Goal: Task Accomplishment & Management: Manage account settings

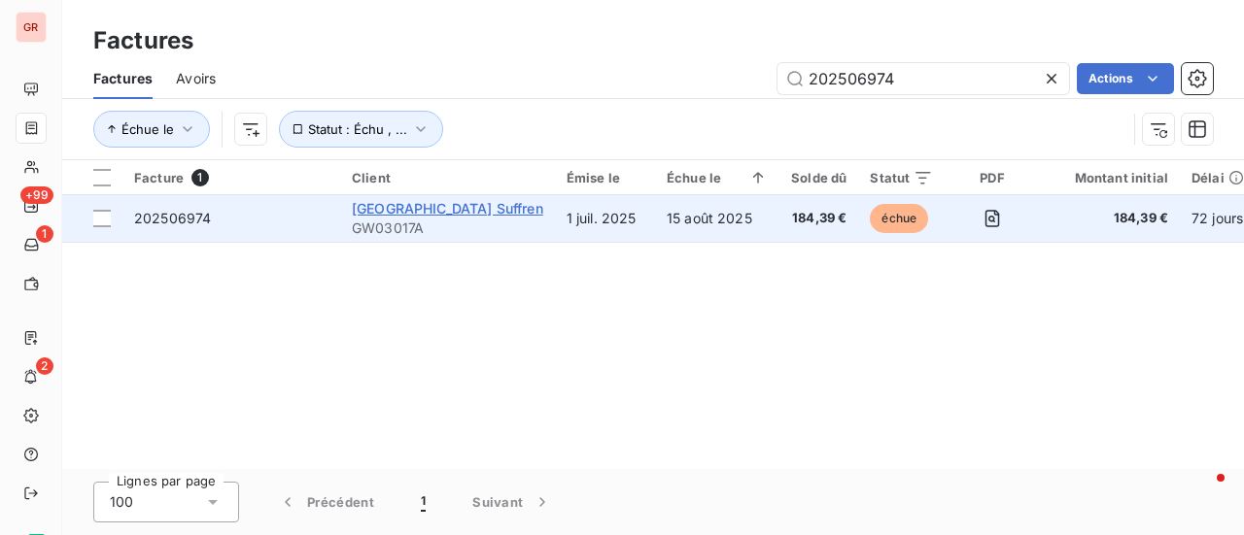
click at [380, 215] on span "[GEOGRAPHIC_DATA] Suffren" at bounding box center [447, 208] width 191 height 17
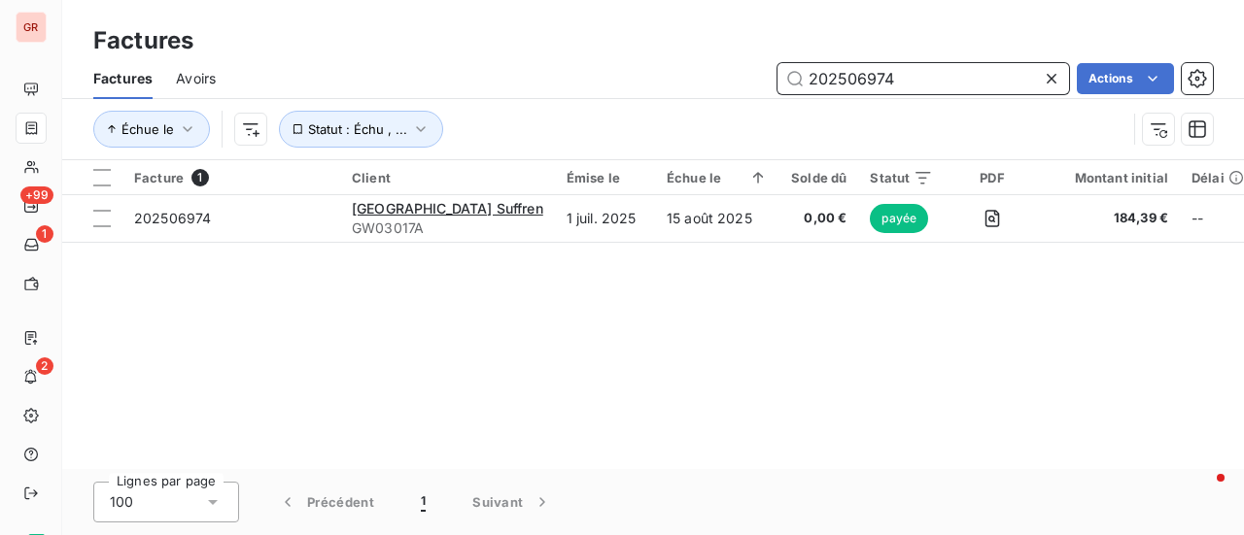
drag, startPoint x: 894, startPoint y: 85, endPoint x: 686, endPoint y: 90, distance: 208.0
click at [686, 90] on div "202506974 Actions" at bounding box center [725, 78] width 973 height 31
drag, startPoint x: 934, startPoint y: 74, endPoint x: 690, endPoint y: 79, distance: 243.9
click at [690, 79] on div "202507327 Actions" at bounding box center [725, 78] width 973 height 31
paste input "4684"
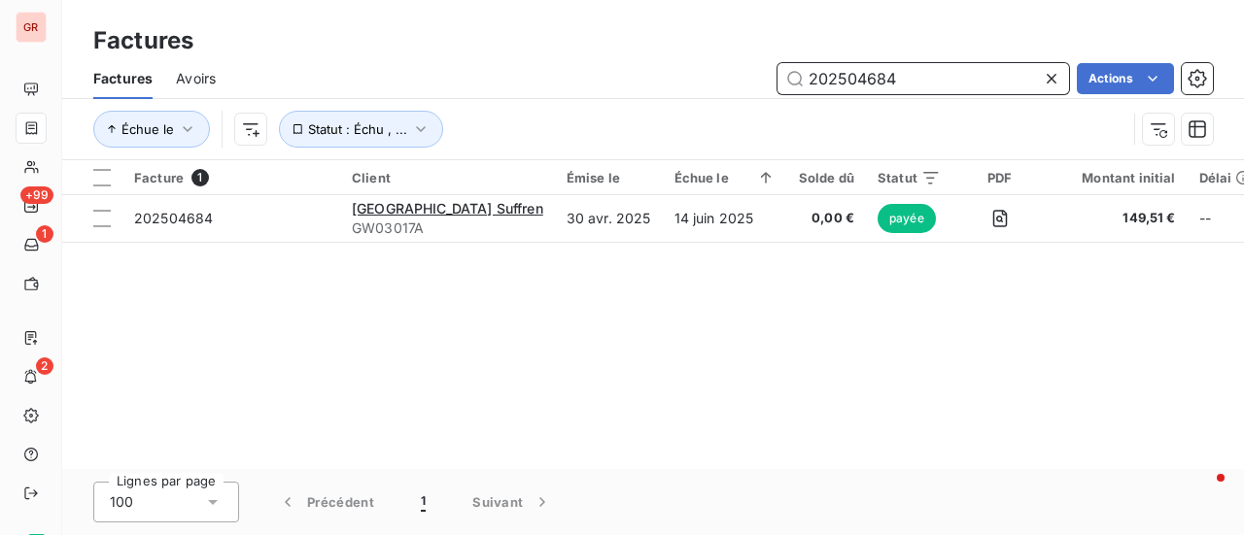
type input "202504684"
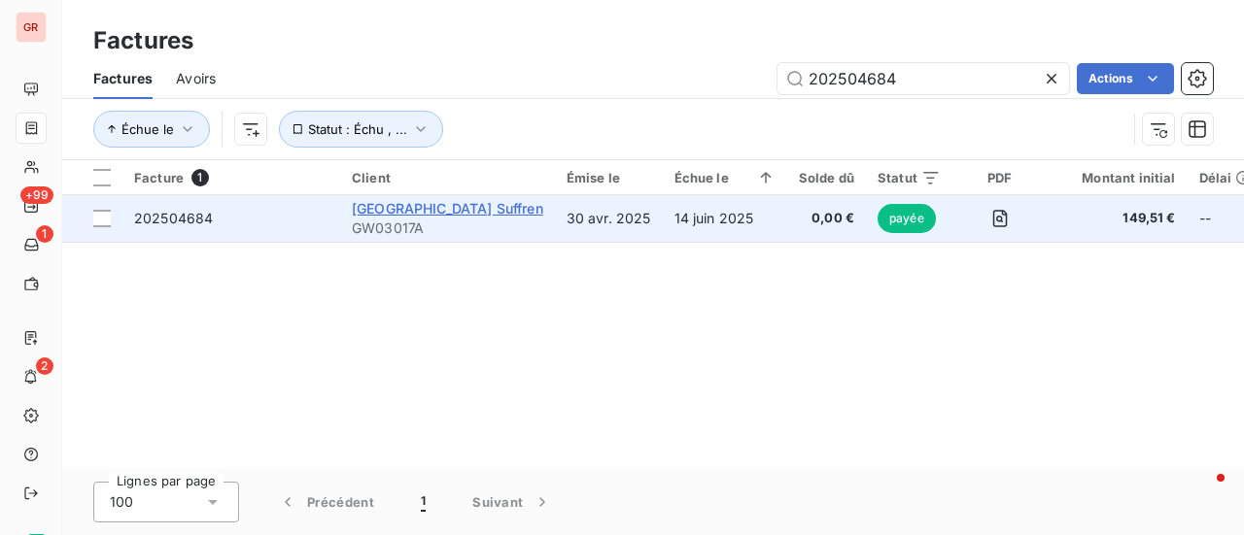
click at [432, 207] on span "[GEOGRAPHIC_DATA] Suffren" at bounding box center [447, 208] width 191 height 17
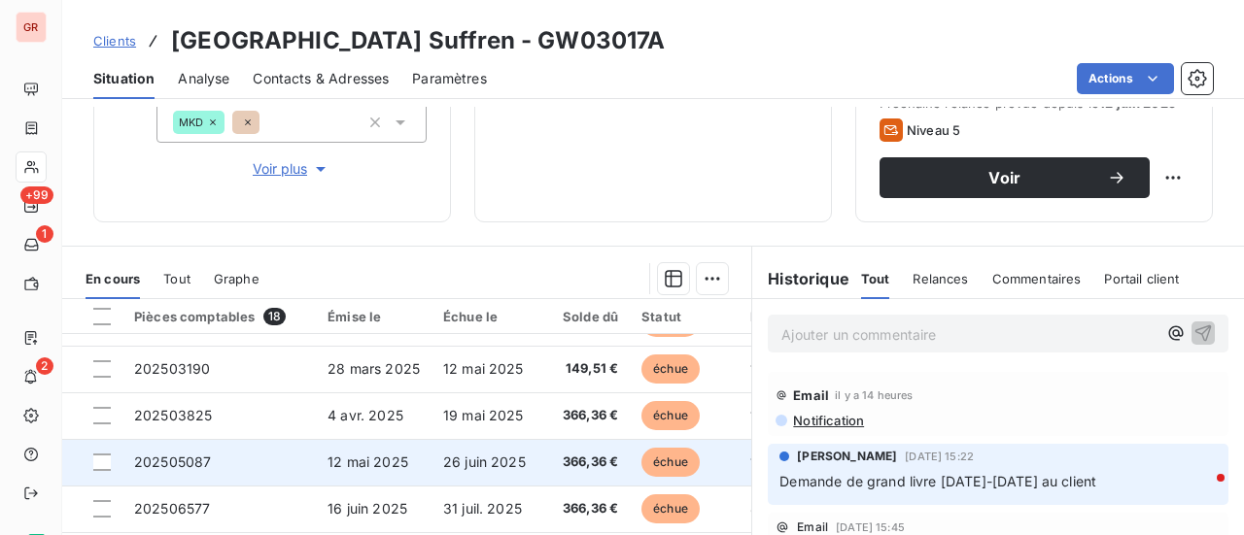
scroll to position [389, 0]
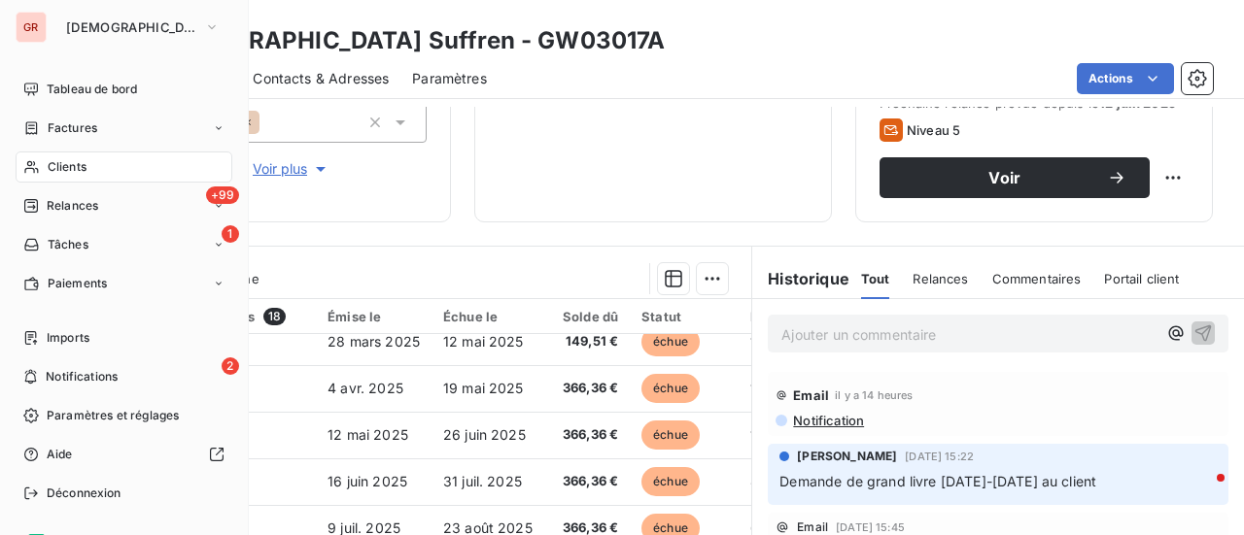
click at [79, 169] on span "Clients" at bounding box center [67, 166] width 39 height 17
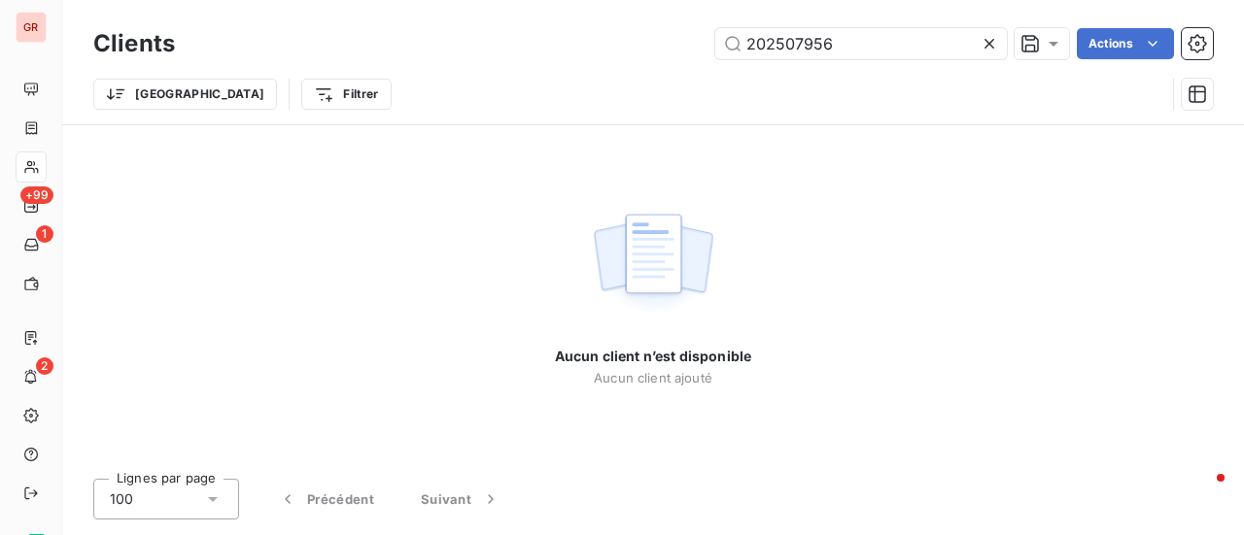
drag, startPoint x: 880, startPoint y: 51, endPoint x: 432, endPoint y: 67, distance: 448.1
click at [470, 63] on div "Clients 202507956 Actions" at bounding box center [652, 43] width 1119 height 41
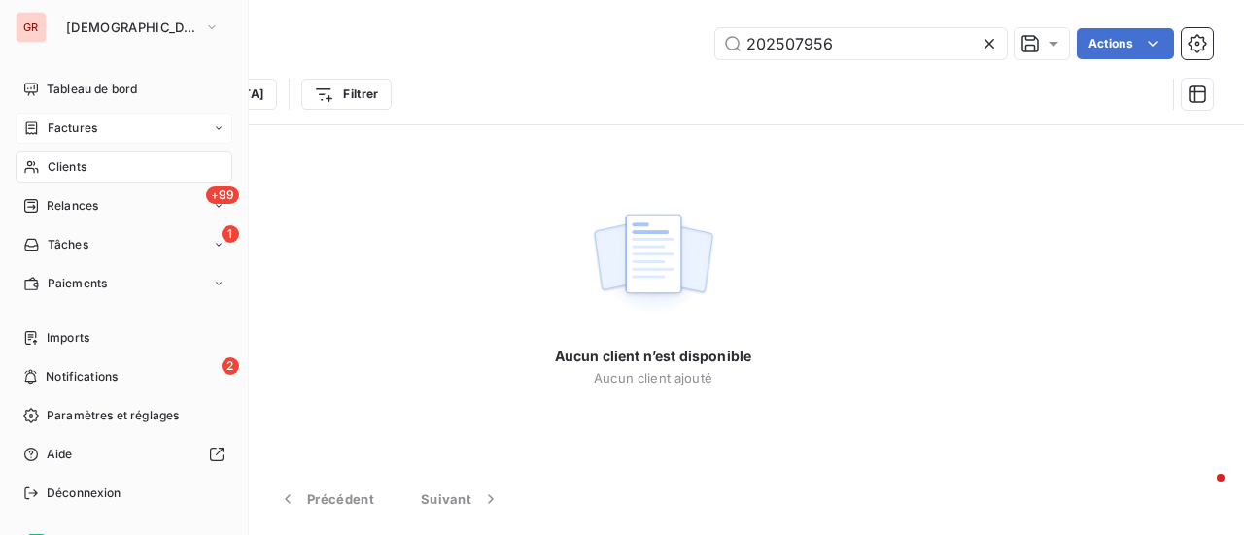
click at [78, 133] on span "Factures" at bounding box center [73, 127] width 50 height 17
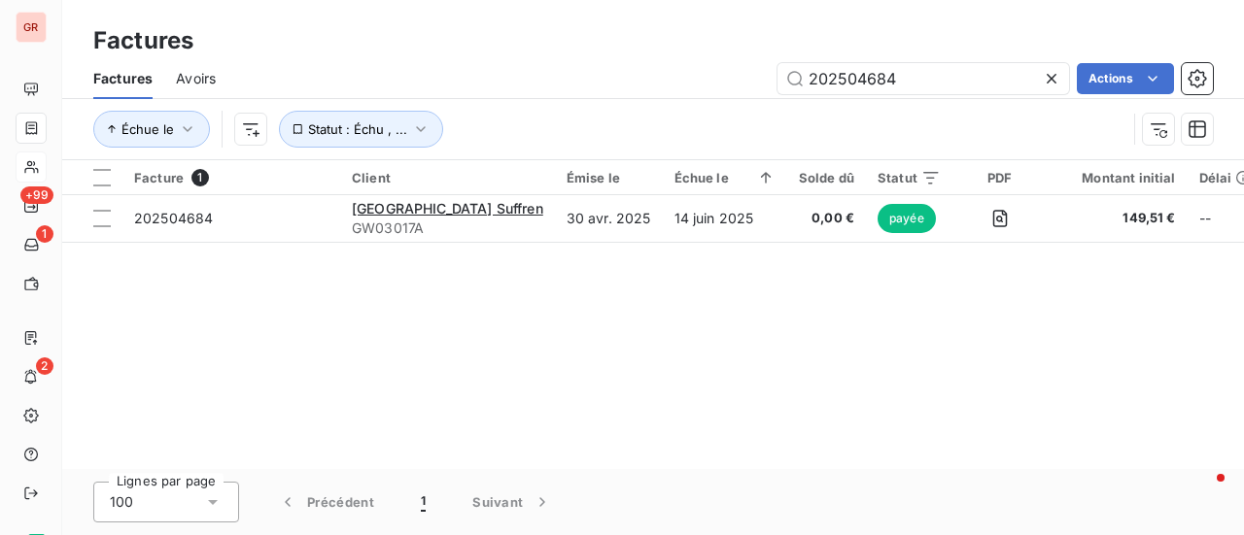
drag, startPoint x: 920, startPoint y: 74, endPoint x: 639, endPoint y: 74, distance: 280.8
click at [651, 74] on div "202504684 Actions" at bounding box center [725, 78] width 973 height 31
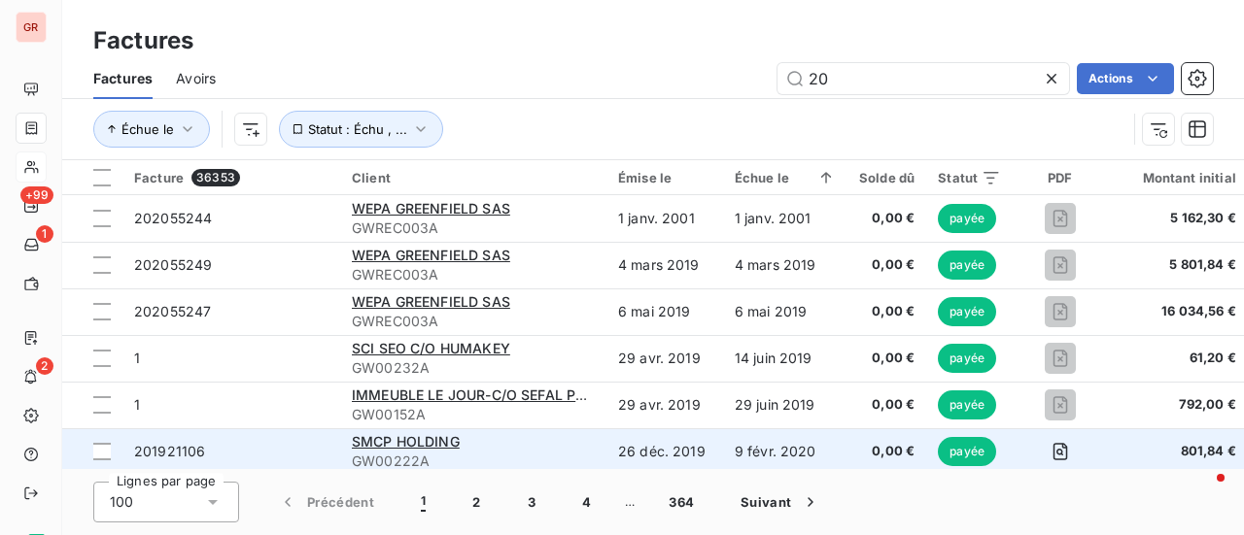
type input "20"
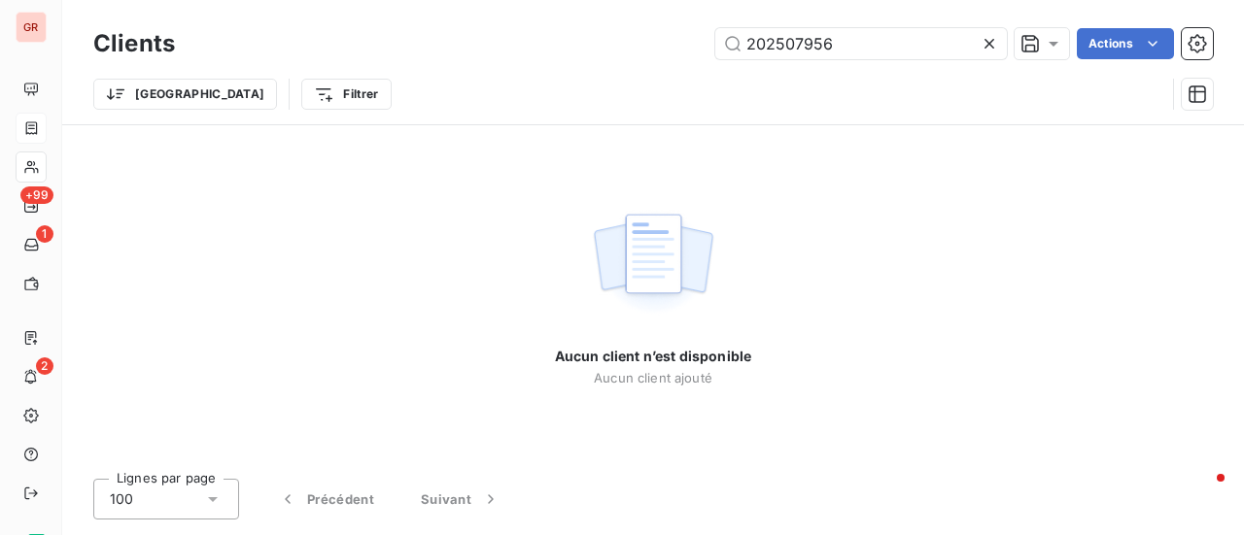
drag, startPoint x: 904, startPoint y: 41, endPoint x: 202, endPoint y: 212, distance: 722.0
click at [217, 210] on div "Clients 202507956 Actions Trier Filtrer Aucun client n’est disponible Aucun cli…" at bounding box center [652, 267] width 1181 height 535
drag, startPoint x: 841, startPoint y: 45, endPoint x: 212, endPoint y: 75, distance: 630.3
click at [285, 65] on div "Clients 202502455 Actions Trier Filtrer" at bounding box center [652, 73] width 1119 height 101
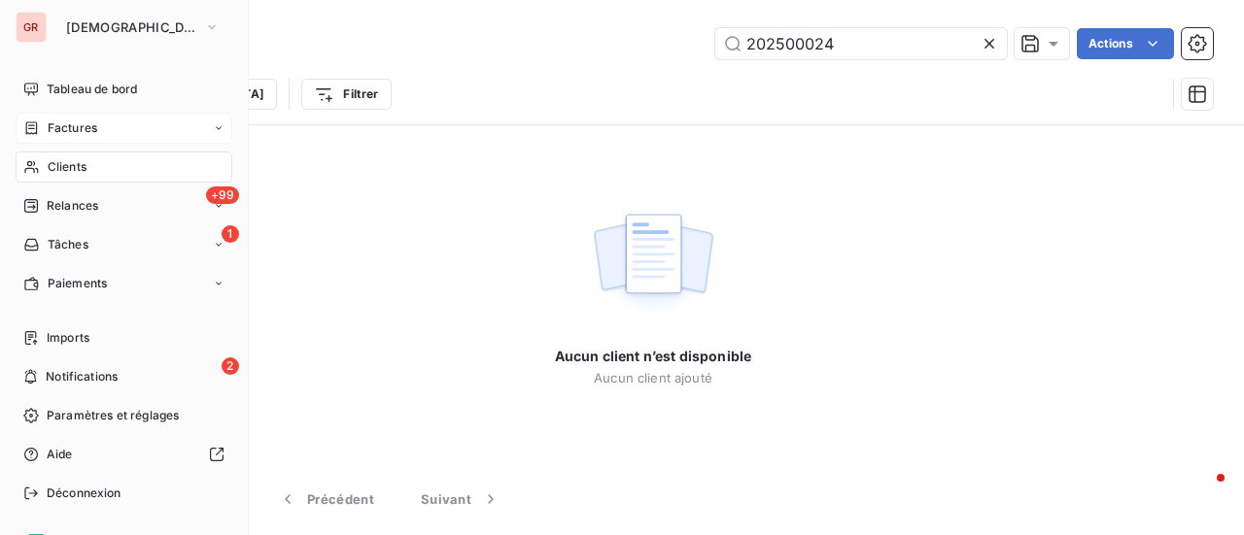
click at [82, 170] on span "Clients" at bounding box center [67, 166] width 39 height 17
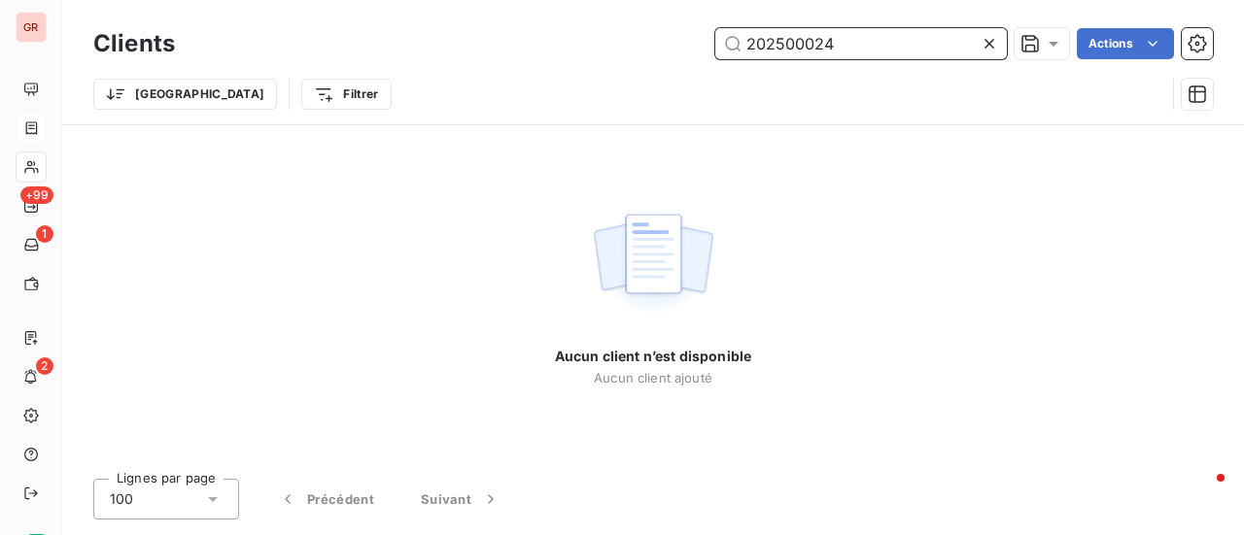
drag, startPoint x: 824, startPoint y: 43, endPoint x: 523, endPoint y: 43, distance: 301.2
click at [548, 43] on div "202500024 Actions" at bounding box center [705, 43] width 1014 height 31
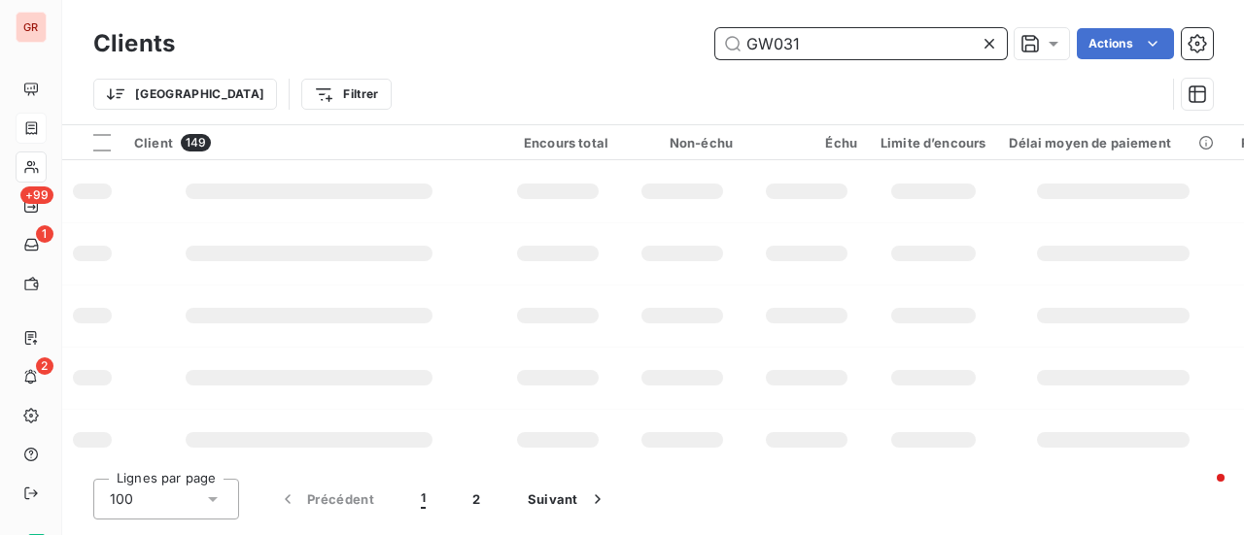
type input "GW0317"
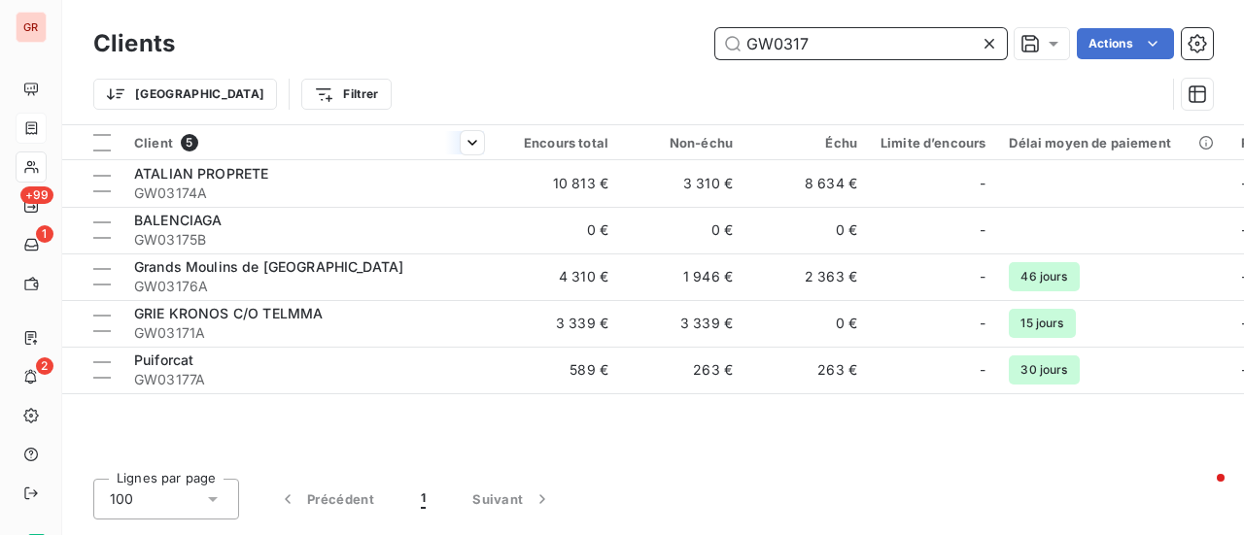
drag, startPoint x: 824, startPoint y: 50, endPoint x: 329, endPoint y: 128, distance: 500.7
click at [346, 127] on div "Clients GW0317 Actions Trier Filtrer Client 5 Encours total Non-échu Échu Limit…" at bounding box center [652, 267] width 1181 height 535
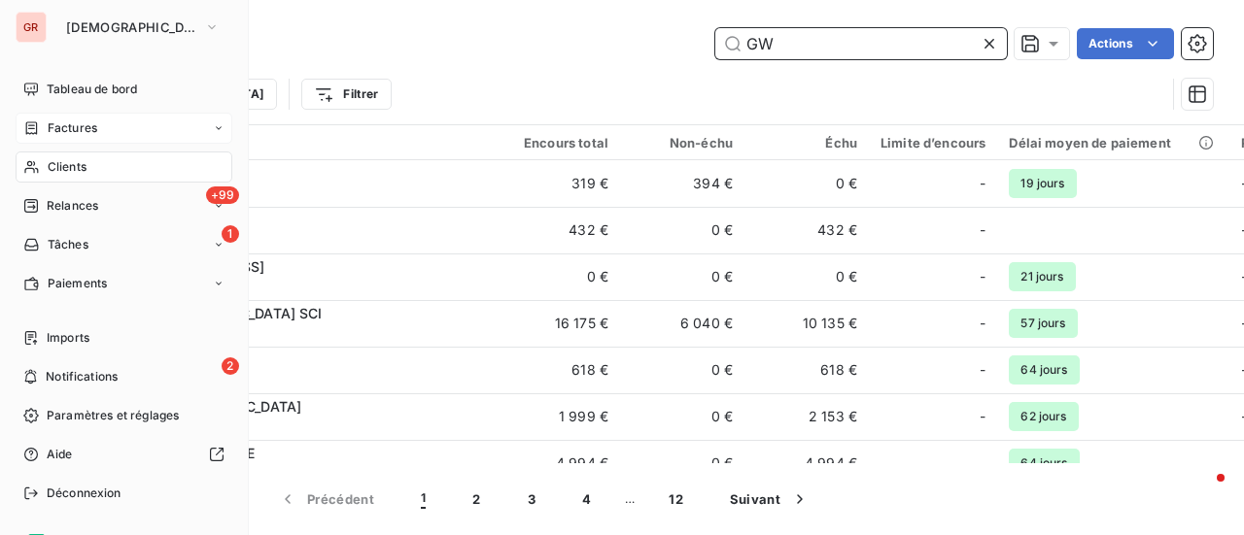
type input "GW"
click at [68, 133] on span "Factures" at bounding box center [73, 127] width 50 height 17
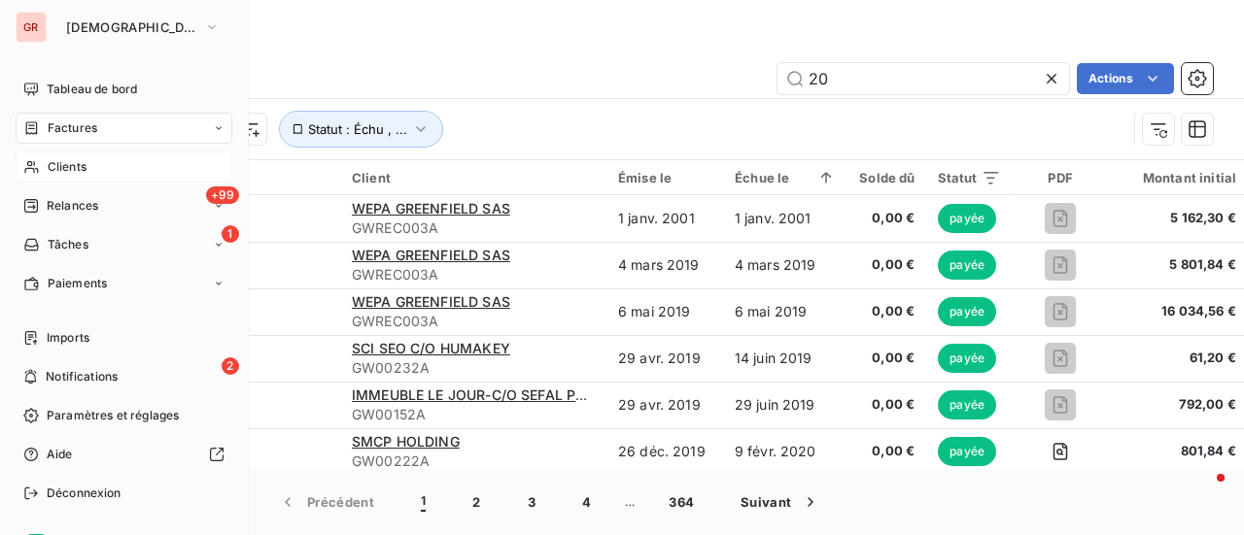
click at [92, 164] on div "Clients" at bounding box center [124, 167] width 217 height 31
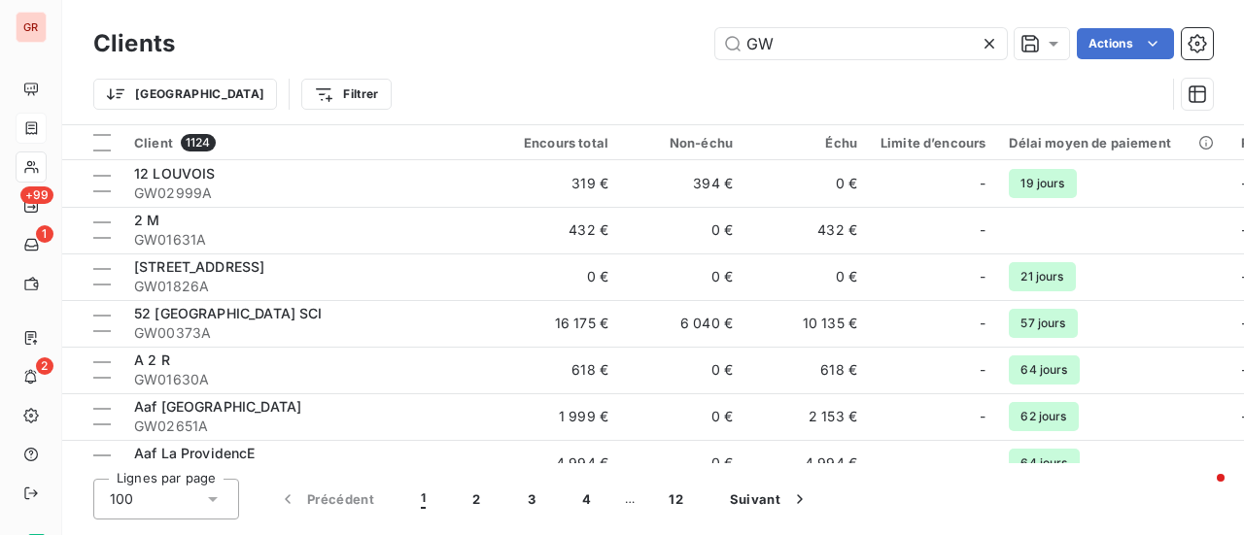
drag, startPoint x: 859, startPoint y: 48, endPoint x: 580, endPoint y: 51, distance: 278.8
click at [580, 50] on div "GW Actions" at bounding box center [705, 43] width 1014 height 31
click at [779, 45] on input "GW" at bounding box center [860, 43] width 291 height 31
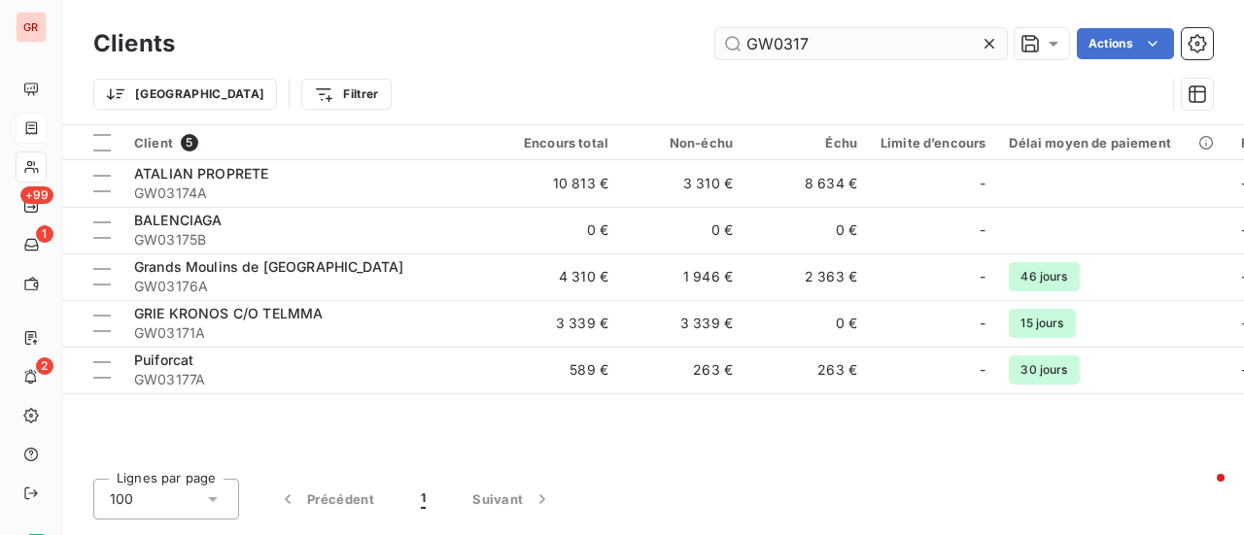
click at [792, 42] on input "GW0317" at bounding box center [860, 43] width 291 height 31
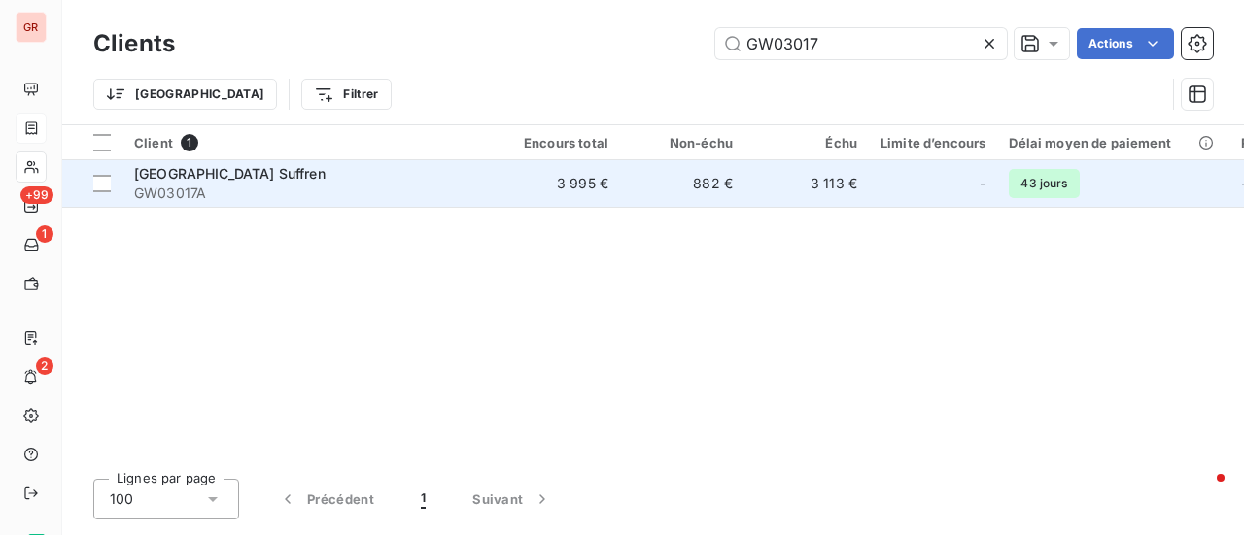
type input "GW03017"
click at [239, 182] on div "[GEOGRAPHIC_DATA] Suffren" at bounding box center [309, 173] width 350 height 19
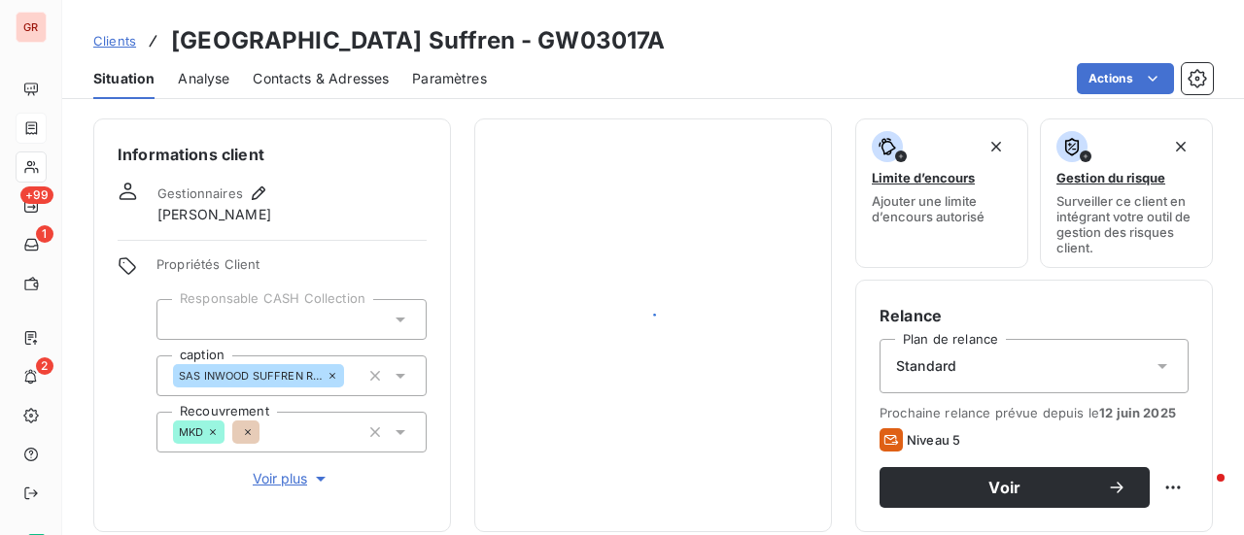
click at [239, 182] on div "Gestionnaires" at bounding box center [213, 193] width 113 height 23
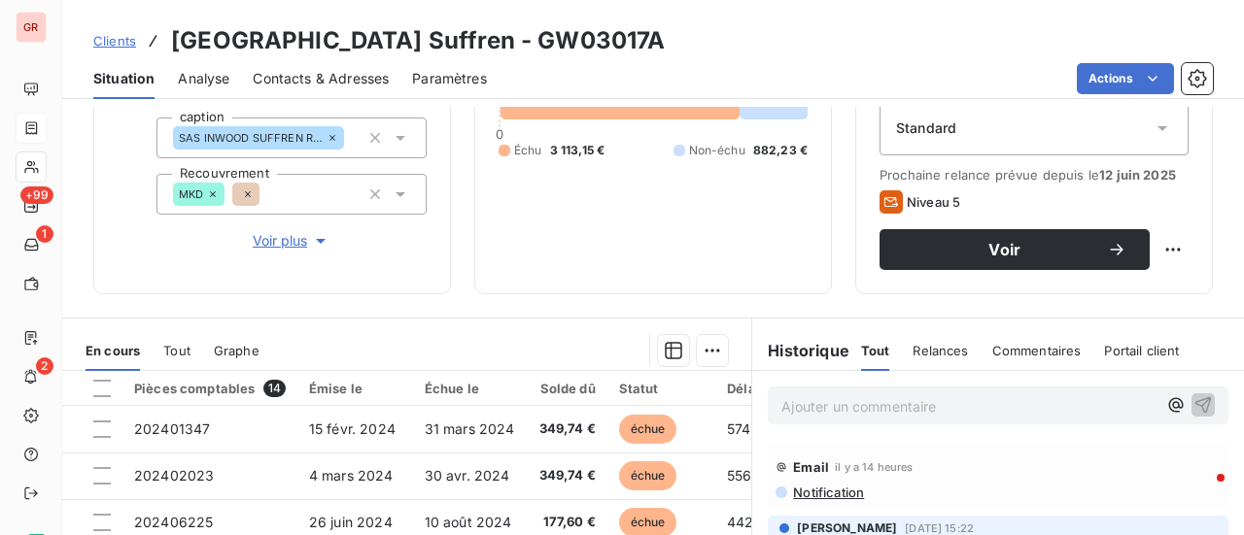
scroll to position [194, 0]
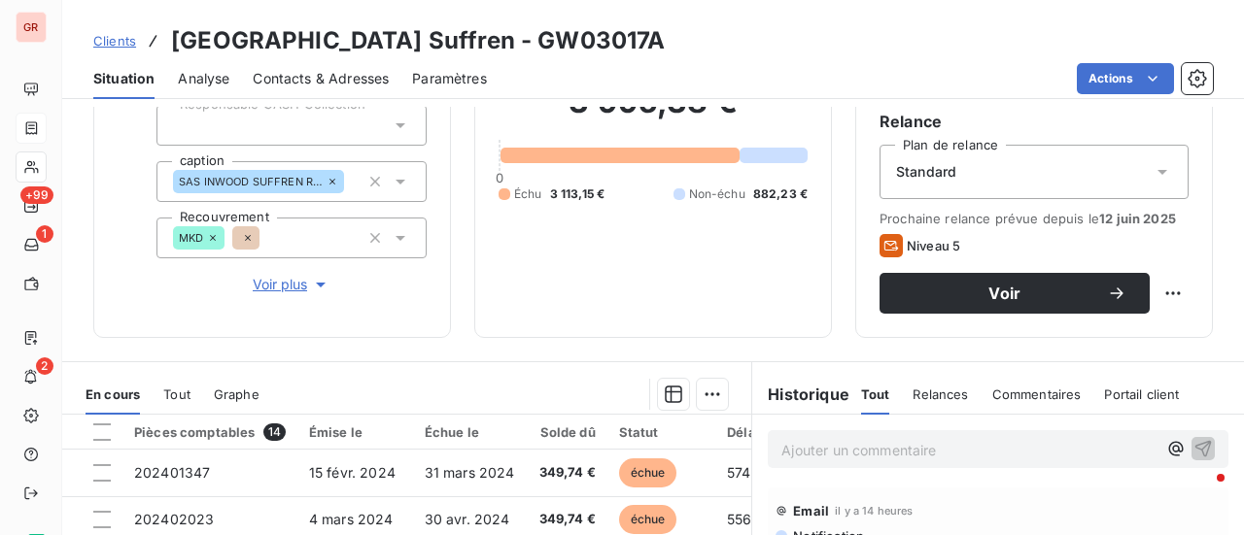
click at [326, 78] on span "Contacts & Adresses" at bounding box center [321, 78] width 136 height 19
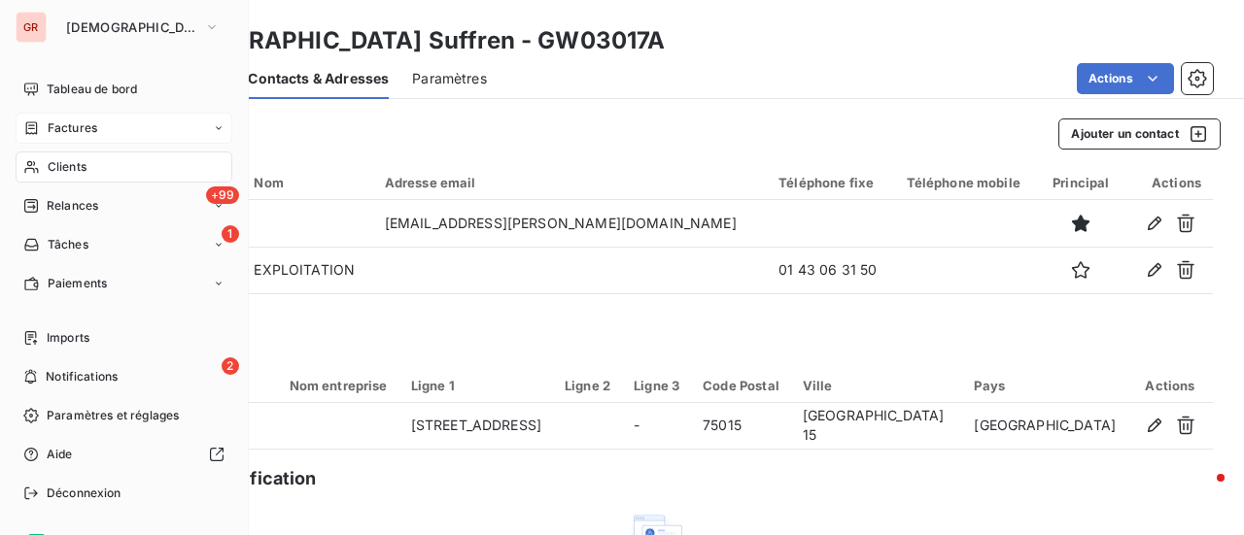
click at [68, 127] on span "Factures" at bounding box center [73, 127] width 50 height 17
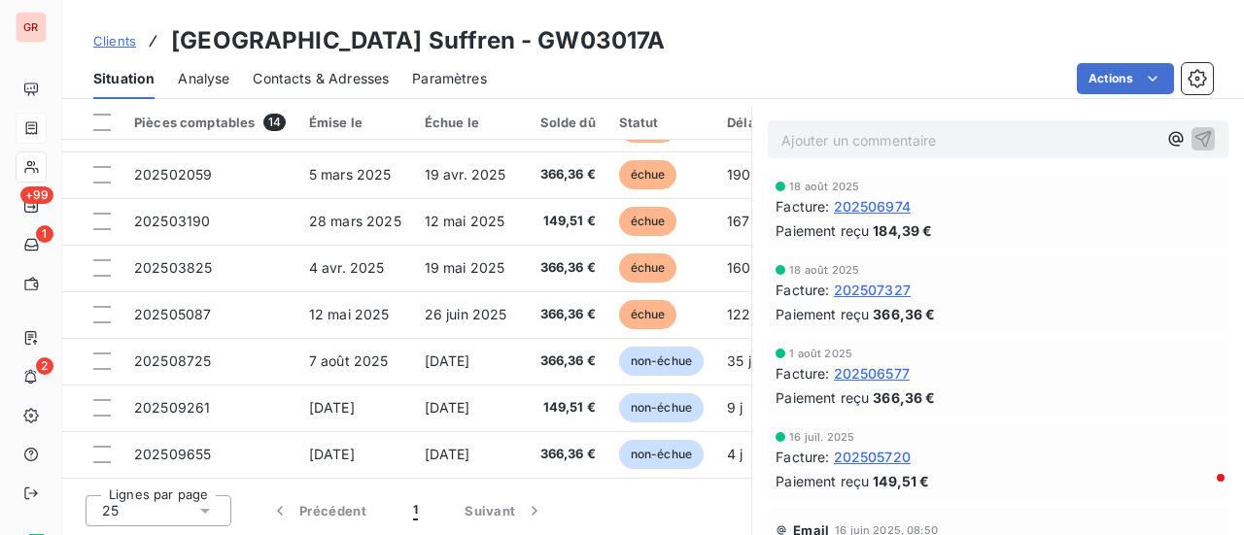
scroll to position [291, 0]
click at [876, 291] on span "202507327" at bounding box center [872, 289] width 77 height 20
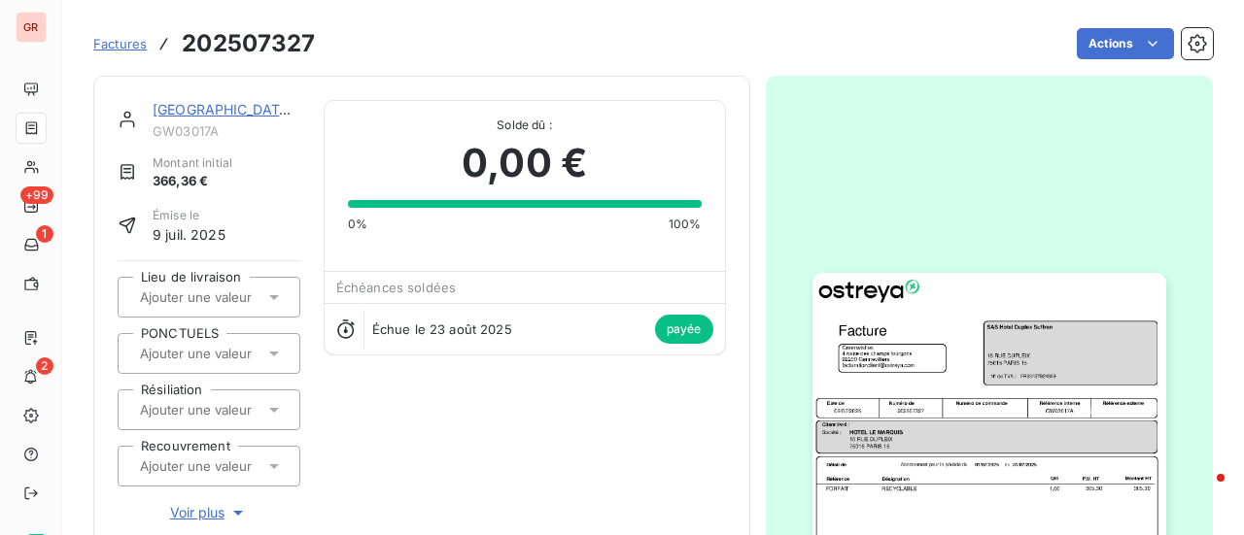
click at [969, 360] on img "button" at bounding box center [989, 522] width 354 height 499
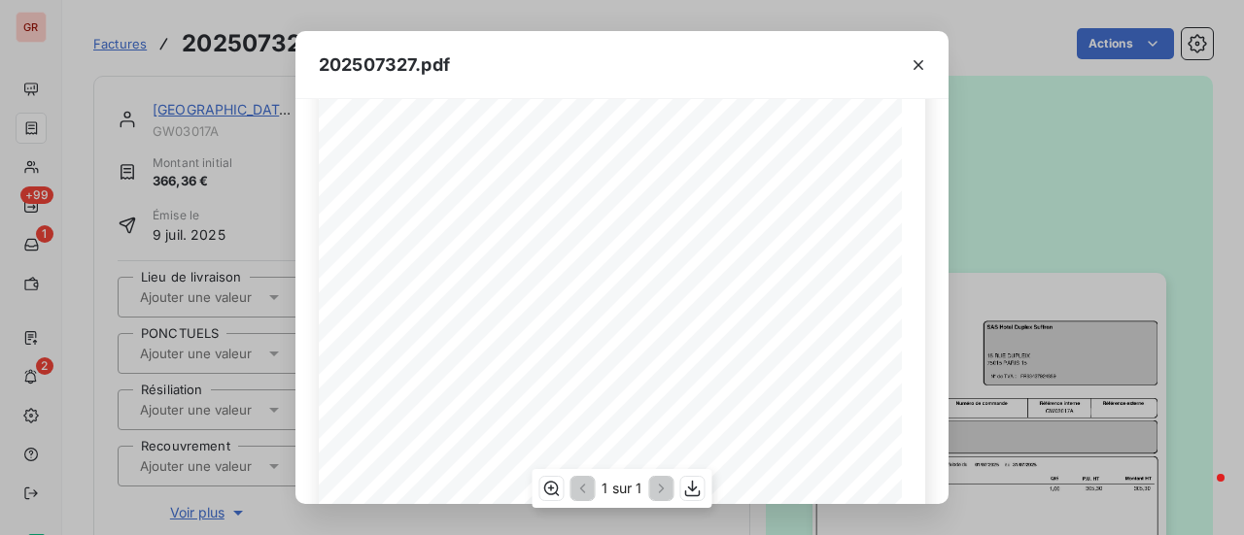
scroll to position [194, 0]
click at [917, 69] on icon "button" at bounding box center [917, 64] width 19 height 19
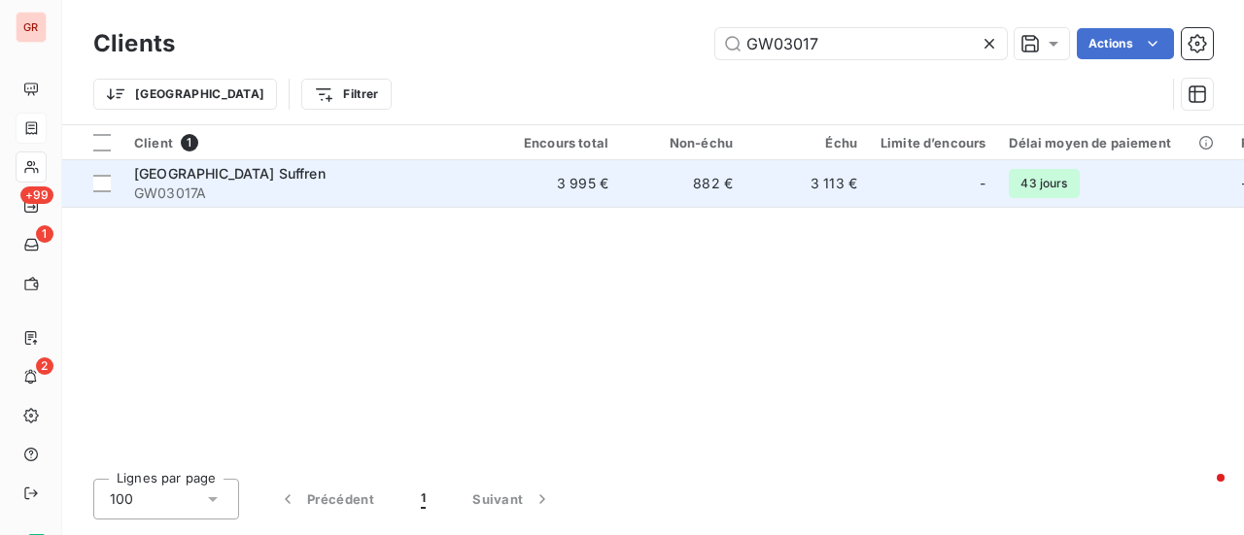
click at [232, 184] on span "GW03017A" at bounding box center [309, 193] width 350 height 19
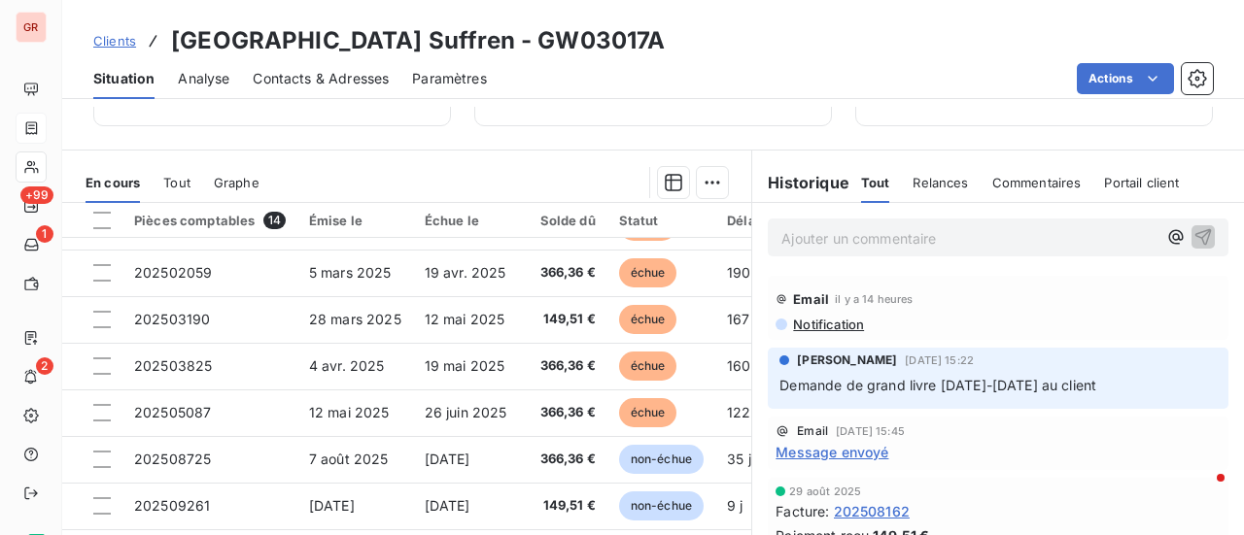
scroll to position [407, 0]
click at [866, 382] on span "Demande de grand livre [DATE]-[DATE] au client" at bounding box center [937, 384] width 317 height 17
click at [933, 369] on div "[PERSON_NAME] [DATE] 15:22 Demande de grand livre [DATE]-[DATE] au client" at bounding box center [997, 374] width 437 height 46
click at [797, 364] on span "[PERSON_NAME]" at bounding box center [847, 359] width 100 height 17
click at [815, 324] on span "Notification" at bounding box center [827, 324] width 73 height 16
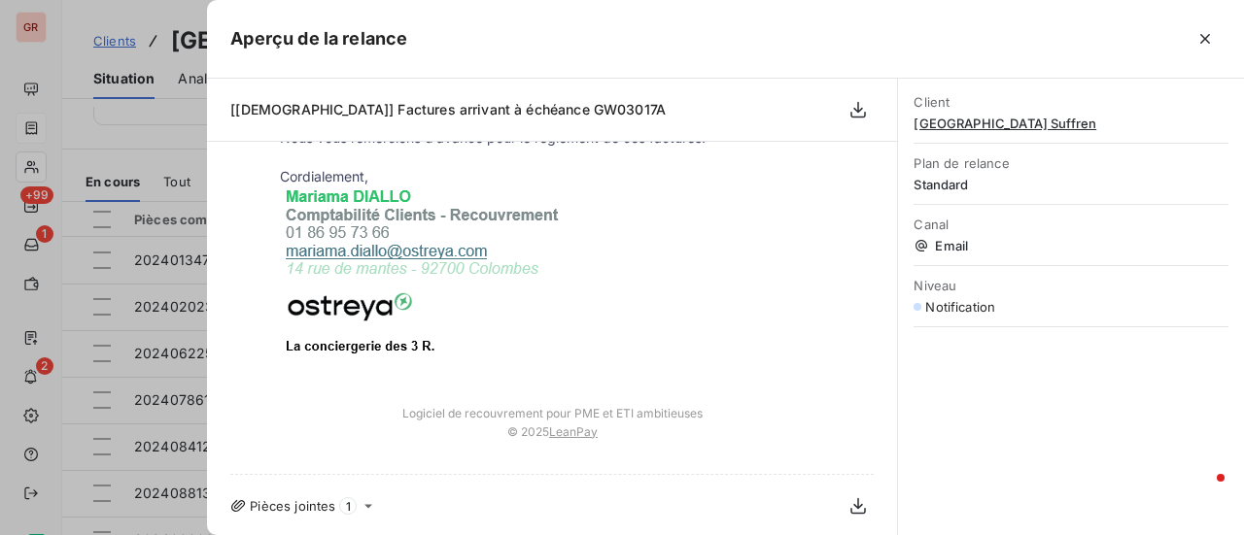
scroll to position [0, 0]
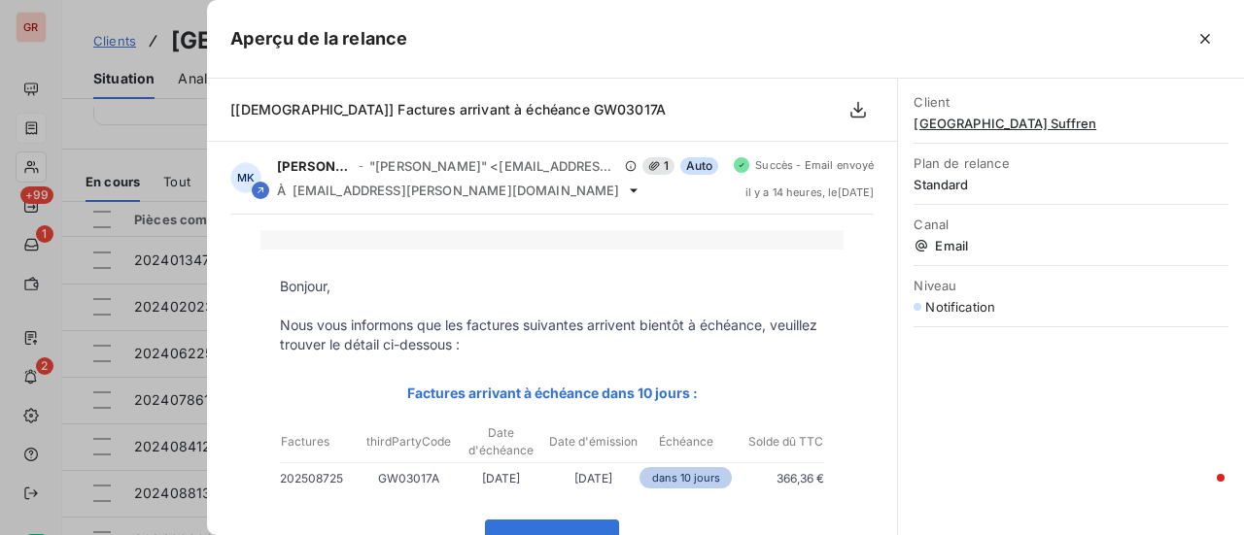
click at [132, 124] on div at bounding box center [622, 267] width 1244 height 535
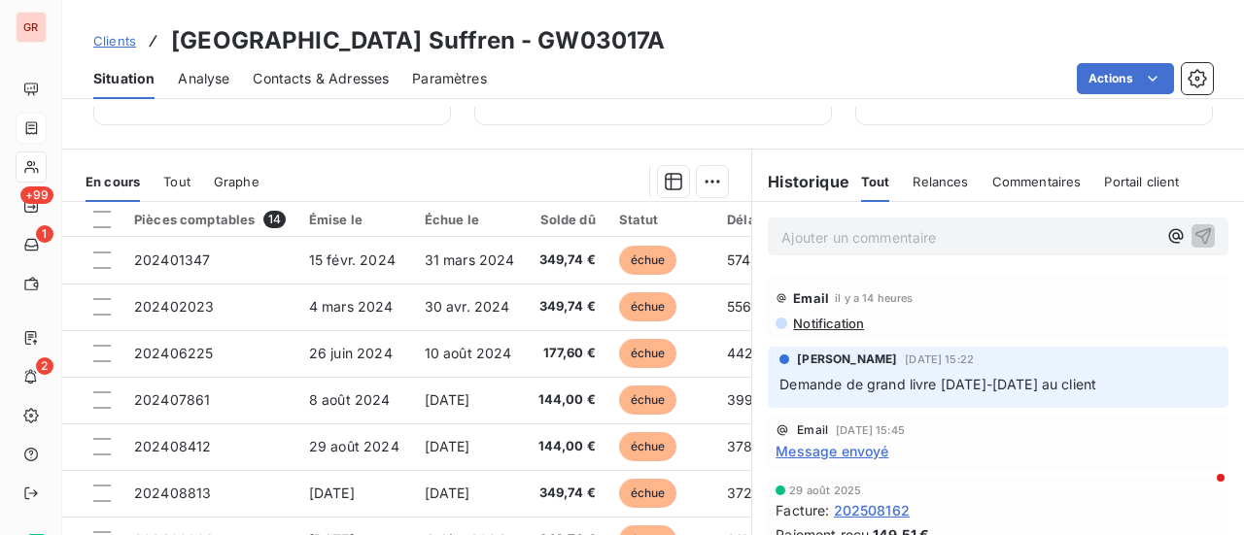
click at [809, 380] on span "Demande de grand livre [DATE]-[DATE] au client" at bounding box center [937, 384] width 317 height 17
click at [360, 82] on span "Contacts & Adresses" at bounding box center [321, 78] width 136 height 19
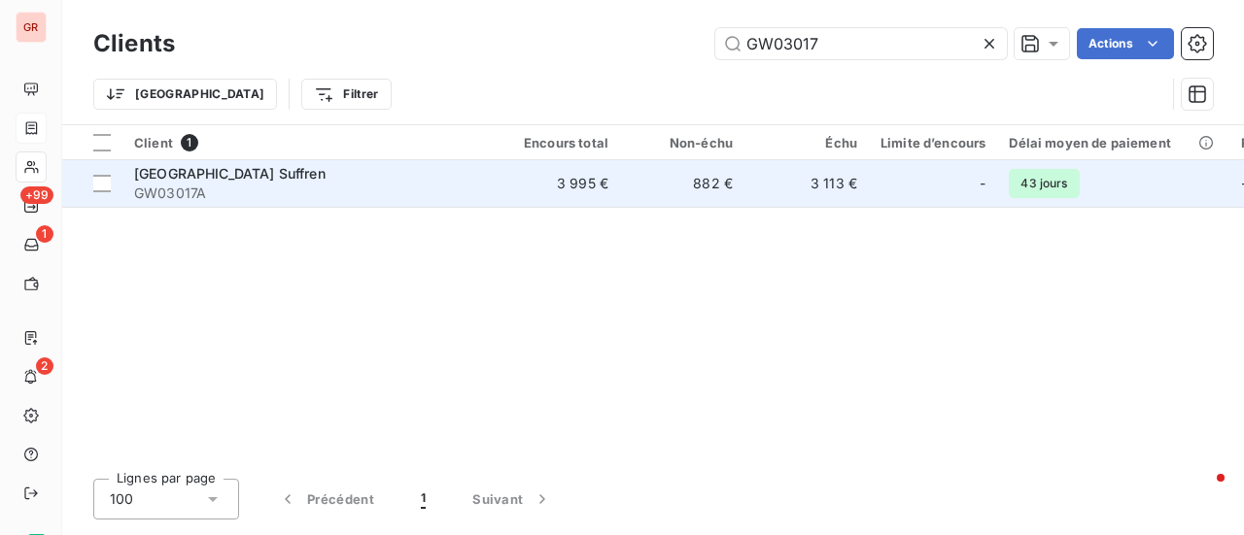
click at [208, 191] on span "GW03017A" at bounding box center [309, 193] width 350 height 19
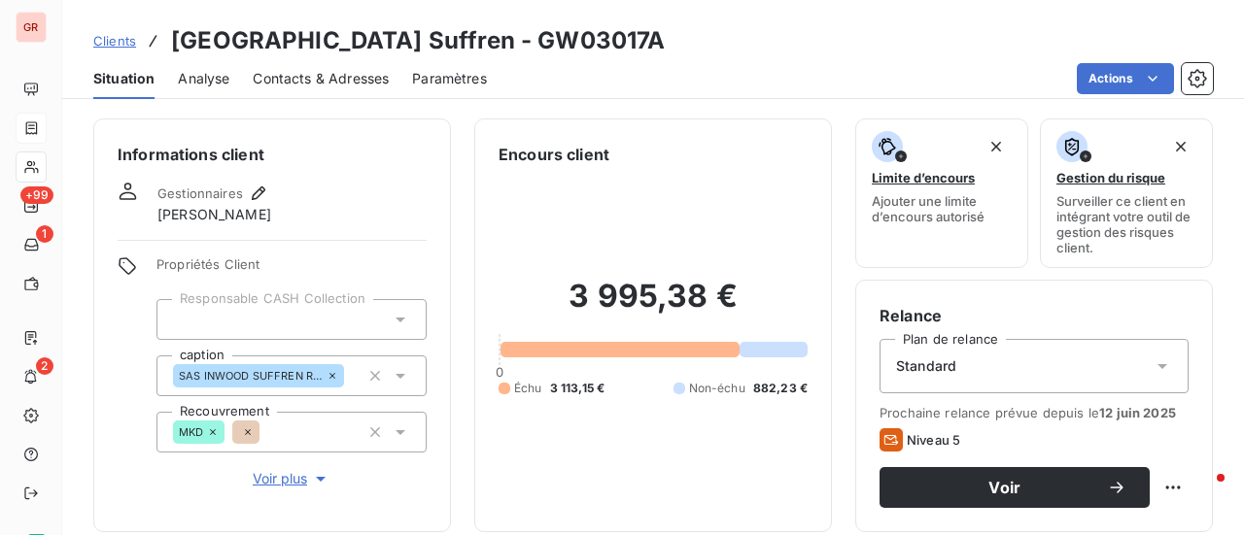
scroll to position [291, 0]
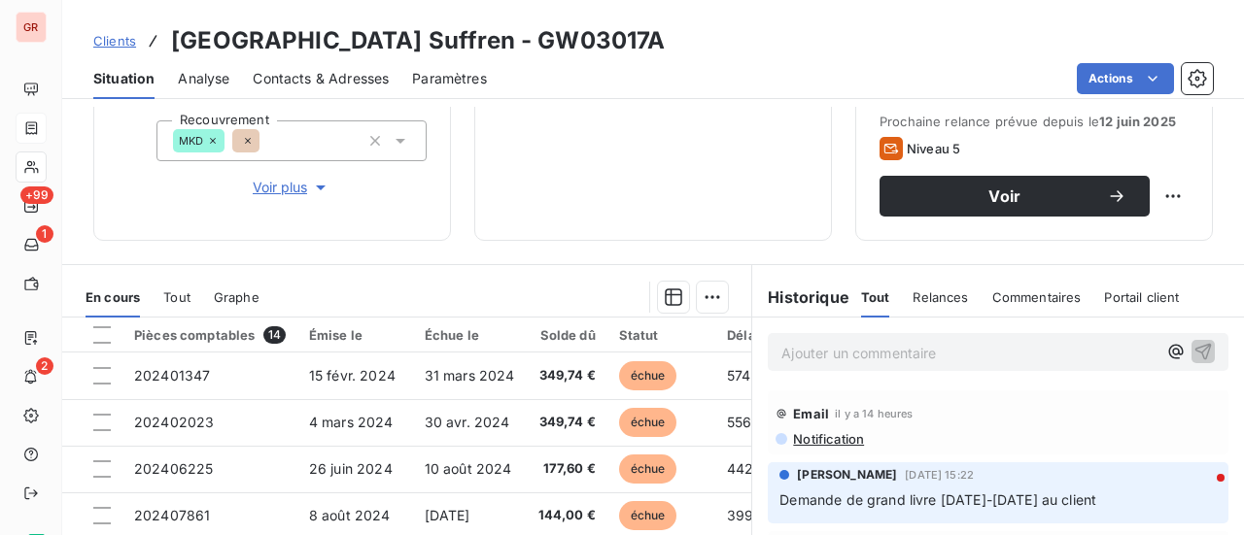
click at [453, 184] on div "Informations client Gestionnaires [PERSON_NAME] Propriétés Client Responsable C…" at bounding box center [652, 34] width 1181 height 414
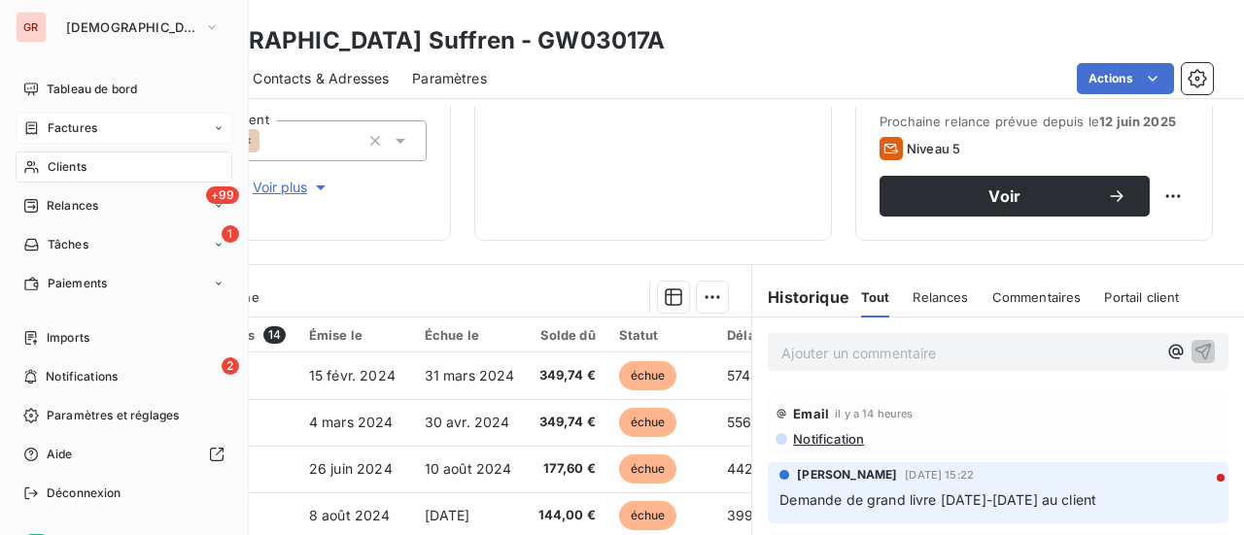
click at [89, 131] on span "Factures" at bounding box center [73, 127] width 50 height 17
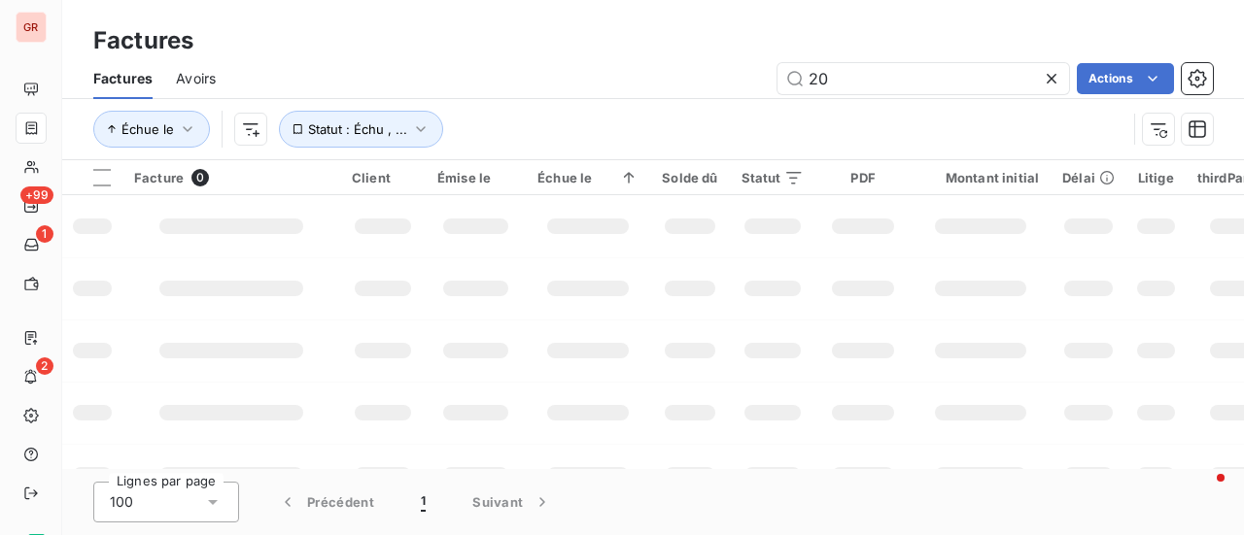
drag, startPoint x: 959, startPoint y: 68, endPoint x: 590, endPoint y: 133, distance: 374.9
click at [591, 133] on div "Factures Avoirs 20 Actions Échue le Statut : Échu , ..." at bounding box center [652, 108] width 1181 height 101
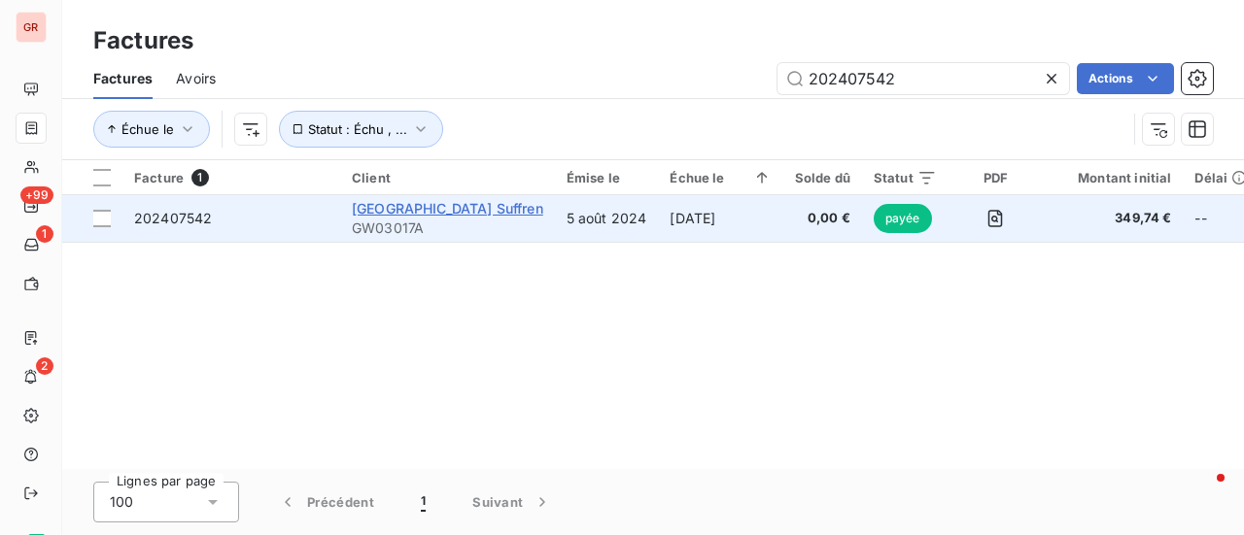
type input "202407542"
click at [466, 211] on span "[GEOGRAPHIC_DATA] Suffren" at bounding box center [447, 208] width 191 height 17
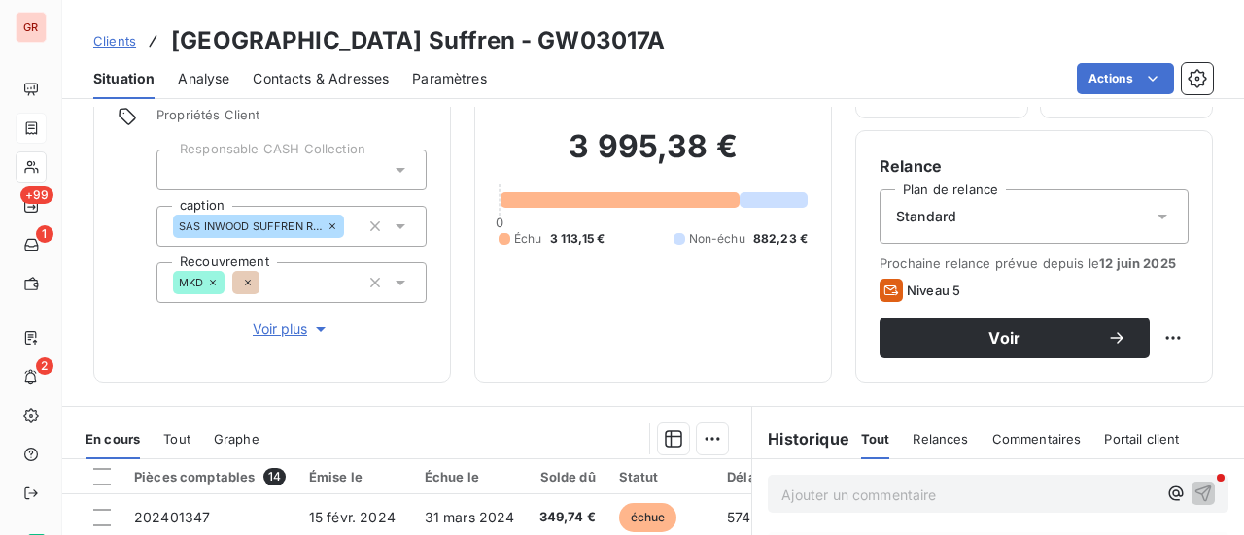
scroll to position [389, 0]
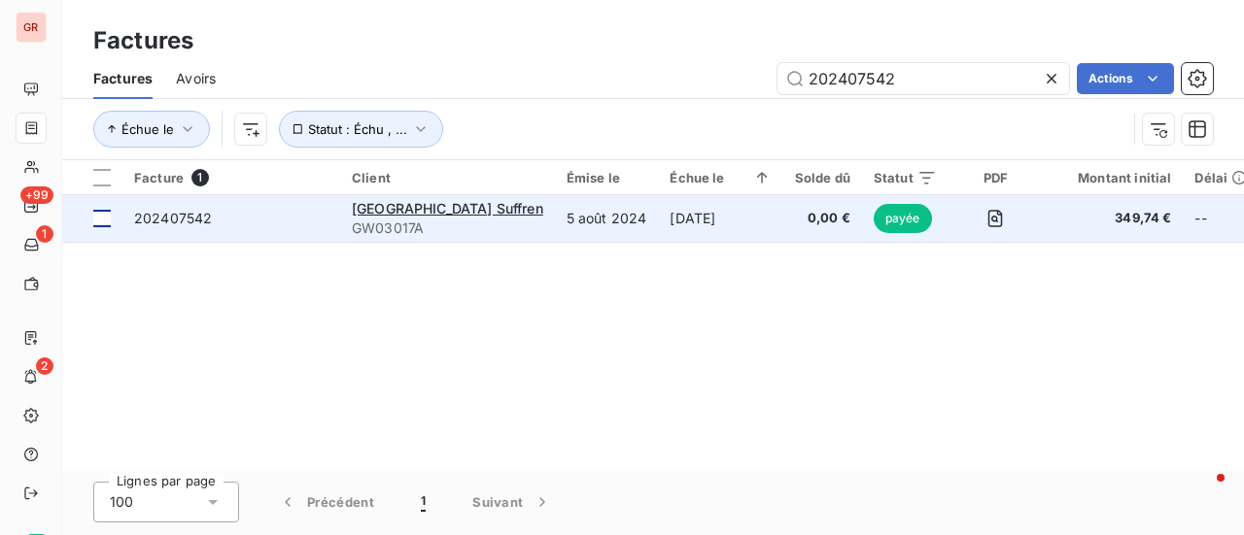
click at [111, 222] on td at bounding box center [92, 218] width 60 height 47
click at [152, 220] on span "202407542" at bounding box center [173, 218] width 78 height 17
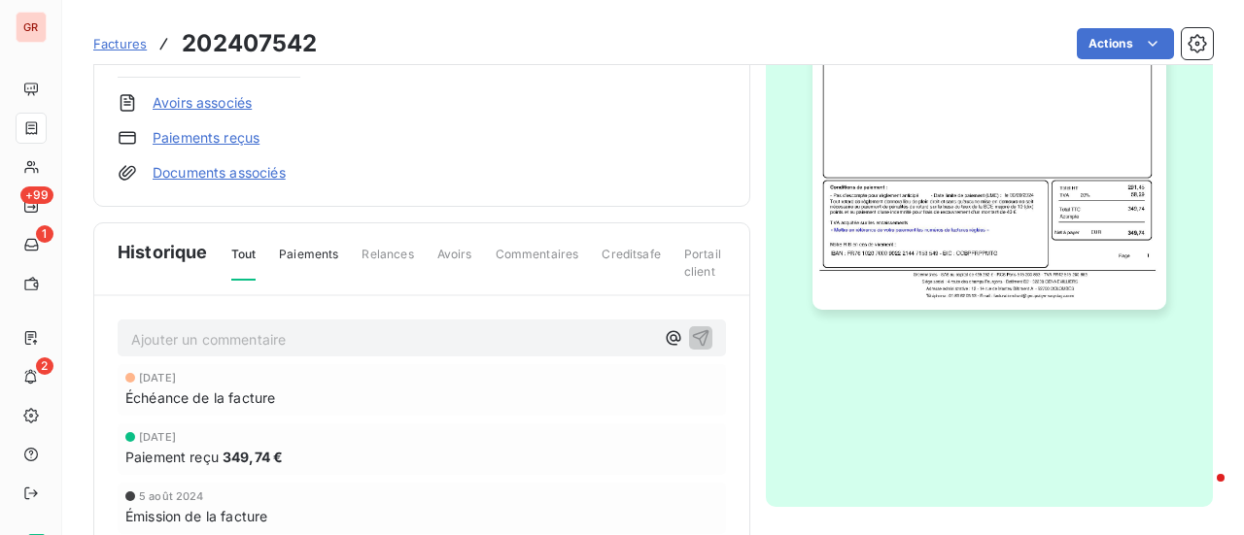
scroll to position [585, 0]
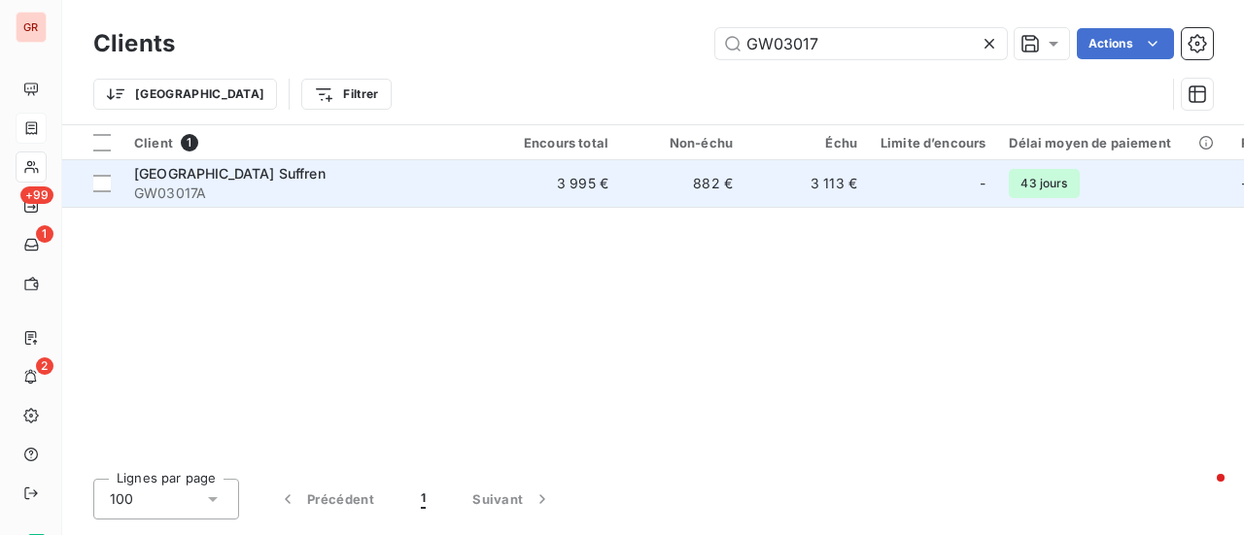
click at [245, 179] on span "[GEOGRAPHIC_DATA] Suffren" at bounding box center [229, 173] width 191 height 17
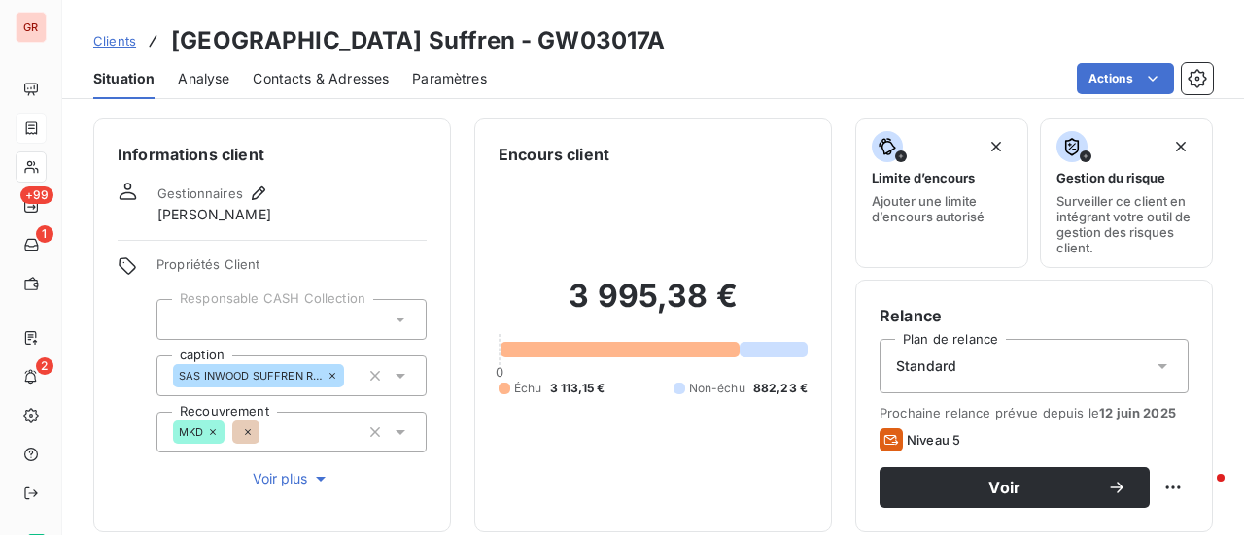
drag, startPoint x: 303, startPoint y: 83, endPoint x: 313, endPoint y: 91, distance: 13.1
click at [303, 83] on span "Contacts & Adresses" at bounding box center [321, 78] width 136 height 19
click at [341, 80] on span "Contacts & Adresses" at bounding box center [321, 78] width 136 height 19
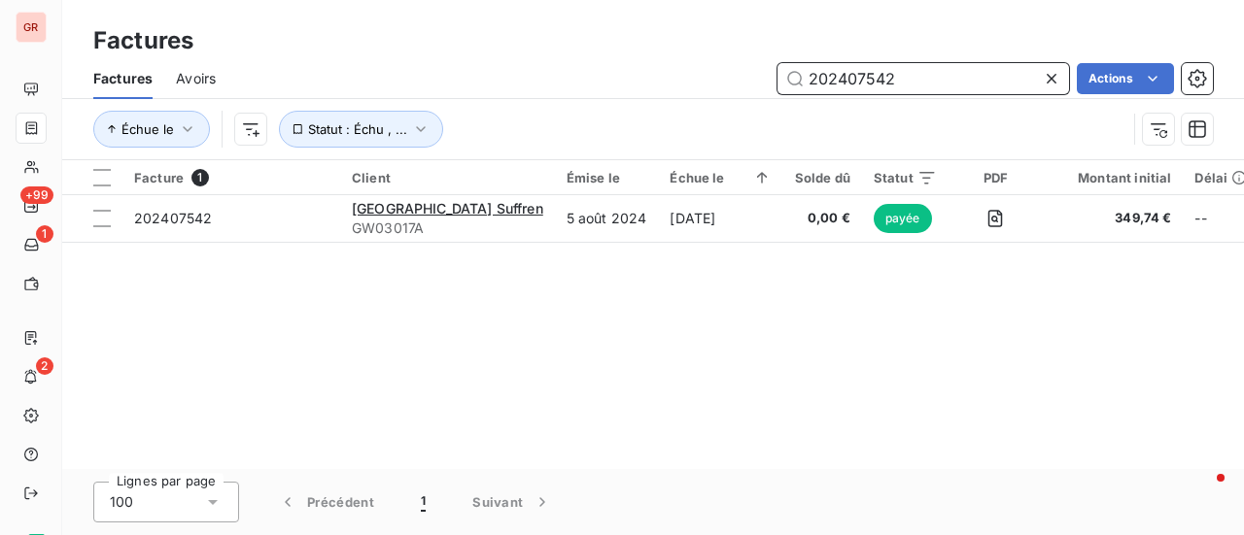
drag, startPoint x: 906, startPoint y: 67, endPoint x: 631, endPoint y: 75, distance: 275.1
click at [635, 75] on div "202407542 Actions" at bounding box center [725, 78] width 973 height 31
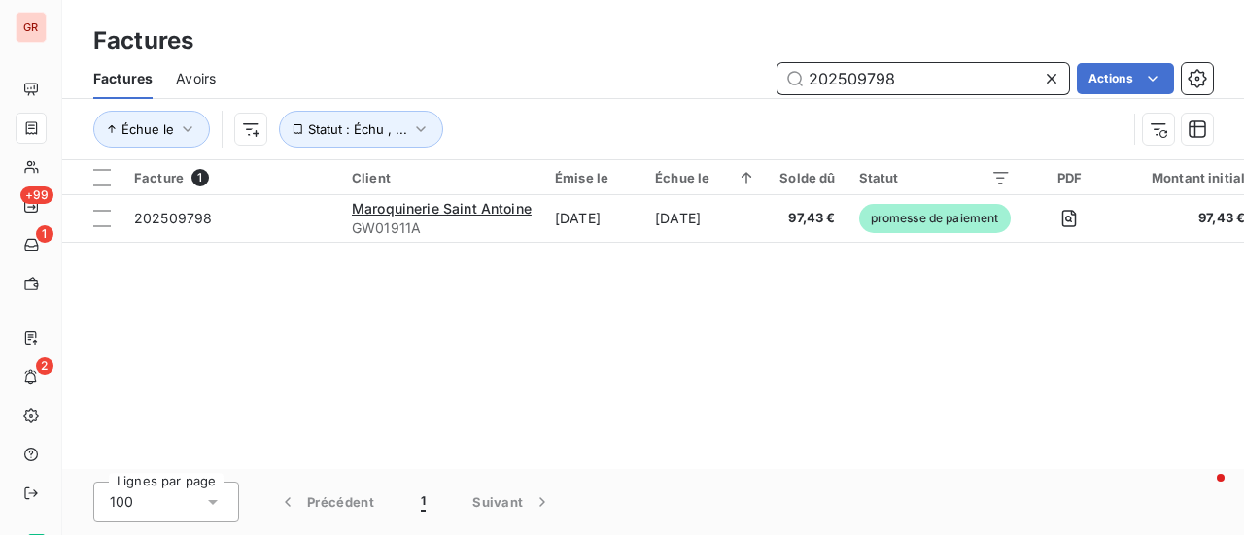
drag, startPoint x: 904, startPoint y: 84, endPoint x: 688, endPoint y: 125, distance: 220.6
click at [702, 121] on div "Factures Avoirs 202509798 Actions Échue le Statut : Échu , ..." at bounding box center [652, 108] width 1181 height 101
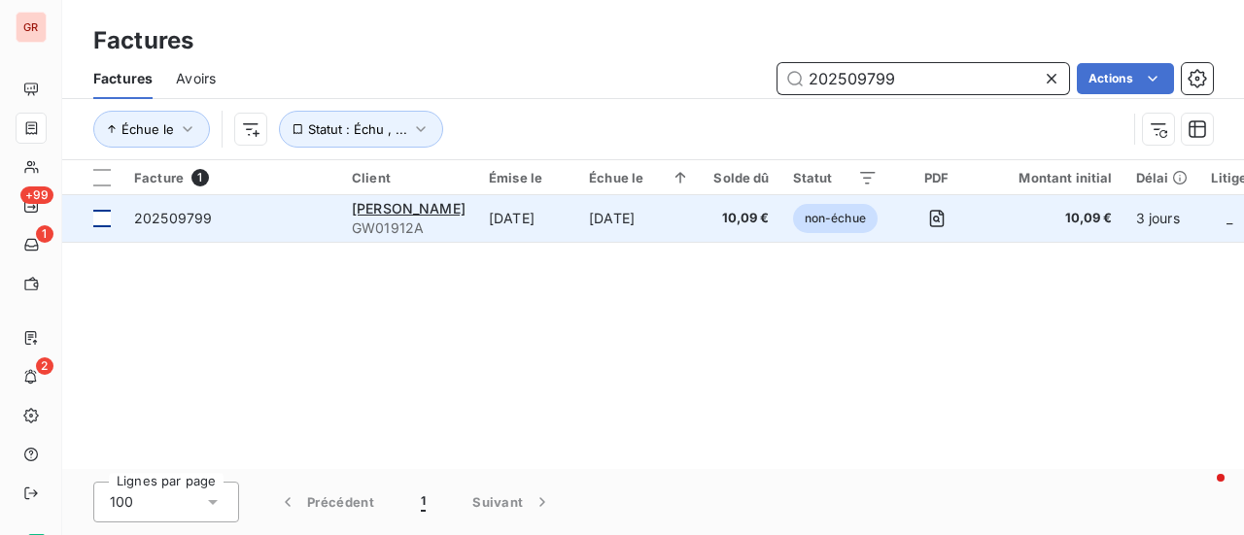
type input "202509799"
click at [103, 227] on td at bounding box center [92, 218] width 60 height 47
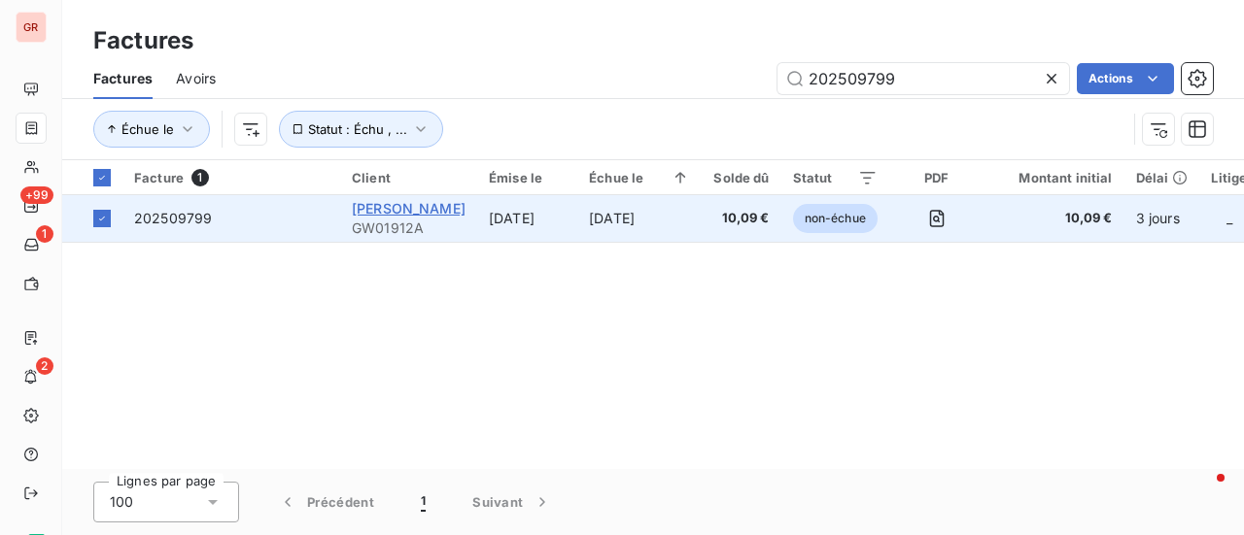
click at [400, 215] on span "[PERSON_NAME]" at bounding box center [409, 208] width 114 height 17
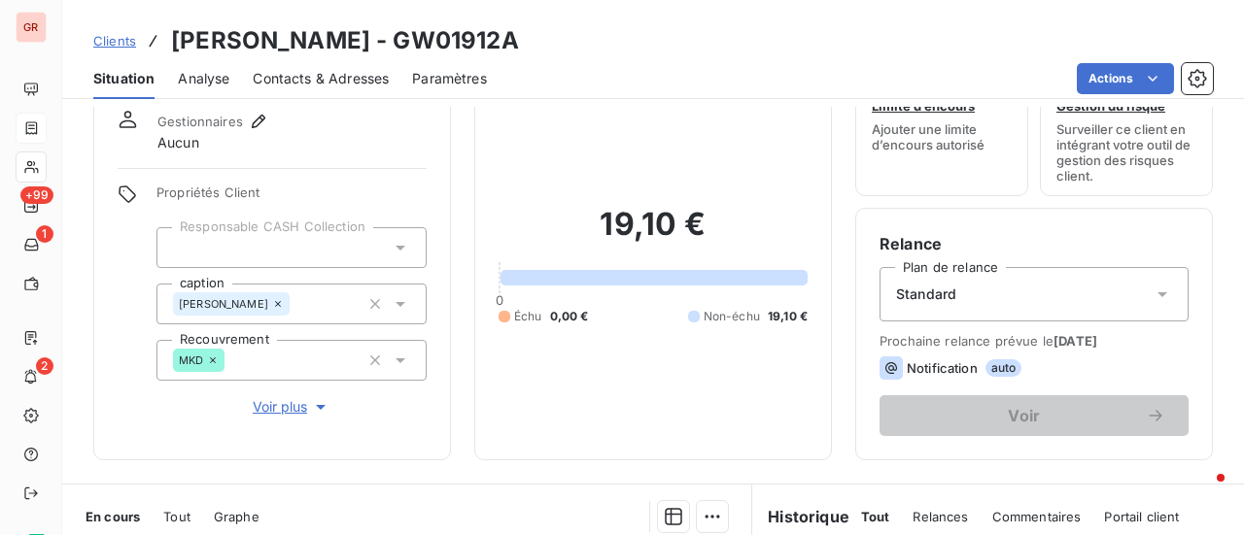
scroll to position [194, 0]
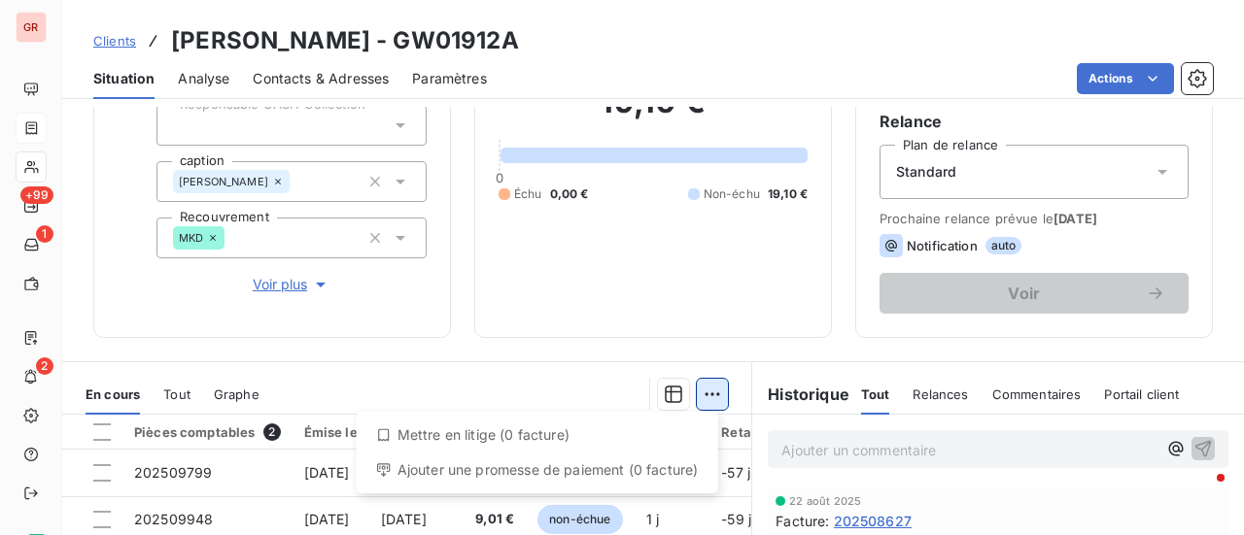
click at [711, 396] on html "GR +99 1 2 Clients [PERSON_NAME] - GW01912A Situation Analyse Contacts & Adress…" at bounding box center [622, 267] width 1244 height 535
click at [394, 313] on html "GR +99 1 2 Clients [PERSON_NAME] - GW01912A Situation Analyse Contacts & Adress…" at bounding box center [622, 267] width 1244 height 535
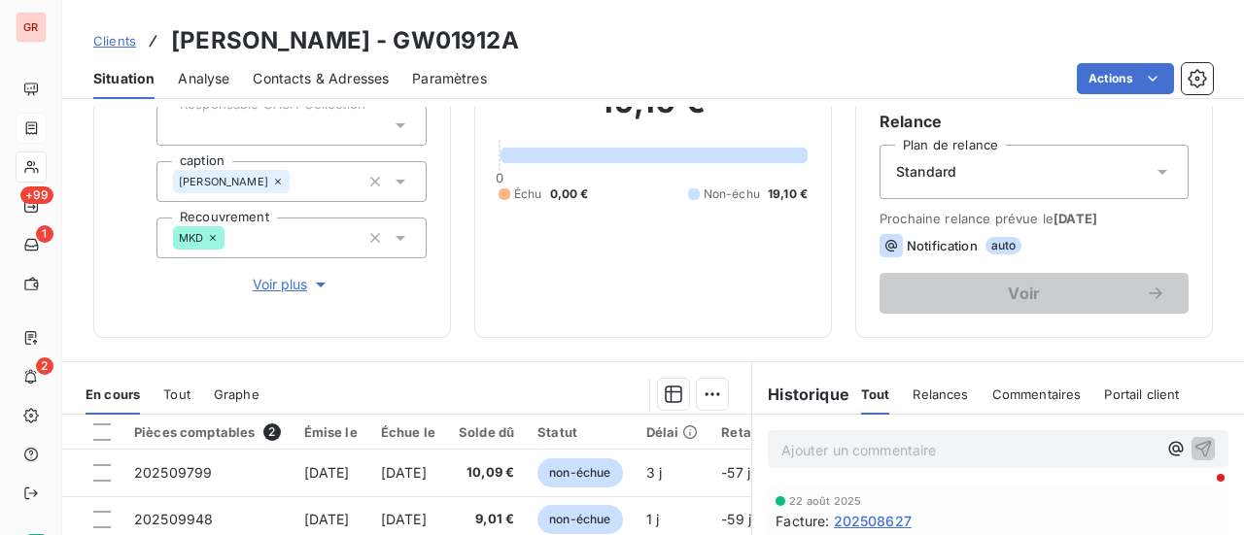
scroll to position [291, 0]
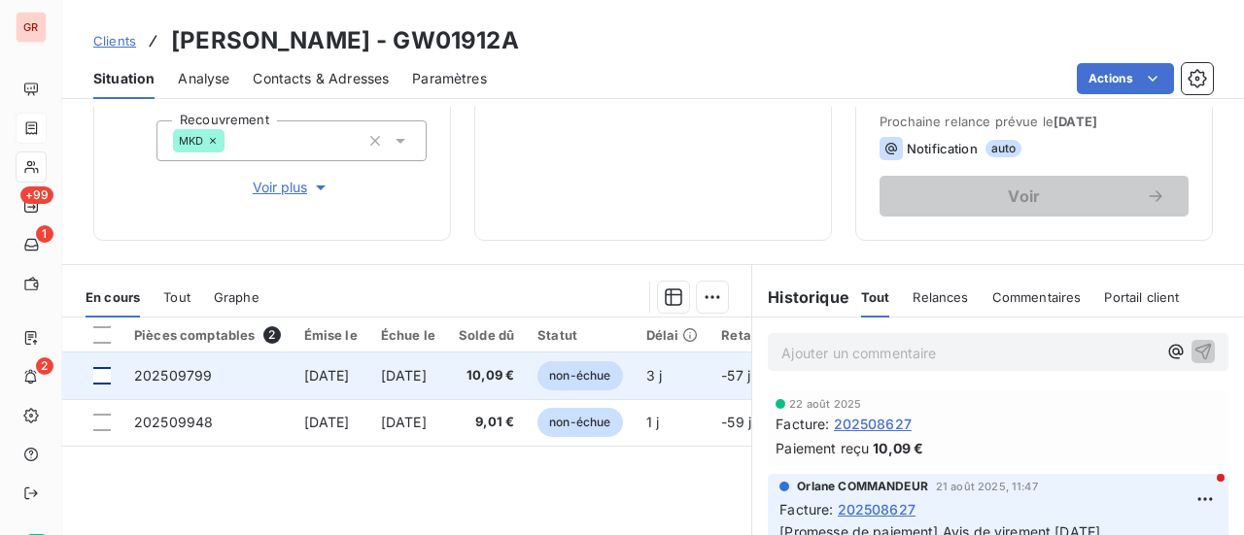
click at [110, 377] on div at bounding box center [101, 375] width 17 height 17
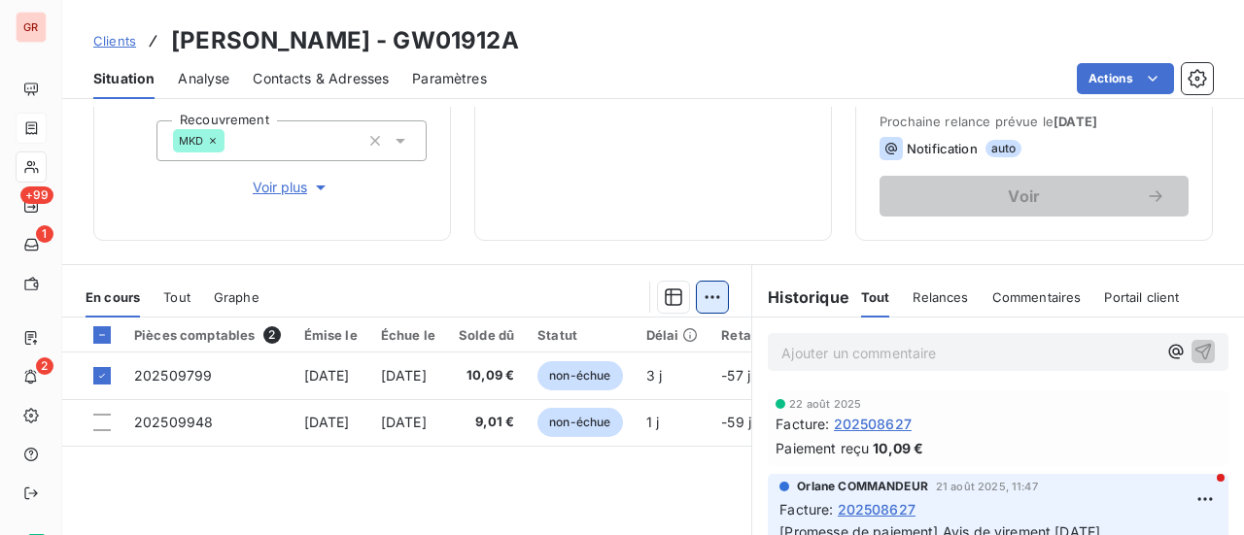
click at [707, 296] on html "GR +99 1 2 Clients [PERSON_NAME] - GW01912A Situation Analyse Contacts & Adress…" at bounding box center [622, 267] width 1244 height 535
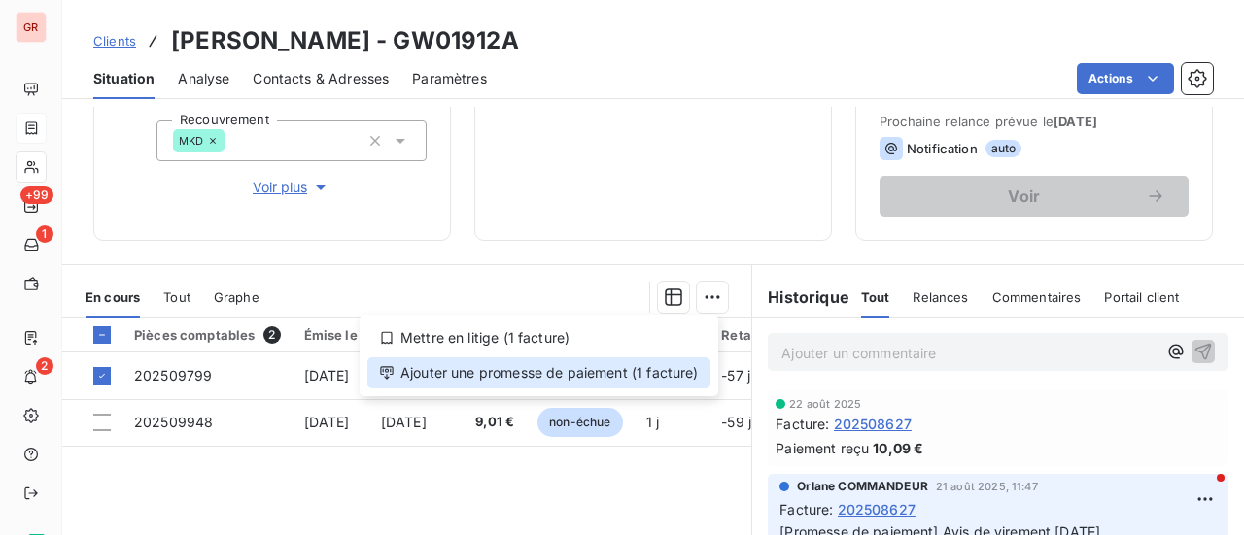
click at [545, 372] on div "Ajouter une promesse de paiement (1 facture)" at bounding box center [538, 373] width 343 height 31
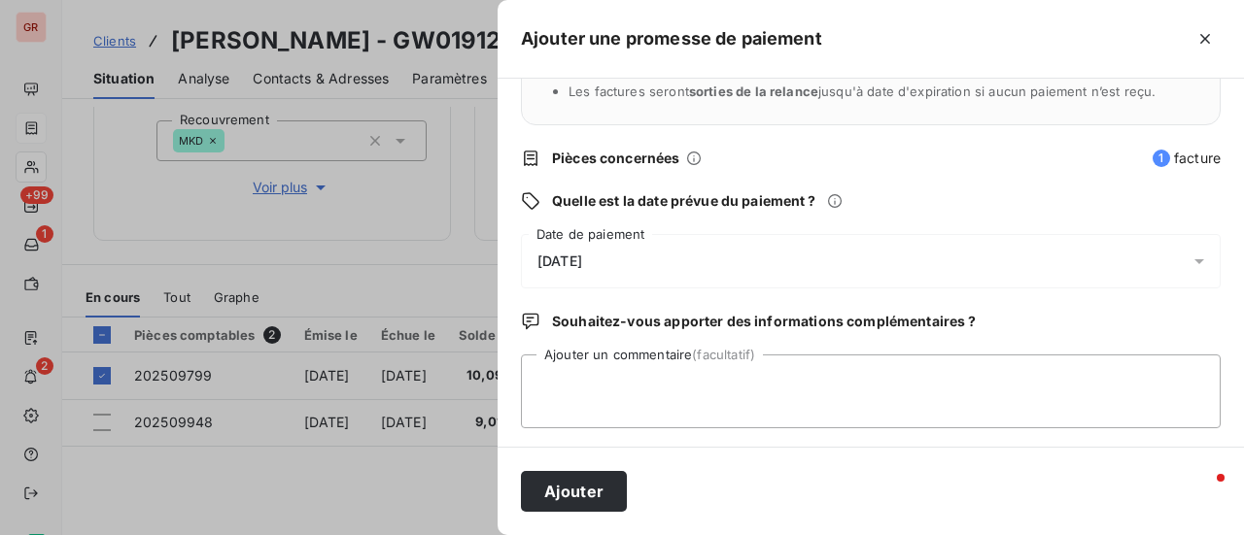
scroll to position [203, 0]
click at [1189, 256] on icon at bounding box center [1198, 259] width 19 height 19
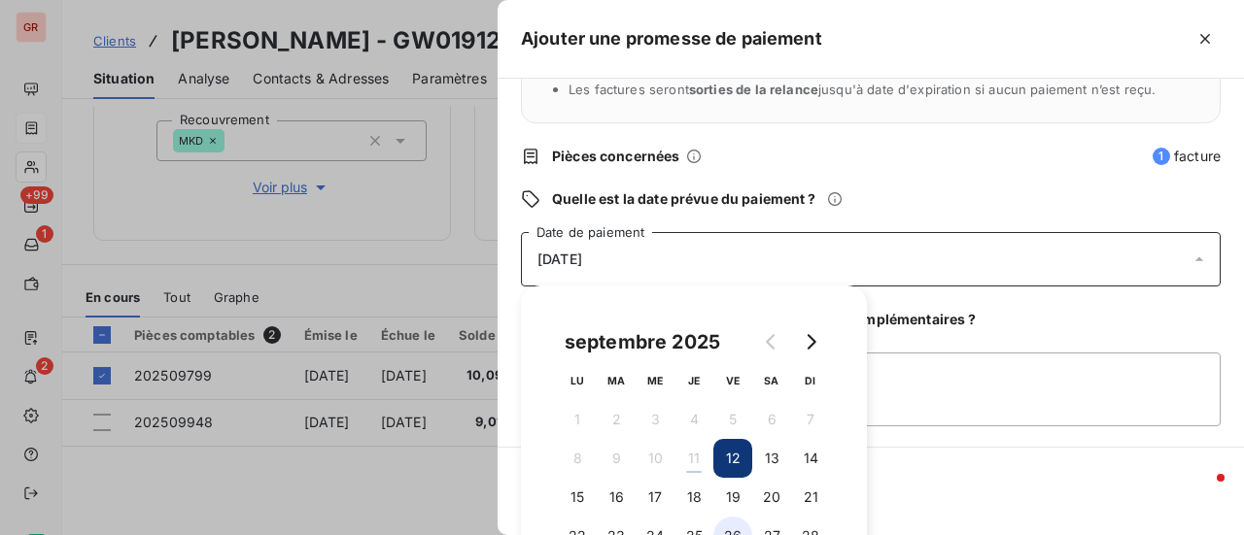
click at [740, 526] on button "26" at bounding box center [732, 536] width 39 height 39
click at [939, 375] on textarea "Ajouter un commentaire (facultatif)" at bounding box center [871, 390] width 700 height 74
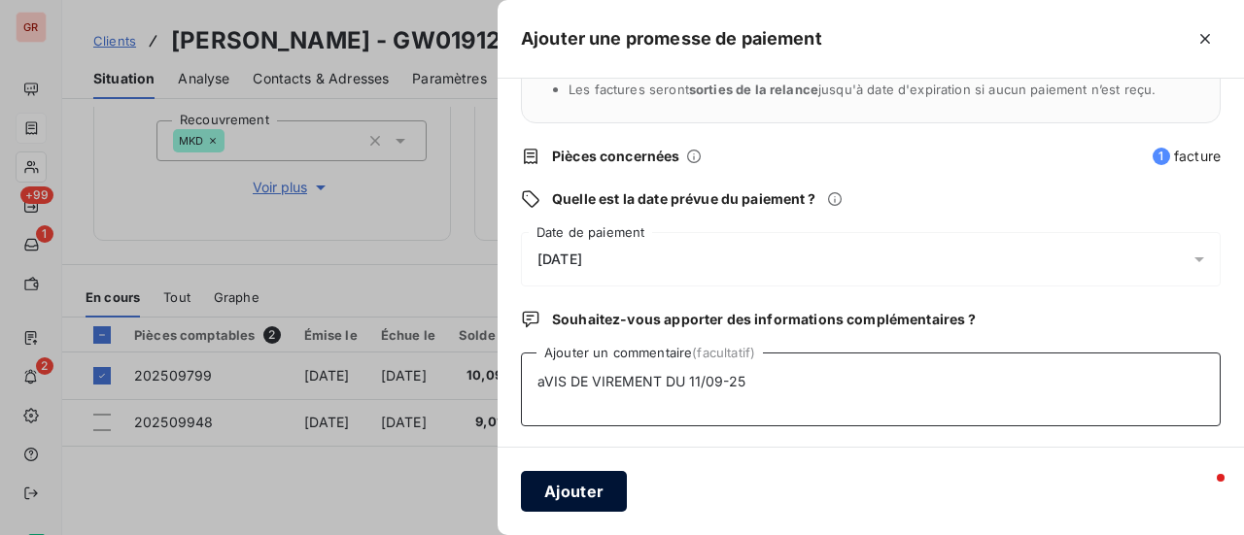
type textarea "aVIS DE VIREMENT DU 11/09-25"
click at [586, 492] on button "Ajouter" at bounding box center [574, 491] width 106 height 41
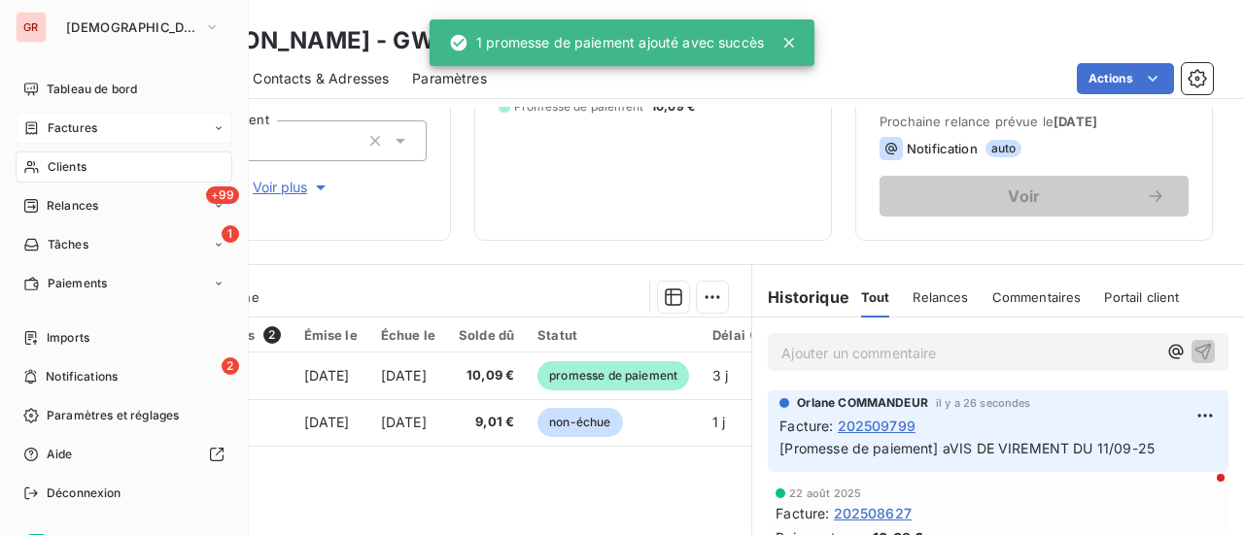
drag, startPoint x: 85, startPoint y: 123, endPoint x: 111, endPoint y: 121, distance: 25.3
click at [85, 123] on span "Factures" at bounding box center [73, 127] width 50 height 17
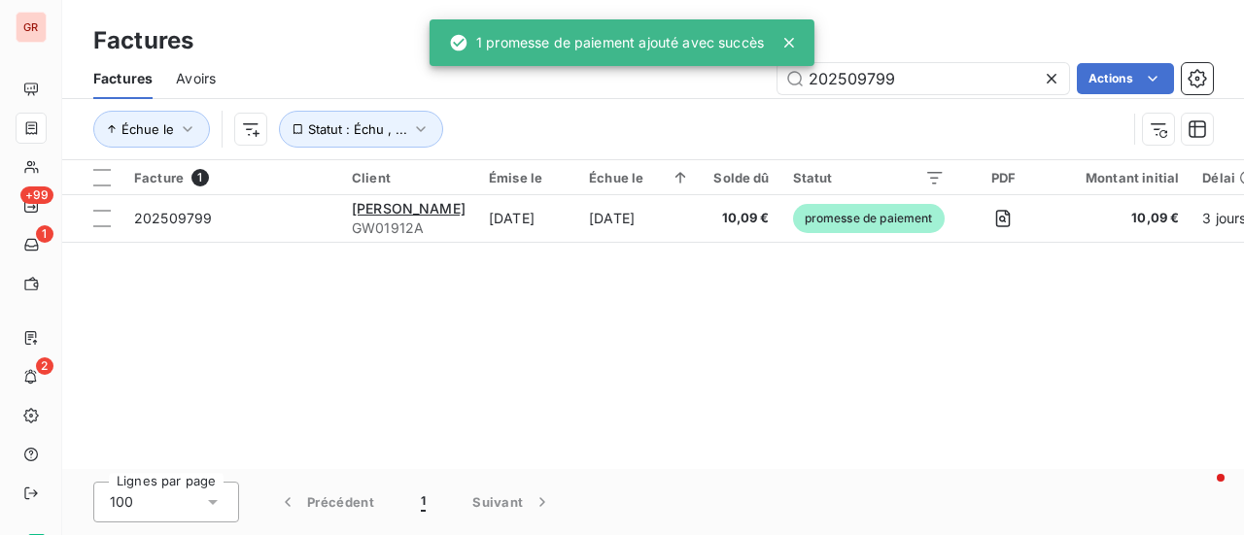
click at [955, 57] on div "Factures" at bounding box center [652, 40] width 1181 height 35
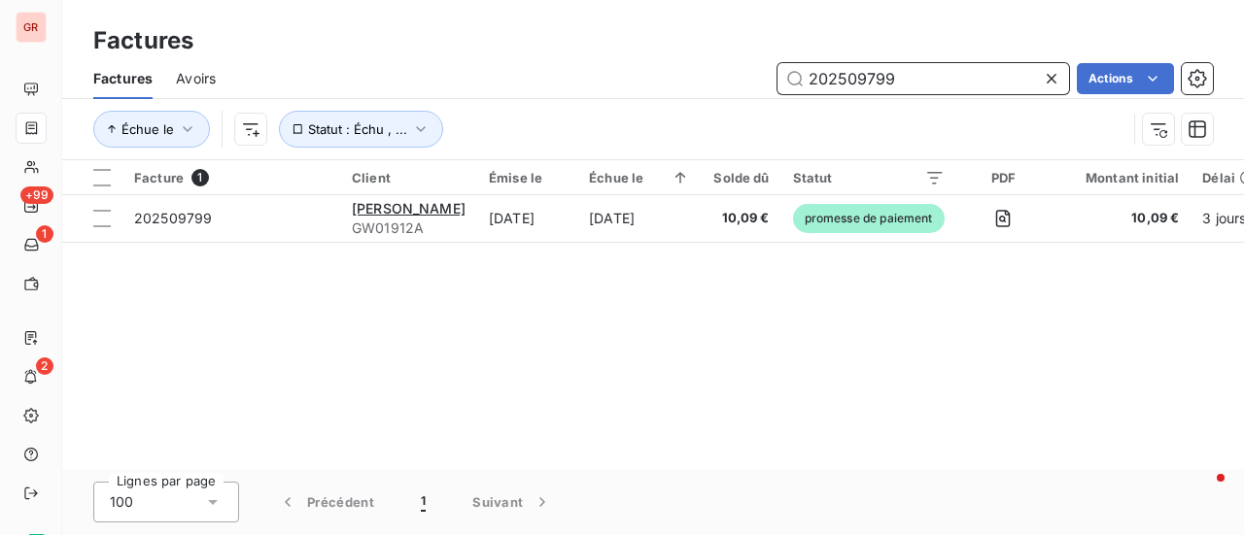
drag, startPoint x: 919, startPoint y: 84, endPoint x: 538, endPoint y: 84, distance: 380.8
click at [539, 84] on div "202509799 Actions" at bounding box center [725, 78] width 973 height 31
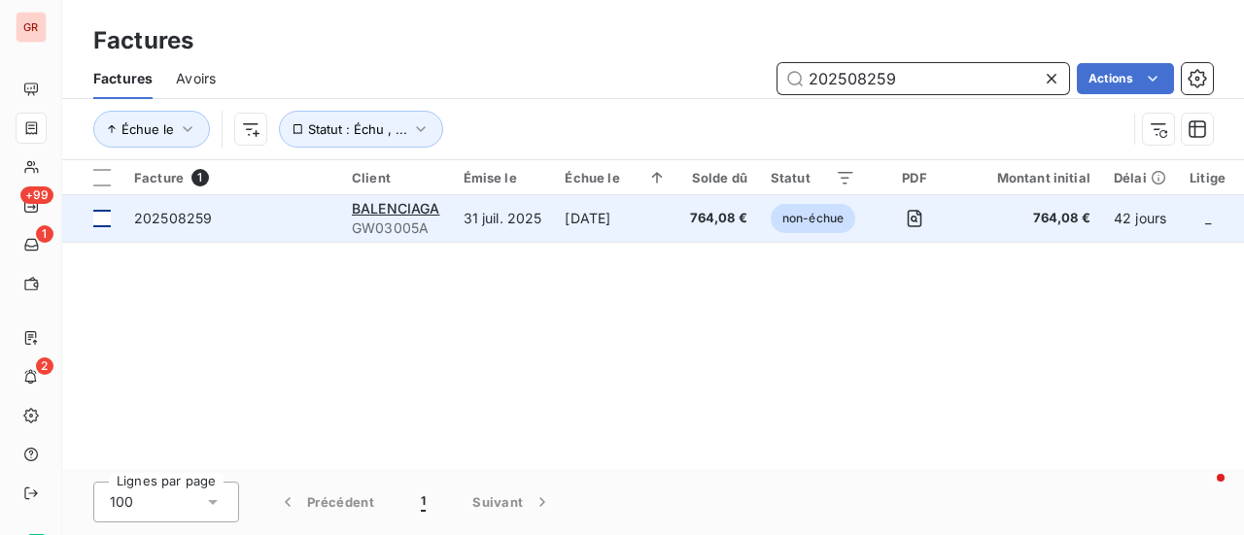
type input "202508259"
click at [116, 217] on td at bounding box center [92, 218] width 60 height 47
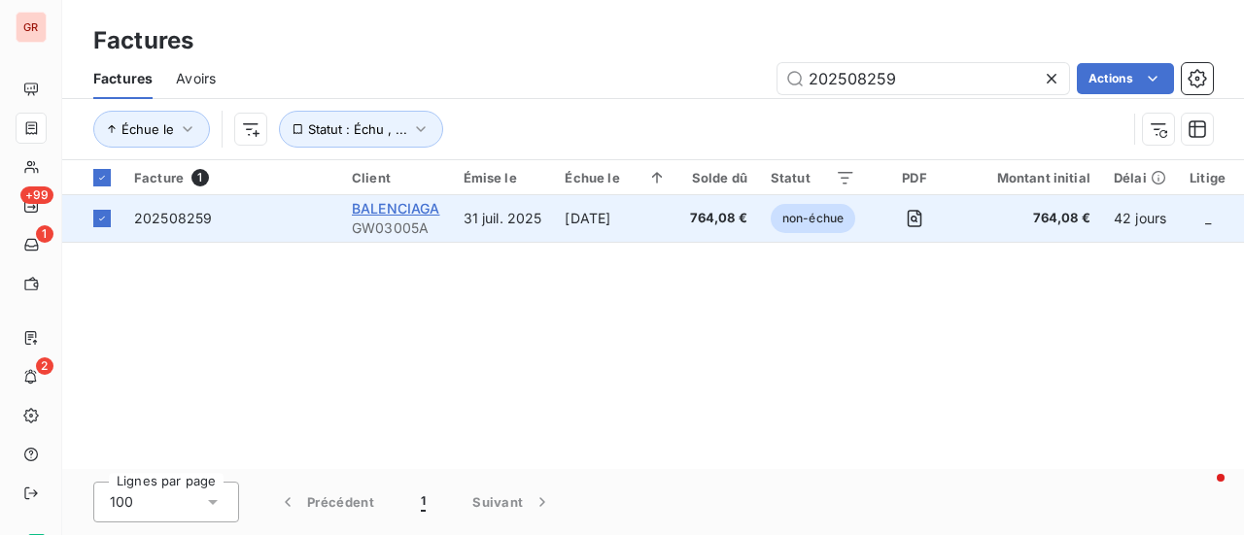
click at [376, 213] on span "BALENCIAGA" at bounding box center [396, 208] width 88 height 17
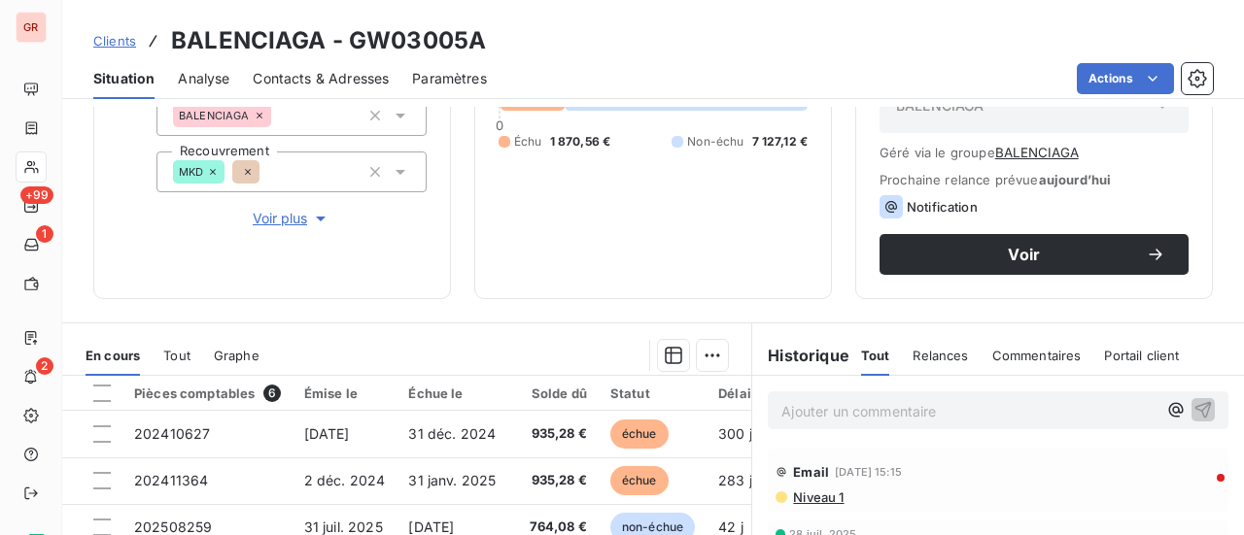
scroll to position [291, 0]
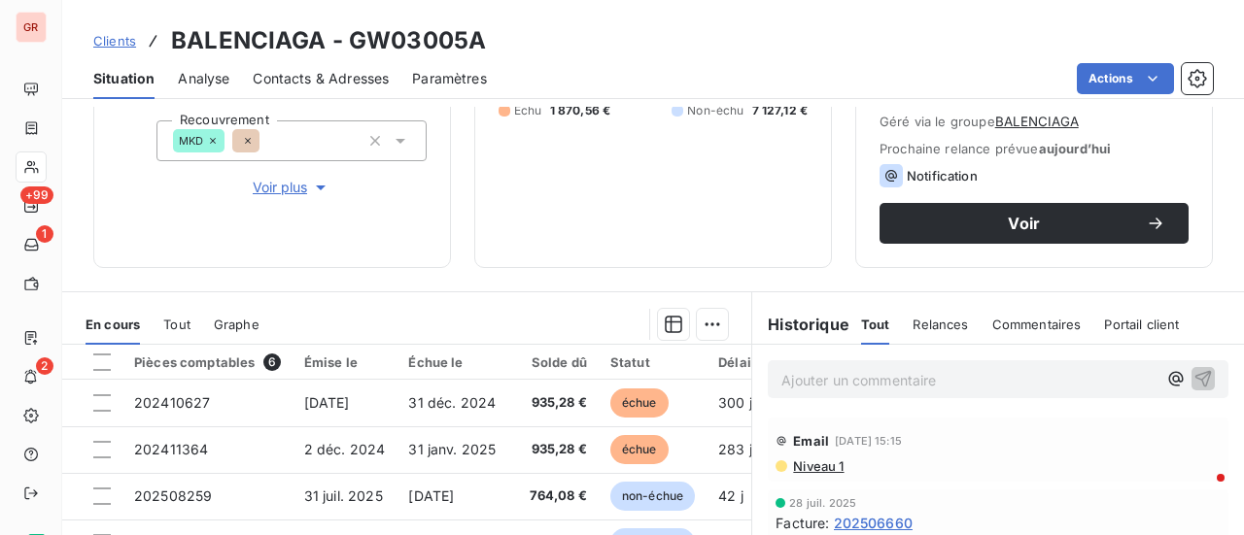
click at [719, 316] on div "En cours Tout Graphe" at bounding box center [406, 324] width 689 height 41
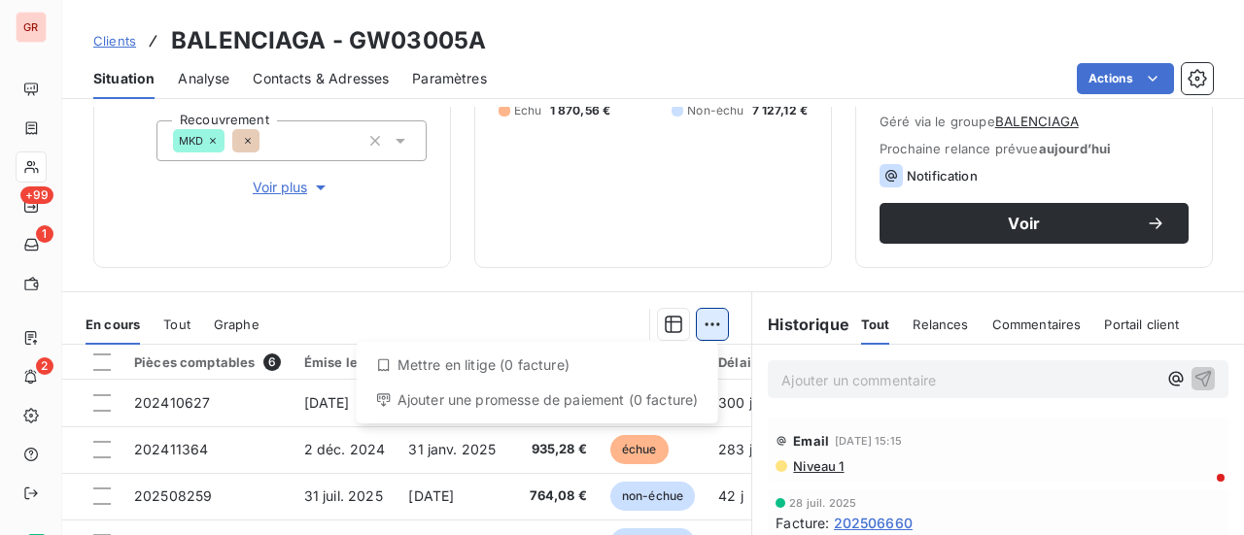
click at [710, 322] on html "GR +99 1 2 Clients BALENCIAGA - GW03005A Situation Analyse Contacts & Adresses …" at bounding box center [622, 267] width 1244 height 535
click at [405, 202] on html "GR +99 1 2 Clients BALENCIAGA - GW03005A Situation Analyse Contacts & Adresses …" at bounding box center [622, 267] width 1244 height 535
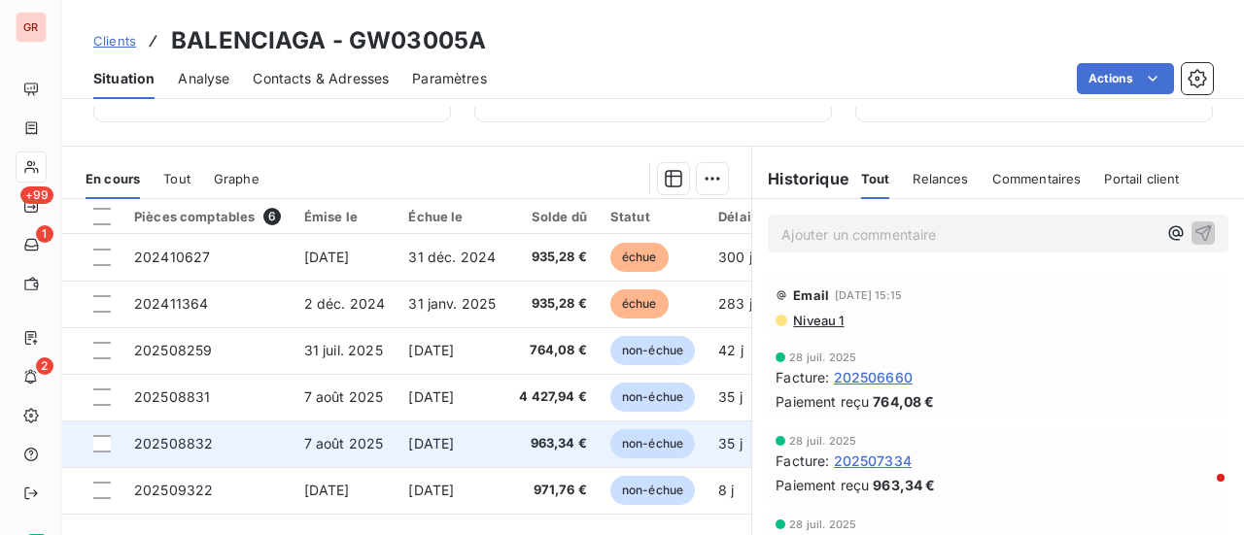
scroll to position [486, 0]
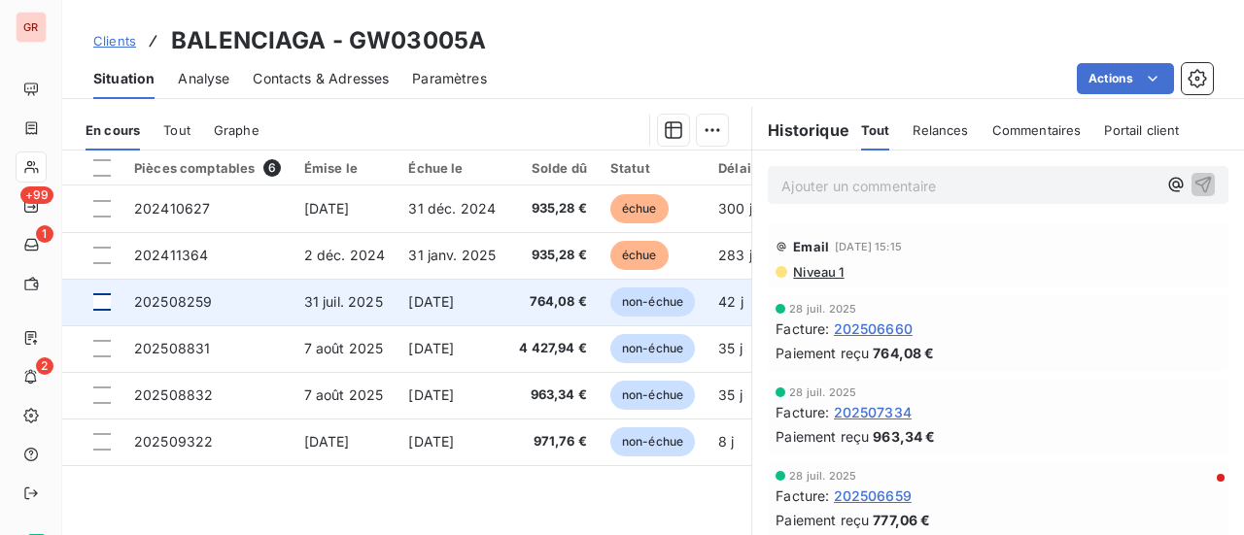
click at [101, 302] on div at bounding box center [101, 301] width 17 height 17
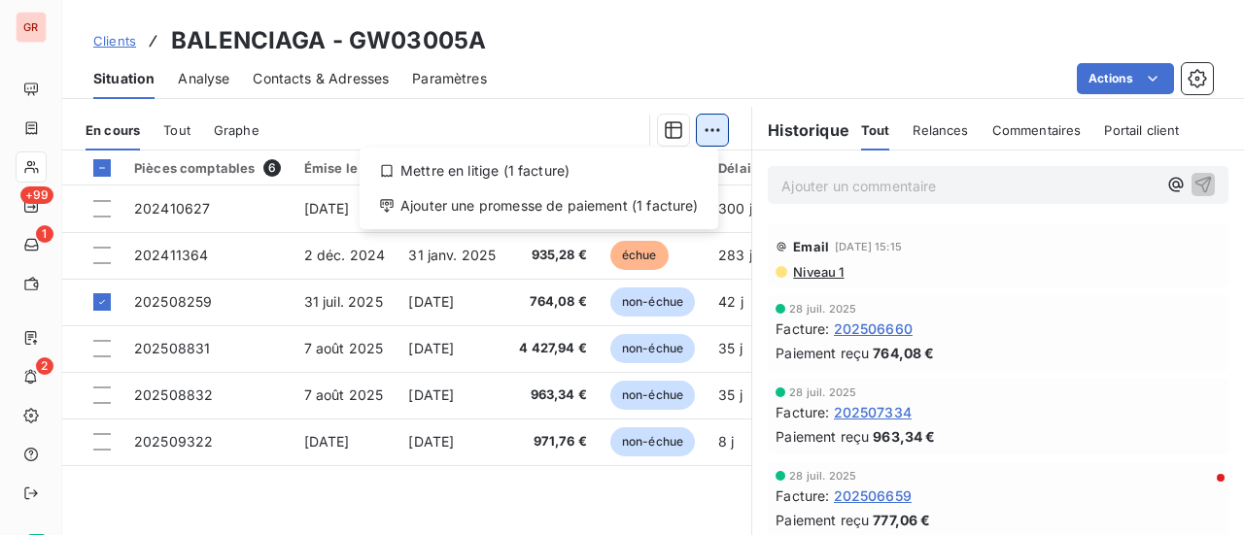
click at [707, 127] on html "GR +99 1 2 Clients BALENCIAGA - GW03005A Situation Analyse Contacts & Adresses …" at bounding box center [622, 267] width 1244 height 535
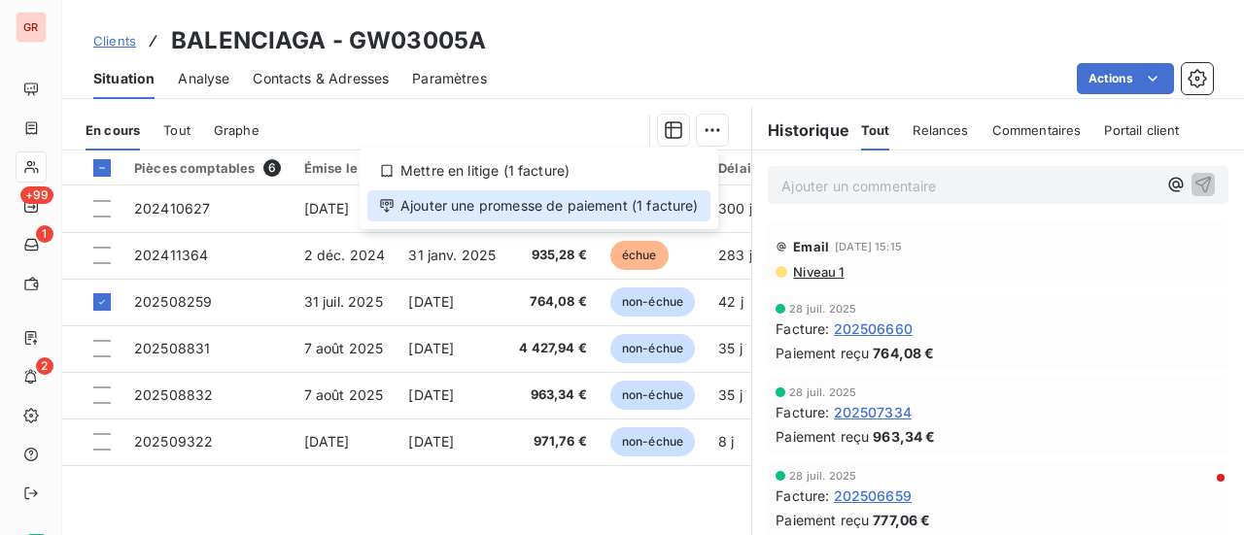
click at [521, 209] on div "Ajouter une promesse de paiement (1 facture)" at bounding box center [538, 205] width 343 height 31
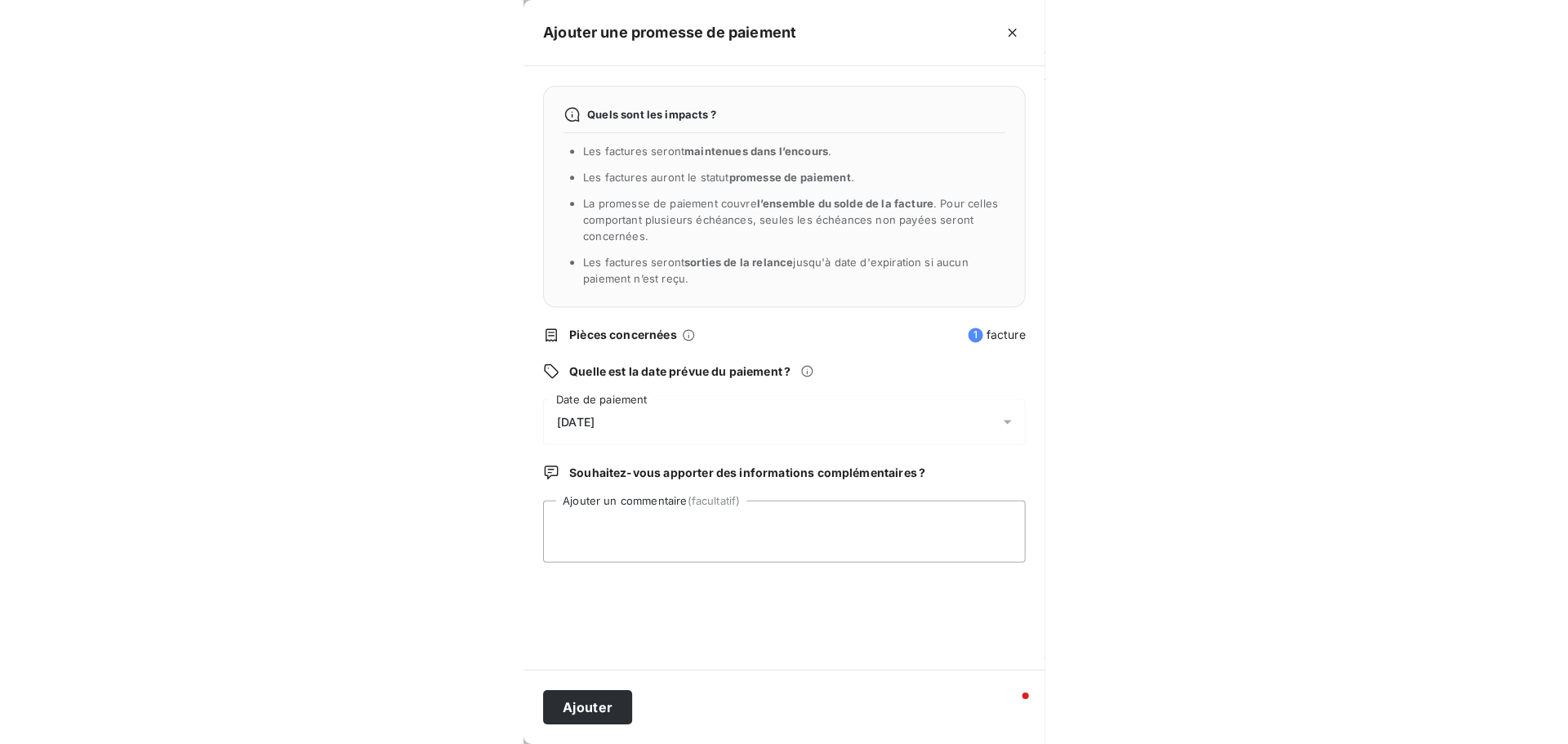
scroll to position [133, 0]
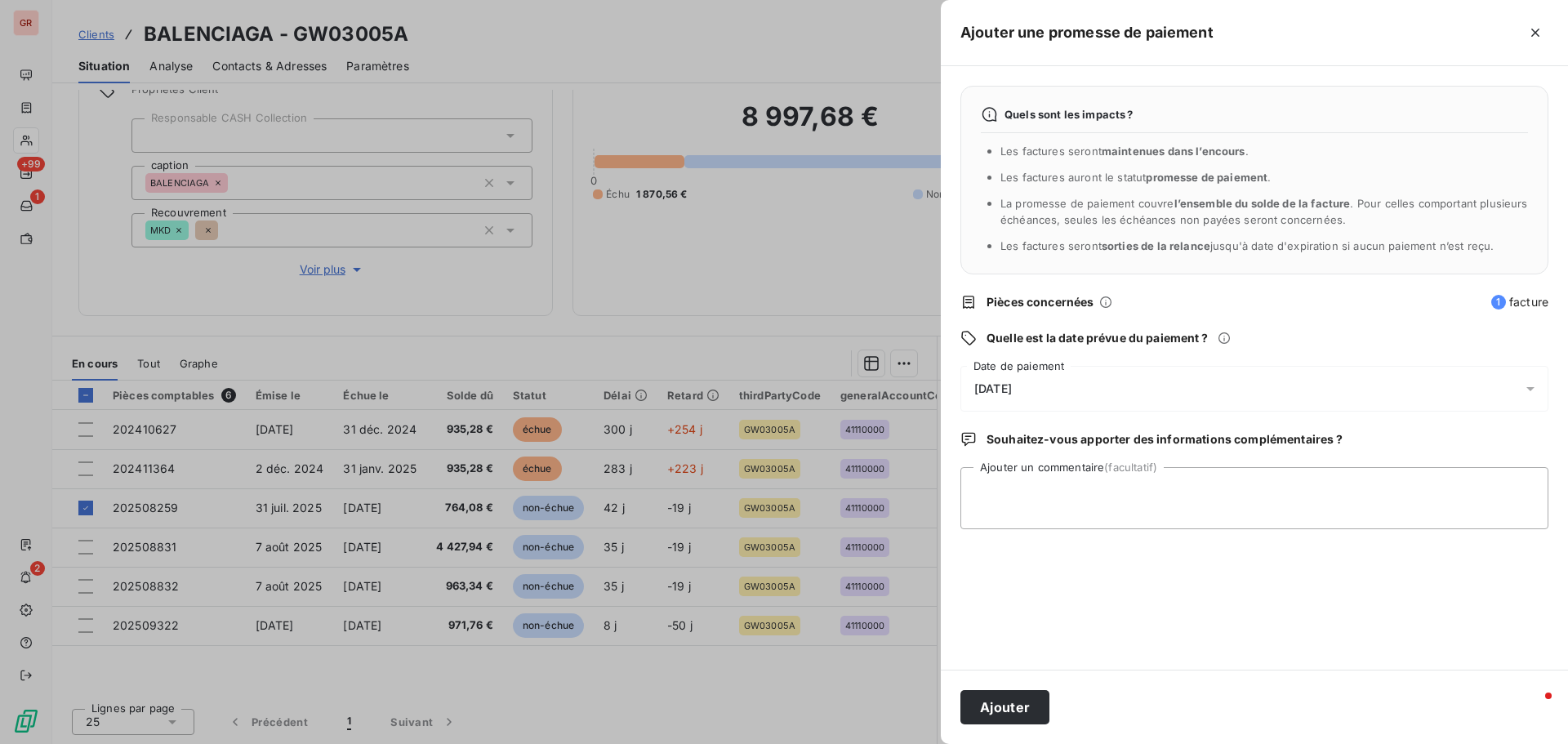
click at [1045, 392] on icon at bounding box center [1530, 388] width 16 height 16
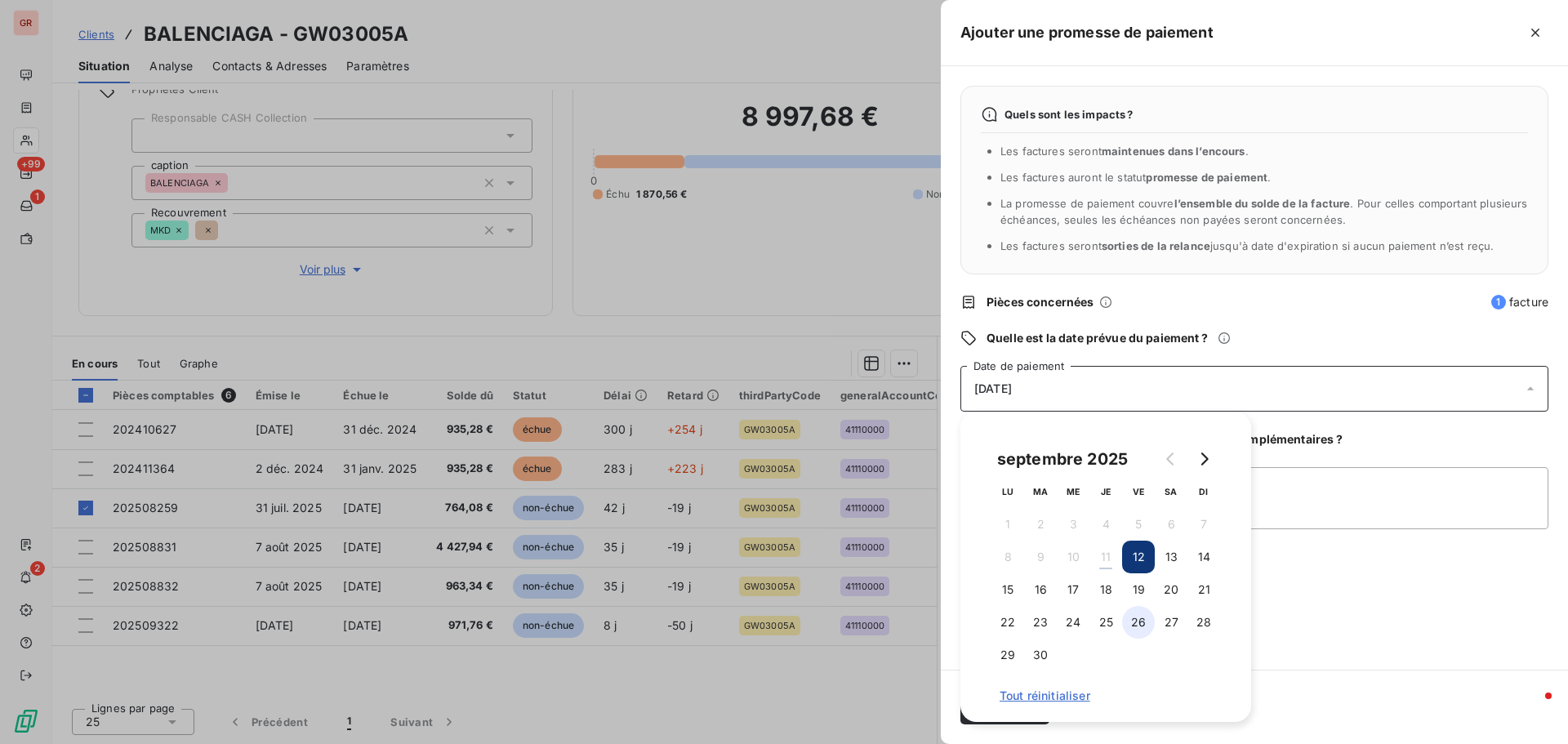
click at [1045, 449] on button "26" at bounding box center [1138, 622] width 33 height 33
click at [1045, 449] on textarea "Ajouter un commentaire (facultatif)" at bounding box center [1255, 499] width 589 height 62
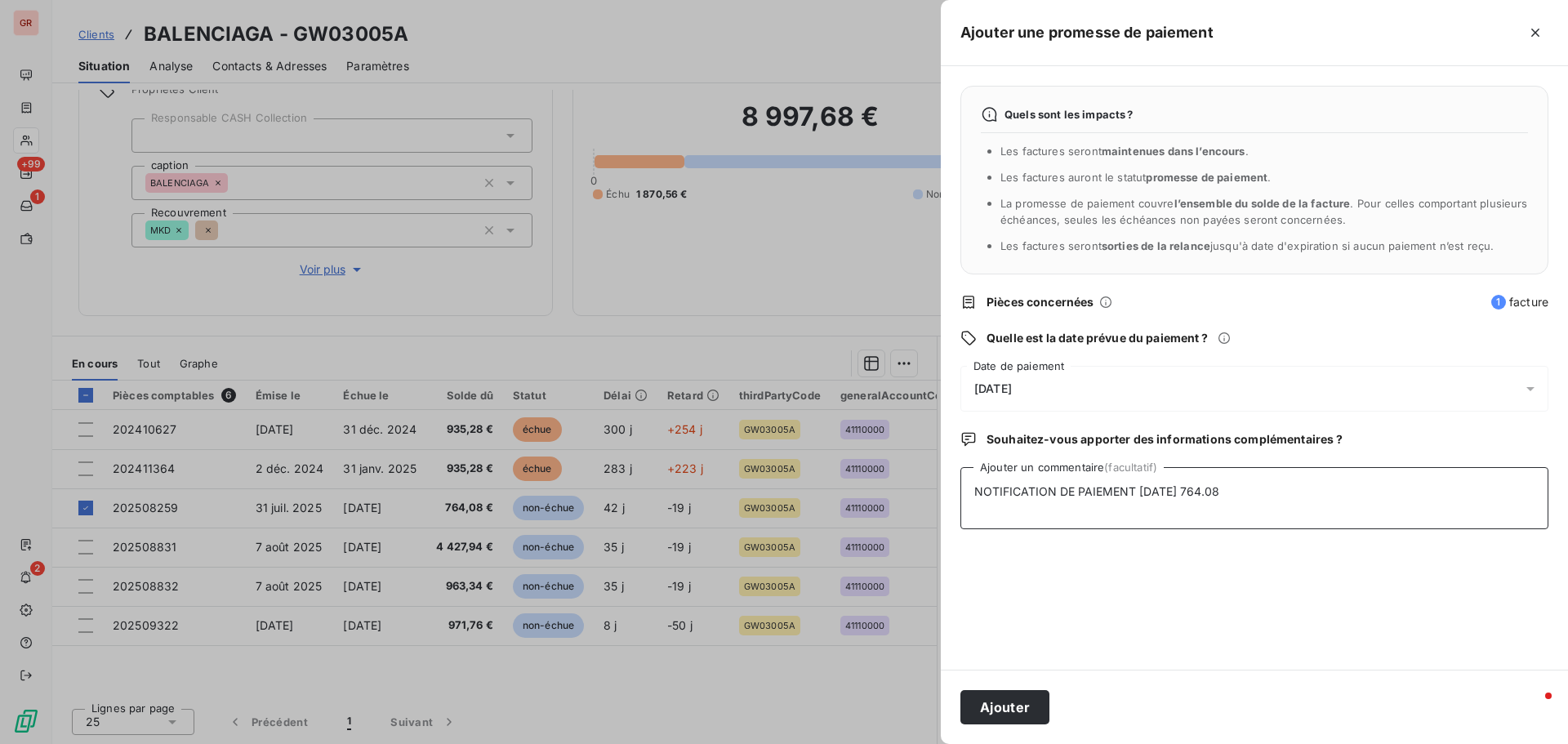
click at [1045, 449] on textarea "NOTIFICATION DE PAIEMENT [DATE] 764.08" at bounding box center [1255, 499] width 589 height 62
type textarea "NOTIFICATION DE PAIEMENT [DATE] 764.08€"
click at [1020, 449] on button "Ajouter" at bounding box center [1006, 707] width 89 height 34
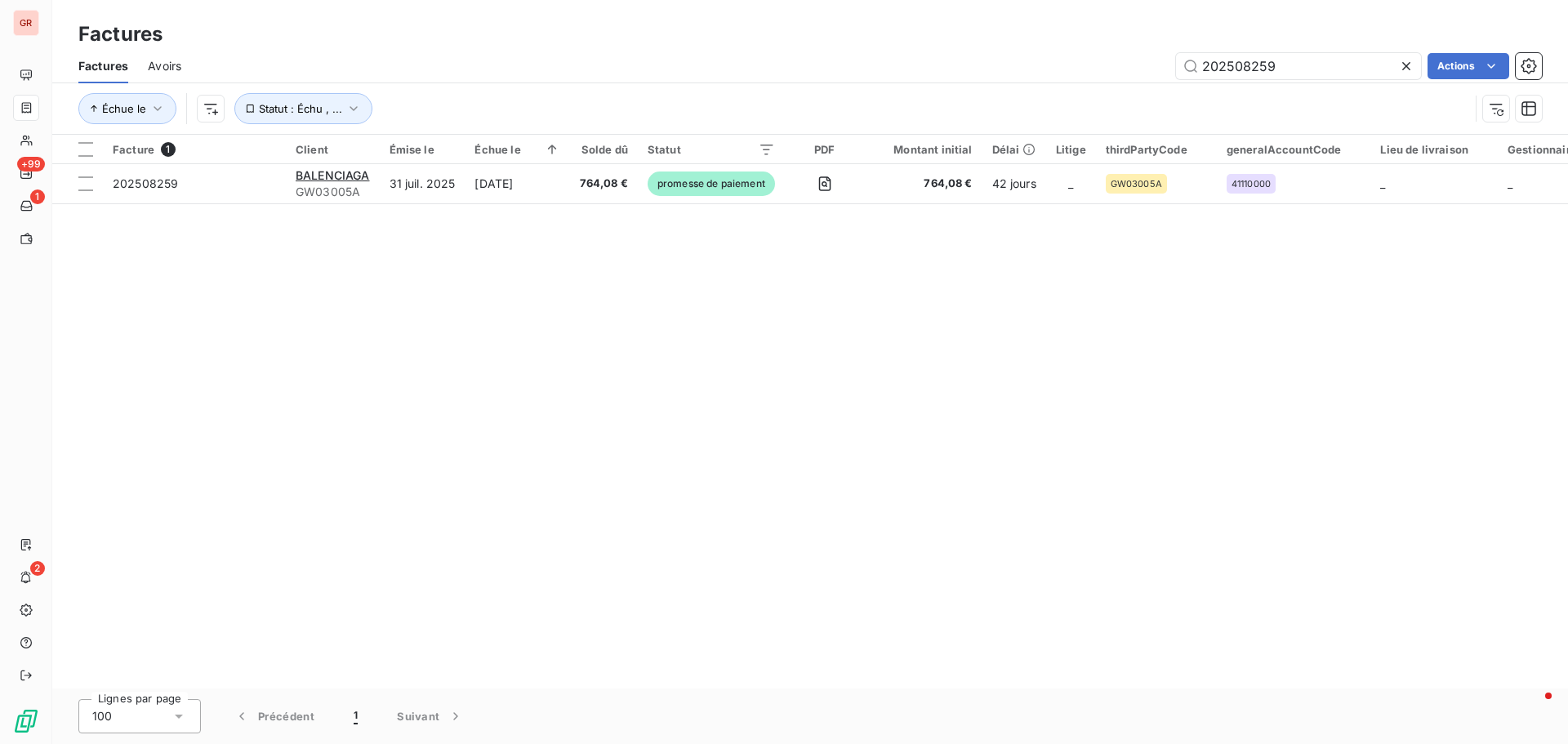
drag, startPoint x: 1264, startPoint y: 71, endPoint x: 1008, endPoint y: 72, distance: 256.0
click at [1016, 71] on div "202508259 Actions" at bounding box center [871, 66] width 1341 height 26
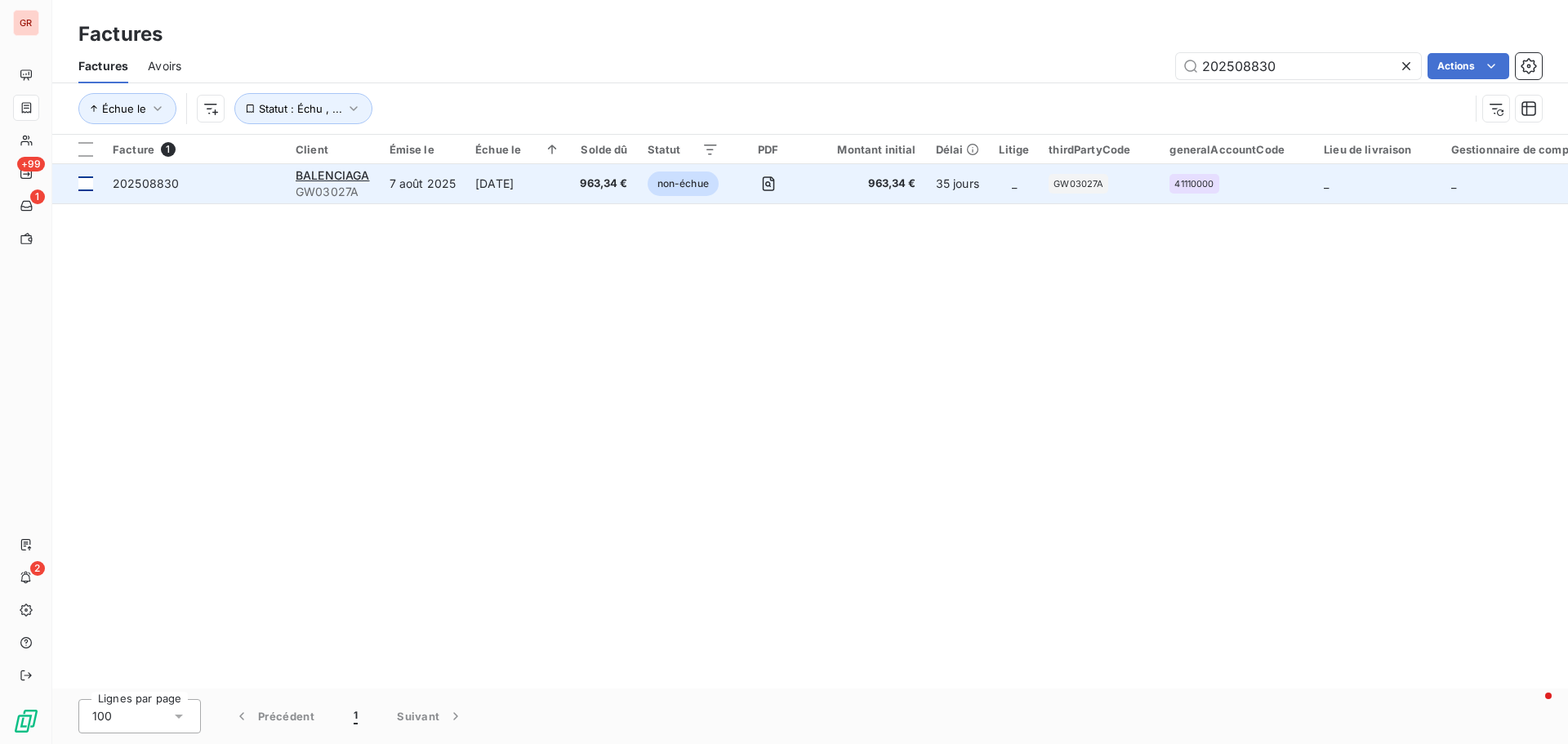
type input "202508830"
click at [81, 186] on div at bounding box center [85, 183] width 14 height 14
click at [347, 177] on span "BALENCIAGA" at bounding box center [333, 175] width 74 height 14
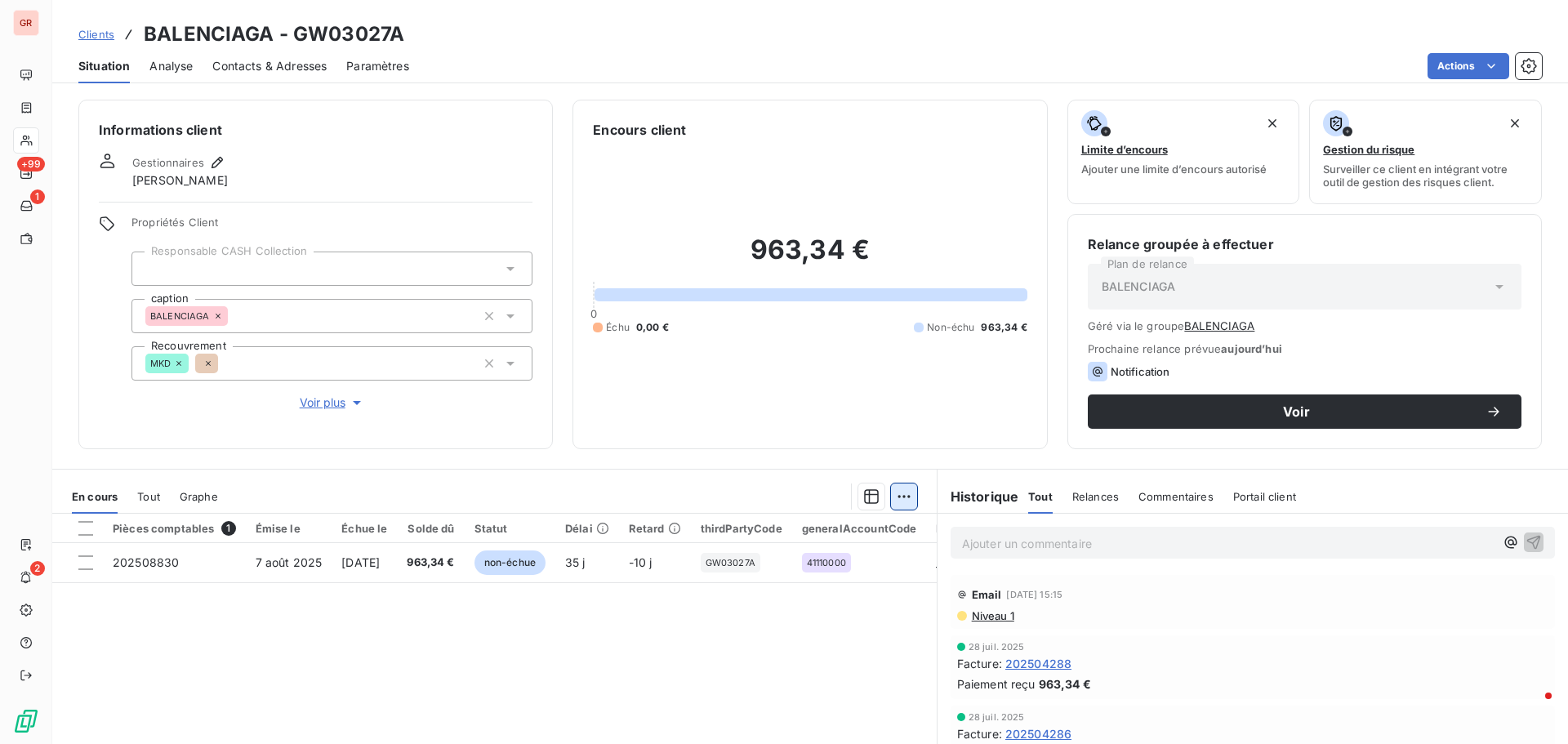
click at [904, 449] on html "GR +99 1 2 Clients BALENCIAGA - GW03027A Situation Analyse Contacts & Adresses …" at bounding box center [784, 372] width 1568 height 744
click at [86, 449] on html "GR +99 1 2 Clients BALENCIAGA - GW03027A Situation Analyse Contacts & Adresses …" at bounding box center [784, 372] width 1568 height 744
click at [902, 449] on html "GR +99 1 2 Clients BALENCIAGA - GW03027A Situation Analyse Contacts & Adresses …" at bounding box center [784, 372] width 1568 height 744
click at [91, 449] on html "GR +99 1 2 Clients BALENCIAGA - GW03027A Situation Analyse Contacts & Adresses …" at bounding box center [784, 372] width 1568 height 744
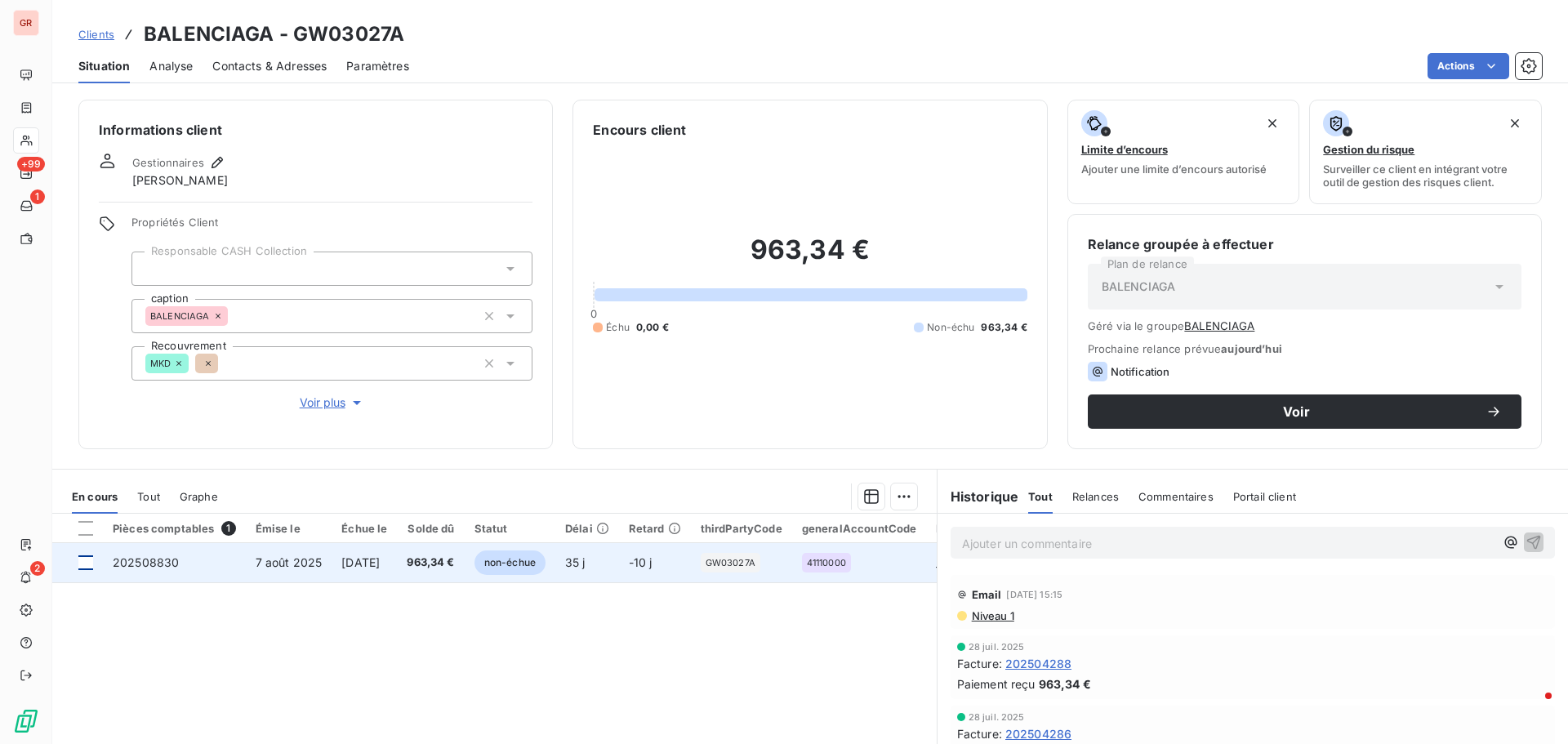
click at [88, 449] on div at bounding box center [85, 562] width 14 height 14
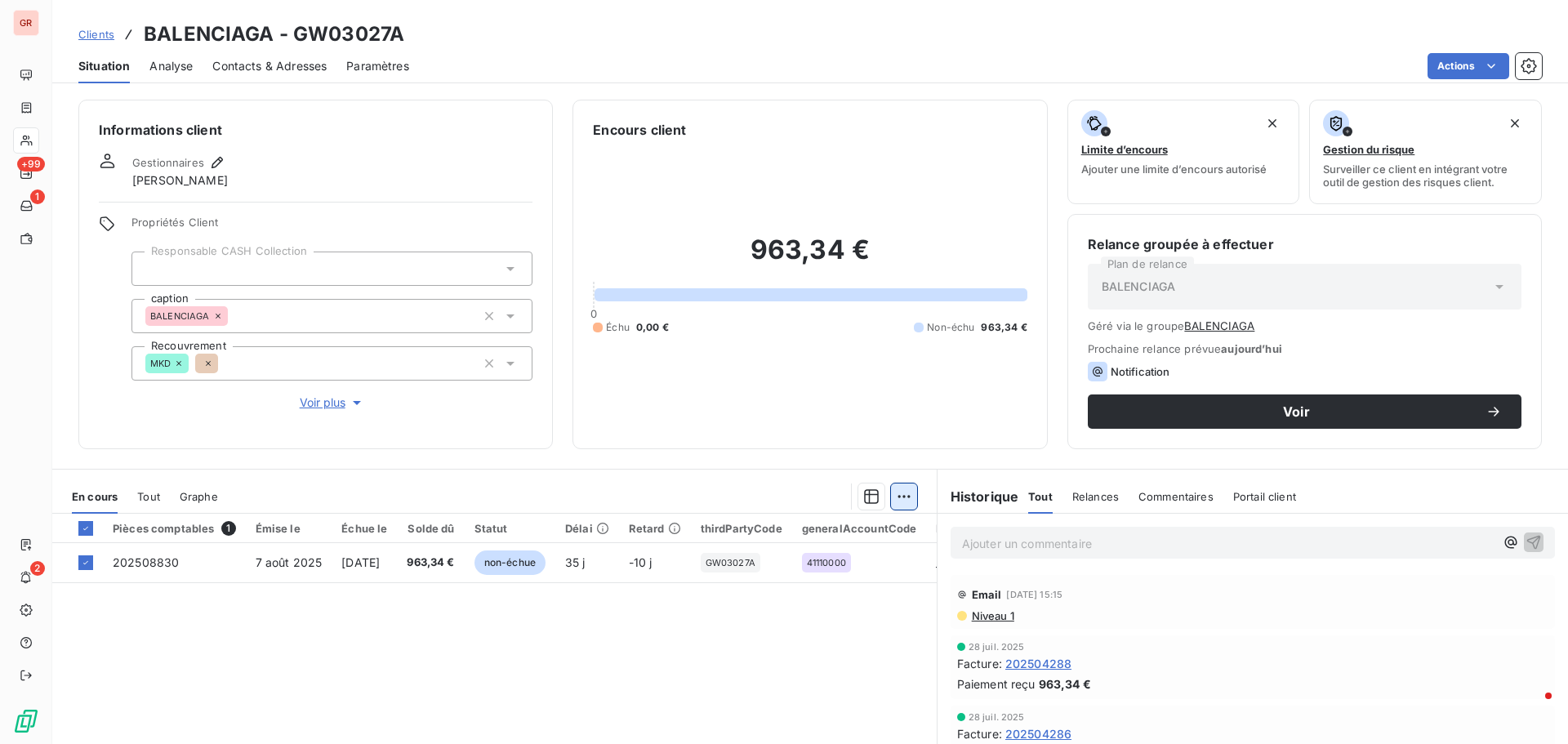
click at [903, 449] on html "GR +99 1 2 Clients BALENCIAGA - GW03027A Situation Analyse Contacts & Adresses …" at bounding box center [784, 372] width 1568 height 744
click at [721, 449] on div "Ajouter une promesse de paiement (1 facture)" at bounding box center [758, 562] width 288 height 26
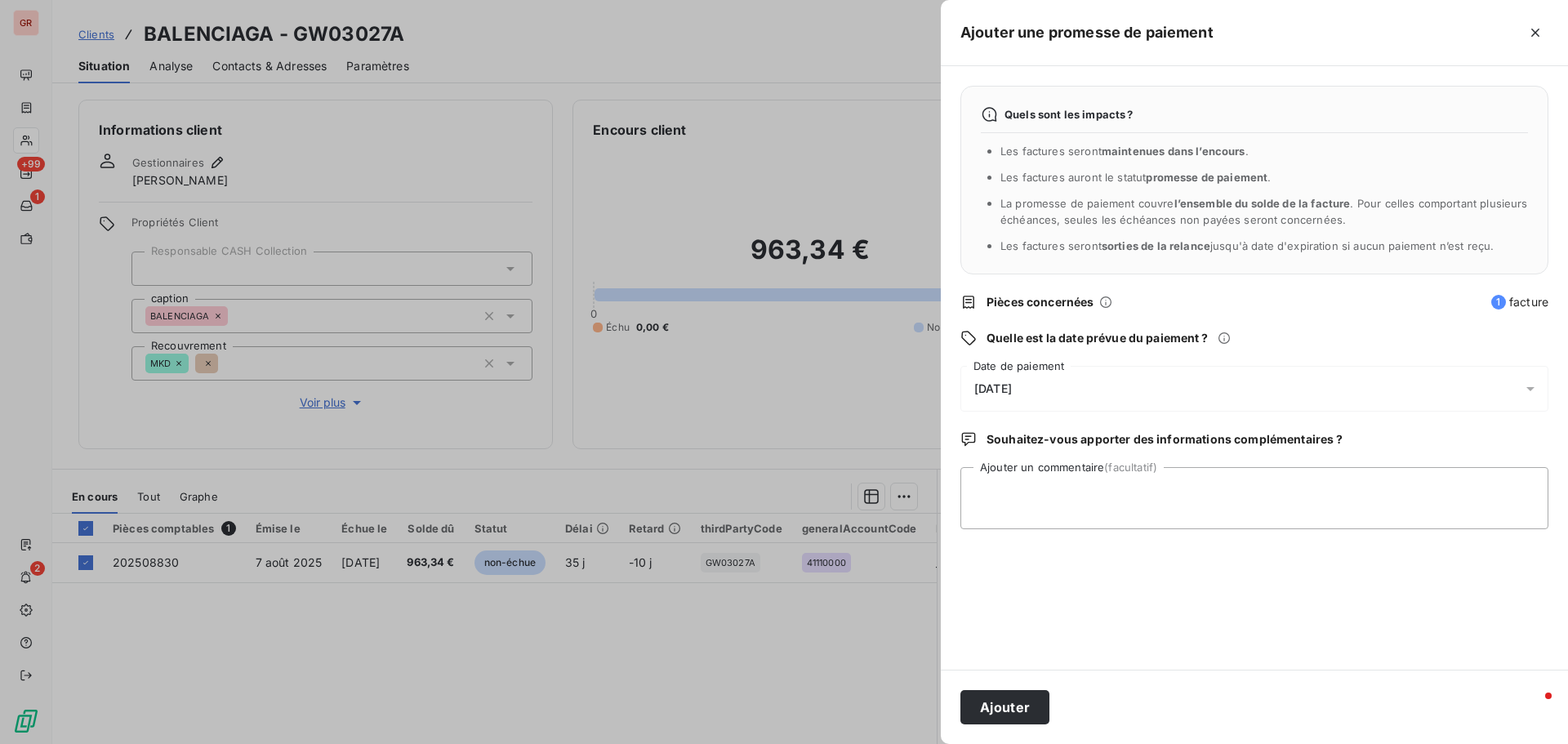
click at [1045, 383] on icon at bounding box center [1530, 388] width 16 height 16
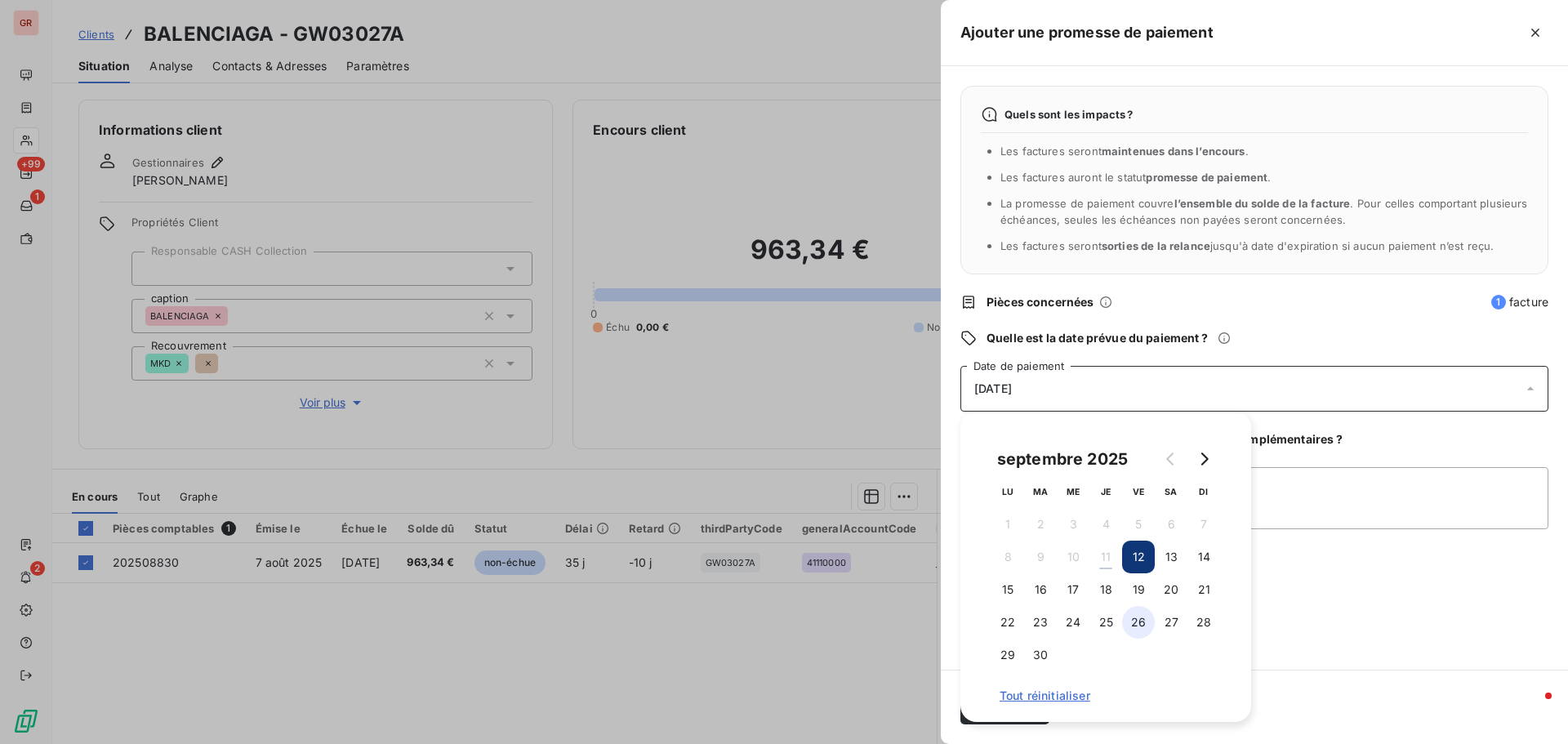
click at [1045, 449] on button "26" at bounding box center [1138, 622] width 33 height 33
click at [1045, 449] on textarea "Ajouter un commentaire (facultatif)" at bounding box center [1255, 499] width 589 height 62
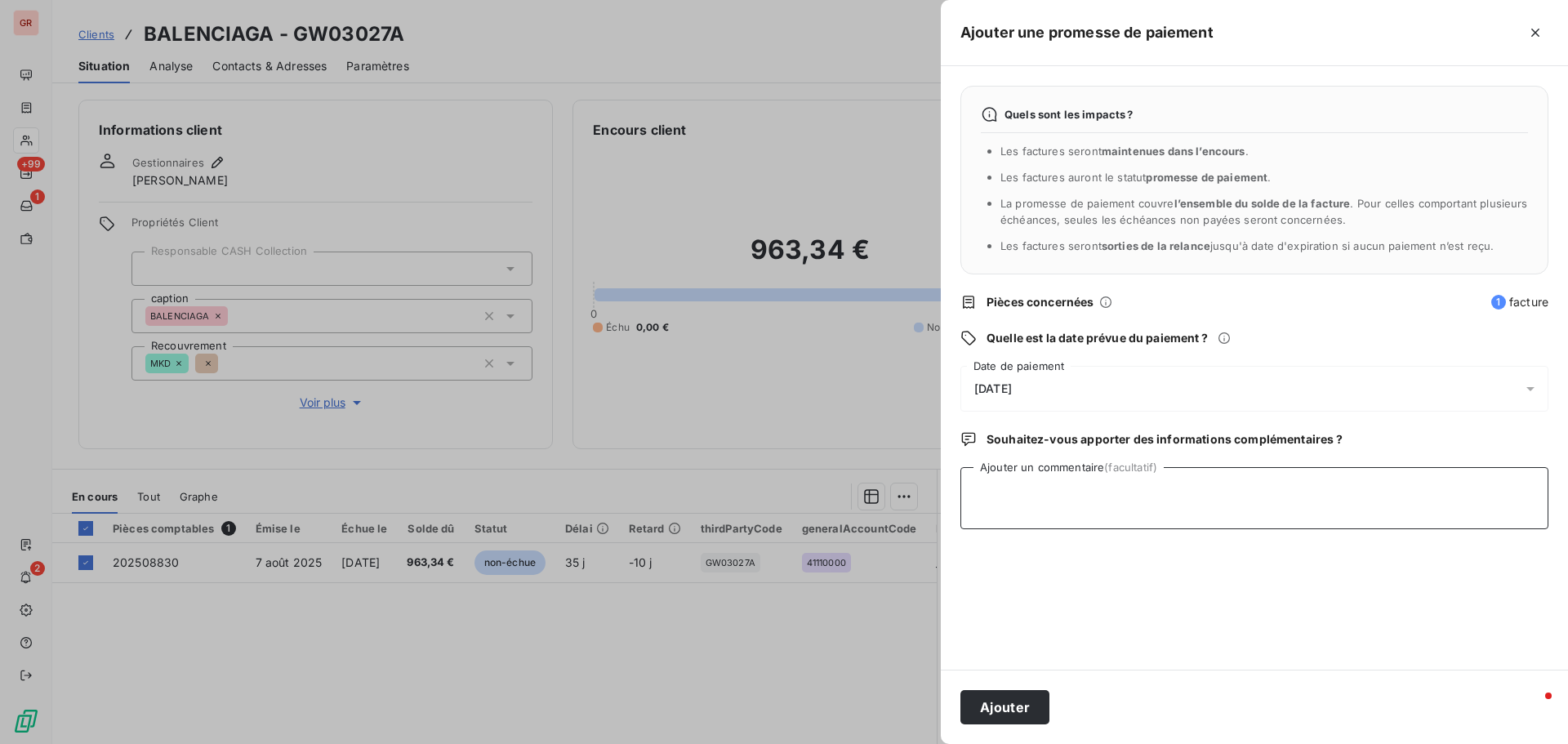
type textarea "a"
type textarea "NOTIFICATION DE PAIEMENT"
click at [561, 244] on div at bounding box center [784, 372] width 1568 height 744
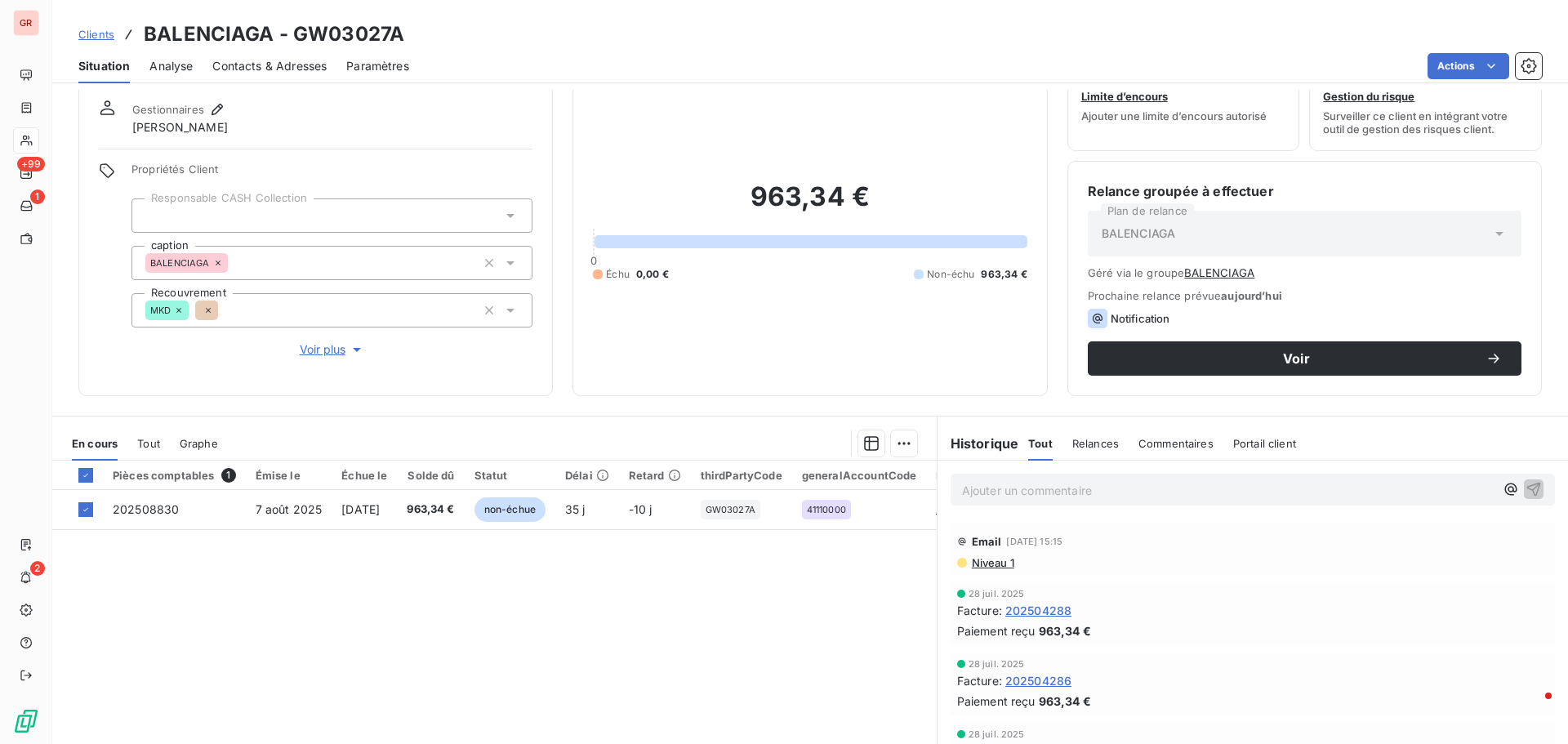
scroll to position [133, 0]
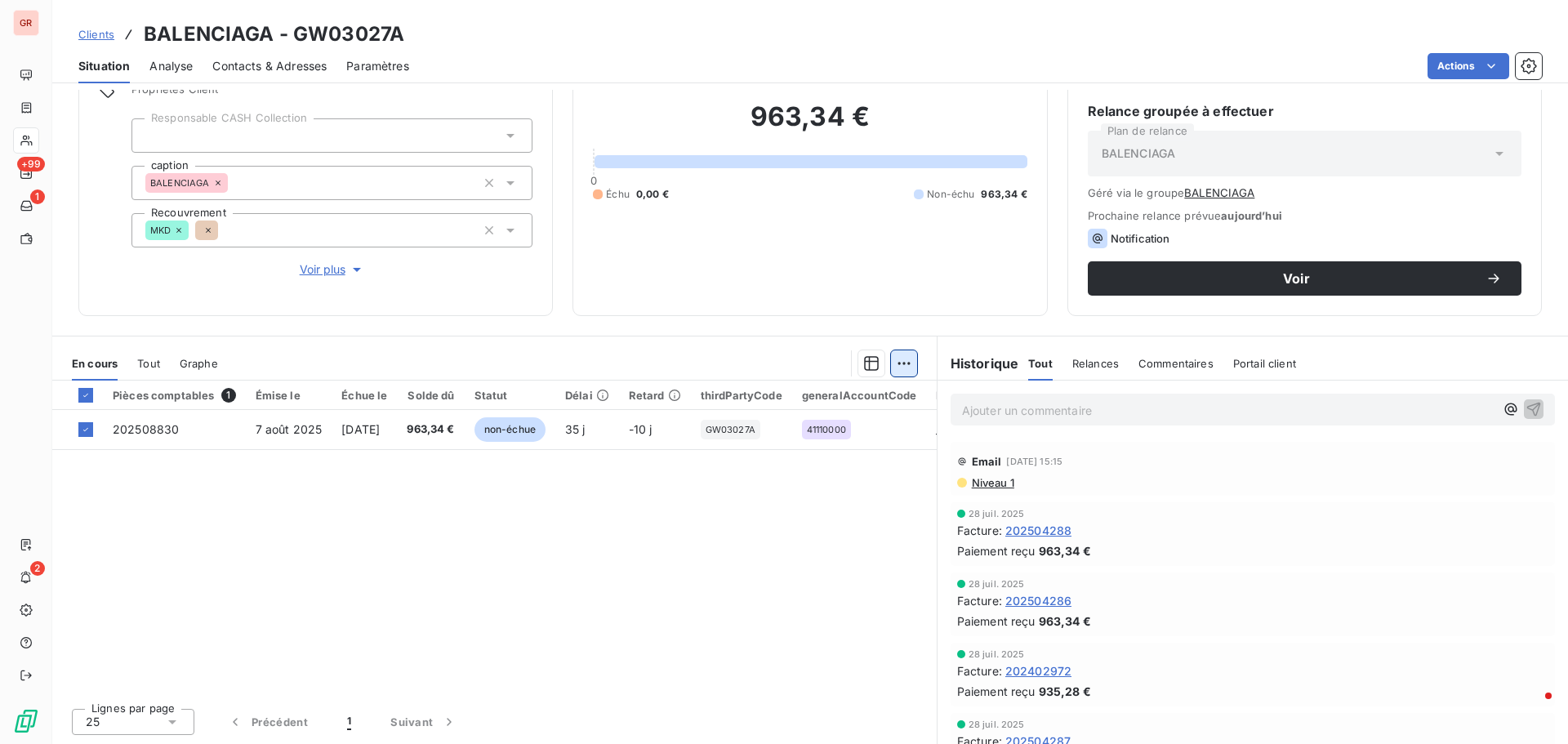
click at [899, 364] on html "GR +99 1 2 Clients BALENCIAGA - GW03027A Situation Analyse Contacts & Adresses …" at bounding box center [784, 372] width 1568 height 744
click at [789, 427] on div "Ajouter une promesse de paiement (1 facture)" at bounding box center [758, 429] width 288 height 26
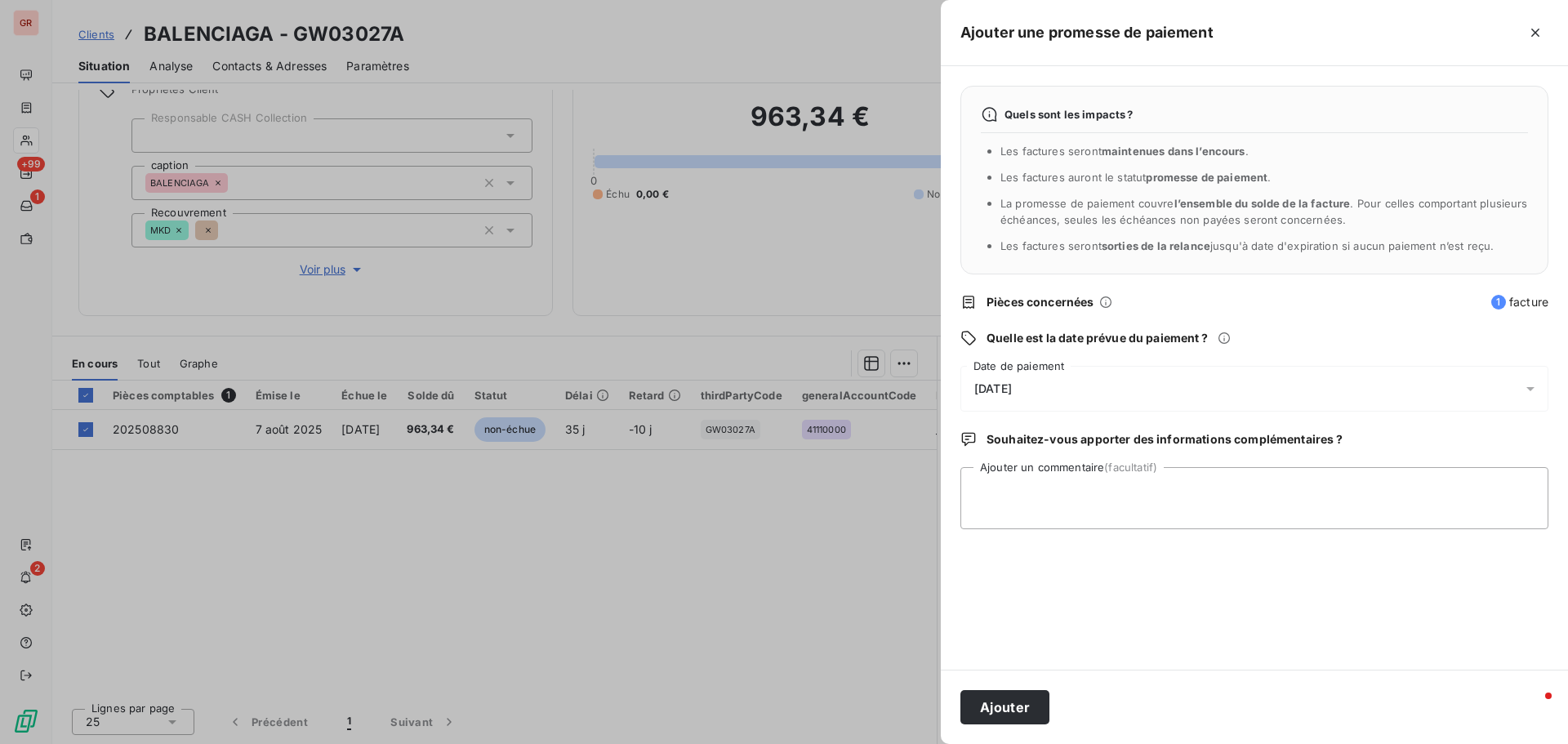
click at [1045, 387] on icon at bounding box center [1530, 388] width 16 height 16
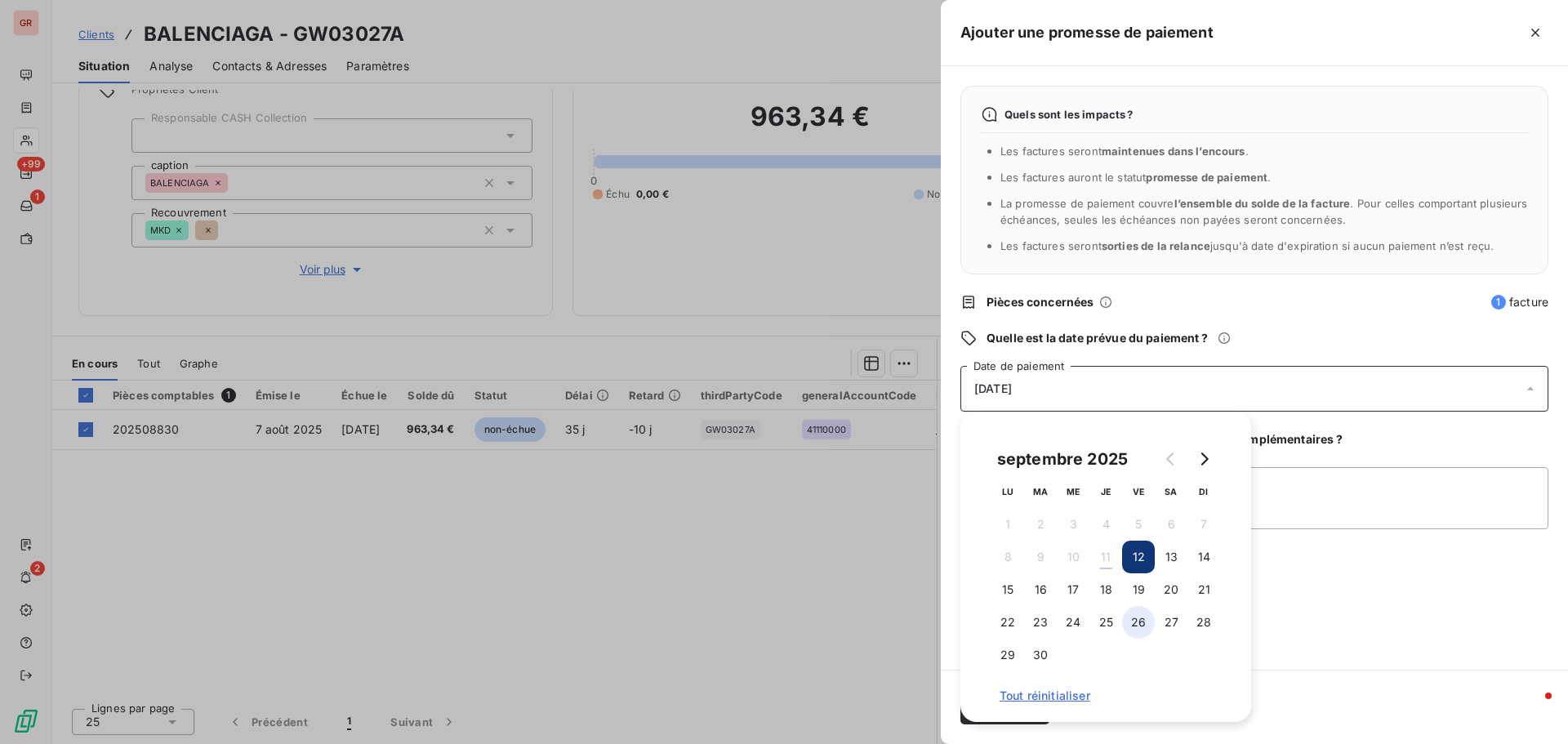
click at [1045, 449] on button "26" at bounding box center [1138, 622] width 33 height 33
click at [1045, 449] on textarea "Ajouter un commentaire (facultatif)" at bounding box center [1255, 499] width 589 height 62
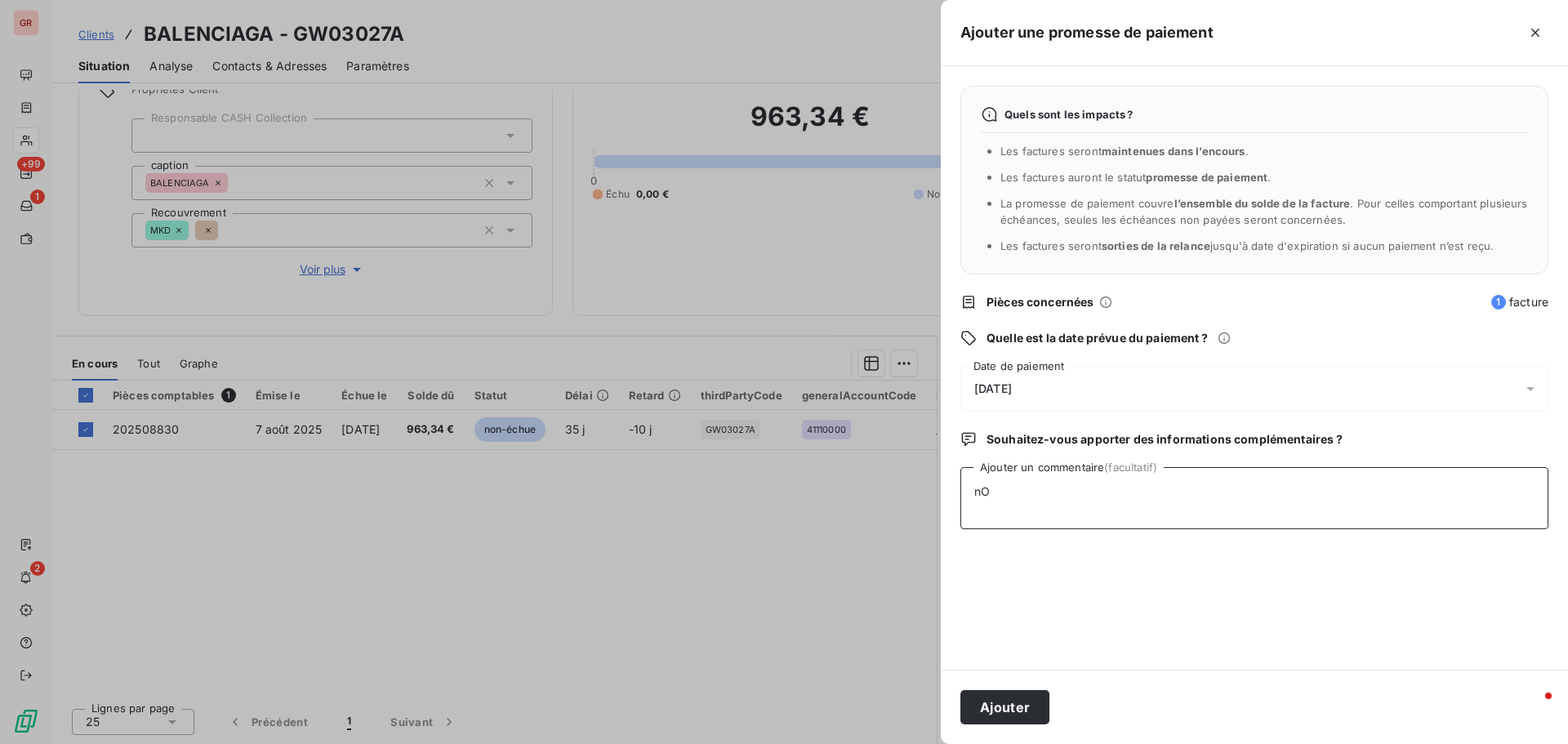
type textarea "n"
type textarea "Notification de paiement du11/09/25 963.34 €"
click at [1007, 449] on button "Ajouter" at bounding box center [1006, 707] width 89 height 34
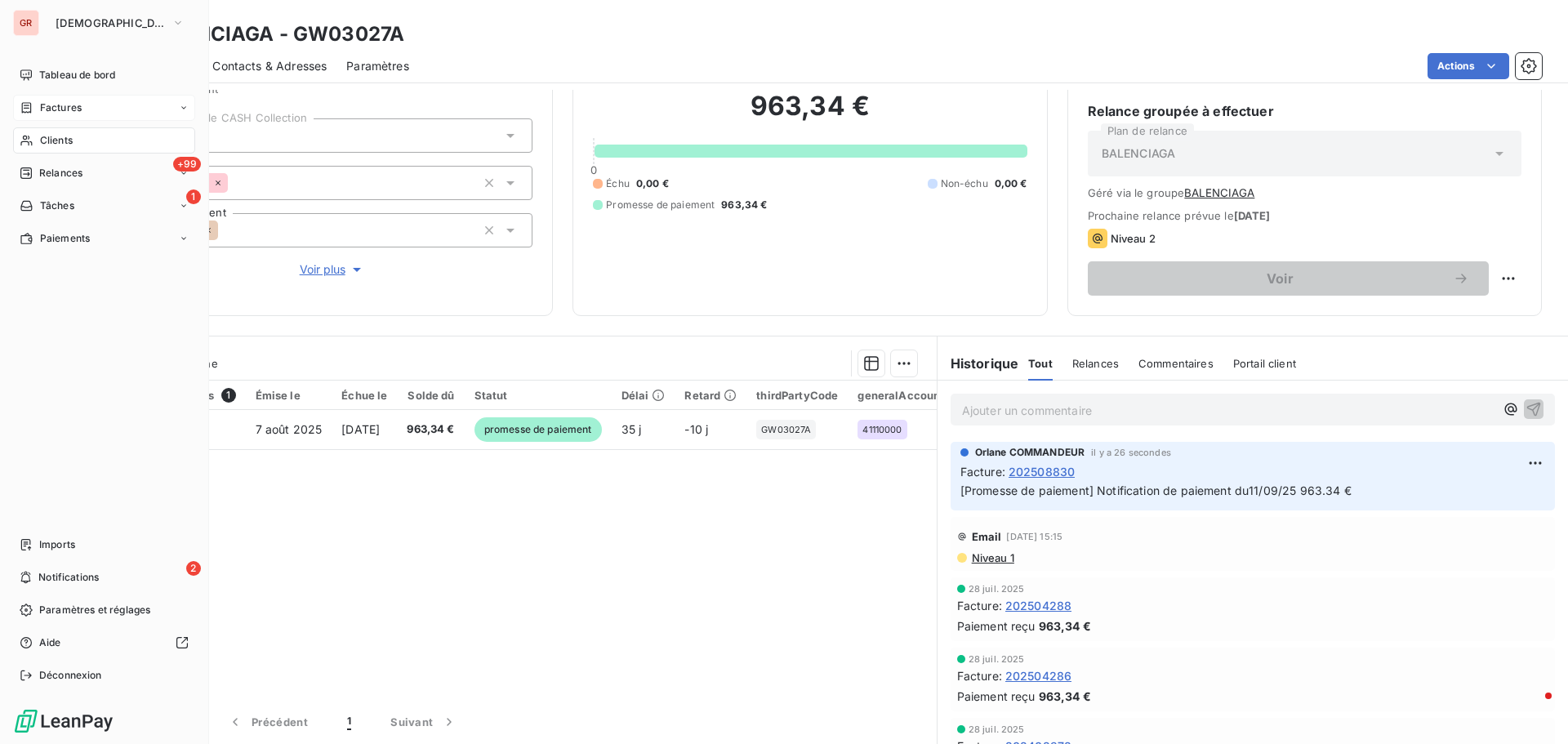
drag, startPoint x: 70, startPoint y: 105, endPoint x: 150, endPoint y: 103, distance: 80.0
click at [70, 105] on span "Factures" at bounding box center [61, 107] width 42 height 14
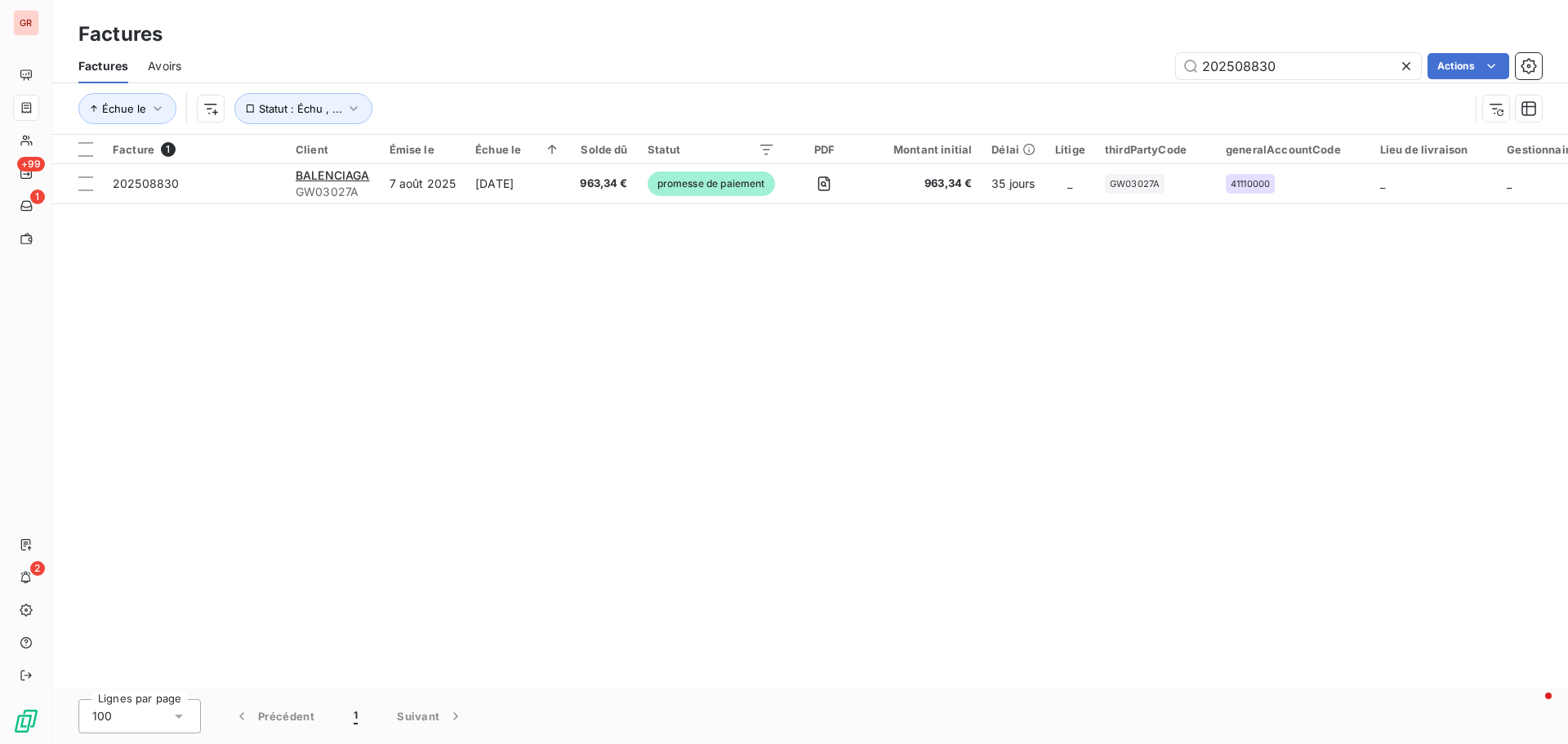
drag, startPoint x: 1314, startPoint y: 62, endPoint x: 890, endPoint y: 94, distance: 425.2
click at [892, 94] on div "Factures Avoirs 202508830 Actions Échue le Statut : Échu , ..." at bounding box center [810, 91] width 1516 height 85
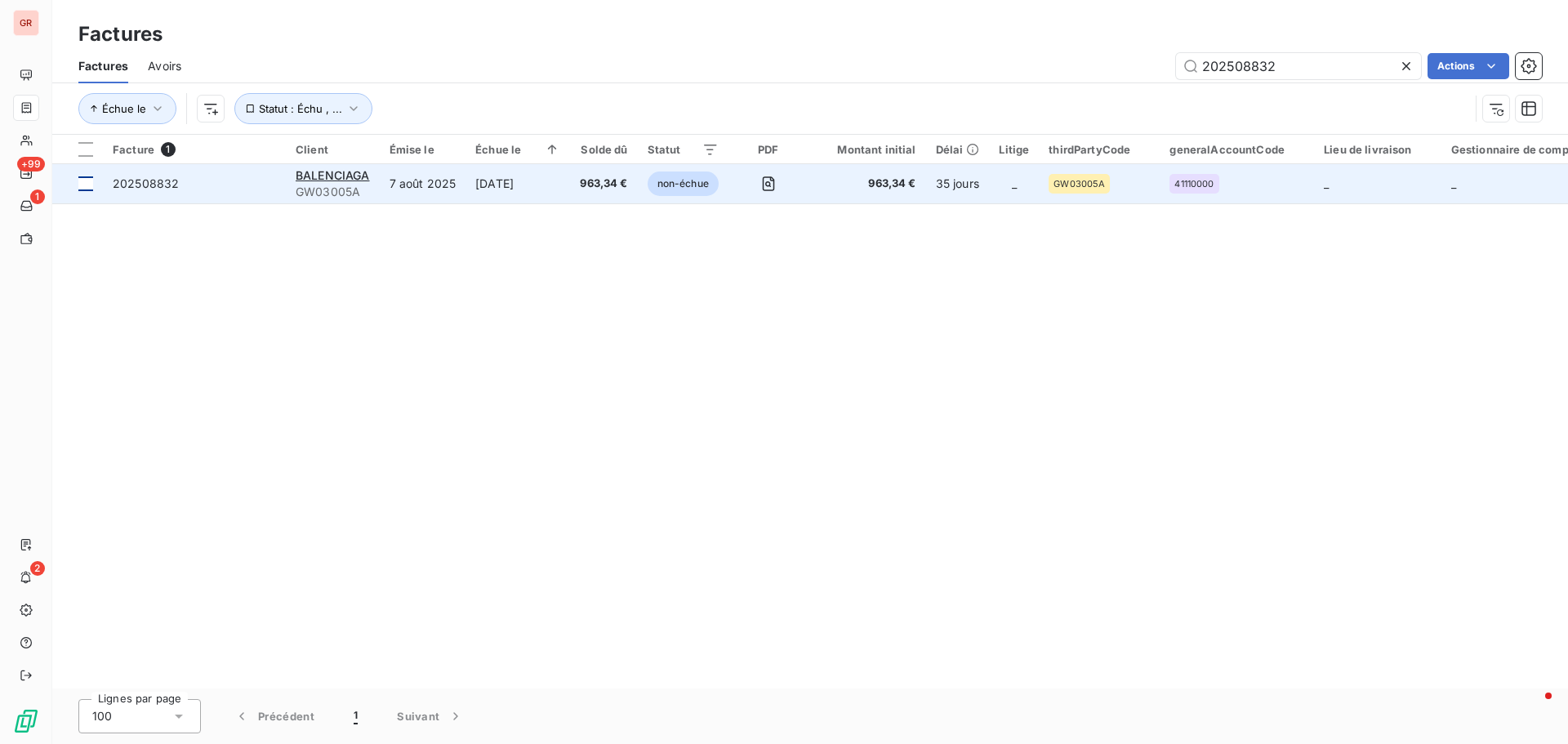
type input "202508832"
click at [92, 183] on div at bounding box center [85, 183] width 14 height 14
click at [346, 177] on span "BALENCIAGA" at bounding box center [333, 175] width 74 height 14
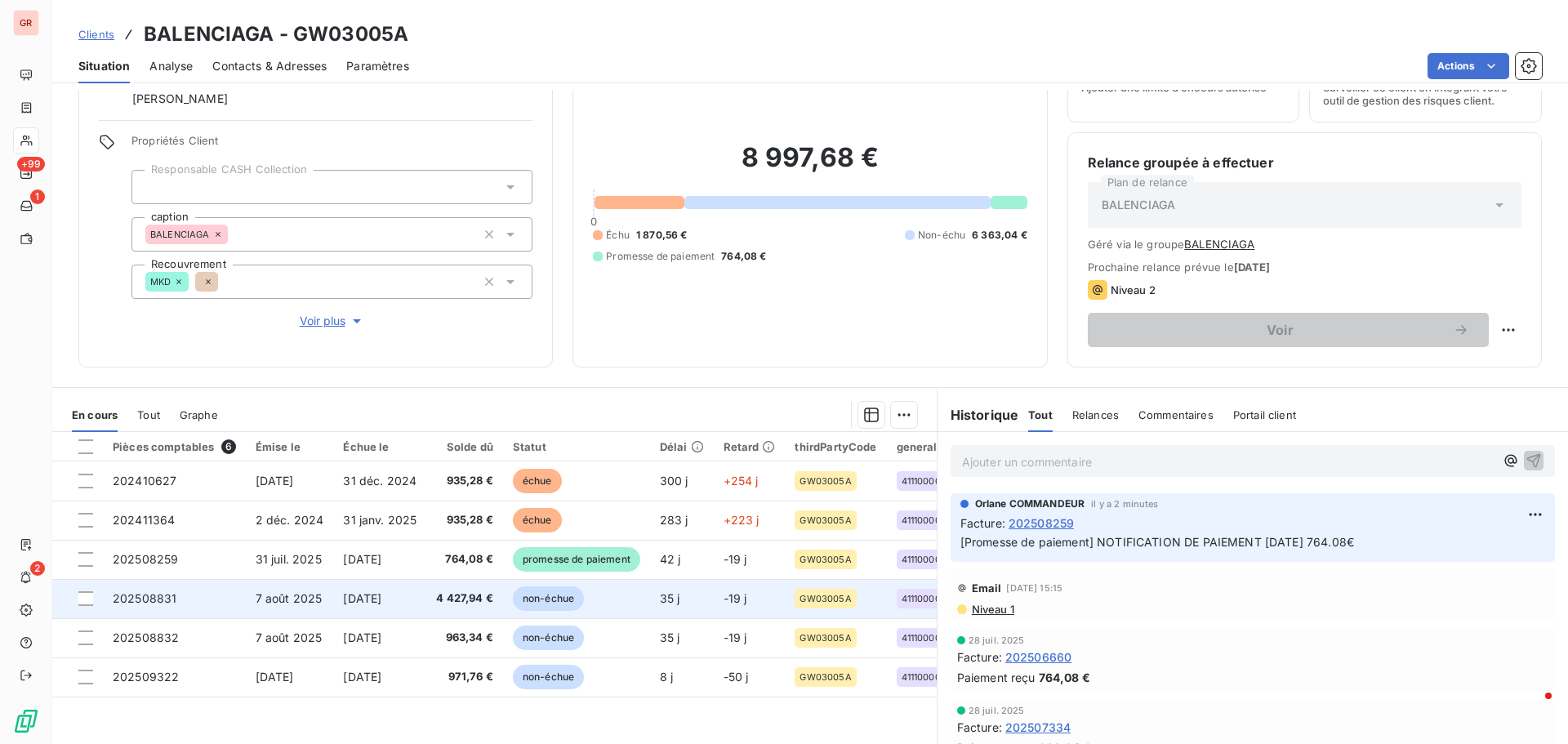
scroll to position [133, 0]
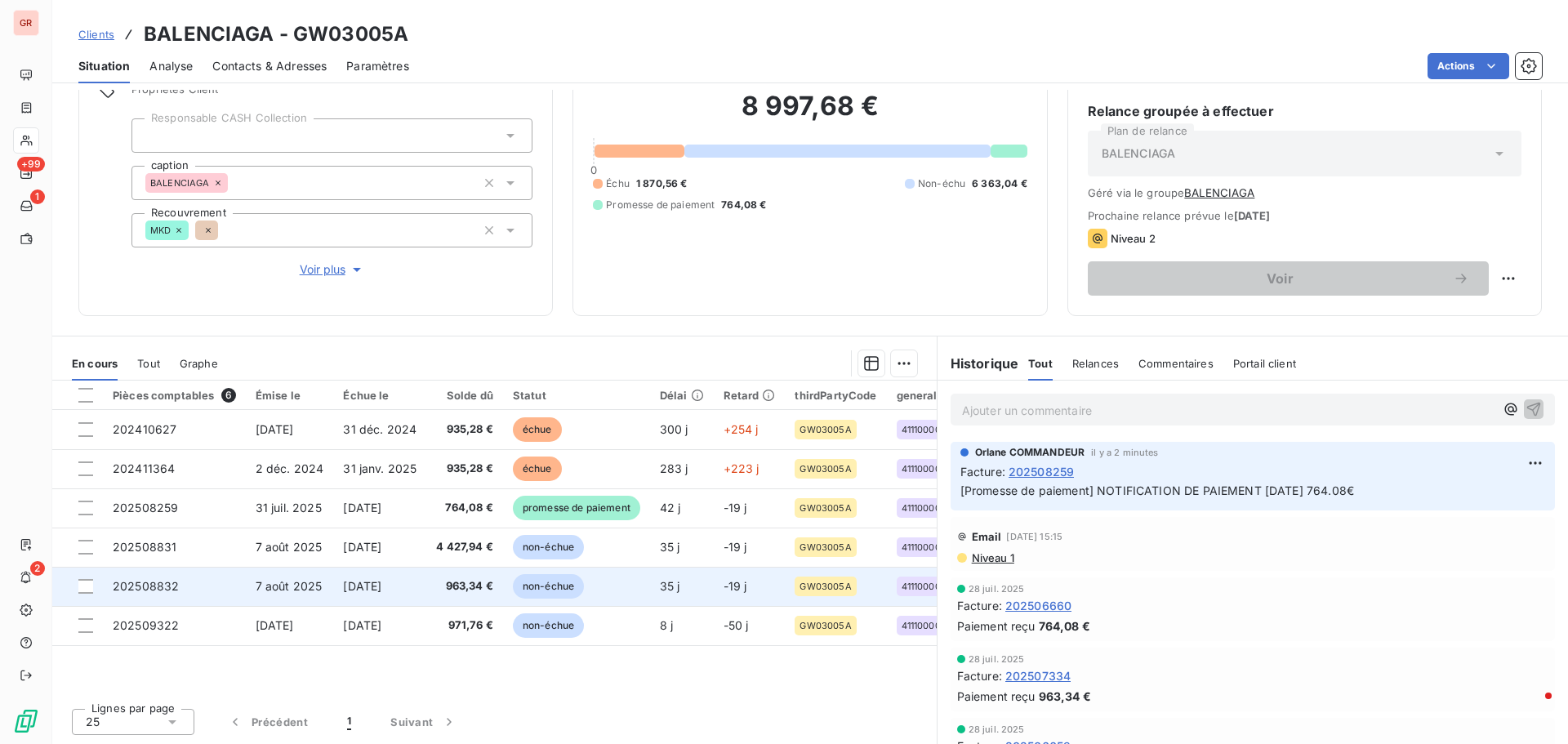
click at [93, 449] on td at bounding box center [77, 586] width 50 height 40
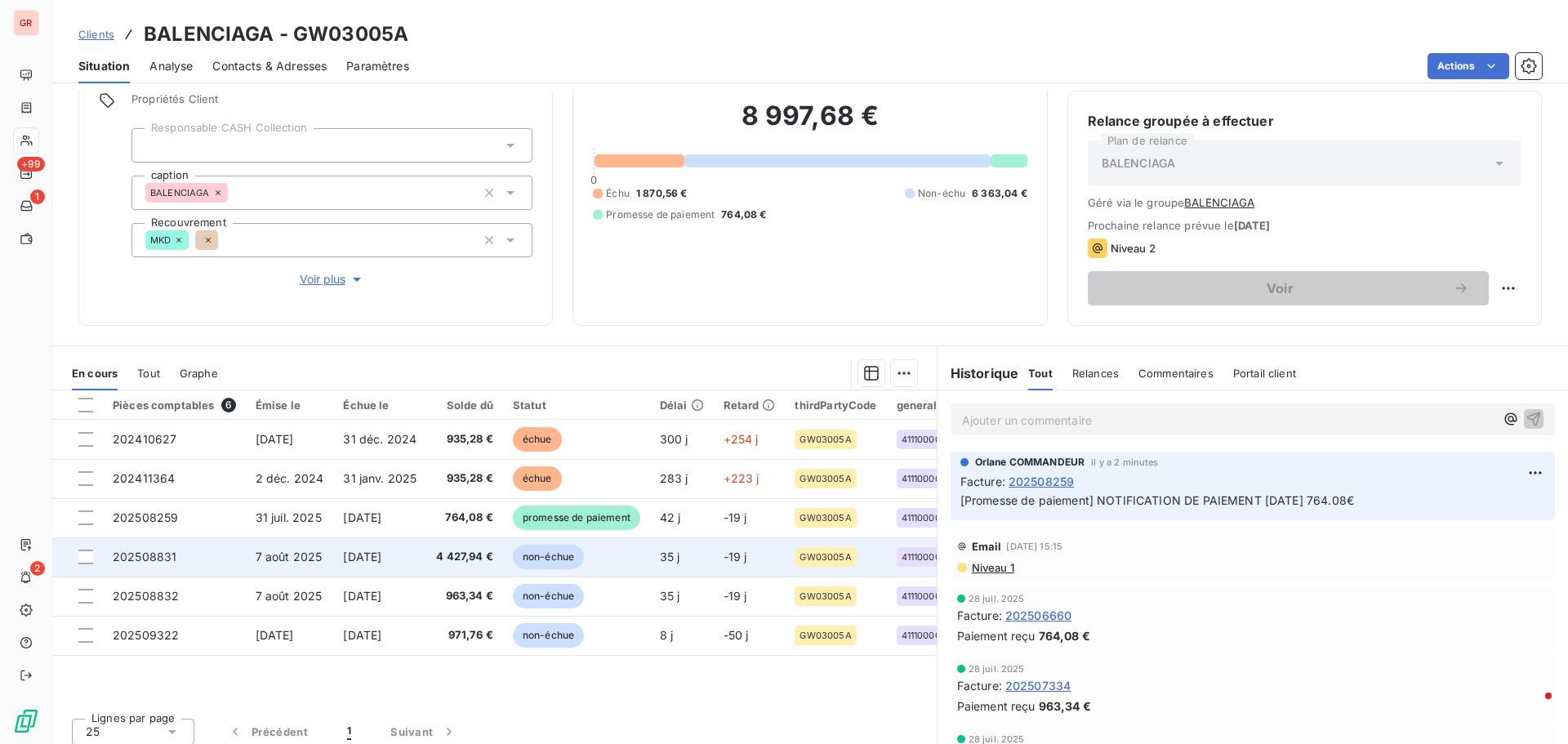
scroll to position [133, 0]
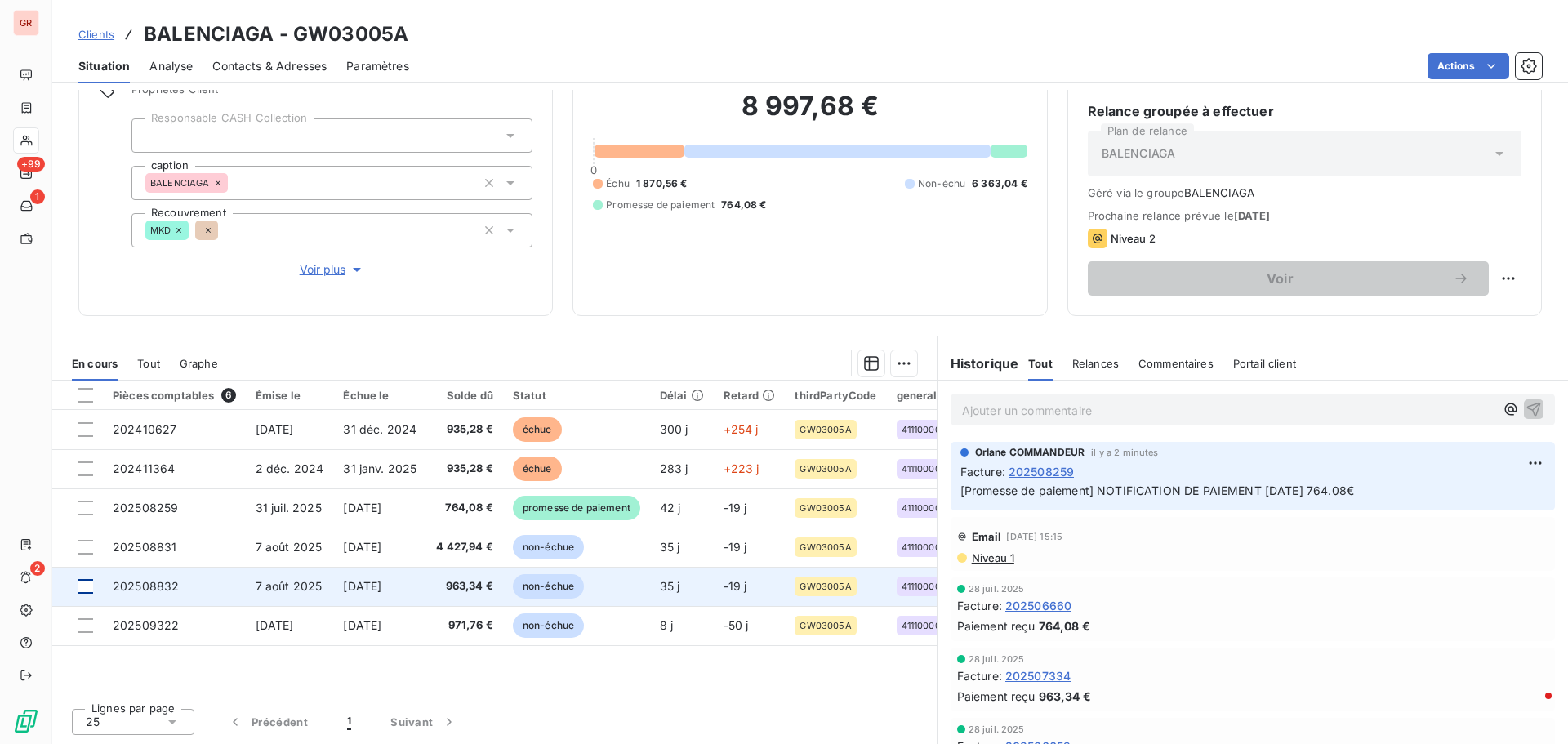
click at [87, 449] on div at bounding box center [85, 586] width 14 height 14
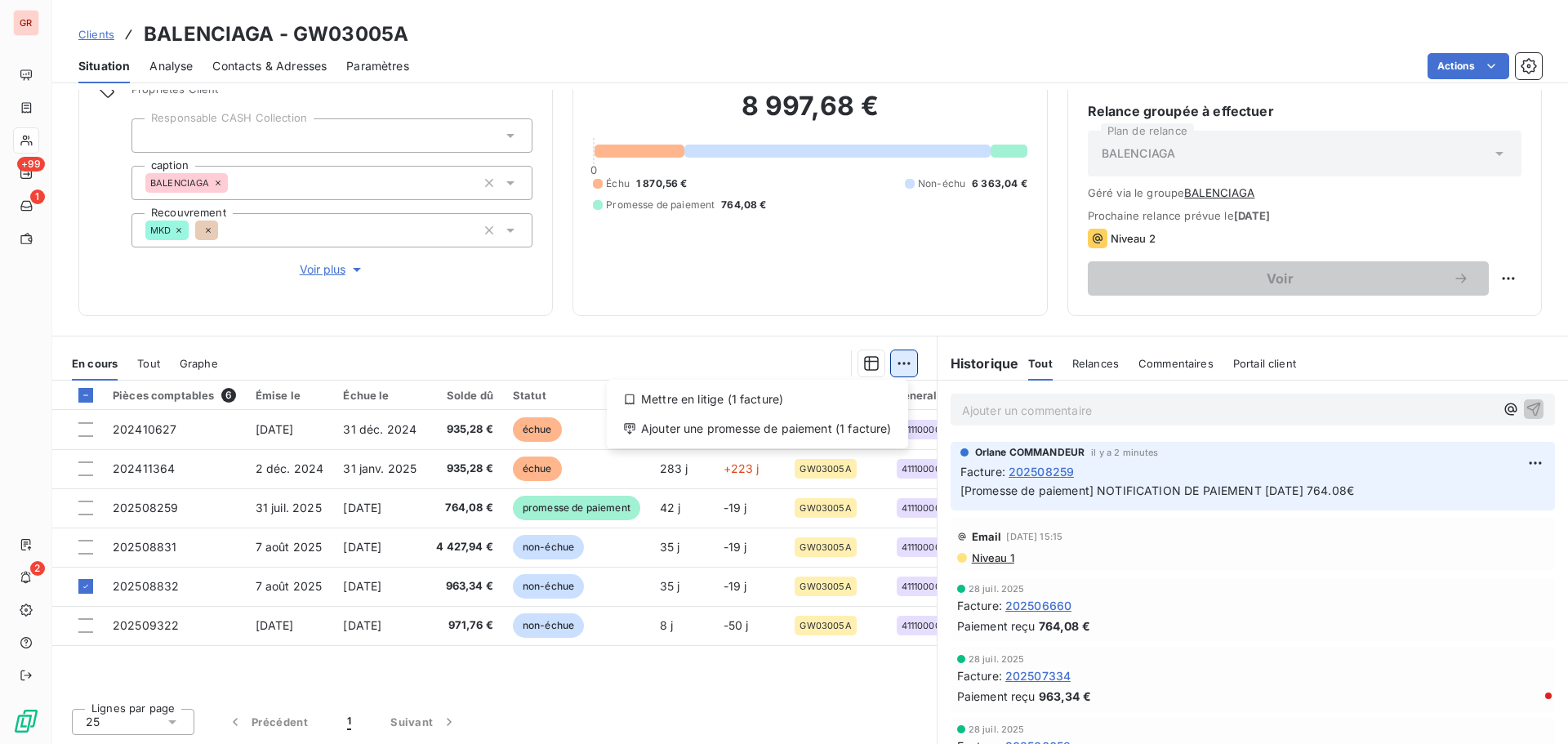
click at [904, 359] on html "GR +99 1 2 Clients BALENCIAGA - GW03005A Situation Analyse Contacts & Adresses …" at bounding box center [784, 372] width 1568 height 744
click at [729, 426] on div "Ajouter une promesse de paiement (1 facture)" at bounding box center [758, 429] width 288 height 26
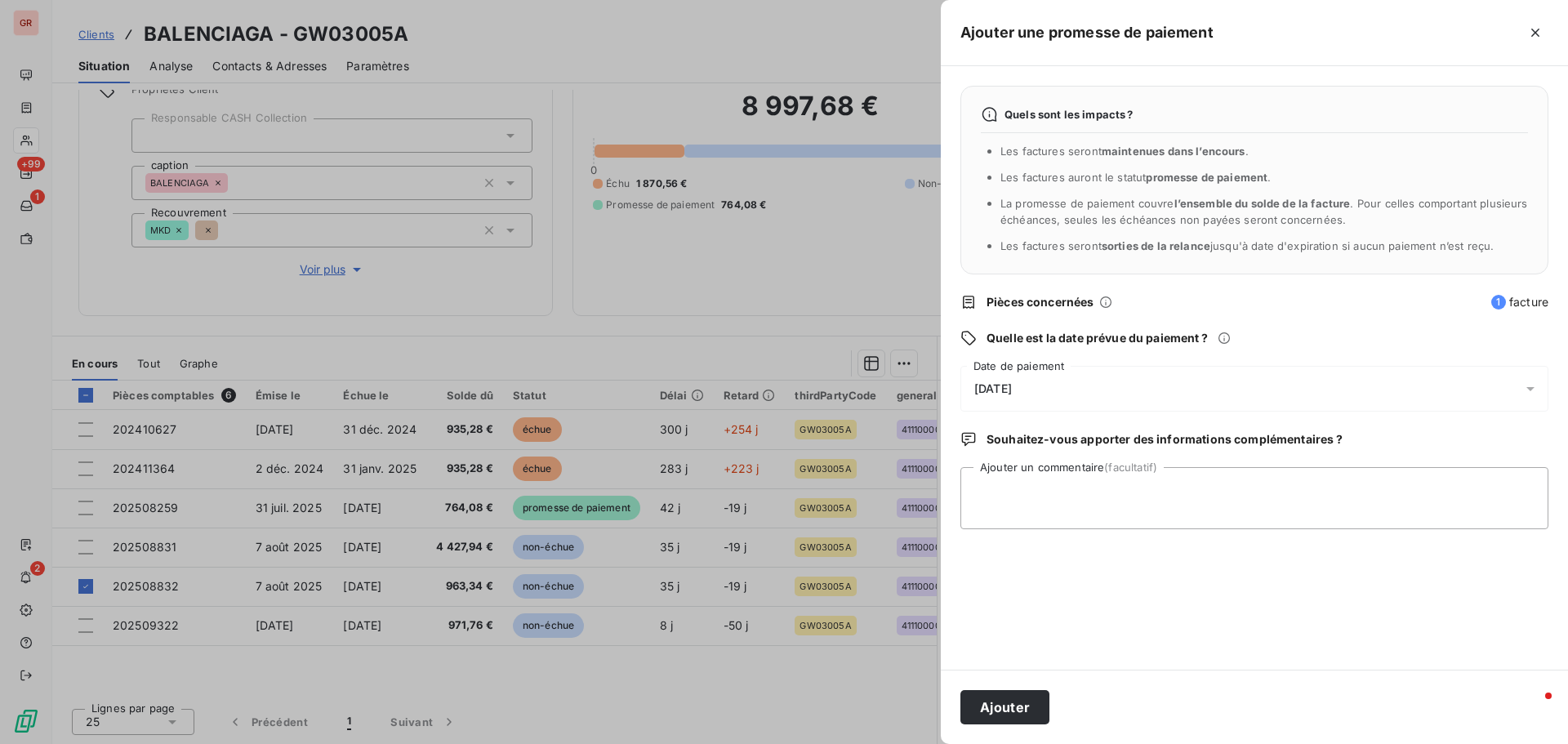
click at [1045, 388] on icon at bounding box center [1531, 389] width 8 height 4
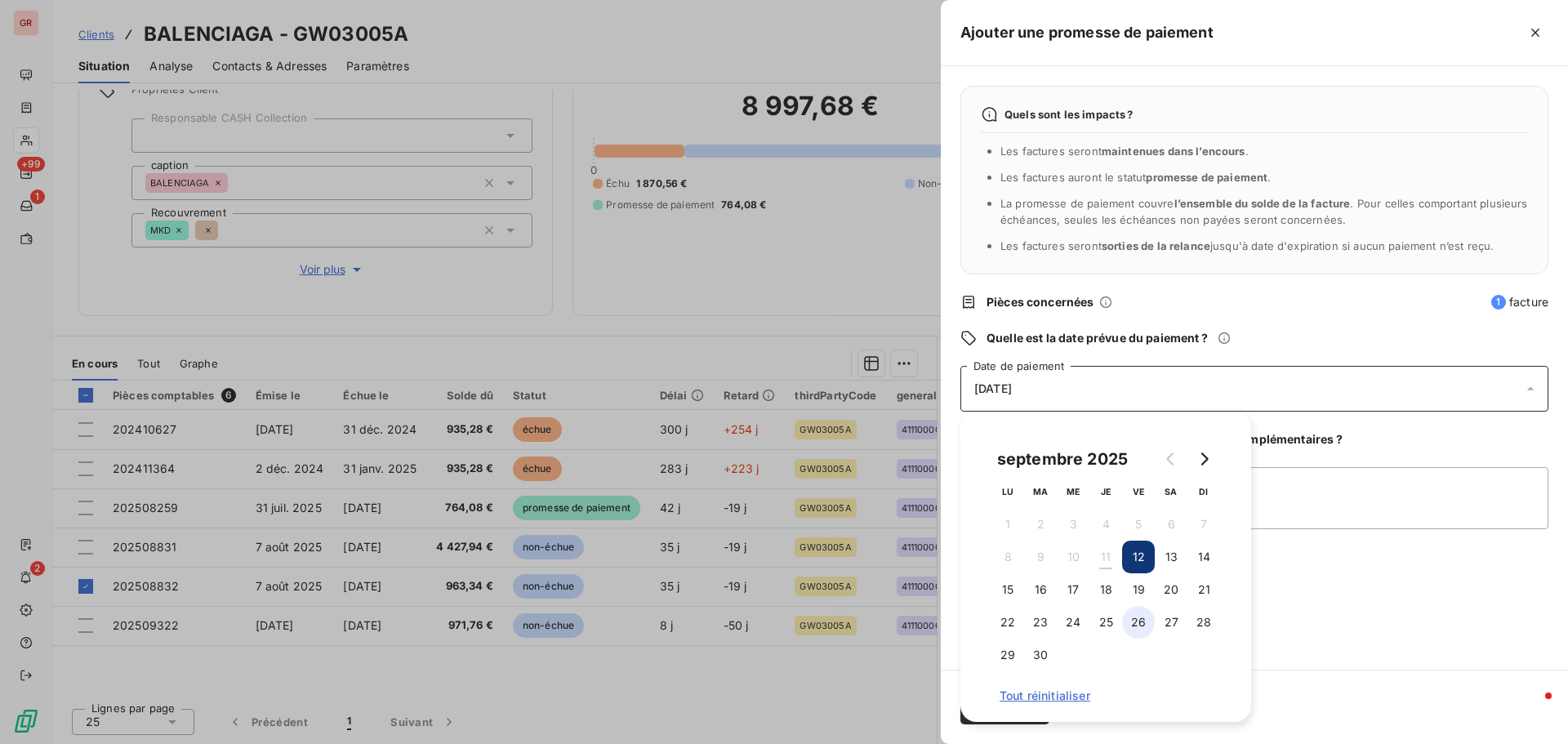
click at [1045, 449] on button "26" at bounding box center [1138, 622] width 33 height 33
click at [1045, 449] on textarea "Ajouter un commentaire (facultatif)" at bounding box center [1255, 499] width 589 height 62
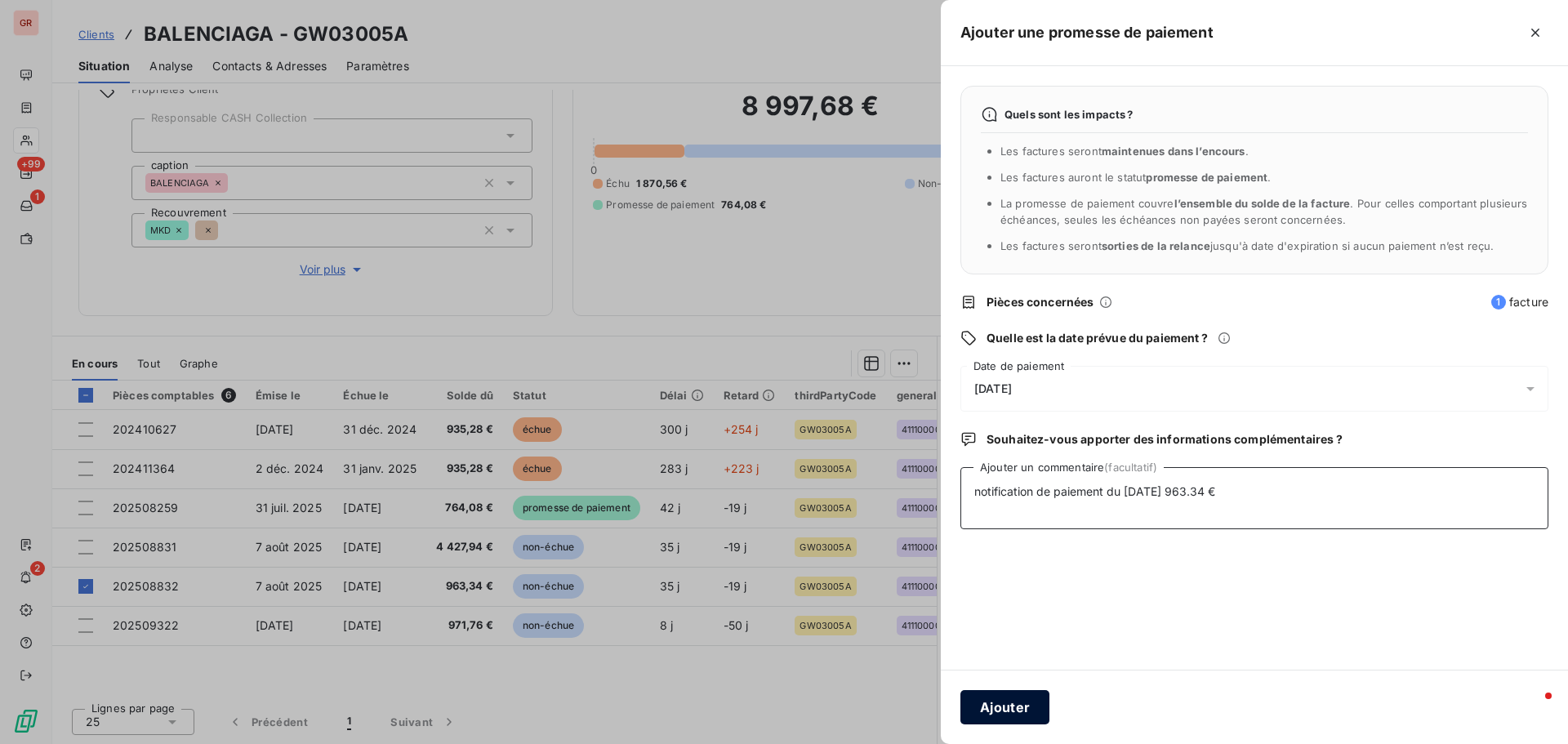
type textarea "notification de paiement du [DATE] 963.34 €"
click at [1011, 449] on button "Ajouter" at bounding box center [1006, 707] width 89 height 34
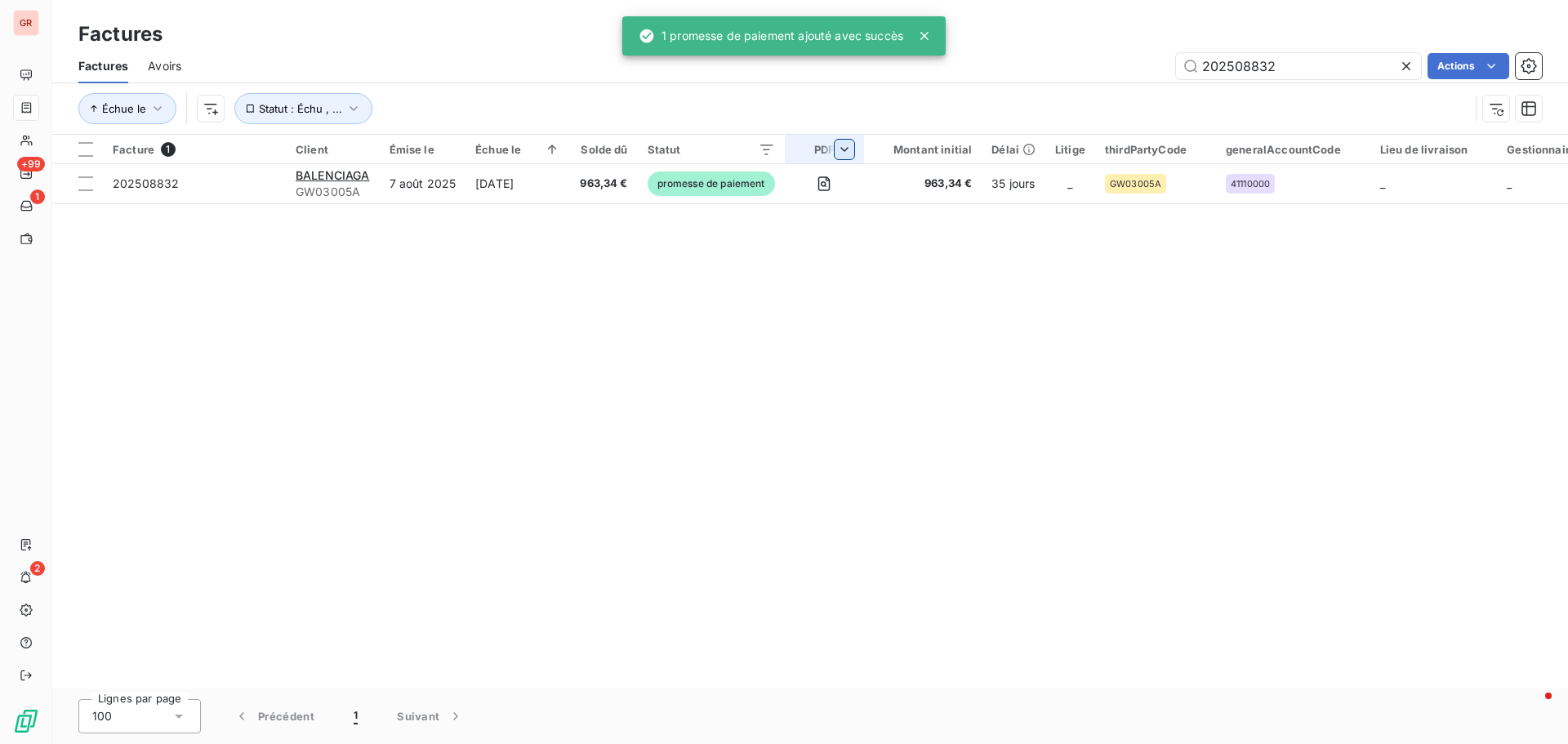
drag, startPoint x: 1305, startPoint y: 62, endPoint x: 853, endPoint y: 158, distance: 462.1
click at [863, 158] on div "Factures Factures Avoirs 202508832 Actions Échue le Statut : Échu , ... Facture…" at bounding box center [810, 372] width 1516 height 744
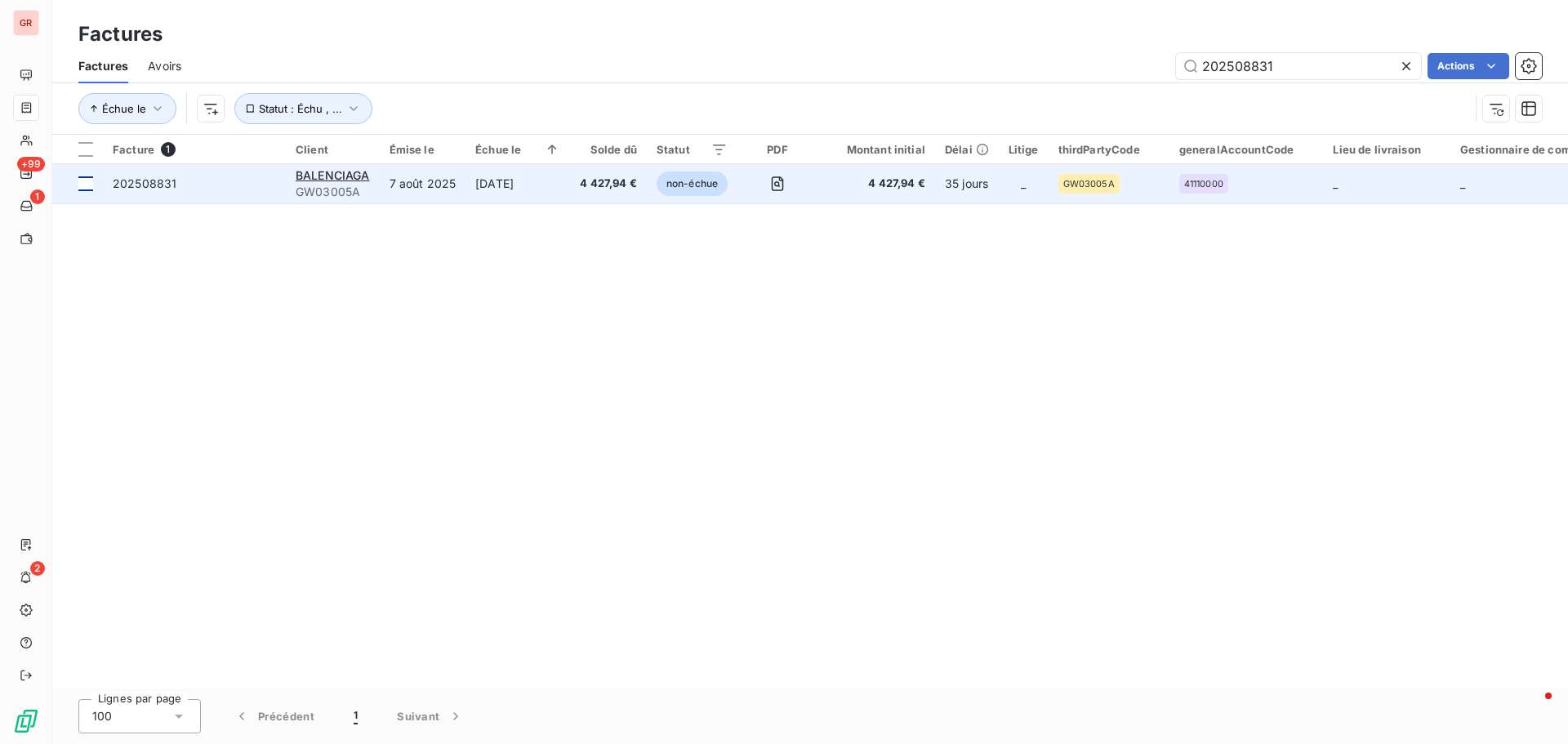
type input "202508831"
click at [82, 185] on div at bounding box center [85, 183] width 14 height 14
click at [330, 177] on span "BALENCIAGA" at bounding box center [333, 175] width 74 height 14
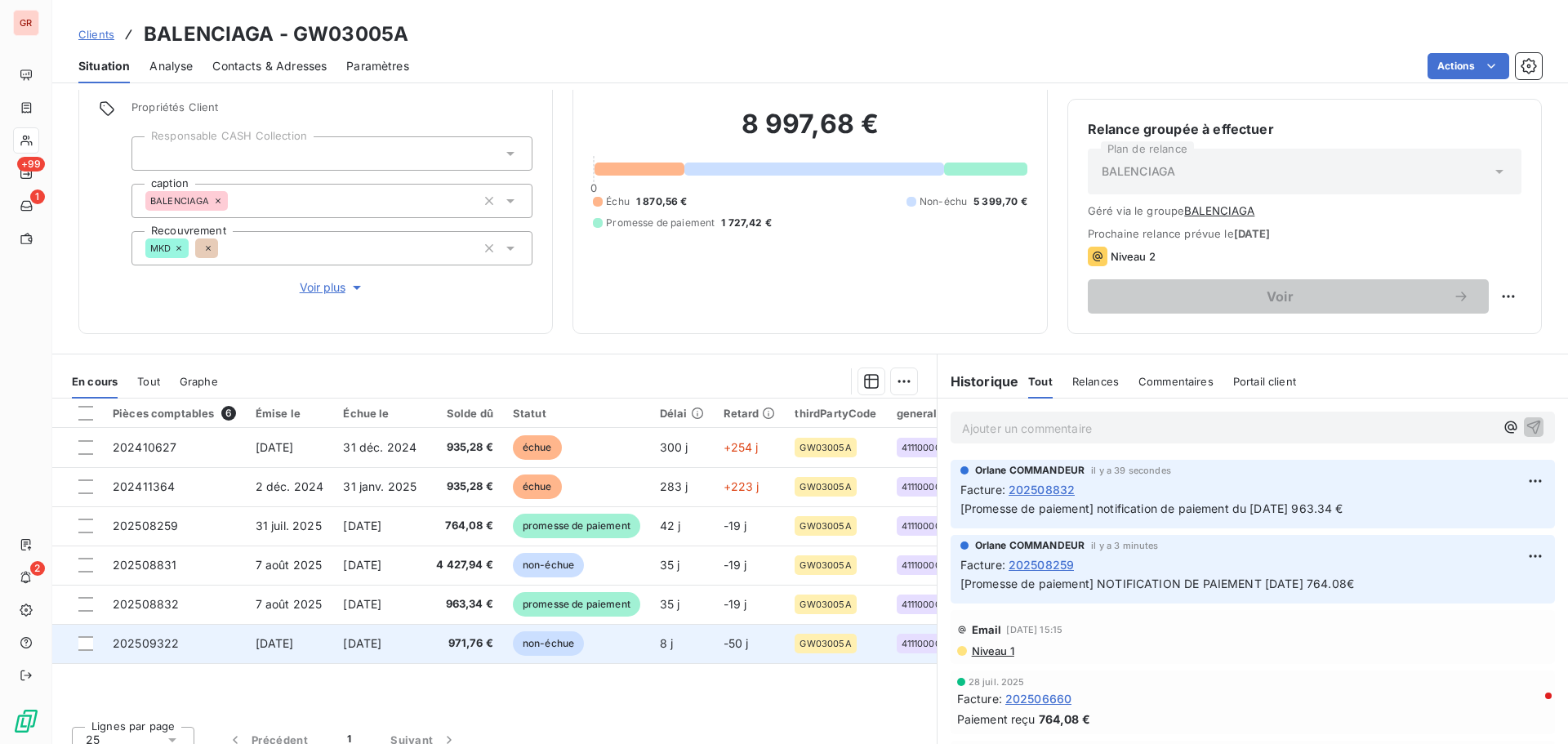
scroll to position [133, 0]
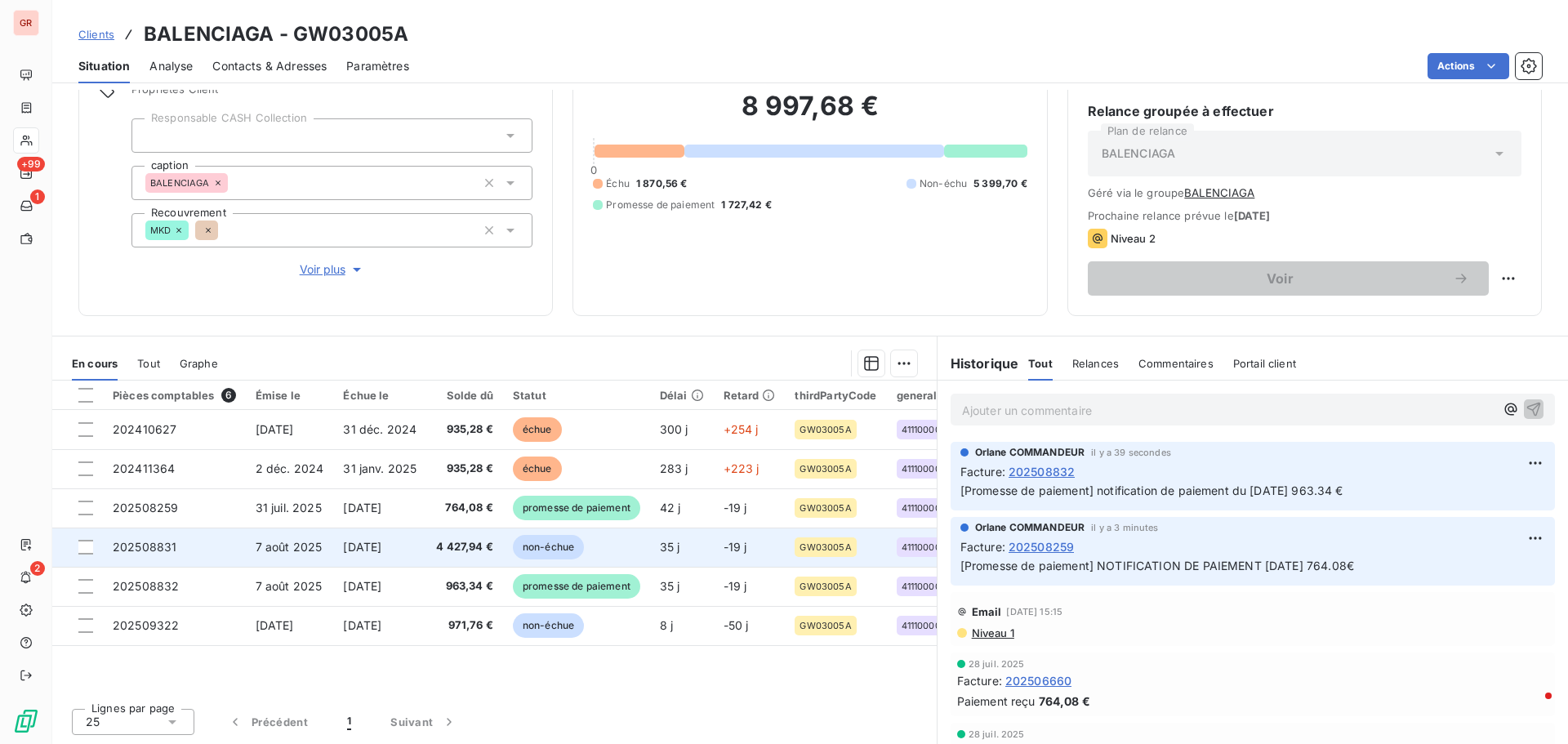
click at [94, 449] on td at bounding box center [77, 547] width 50 height 40
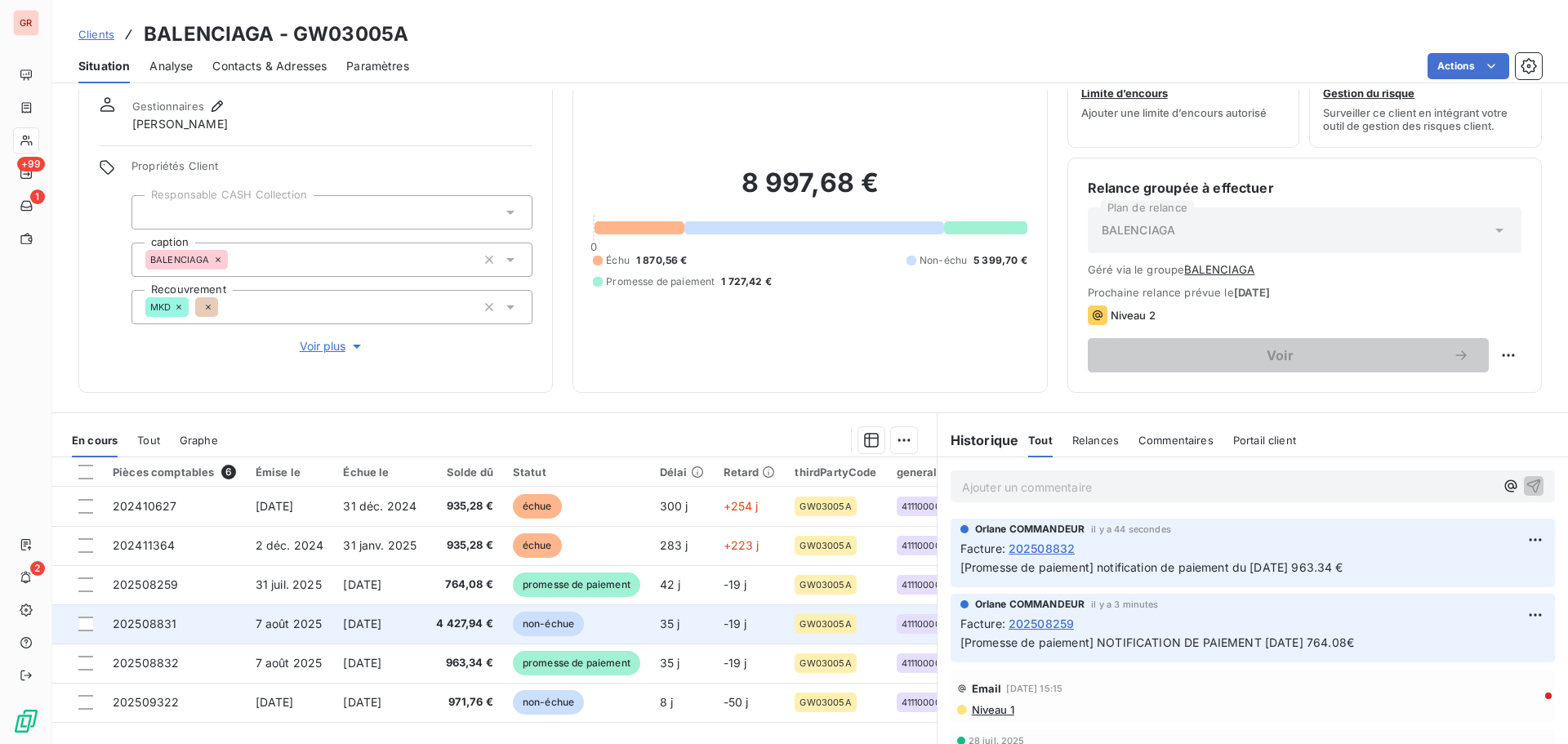
scroll to position [82, 0]
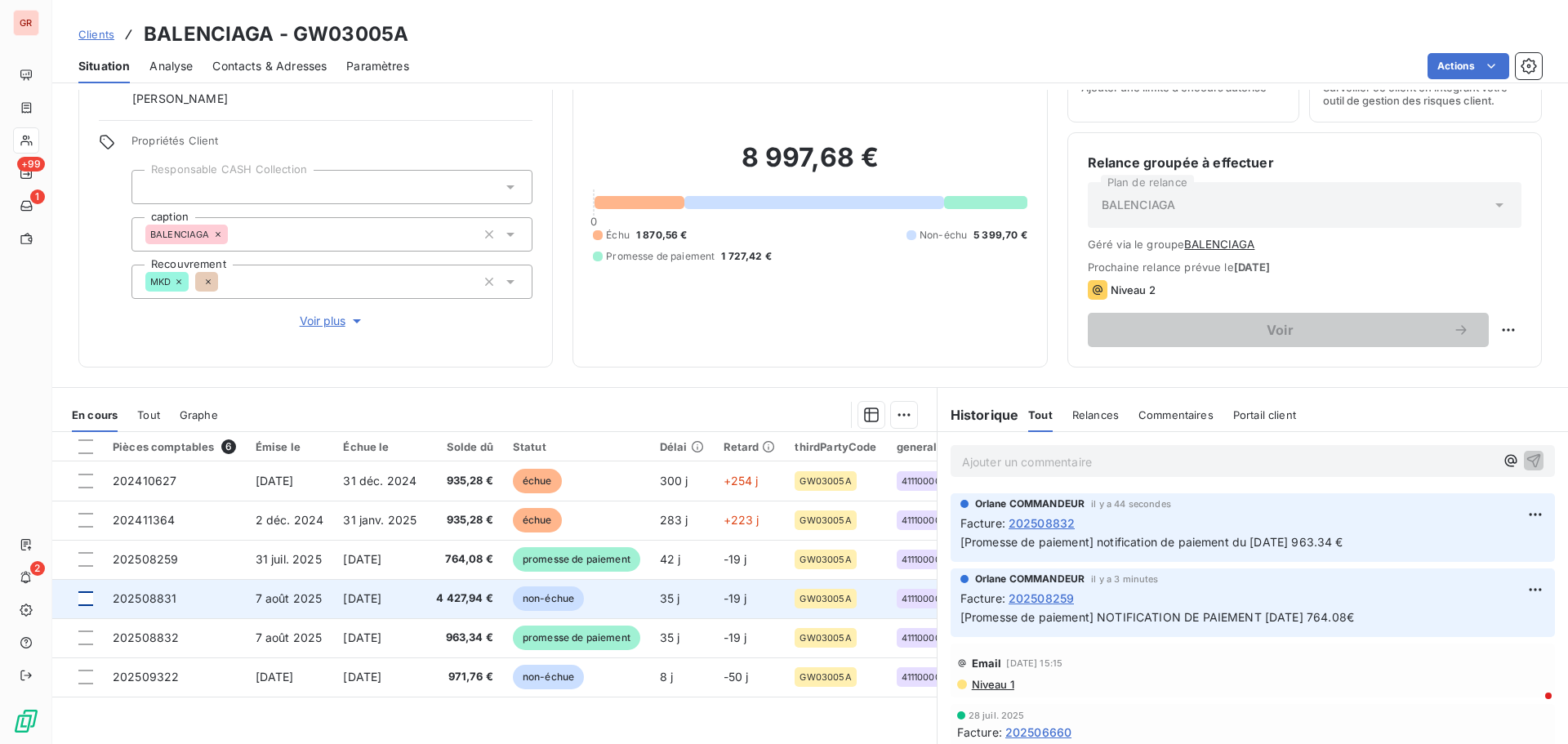
click at [88, 449] on div at bounding box center [85, 598] width 14 height 14
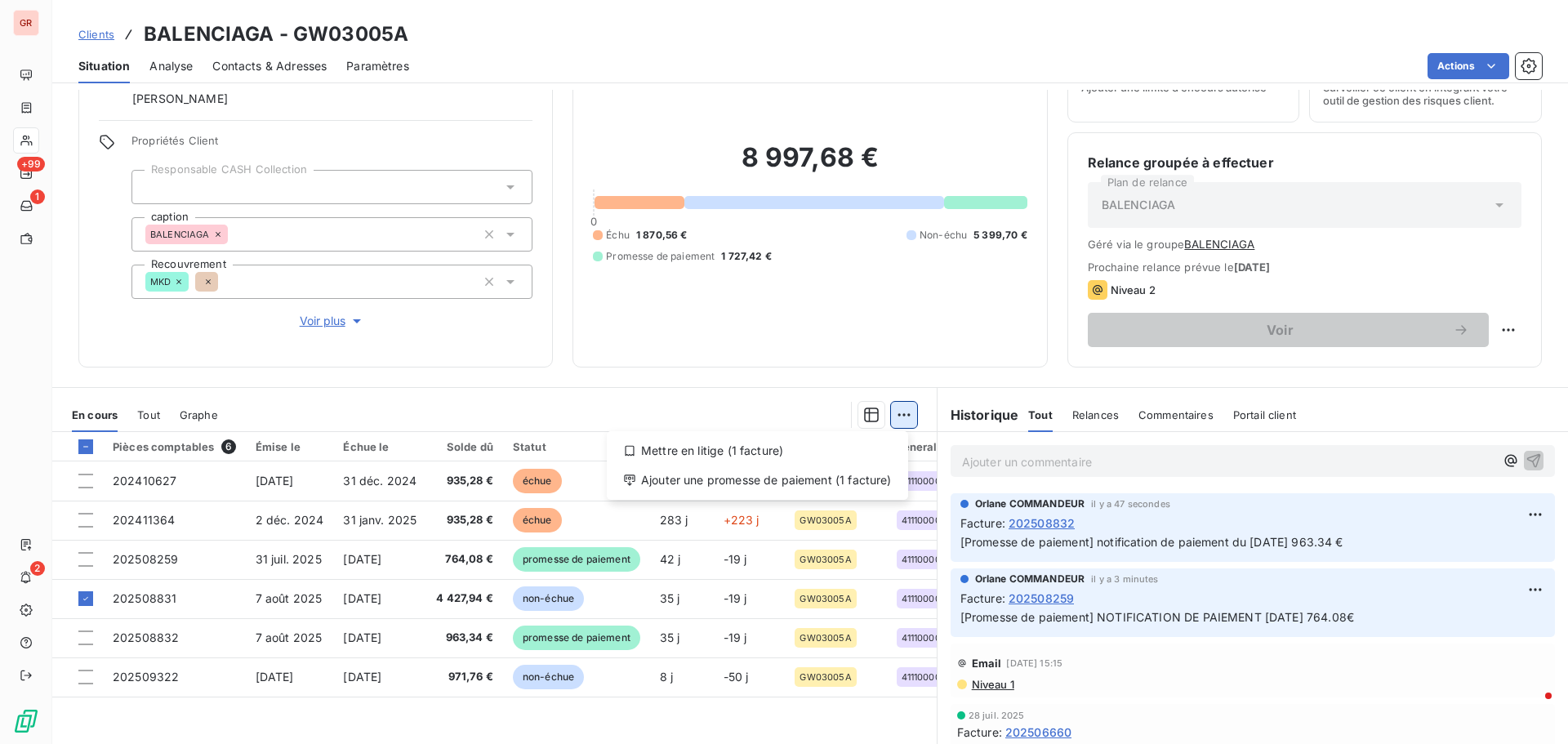
click at [898, 409] on html "GR +99 1 2 Clients BALENCIAGA - GW03005A Situation Analyse Contacts & Adresses …" at bounding box center [784, 372] width 1568 height 744
click at [731, 449] on div "Ajouter une promesse de paiement (1 facture)" at bounding box center [758, 480] width 288 height 26
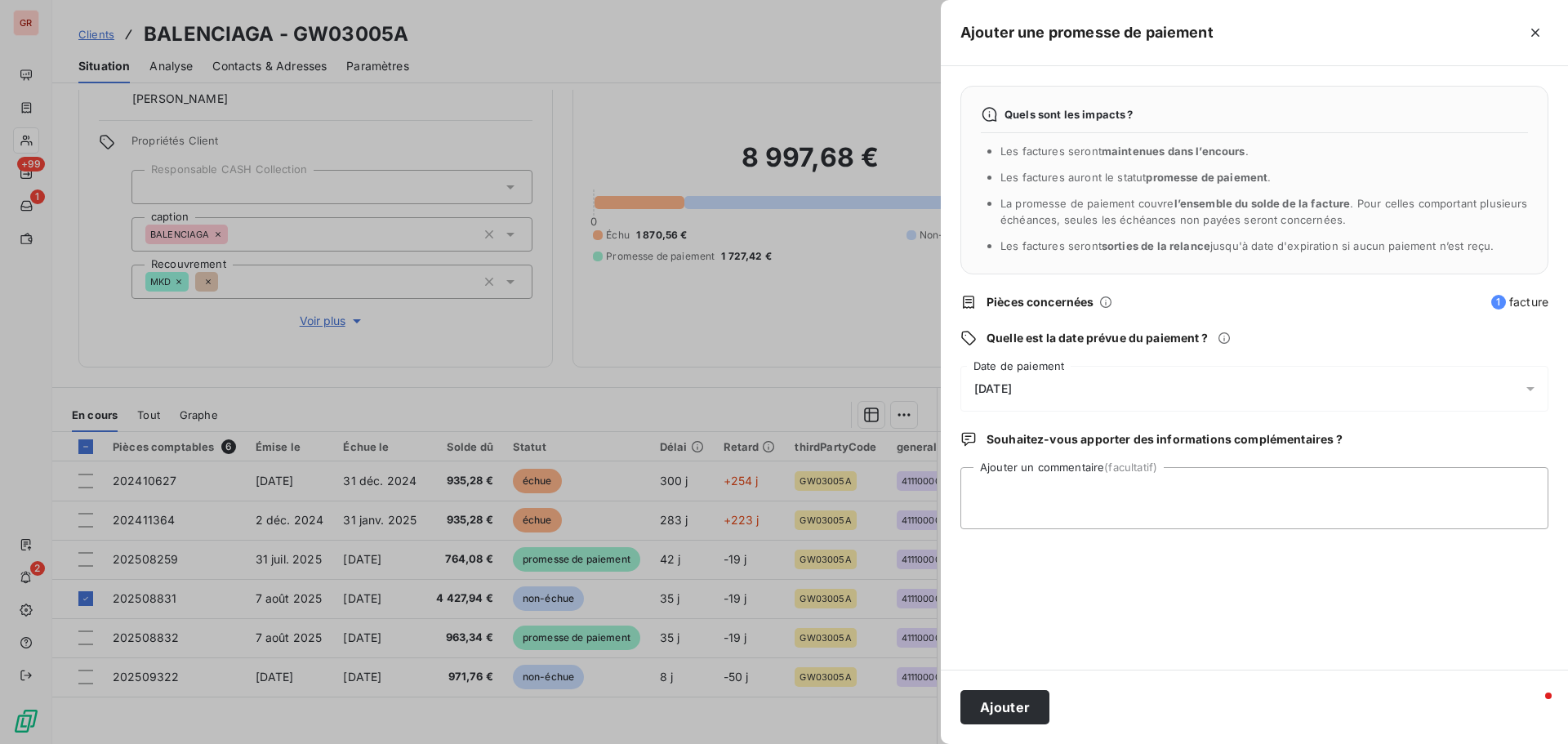
click at [1045, 391] on icon at bounding box center [1530, 388] width 16 height 16
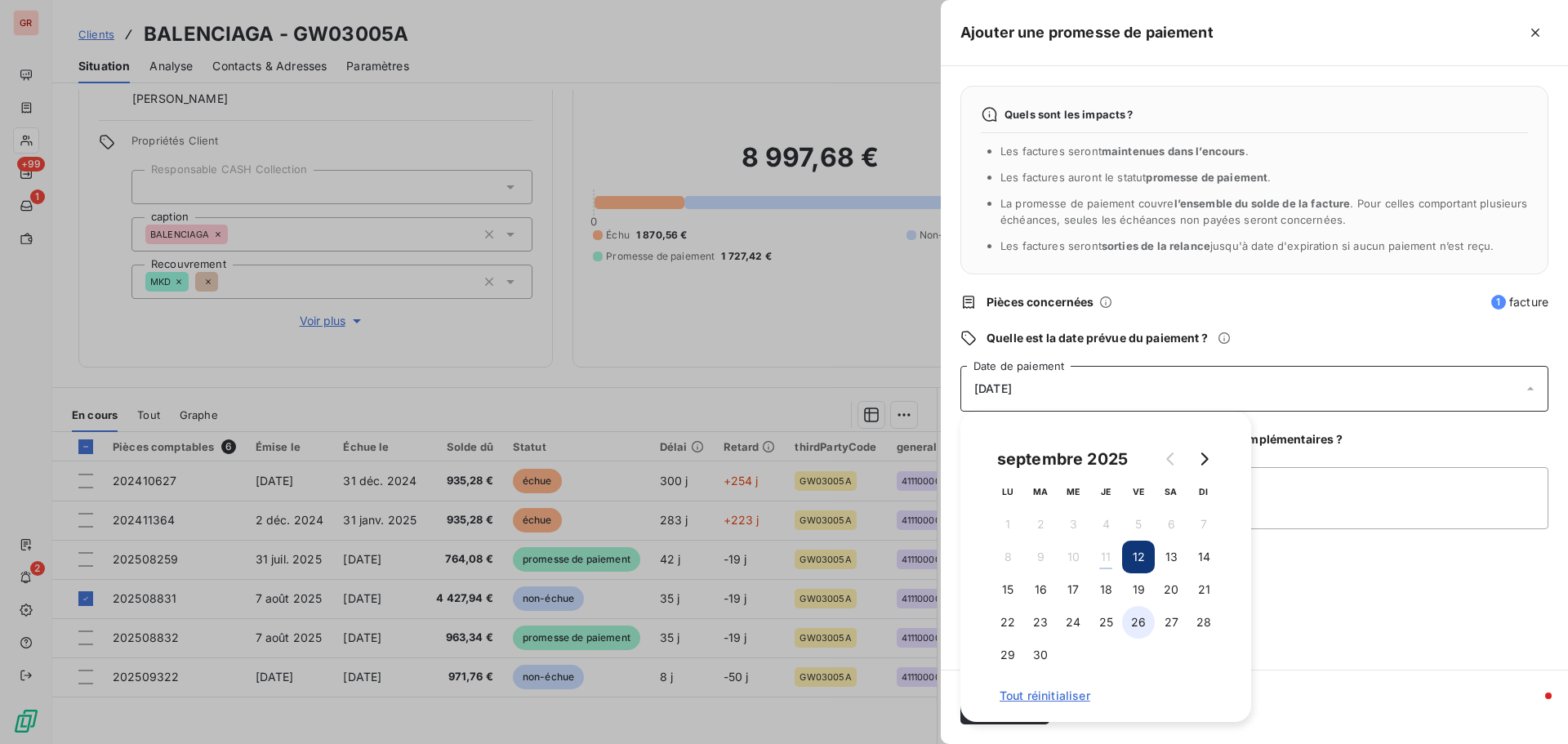
click at [1045, 449] on button "26" at bounding box center [1138, 622] width 33 height 33
click at [1045, 449] on div "Quels sont les impacts ? Les factures seront maintenues dans l’encours . Les fa…" at bounding box center [1254, 368] width 627 height 604
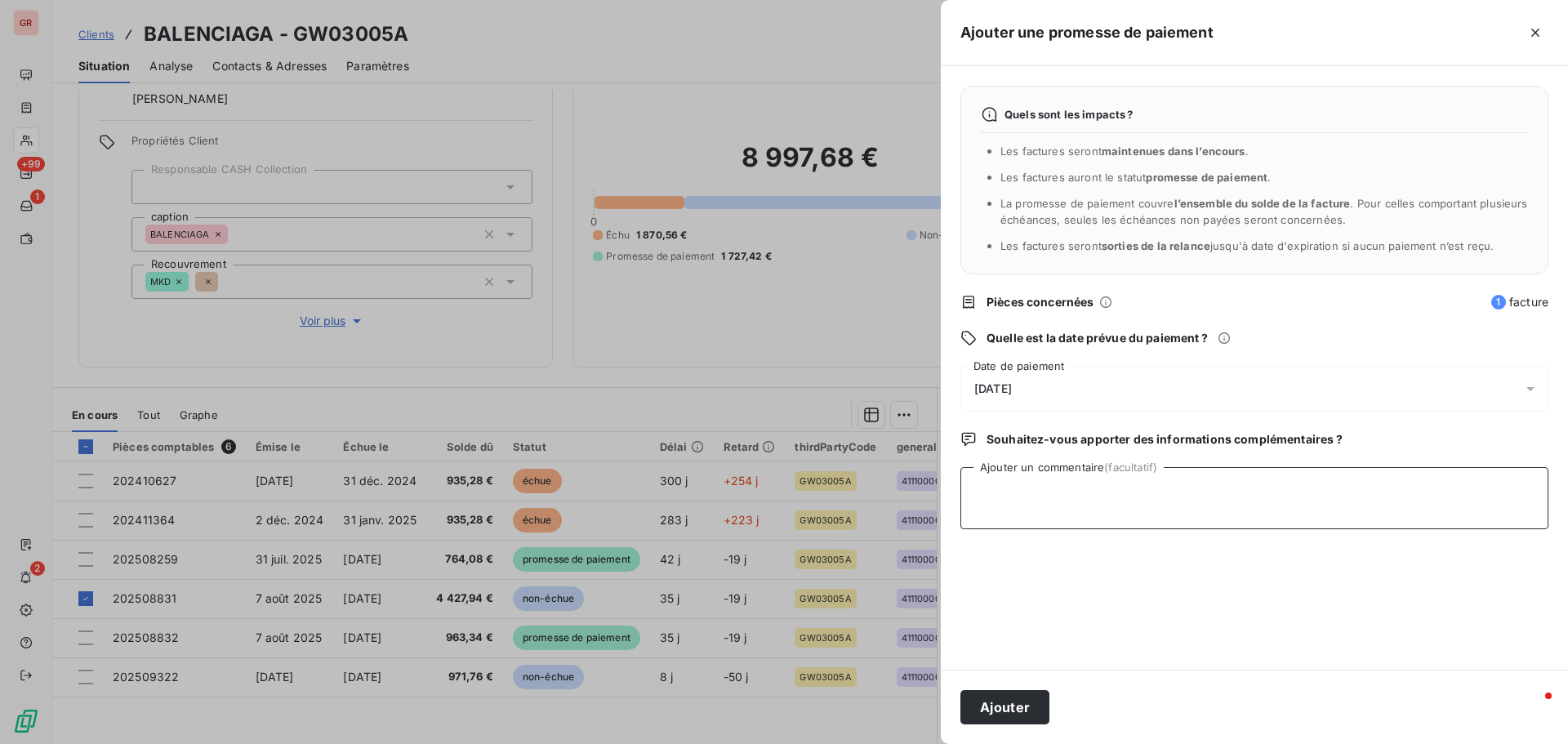
click at [1037, 449] on textarea "Ajouter un commentaire (facultatif)" at bounding box center [1255, 499] width 589 height 62
type textarea "notification de paiement [DATE] 4427.94 €"
click at [1026, 449] on button "Ajouter" at bounding box center [1006, 707] width 89 height 34
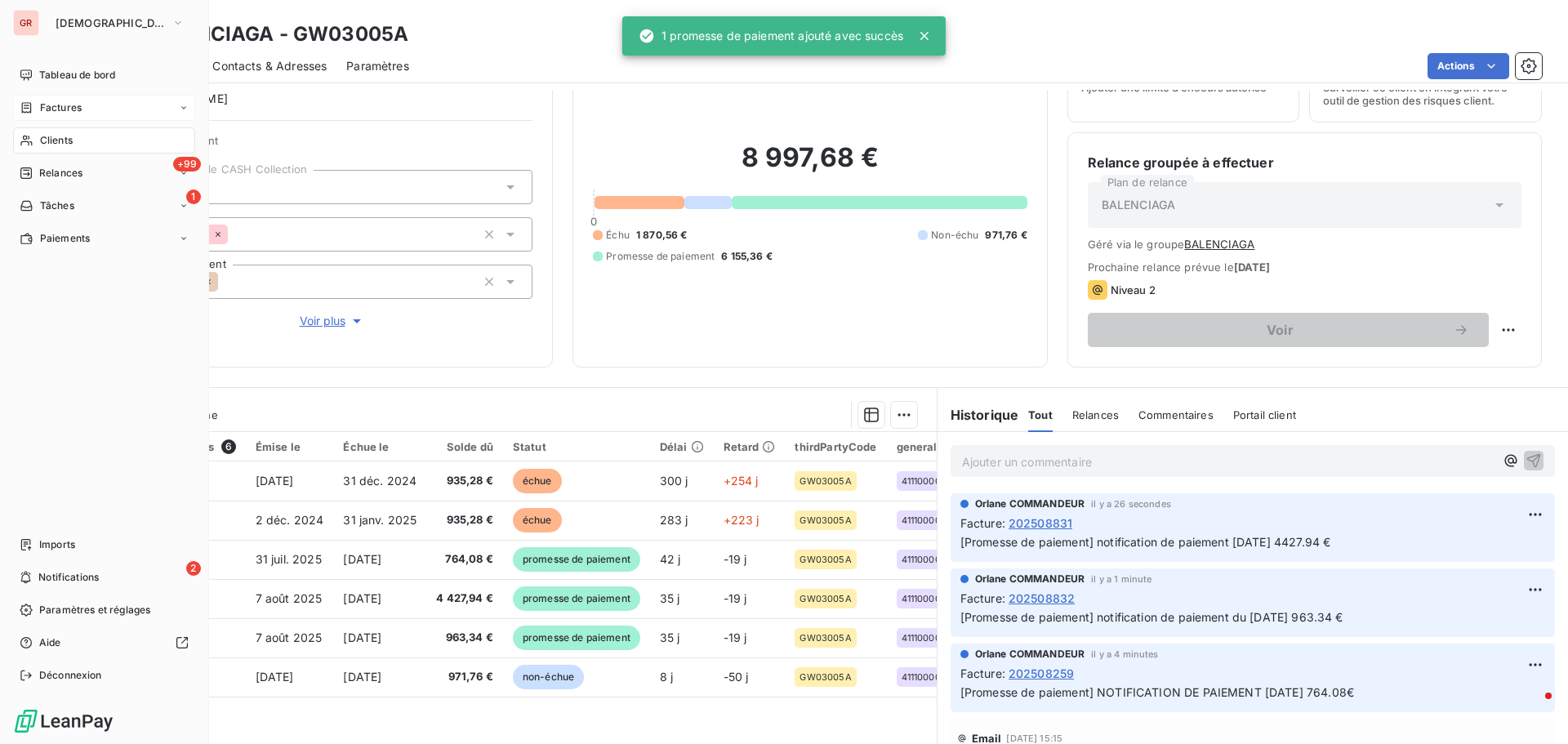
drag, startPoint x: 85, startPoint y: 105, endPoint x: 136, endPoint y: 110, distance: 51.2
click at [85, 106] on div "Factures" at bounding box center [104, 108] width 182 height 26
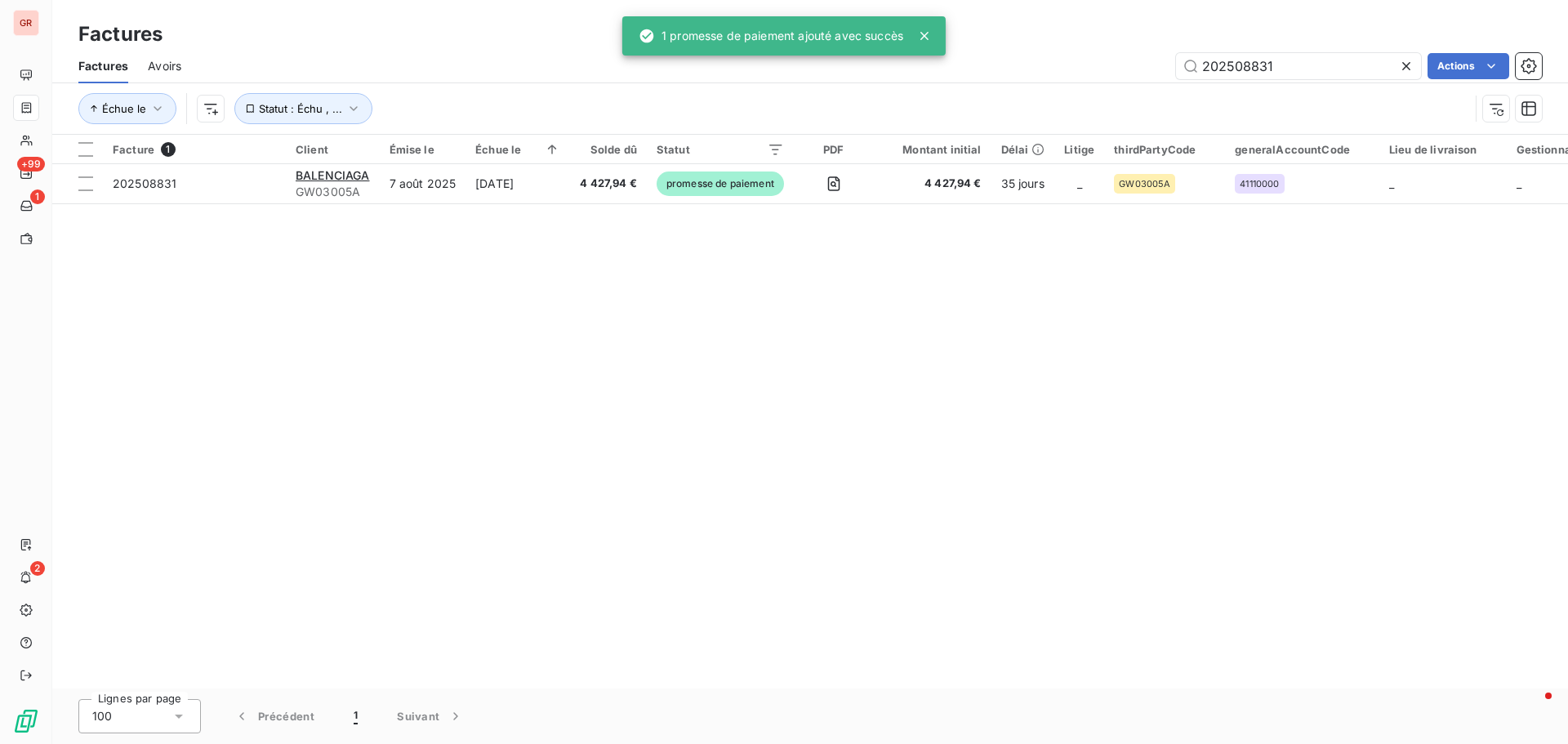
click at [863, 67] on div "202508831 Actions" at bounding box center [871, 66] width 1341 height 26
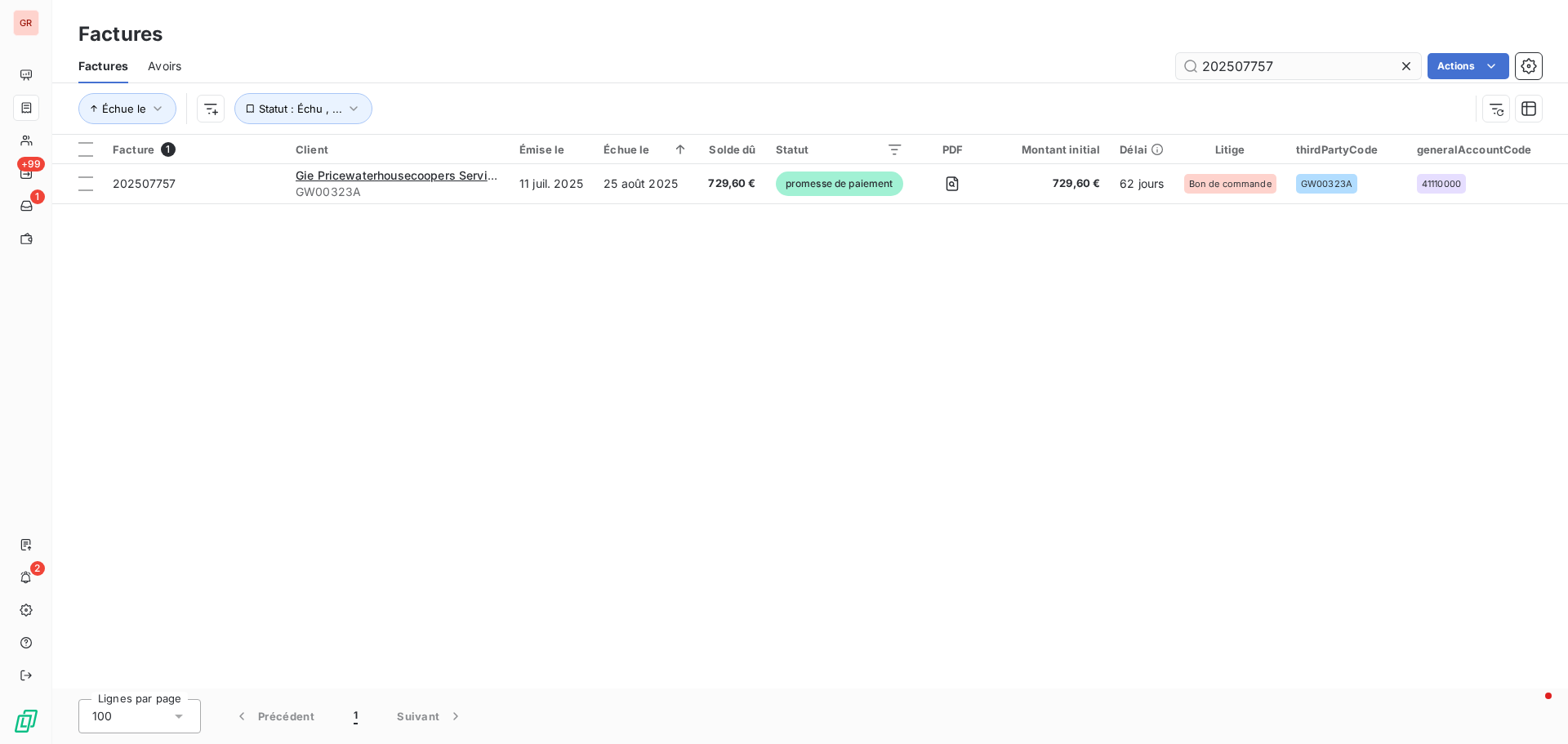
click at [1045, 65] on input "202507757" at bounding box center [1298, 66] width 245 height 26
type input "202507757"
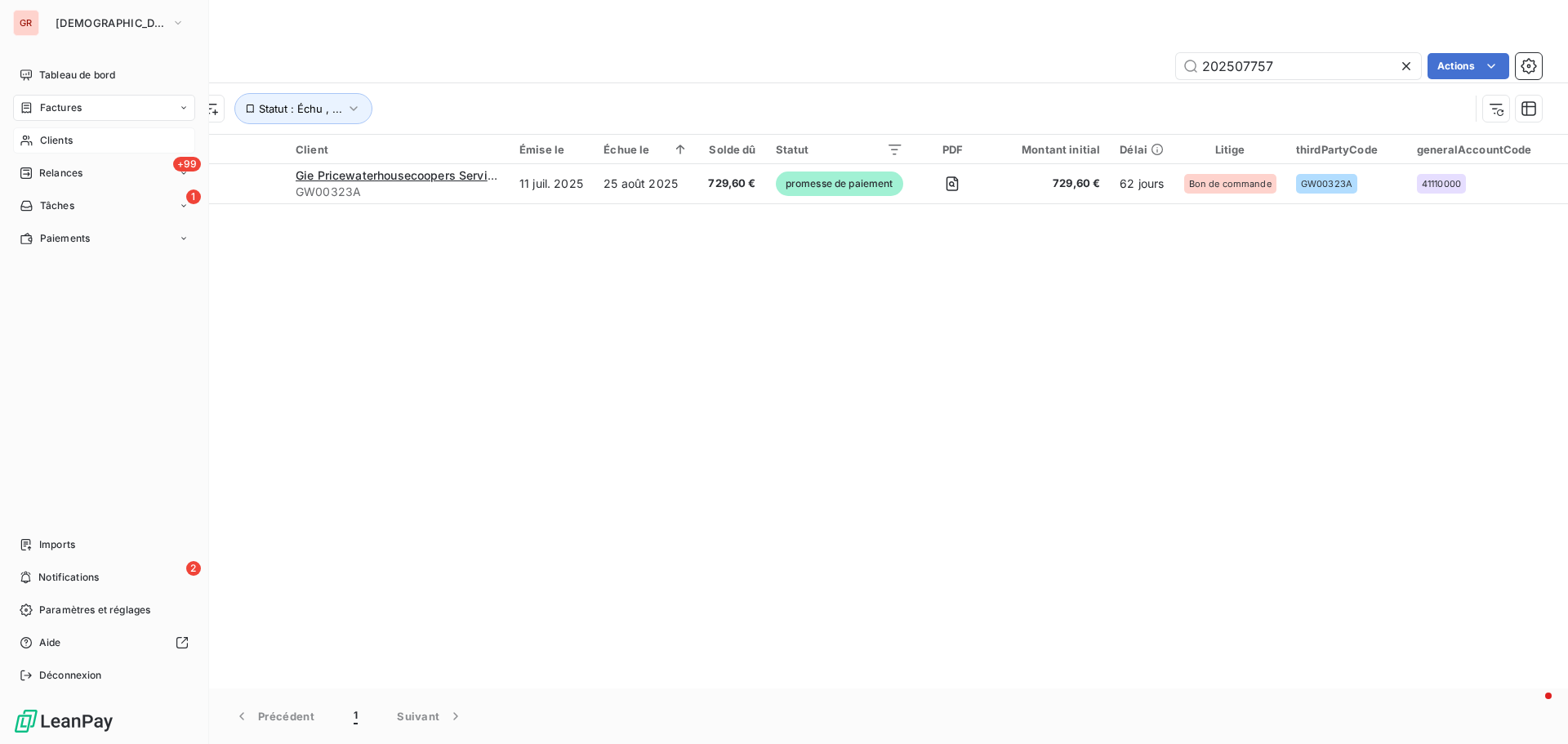
click at [68, 138] on span "Clients" at bounding box center [56, 140] width 33 height 14
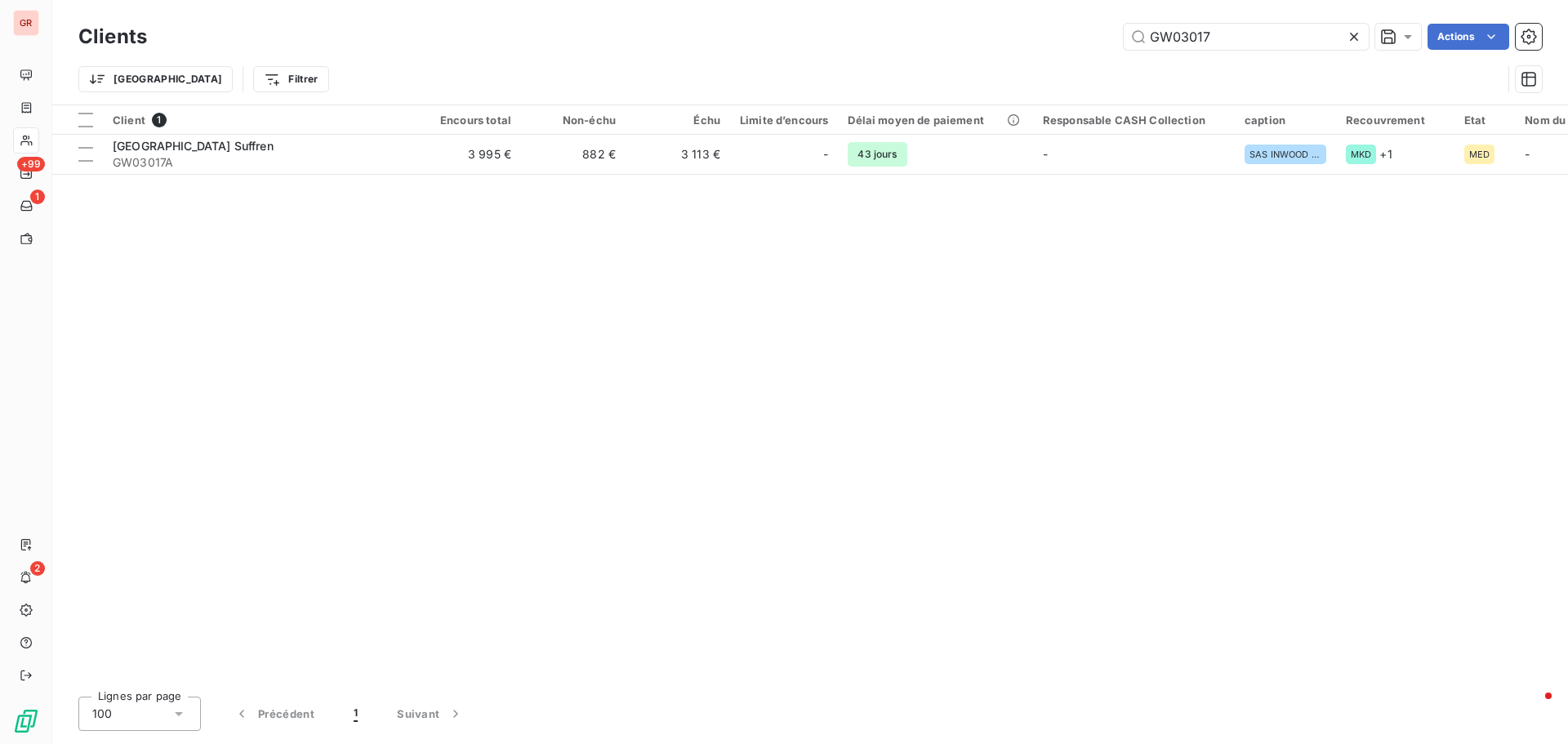
drag, startPoint x: 1247, startPoint y: 34, endPoint x: 841, endPoint y: 89, distance: 409.7
click at [847, 88] on div "Clients GW03017 Actions Trier Filtrer" at bounding box center [810, 61] width 1464 height 85
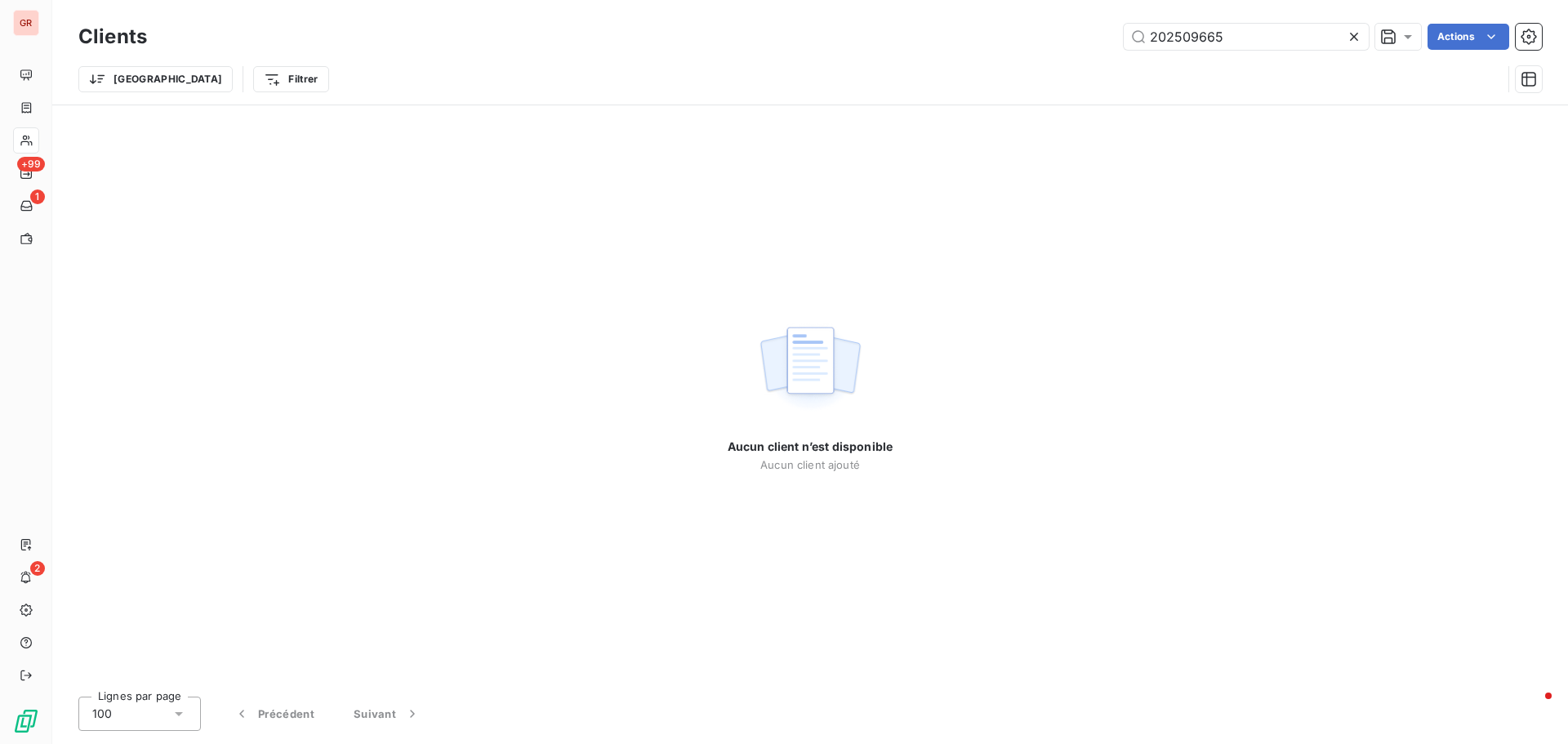
drag, startPoint x: 1241, startPoint y: 34, endPoint x: 254, endPoint y: 166, distance: 995.8
click at [579, 98] on div "Clients 202509665 Actions Trier Filtrer" at bounding box center [810, 61] width 1464 height 85
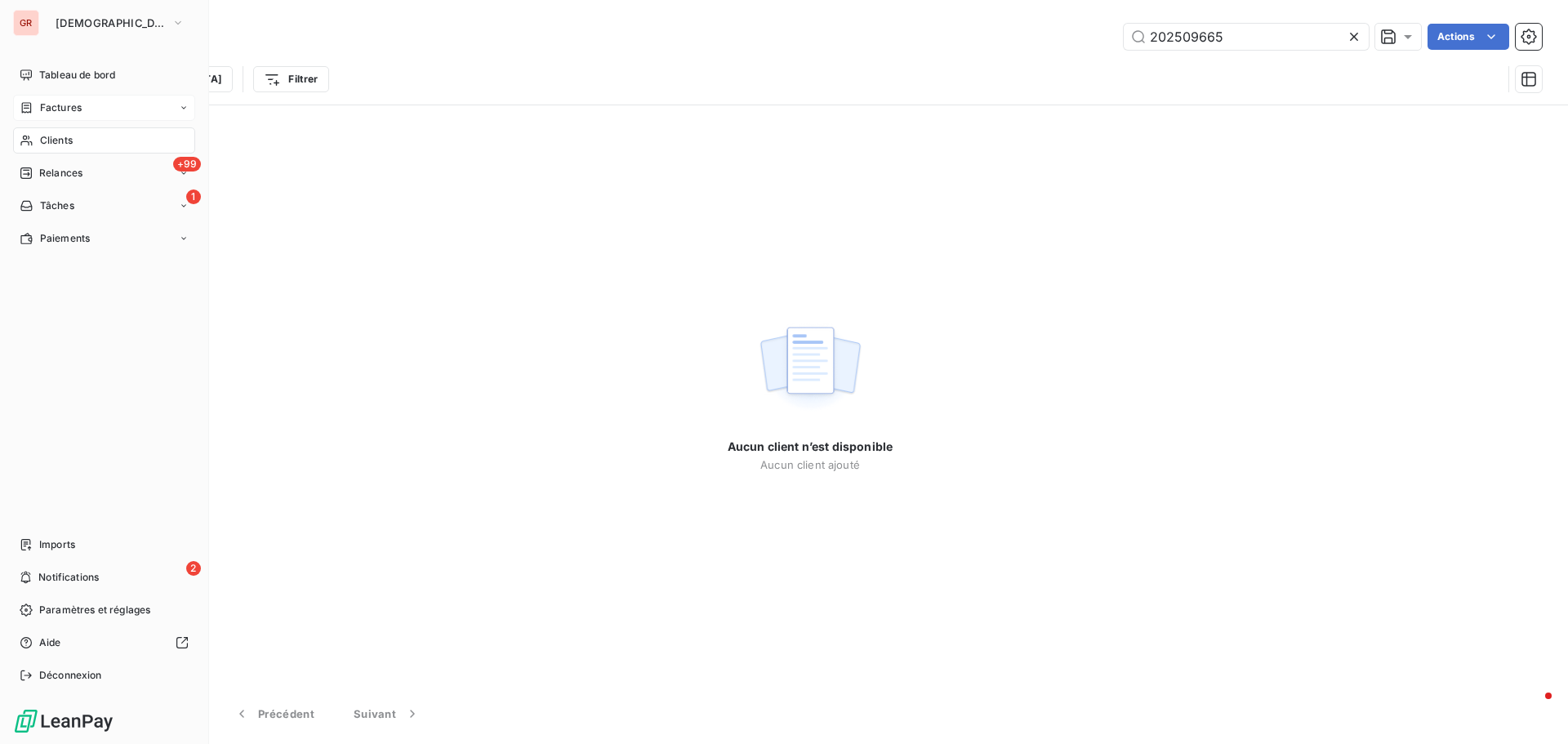
type input "202509665"
click at [74, 105] on span "Factures" at bounding box center [61, 107] width 42 height 14
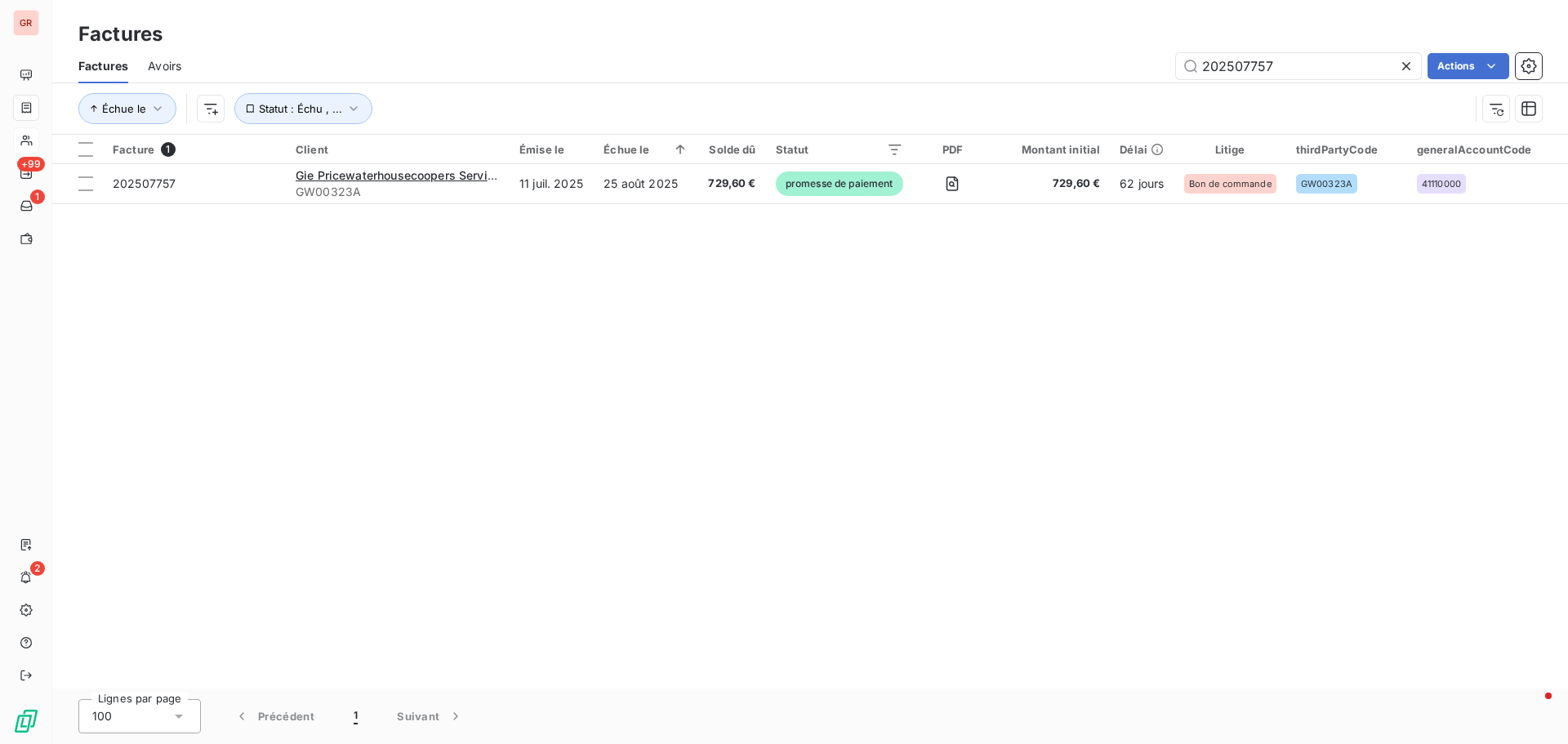
drag, startPoint x: 1309, startPoint y: 64, endPoint x: 842, endPoint y: 87, distance: 467.6
click at [930, 71] on div "202507757 Actions" at bounding box center [871, 66] width 1341 height 26
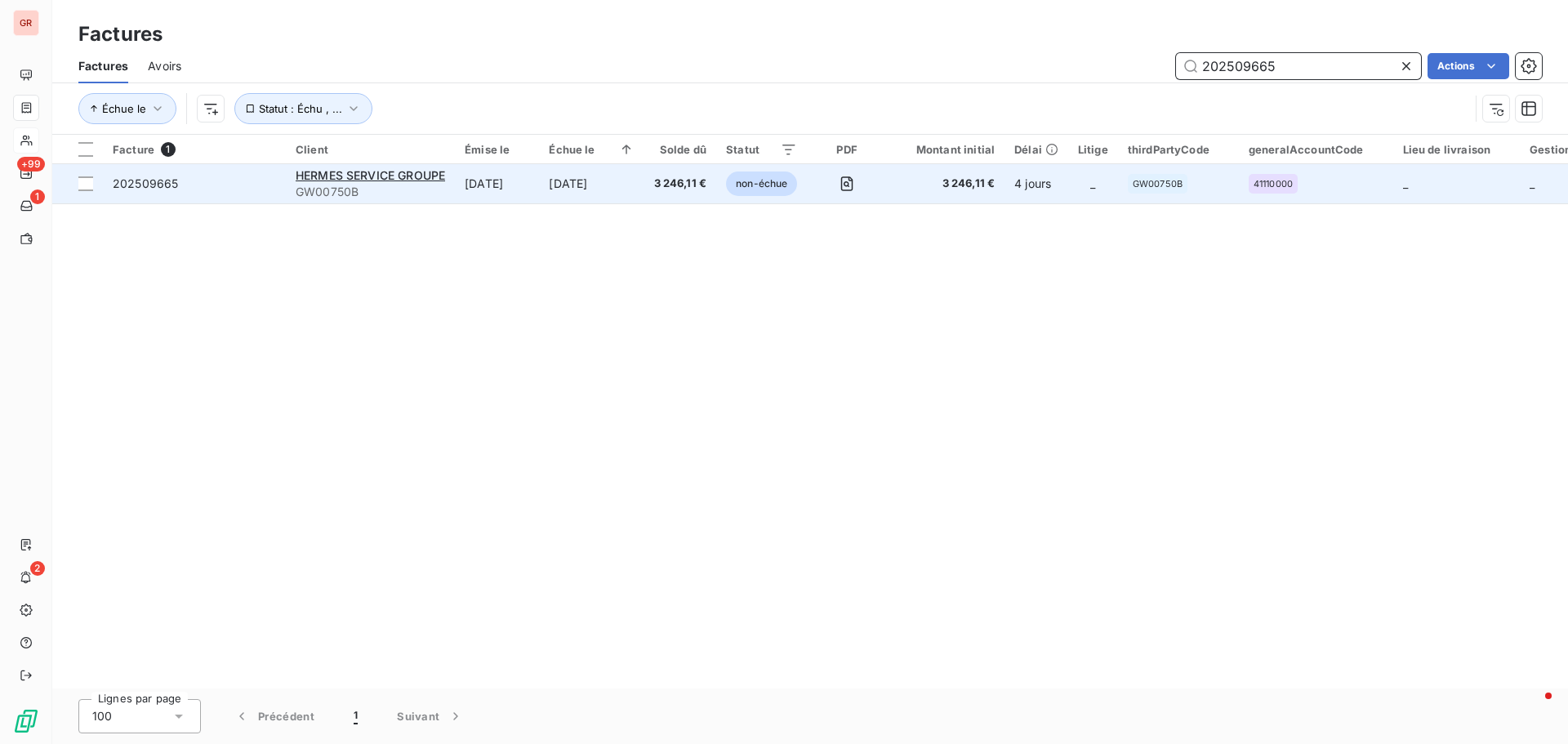
drag, startPoint x: 1283, startPoint y: 66, endPoint x: 742, endPoint y: 178, distance: 552.5
click at [795, 165] on div "Factures Factures Avoirs 202509665 Actions Échue le Statut : Échu , ... Facture…" at bounding box center [810, 372] width 1516 height 744
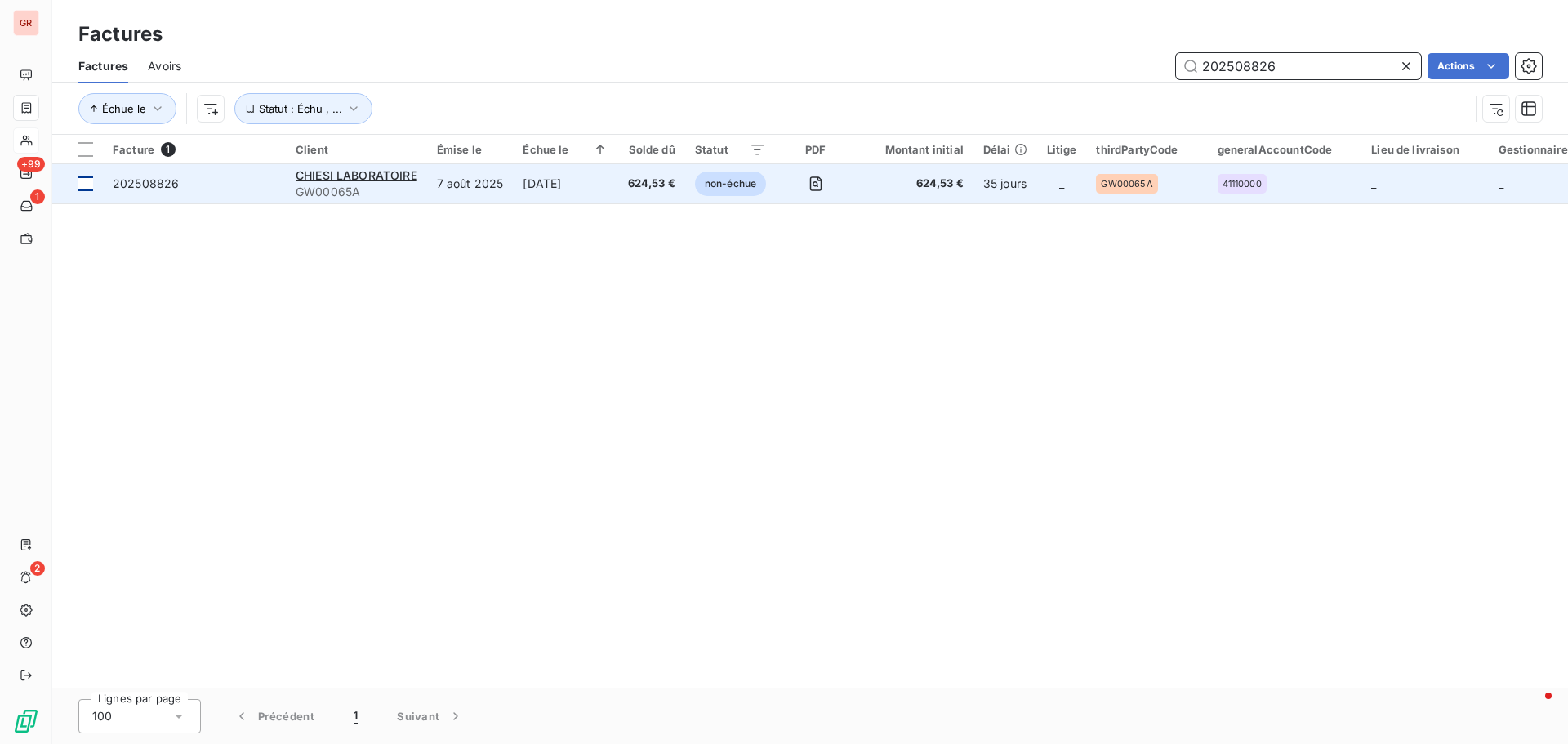
type input "202508826"
click at [85, 187] on div at bounding box center [85, 183] width 14 height 14
click at [378, 177] on span "CHIESI LABORATOIRE" at bounding box center [356, 175] width 122 height 14
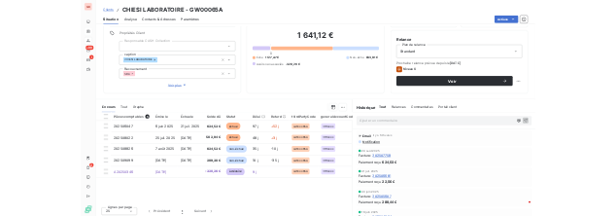
scroll to position [138, 0]
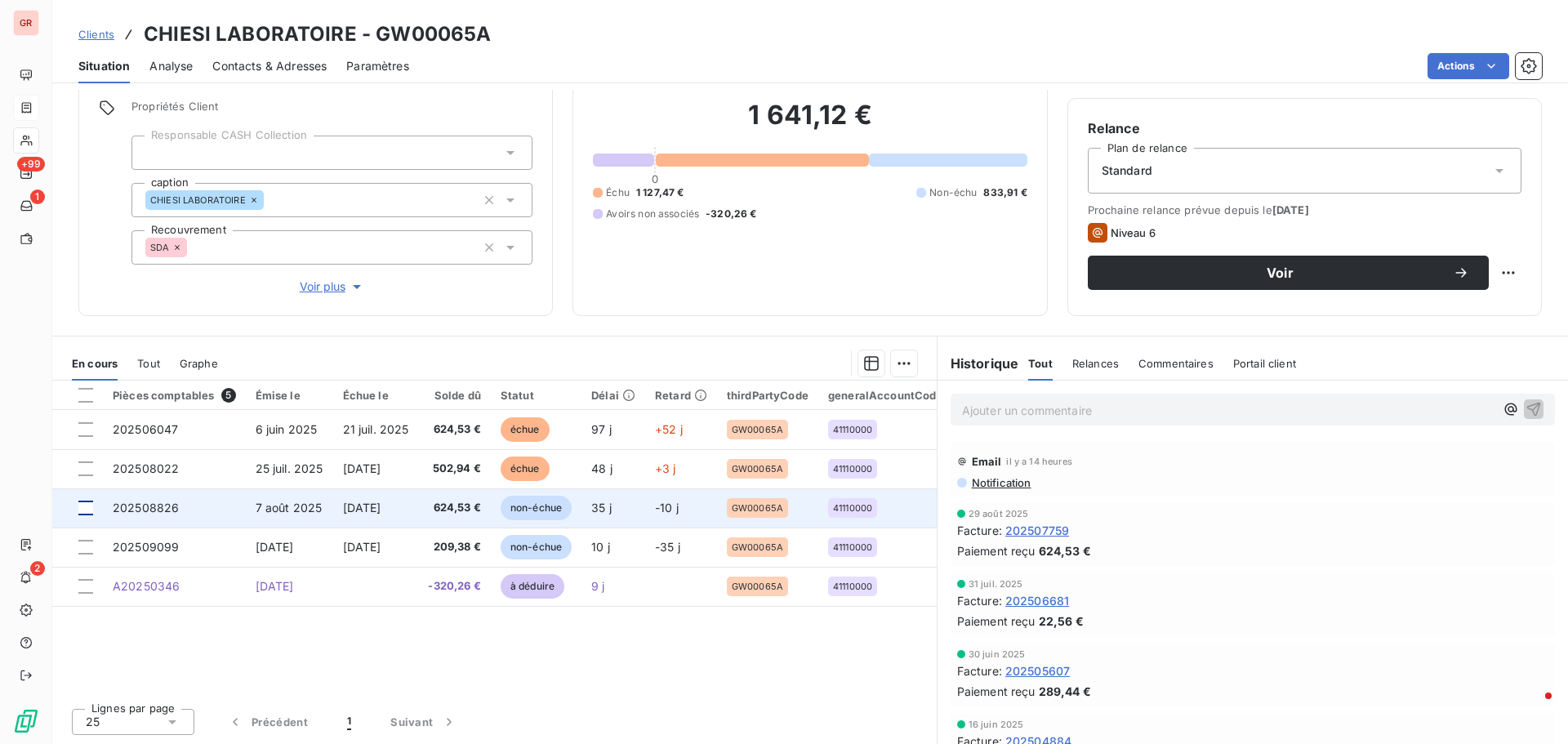
click at [87, 449] on div at bounding box center [85, 508] width 14 height 14
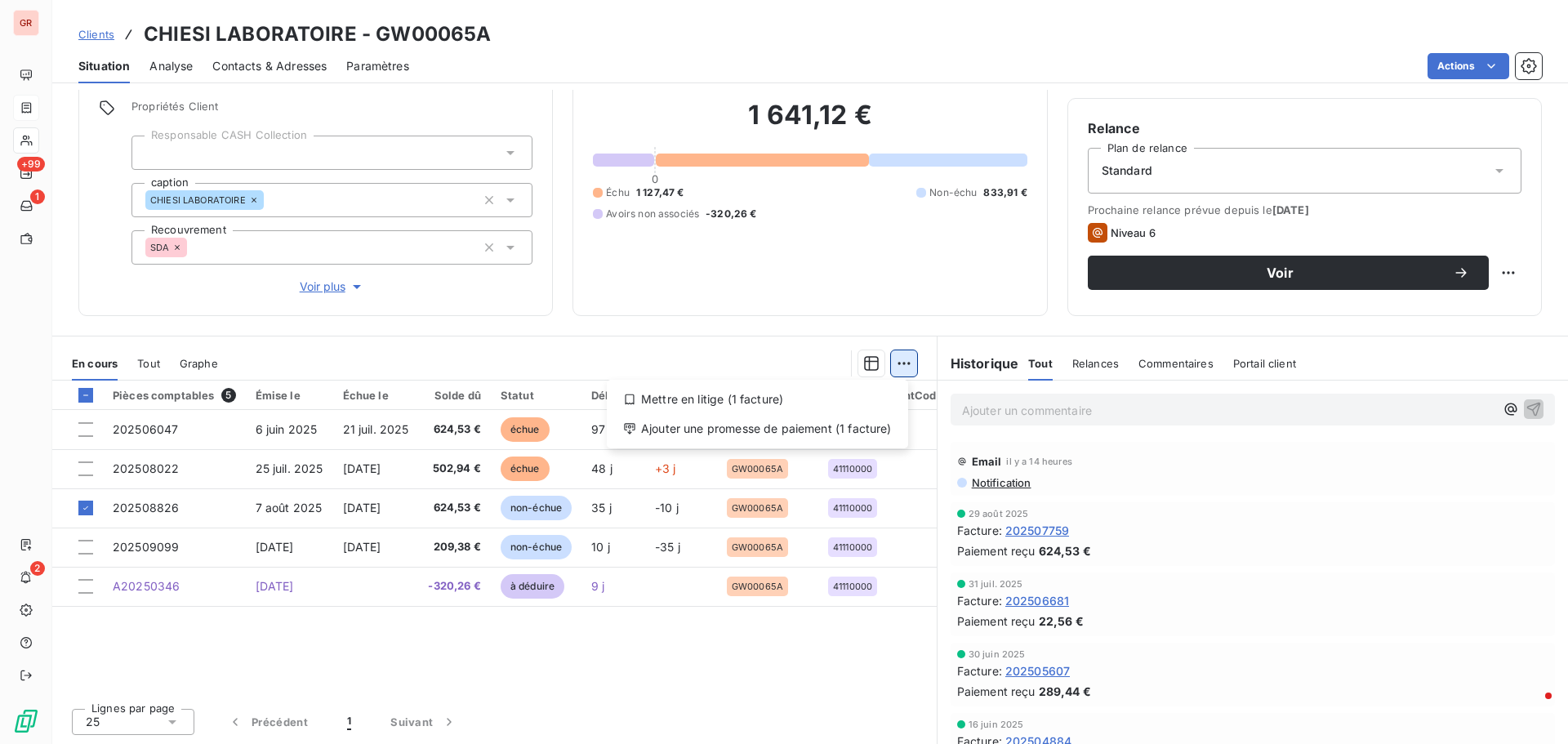
click at [903, 361] on html "GR +99 1 2 Clients CHIESI LABORATOIRE - GW00065A Situation Analyse Contacts & A…" at bounding box center [784, 372] width 1568 height 744
click at [739, 426] on div "Ajouter une promesse de paiement (1 facture)" at bounding box center [758, 429] width 288 height 26
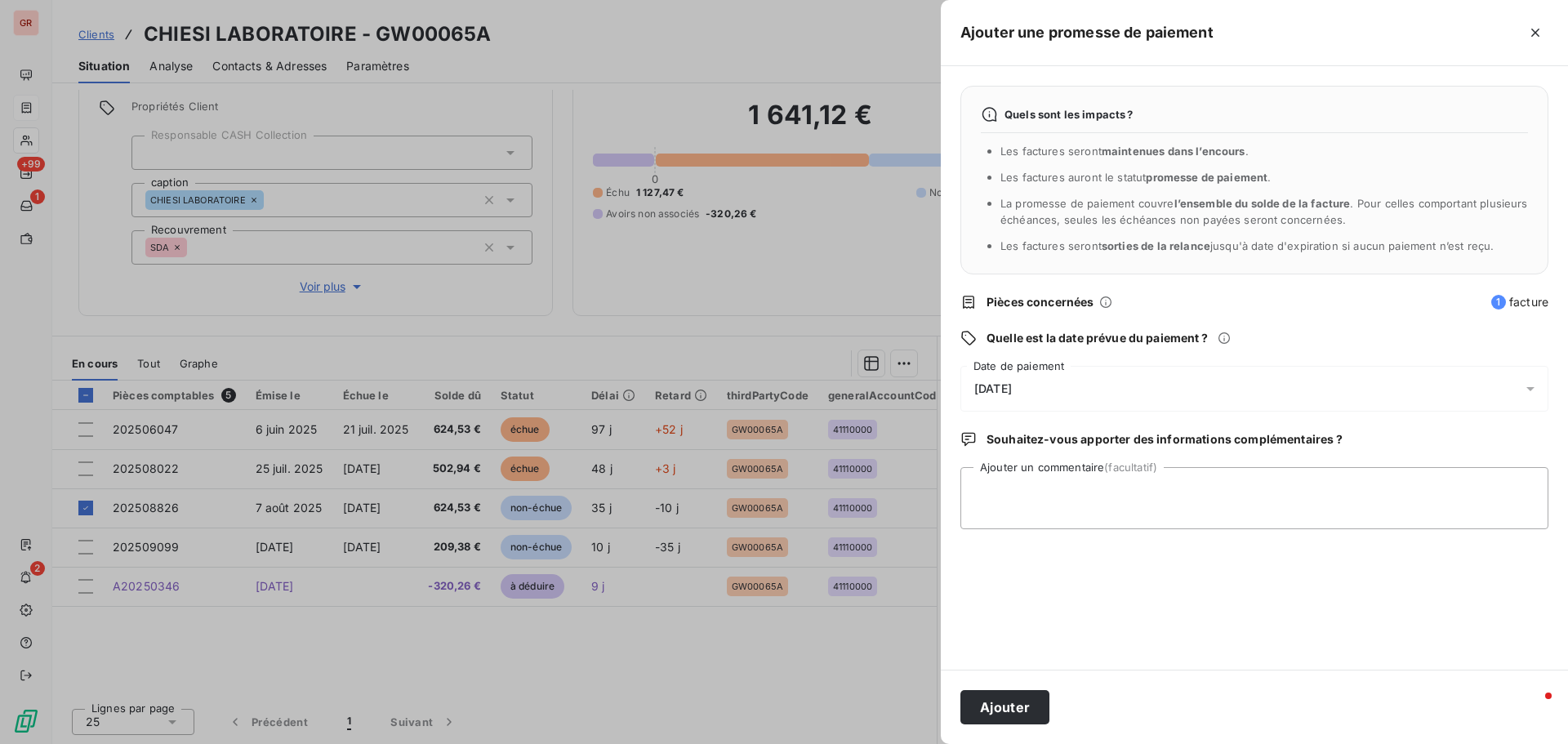
click at [1045, 394] on icon at bounding box center [1530, 388] width 16 height 16
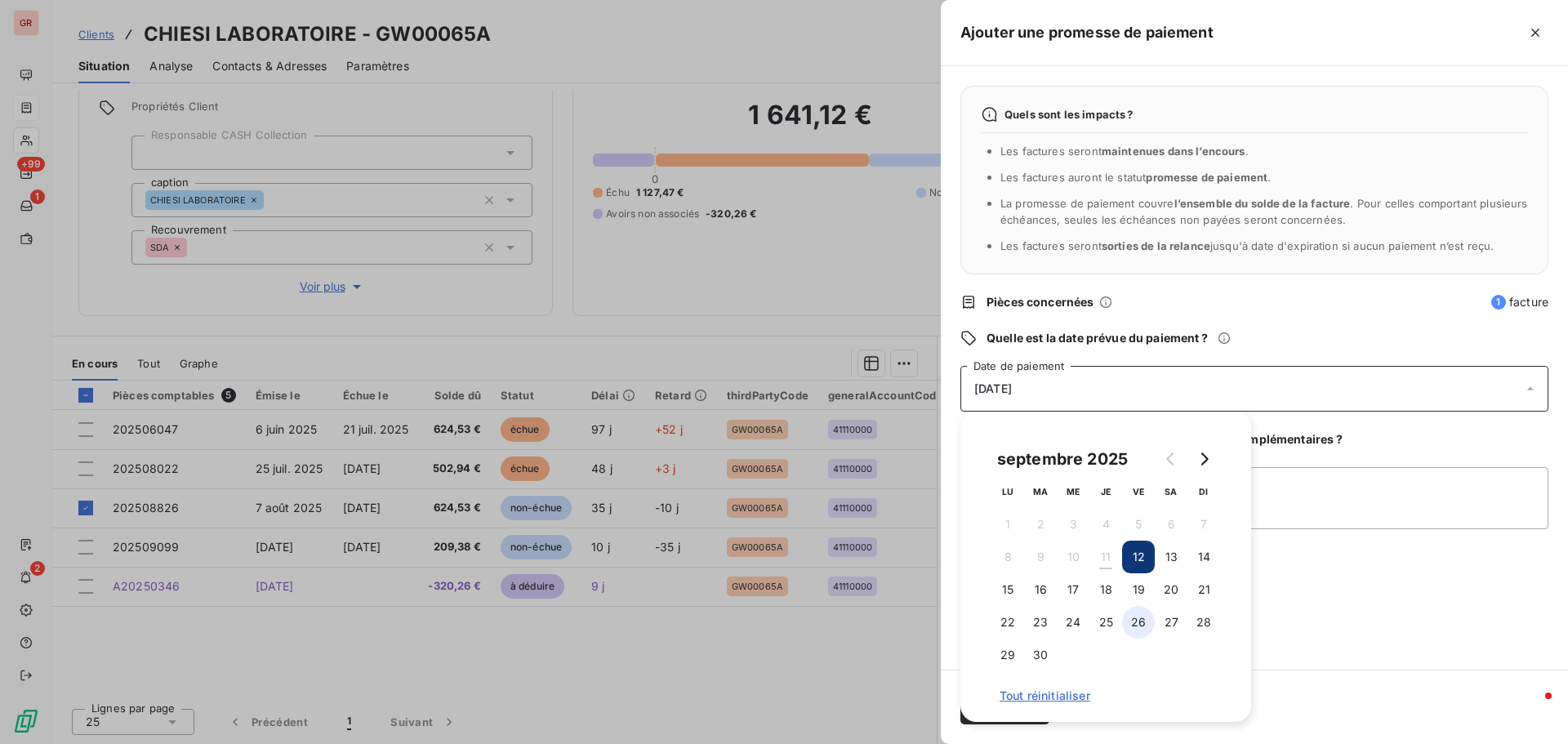
click at [1045, 449] on button "26" at bounding box center [1138, 622] width 33 height 33
click at [1045, 449] on div "Quels sont les impacts ? Les factures seront maintenues dans l’encours . Les fa…" at bounding box center [1254, 368] width 627 height 604
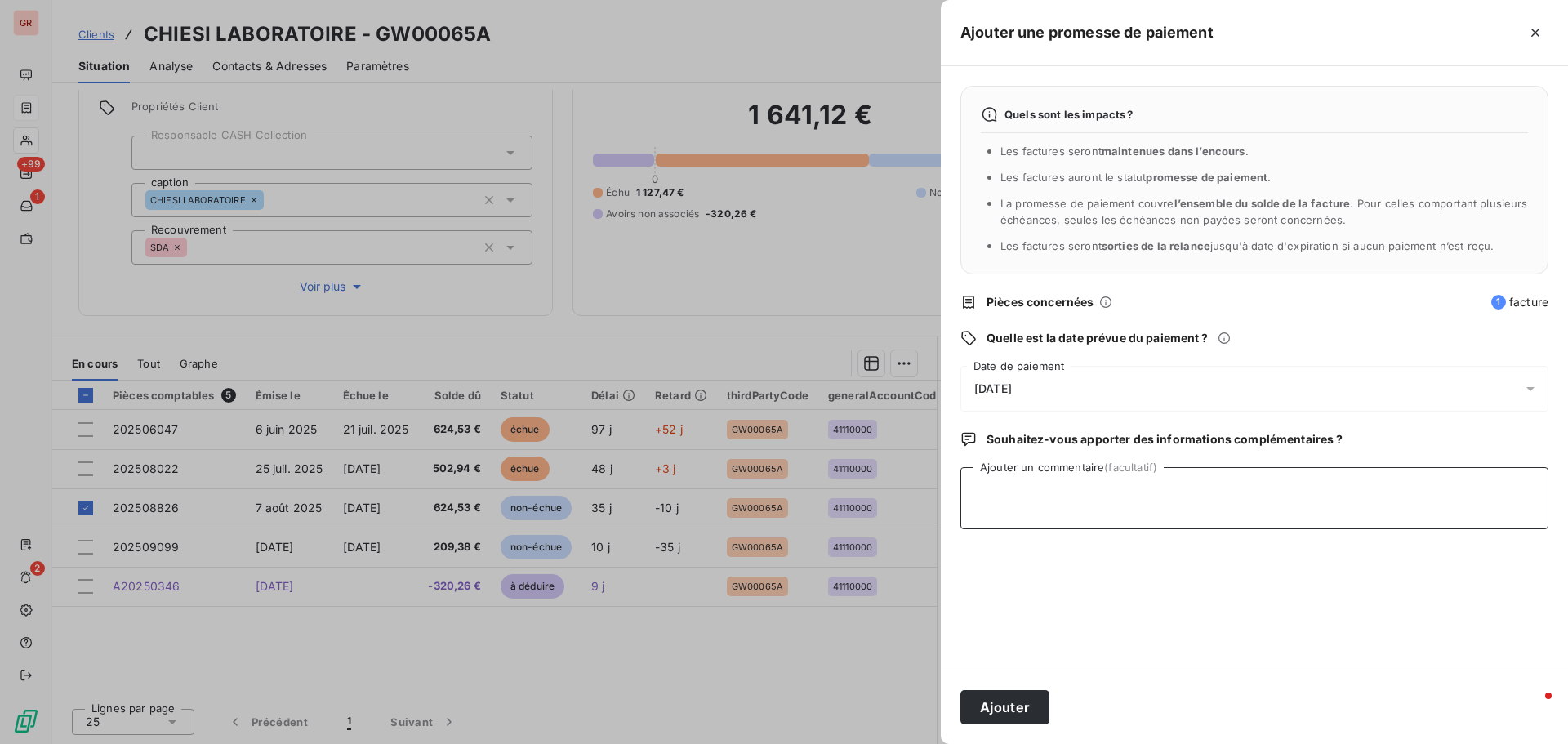
click at [997, 449] on textarea "Ajouter un commentaire (facultatif)" at bounding box center [1255, 499] width 589 height 62
type textarea "Avis de virement du [DATE] 624.53 €"
click at [1017, 449] on button "Ajouter" at bounding box center [1006, 707] width 89 height 34
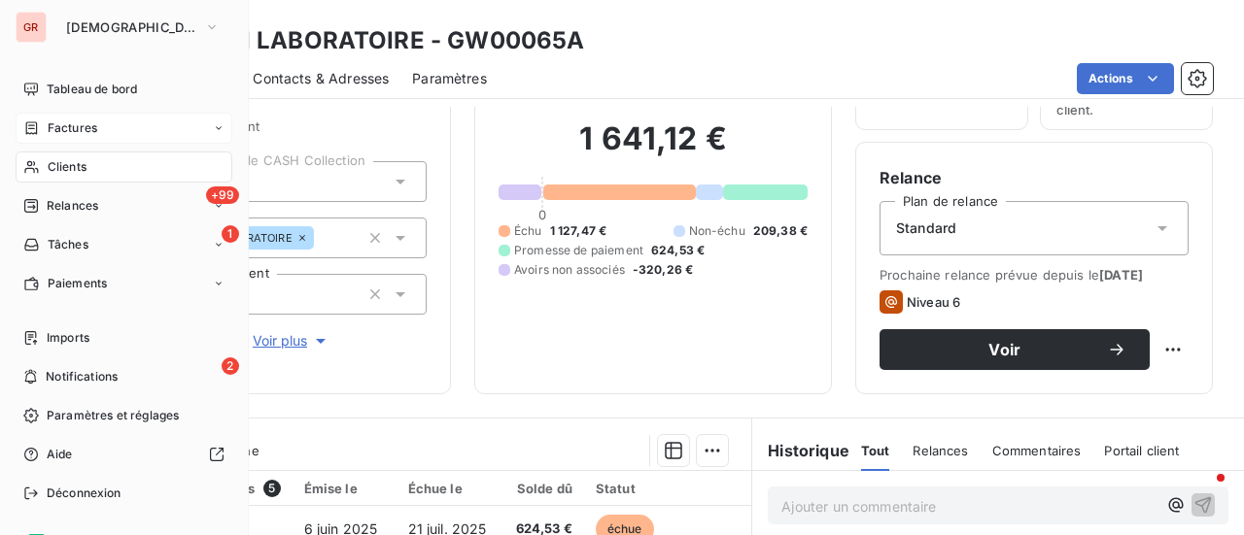
click at [80, 176] on div "Clients" at bounding box center [124, 167] width 217 height 31
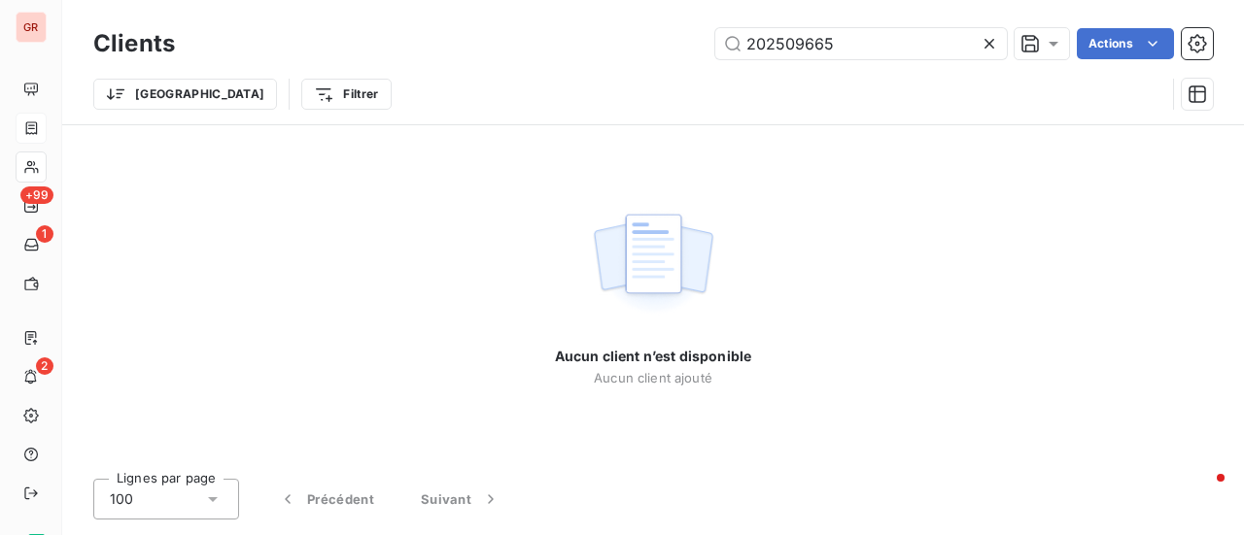
drag, startPoint x: 854, startPoint y: 44, endPoint x: 437, endPoint y: 56, distance: 417.0
click at [444, 55] on div "202509665 Actions" at bounding box center [705, 43] width 1014 height 31
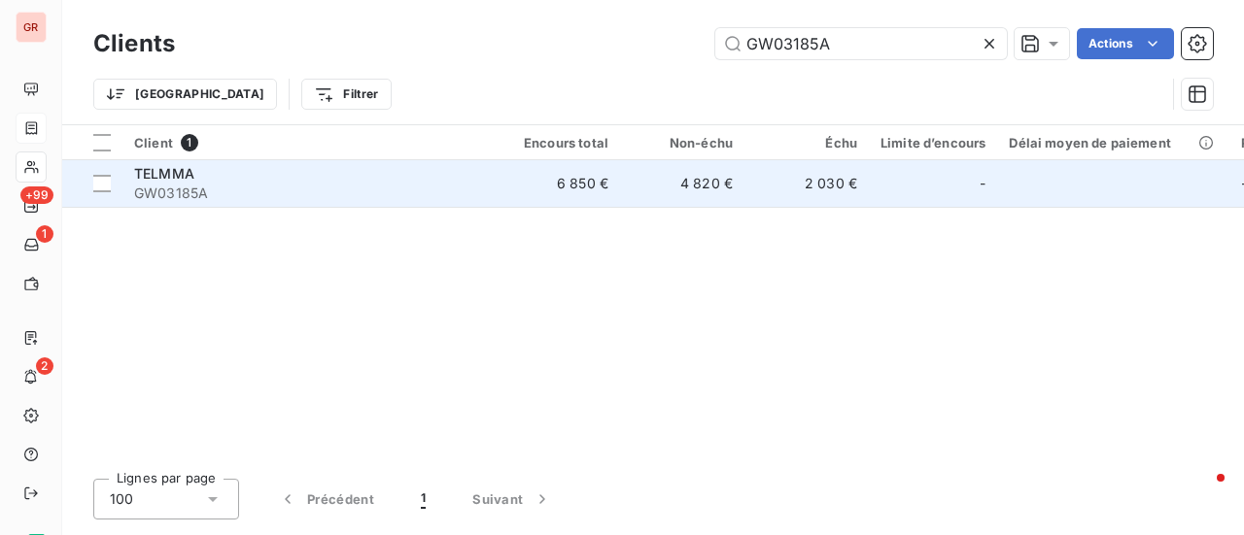
type input "GW03185A"
click at [165, 184] on span "GW03185A" at bounding box center [309, 193] width 350 height 19
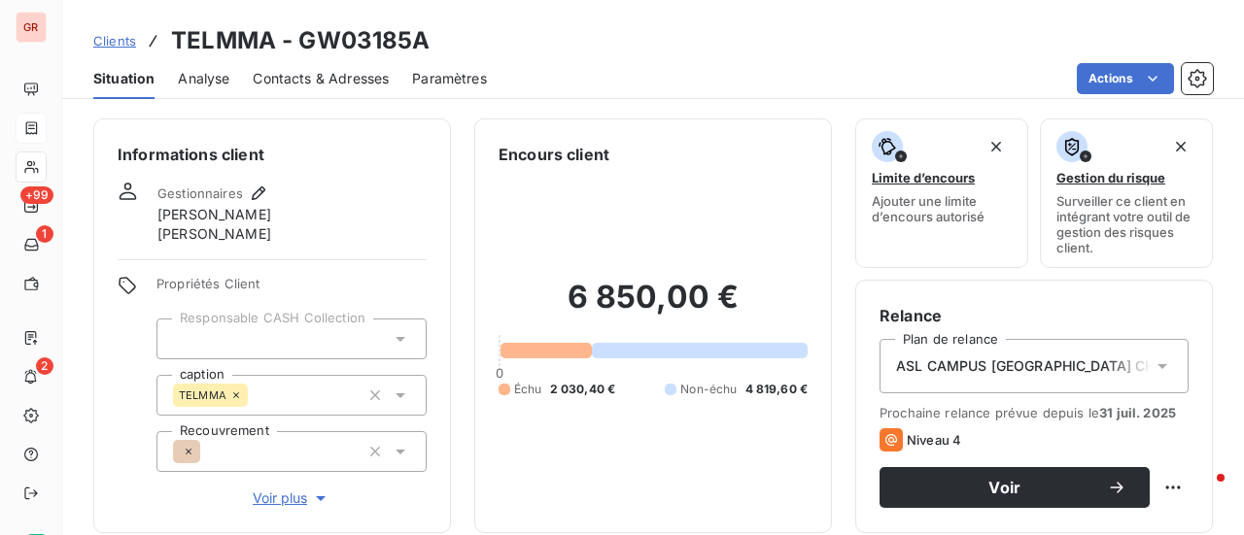
click at [348, 74] on span "Contacts & Adresses" at bounding box center [321, 78] width 136 height 19
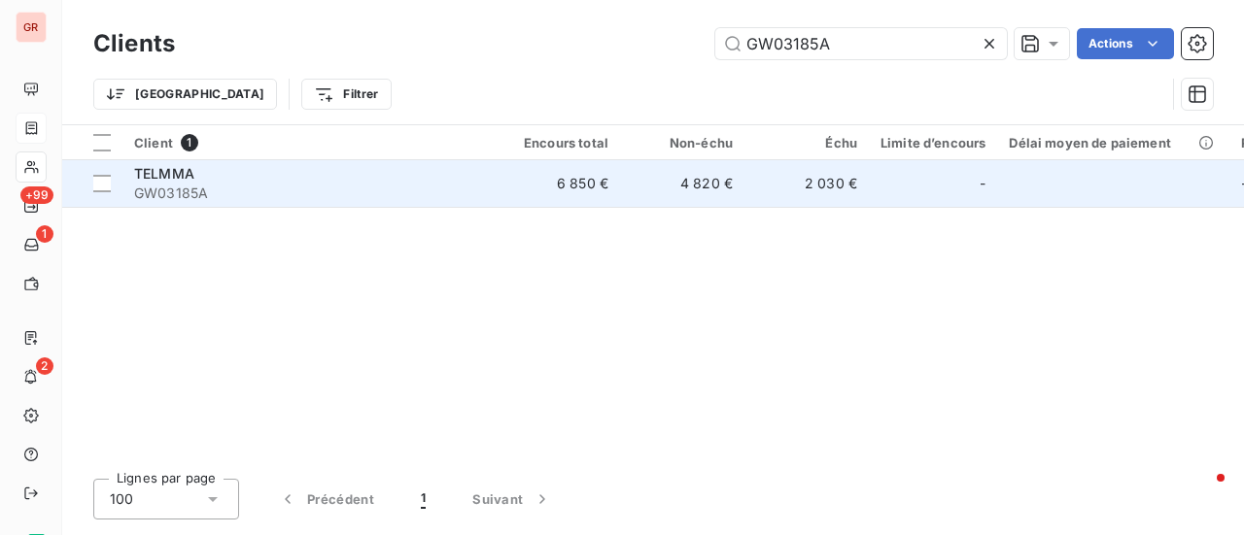
click at [158, 188] on span "GW03185A" at bounding box center [309, 193] width 350 height 19
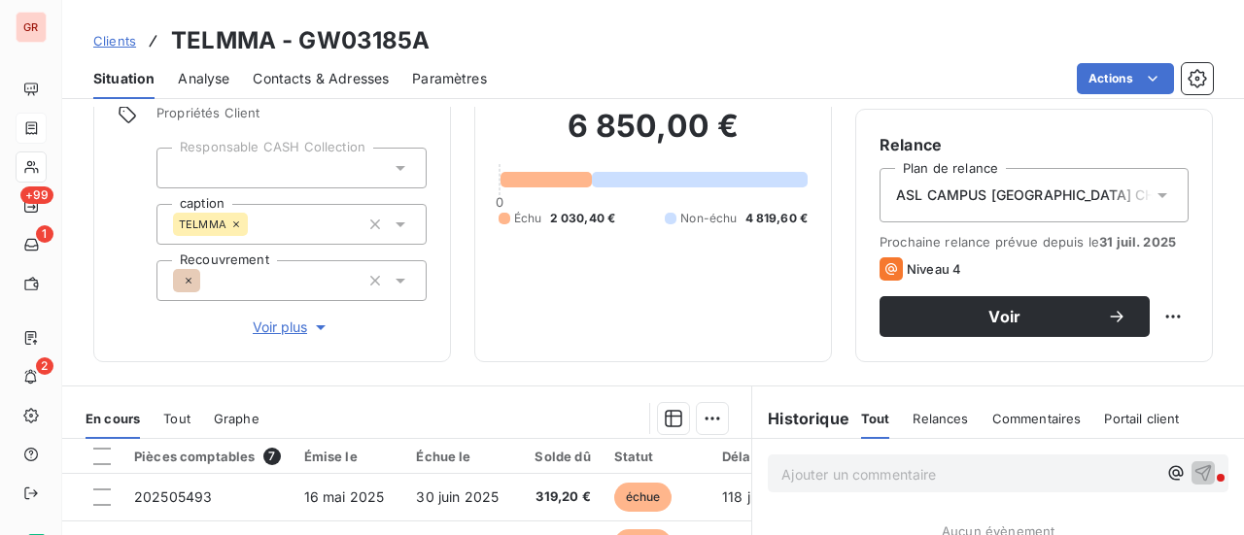
scroll to position [194, 0]
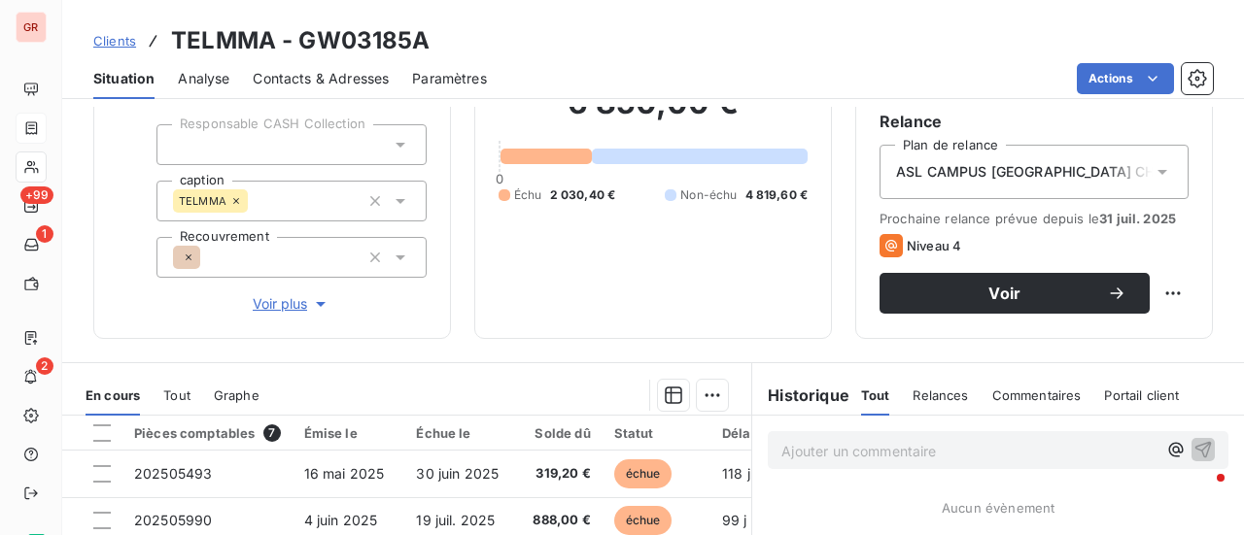
click at [1018, 168] on span "ASL CAMPUS [GEOGRAPHIC_DATA] CHEZ SEPTIME" at bounding box center [1065, 171] width 339 height 19
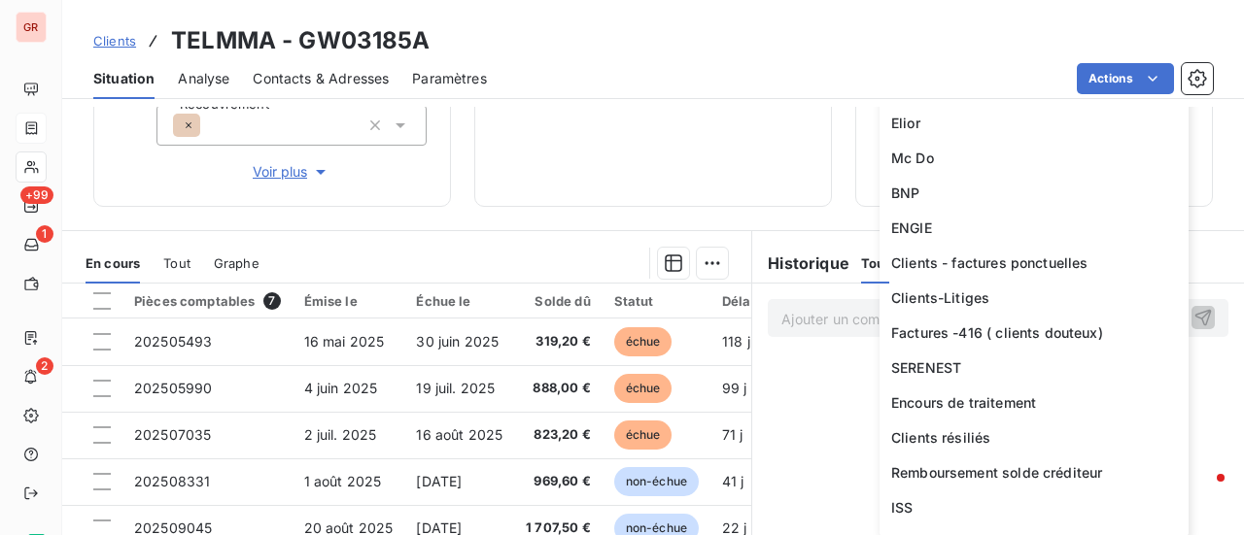
scroll to position [1531, 0]
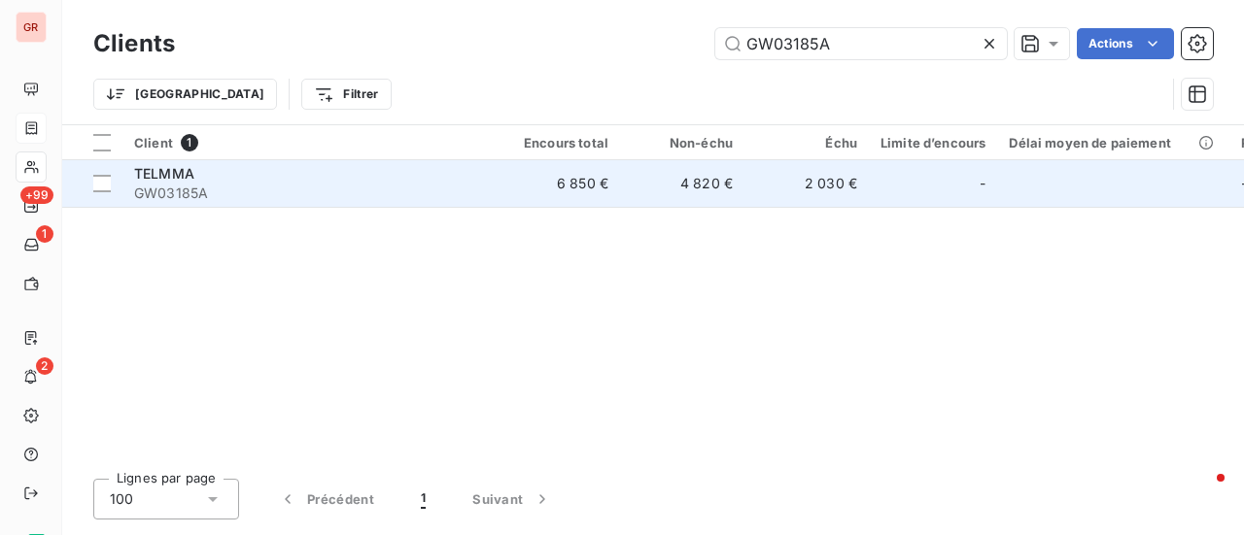
click at [579, 182] on td "6 850 €" at bounding box center [557, 183] width 124 height 47
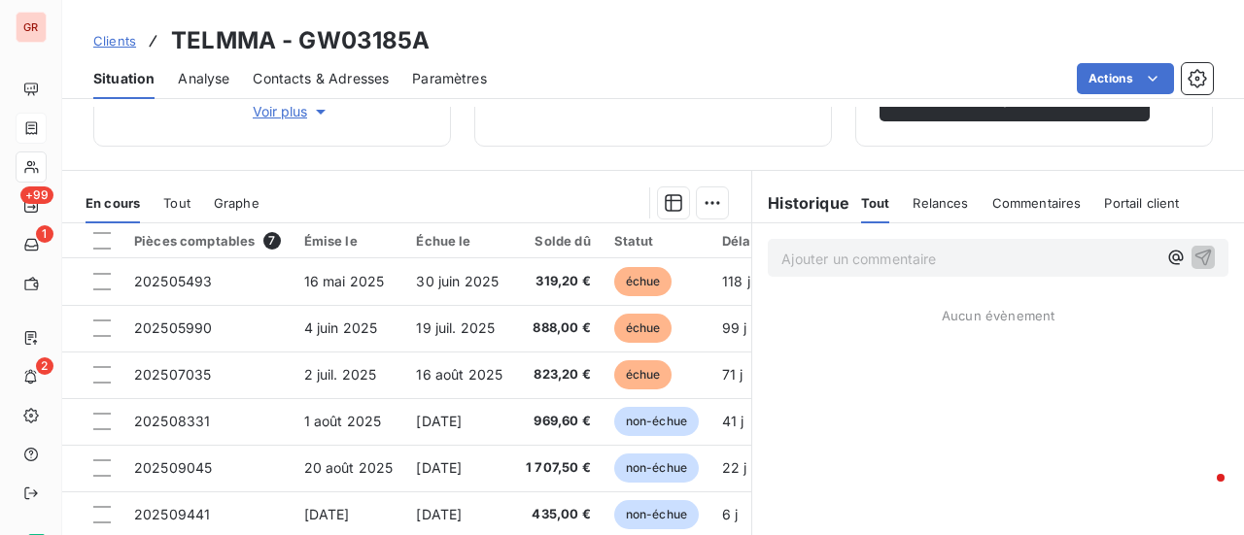
scroll to position [389, 0]
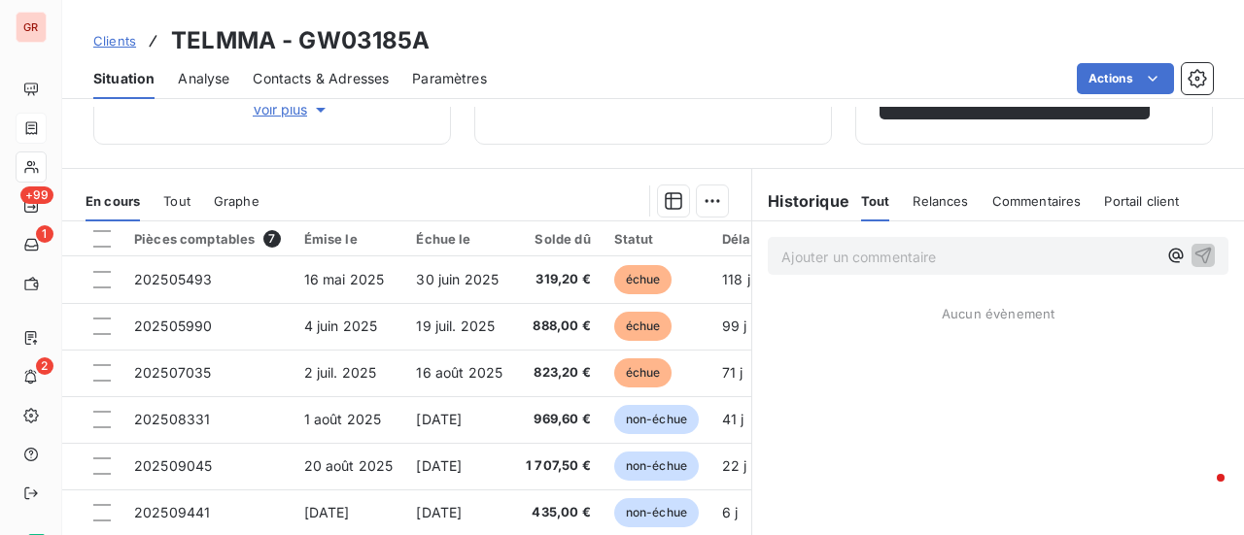
click at [919, 203] on span "Relances" at bounding box center [939, 201] width 55 height 16
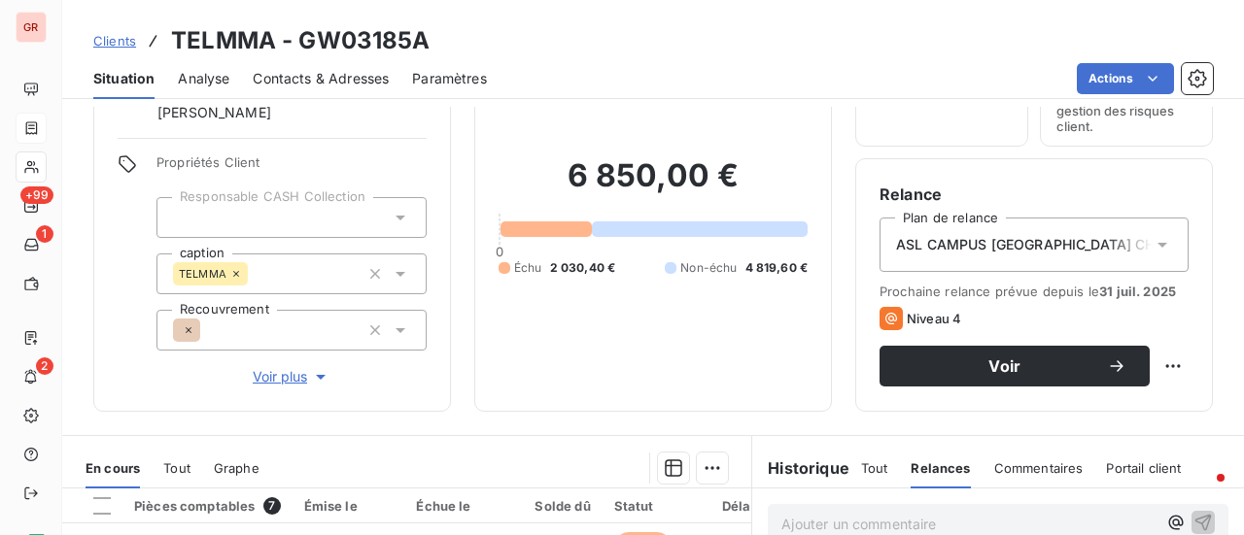
scroll to position [0, 0]
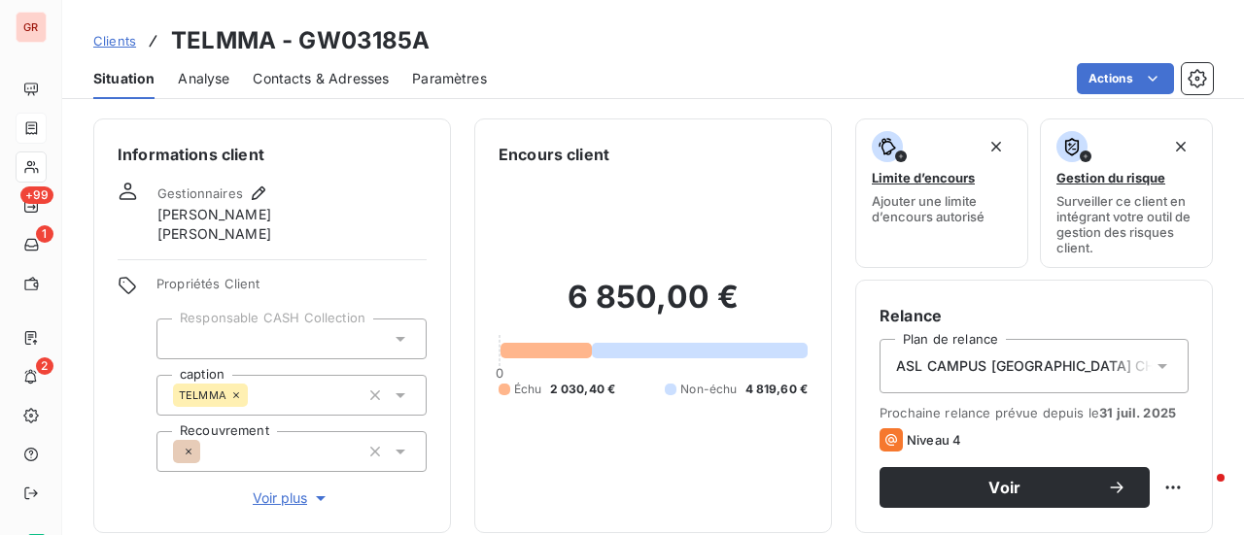
click at [941, 362] on span "ASL CAMPUS [GEOGRAPHIC_DATA] CHEZ SEPTIME" at bounding box center [1065, 366] width 339 height 19
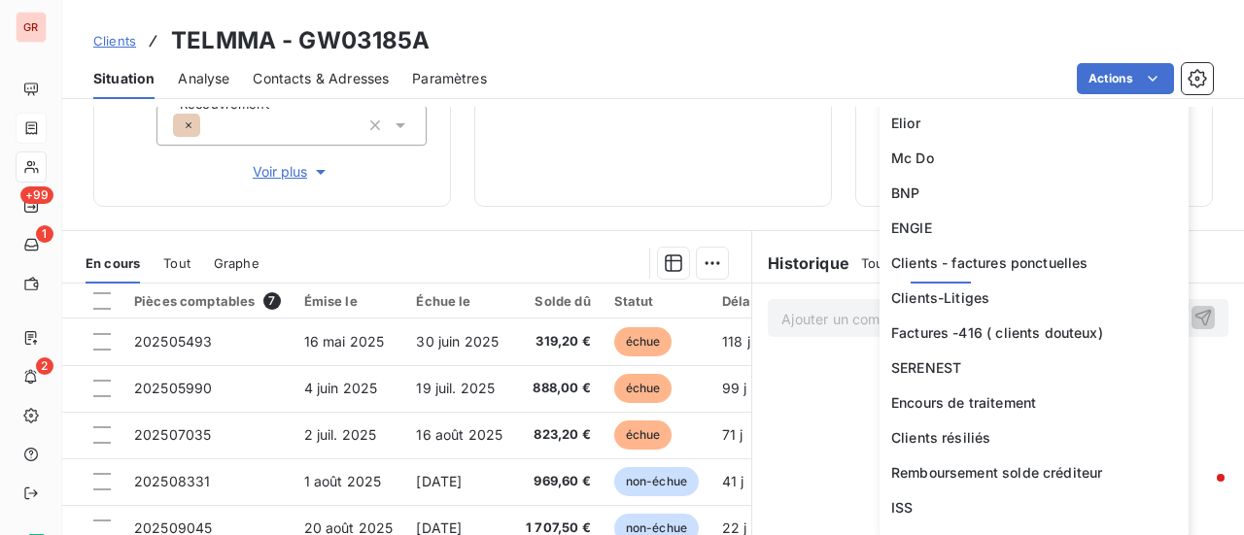
scroll to position [1531, 0]
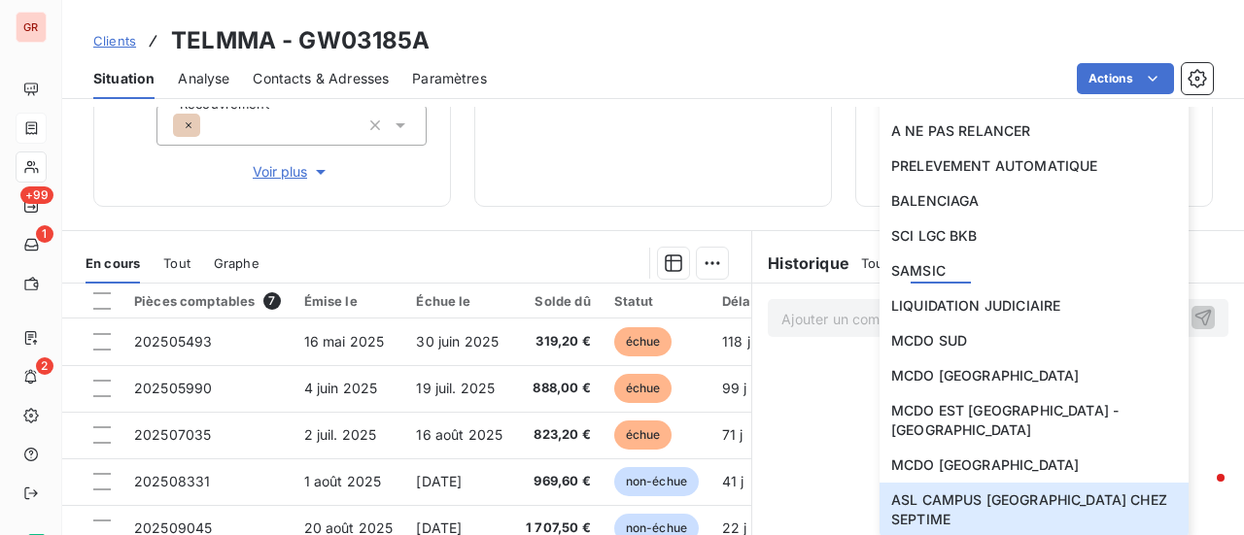
click at [601, 197] on div "Encours client 6 850,00 € 0 Échu 2 030,40 € Non-échu 4 819,60 €" at bounding box center [653, -1] width 358 height 415
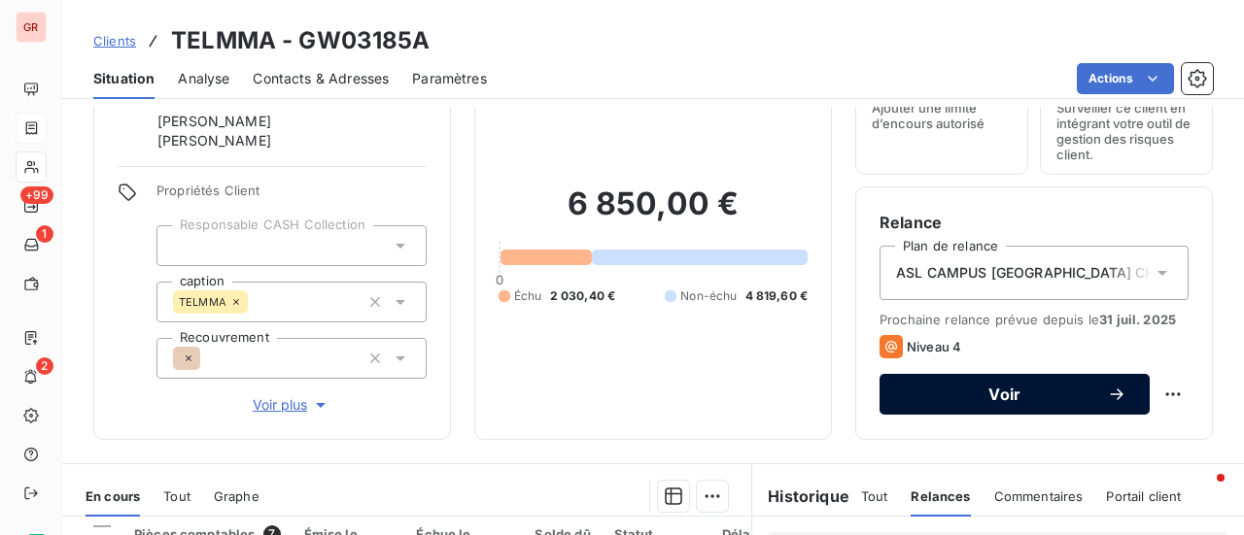
scroll to position [35, 0]
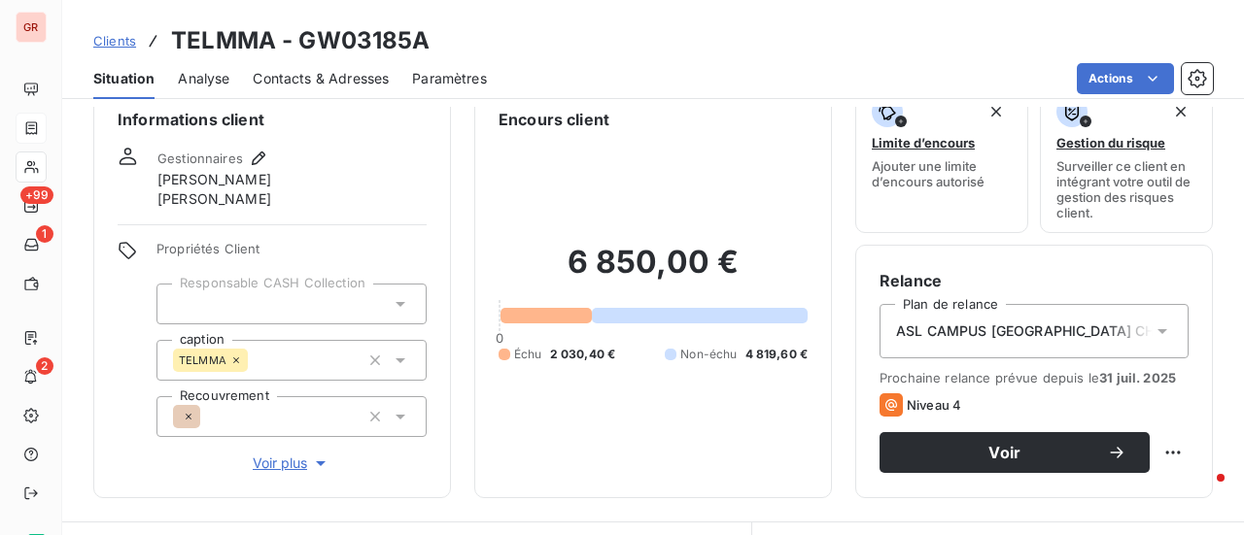
click at [1011, 325] on span "ASL CAMPUS [GEOGRAPHIC_DATA] CHEZ SEPTIME" at bounding box center [1065, 331] width 339 height 19
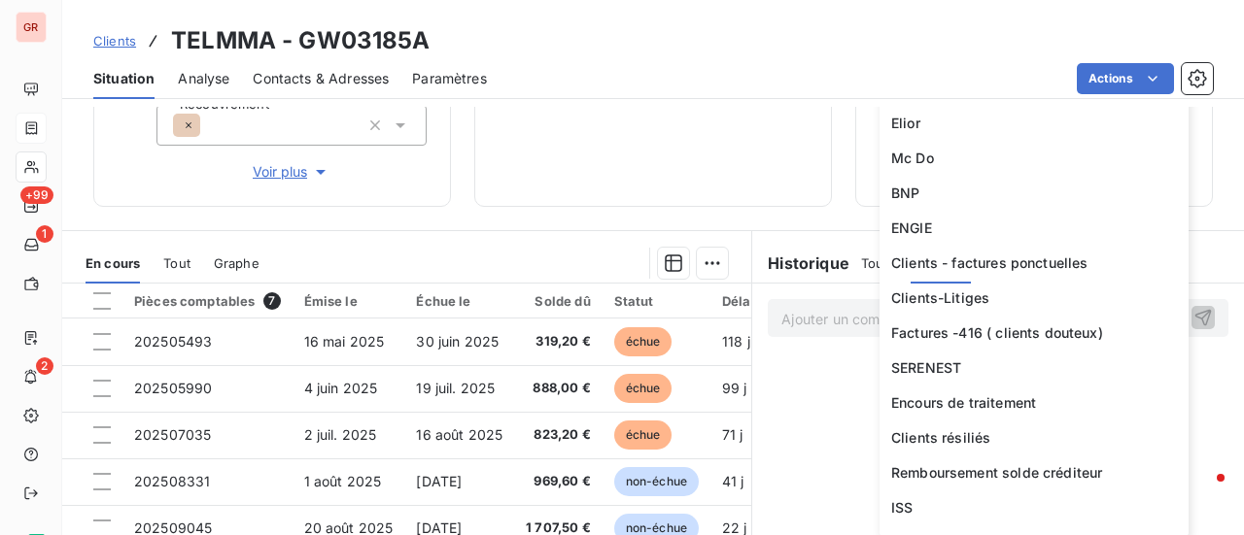
scroll to position [1531, 0]
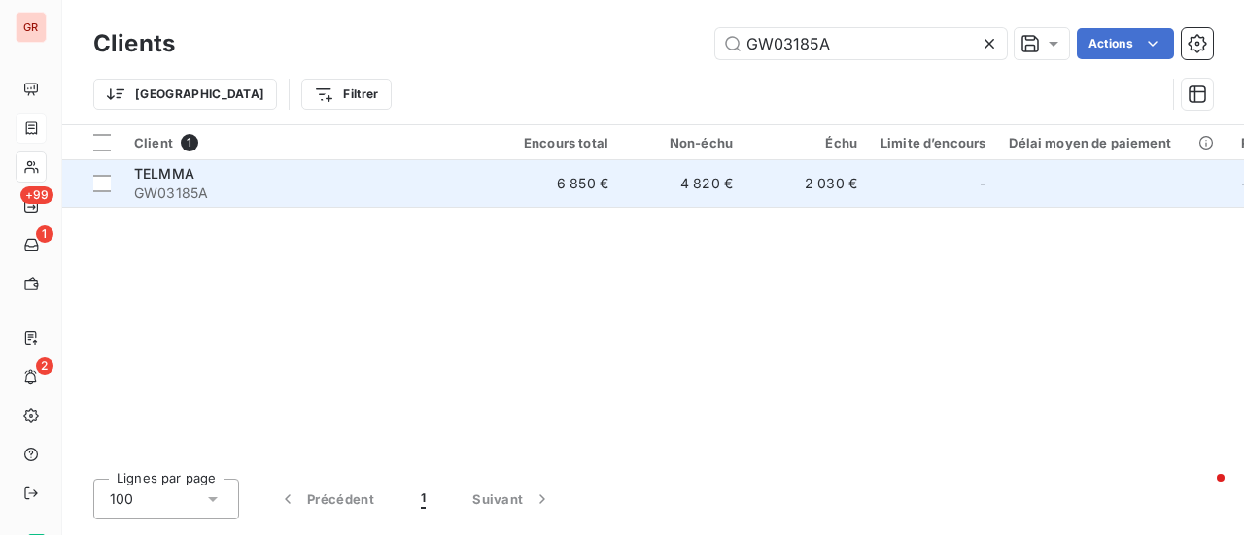
click at [183, 201] on span "GW03185A" at bounding box center [309, 193] width 350 height 19
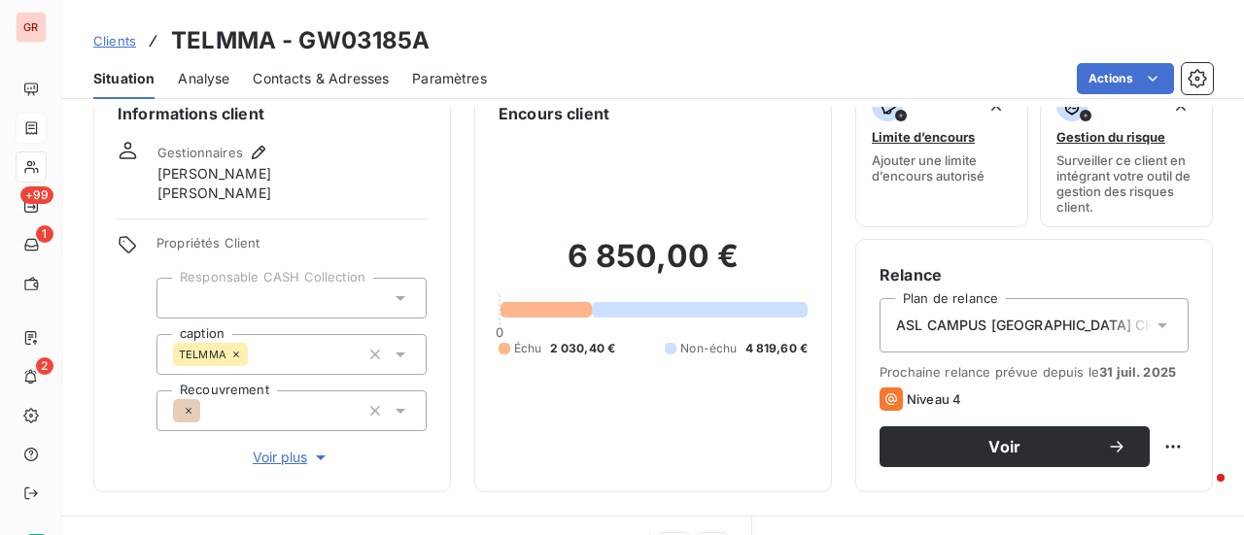
scroll to position [97, 0]
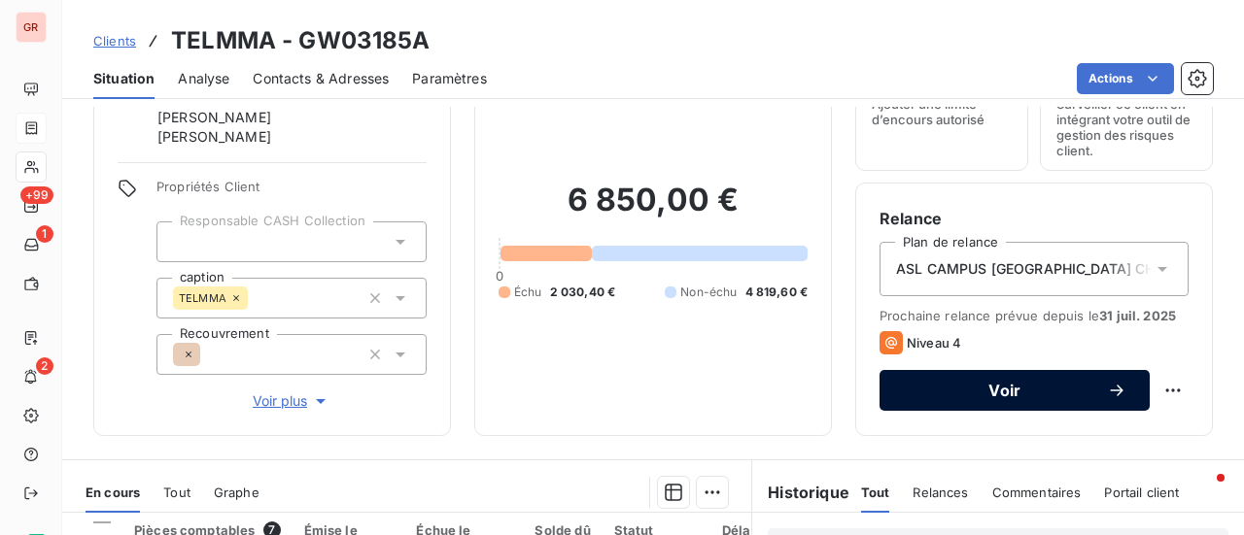
click at [1010, 384] on span "Voir" at bounding box center [1005, 391] width 204 height 16
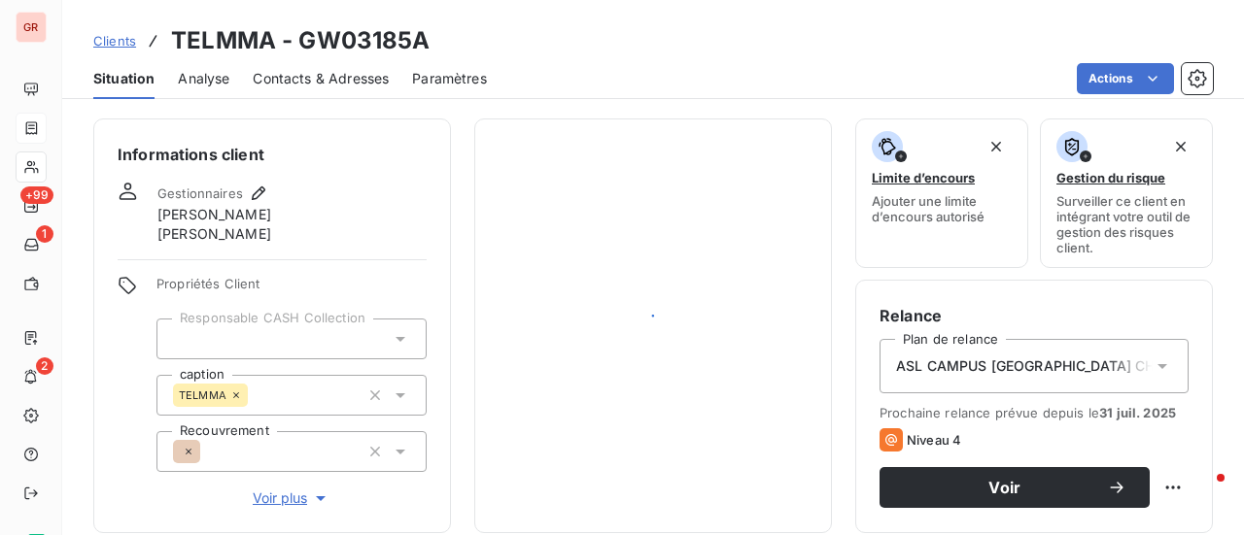
click at [301, 77] on span "Contacts & Adresses" at bounding box center [321, 78] width 136 height 19
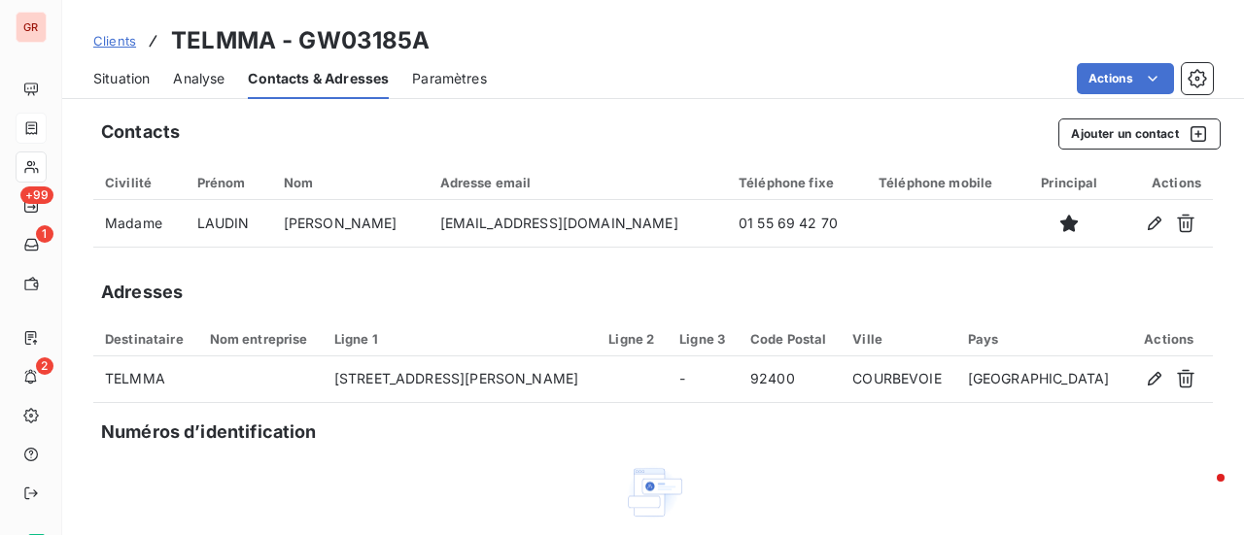
click at [358, 82] on span "Contacts & Adresses" at bounding box center [318, 78] width 141 height 19
click at [1189, 136] on icon "button" at bounding box center [1197, 133] width 19 height 19
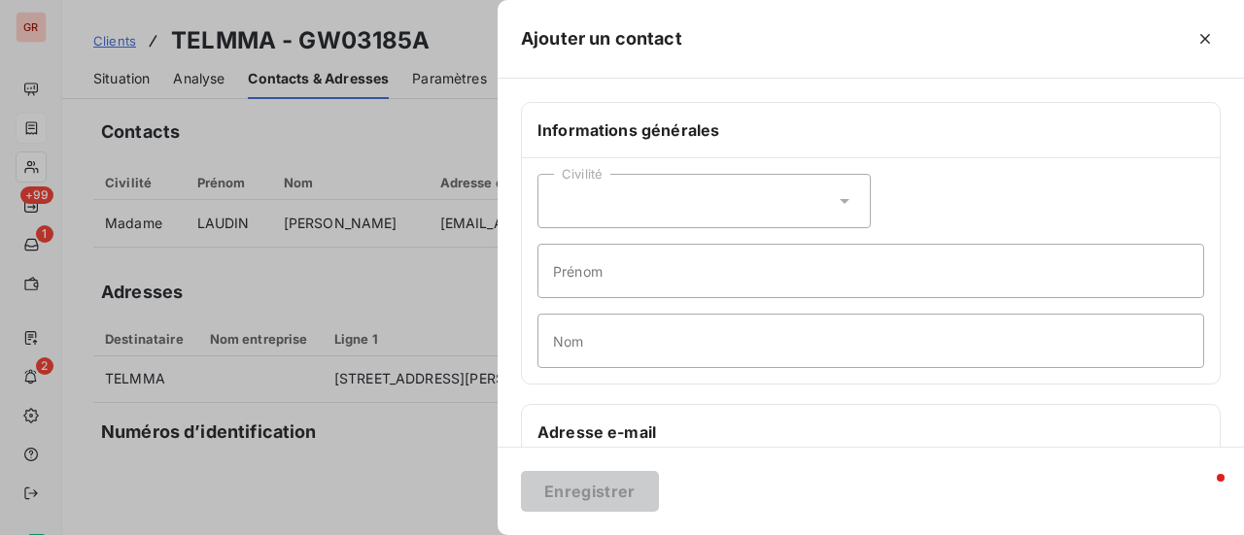
click at [700, 423] on h6 "Adresse e-mail" at bounding box center [870, 432] width 666 height 23
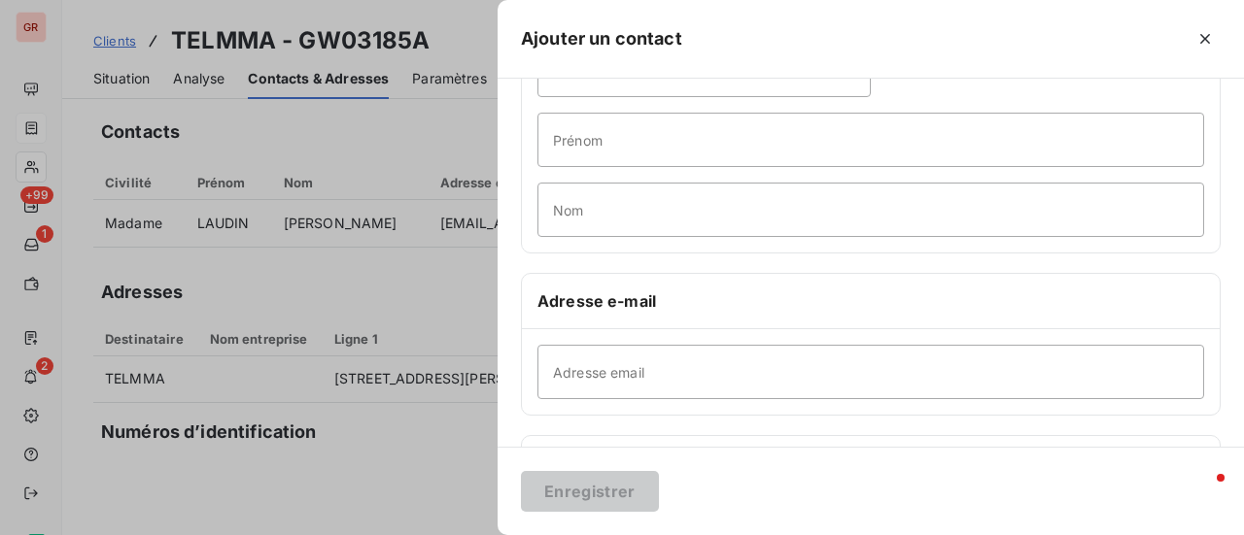
scroll to position [194, 0]
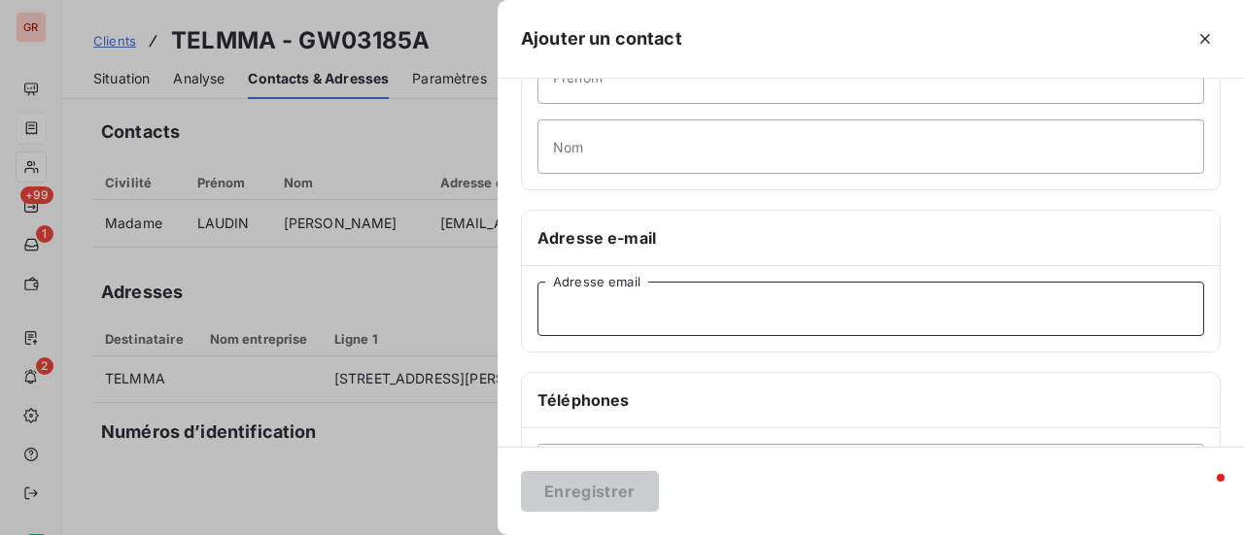
click at [672, 314] on input "Adresse email" at bounding box center [870, 309] width 666 height 54
paste input "[EMAIL_ADDRESS][DOMAIN_NAME]."
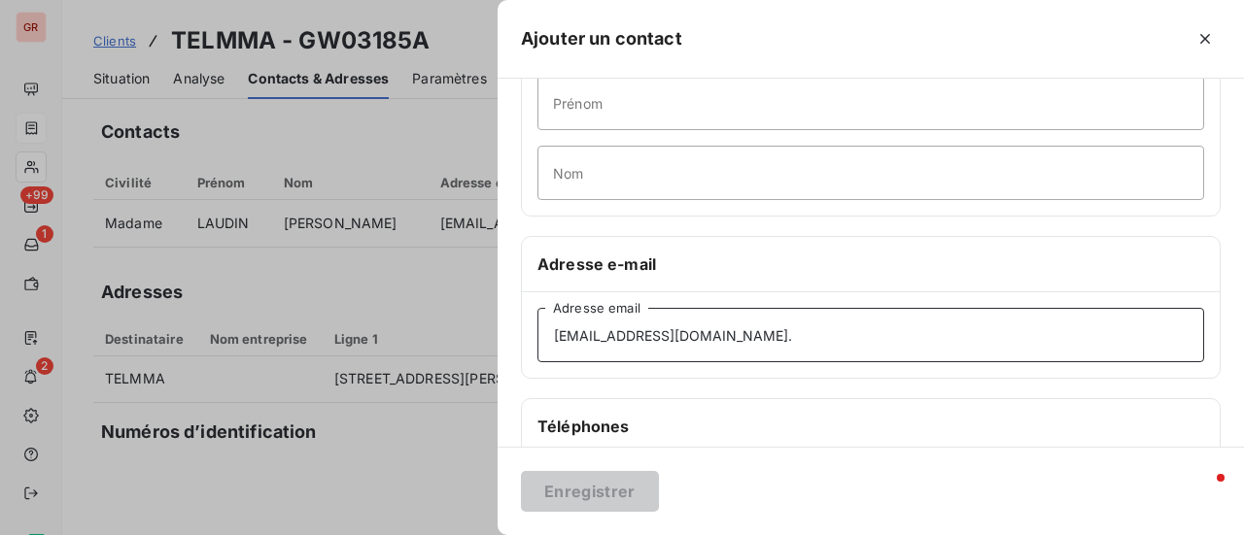
scroll to position [124, 0]
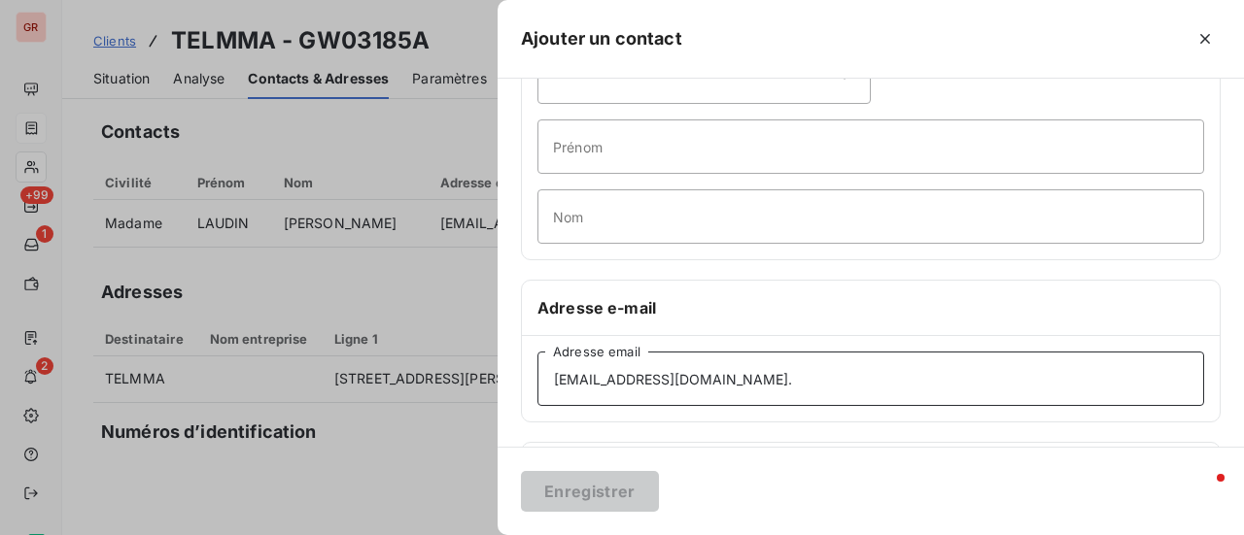
type input "[EMAIL_ADDRESS][DOMAIN_NAME]."
click at [402, 466] on div at bounding box center [622, 267] width 1244 height 535
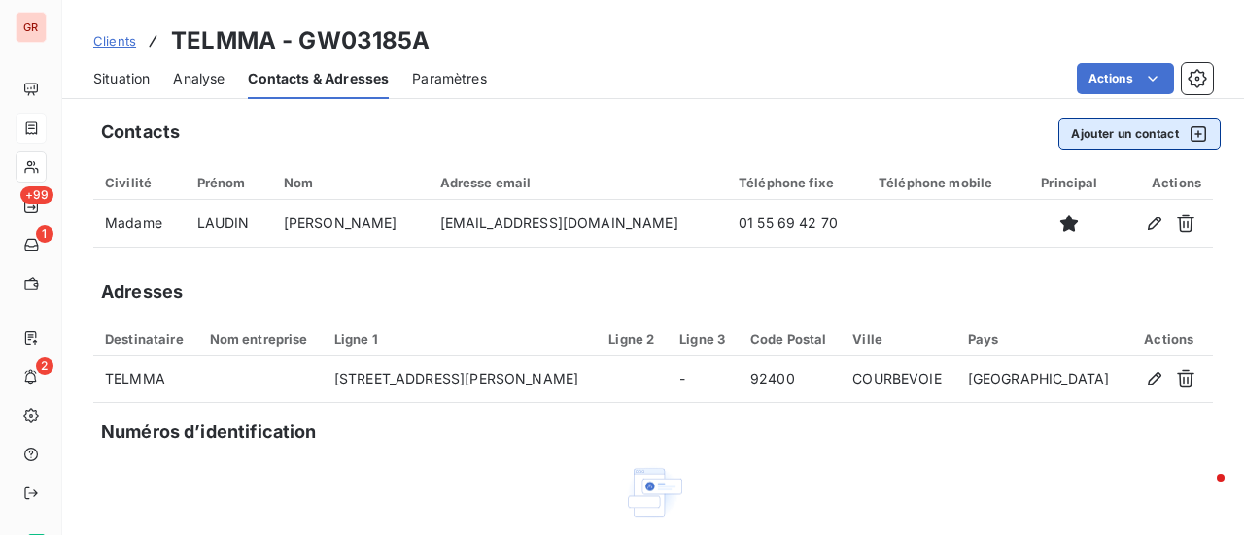
click at [1188, 129] on icon "button" at bounding box center [1197, 133] width 19 height 19
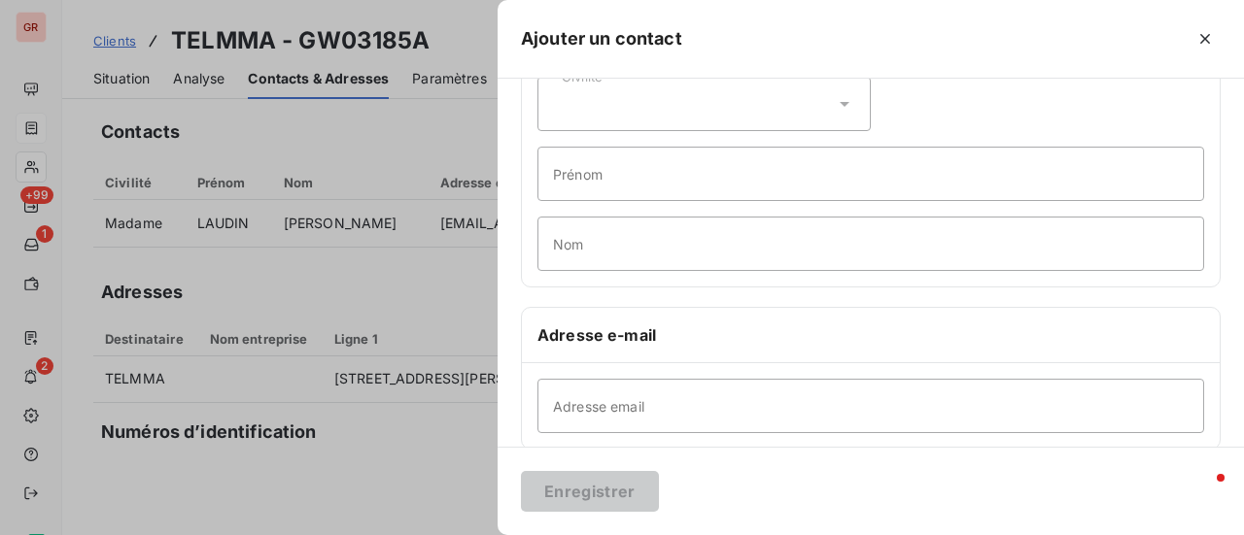
scroll to position [194, 0]
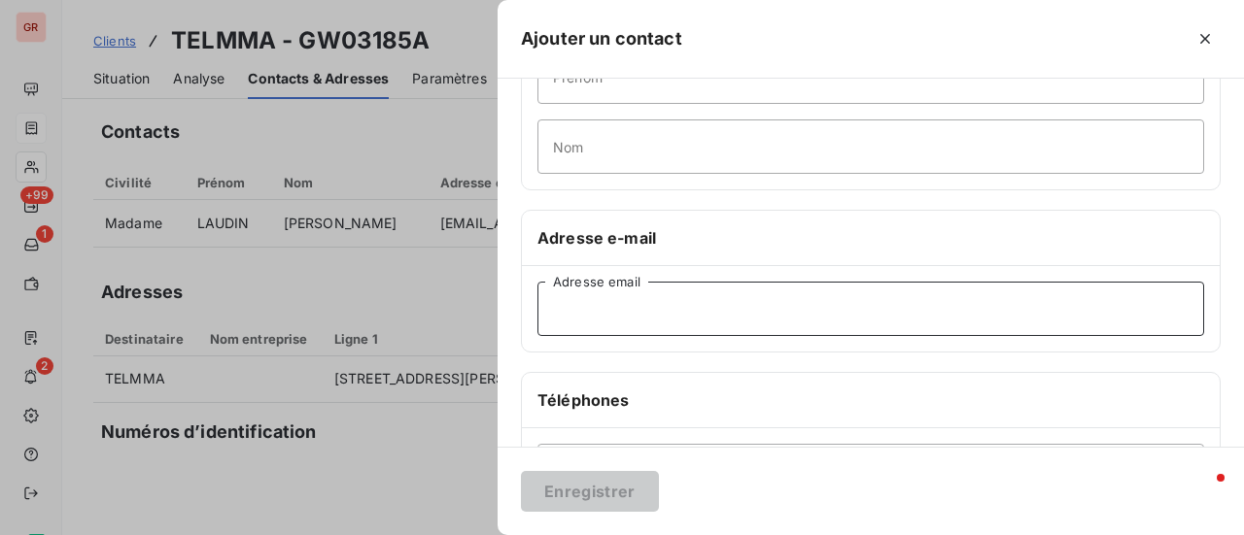
click at [696, 308] on input "Adresse email" at bounding box center [870, 309] width 666 height 54
paste input "[EMAIL_ADDRESS][DOMAIN_NAME]."
type input "[EMAIL_ADDRESS][DOMAIN_NAME]."
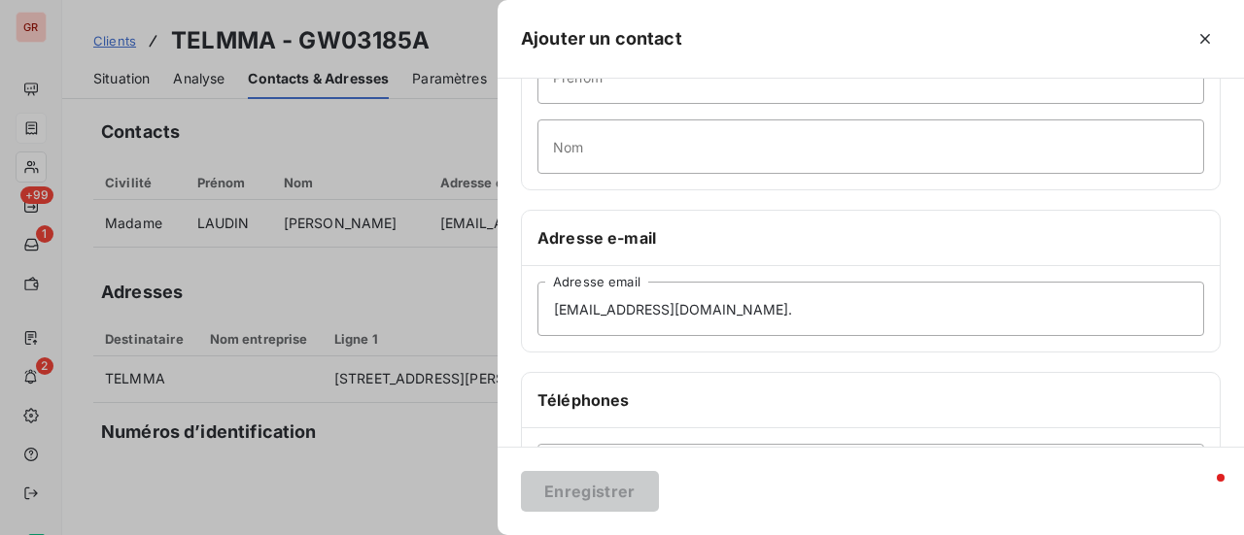
click at [691, 403] on div "Téléphones" at bounding box center [871, 400] width 698 height 55
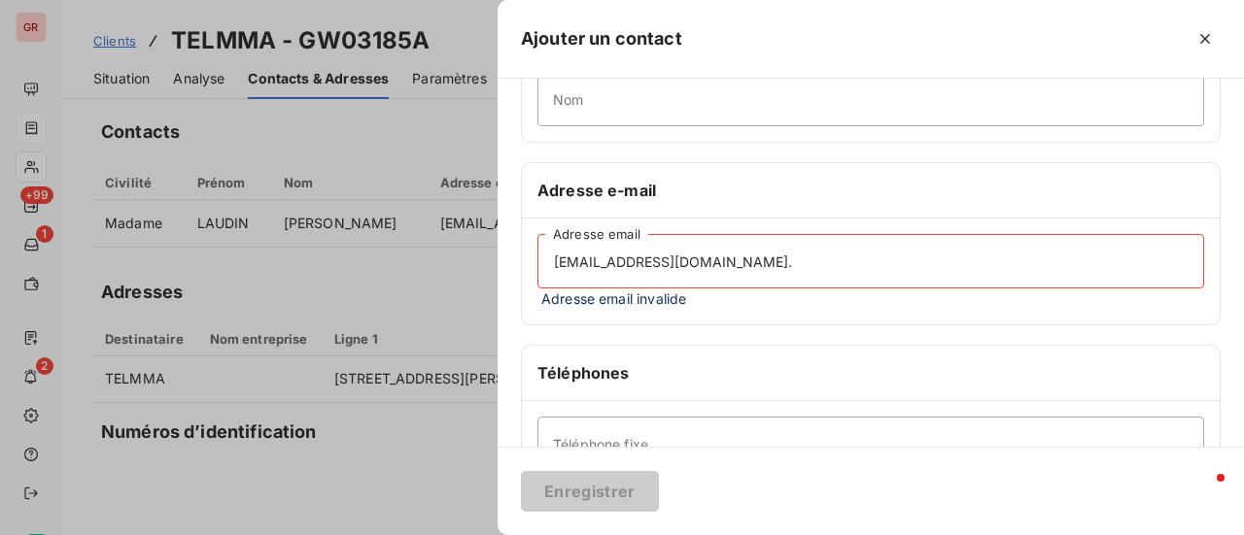
scroll to position [0, 0]
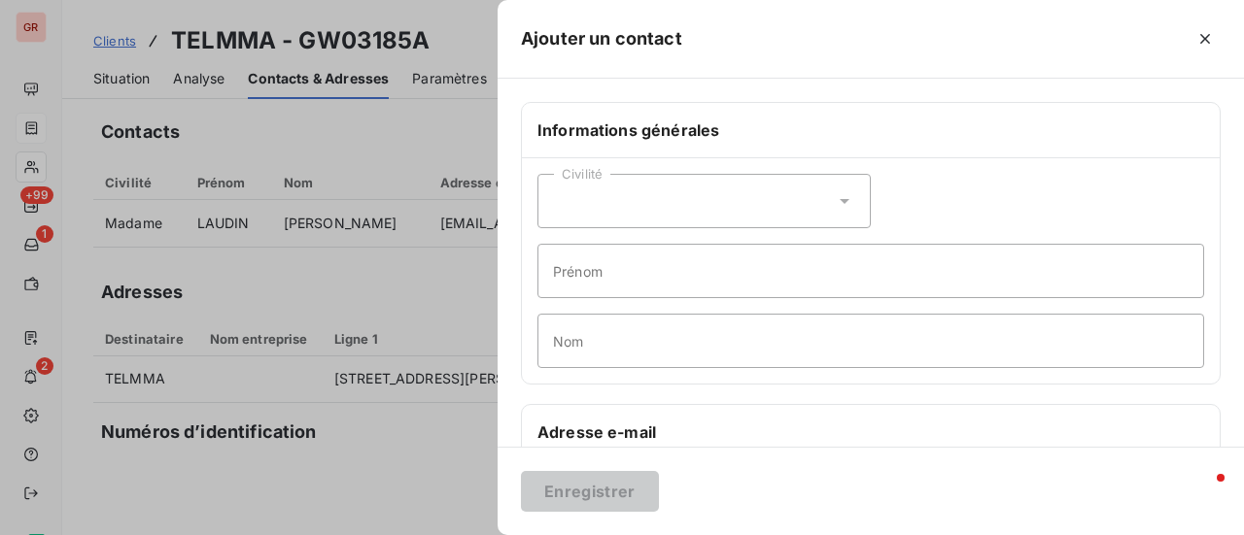
click at [403, 491] on div at bounding box center [622, 267] width 1244 height 535
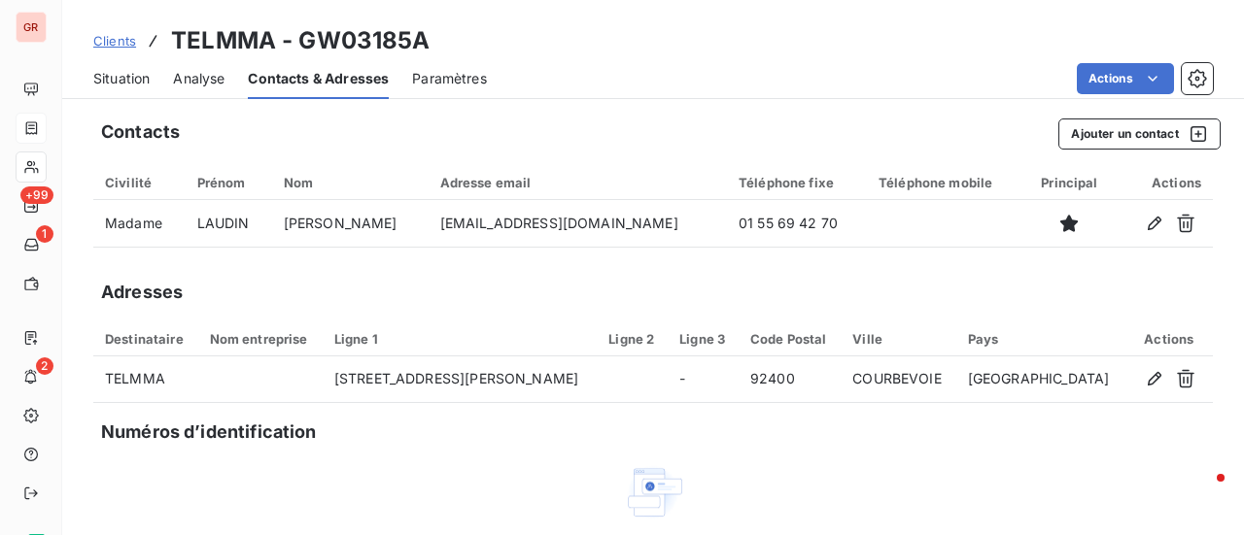
click at [583, 279] on div "Adresses" at bounding box center [652, 292] width 1119 height 27
click at [1188, 125] on icon "button" at bounding box center [1197, 133] width 19 height 19
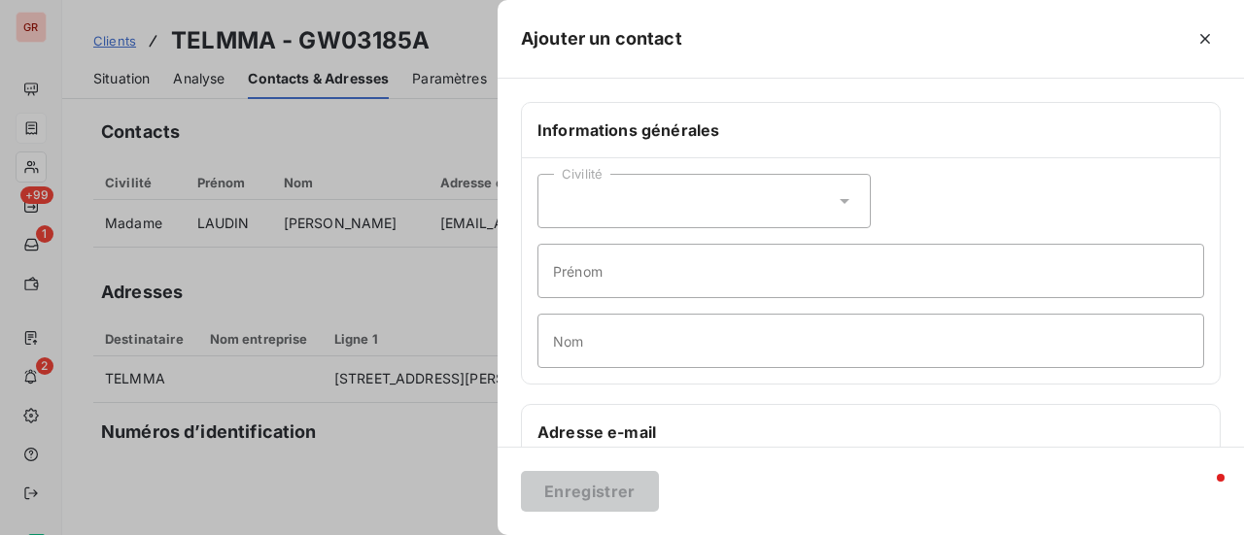
click at [843, 195] on icon at bounding box center [844, 200] width 19 height 19
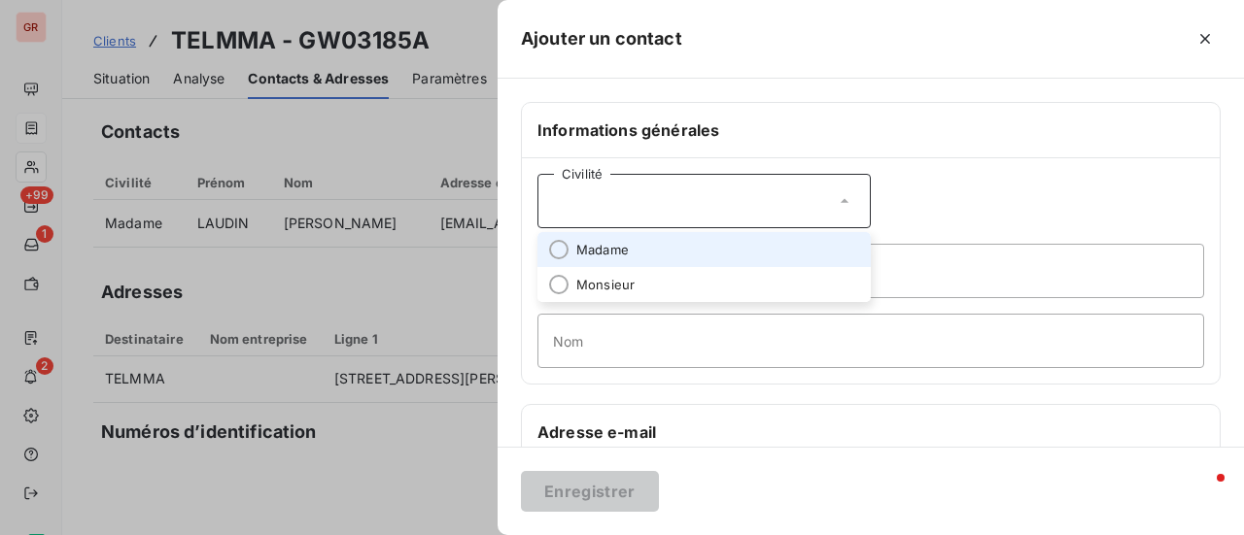
click at [628, 244] on span "Madame" at bounding box center [602, 250] width 52 height 18
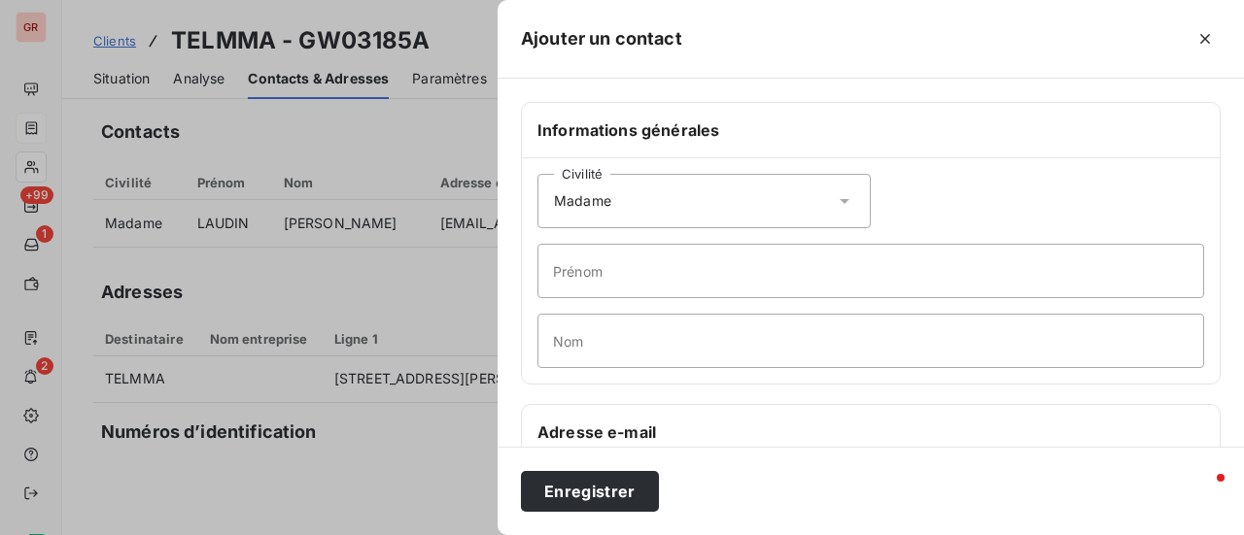
click at [1024, 164] on div "Civilité Madame Prénom Nom" at bounding box center [871, 270] width 698 height 225
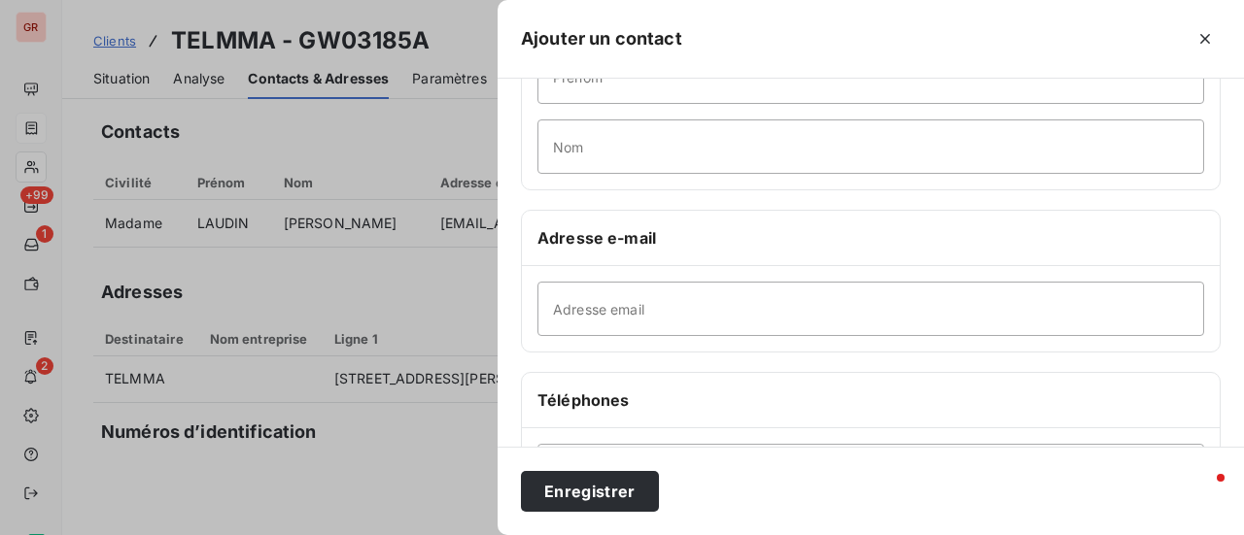
scroll to position [291, 0]
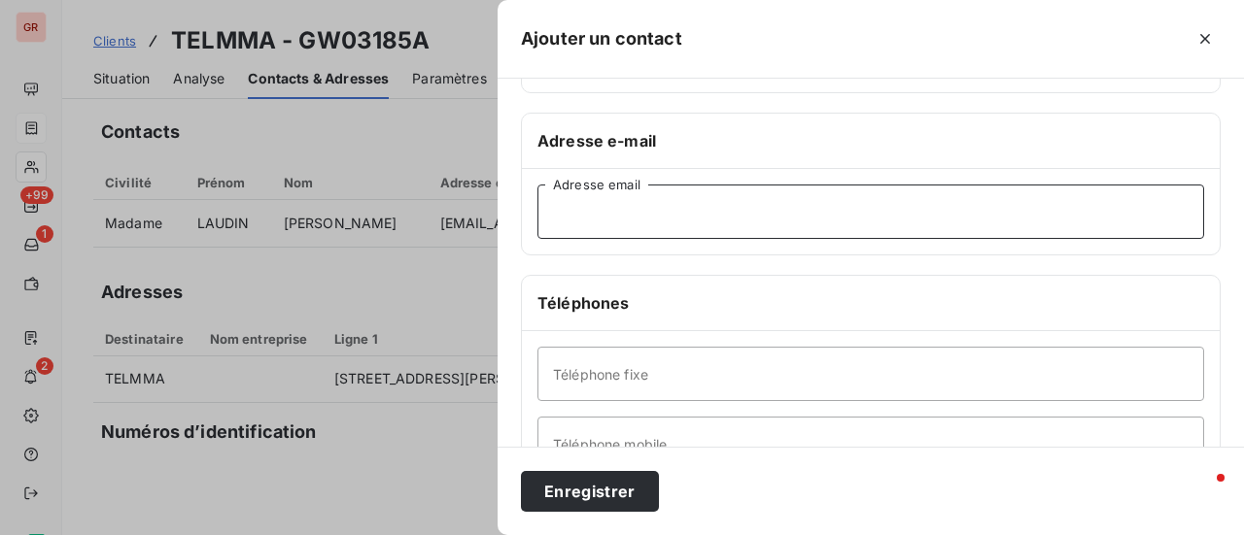
click at [686, 207] on input "Adresse email" at bounding box center [870, 212] width 666 height 54
paste input "[EMAIL_ADDRESS][DOMAIN_NAME]."
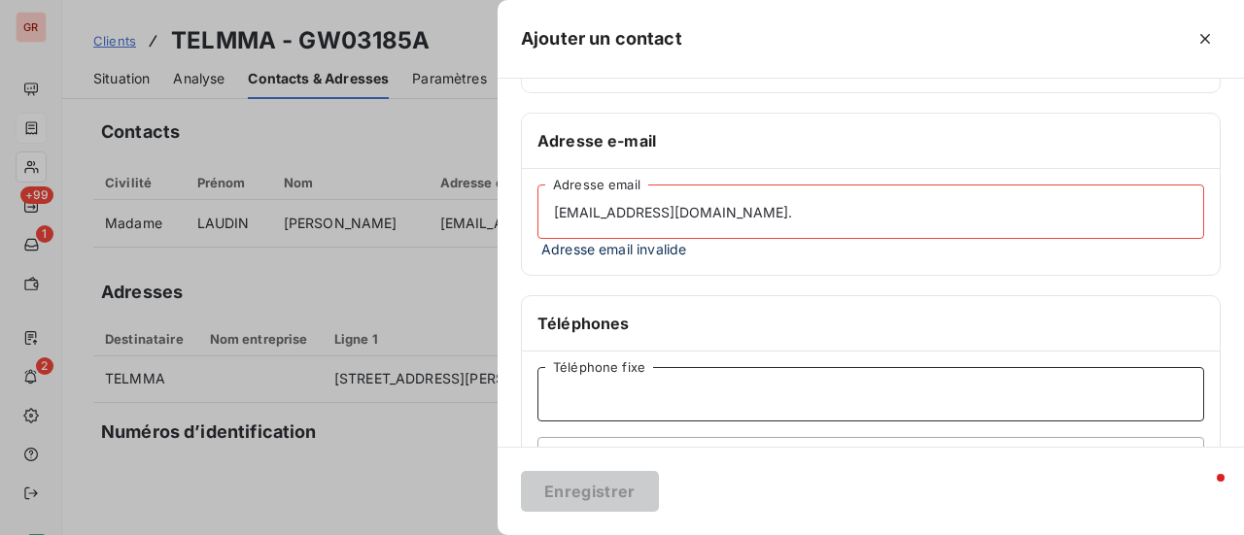
click at [793, 381] on input "Téléphone fixe" at bounding box center [870, 394] width 666 height 54
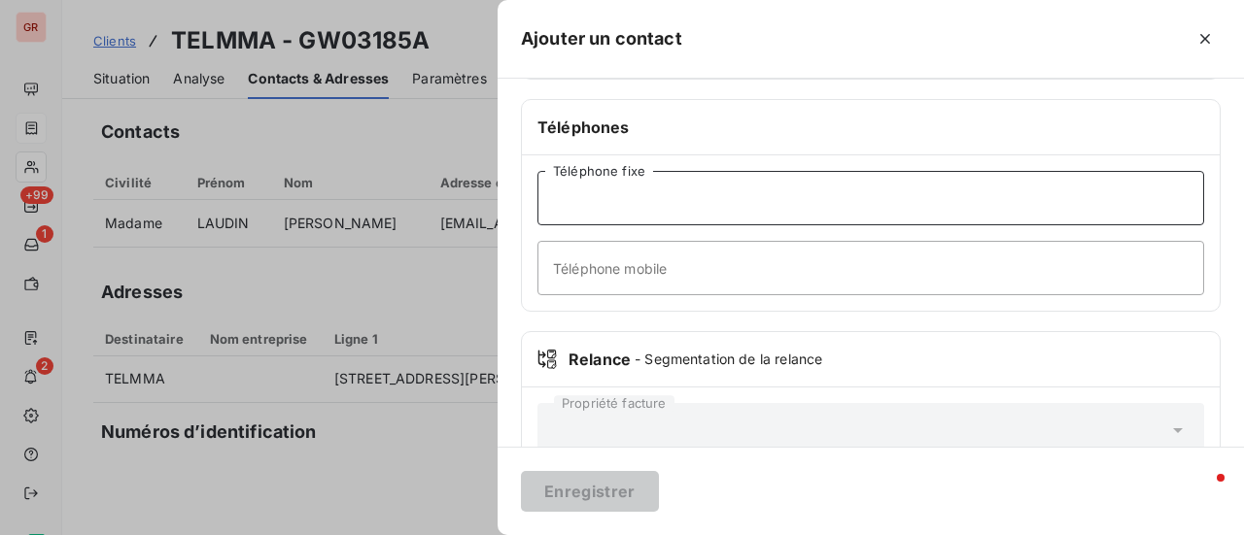
scroll to position [533, 0]
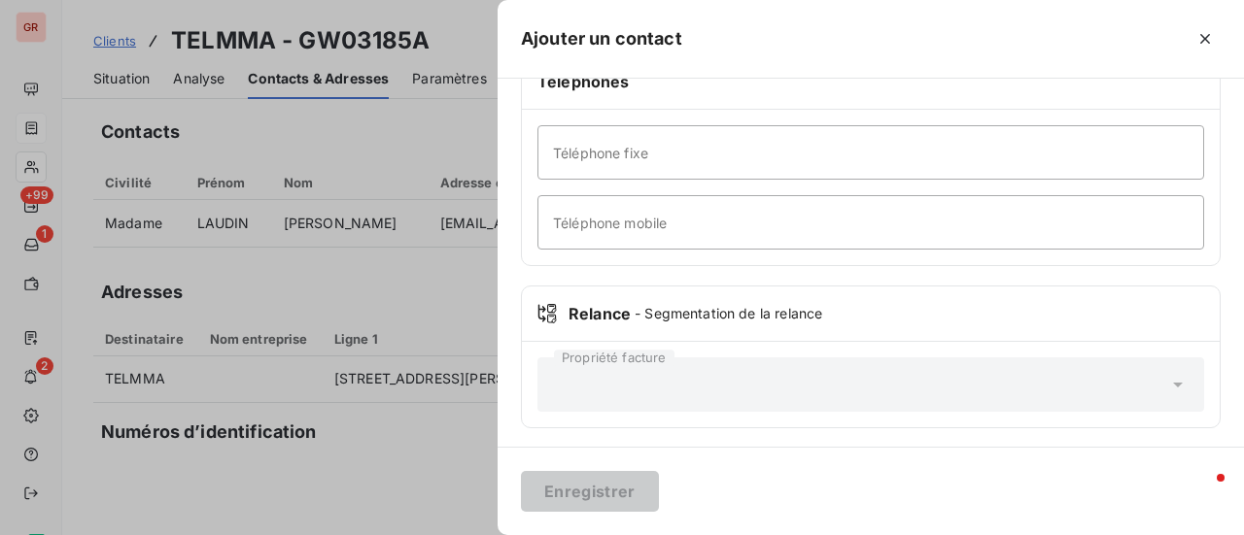
click at [954, 290] on div "Relance - Segmentation de la relance" at bounding box center [871, 314] width 698 height 55
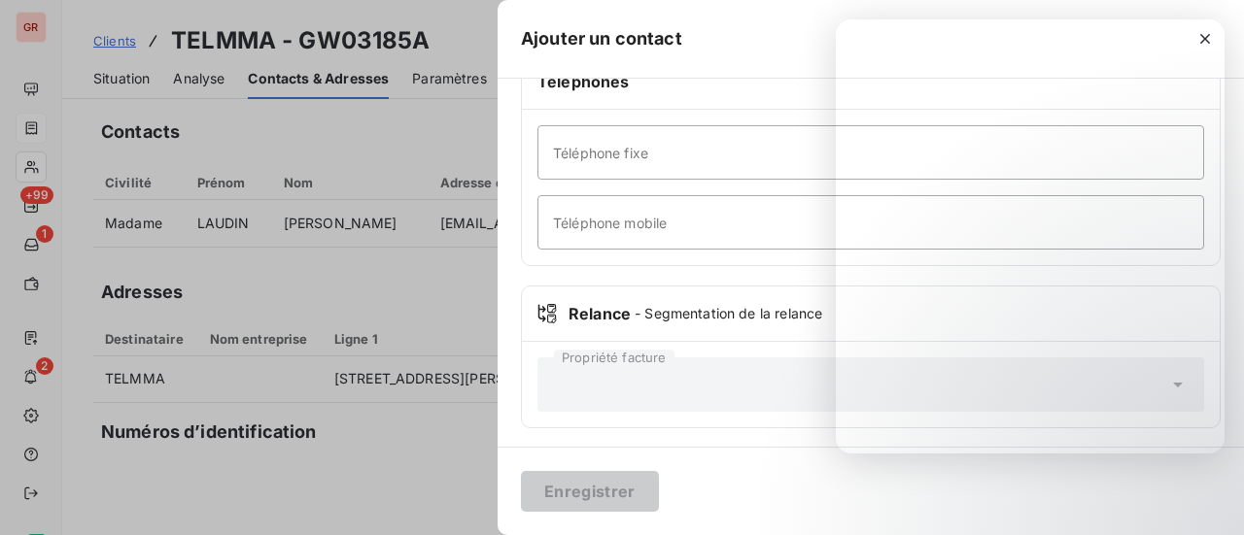
click at [719, 471] on div "Enregistrer" at bounding box center [870, 491] width 746 height 88
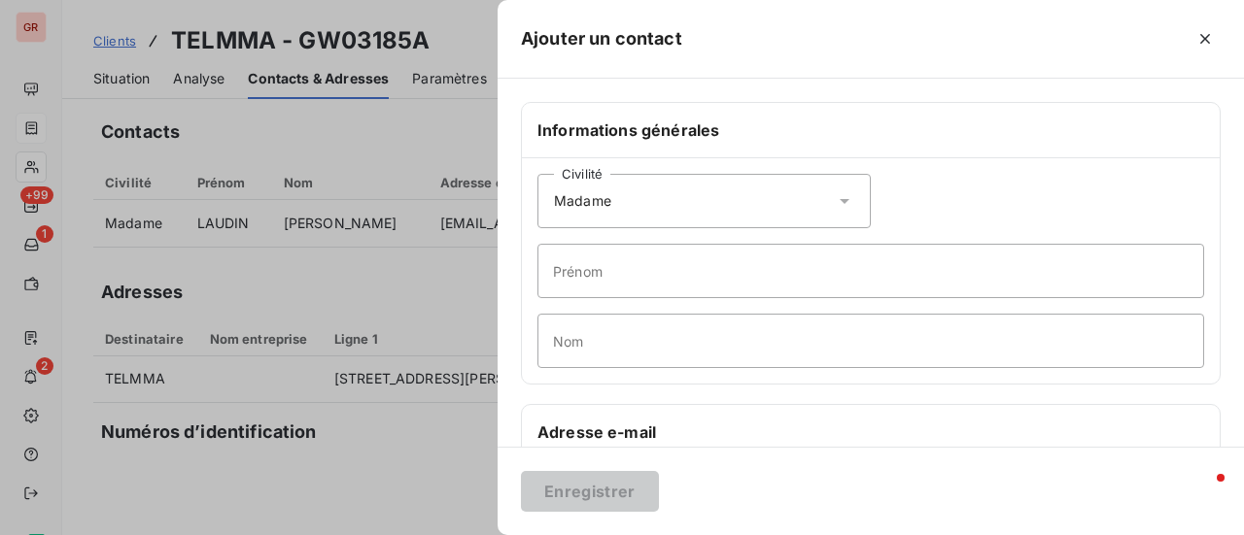
scroll to position [291, 0]
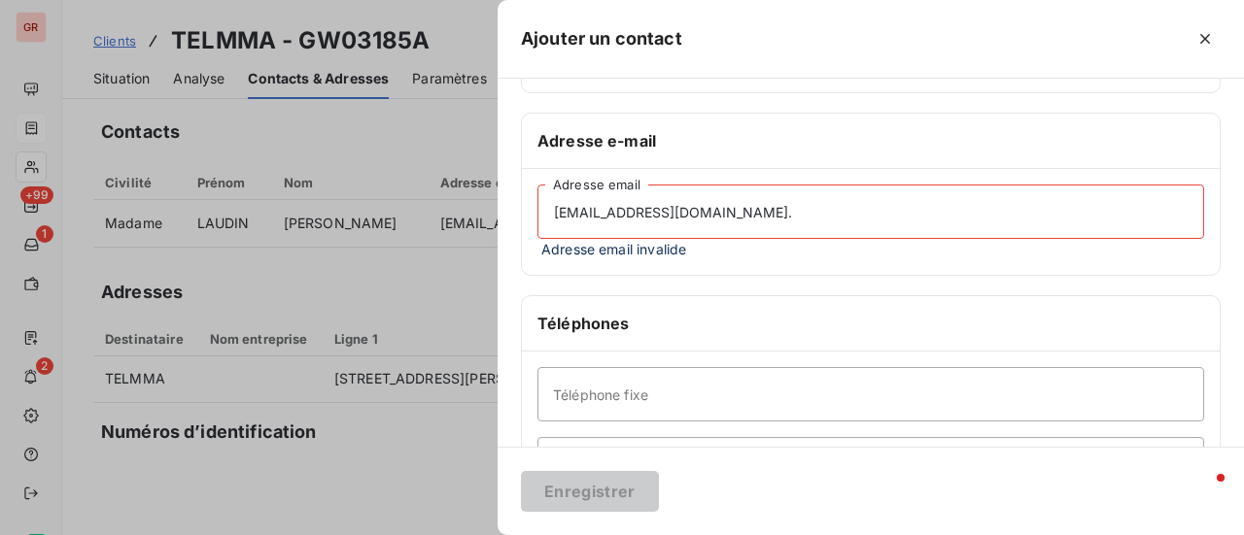
click at [556, 213] on input "[EMAIL_ADDRESS][DOMAIN_NAME]." at bounding box center [870, 212] width 666 height 54
click at [813, 217] on input "[EMAIL_ADDRESS][DOMAIN_NAME]." at bounding box center [870, 212] width 666 height 54
drag, startPoint x: 574, startPoint y: 220, endPoint x: 440, endPoint y: 246, distance: 136.6
click at [459, 534] on div "Ajouter un contact Informations générales Civilité Madame Prénom Nom Adresse e-…" at bounding box center [622, 535] width 1244 height 0
paste input
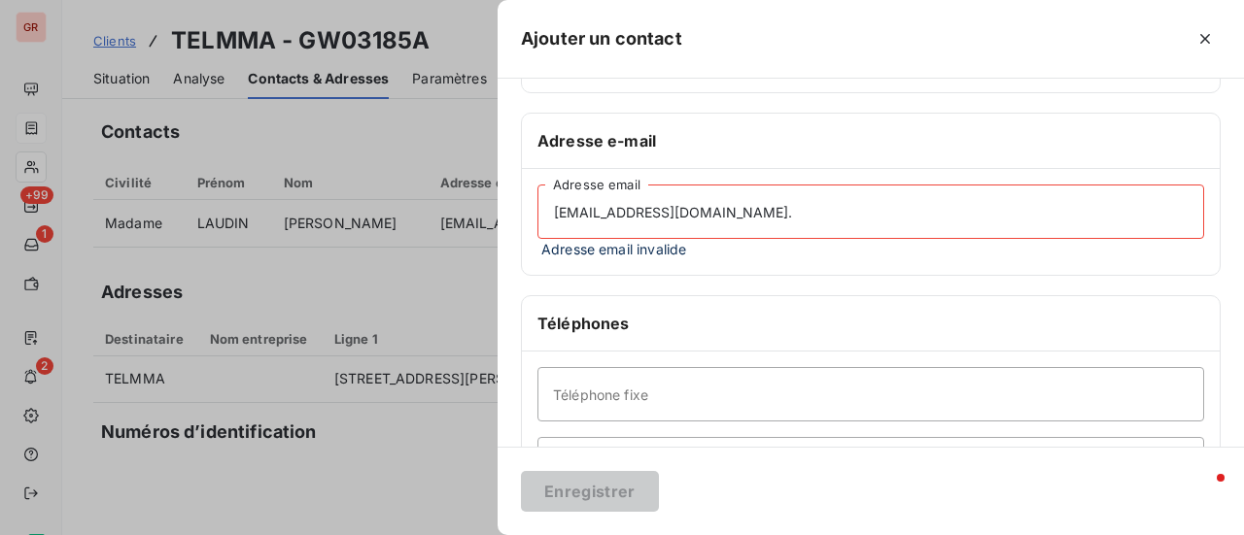
drag, startPoint x: 724, startPoint y: 224, endPoint x: 477, endPoint y: 224, distance: 246.8
click at [480, 534] on div "Ajouter un contact Informations générales Civilité Madame Prénom Nom Adresse e-…" at bounding box center [622, 535] width 1244 height 0
paste input
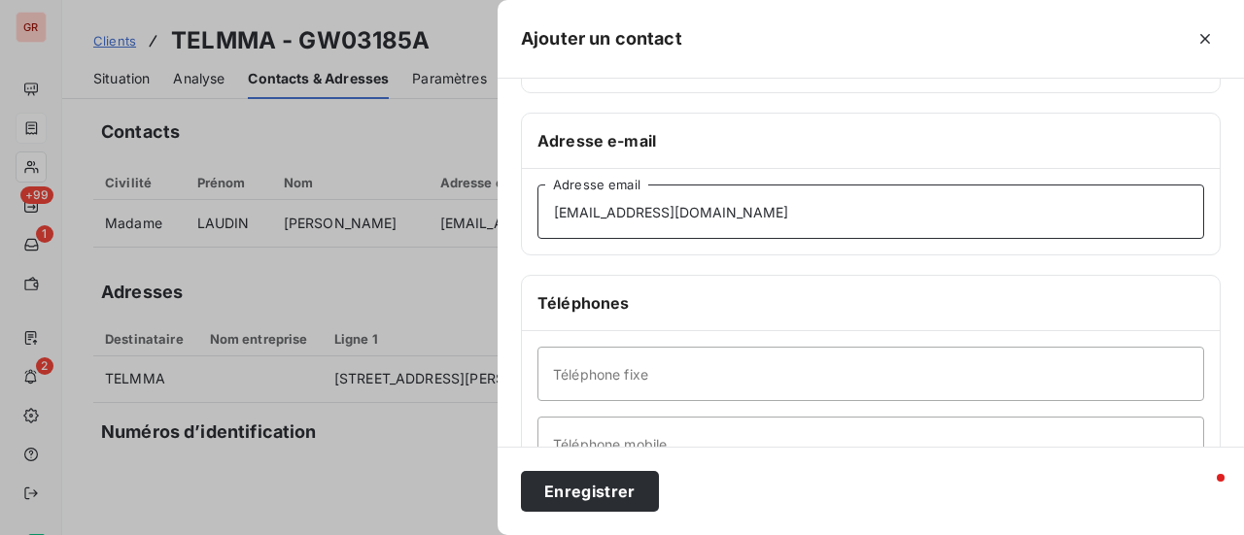
type input "[EMAIL_ADDRESS][DOMAIN_NAME]"
click at [822, 417] on input "Téléphone mobile" at bounding box center [870, 444] width 666 height 54
click at [1109, 409] on div "Téléphone fixe Téléphone mobile" at bounding box center [871, 408] width 698 height 155
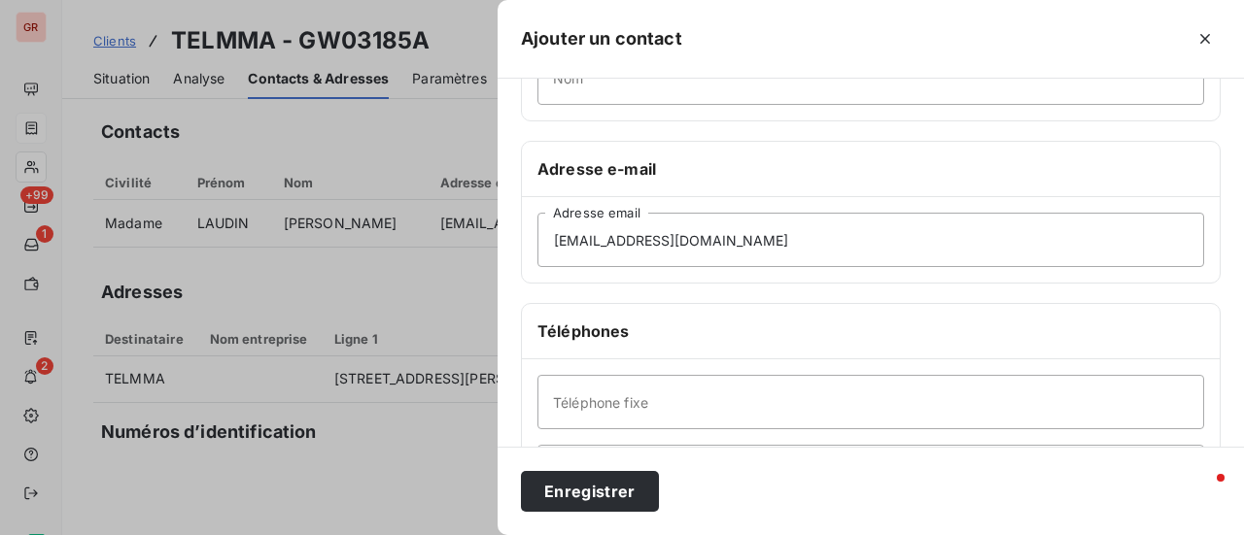
scroll to position [222, 0]
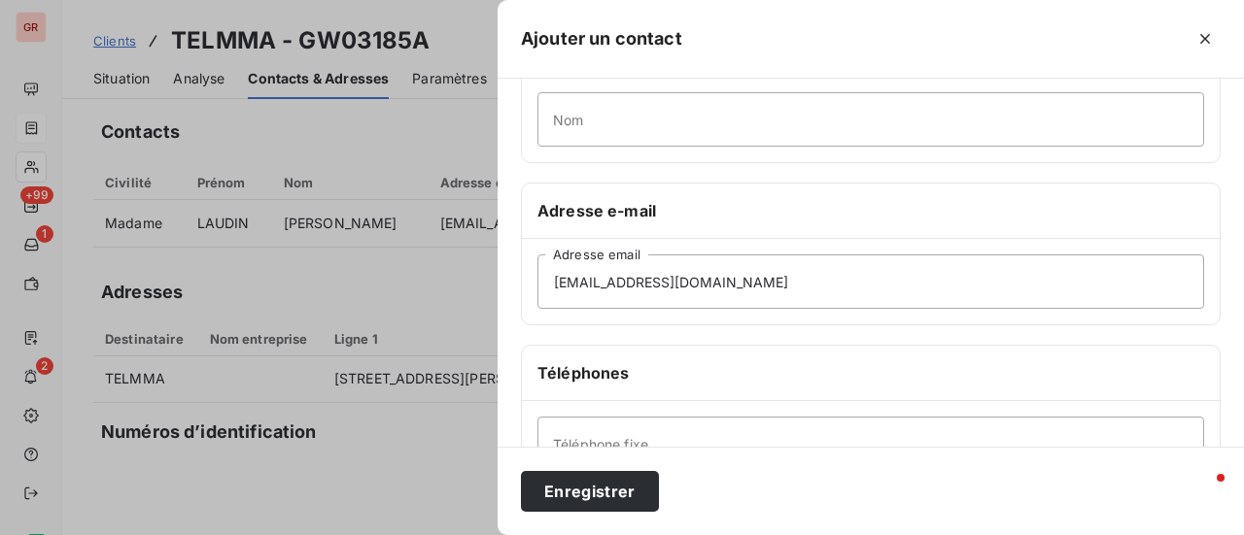
click at [366, 333] on div at bounding box center [622, 267] width 1244 height 535
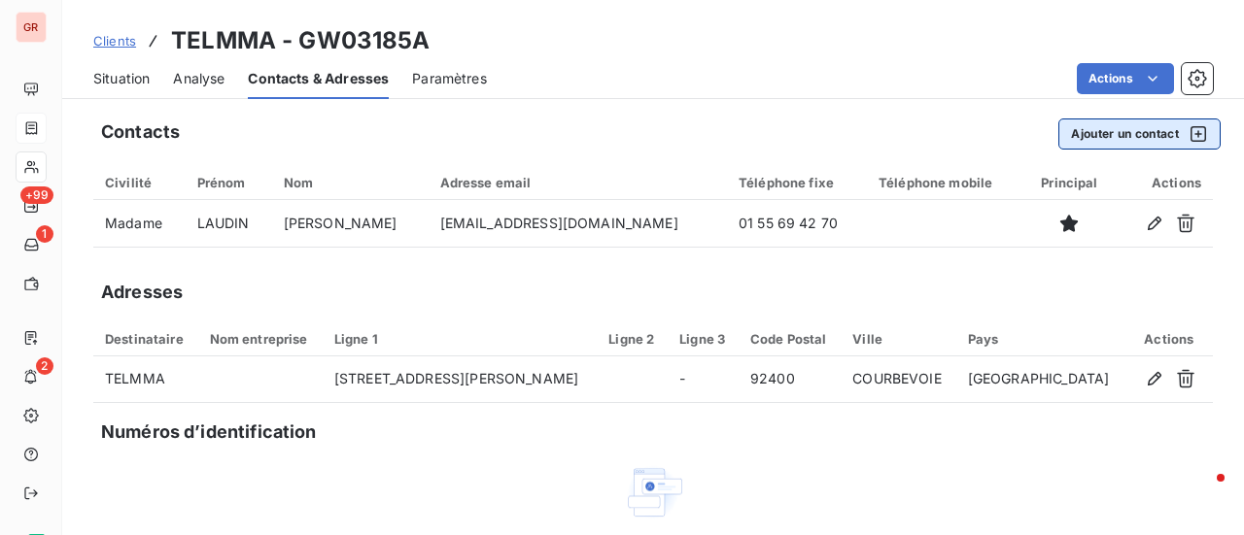
click at [1102, 135] on button "Ajouter un contact" at bounding box center [1139, 134] width 162 height 31
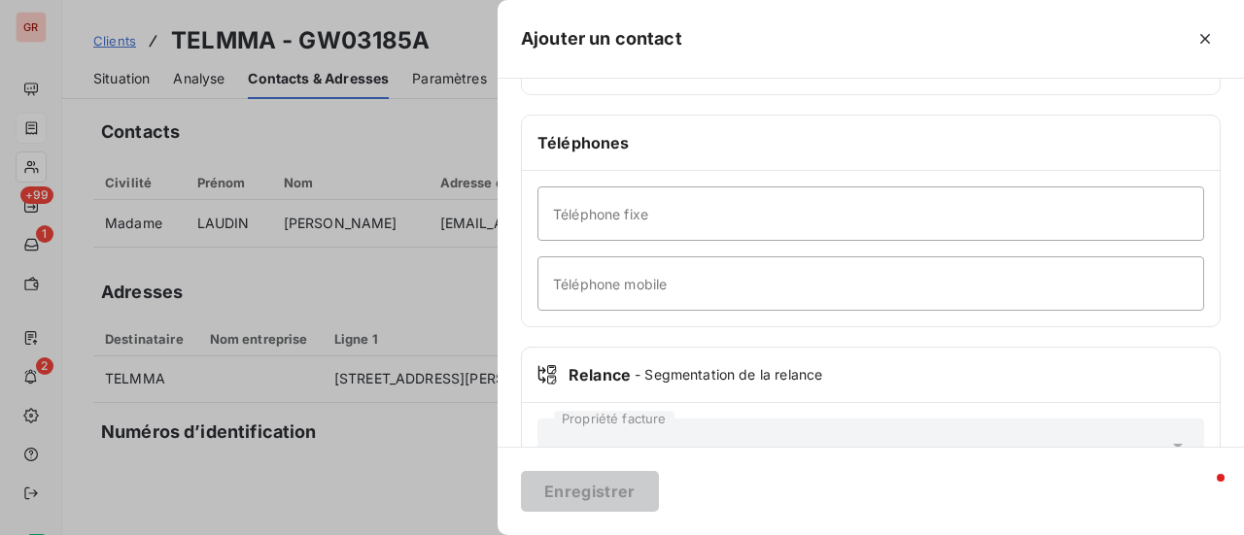
scroll to position [513, 0]
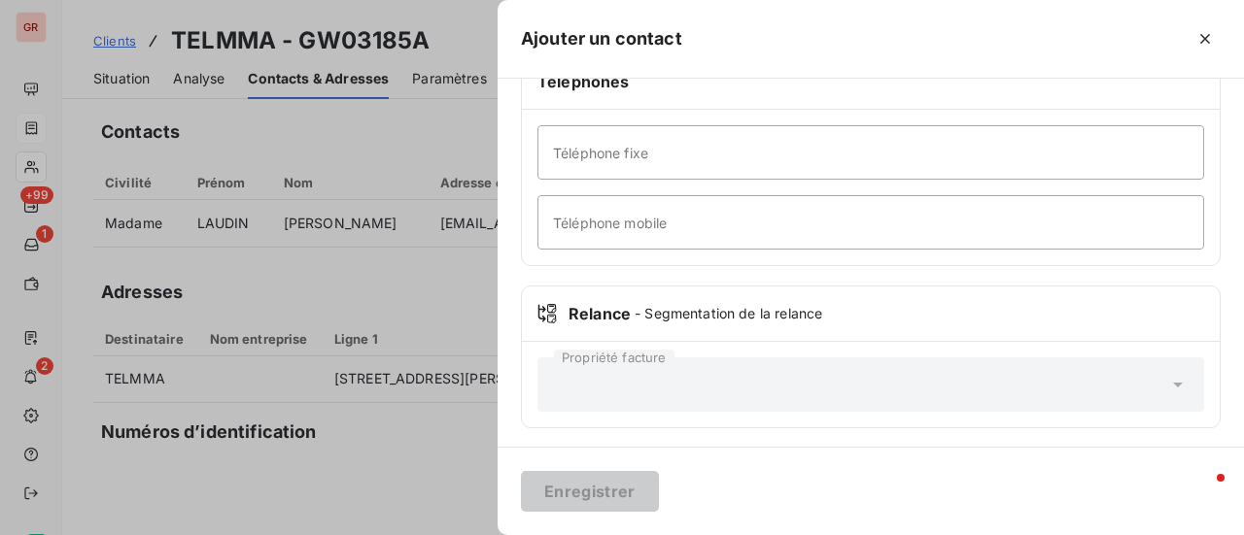
click at [702, 372] on div "Propriété facture" at bounding box center [870, 385] width 666 height 54
click at [715, 216] on input "Téléphone mobile" at bounding box center [870, 222] width 666 height 54
type input "06 34 29 32 11 -"
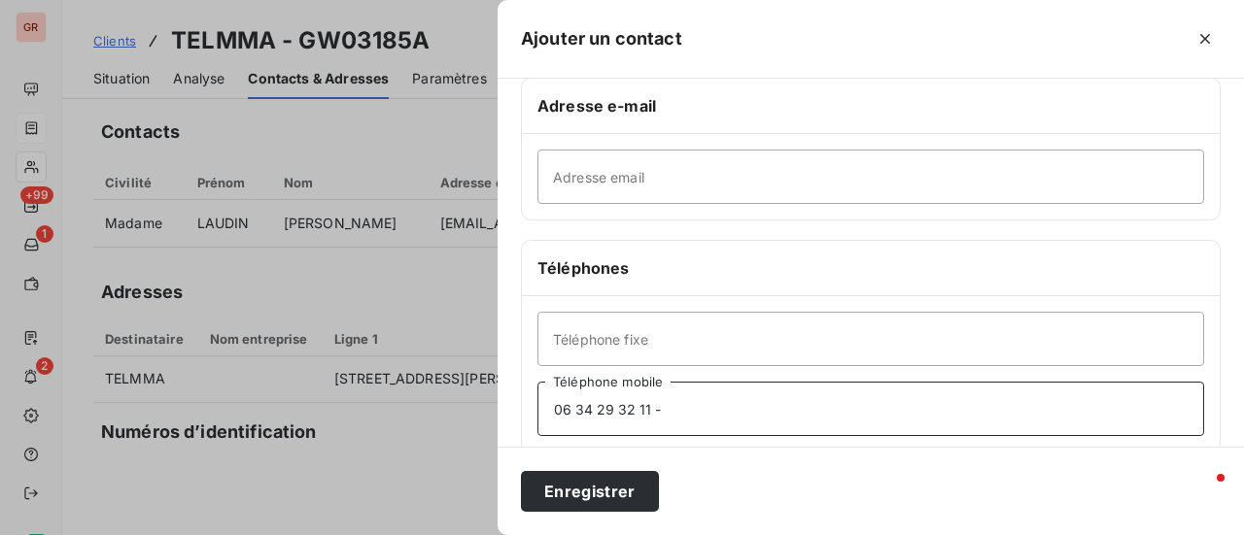
scroll to position [319, 0]
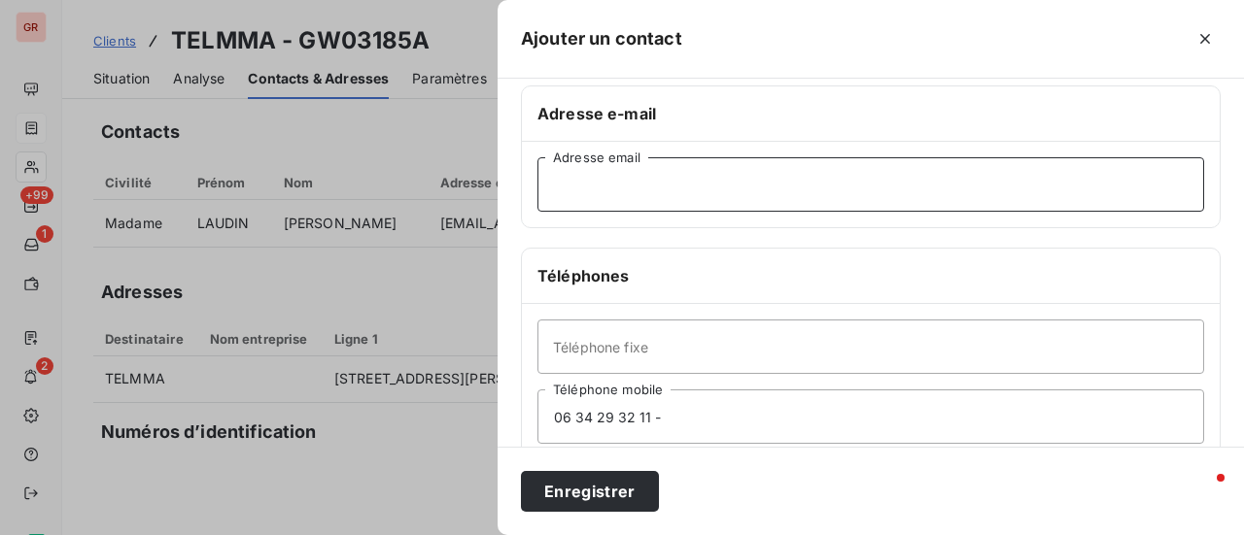
click at [725, 190] on input "Adresse email" at bounding box center [870, 184] width 666 height 54
paste input "[EMAIL_ADDRESS][DOMAIN_NAME]"
type input "[EMAIL_ADDRESS][DOMAIN_NAME]"
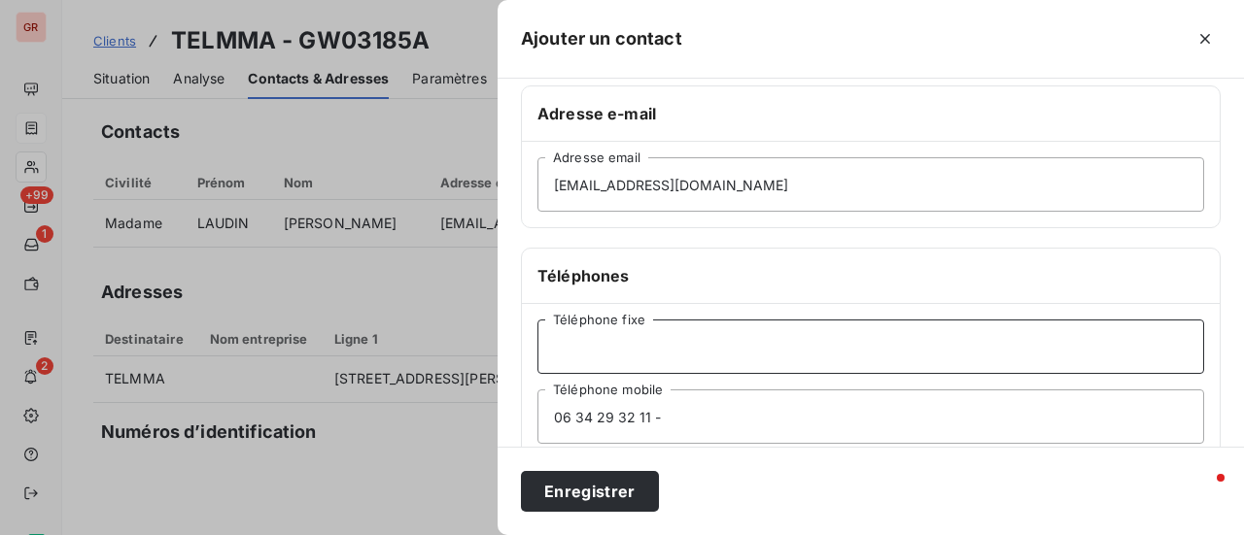
click at [947, 328] on input "Téléphone fixe" at bounding box center [870, 347] width 666 height 54
drag, startPoint x: 672, startPoint y: 407, endPoint x: 443, endPoint y: 443, distance: 232.1
click at [447, 534] on div "Ajouter un contact Informations générales Civilité Prénom Nom Adresse e-mail [E…" at bounding box center [622, 535] width 1244 height 0
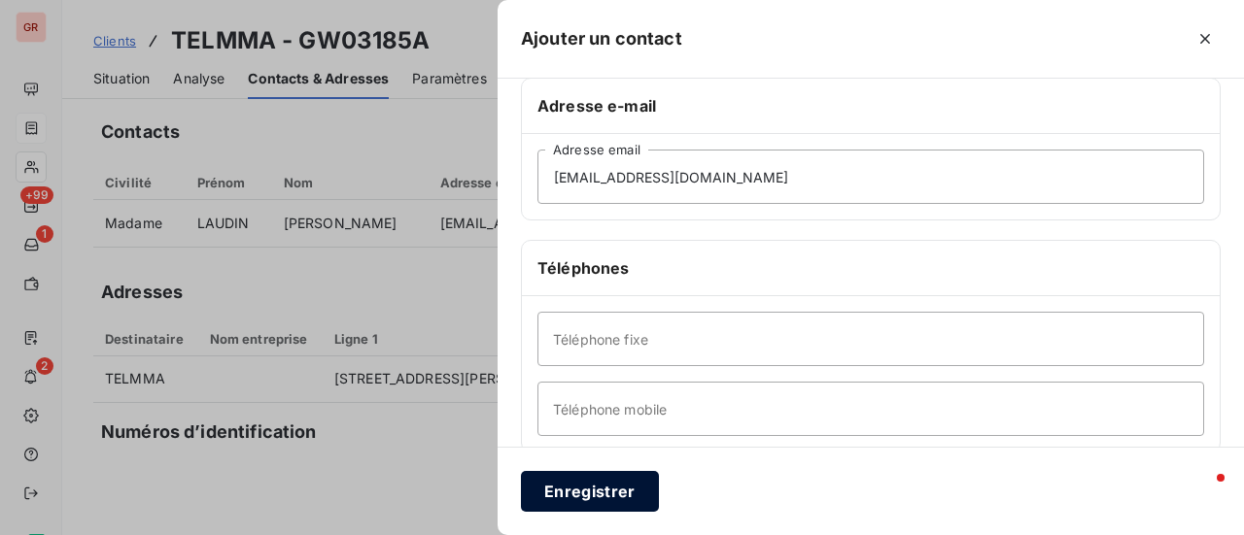
click at [595, 488] on button "Enregistrer" at bounding box center [590, 491] width 138 height 41
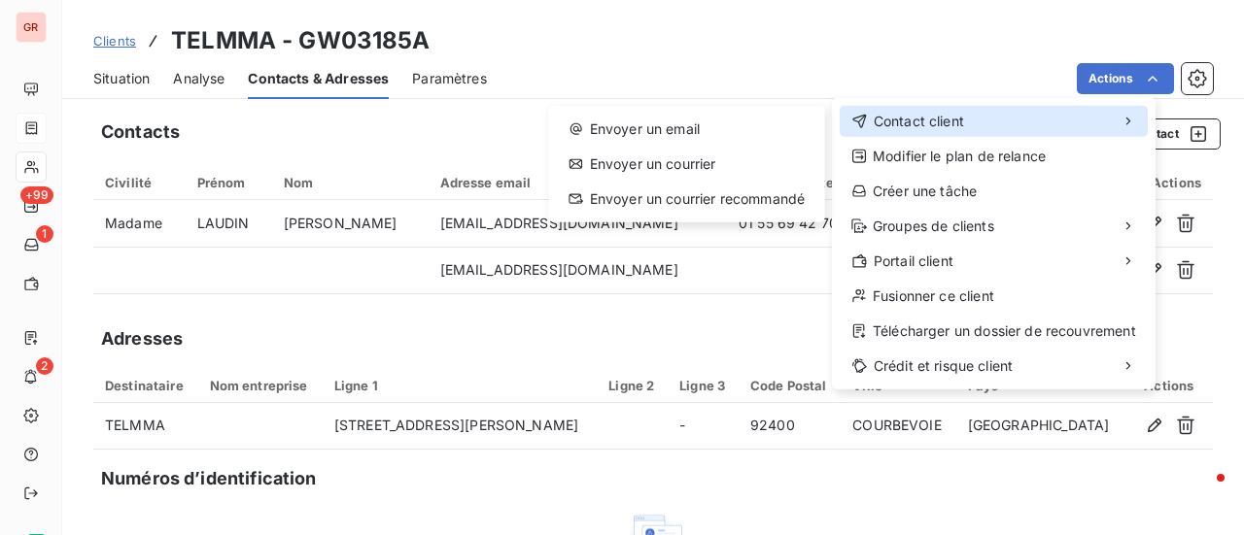
drag, startPoint x: 952, startPoint y: 129, endPoint x: 876, endPoint y: 128, distance: 75.8
click at [949, 128] on span "Contact client" at bounding box center [918, 121] width 90 height 19
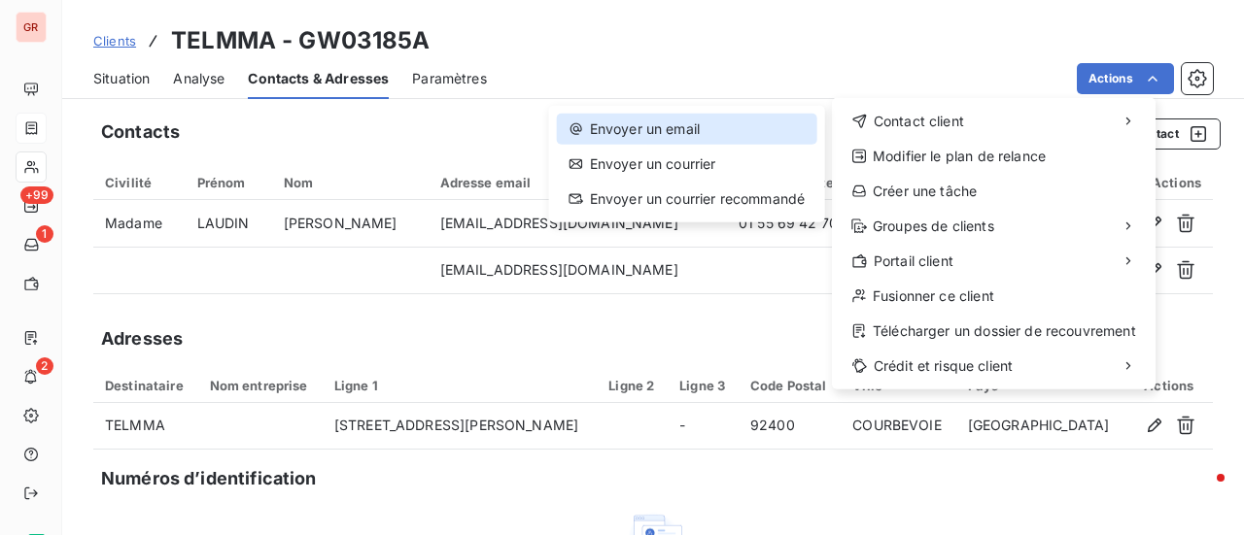
click at [700, 132] on div "Envoyer un email" at bounding box center [687, 129] width 260 height 31
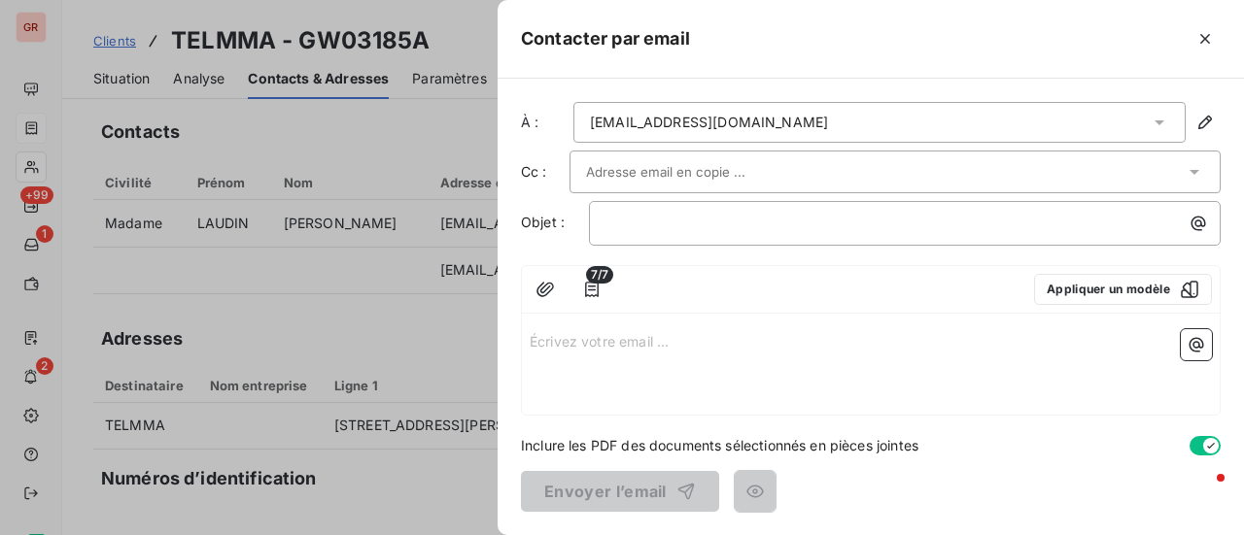
click at [789, 125] on div "[EMAIL_ADDRESS][DOMAIN_NAME]" at bounding box center [879, 122] width 612 height 41
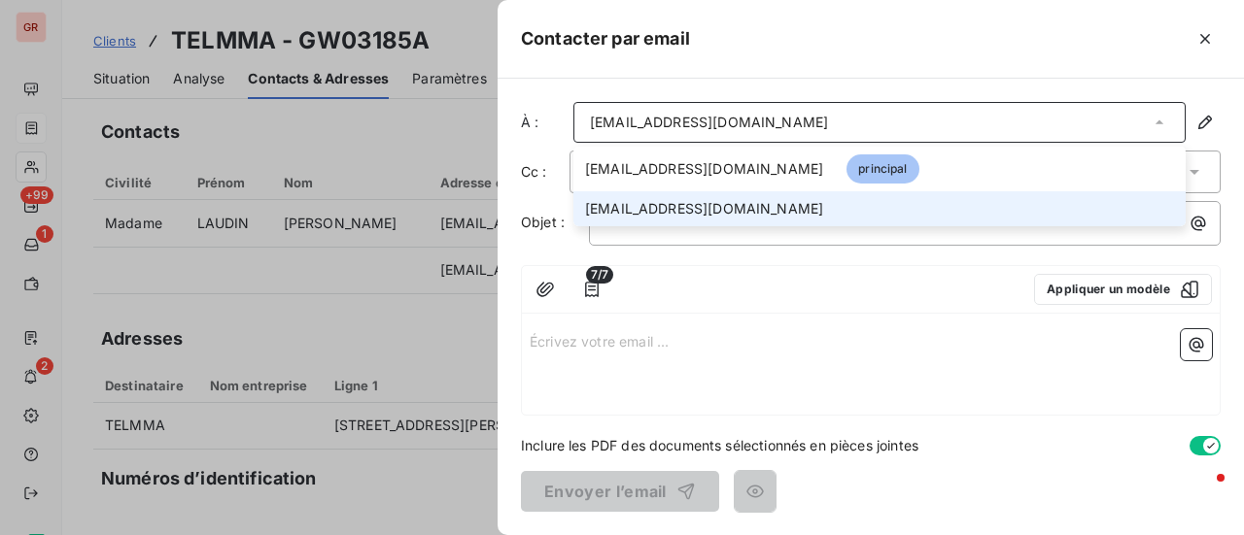
click at [692, 223] on li "[EMAIL_ADDRESS][DOMAIN_NAME]" at bounding box center [879, 208] width 612 height 35
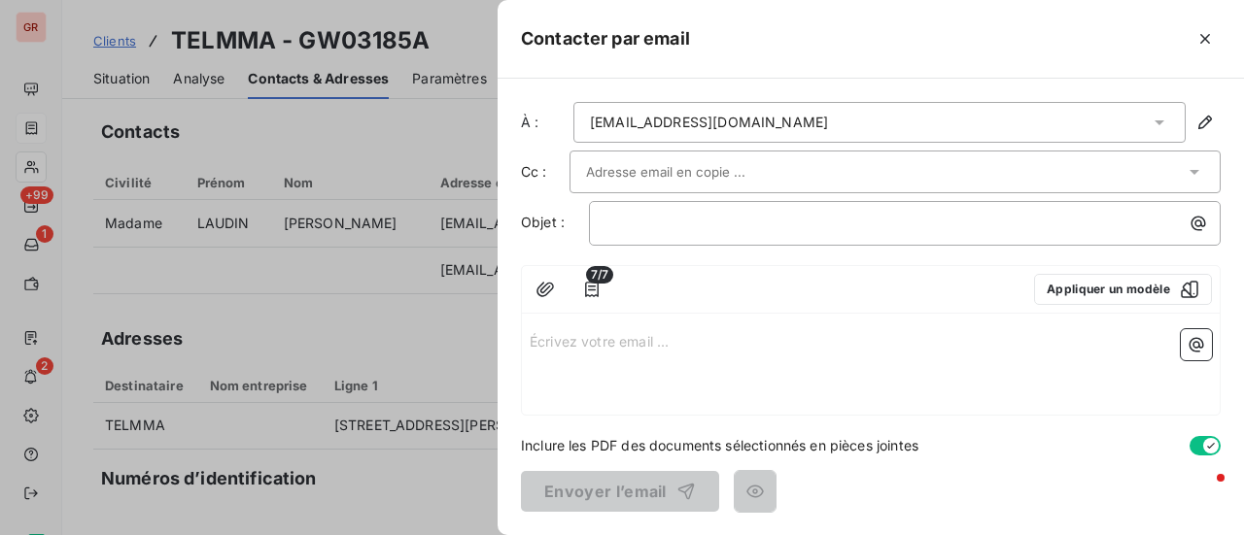
click at [656, 338] on p "Écrivez votre email ... ﻿" at bounding box center [870, 340] width 682 height 22
click at [622, 229] on p "﻿" at bounding box center [909, 223] width 608 height 22
click at [641, 237] on div "﻿" at bounding box center [904, 223] width 631 height 45
click at [650, 222] on p "﻿" at bounding box center [909, 223] width 608 height 22
click at [571, 324] on div "Écrivez votre email ... ﻿" at bounding box center [871, 368] width 698 height 93
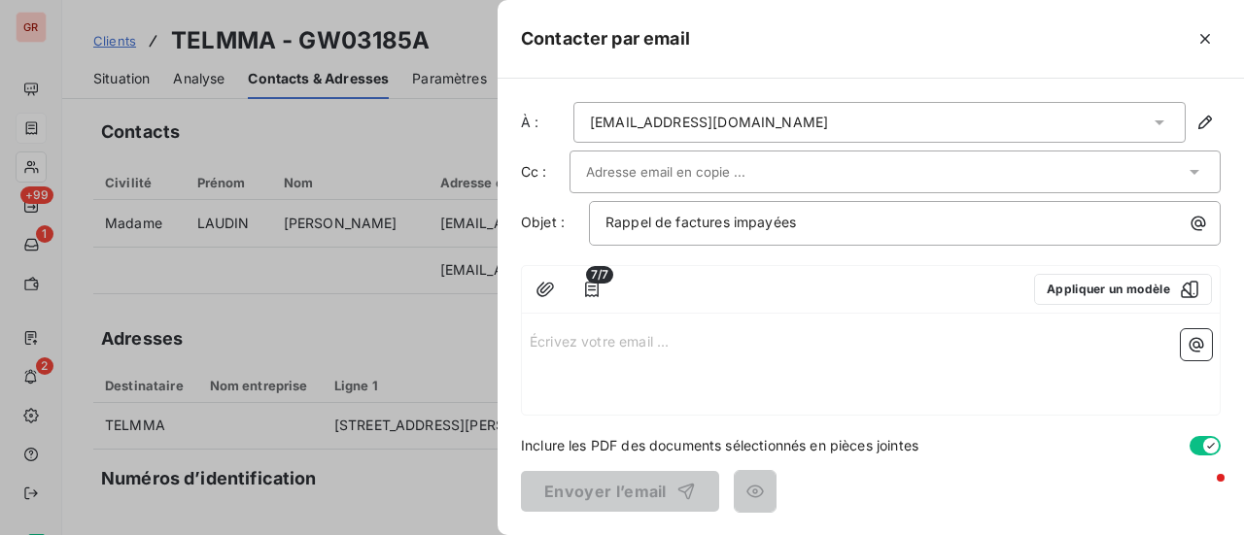
click at [573, 346] on p "Écrivez votre email ... ﻿" at bounding box center [870, 340] width 682 height 22
click at [548, 332] on p "Écrivez votre email ... ﻿" at bounding box center [870, 340] width 682 height 22
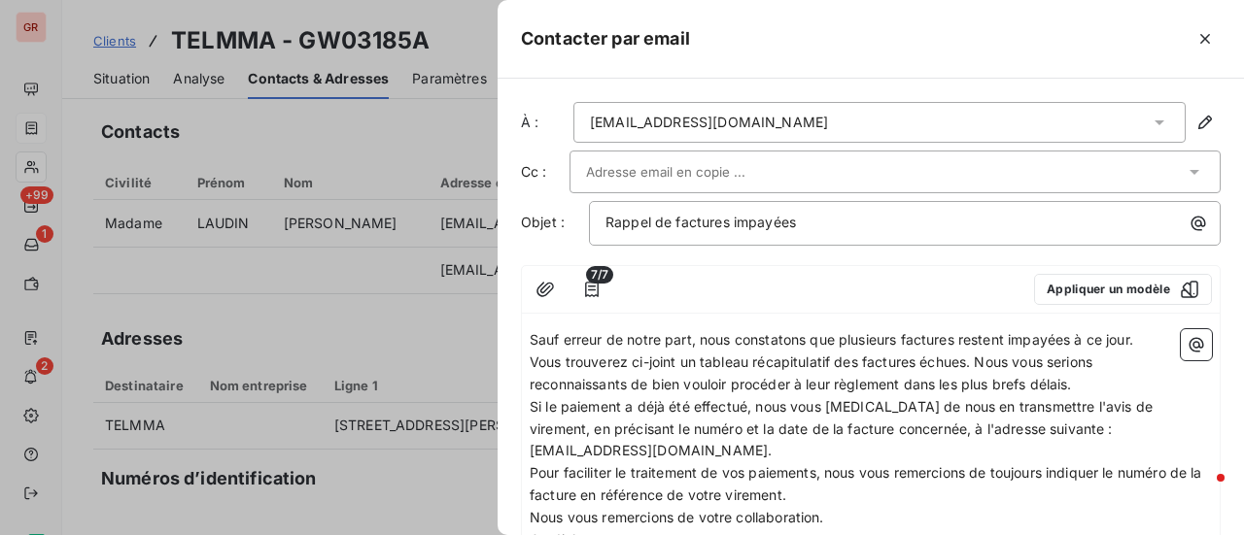
click at [530, 337] on span "Sauf erreur de notre part, nous constatons que plusieurs factures restent impay…" at bounding box center [830, 339] width 603 height 17
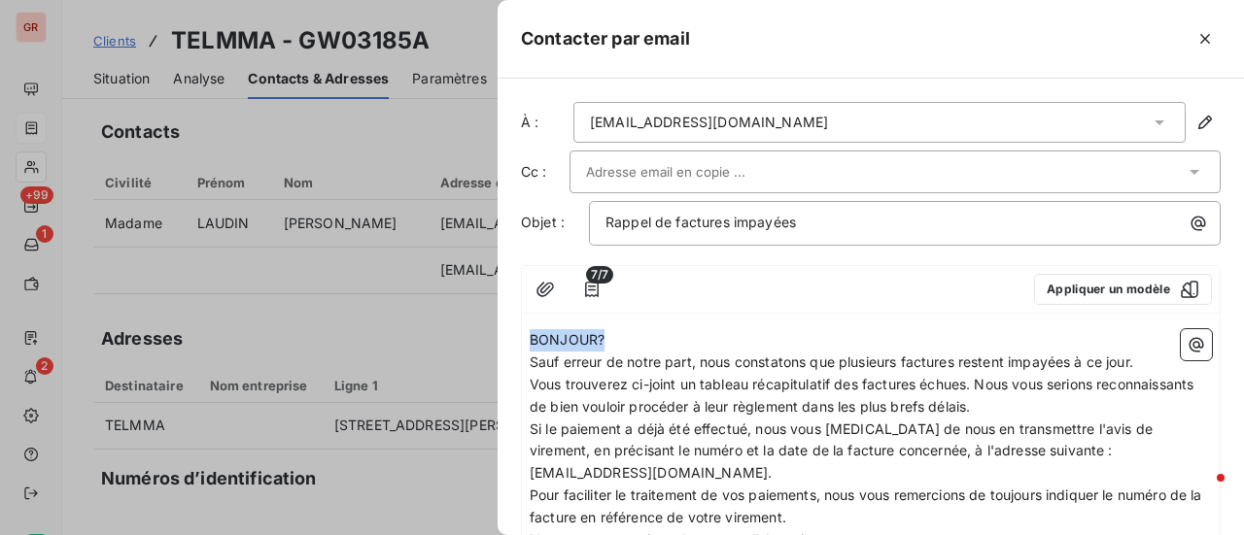
drag, startPoint x: 609, startPoint y: 340, endPoint x: 513, endPoint y: 345, distance: 96.3
click at [513, 343] on div "À : [EMAIL_ADDRESS][DOMAIN_NAME] Cc : Objet : Rappel de factures impayées 7/7 A…" at bounding box center [870, 307] width 746 height 457
click at [975, 381] on span "Vous trouverez ci-joint un tableau récapitulatif des factures échues. Nous vous…" at bounding box center [862, 395] width 667 height 39
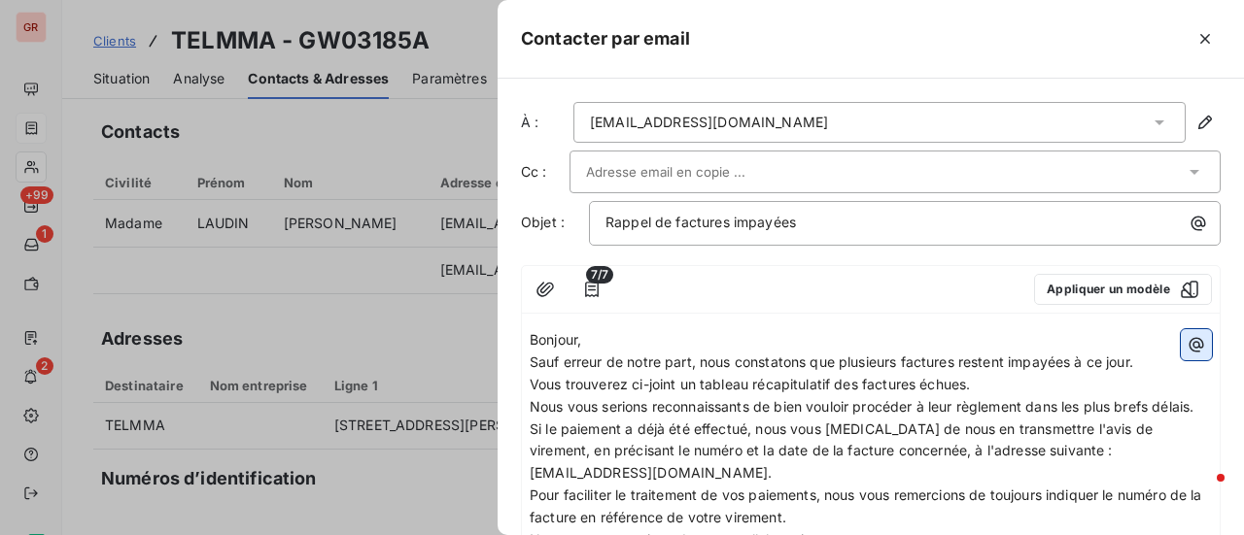
click at [1186, 340] on icon "button" at bounding box center [1195, 344] width 19 height 19
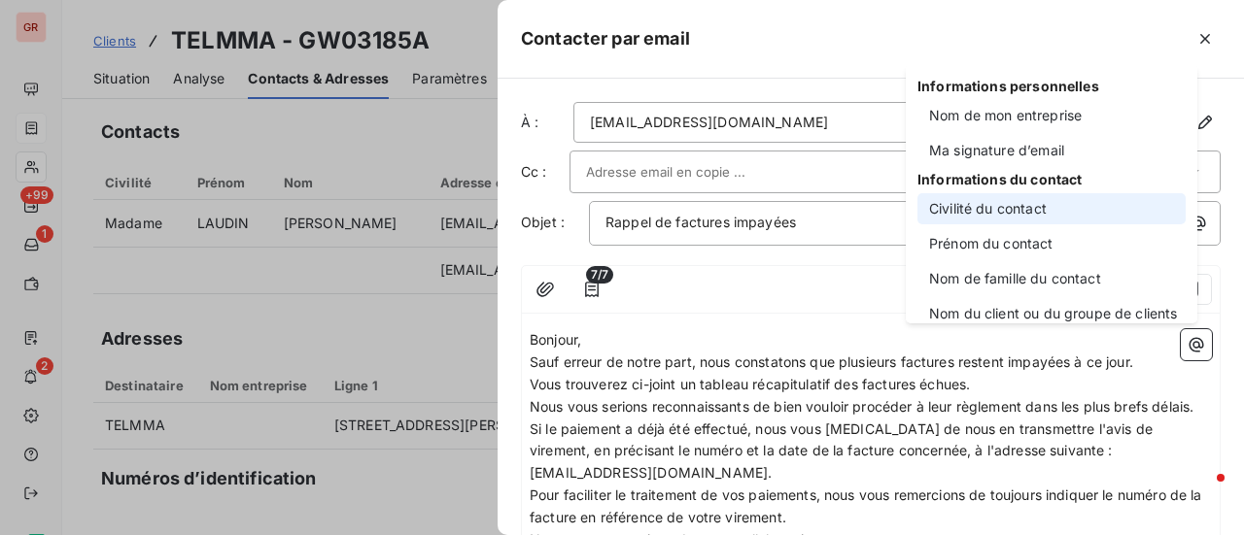
scroll to position [97, 0]
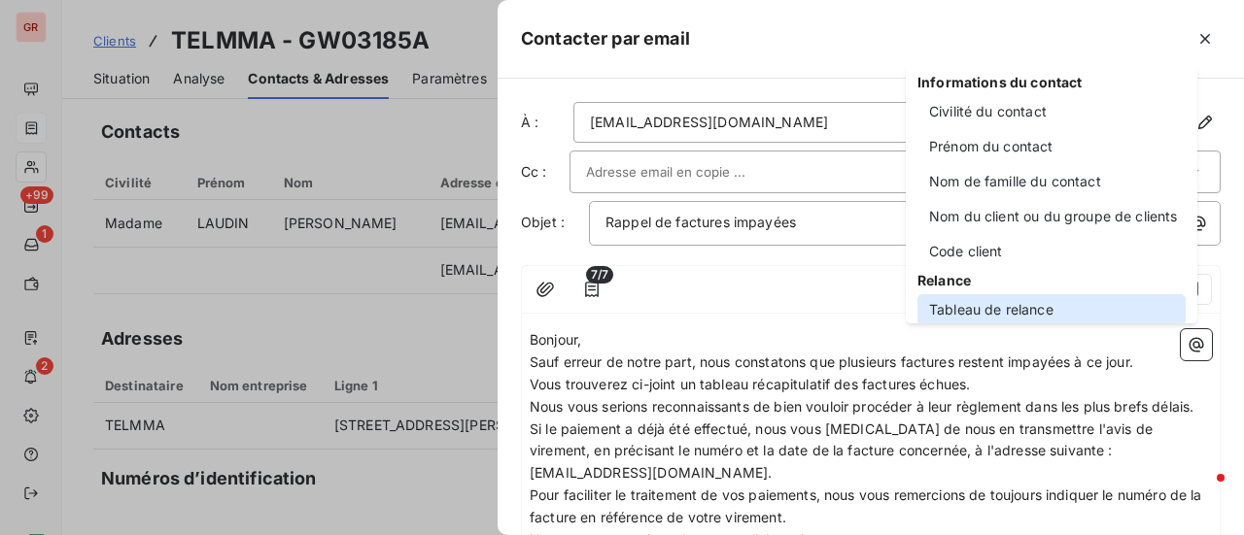
click at [1041, 307] on div "Tableau de relance" at bounding box center [1051, 309] width 268 height 31
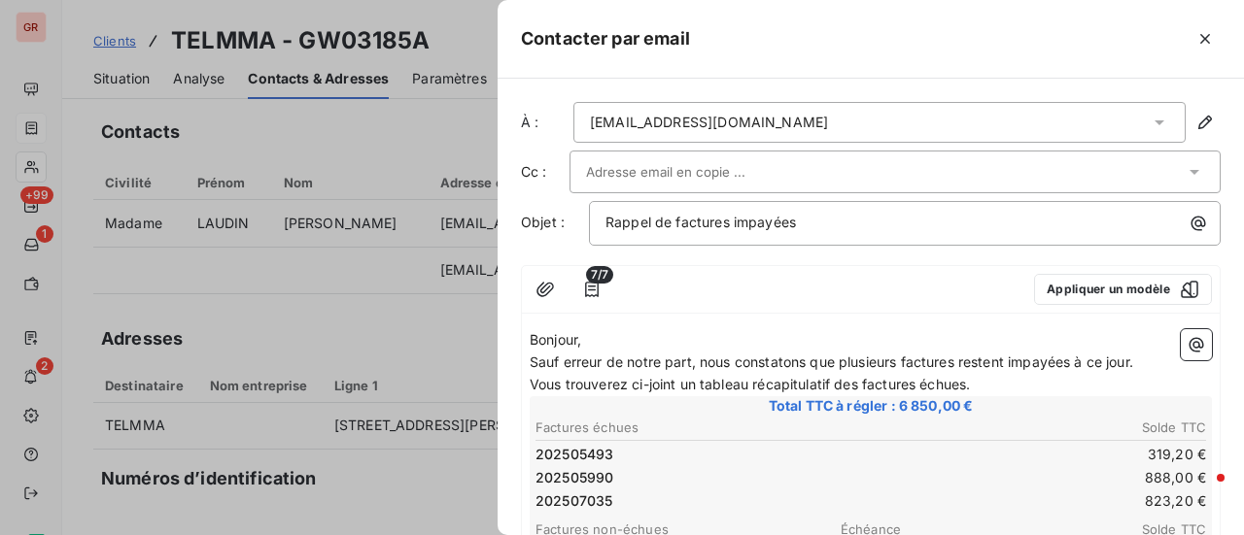
click at [1032, 374] on p "Vous trouverez ci-joint un tableau récapitulatif des factures échues." at bounding box center [870, 385] width 682 height 22
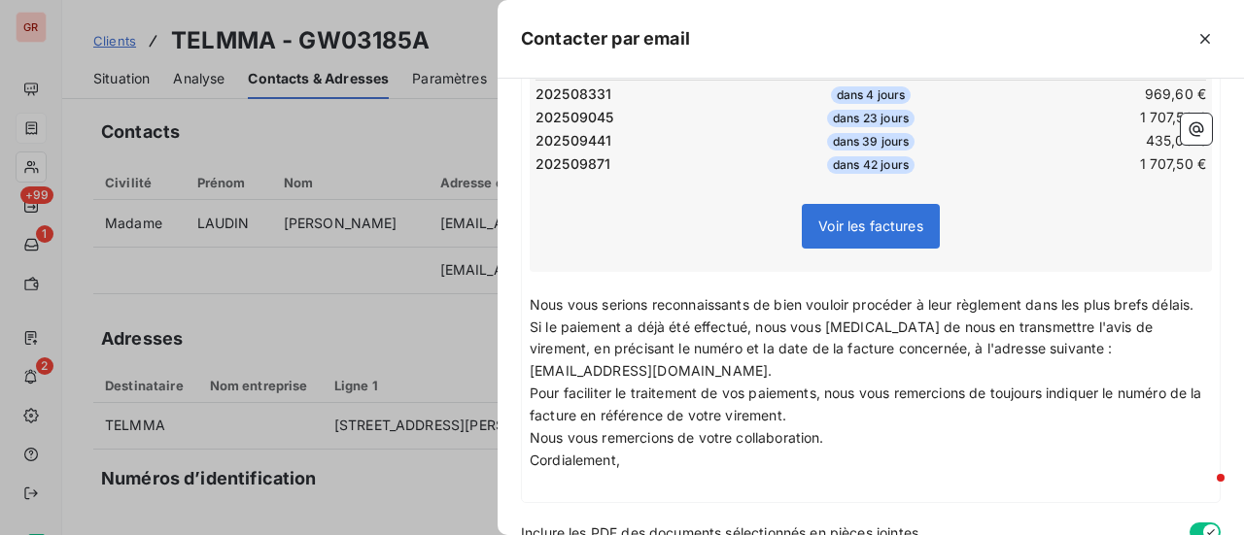
scroll to position [592, 0]
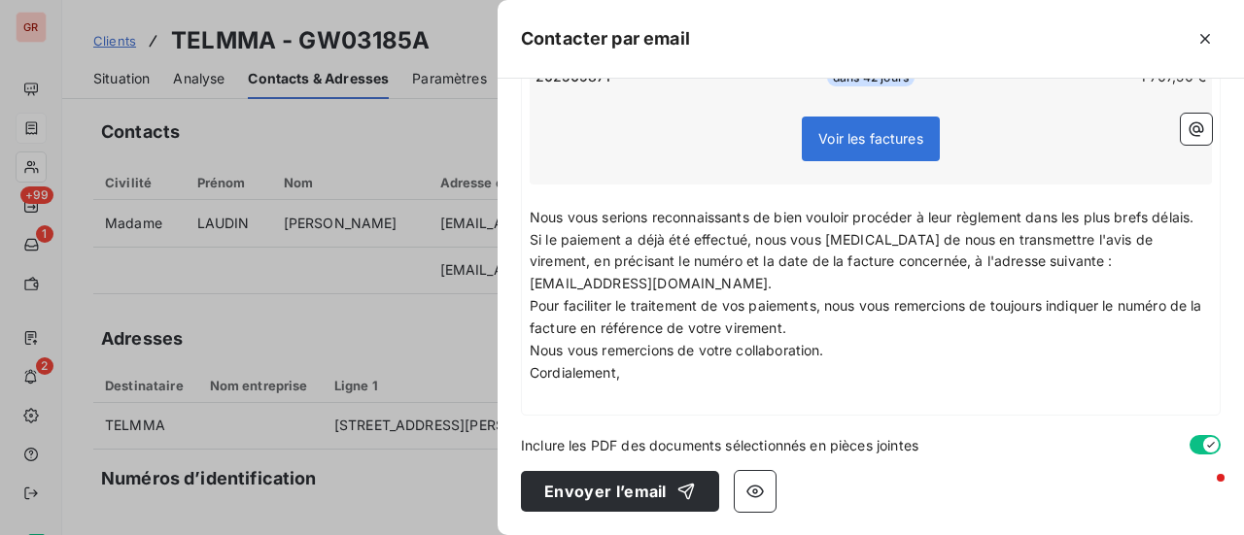
click at [571, 402] on p "﻿" at bounding box center [870, 396] width 682 height 22
click at [1186, 121] on icon "button" at bounding box center [1195, 128] width 19 height 19
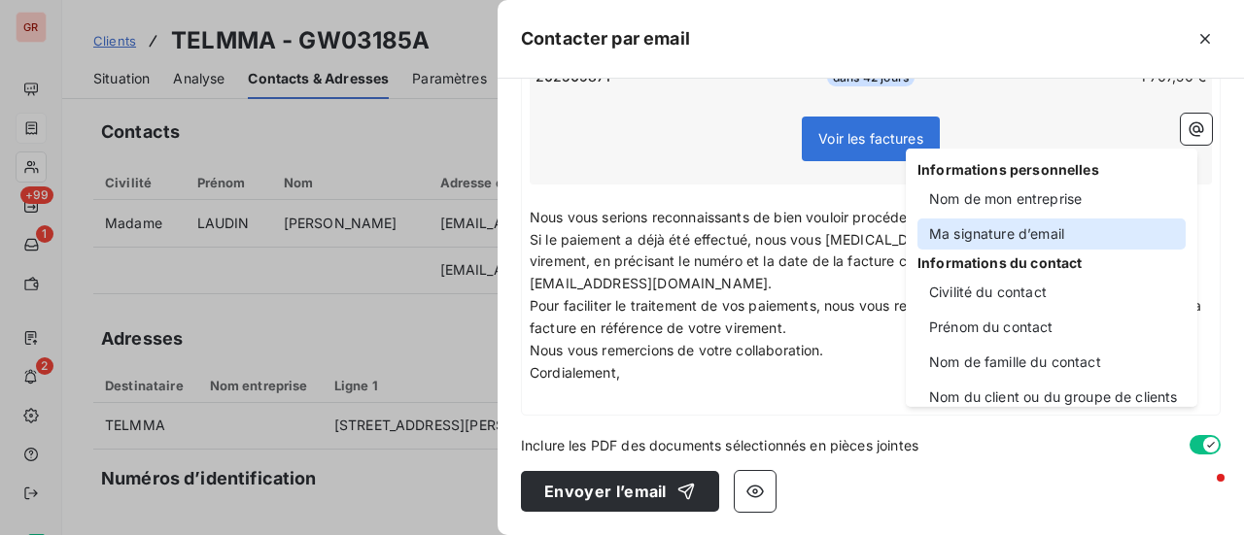
click at [1050, 232] on div "Ma signature d’email" at bounding box center [1051, 234] width 268 height 31
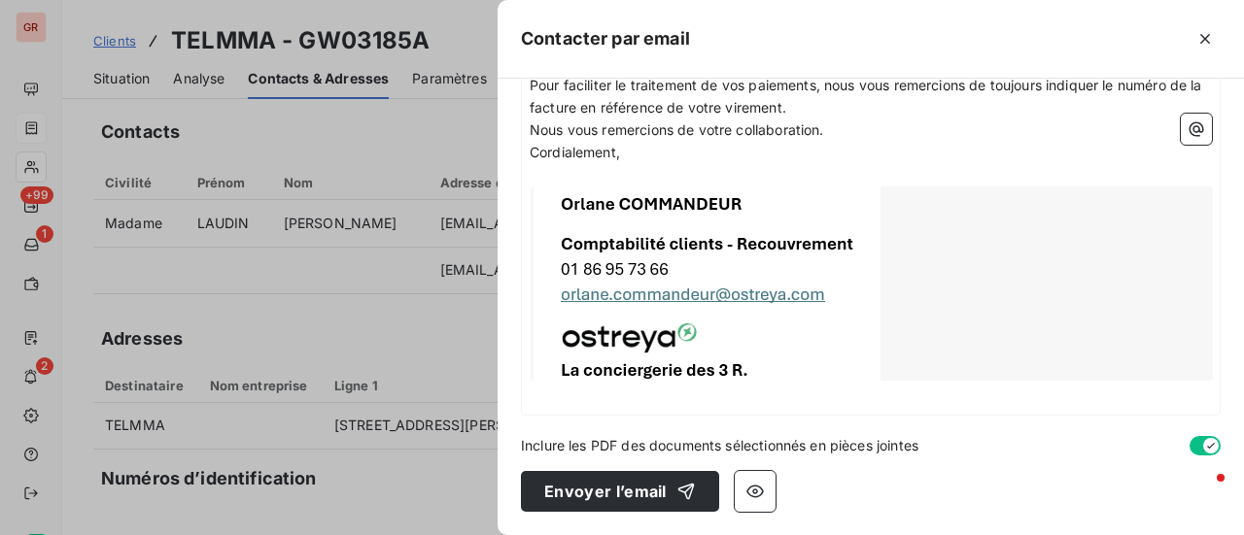
scroll to position [813, 0]
click at [748, 494] on icon "button" at bounding box center [754, 491] width 19 height 19
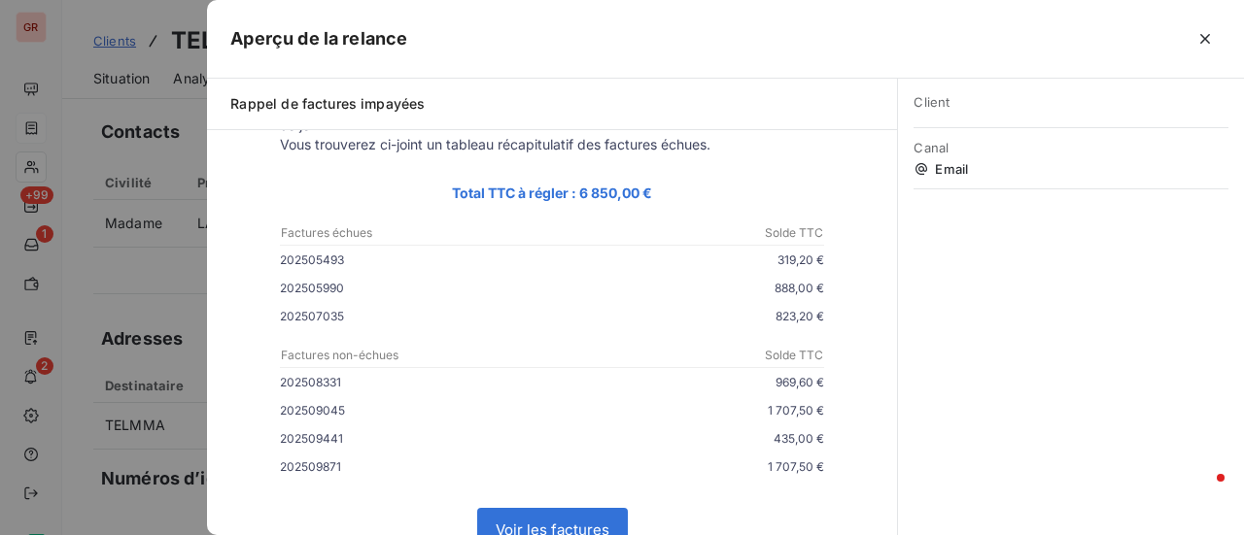
scroll to position [187, 0]
click at [143, 298] on div at bounding box center [622, 267] width 1244 height 535
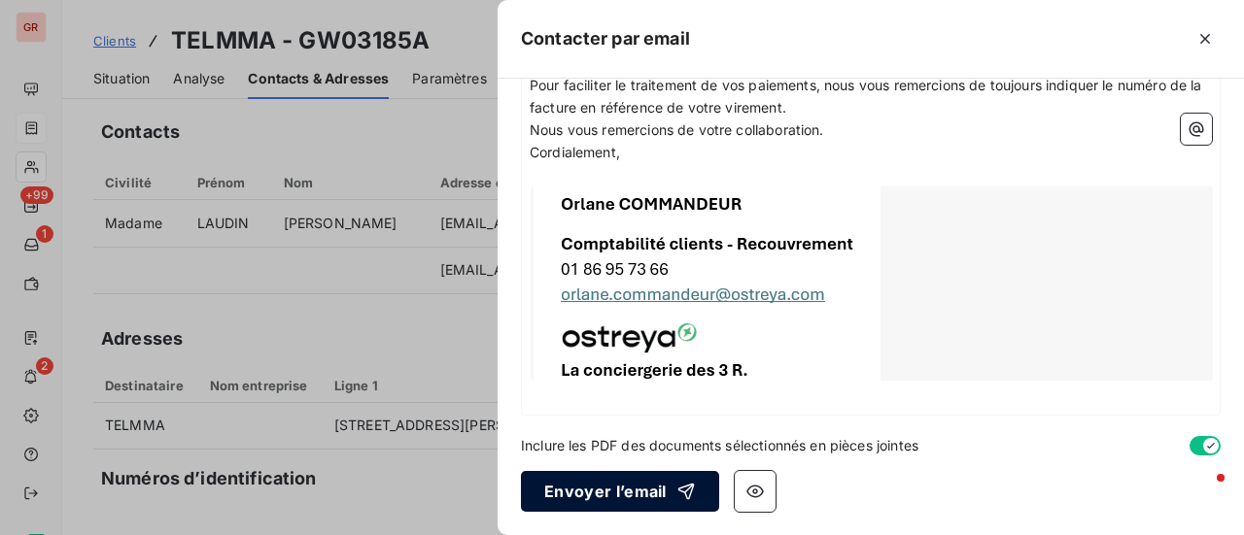
click at [612, 495] on button "Envoyer l’email" at bounding box center [620, 491] width 198 height 41
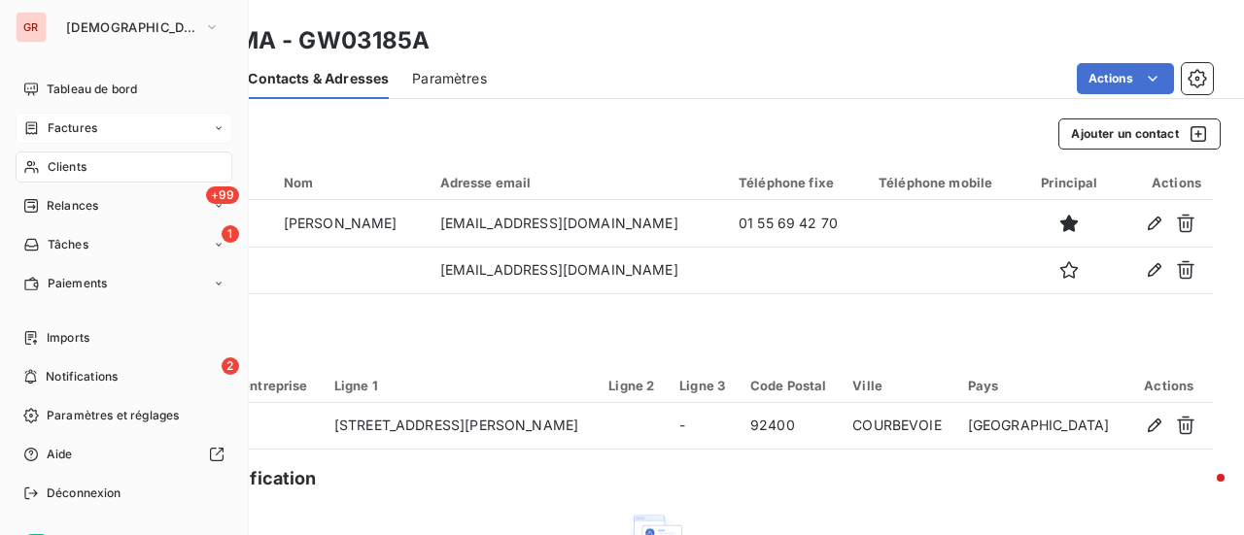
drag, startPoint x: 51, startPoint y: 133, endPoint x: 98, endPoint y: 135, distance: 47.6
click at [53, 133] on span "Factures" at bounding box center [73, 127] width 50 height 17
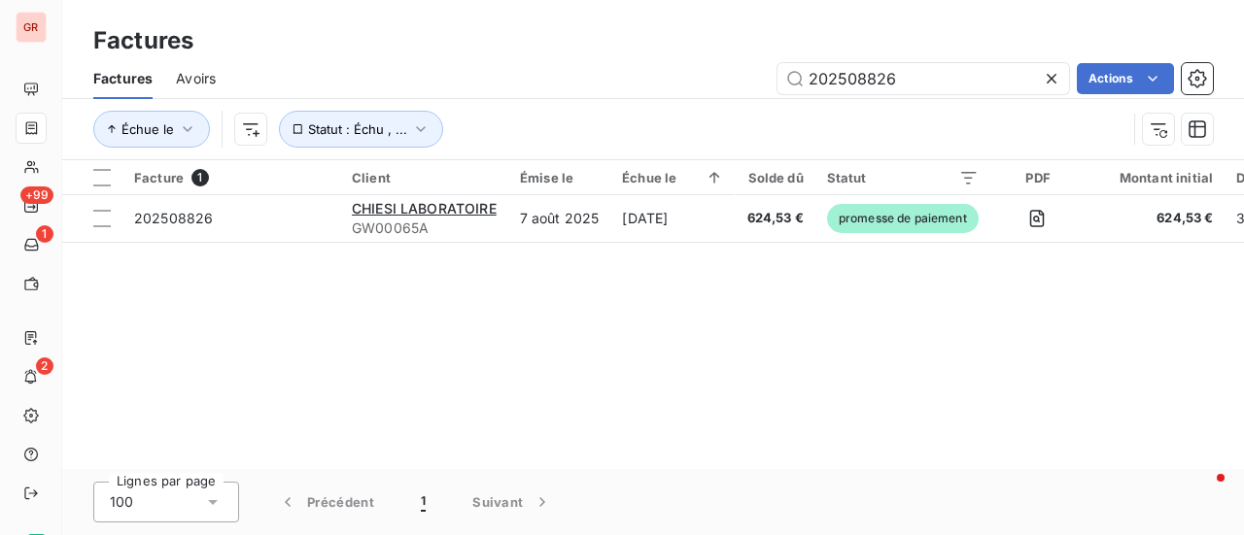
drag, startPoint x: 924, startPoint y: 82, endPoint x: 503, endPoint y: 129, distance: 423.4
click at [758, 83] on div "202508826 Actions" at bounding box center [725, 78] width 973 height 31
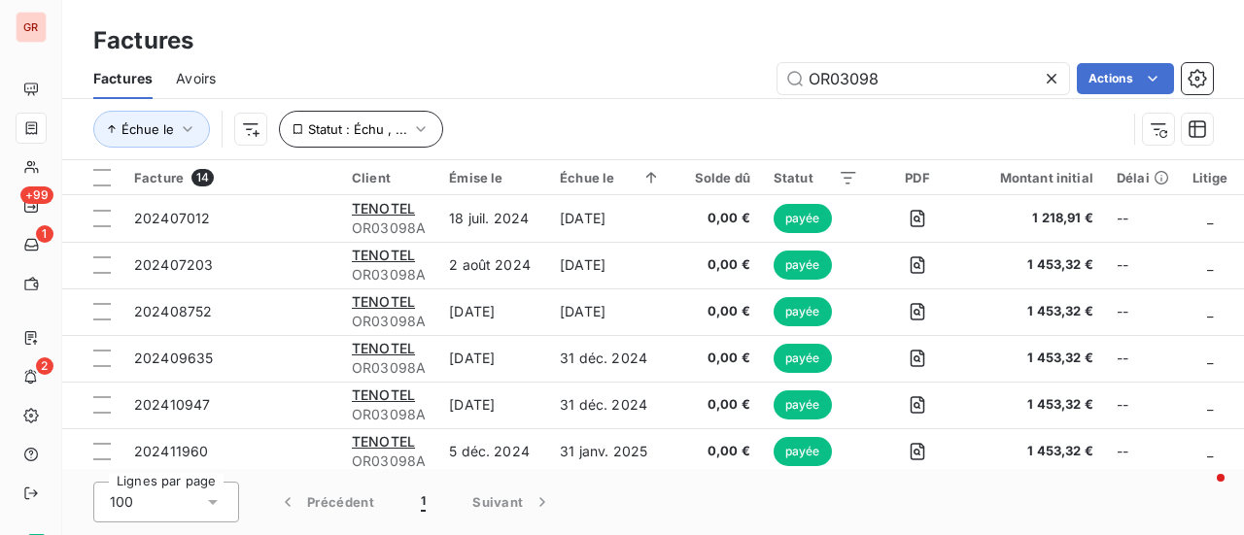
type input "OR03098"
click at [416, 124] on icon "button" at bounding box center [420, 128] width 19 height 19
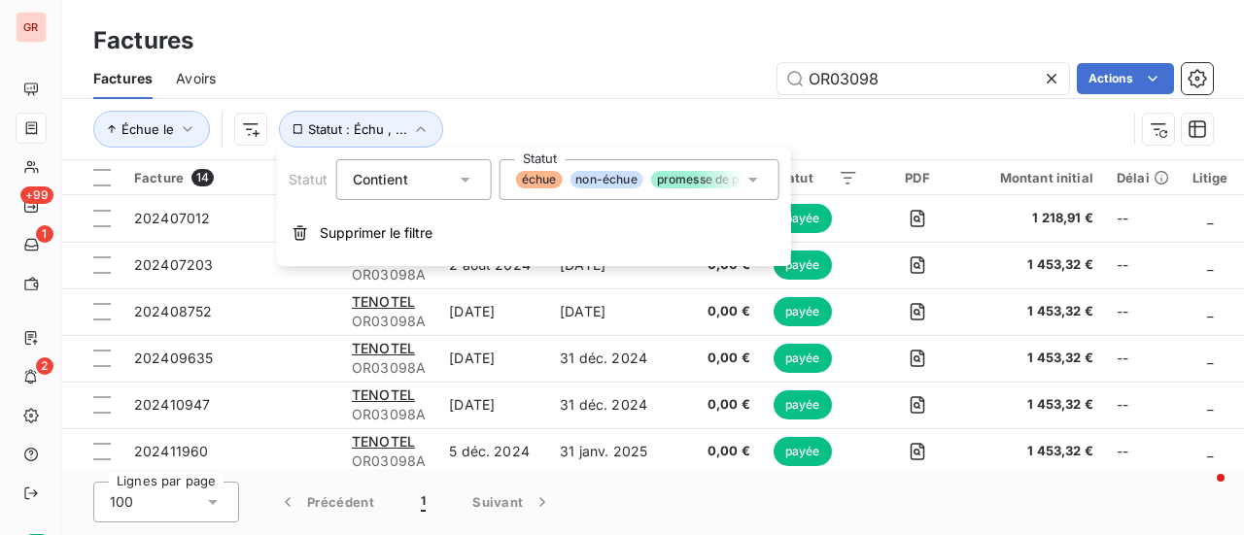
click at [756, 173] on icon at bounding box center [752, 179] width 19 height 19
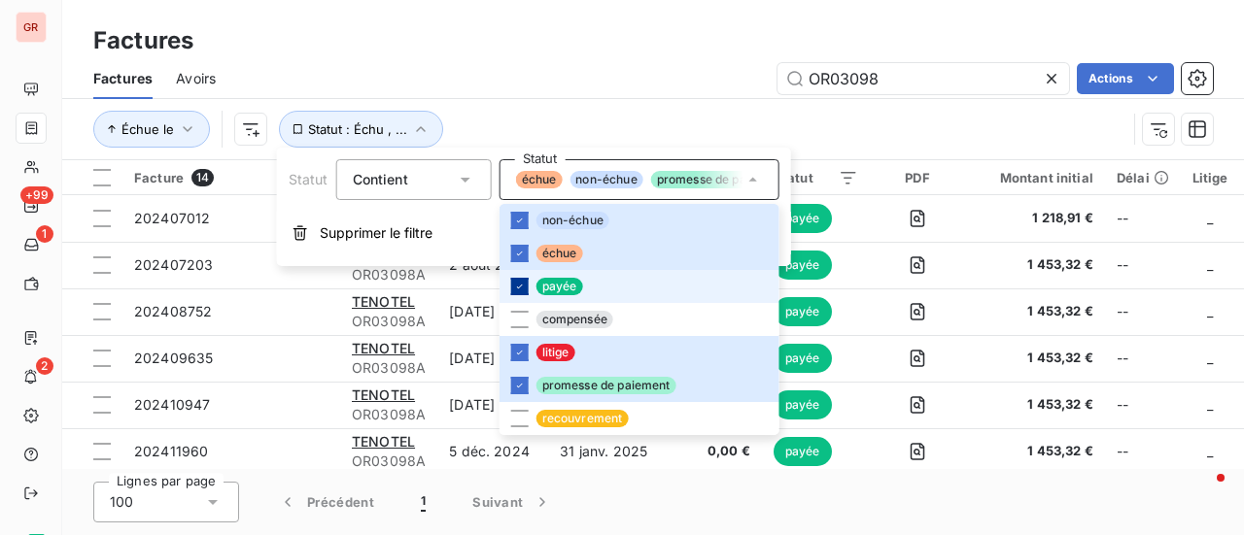
click at [517, 287] on icon at bounding box center [520, 287] width 12 height 12
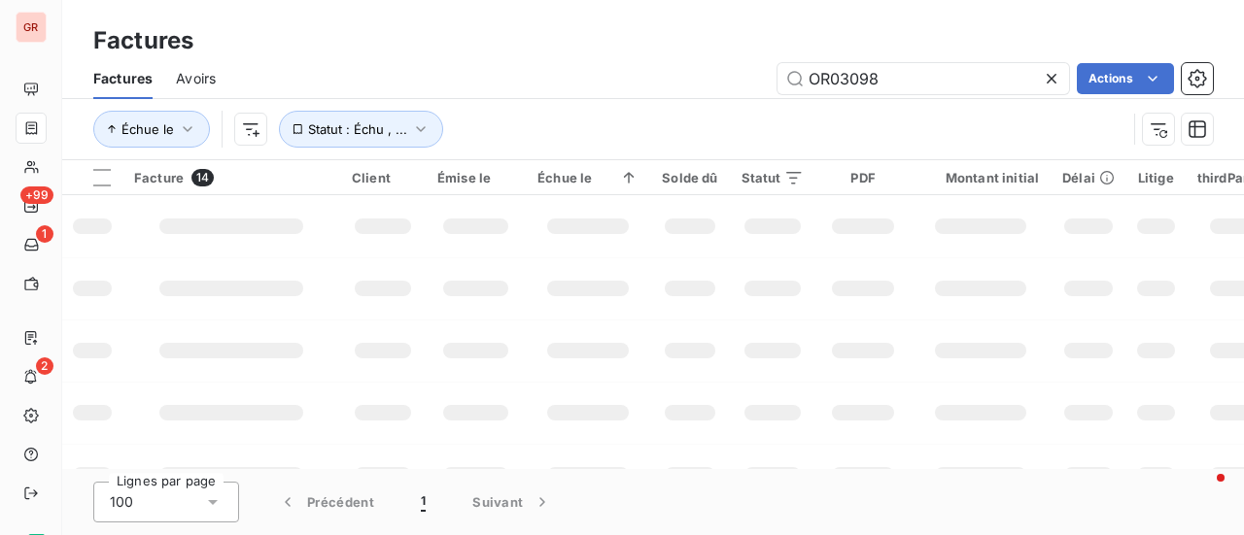
click at [928, 341] on td at bounding box center [980, 351] width 140 height 62
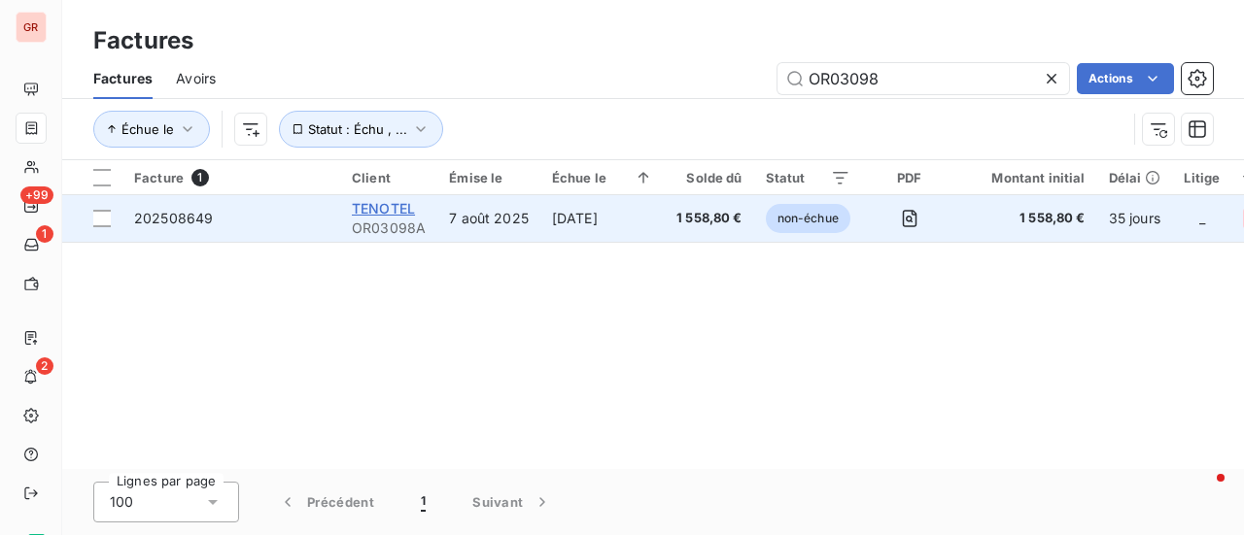
click at [389, 212] on span "TENOTEL" at bounding box center [383, 208] width 63 height 17
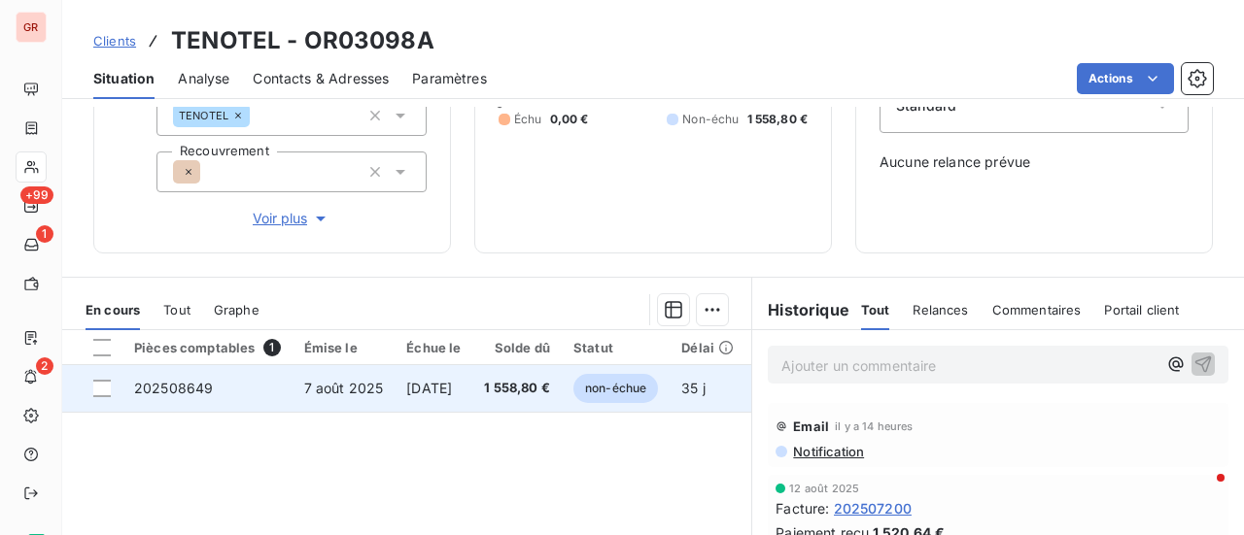
scroll to position [291, 0]
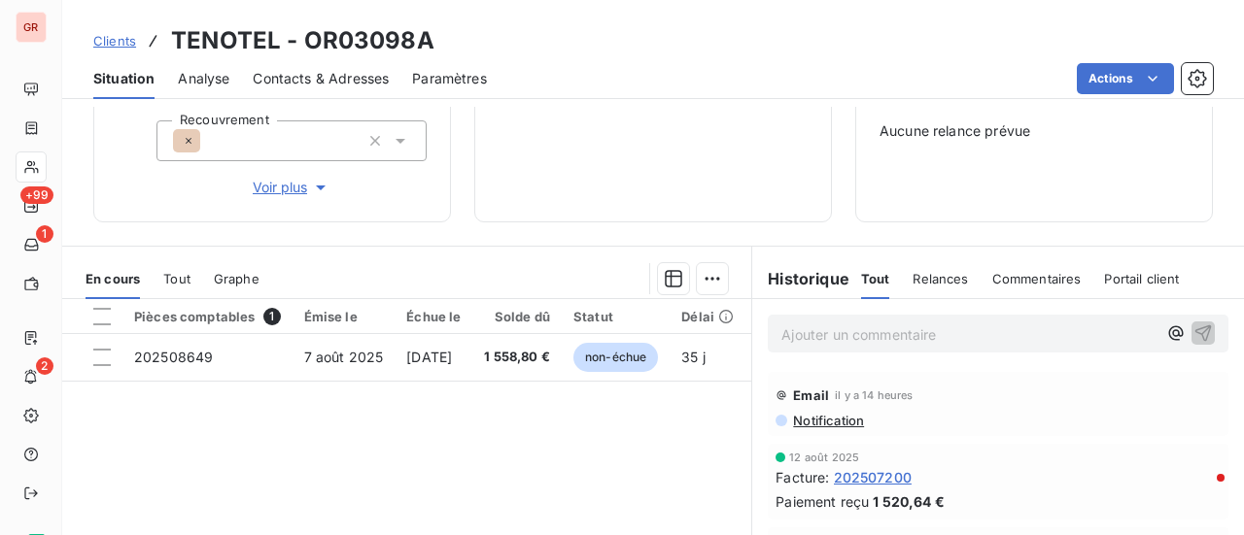
click at [834, 416] on span "Notification" at bounding box center [827, 421] width 73 height 16
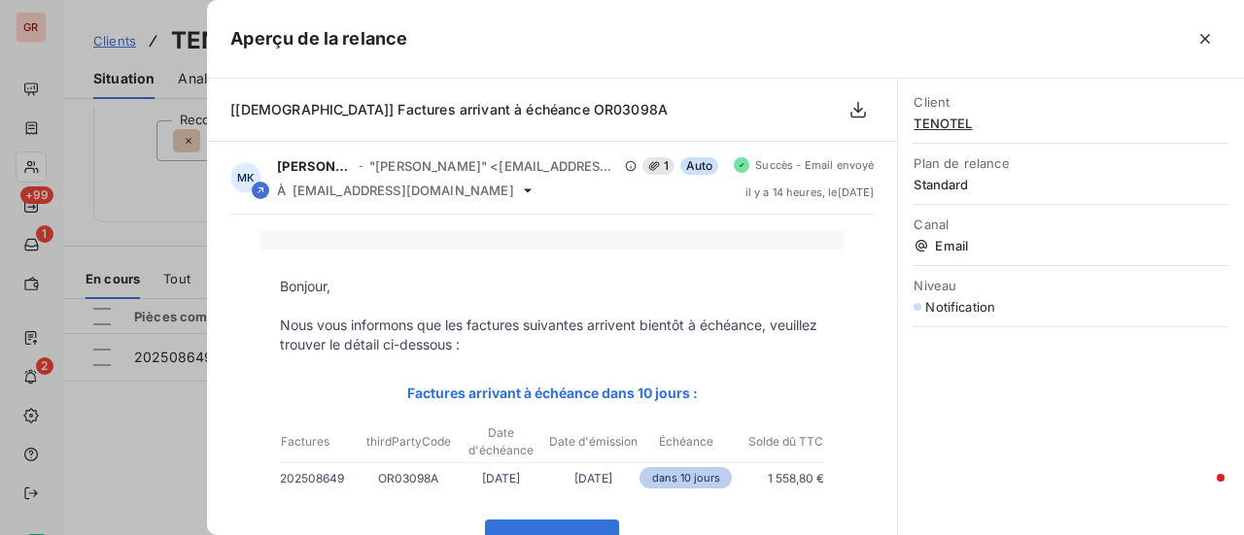
click at [173, 483] on div at bounding box center [622, 267] width 1244 height 535
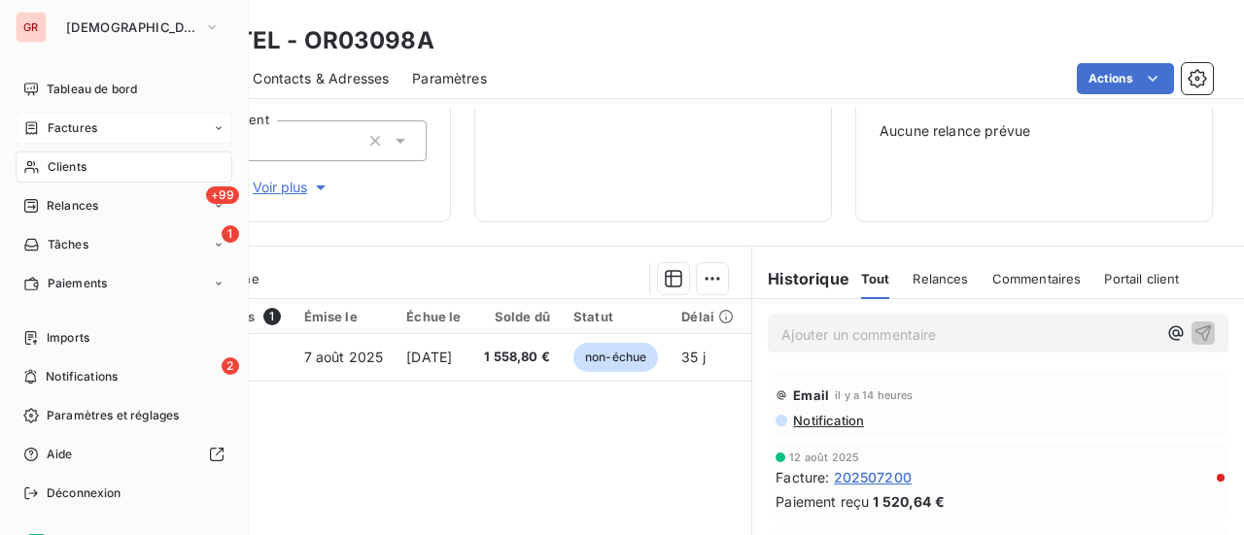
click at [101, 123] on div "Factures" at bounding box center [124, 128] width 217 height 31
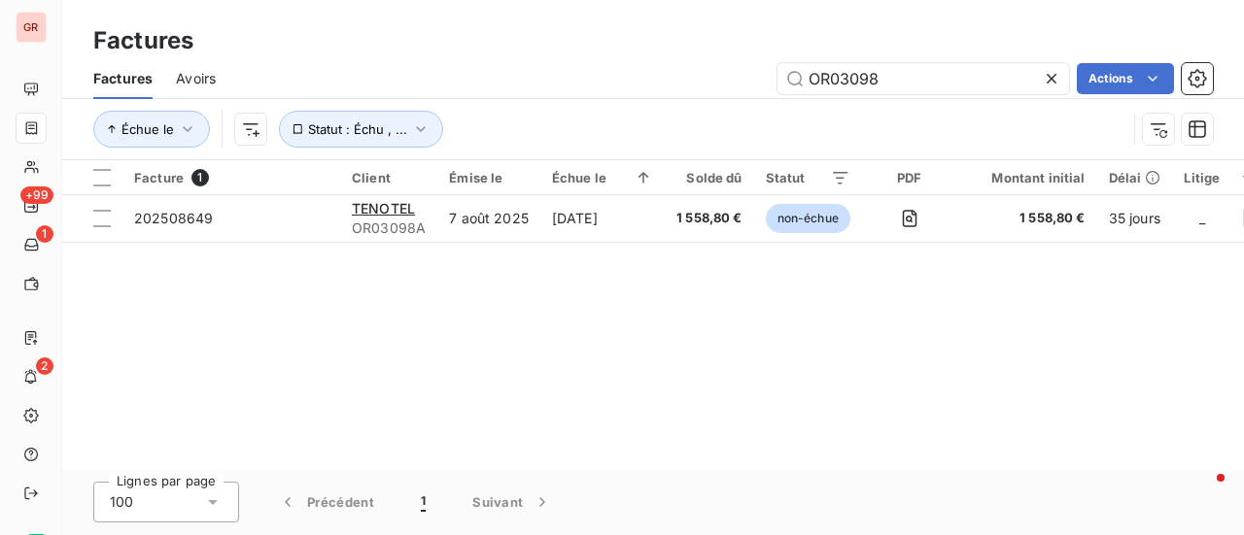
drag, startPoint x: 834, startPoint y: 104, endPoint x: 714, endPoint y: 102, distance: 119.5
click at [717, 102] on div "Factures Avoirs OR03098 Actions Échue le Statut : Échu , ..." at bounding box center [652, 108] width 1181 height 101
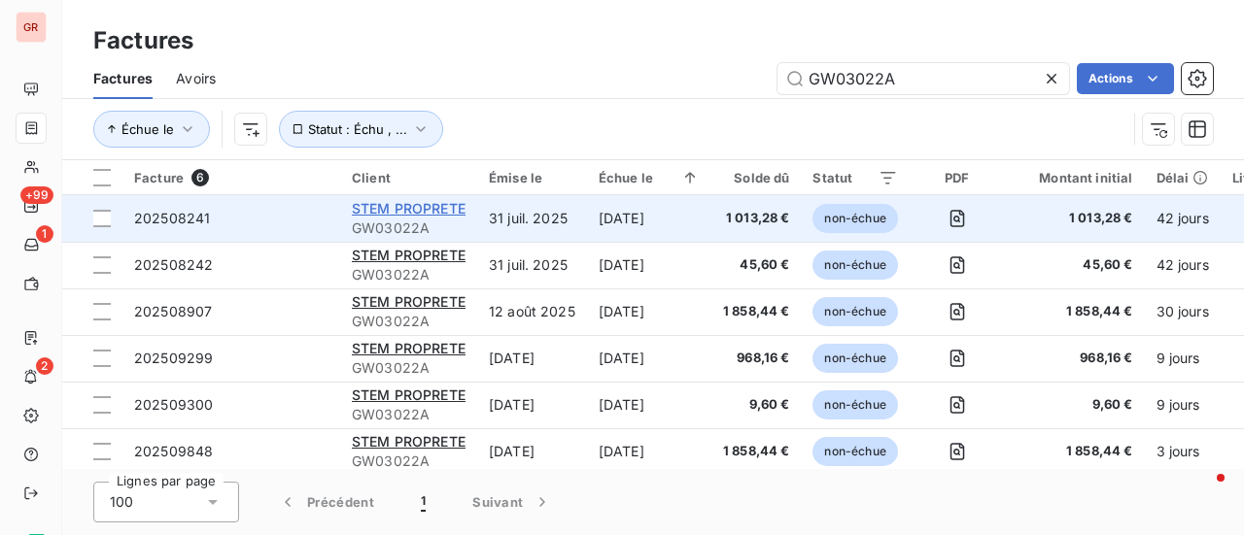
type input "GW03022A"
click at [437, 209] on span "STEM PROPRETE" at bounding box center [409, 208] width 114 height 17
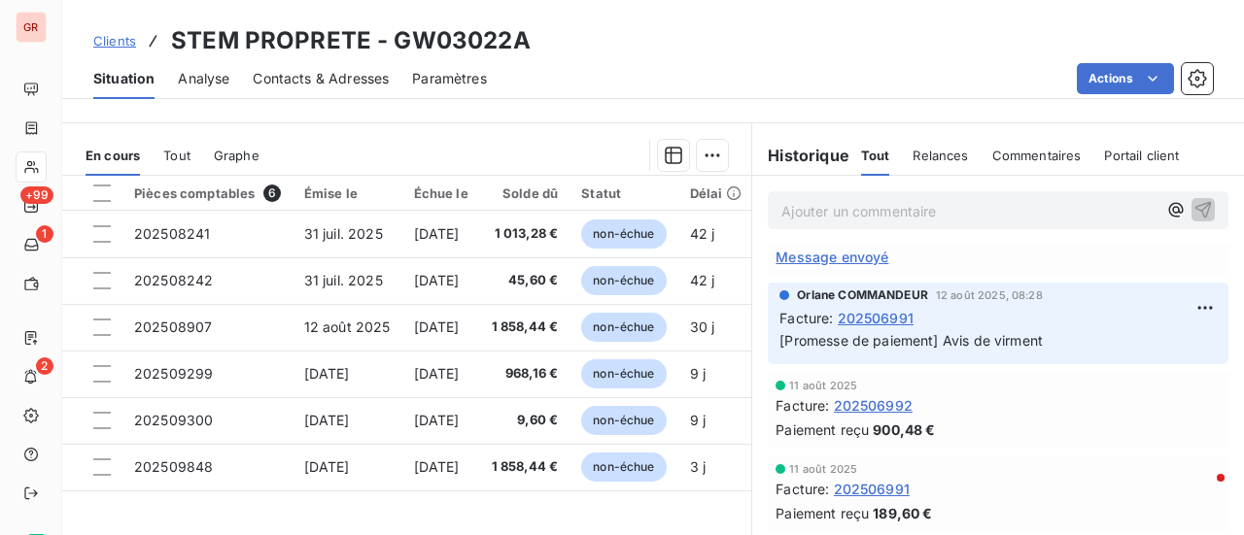
scroll to position [531, 0]
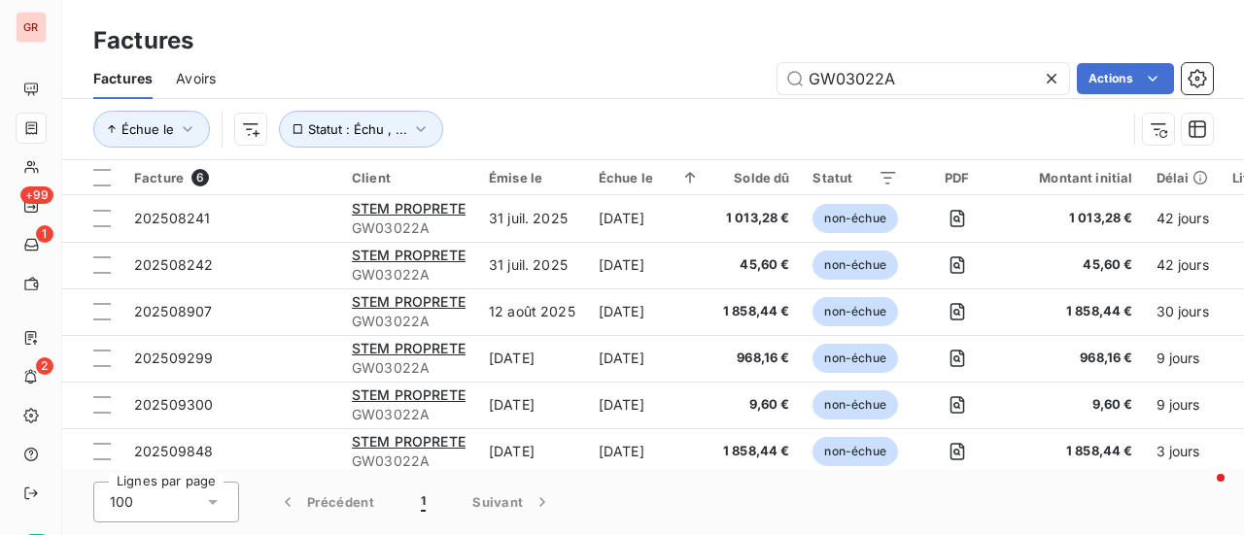
drag, startPoint x: 746, startPoint y: 88, endPoint x: 639, endPoint y: 90, distance: 106.9
click at [639, 88] on div "GW03022A Actions" at bounding box center [725, 78] width 973 height 31
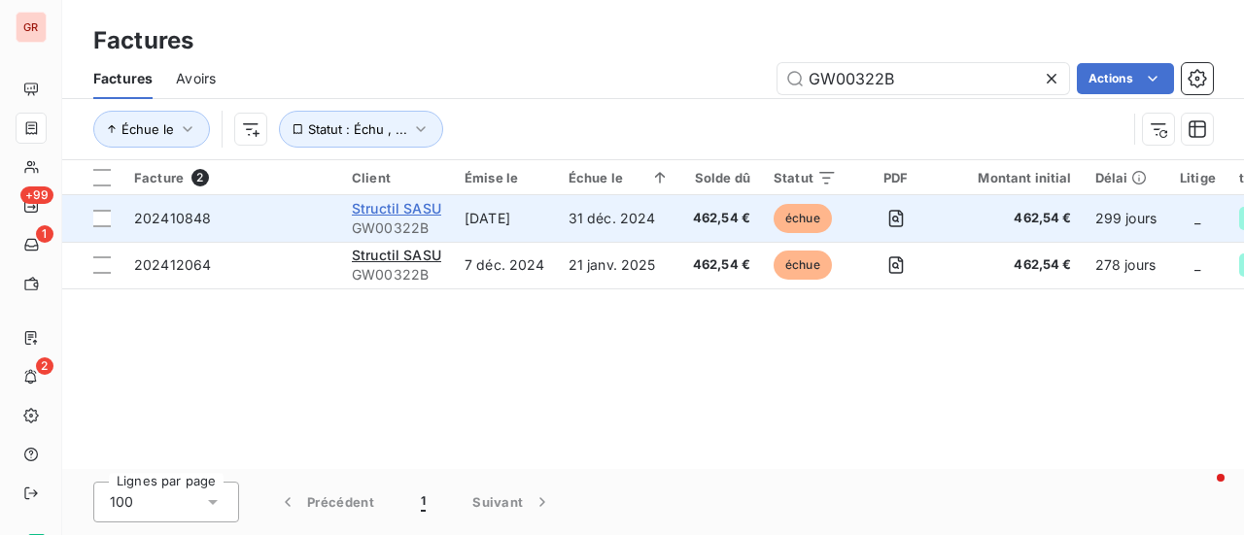
type input "GW00322B"
click at [420, 209] on span "Structil SASU" at bounding box center [396, 208] width 89 height 17
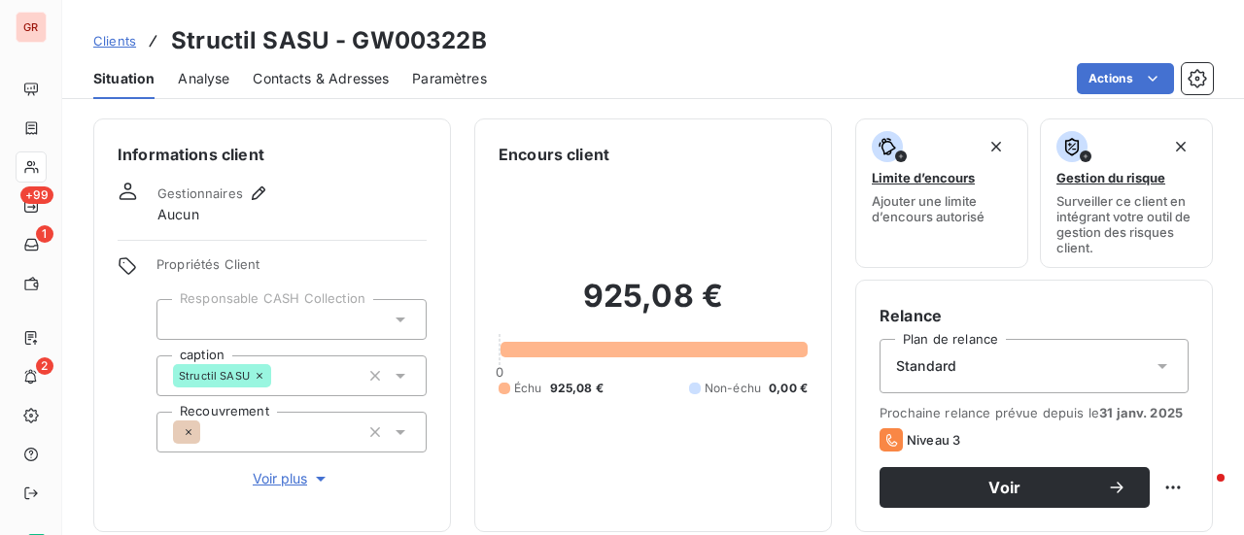
click at [356, 70] on span "Contacts & Adresses" at bounding box center [321, 78] width 136 height 19
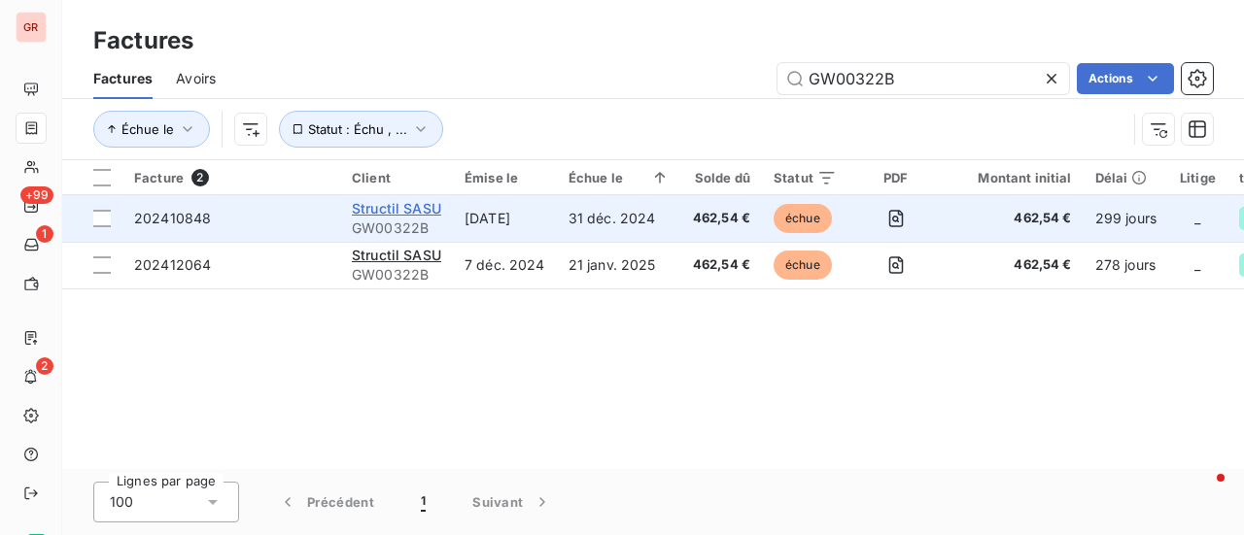
click at [424, 216] on span "Structil SASU" at bounding box center [396, 208] width 89 height 17
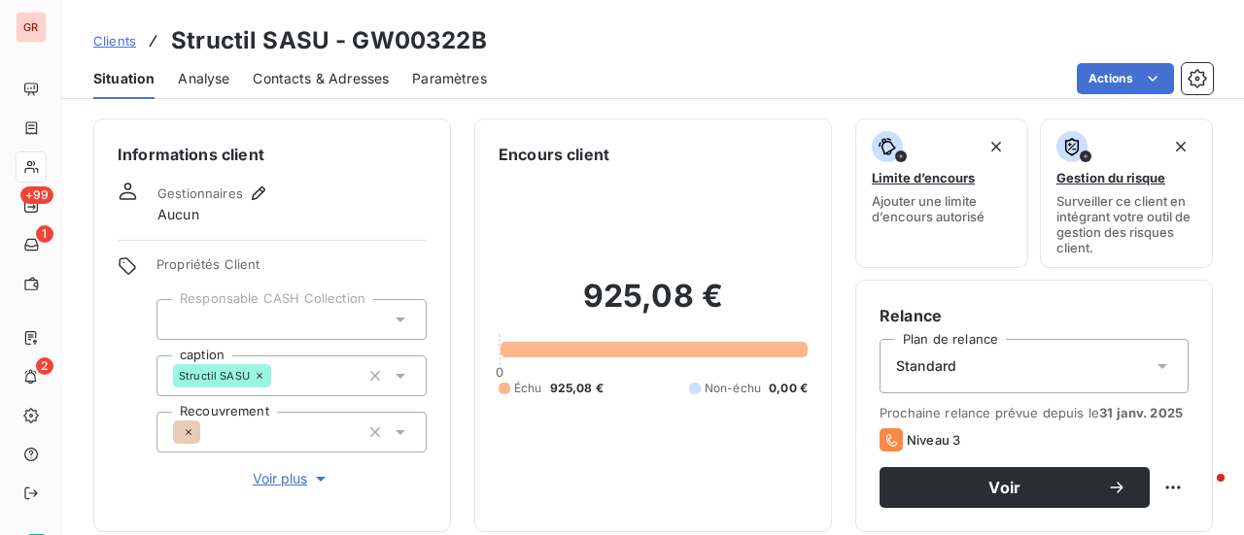
click at [330, 84] on span "Contacts & Adresses" at bounding box center [321, 78] width 136 height 19
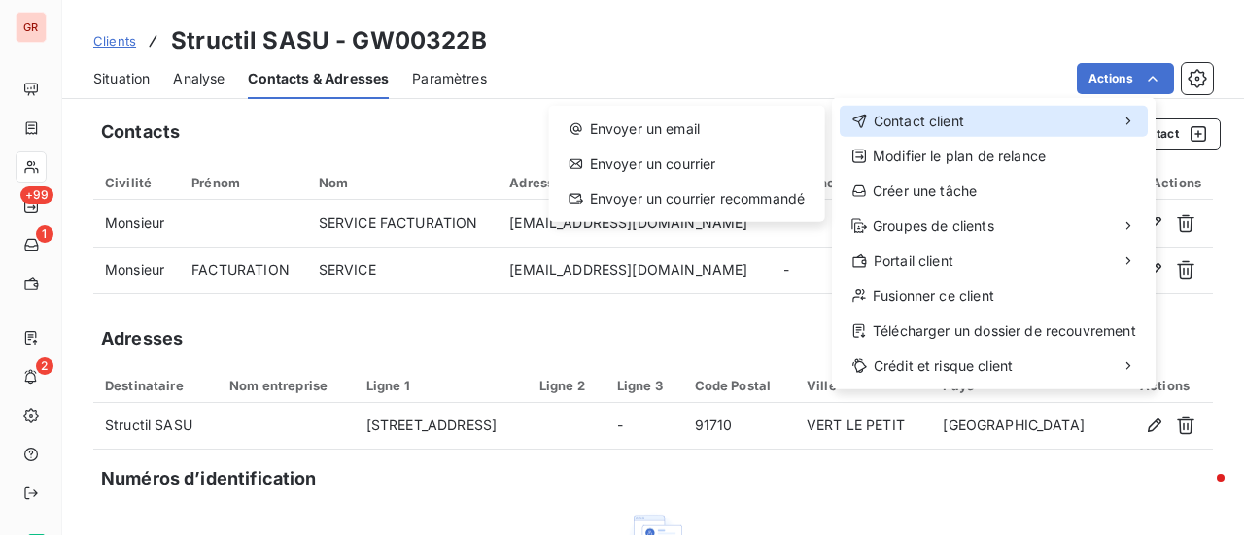
click at [993, 123] on div "Contact client" at bounding box center [993, 121] width 308 height 31
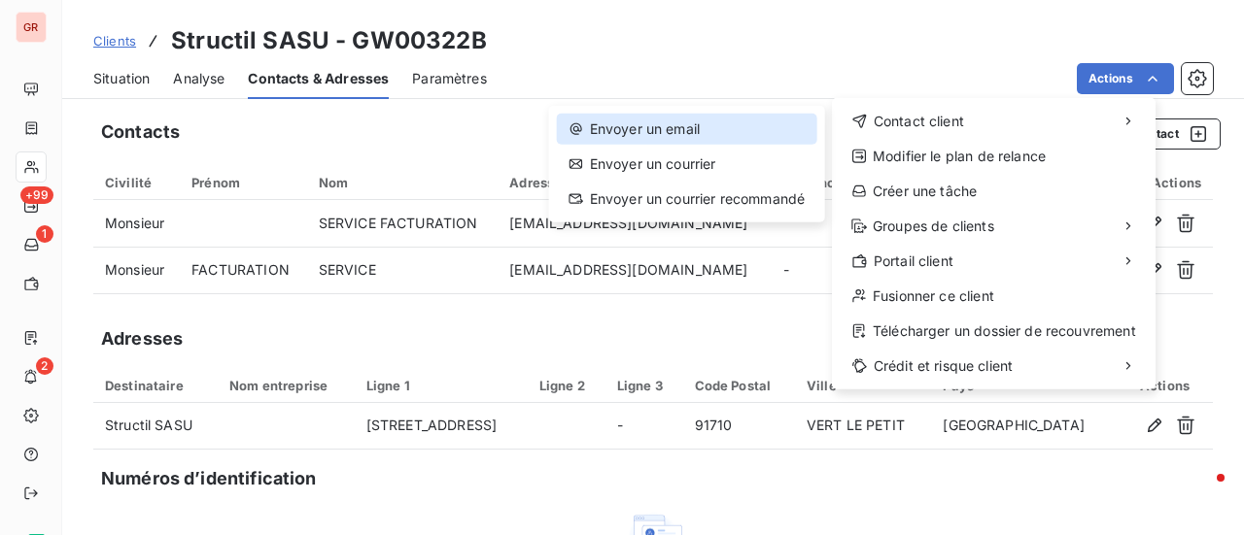
click at [688, 124] on div "Envoyer un email" at bounding box center [687, 129] width 260 height 31
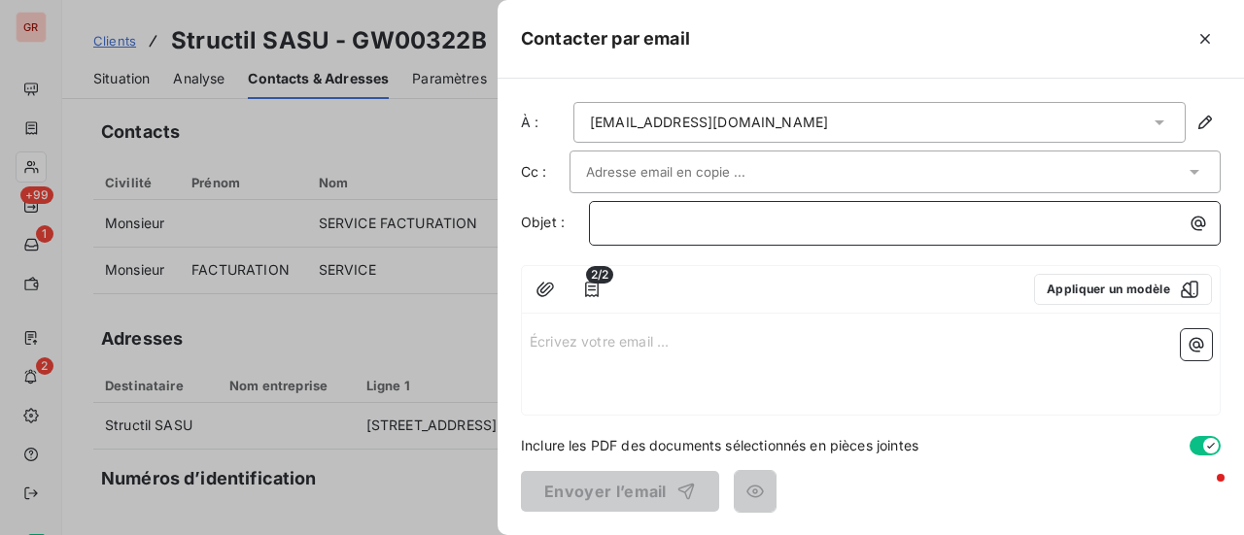
click at [722, 231] on p "﻿" at bounding box center [909, 223] width 608 height 22
click at [631, 221] on p "﻿" at bounding box center [909, 223] width 608 height 22
click at [580, 331] on p "Écrivez votre email ... ﻿" at bounding box center [870, 340] width 682 height 22
click at [824, 214] on p "Rappel de factures impayées" at bounding box center [909, 223] width 608 height 22
click at [674, 348] on p "Écrivez votre email ... ﻿" at bounding box center [870, 340] width 682 height 22
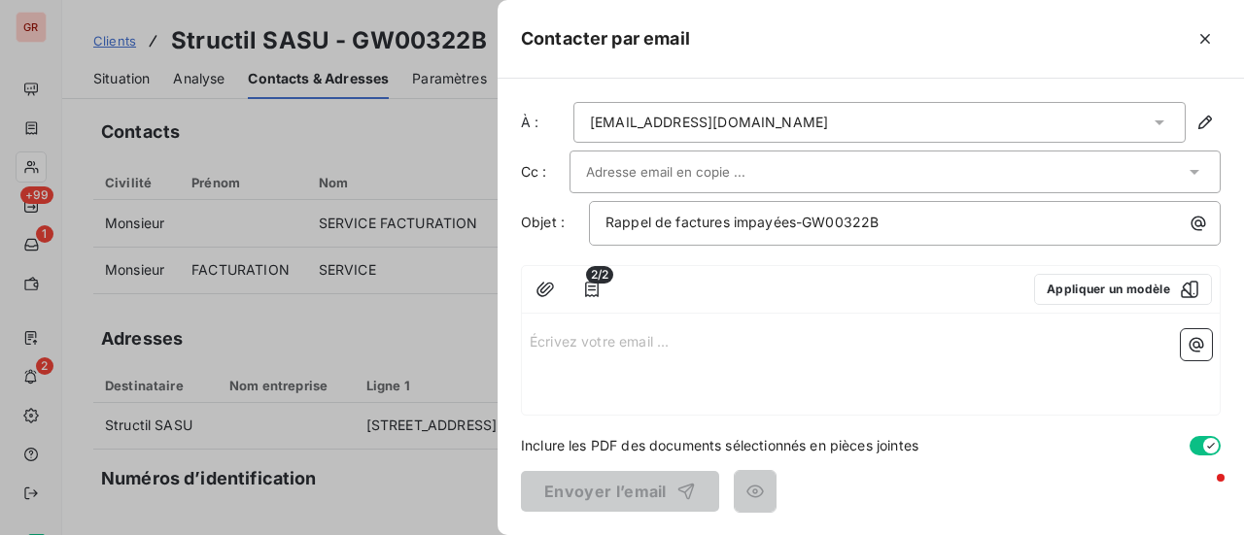
click at [552, 336] on p "Écrivez votre email ... ﻿" at bounding box center [870, 340] width 682 height 22
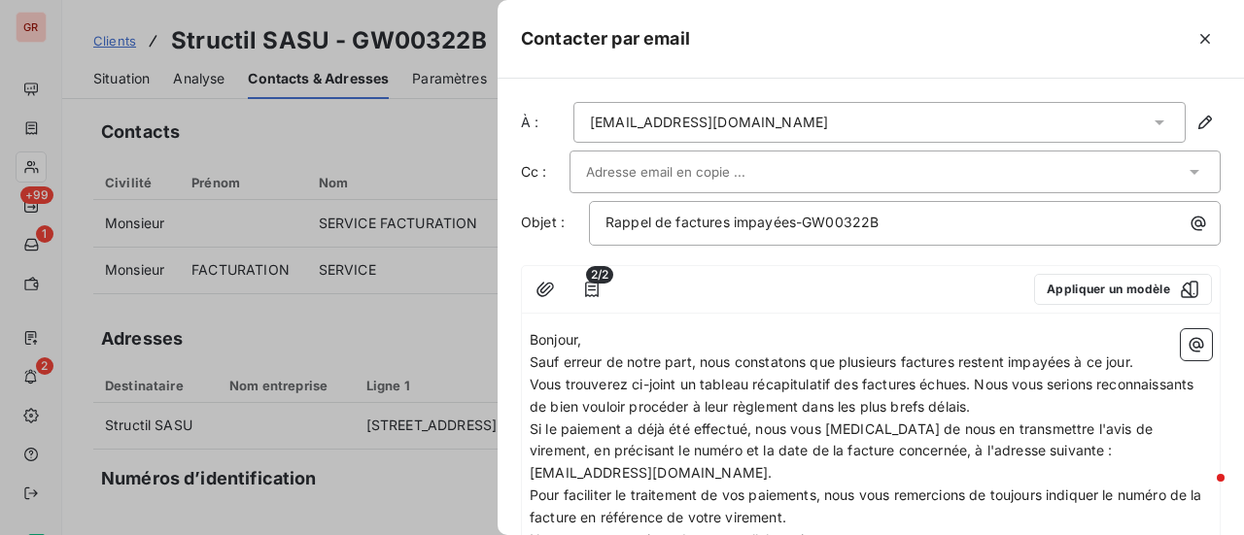
click at [976, 378] on span "Vous trouverez ci-joint un tableau récapitulatif des factures échues. Nous vous…" at bounding box center [862, 395] width 667 height 39
click at [1186, 337] on icon "button" at bounding box center [1195, 344] width 19 height 19
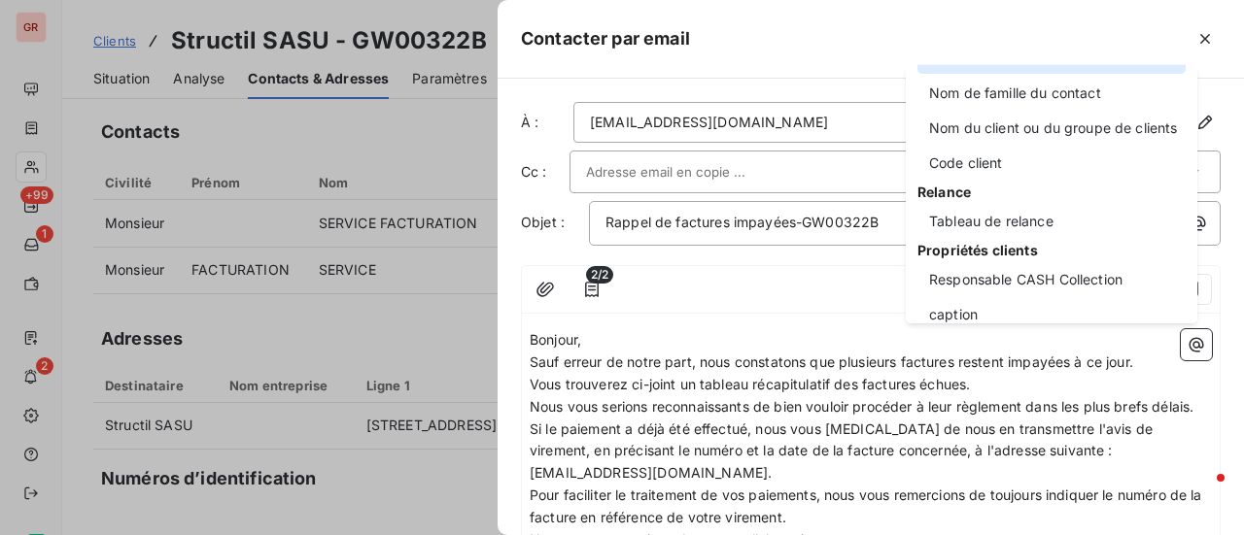
scroll to position [194, 0]
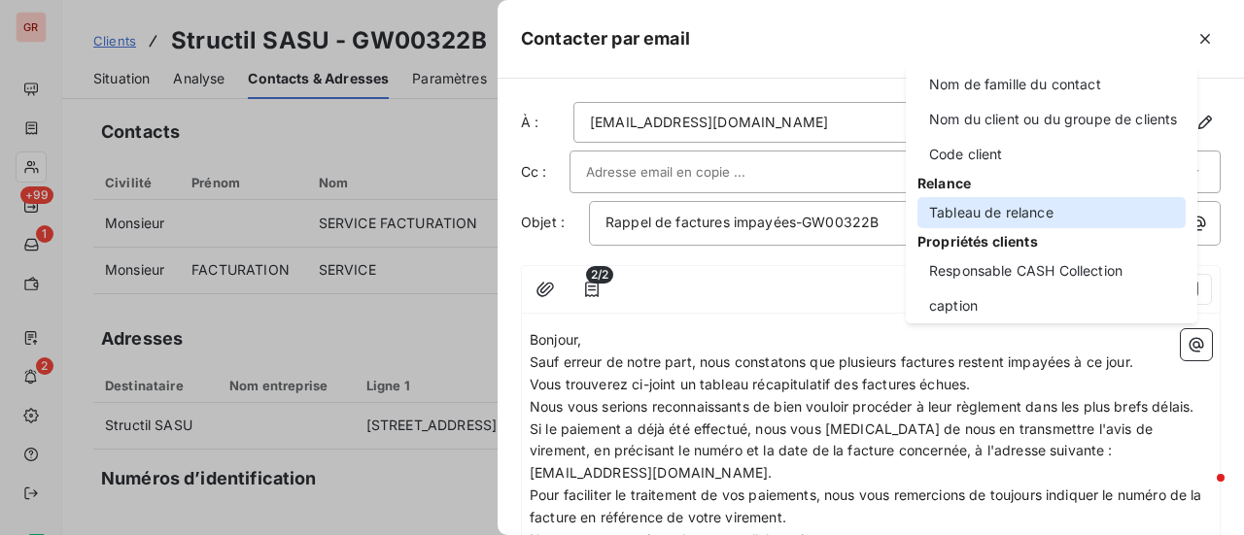
click at [1014, 211] on div "Tableau de relance" at bounding box center [1051, 212] width 268 height 31
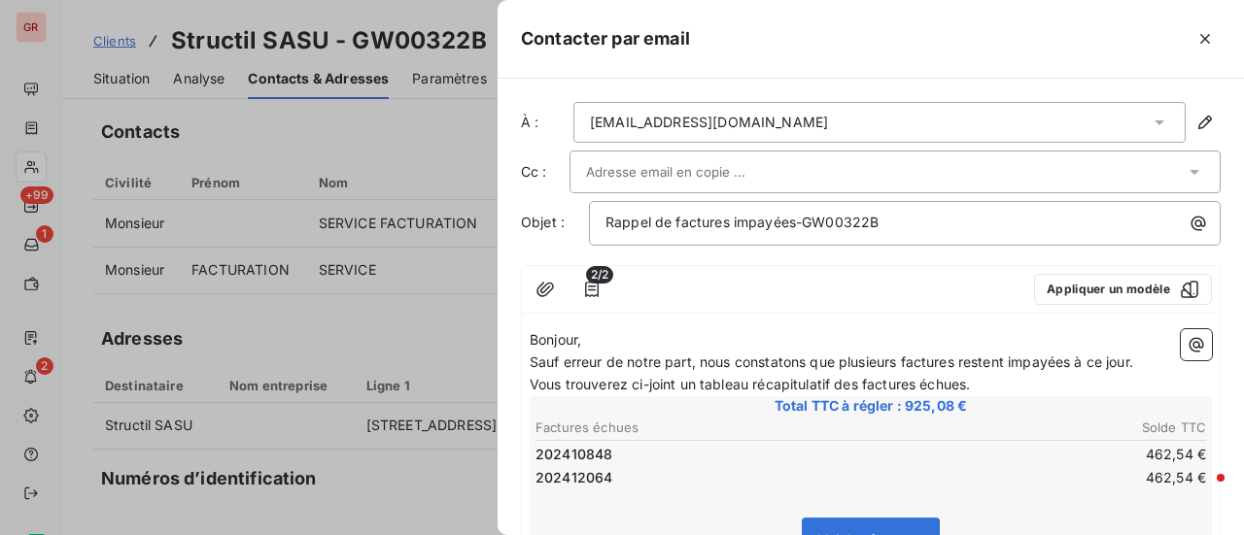
click at [1007, 378] on p "Vous trouverez ci-joint un tableau récapitulatif des factures échues." at bounding box center [870, 385] width 682 height 22
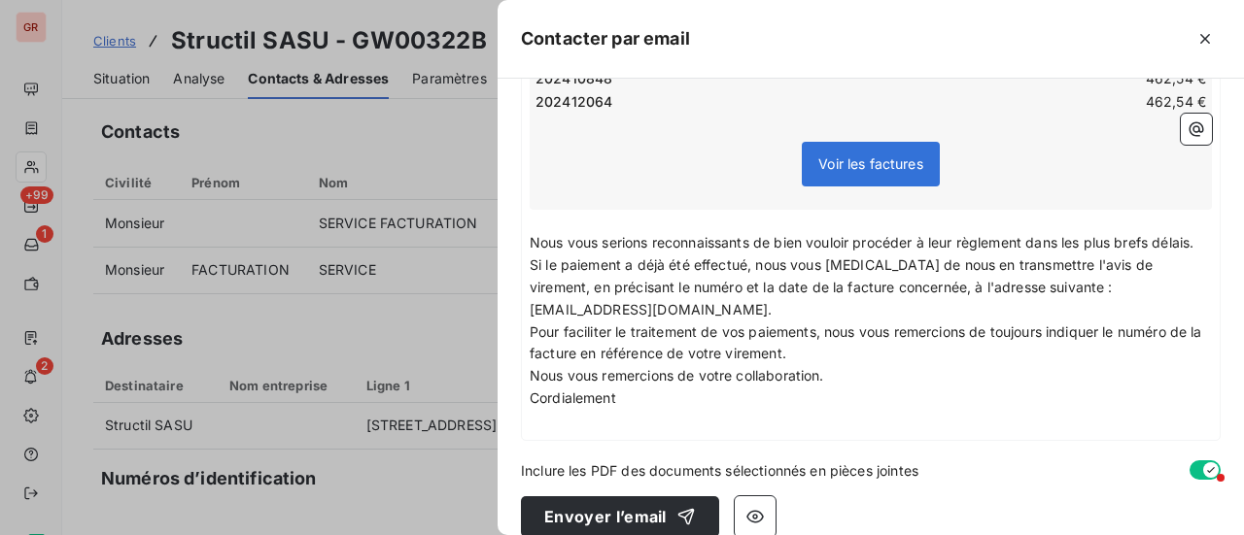
scroll to position [443, 0]
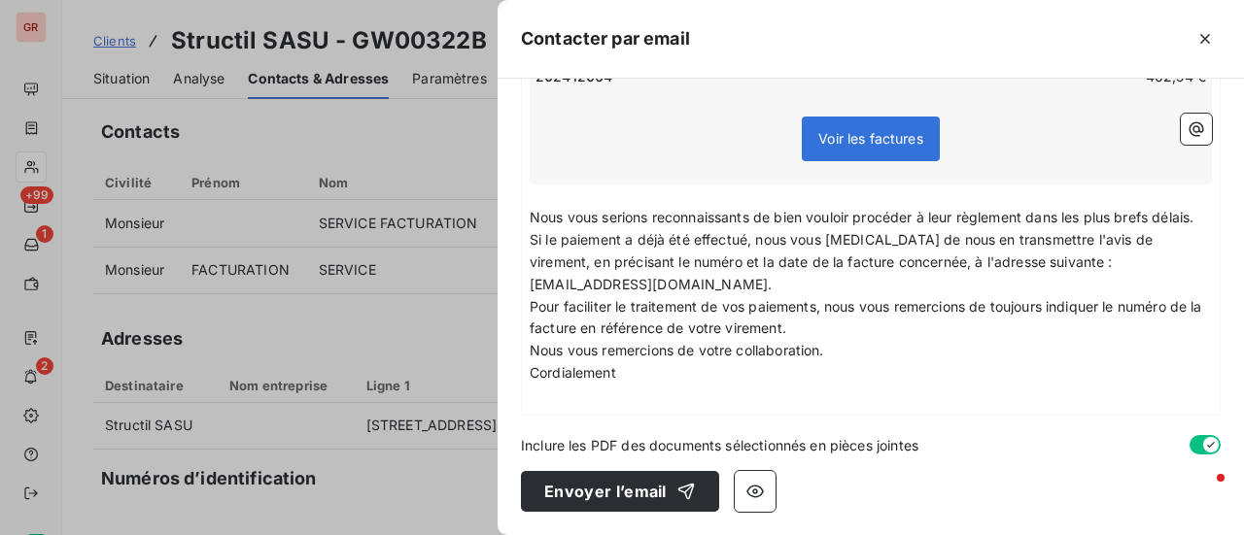
click at [564, 396] on p "﻿" at bounding box center [870, 396] width 682 height 22
click at [1186, 133] on icon "button" at bounding box center [1195, 128] width 19 height 19
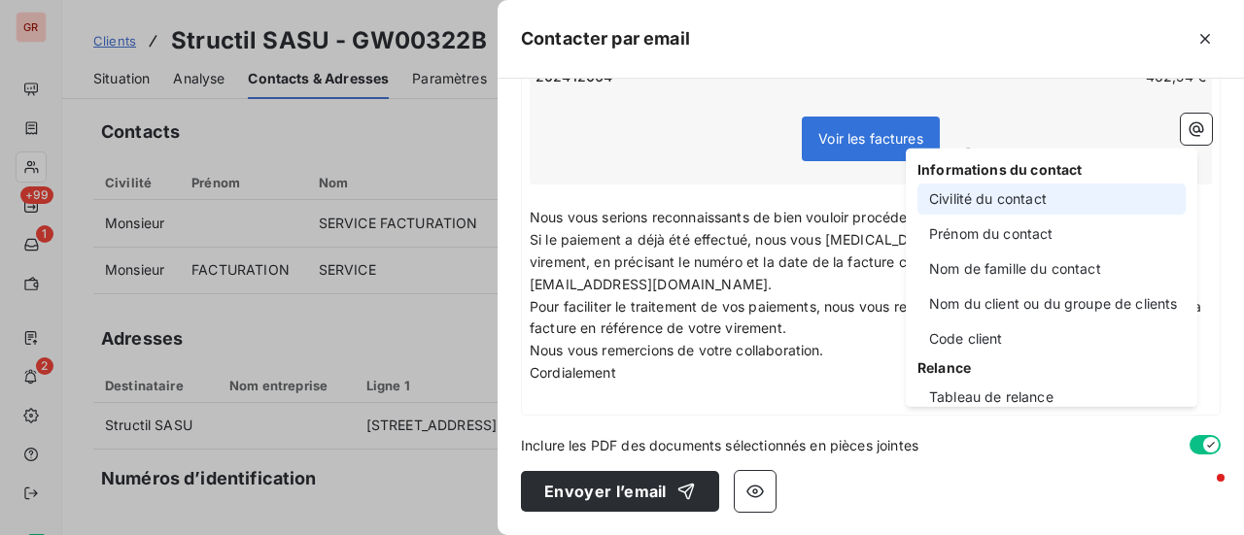
scroll to position [0, 0]
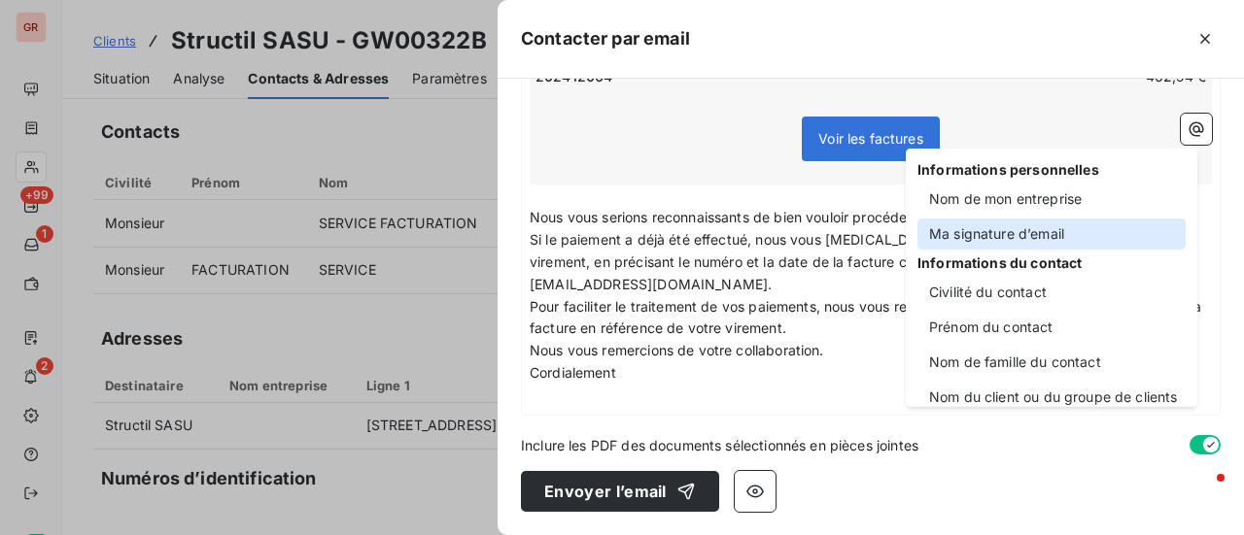
click at [1045, 233] on div "Ma signature d’email" at bounding box center [1051, 234] width 268 height 31
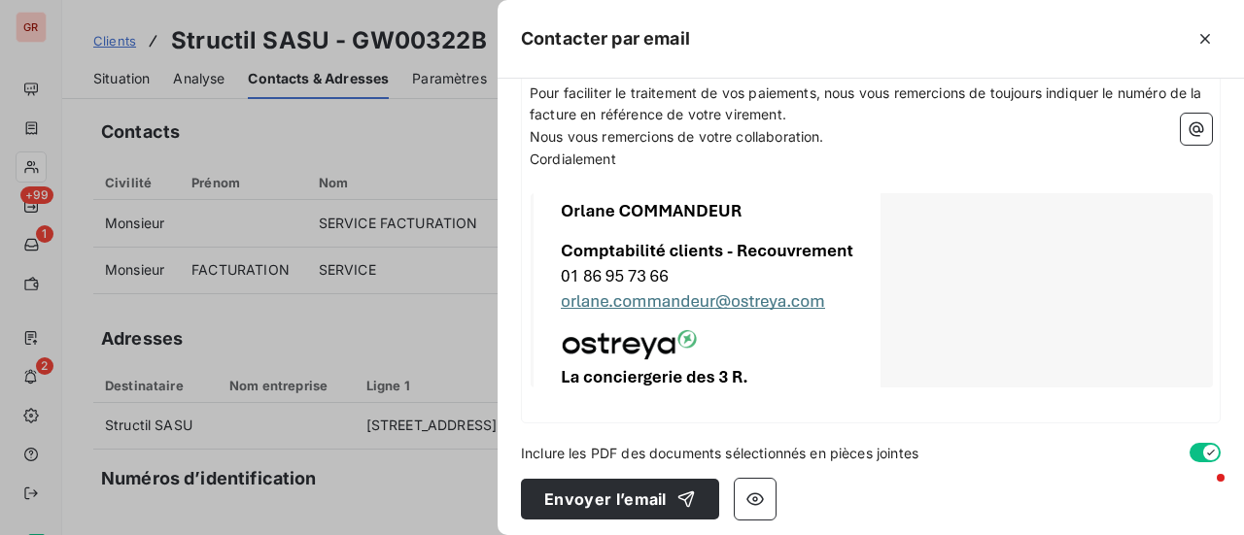
scroll to position [665, 0]
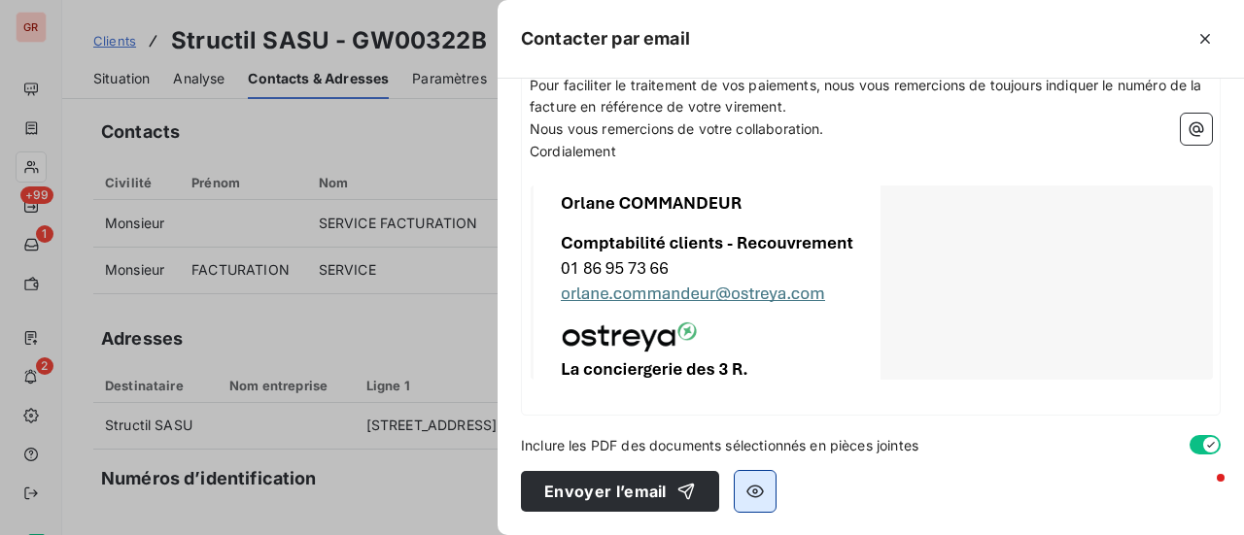
click at [763, 485] on button "button" at bounding box center [754, 491] width 41 height 41
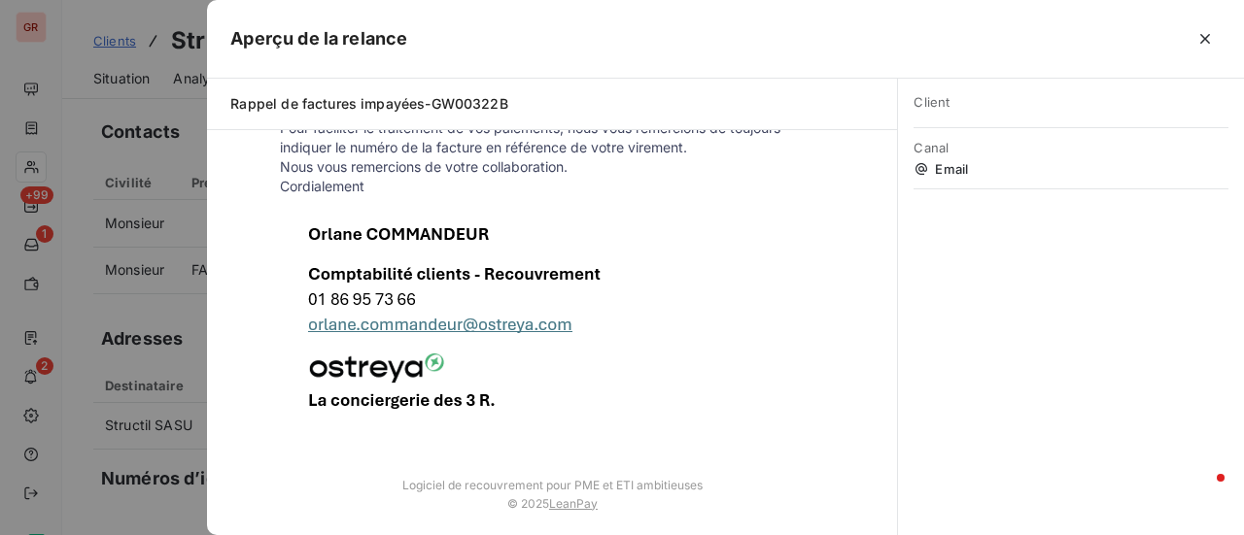
scroll to position [590, 0]
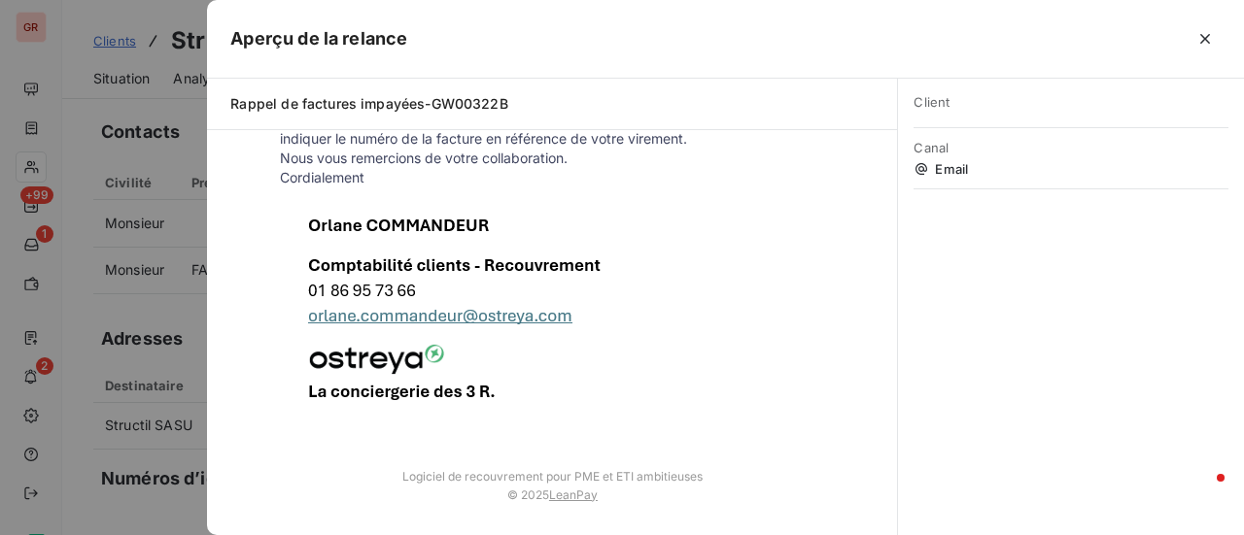
click at [144, 450] on div at bounding box center [622, 267] width 1244 height 535
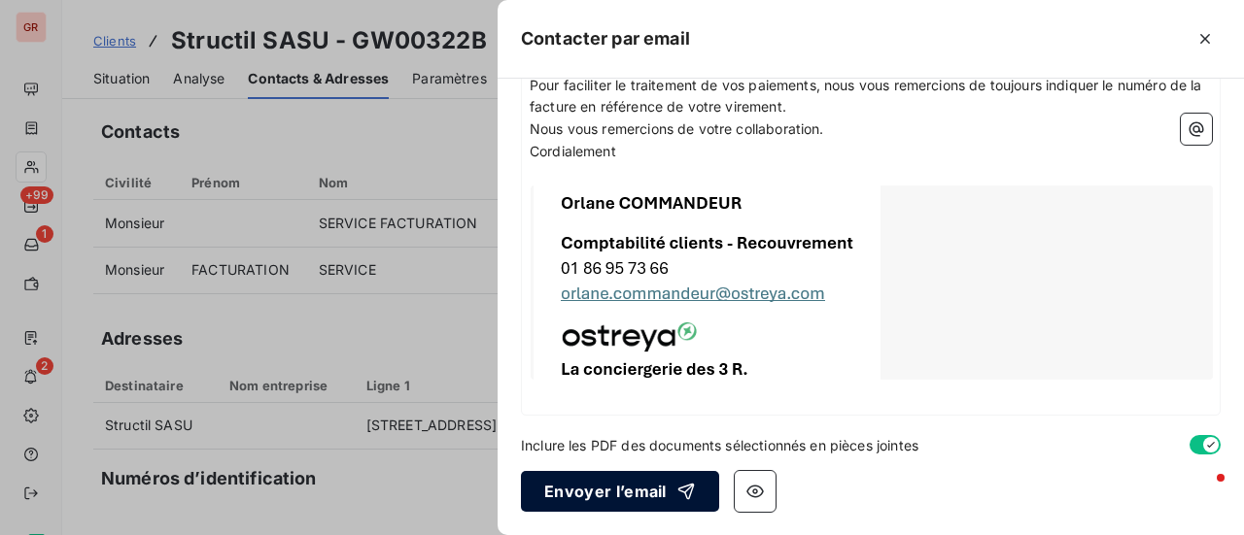
click at [644, 495] on button "Envoyer l’email" at bounding box center [620, 491] width 198 height 41
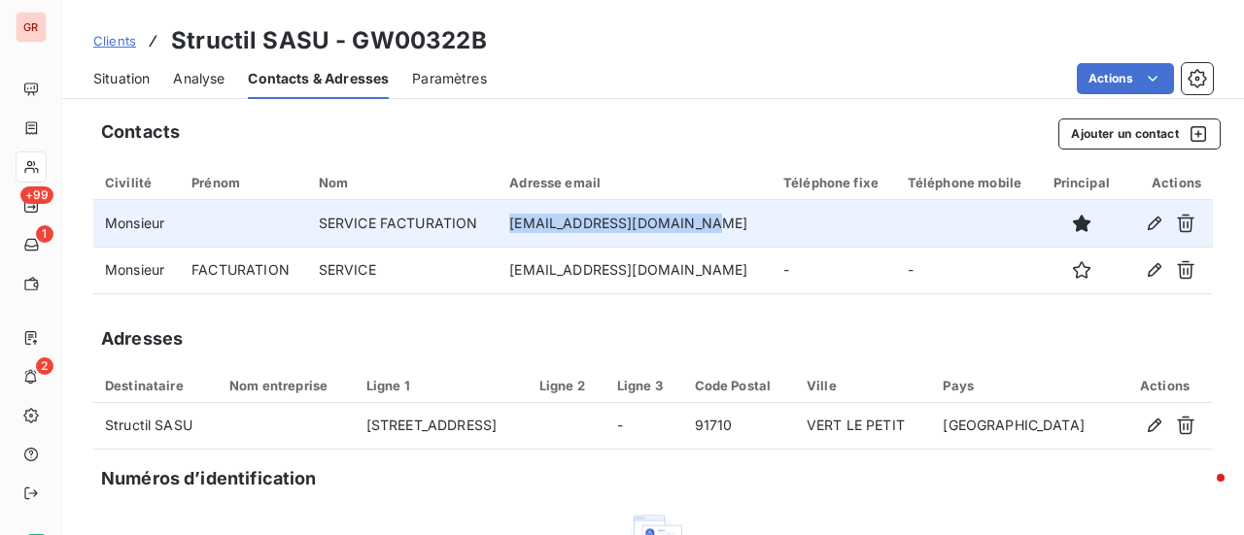
drag, startPoint x: 715, startPoint y: 222, endPoint x: 543, endPoint y: 228, distance: 172.1
click at [525, 236] on td "[EMAIL_ADDRESS][DOMAIN_NAME]" at bounding box center [634, 223] width 274 height 47
copy td "[EMAIL_ADDRESS][DOMAIN_NAME]"
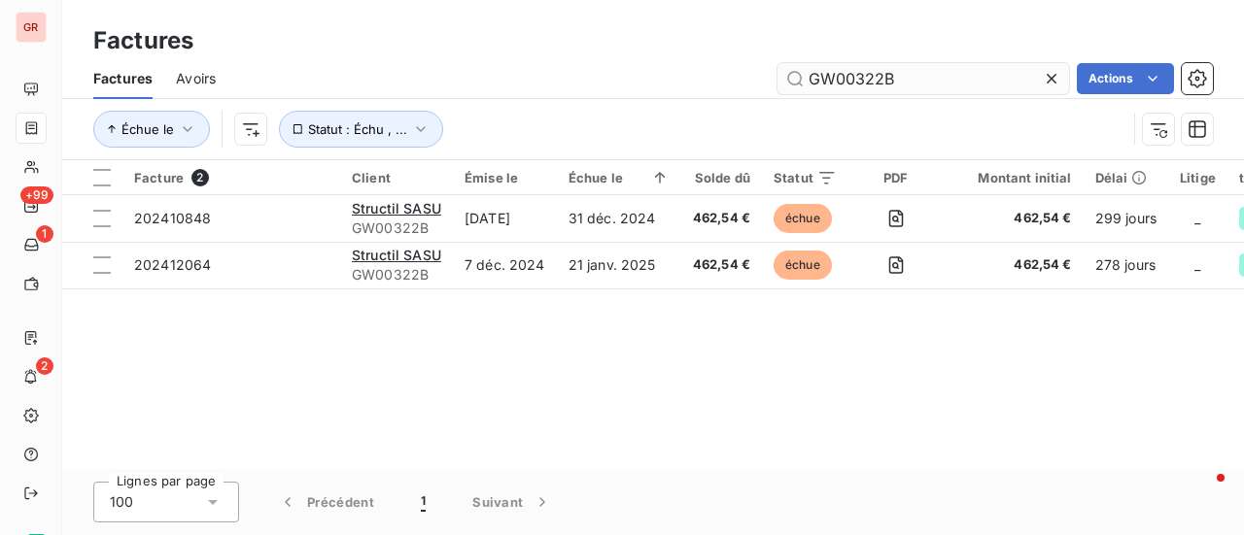
click at [920, 80] on input "GW00322B" at bounding box center [922, 78] width 291 height 31
drag, startPoint x: 680, startPoint y: 94, endPoint x: 662, endPoint y: 95, distance: 18.5
click at [664, 94] on div "Factures Avoirs GW00322B Actions" at bounding box center [652, 78] width 1181 height 41
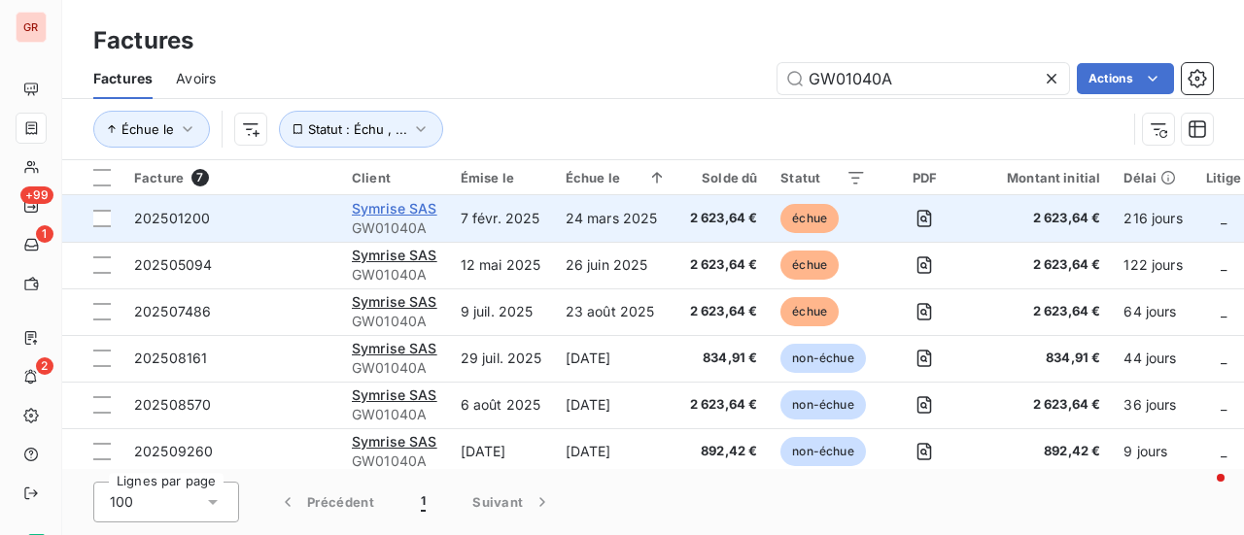
type input "GW01040A"
click at [407, 212] on span "Symrise SAS" at bounding box center [394, 208] width 85 height 17
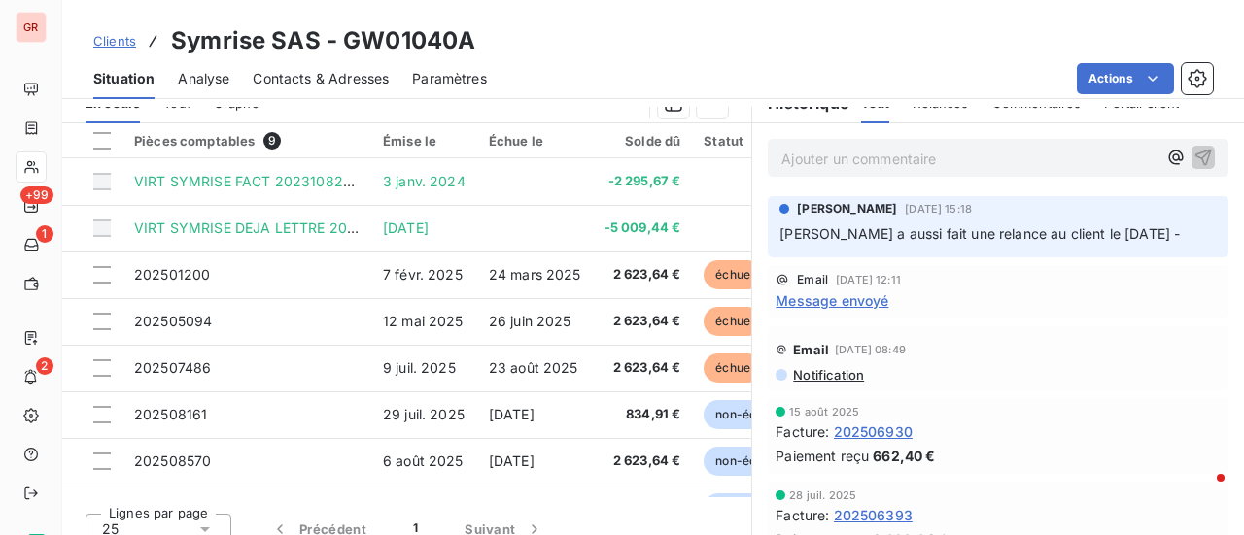
click at [857, 304] on span "Message envoyé" at bounding box center [831, 300] width 113 height 20
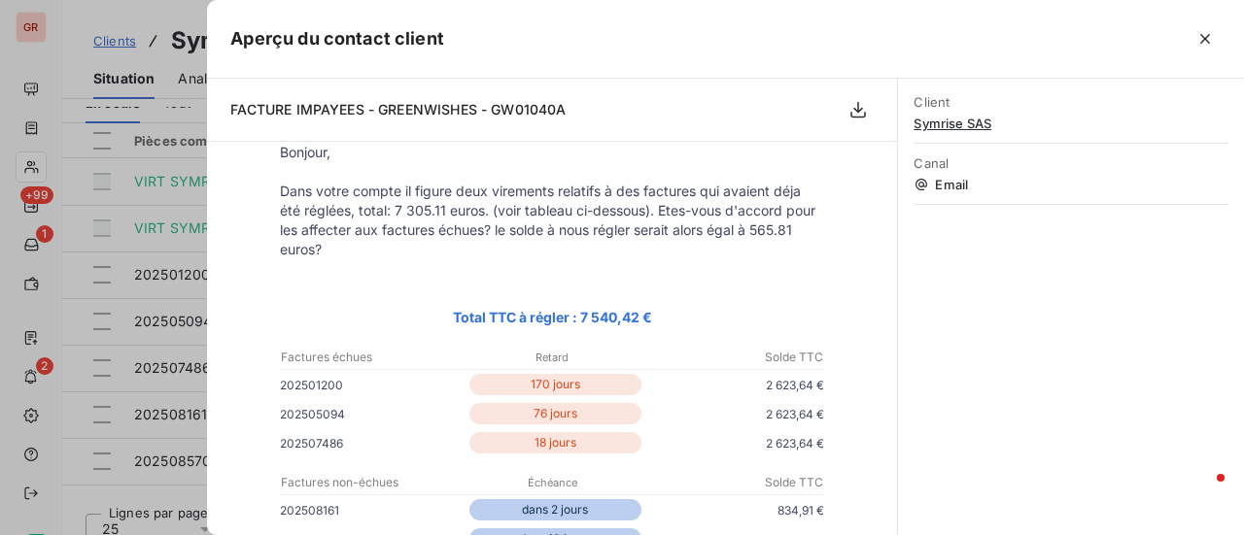
scroll to position [97, 0]
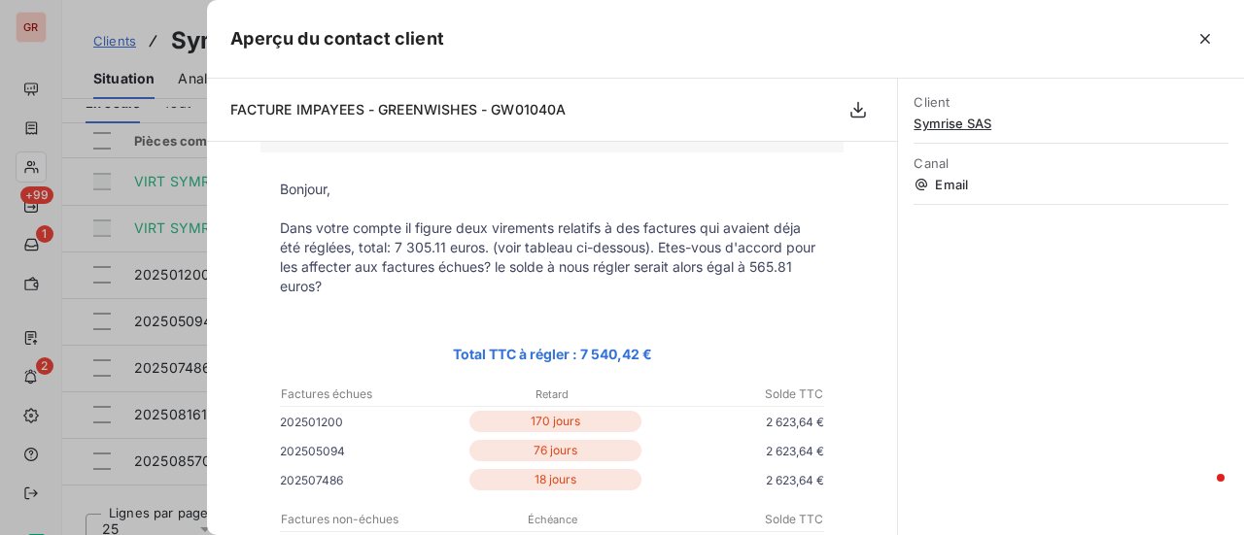
click at [105, 403] on div at bounding box center [622, 267] width 1244 height 535
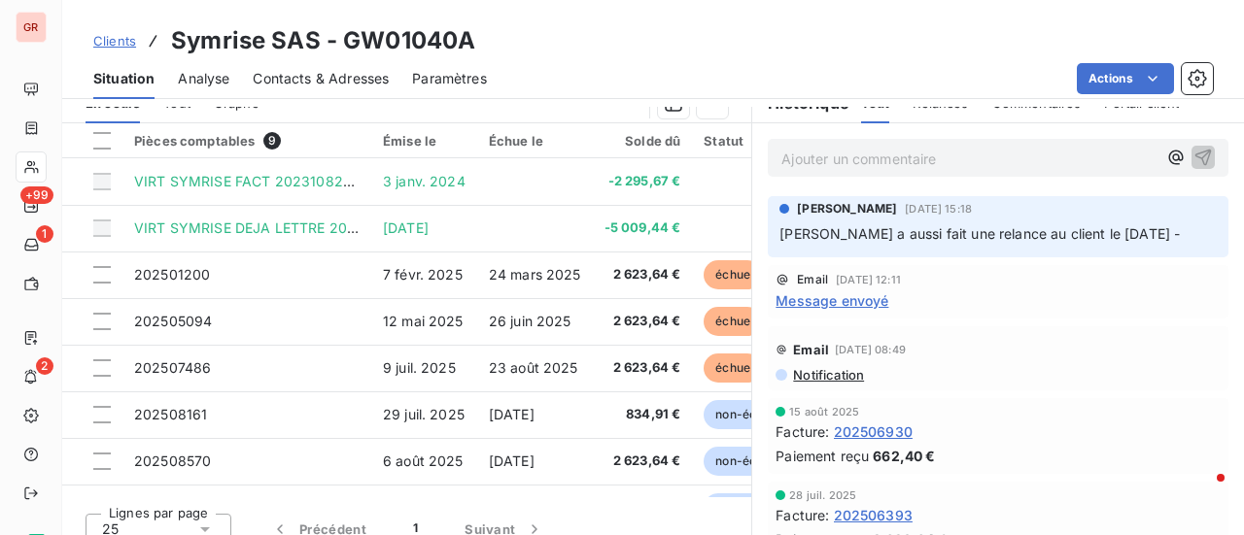
click at [341, 69] on span "Contacts & Adresses" at bounding box center [321, 78] width 136 height 19
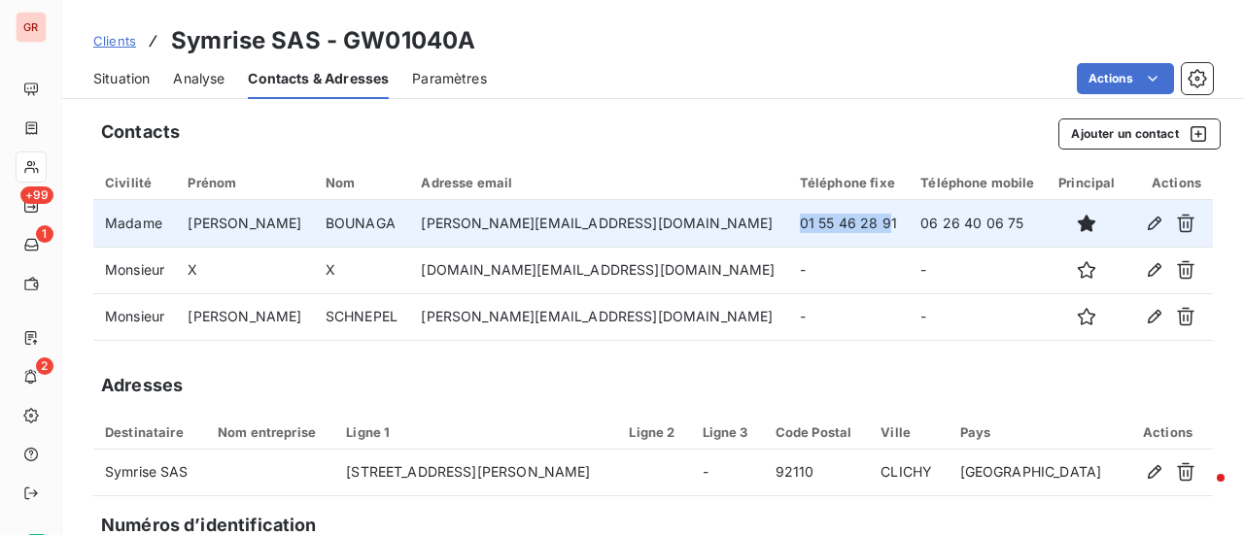
drag, startPoint x: 789, startPoint y: 222, endPoint x: 696, endPoint y: 222, distance: 93.3
click at [788, 222] on td "01 55 46 28 91" at bounding box center [848, 223] width 120 height 47
drag, startPoint x: 802, startPoint y: 221, endPoint x: 694, endPoint y: 224, distance: 108.9
click at [788, 224] on td "01 55 46 28 91" at bounding box center [848, 223] width 120 height 47
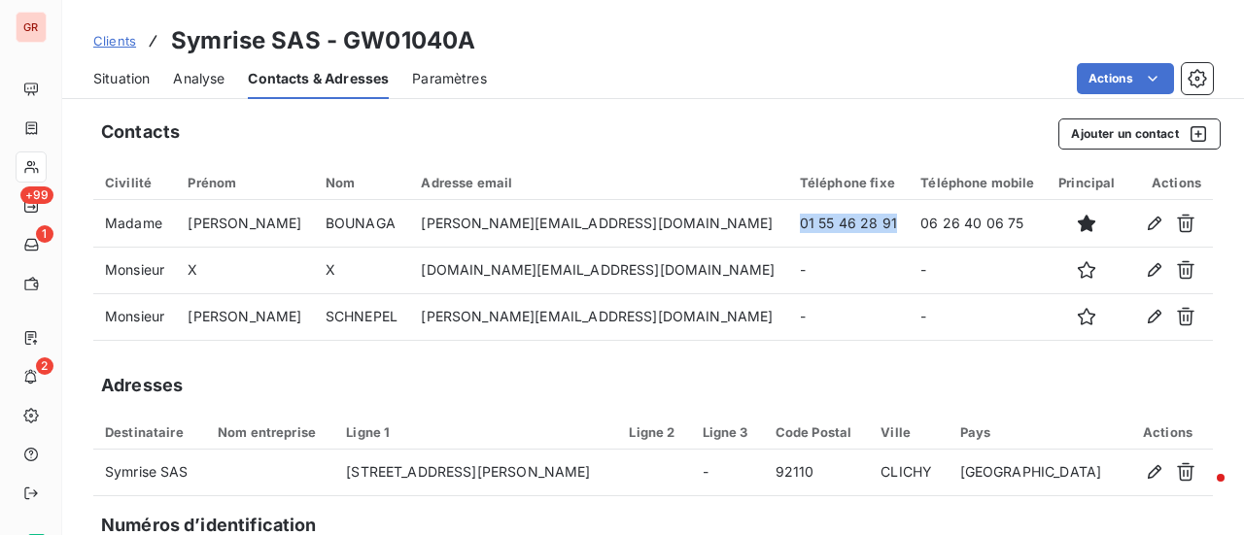
copy td "01 55 46 28 91"
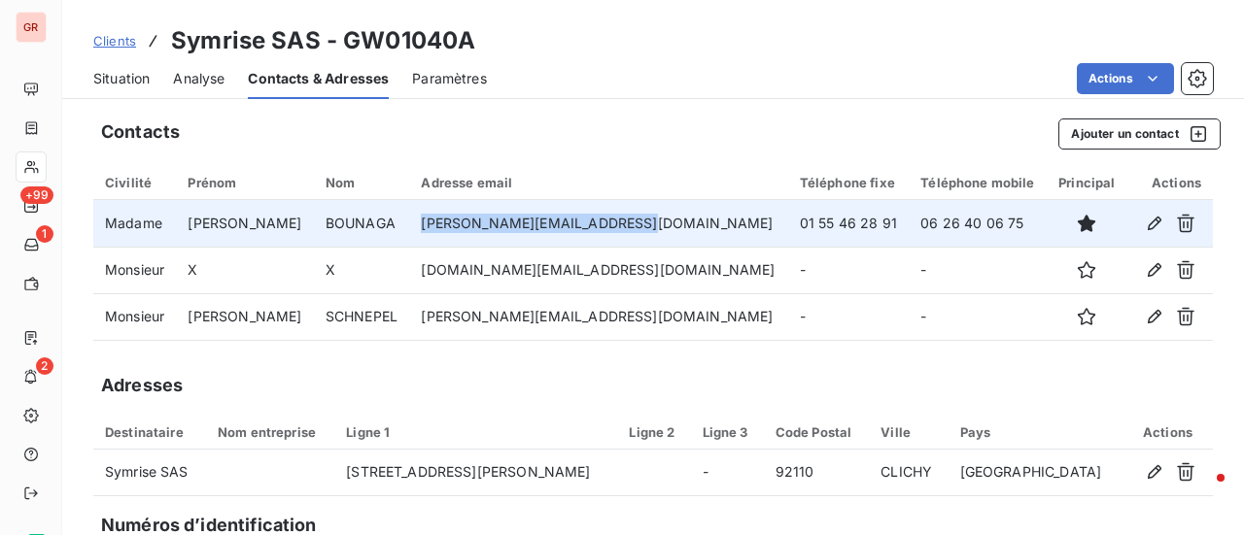
drag, startPoint x: 630, startPoint y: 222, endPoint x: 395, endPoint y: 221, distance: 234.1
click at [395, 221] on tr "Madame [PERSON_NAME] [PERSON_NAME][EMAIL_ADDRESS][DOMAIN_NAME] 01 55 46 28 91 0…" at bounding box center [652, 223] width 1119 height 47
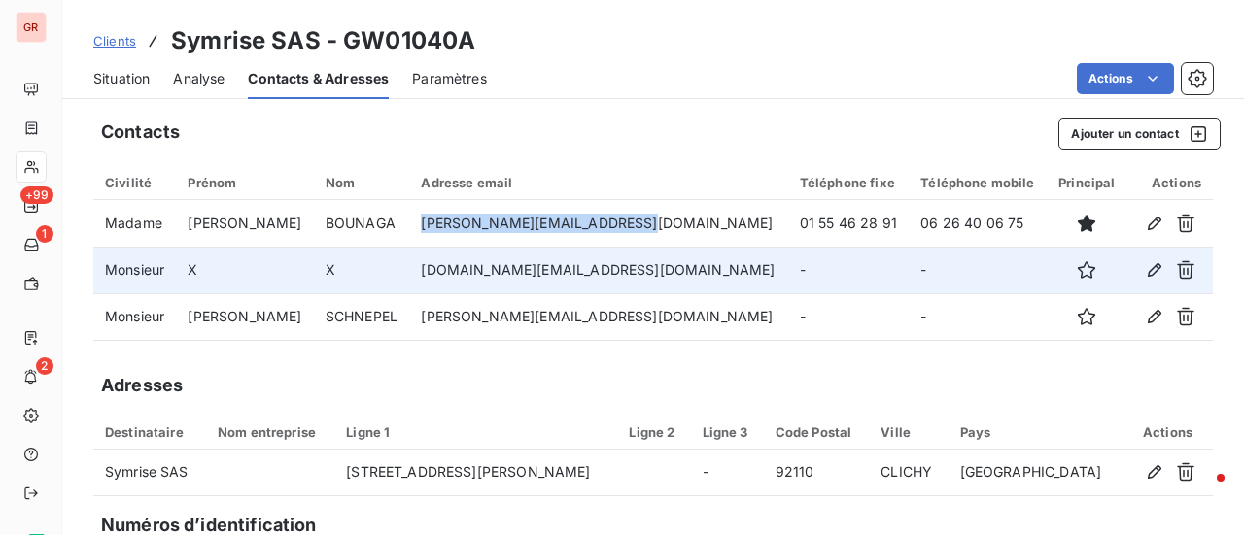
copy tr "[PERSON_NAME][EMAIL_ADDRESS][DOMAIN_NAME]"
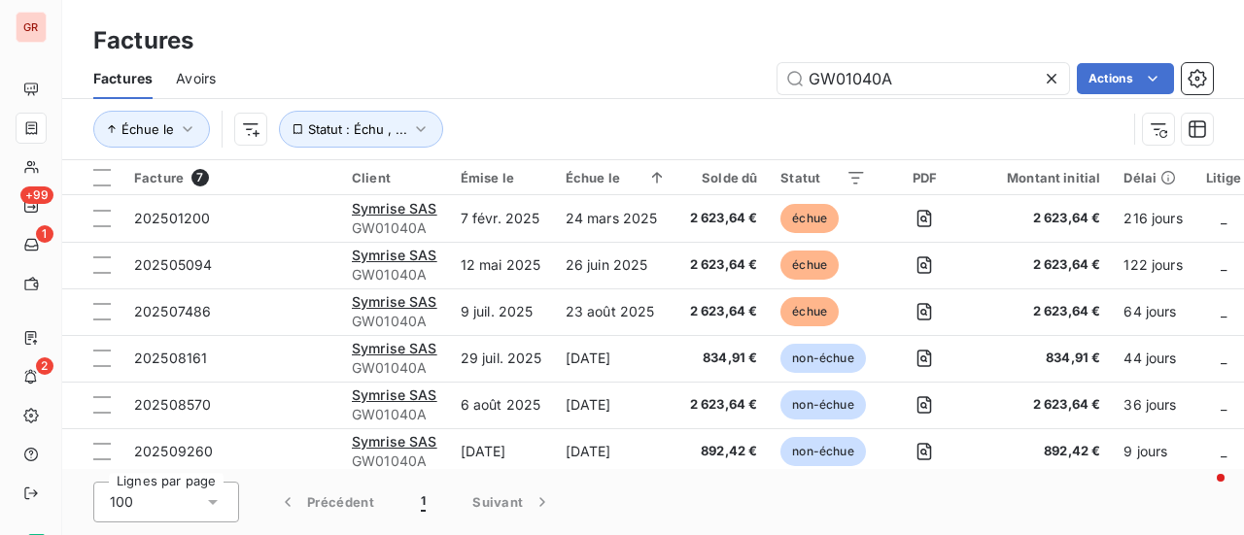
drag, startPoint x: 890, startPoint y: 85, endPoint x: 535, endPoint y: 98, distance: 354.8
click at [548, 96] on div "Factures Avoirs GW01040A Actions" at bounding box center [652, 78] width 1181 height 41
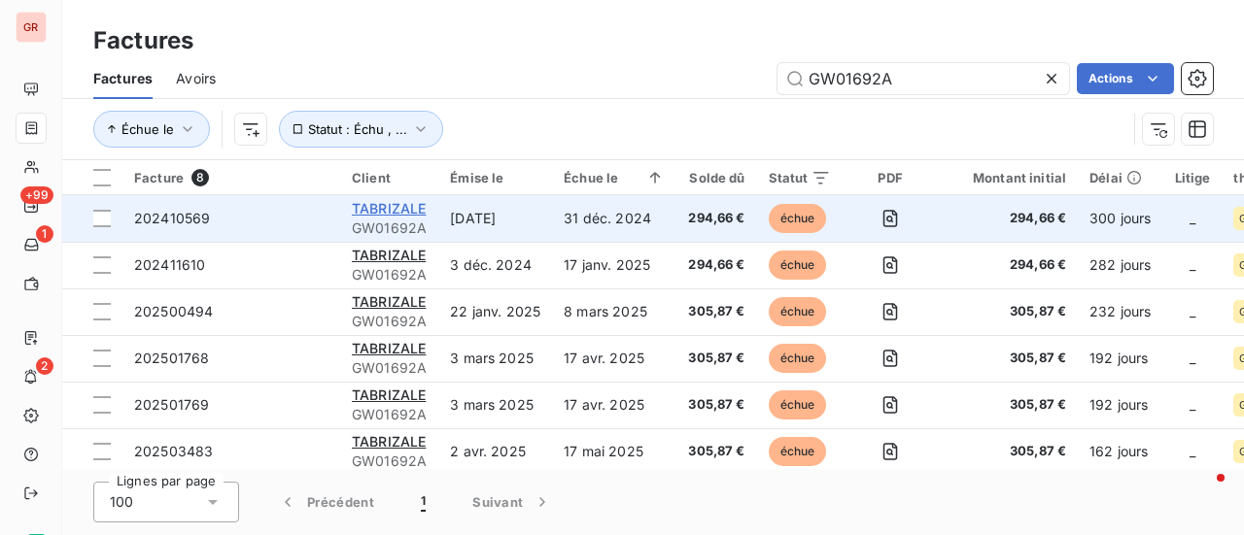
type input "GW01692A"
click at [390, 205] on span "TABRIZALE" at bounding box center [389, 208] width 74 height 17
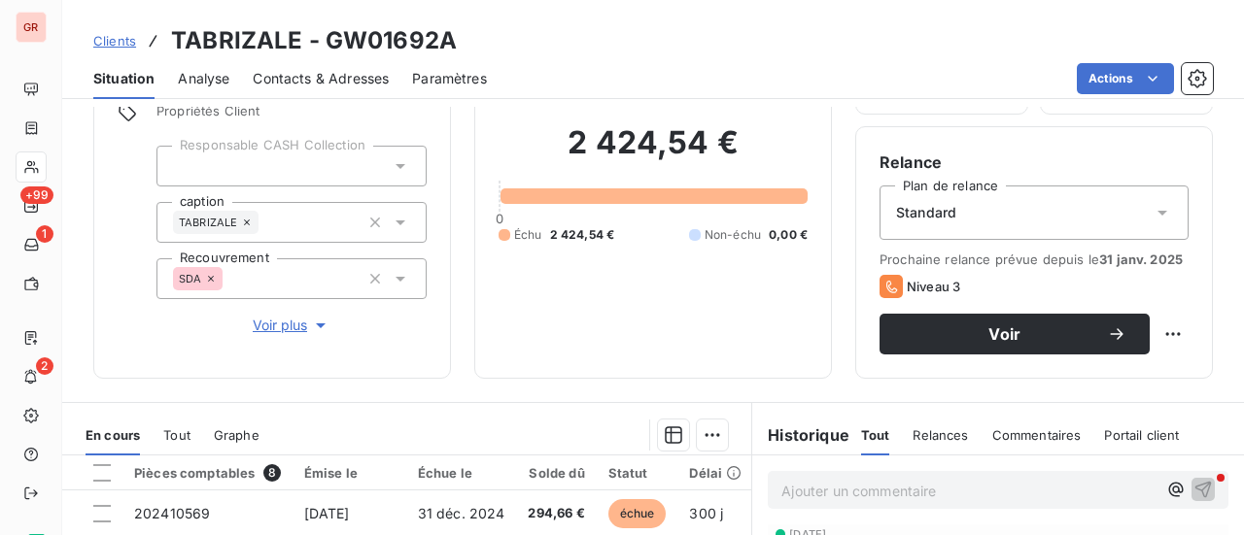
scroll to position [116, 0]
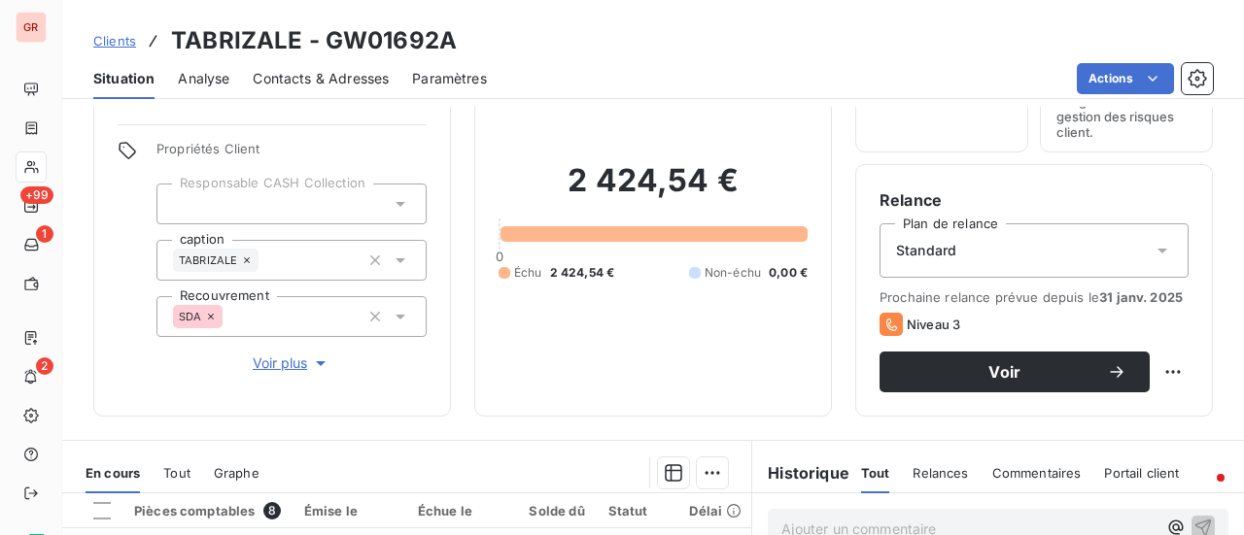
click at [341, 67] on div "Contacts & Adresses" at bounding box center [321, 78] width 136 height 41
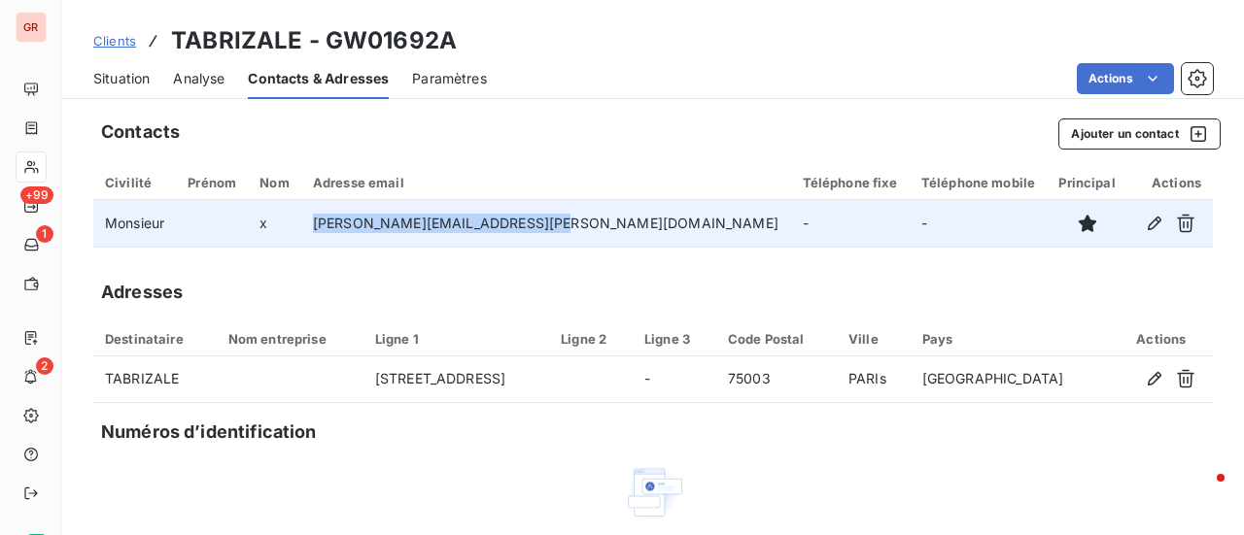
drag, startPoint x: 589, startPoint y: 222, endPoint x: 367, endPoint y: 227, distance: 221.6
click at [367, 227] on td "[PERSON_NAME][EMAIL_ADDRESS][PERSON_NAME][DOMAIN_NAME]" at bounding box center [546, 223] width 490 height 47
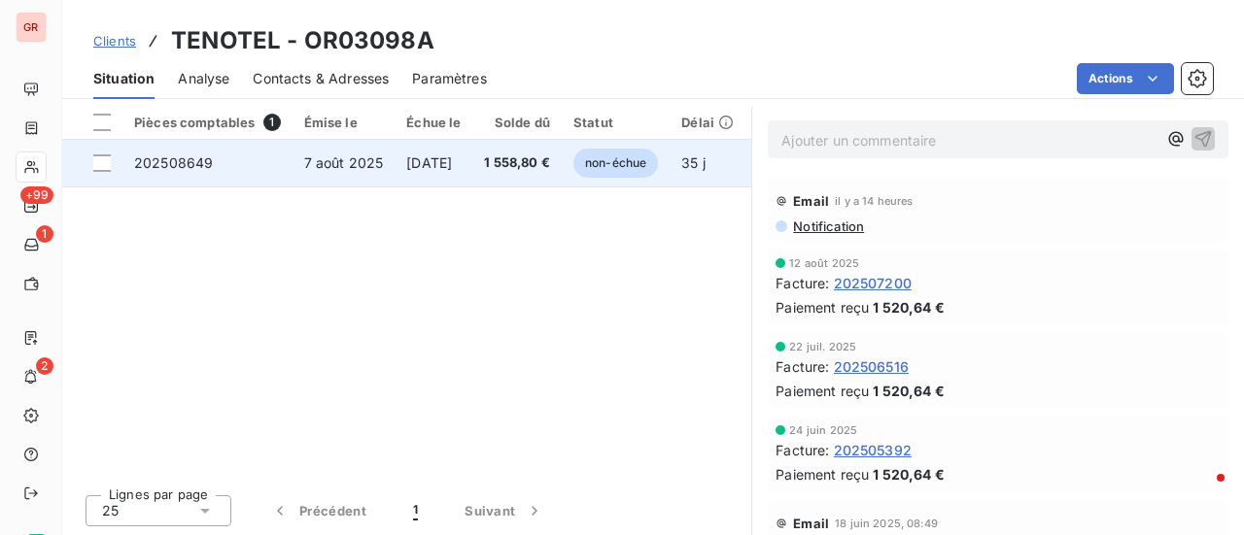
click at [326, 168] on span "7 août 2025" at bounding box center [344, 162] width 80 height 17
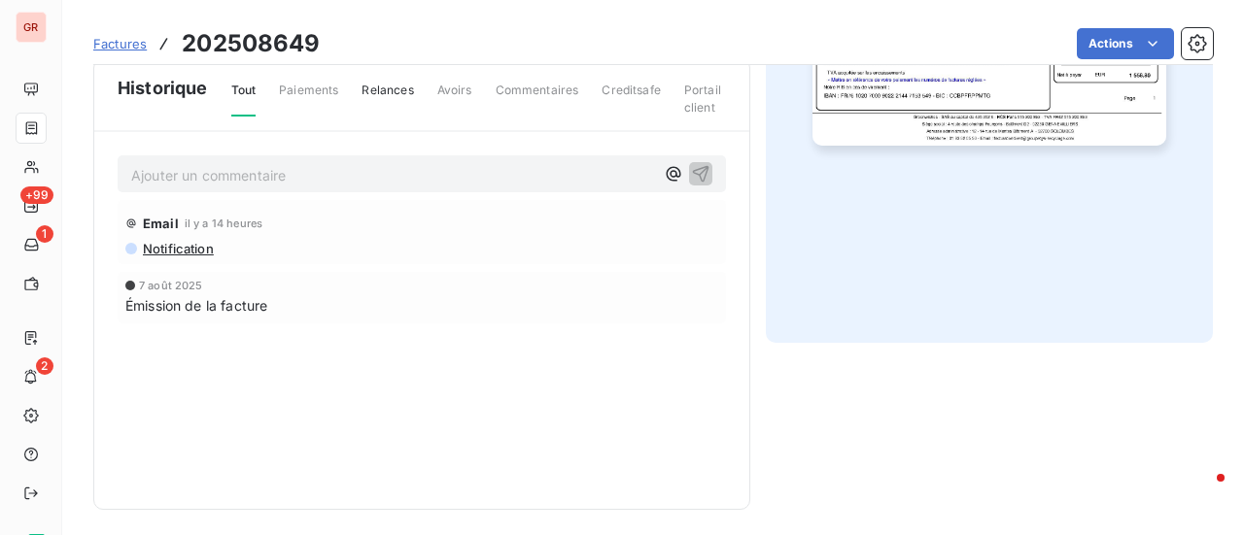
scroll to position [631, 0]
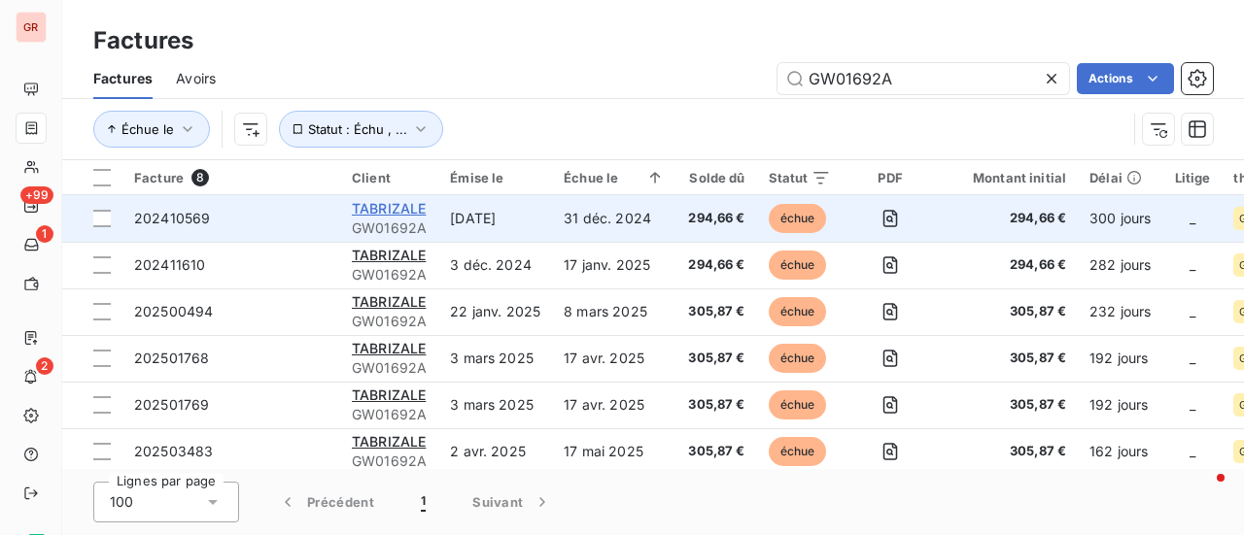
click at [387, 209] on span "TABRIZALE" at bounding box center [389, 208] width 74 height 17
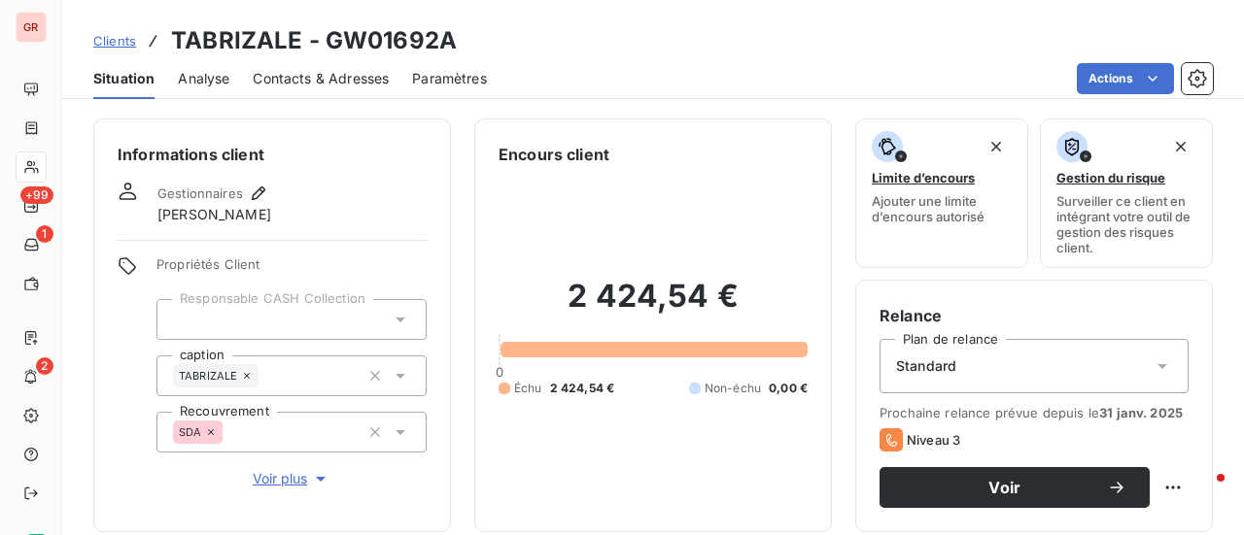
click at [336, 81] on span "Contacts & Adresses" at bounding box center [321, 78] width 136 height 19
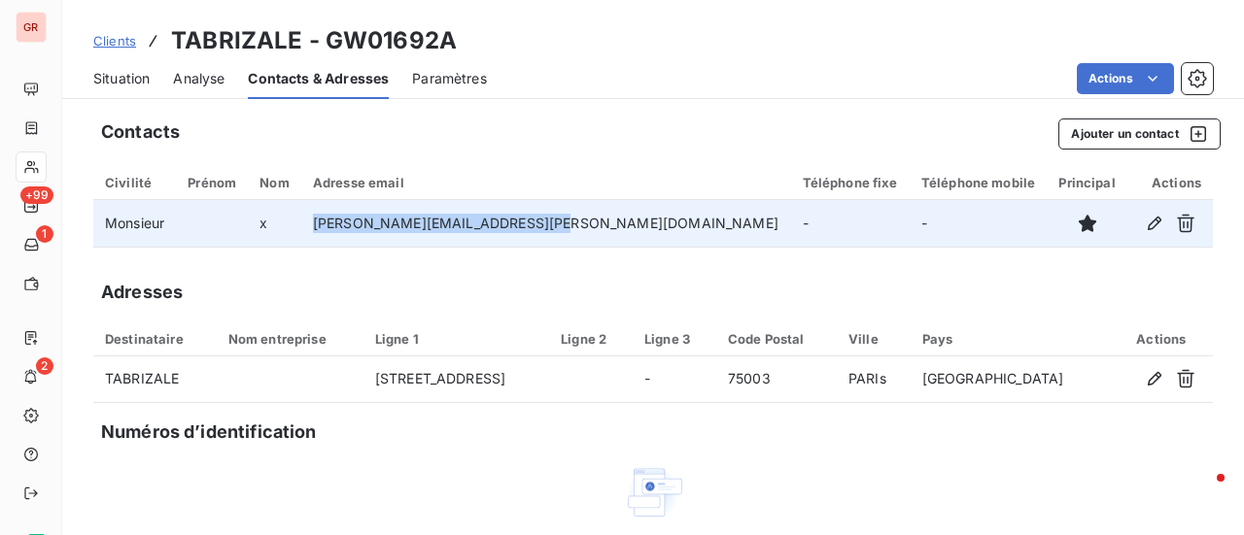
drag, startPoint x: 593, startPoint y: 224, endPoint x: 369, endPoint y: 224, distance: 223.5
click at [369, 224] on td "[PERSON_NAME][EMAIL_ADDRESS][PERSON_NAME][DOMAIN_NAME]" at bounding box center [546, 223] width 490 height 47
copy td "[PERSON_NAME][EMAIL_ADDRESS][PERSON_NAME][DOMAIN_NAME]"
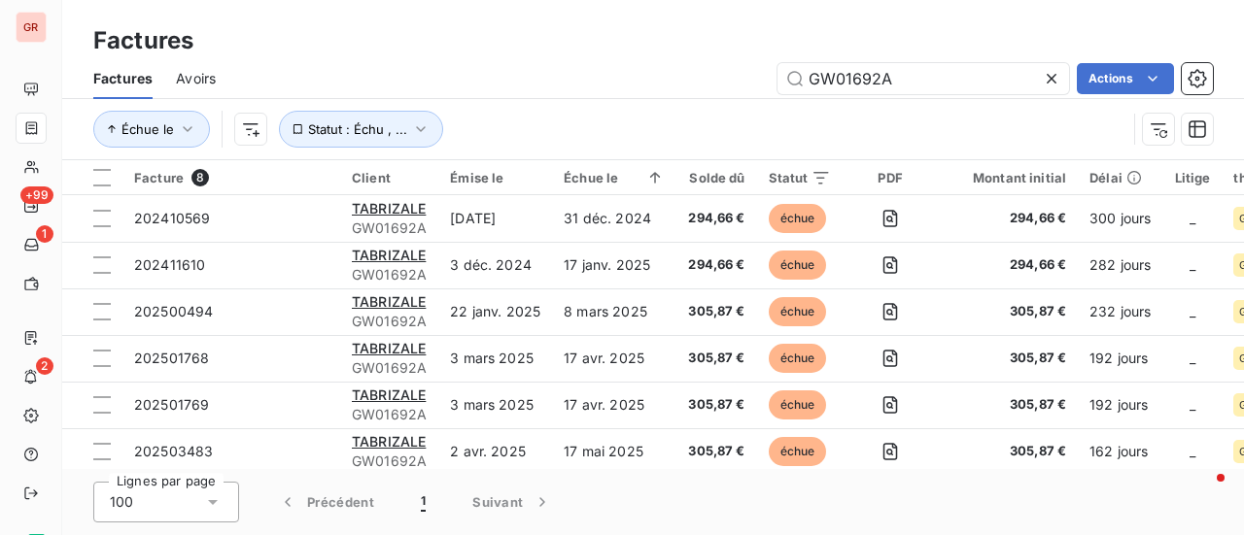
click at [572, 88] on html "GR +99 1 2 Factures Factures Avoirs GW01692A Actions Échue le Statut : Échu , .…" at bounding box center [622, 267] width 1244 height 535
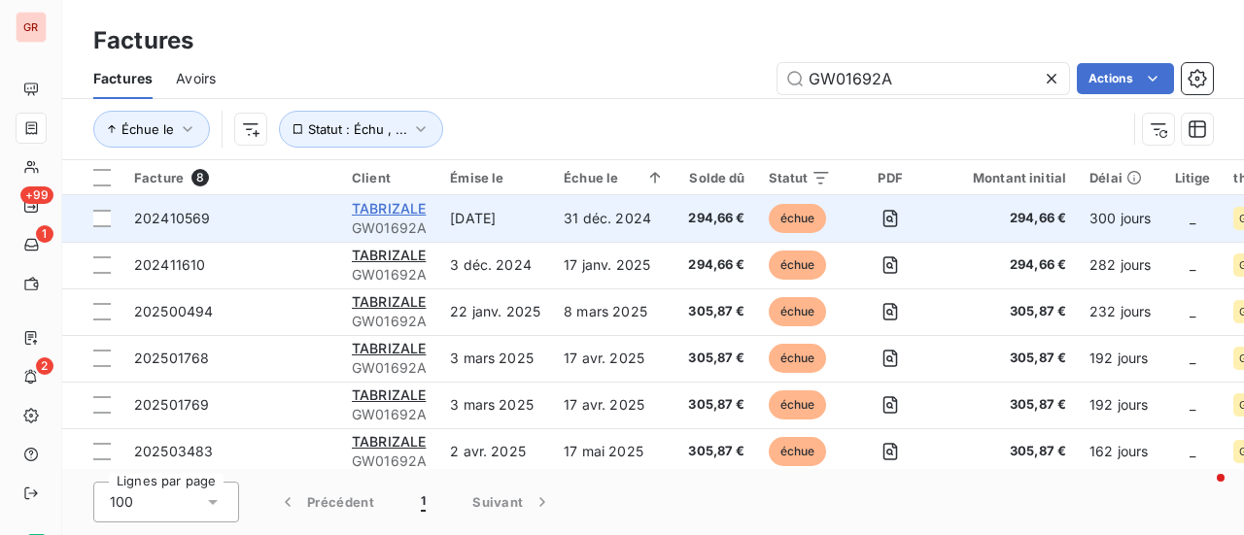
click at [392, 205] on span "TABRIZALE" at bounding box center [389, 208] width 74 height 17
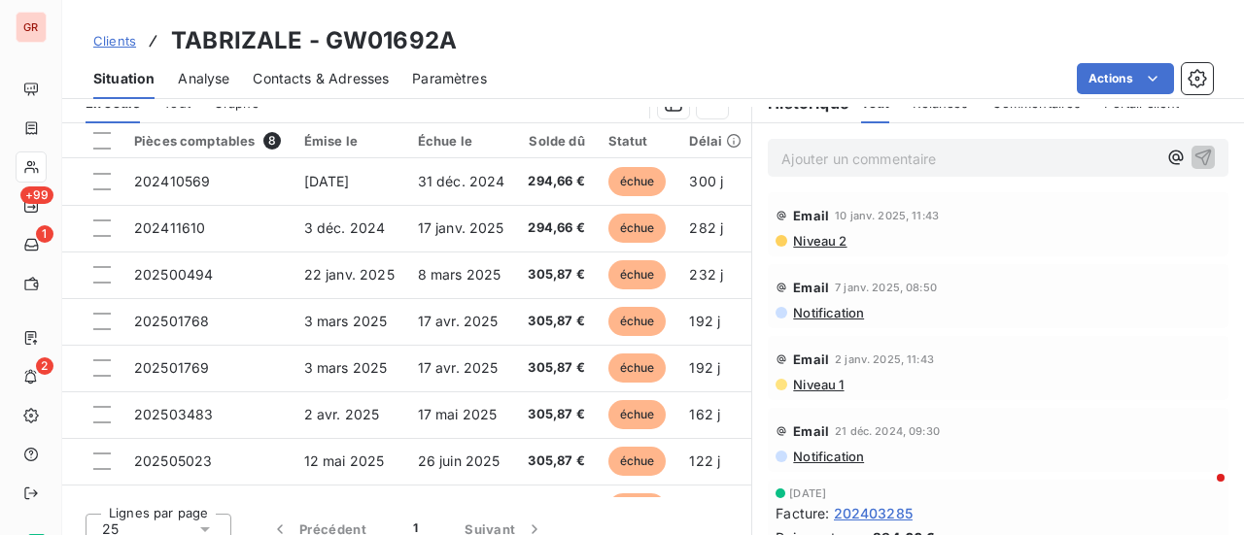
scroll to position [389, 0]
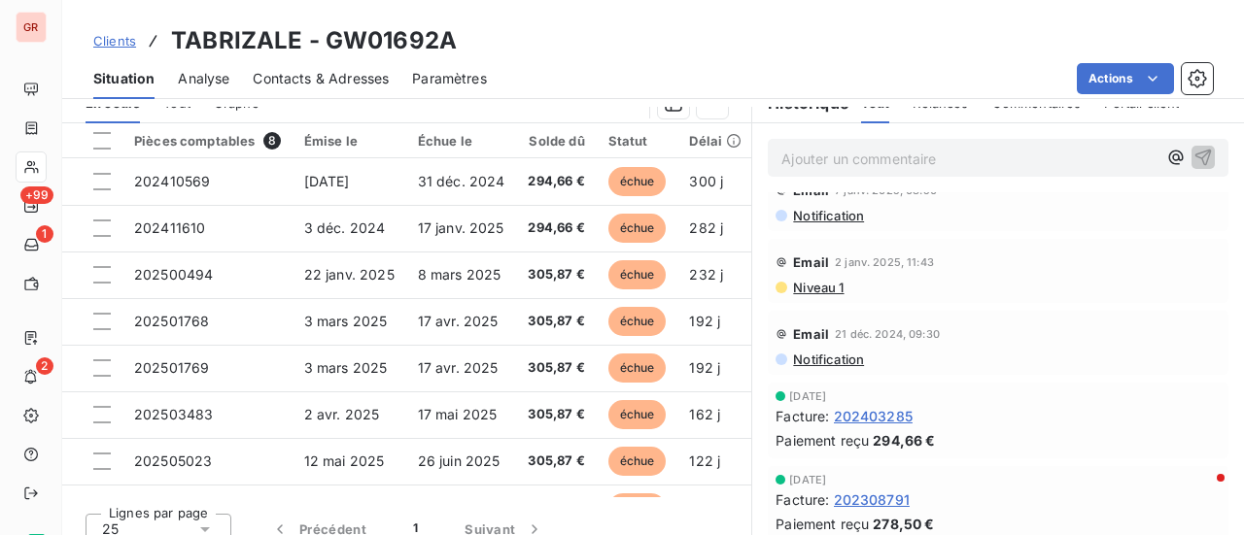
click at [822, 283] on span "Niveau 1" at bounding box center [817, 288] width 52 height 16
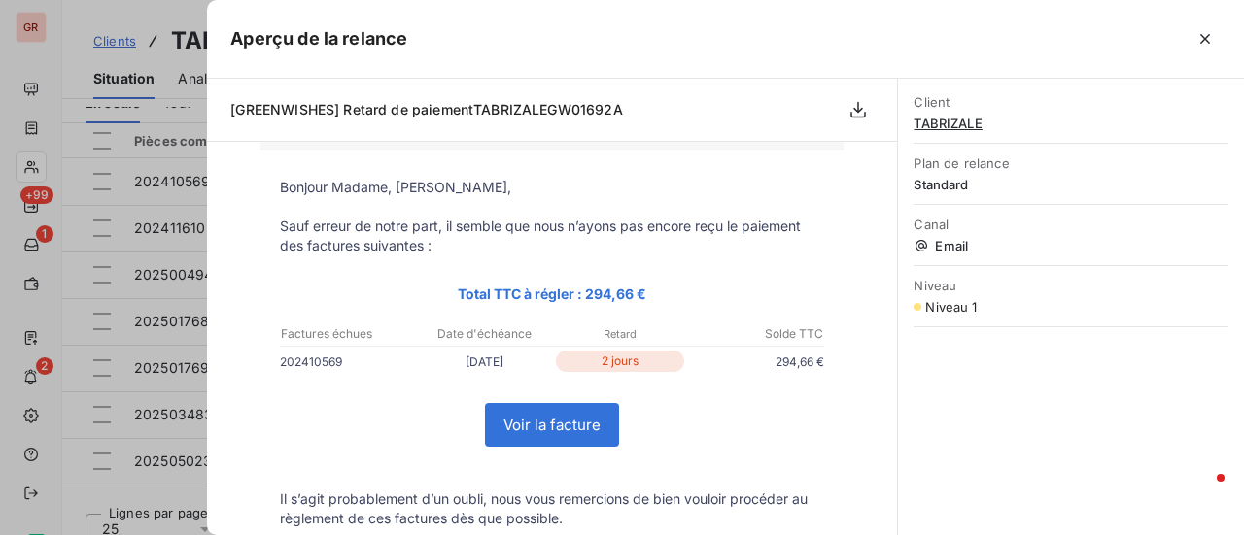
scroll to position [0, 0]
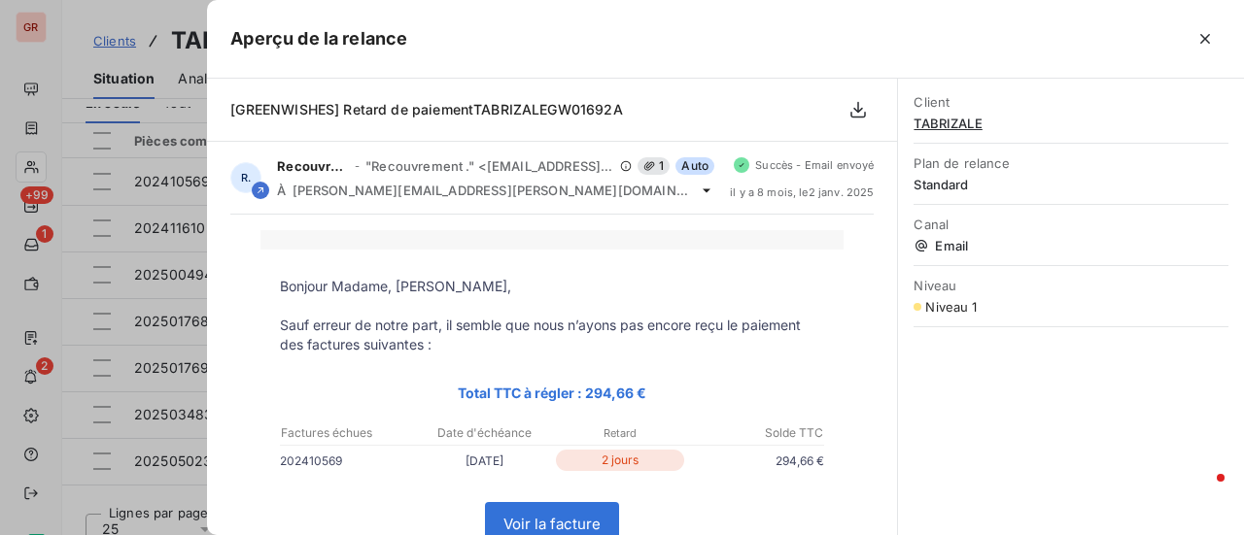
click at [140, 96] on div at bounding box center [622, 267] width 1244 height 535
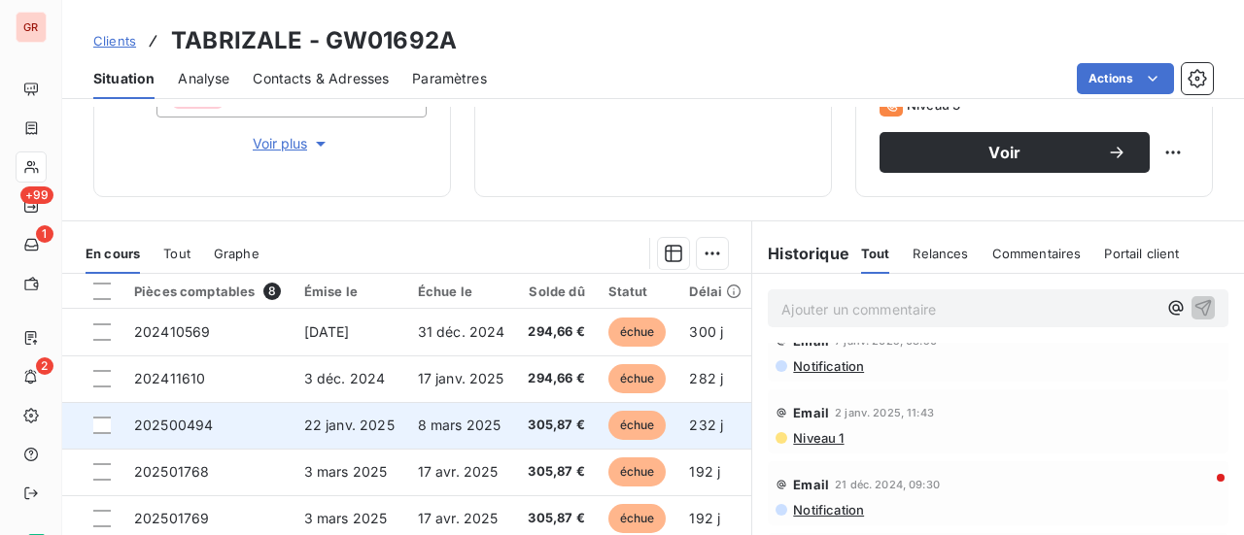
scroll to position [310, 0]
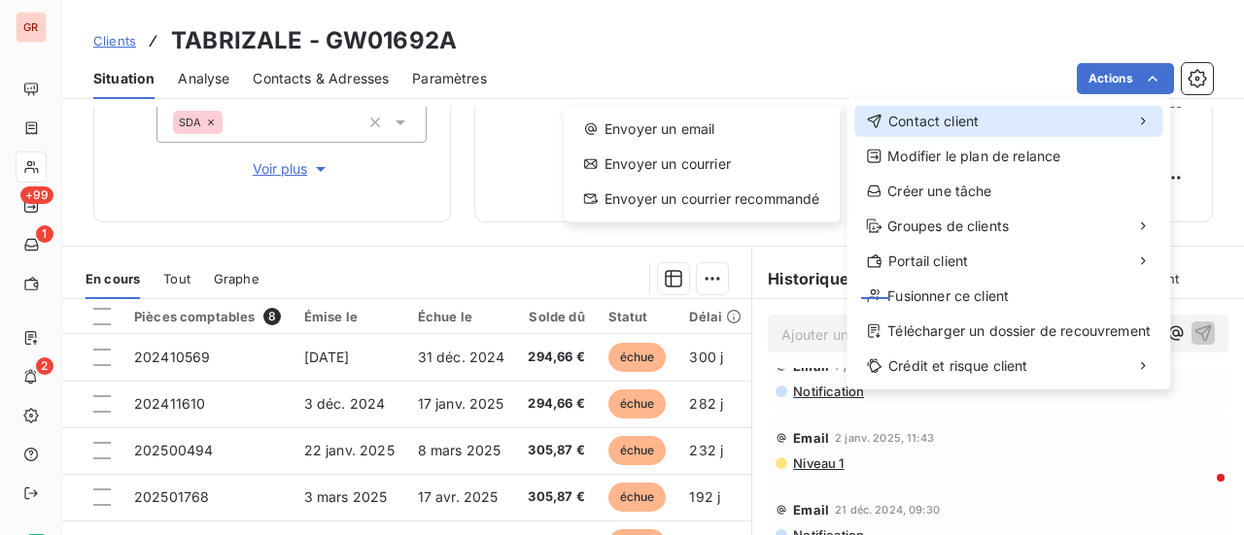
click at [1002, 114] on div "Contact client" at bounding box center [1008, 121] width 308 height 31
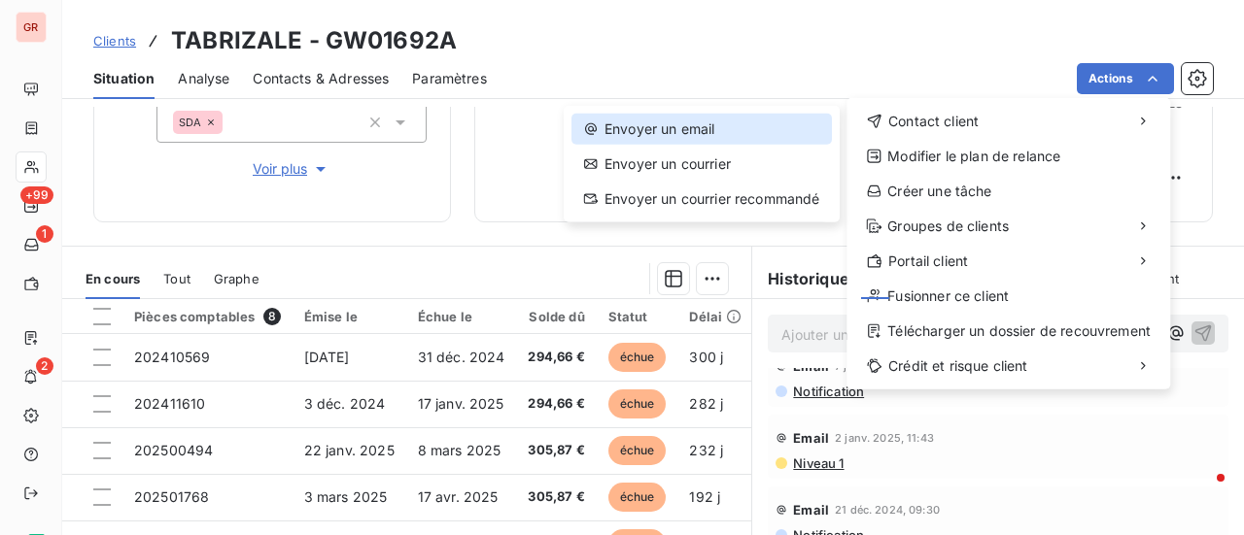
click at [713, 138] on div "Envoyer un email" at bounding box center [701, 129] width 260 height 31
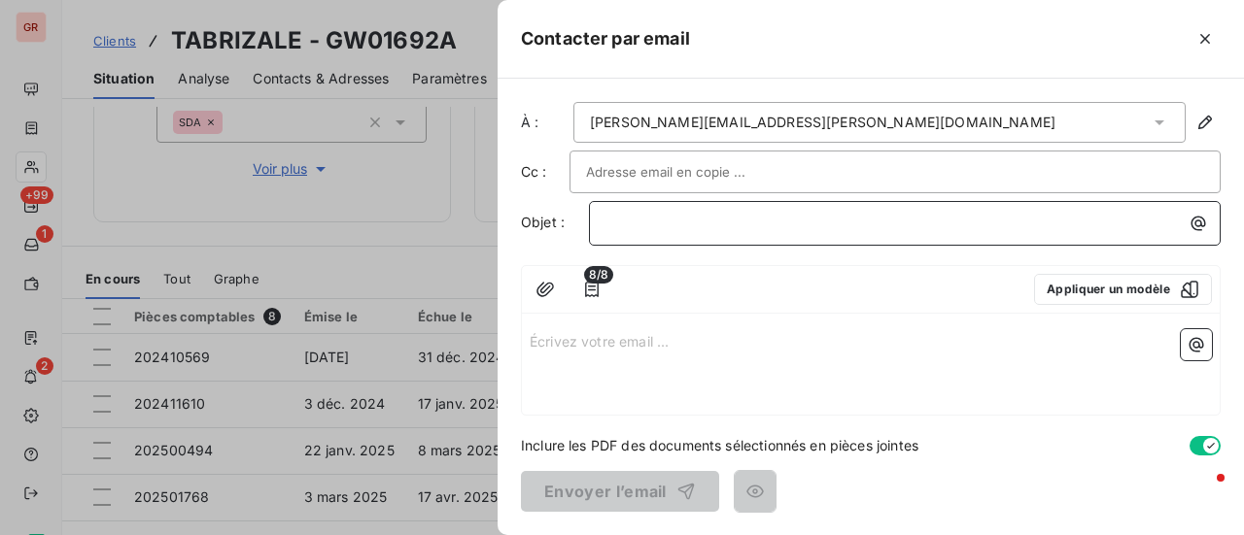
click at [769, 217] on p "﻿" at bounding box center [909, 223] width 608 height 22
click at [738, 208] on div "﻿" at bounding box center [905, 221] width 618 height 26
click at [585, 348] on p "Écrivez votre email ... ﻿" at bounding box center [870, 340] width 682 height 22
click at [533, 338] on p "Écrivez votre email ... ﻿" at bounding box center [870, 340] width 682 height 22
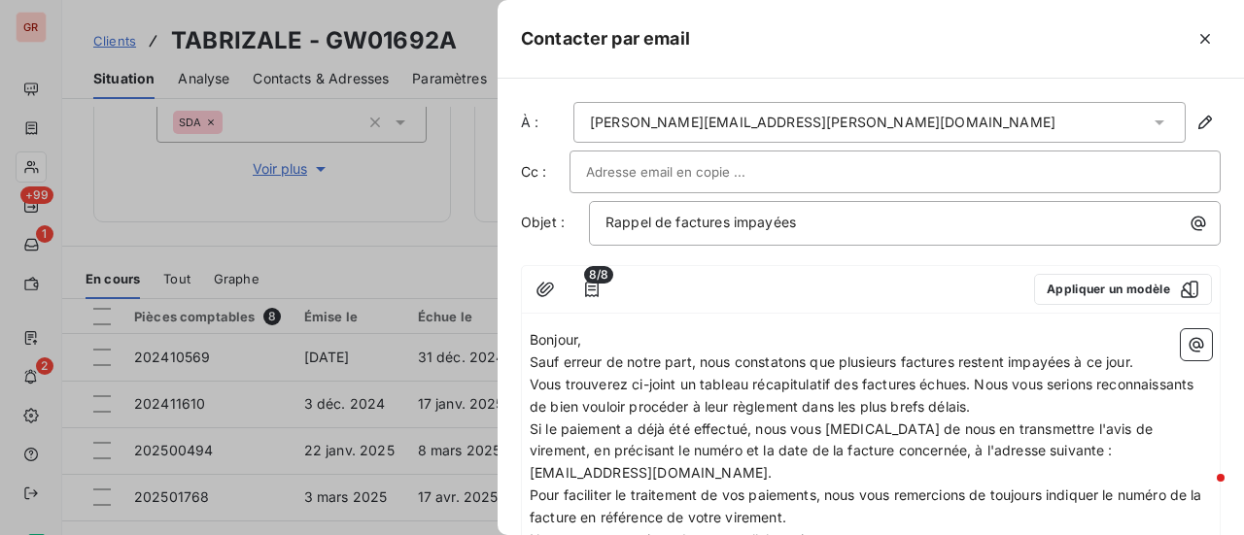
click at [977, 380] on span "Vous trouverez ci-joint un tableau récapitulatif des factures échues. Nous vous…" at bounding box center [862, 395] width 667 height 39
click at [995, 386] on p "Vous trouverez ci-joint un tableau récapitulatif des factures échues." at bounding box center [870, 385] width 682 height 22
click at [1186, 341] on icon "button" at bounding box center [1195, 344] width 19 height 19
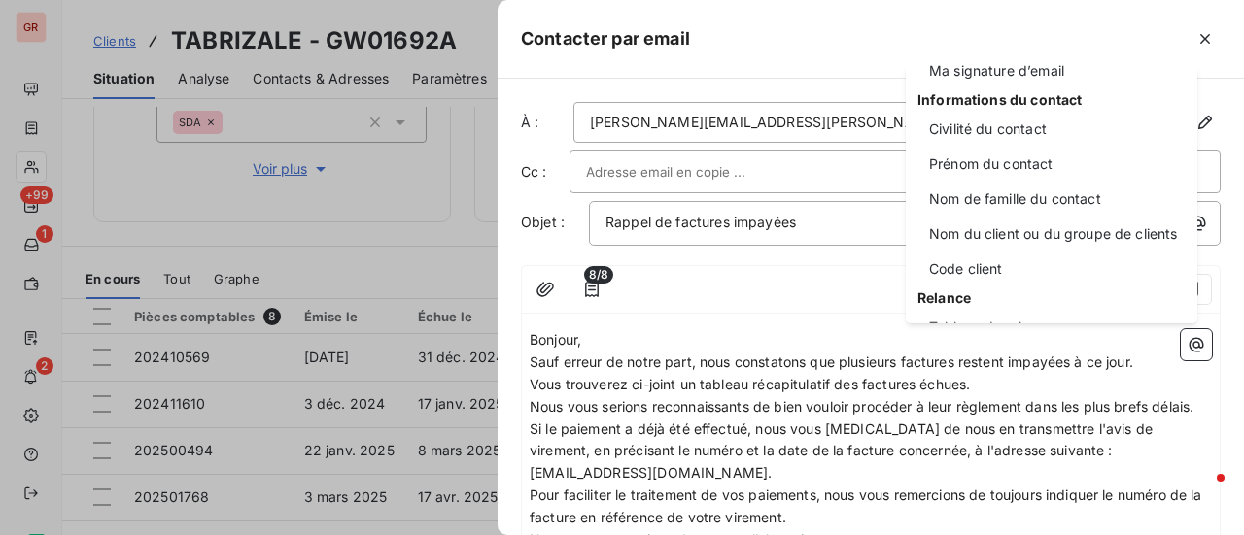
scroll to position [194, 0]
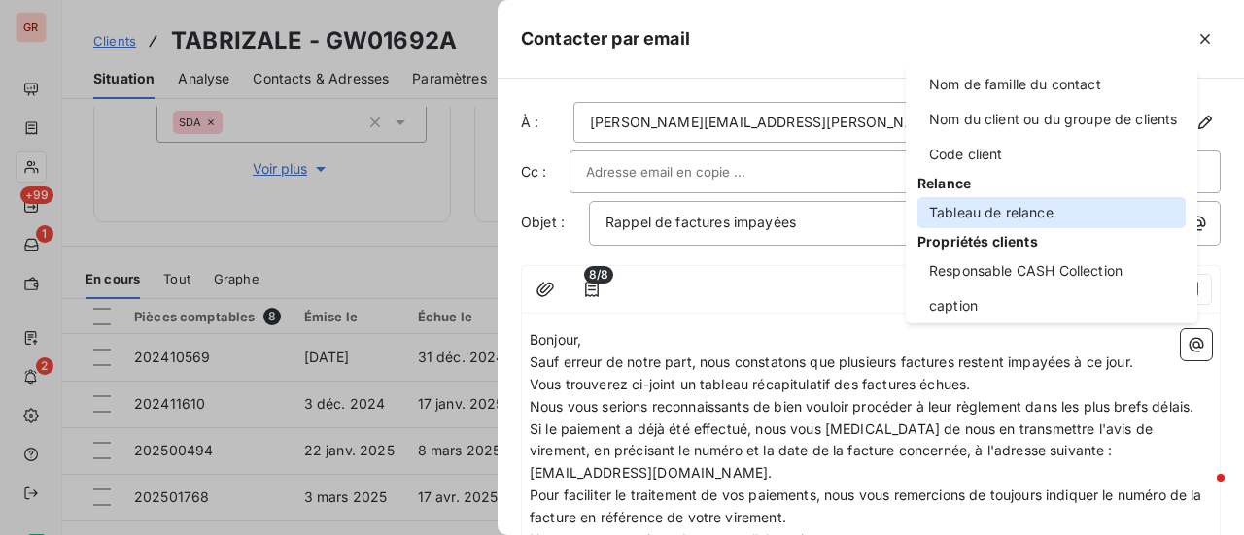
click at [1007, 216] on div "Tableau de relance" at bounding box center [1051, 212] width 268 height 31
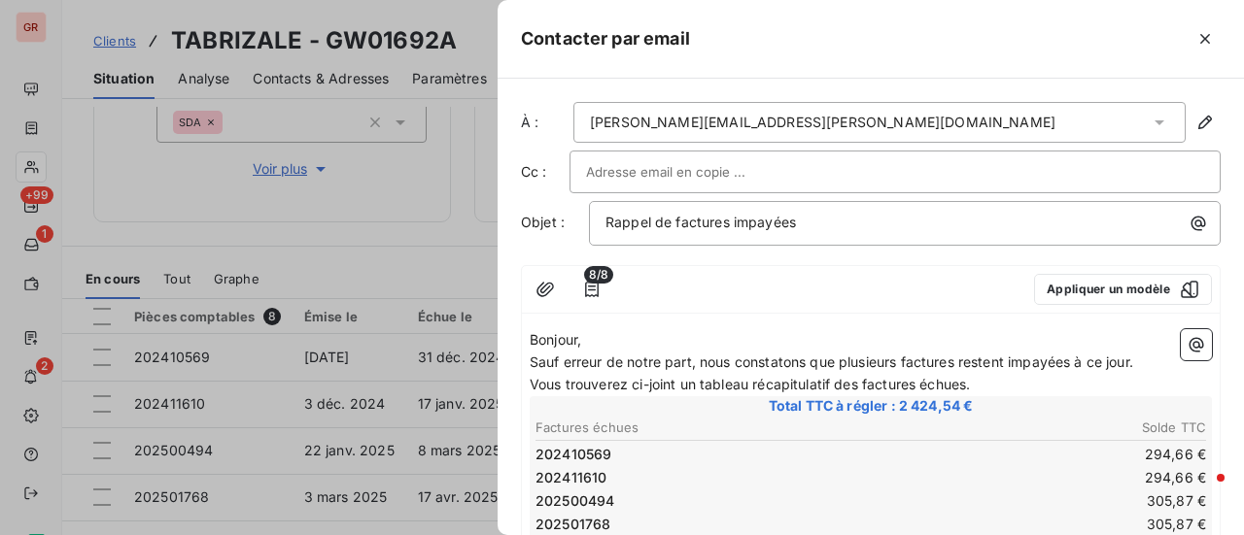
click at [995, 379] on p "Vous trouverez ci-joint un tableau récapitulatif des factures échues." at bounding box center [870, 385] width 682 height 22
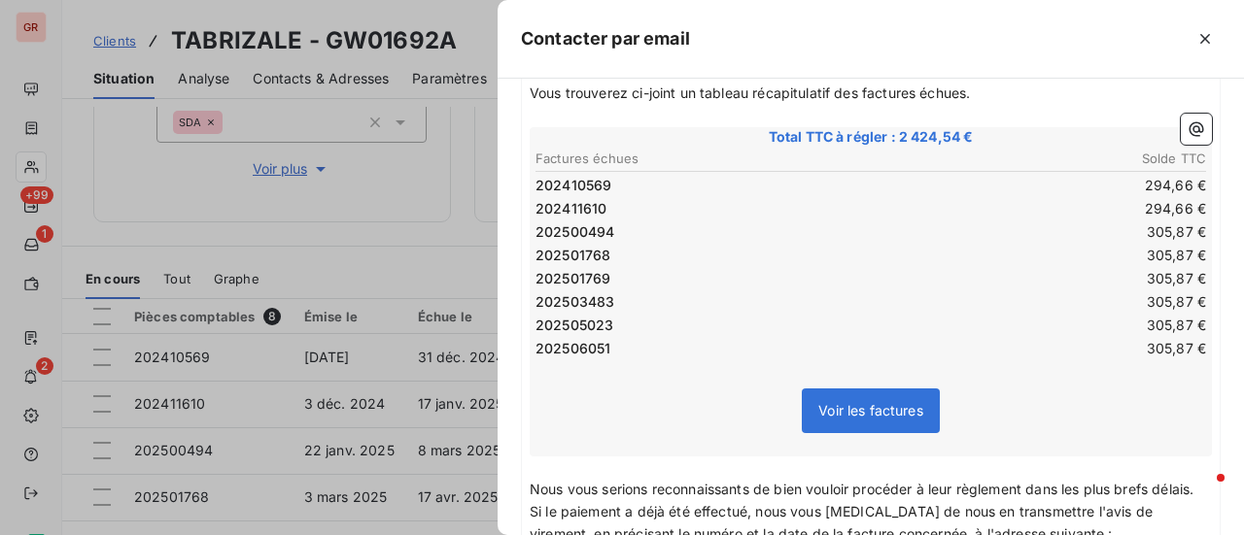
scroll to position [583, 0]
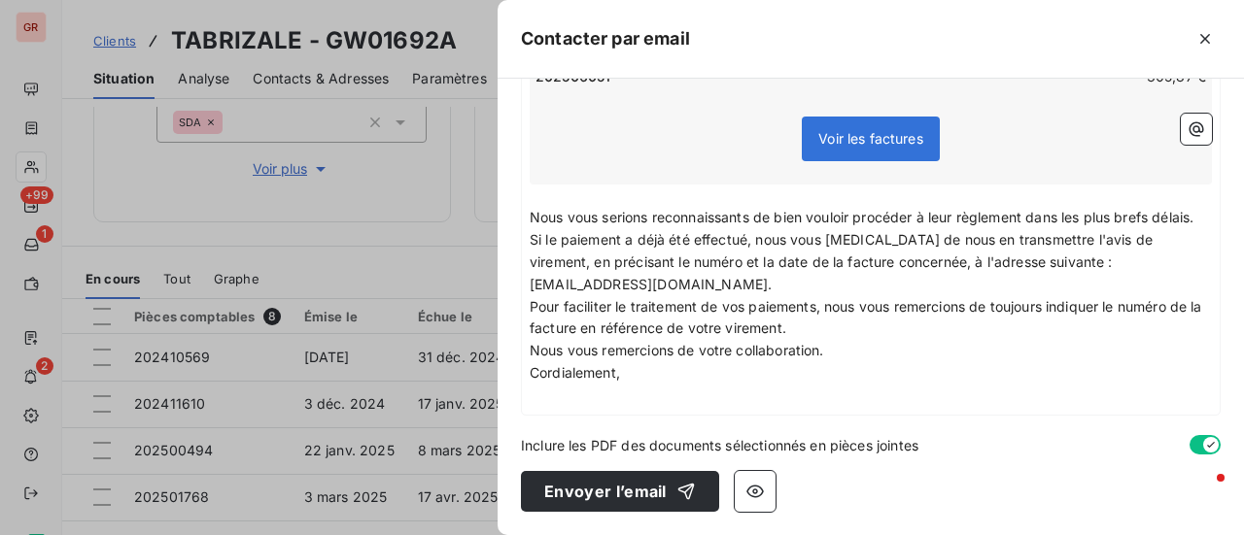
click at [540, 406] on p "﻿" at bounding box center [870, 396] width 682 height 22
click at [1189, 131] on icon "button" at bounding box center [1196, 129] width 15 height 15
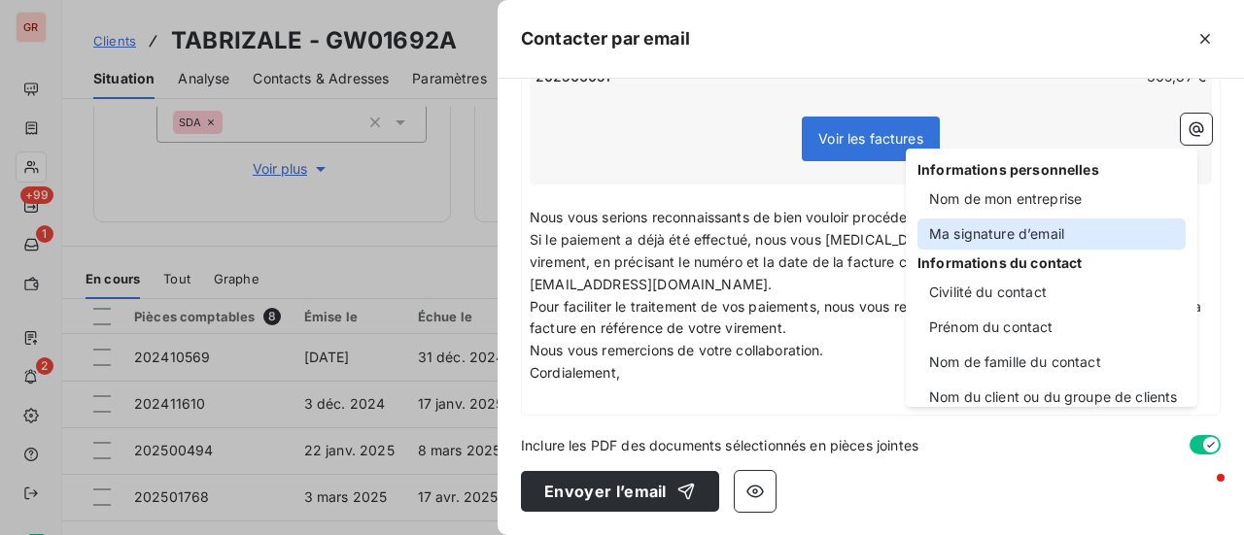
click at [1039, 241] on div "Ma signature d’email" at bounding box center [1051, 234] width 268 height 31
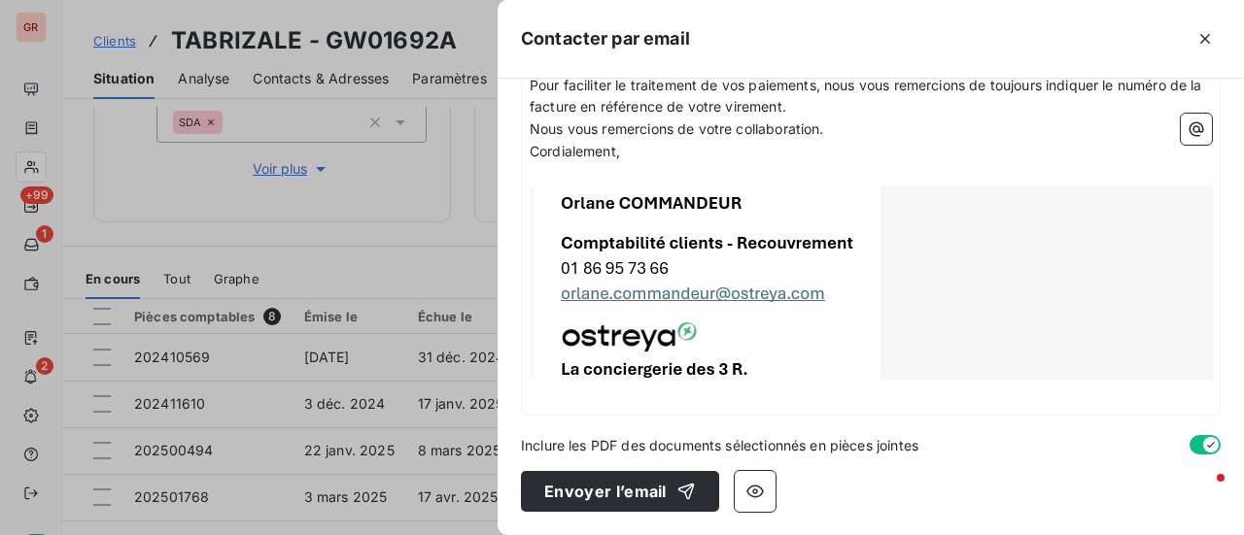
scroll to position [804, 0]
click at [756, 485] on icon "button" at bounding box center [754, 491] width 19 height 19
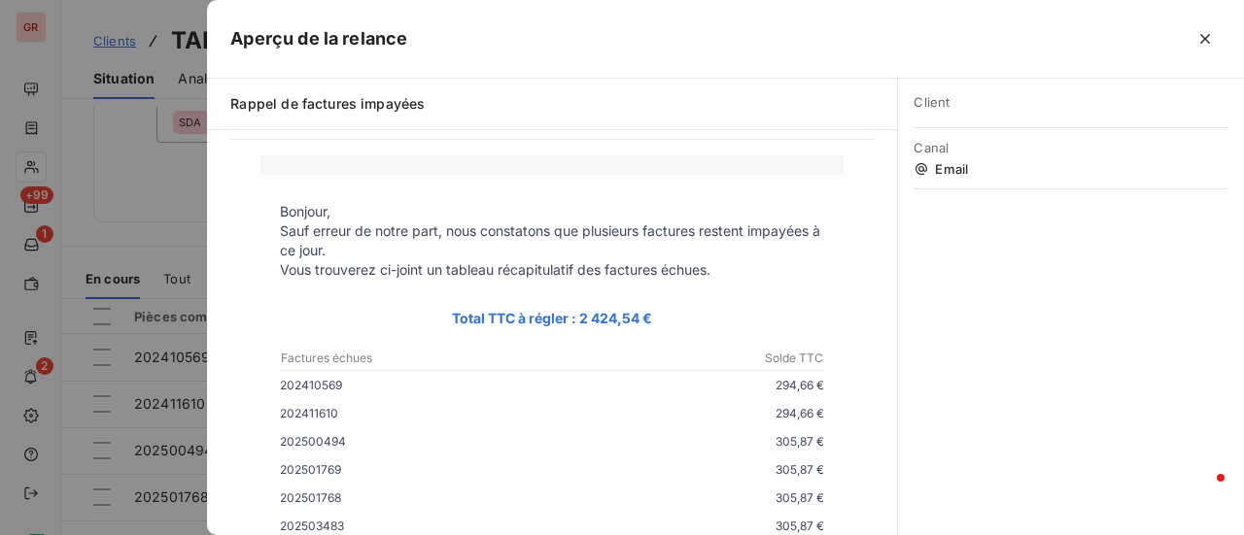
scroll to position [0, 0]
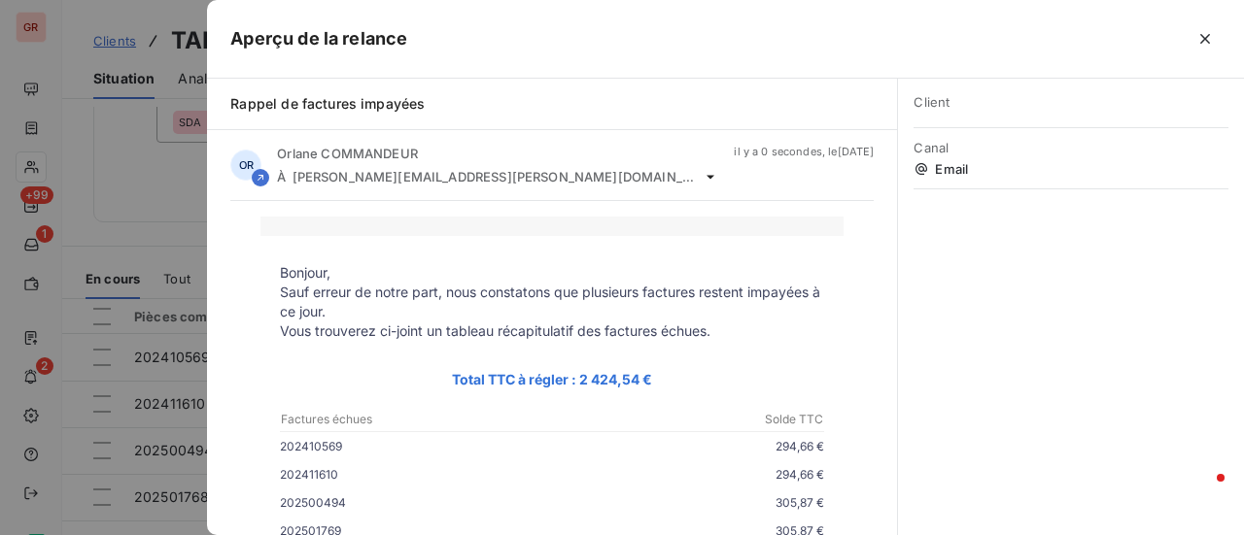
drag, startPoint x: 126, startPoint y: 280, endPoint x: 140, endPoint y: 288, distance: 15.7
click at [126, 281] on div at bounding box center [622, 267] width 1244 height 535
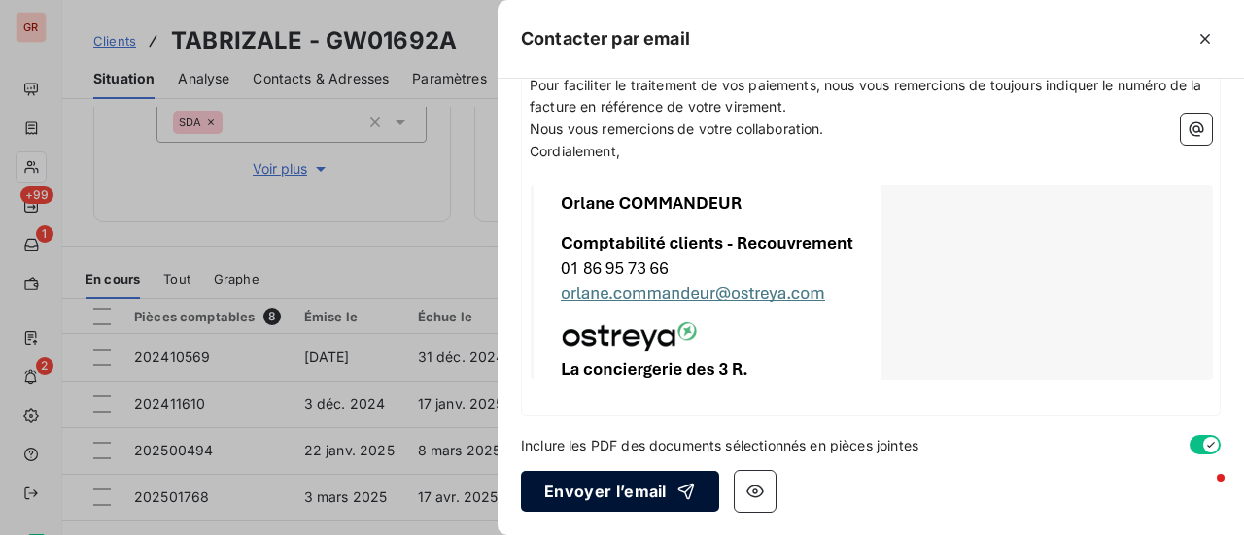
click at [650, 496] on button "Envoyer l’email" at bounding box center [620, 491] width 198 height 41
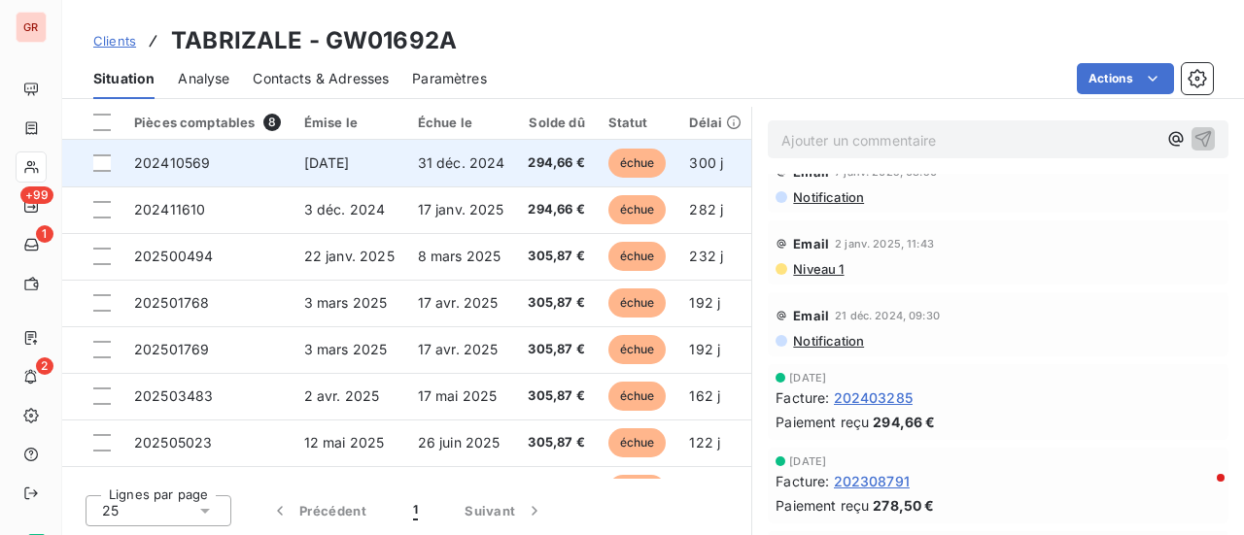
click at [337, 168] on span "[DATE]" at bounding box center [327, 162] width 46 height 17
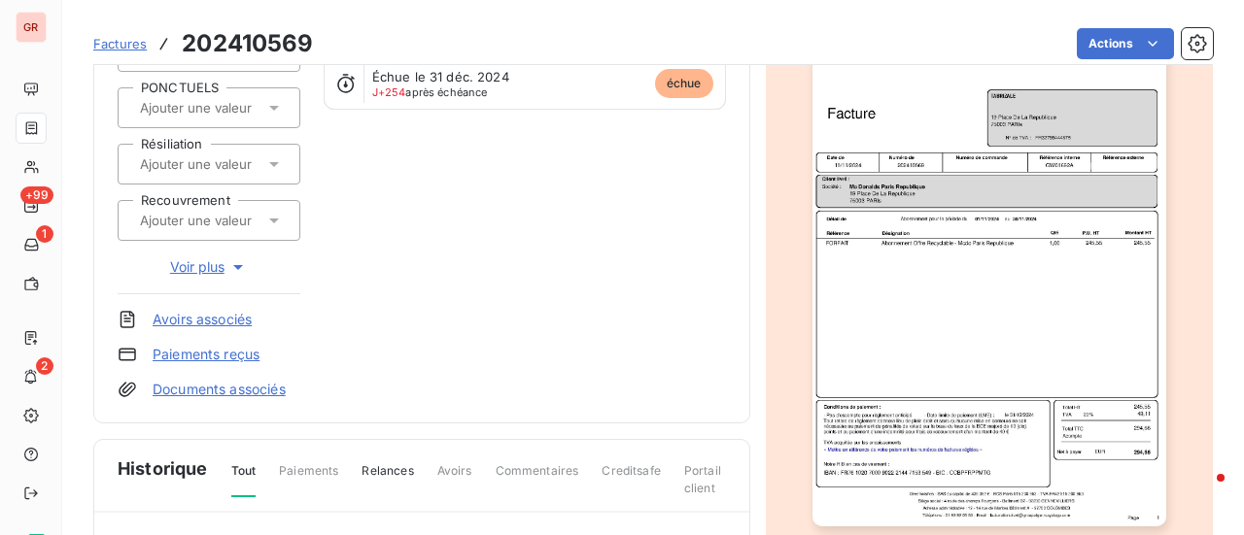
scroll to position [293, 0]
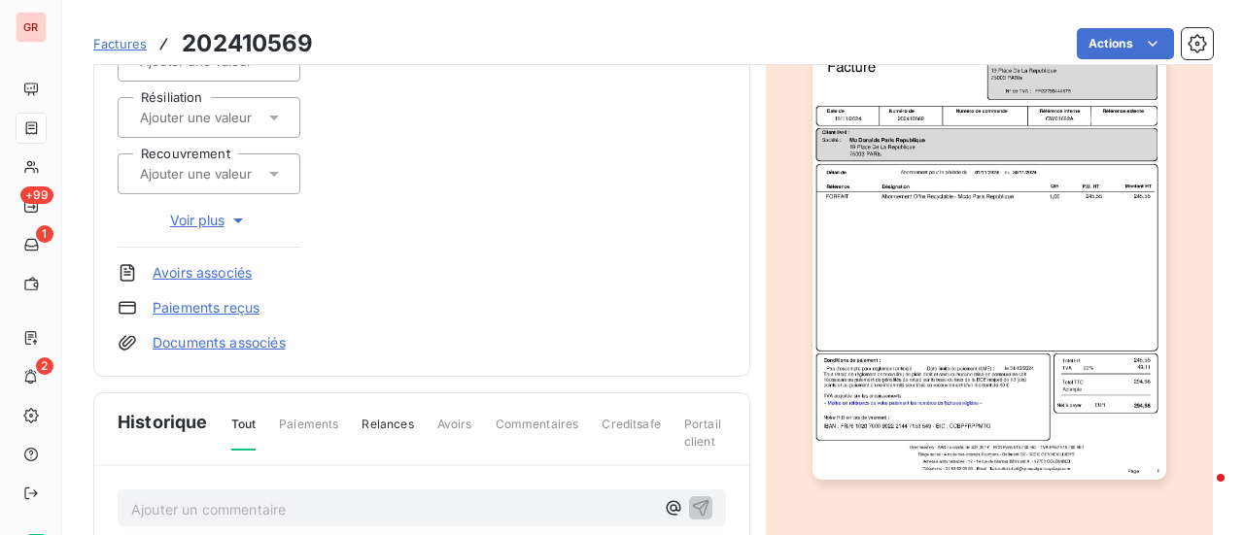
click at [136, 42] on span "Factures" at bounding box center [119, 44] width 53 height 16
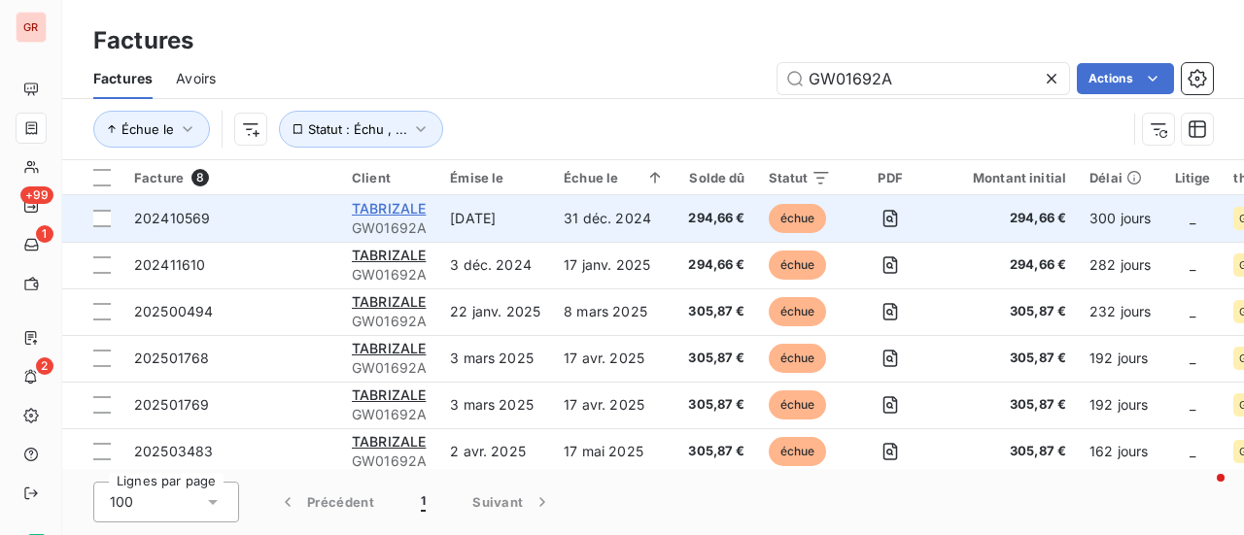
click at [398, 211] on span "TABRIZALE" at bounding box center [389, 208] width 74 height 17
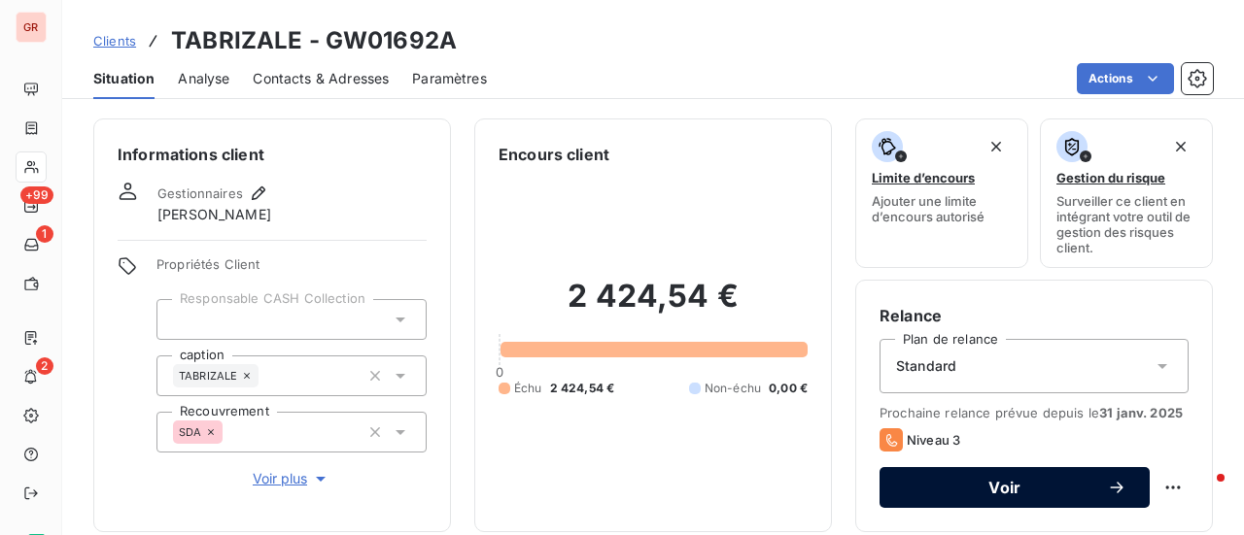
click at [988, 484] on span "Voir" at bounding box center [1005, 488] width 204 height 16
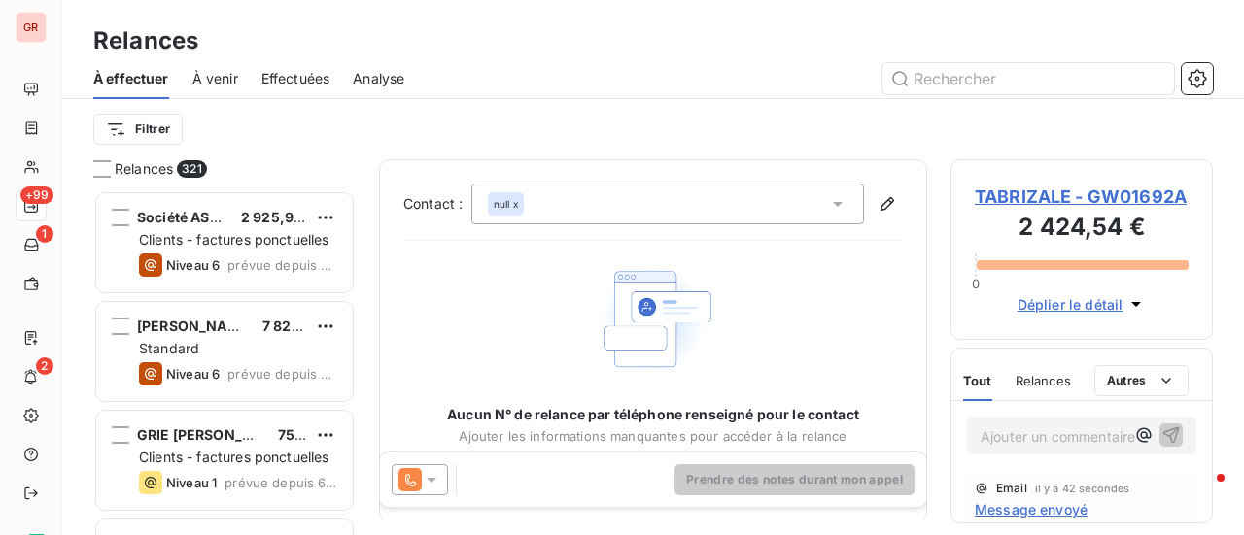
click at [235, 64] on div "À venir" at bounding box center [215, 78] width 46 height 41
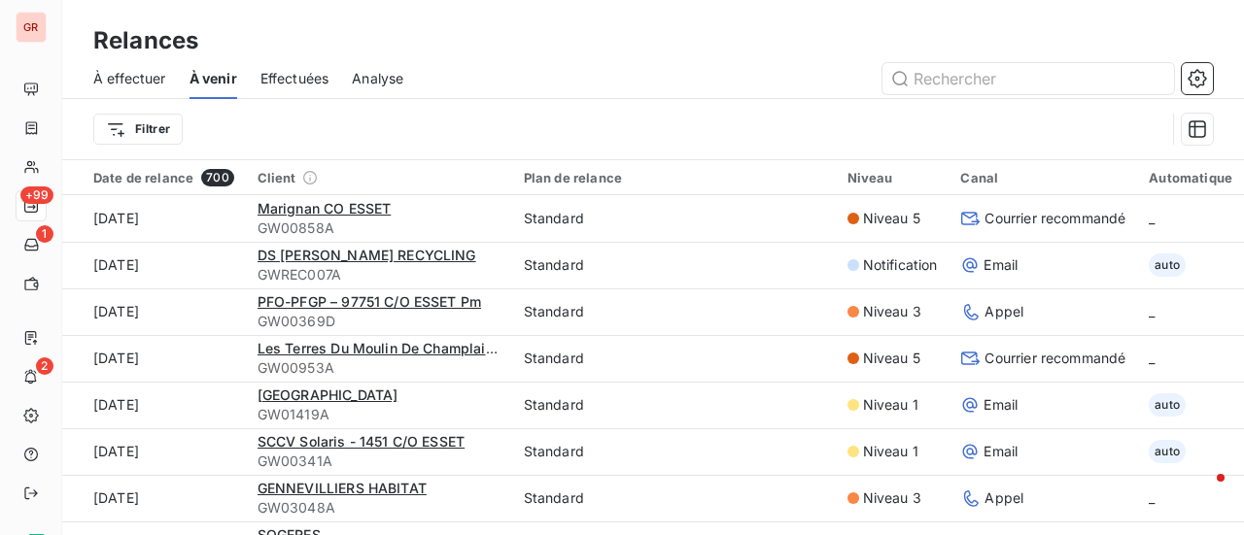
click at [308, 80] on span "Effectuées" at bounding box center [294, 78] width 69 height 19
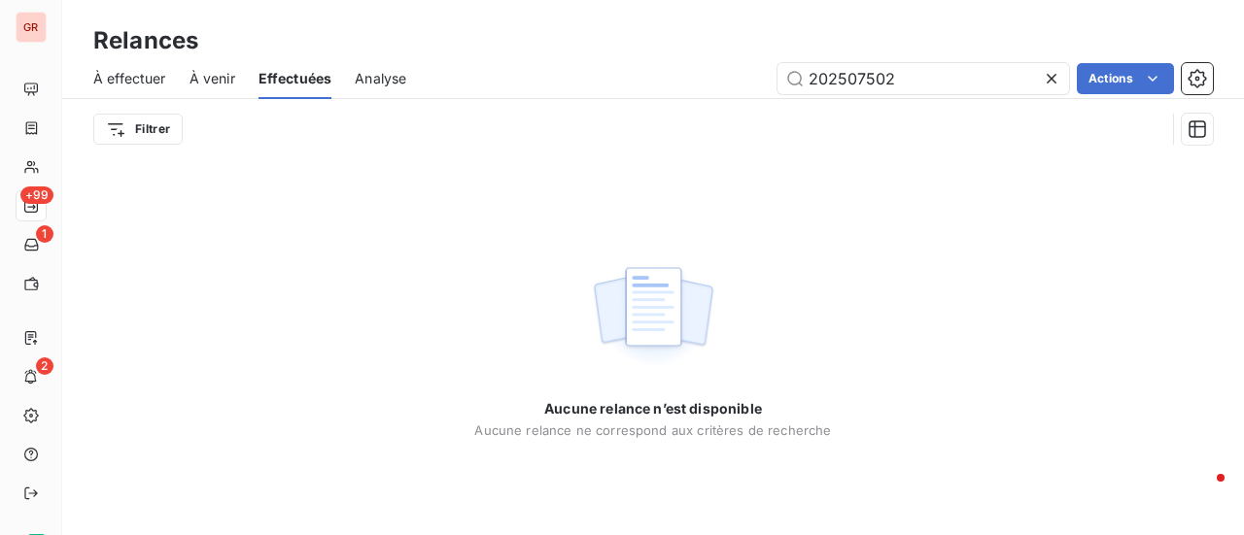
click at [385, 72] on span "Analyse" at bounding box center [380, 78] width 51 height 19
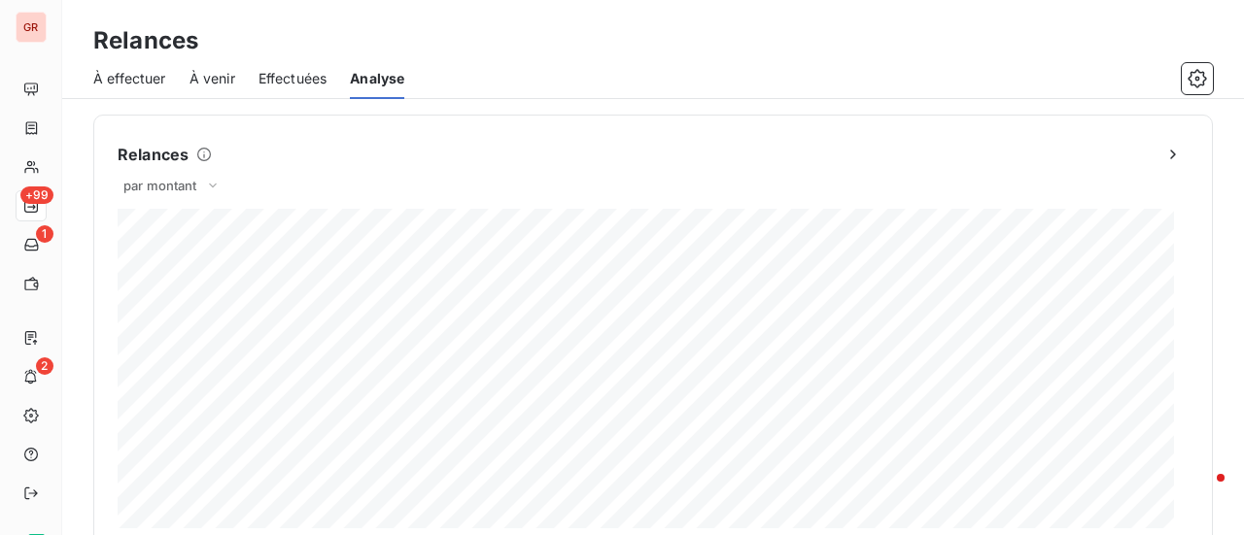
click at [212, 74] on span "À venir" at bounding box center [212, 78] width 46 height 19
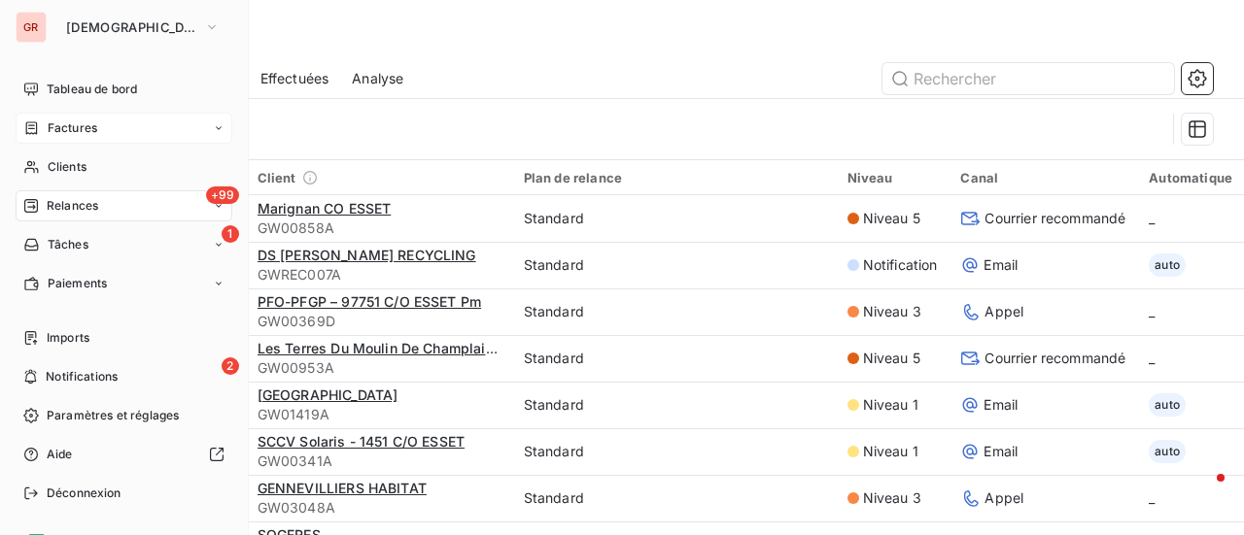
click at [87, 131] on span "Factures" at bounding box center [73, 127] width 50 height 17
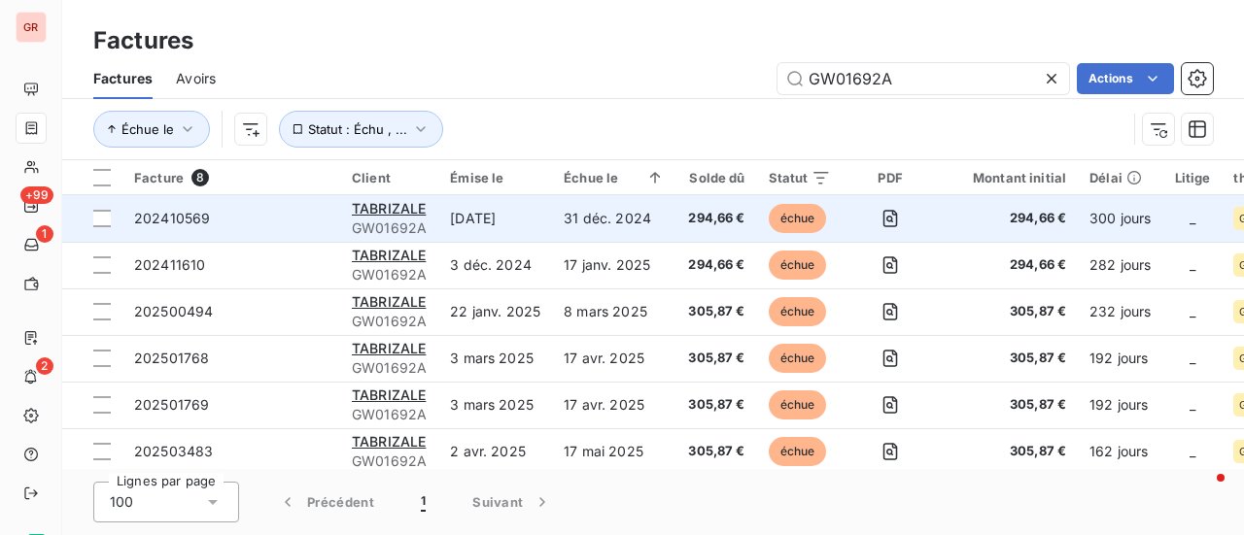
click at [383, 221] on span "GW01692A" at bounding box center [389, 228] width 75 height 19
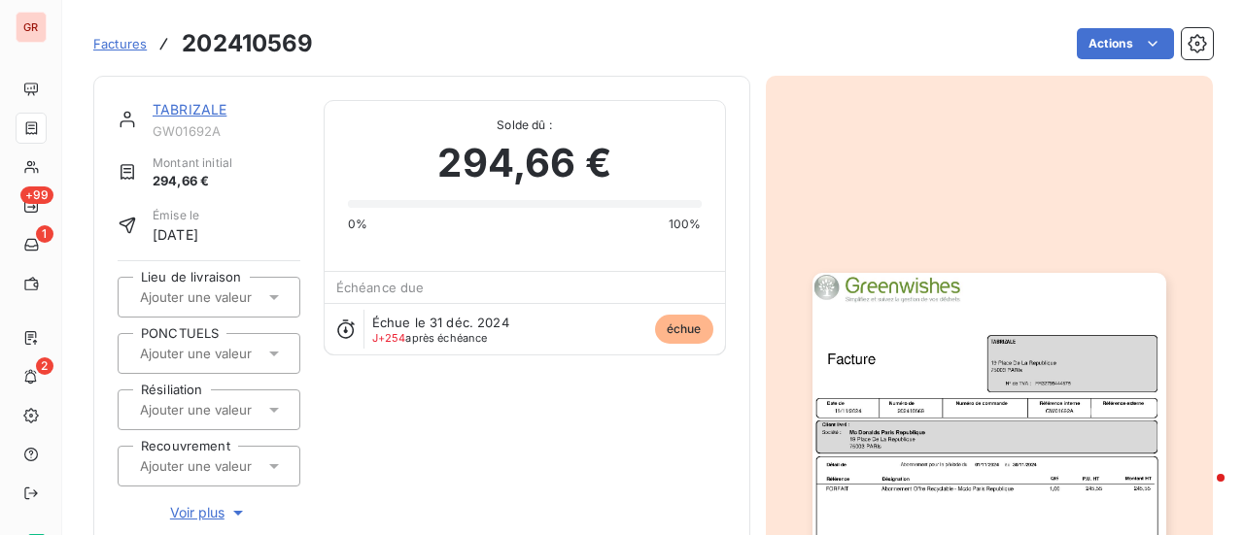
click at [194, 119] on div "TABRIZALE GW01692A" at bounding box center [227, 119] width 148 height 39
click at [208, 106] on link "TABRIZALE" at bounding box center [190, 109] width 74 height 17
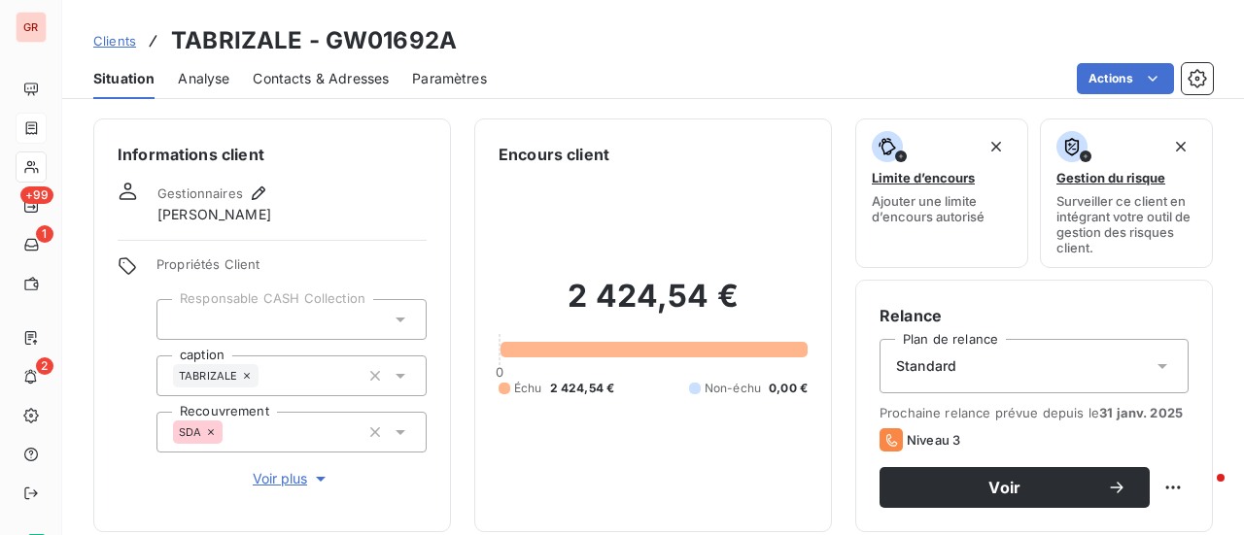
click at [284, 79] on span "Contacts & Adresses" at bounding box center [321, 78] width 136 height 19
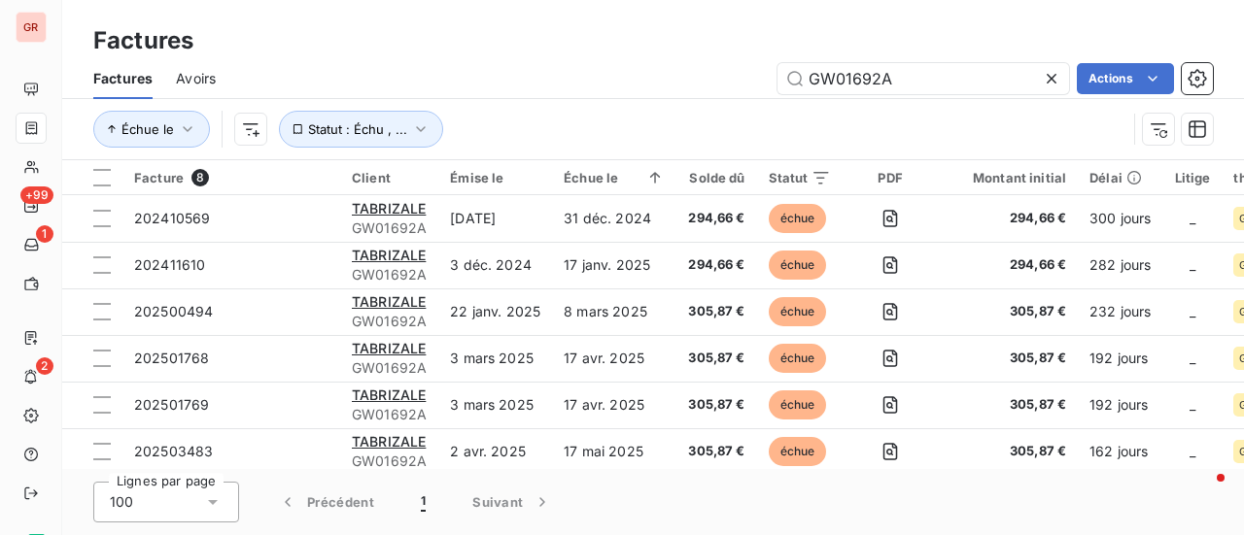
drag, startPoint x: 939, startPoint y: 88, endPoint x: 587, endPoint y: 90, distance: 351.7
click at [587, 89] on div "GW01692A Actions" at bounding box center [725, 78] width 973 height 31
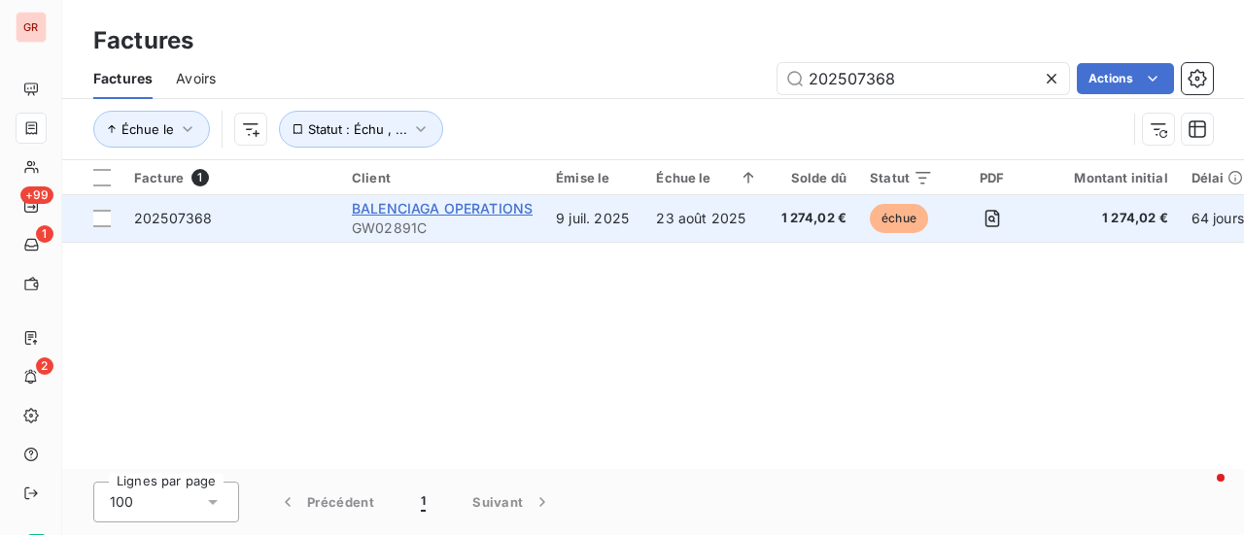
type input "202507368"
click at [456, 206] on span "BALENCIAGA OPERATIONS" at bounding box center [442, 208] width 181 height 17
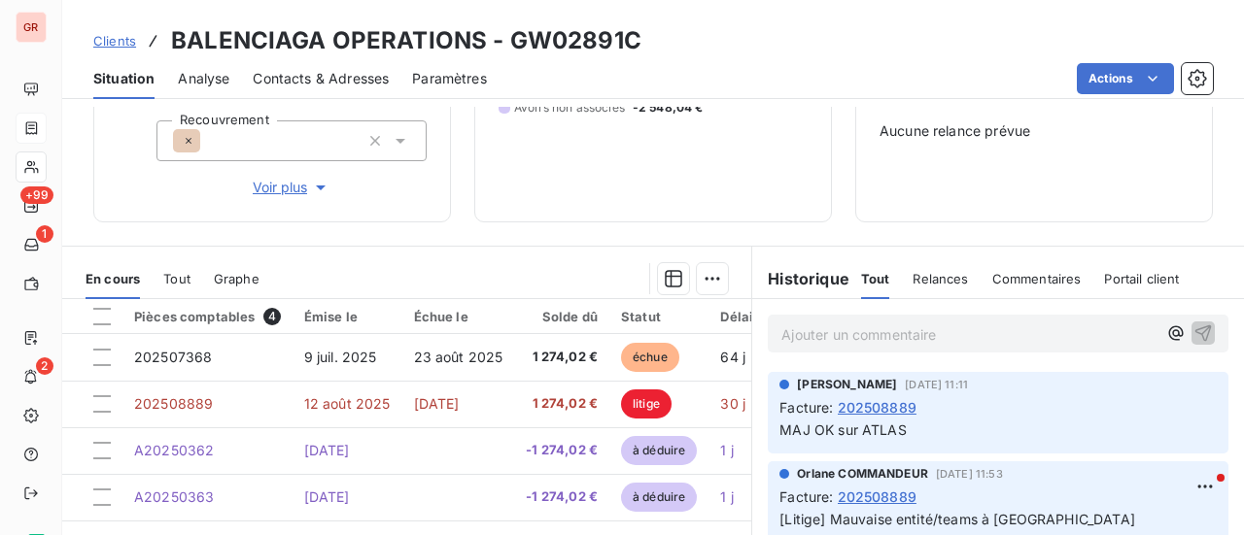
click at [848, 399] on span "202508889" at bounding box center [876, 407] width 79 height 20
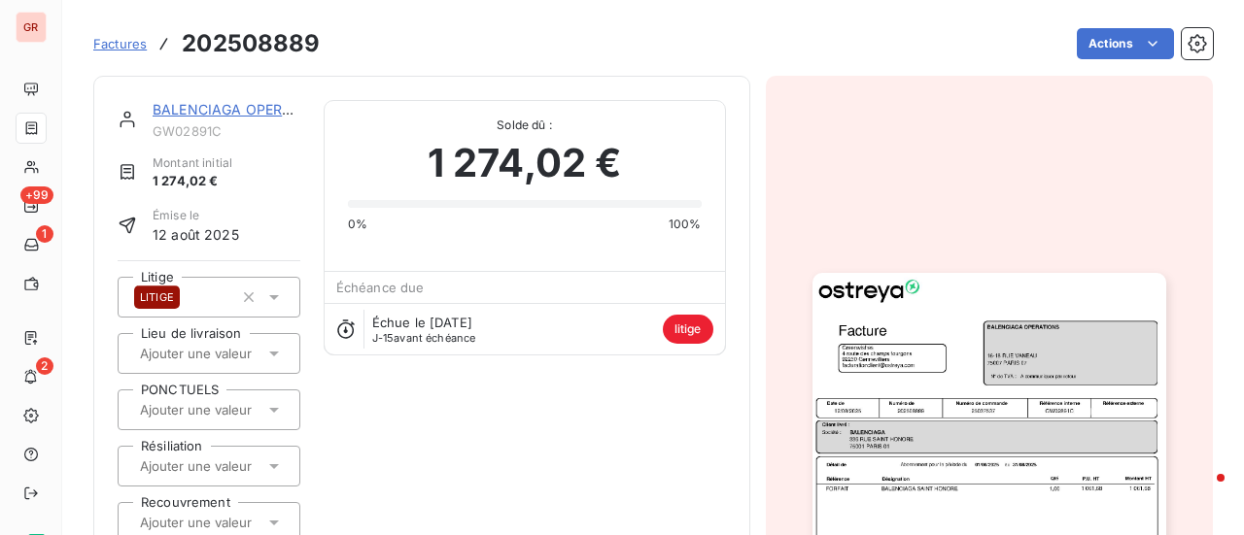
click at [901, 407] on img "button" at bounding box center [989, 522] width 354 height 499
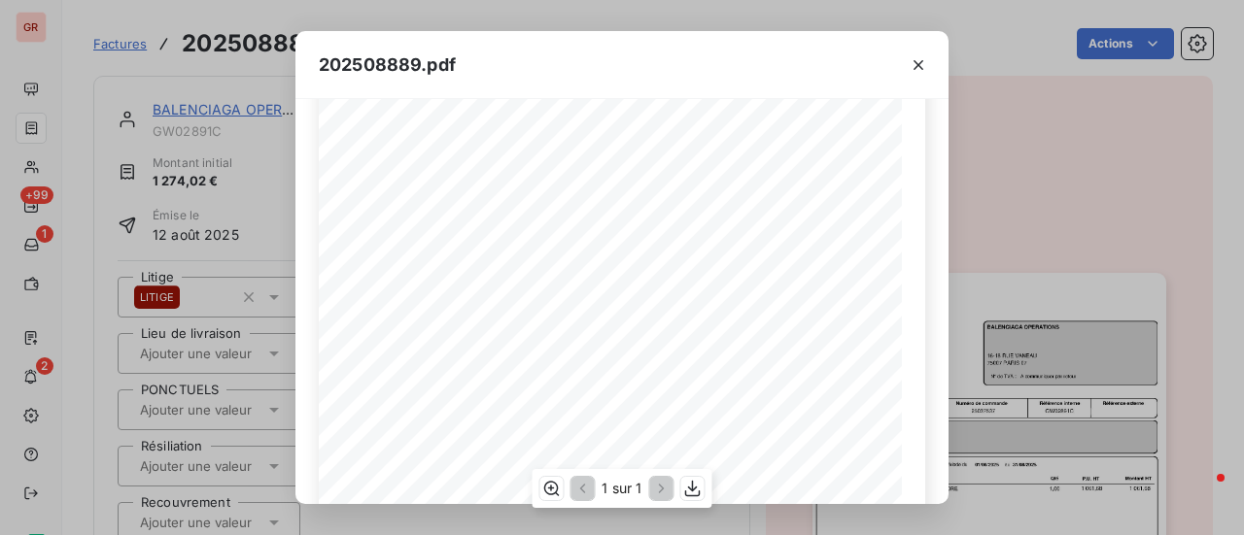
scroll to position [194, 0]
click at [921, 56] on icon "button" at bounding box center [917, 64] width 19 height 19
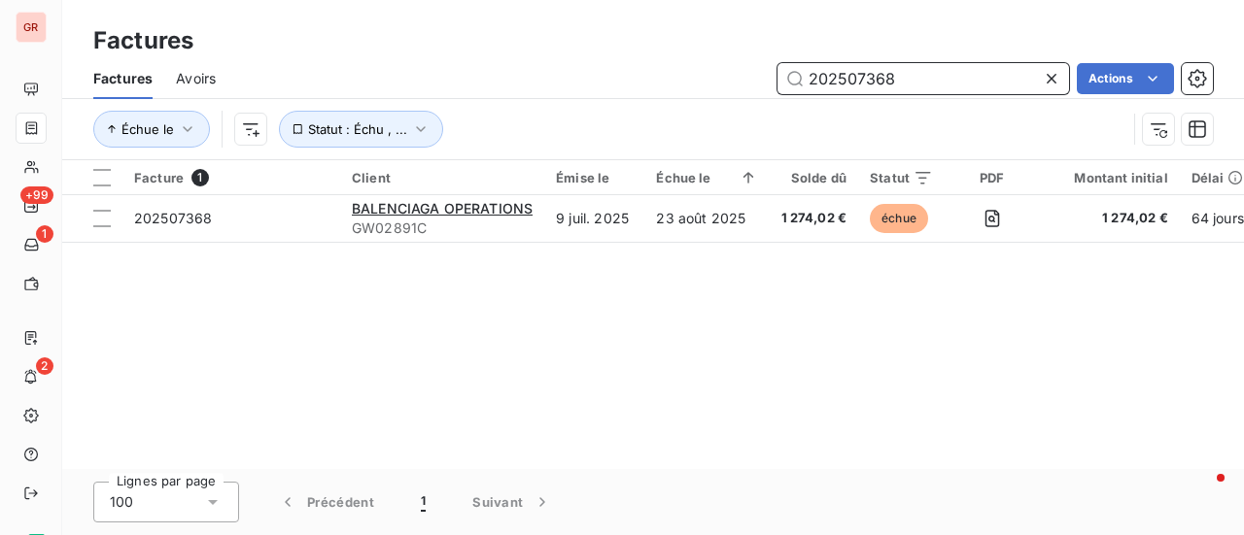
drag, startPoint x: 915, startPoint y: 80, endPoint x: 567, endPoint y: 83, distance: 347.8
click at [599, 81] on div "202507368 Actions" at bounding box center [725, 78] width 973 height 31
paste input "9652"
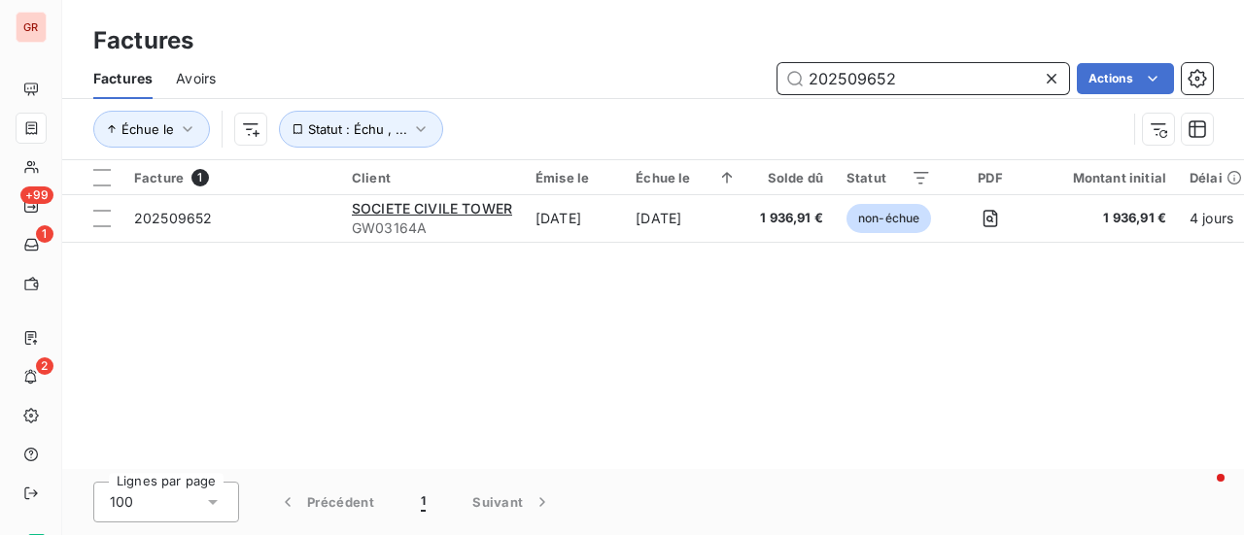
type input "202509652"
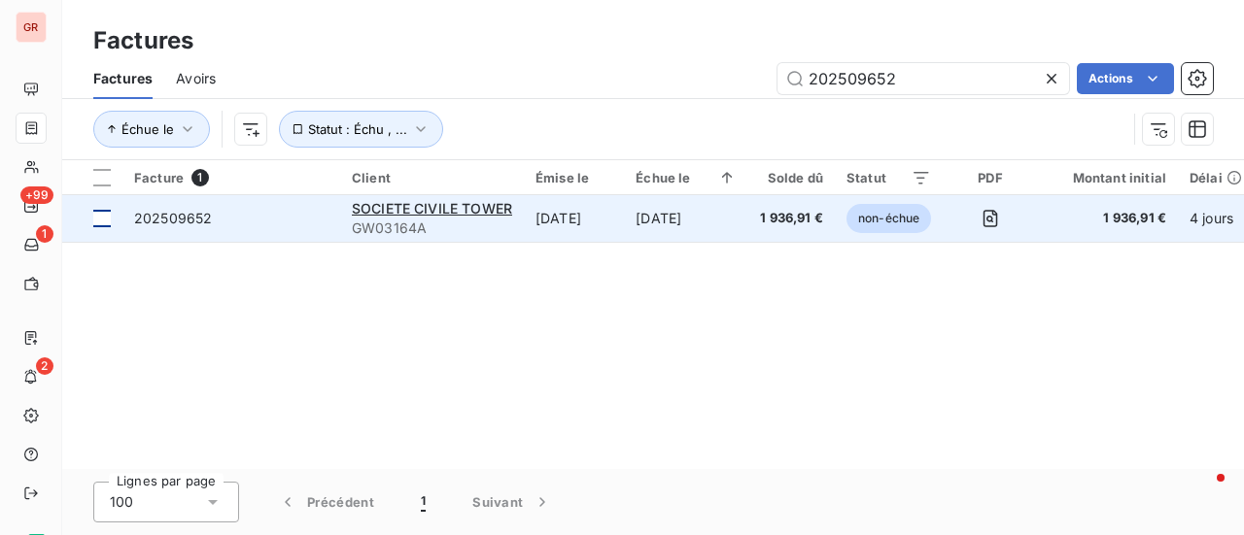
click at [105, 222] on div at bounding box center [101, 218] width 17 height 17
click at [201, 221] on span "202509652" at bounding box center [173, 218] width 78 height 17
click at [454, 215] on span "SOCIETE CIVILE TOWER" at bounding box center [432, 208] width 160 height 17
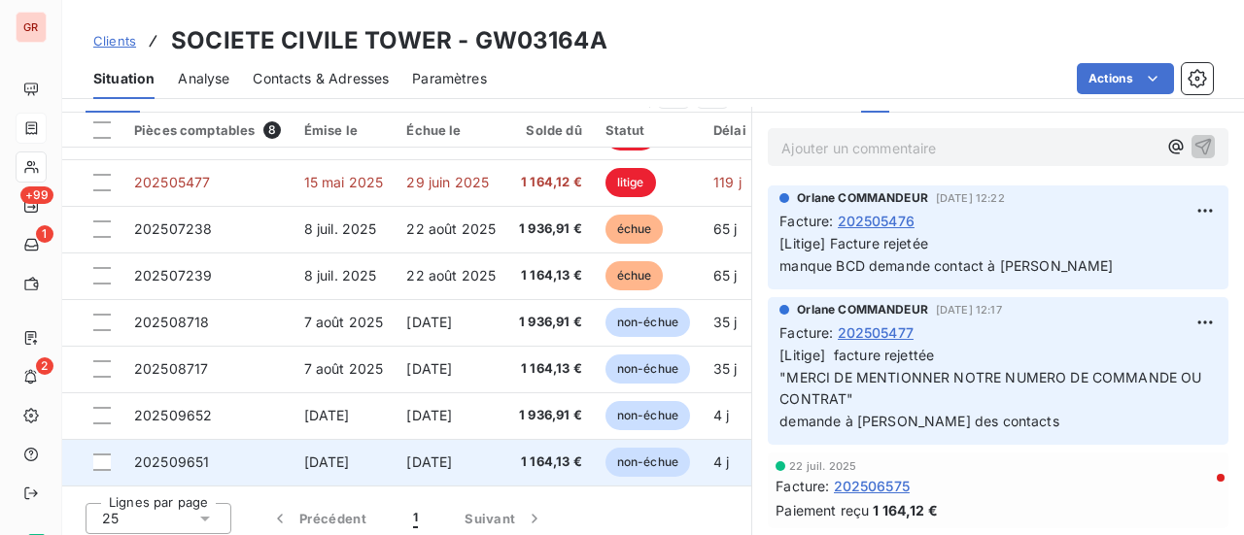
scroll to position [504, 0]
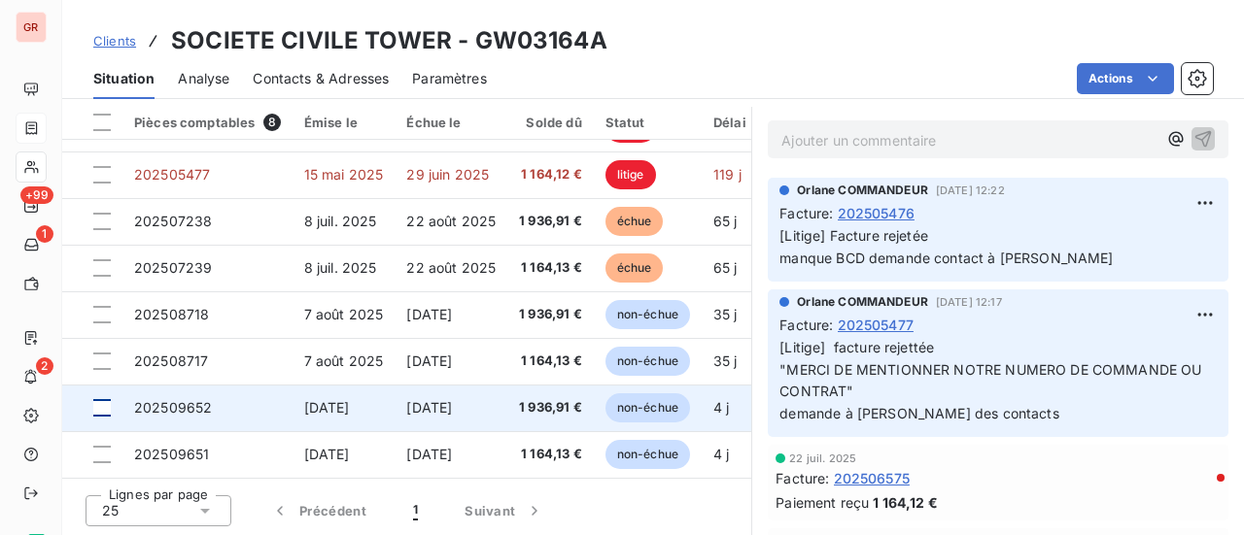
click at [100, 399] on div at bounding box center [101, 407] width 17 height 17
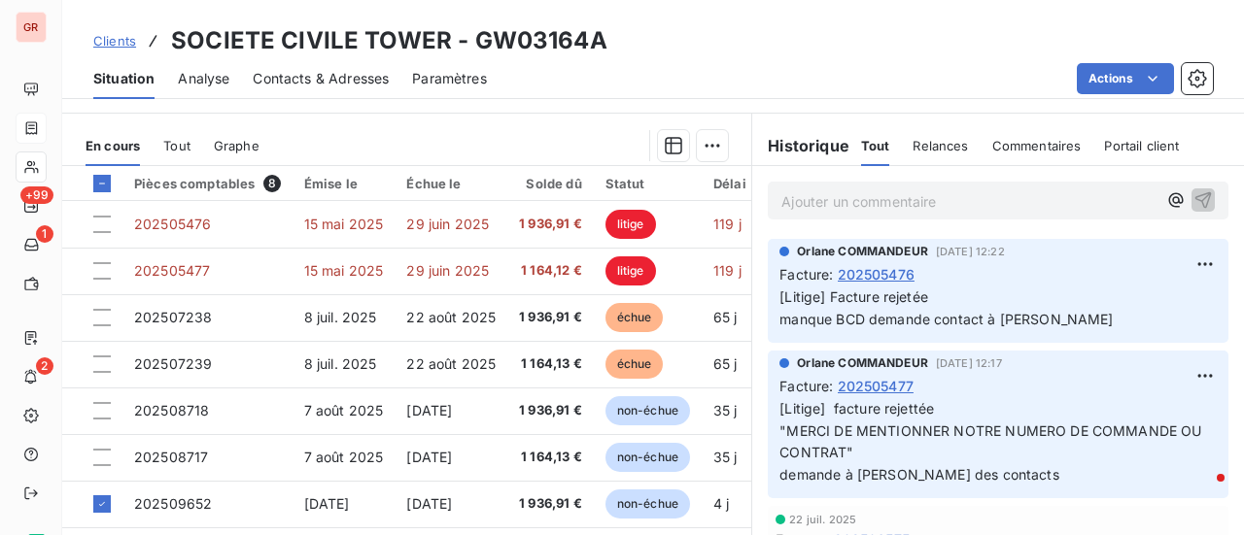
scroll to position [213, 0]
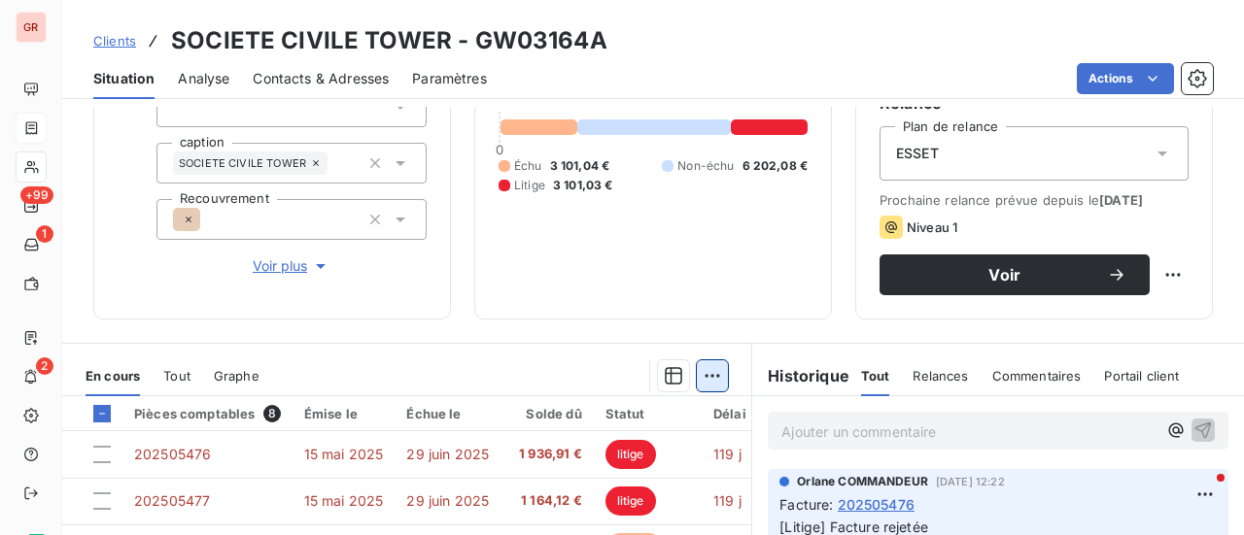
click at [706, 376] on html "GR +99 1 2 Clients SOCIETE CIVILE TOWER - GW03164A Situation Analyse Contacts &…" at bounding box center [622, 267] width 1244 height 535
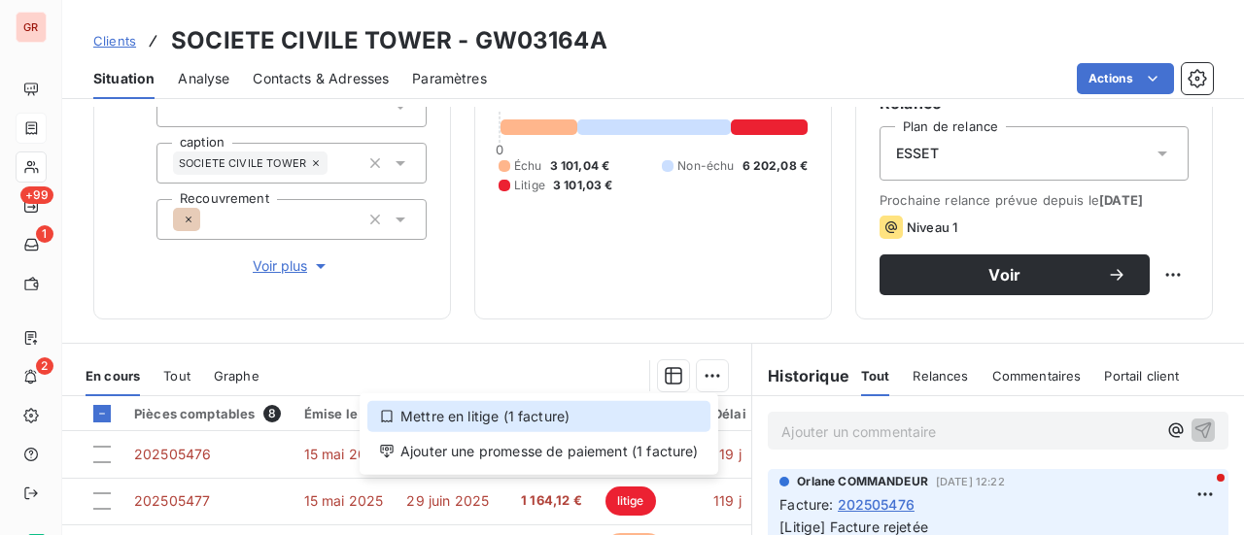
click at [532, 409] on div "Mettre en litige (1 facture)" at bounding box center [538, 416] width 343 height 31
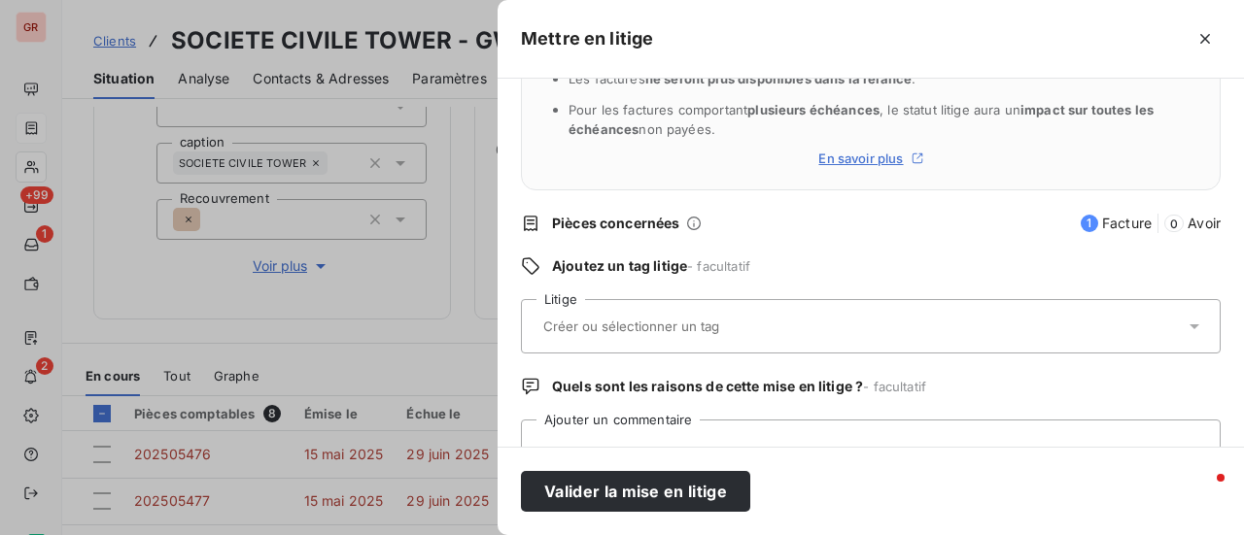
scroll to position [194, 0]
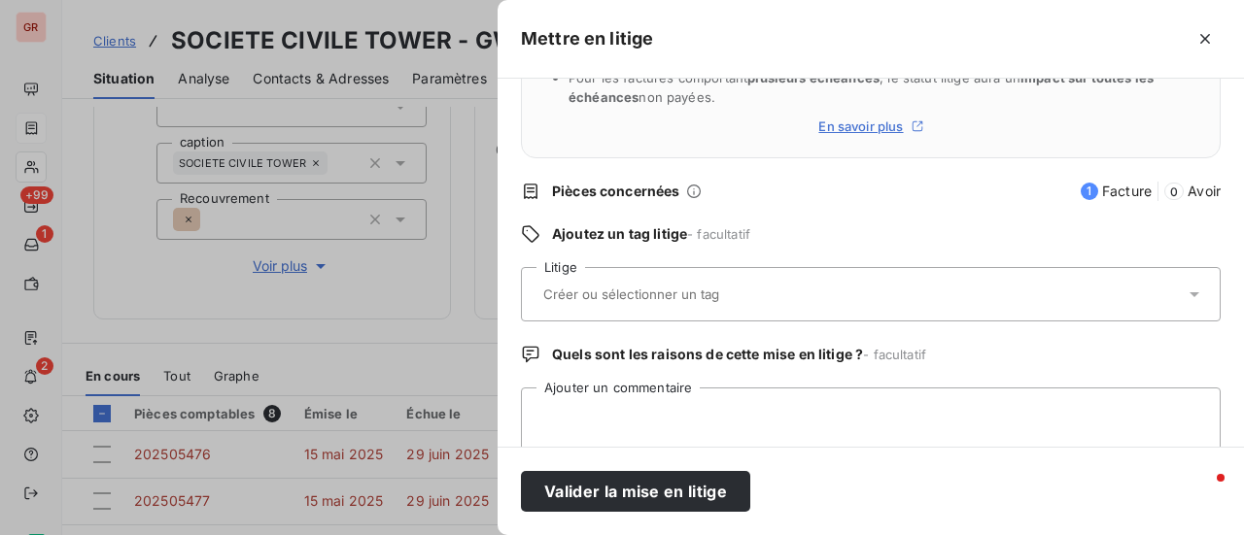
click at [663, 300] on input "text" at bounding box center [682, 294] width 283 height 17
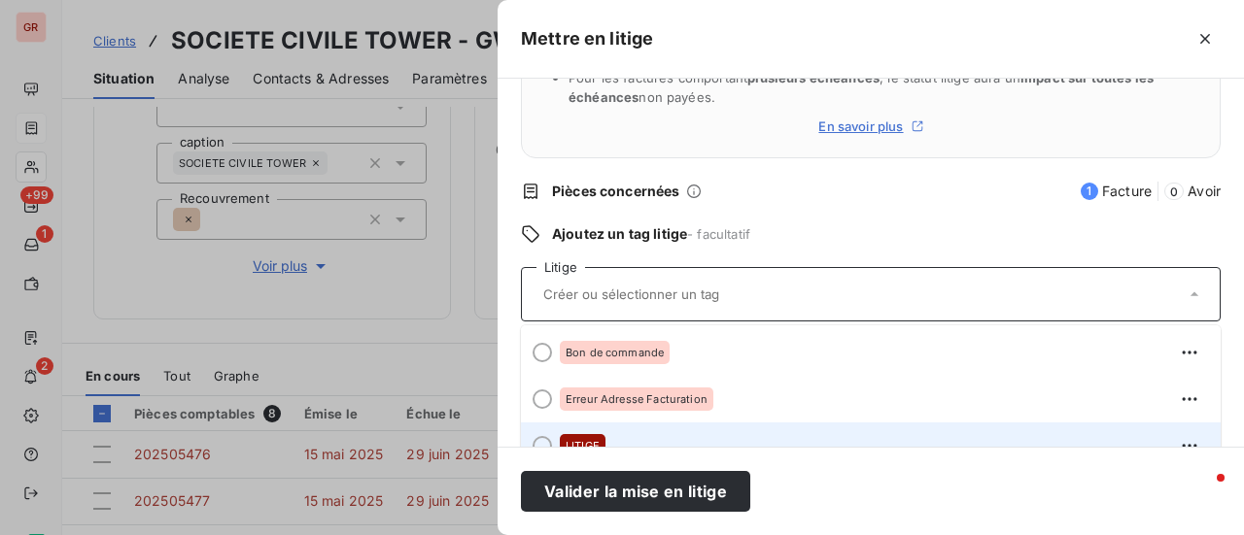
click at [596, 441] on li "LITIGE" at bounding box center [871, 446] width 700 height 47
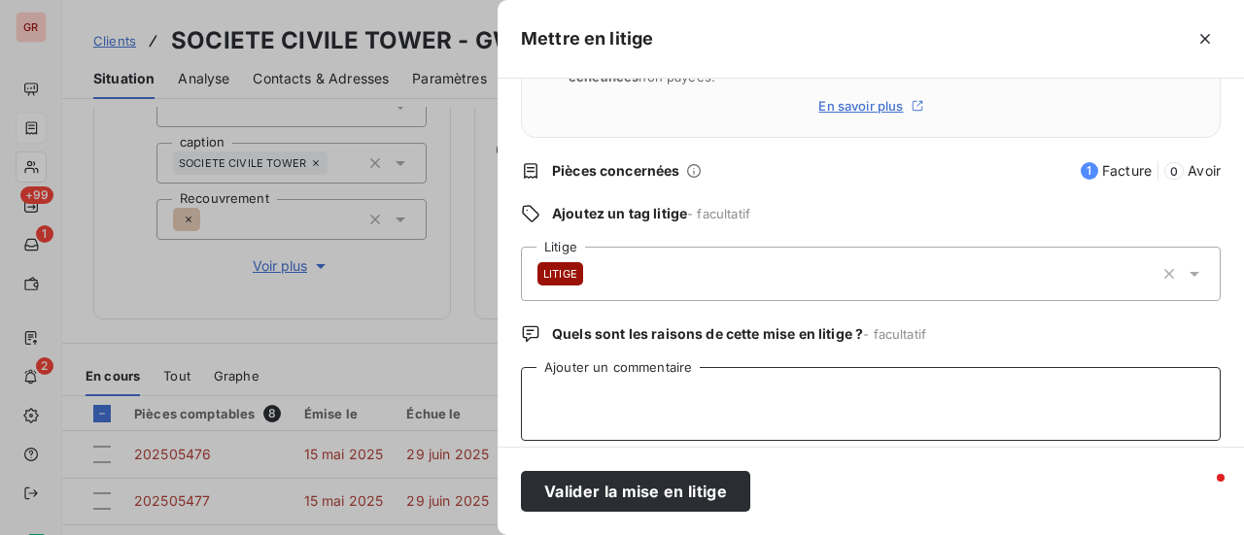
click at [613, 399] on textarea "Ajouter un commentaire" at bounding box center [871, 404] width 700 height 74
paste textarea "- MERCI DE MENTIONNER NOTRE NUMERO DE COMMANDE OU DE CONTRAT"
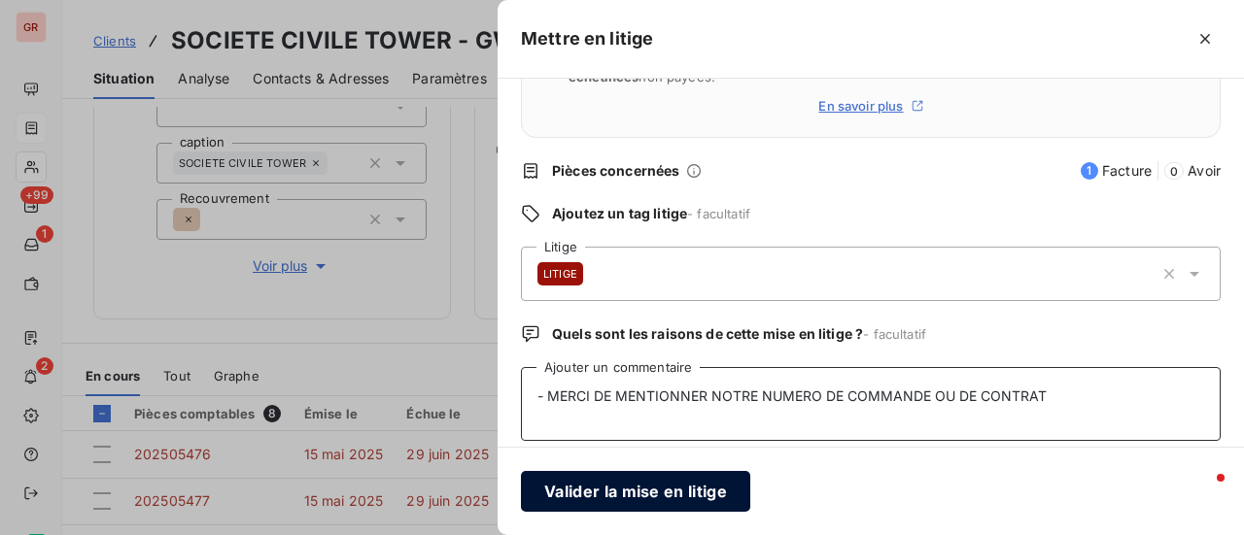
type textarea "- MERCI DE MENTIONNER NOTRE NUMERO DE COMMANDE OU DE CONTRAT"
click at [672, 492] on button "Valider la mise en litige" at bounding box center [635, 491] width 229 height 41
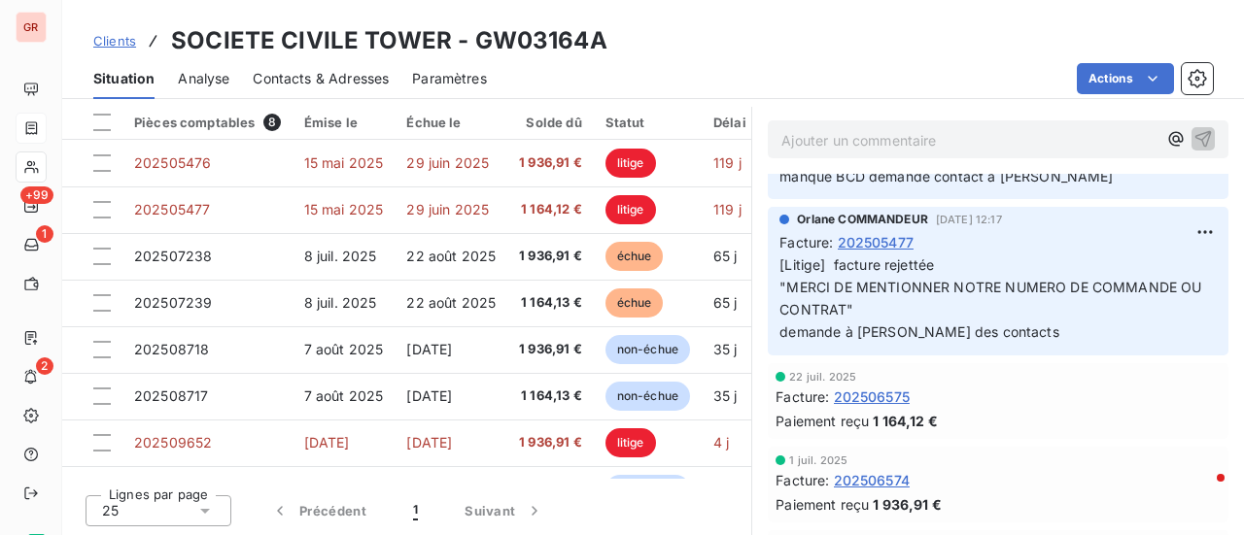
scroll to position [291, 0]
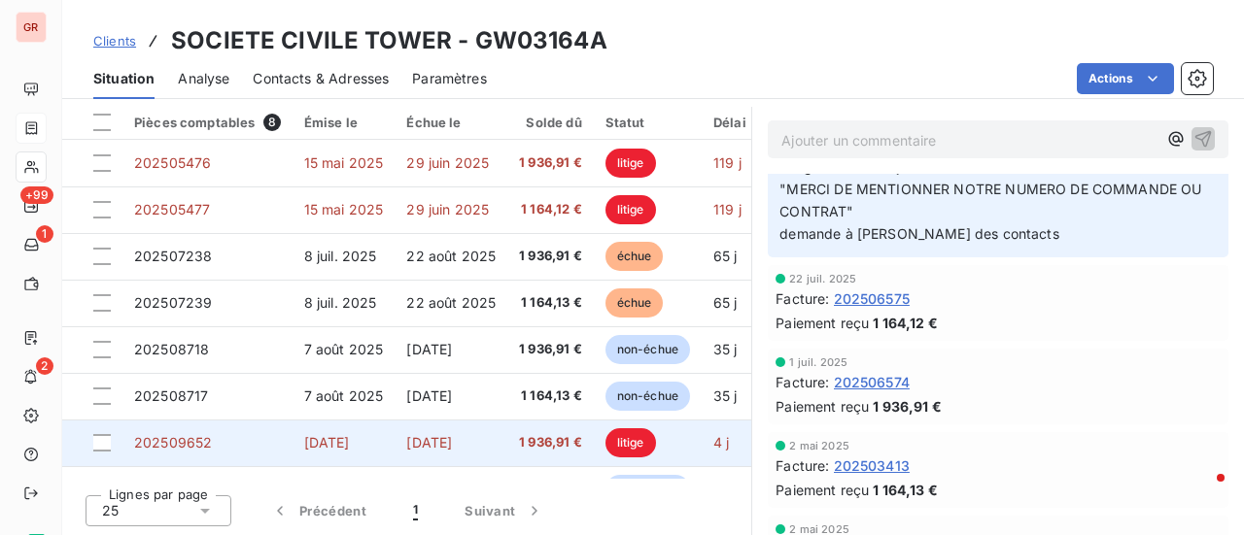
click at [416, 446] on span "[DATE]" at bounding box center [429, 442] width 46 height 17
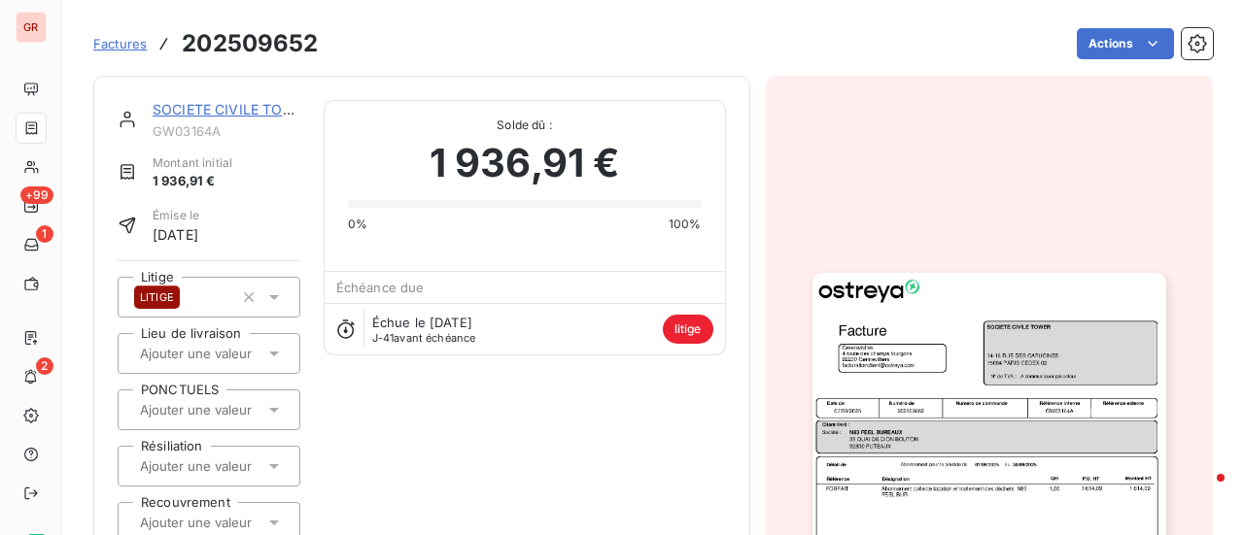
click at [1018, 419] on img "button" at bounding box center [989, 522] width 354 height 499
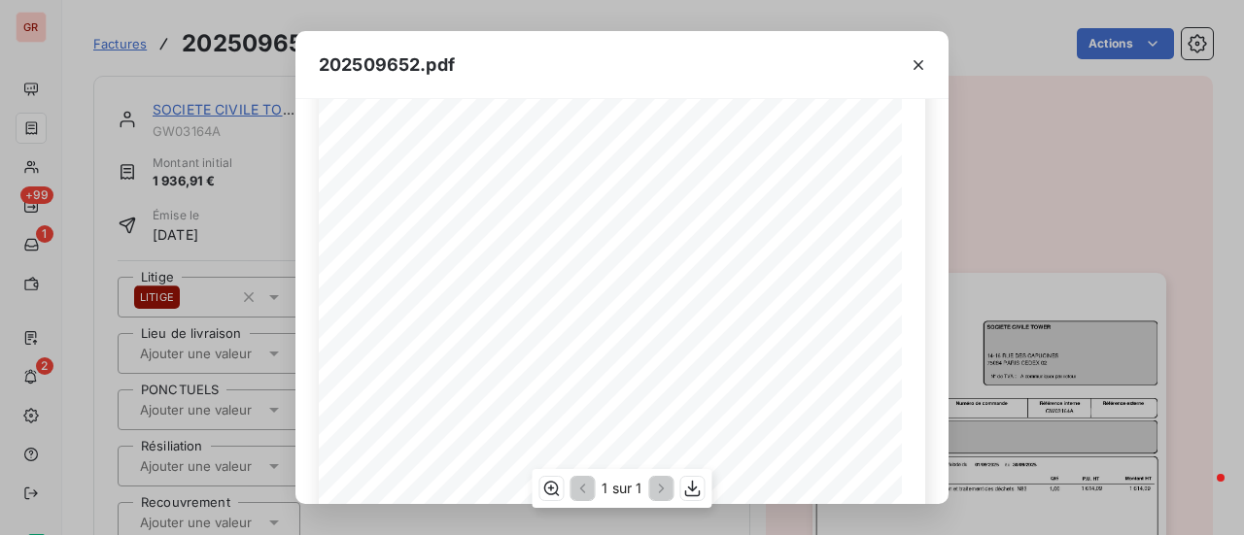
scroll to position [194, 0]
click at [914, 66] on icon "button" at bounding box center [917, 64] width 19 height 19
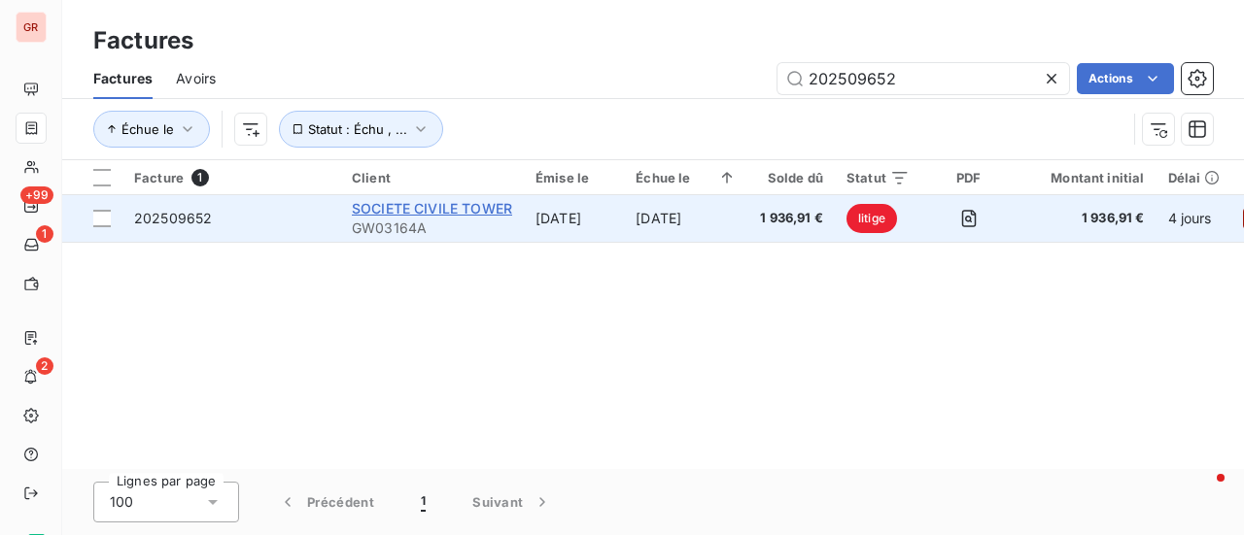
click at [466, 201] on span "SOCIETE CIVILE TOWER" at bounding box center [432, 208] width 160 height 17
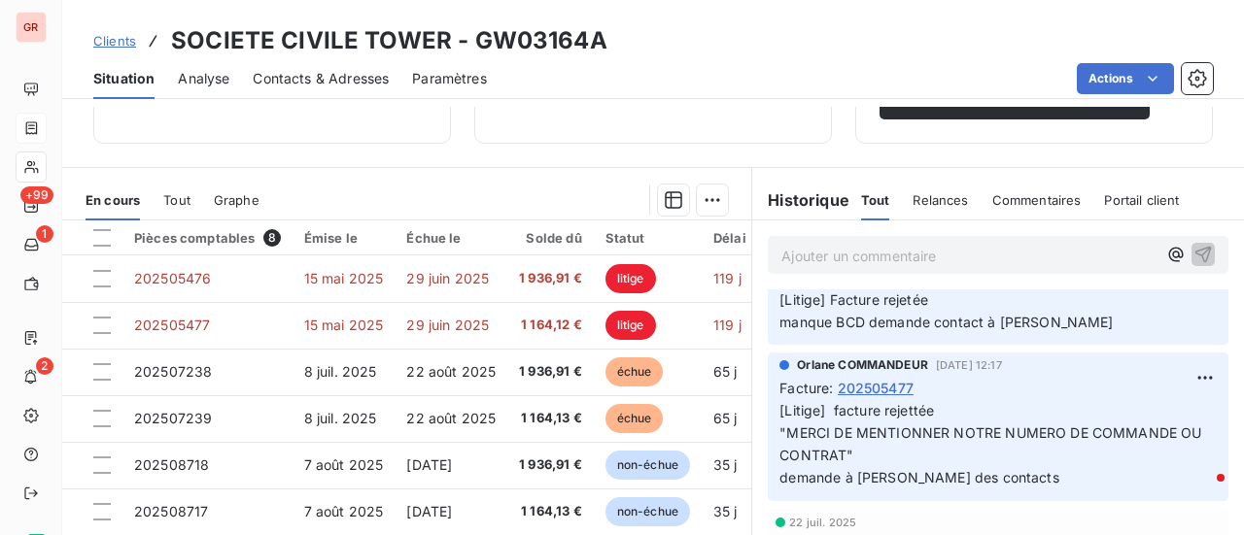
scroll to position [194, 0]
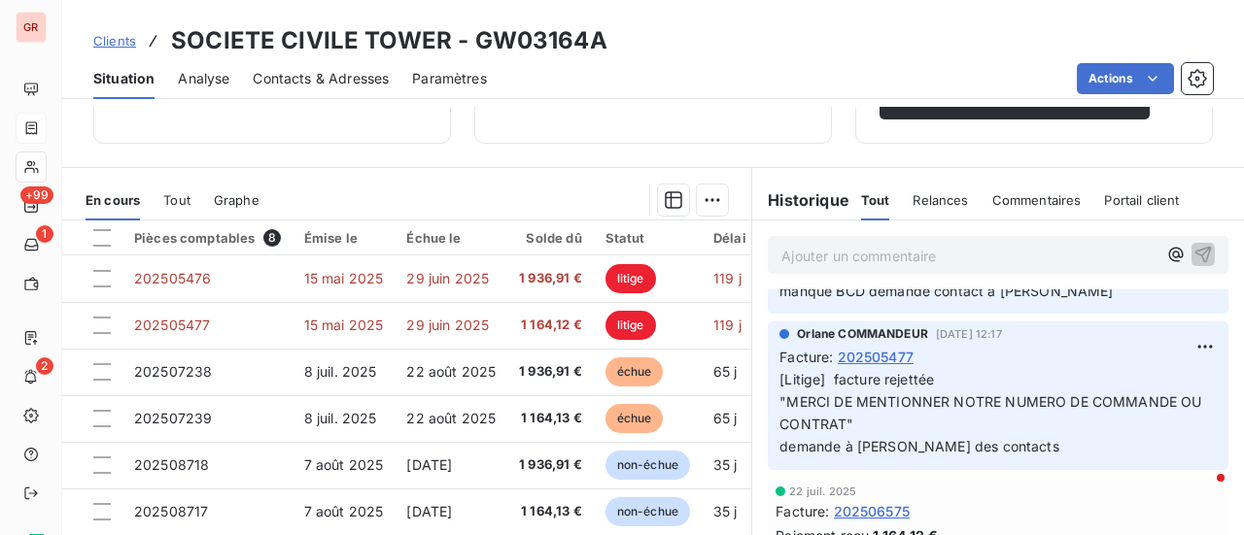
click at [298, 85] on span "Contacts & Adresses" at bounding box center [321, 78] width 136 height 19
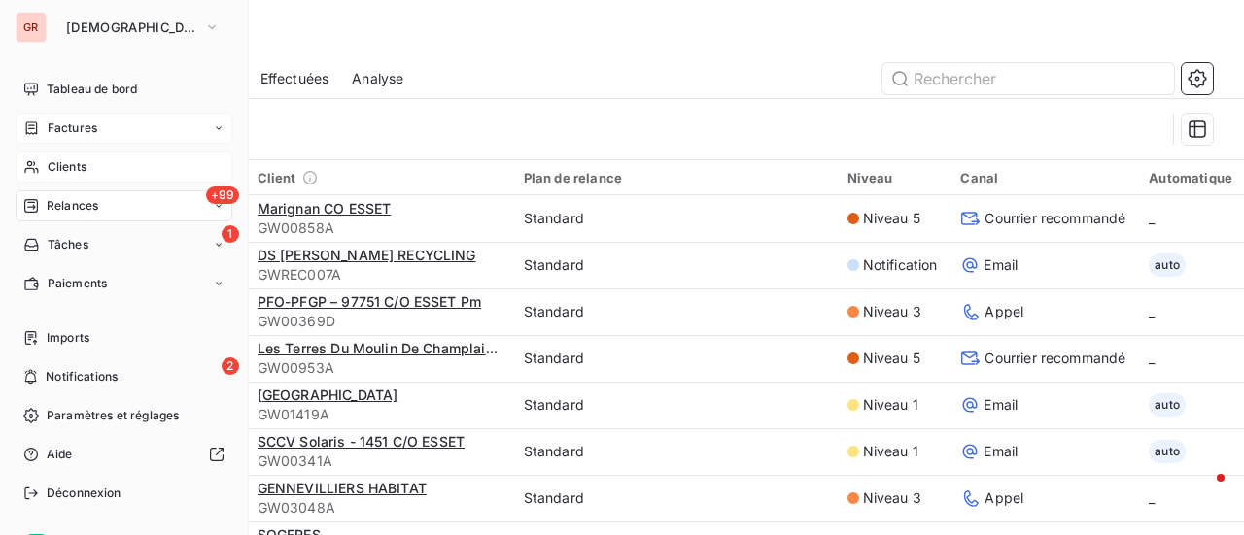
click at [82, 163] on span "Clients" at bounding box center [67, 166] width 39 height 17
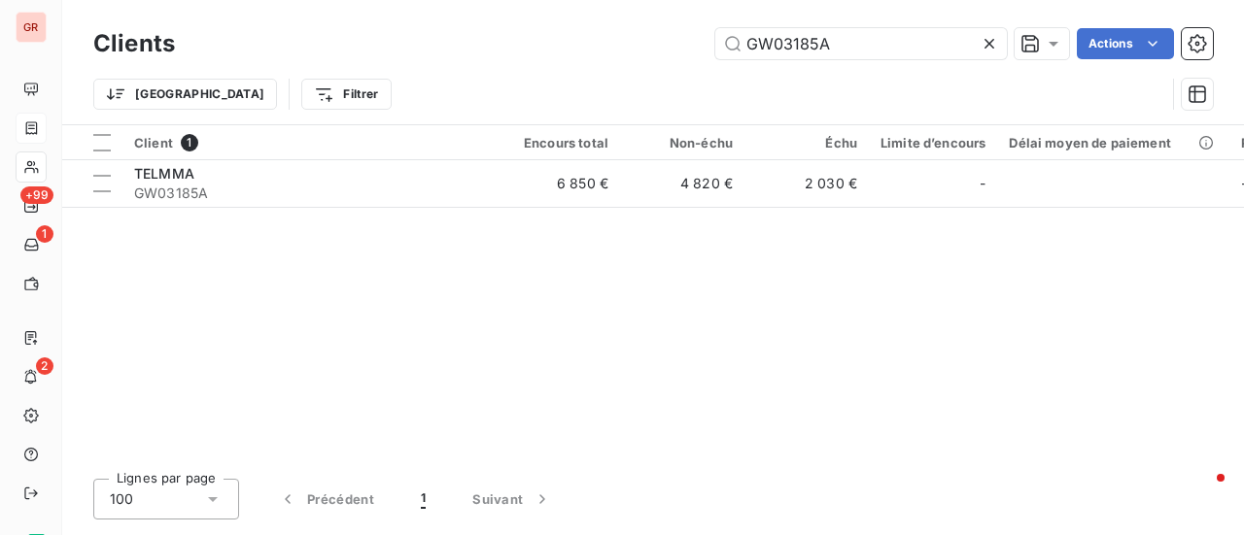
drag, startPoint x: 844, startPoint y: 46, endPoint x: 406, endPoint y: 53, distance: 438.2
click at [406, 53] on div "GW03185A Actions" at bounding box center [705, 43] width 1014 height 31
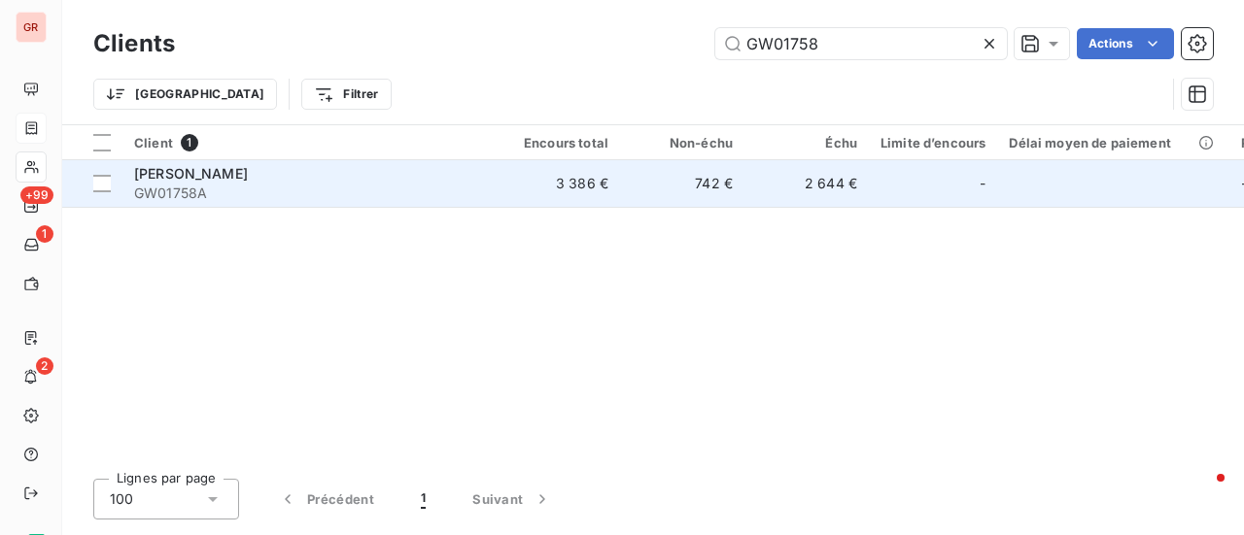
type input "GW01758"
click at [163, 171] on span "[PERSON_NAME]" at bounding box center [191, 173] width 114 height 17
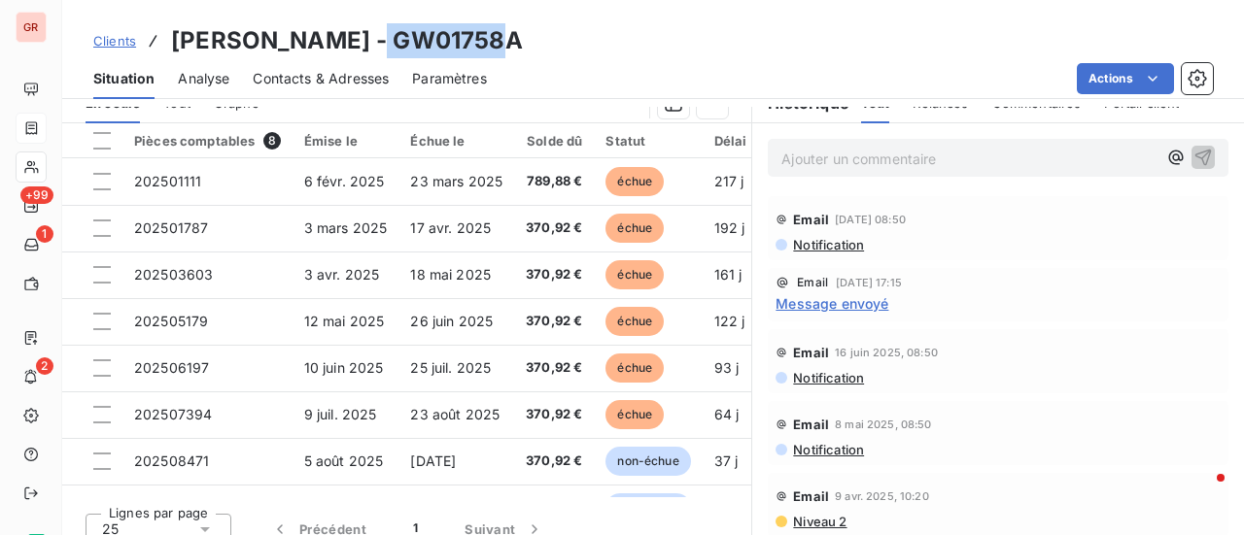
drag, startPoint x: 467, startPoint y: 24, endPoint x: 325, endPoint y: 38, distance: 142.5
click at [325, 38] on div "Clients [PERSON_NAME] - GW01758A" at bounding box center [652, 40] width 1181 height 35
copy h3 "GW01758A"
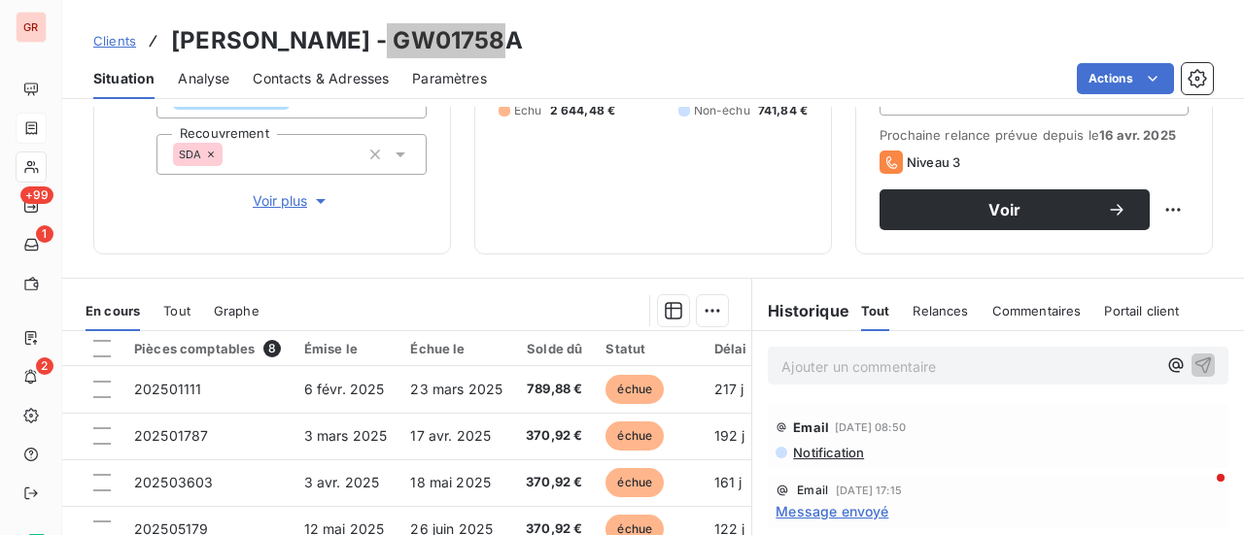
scroll to position [389, 0]
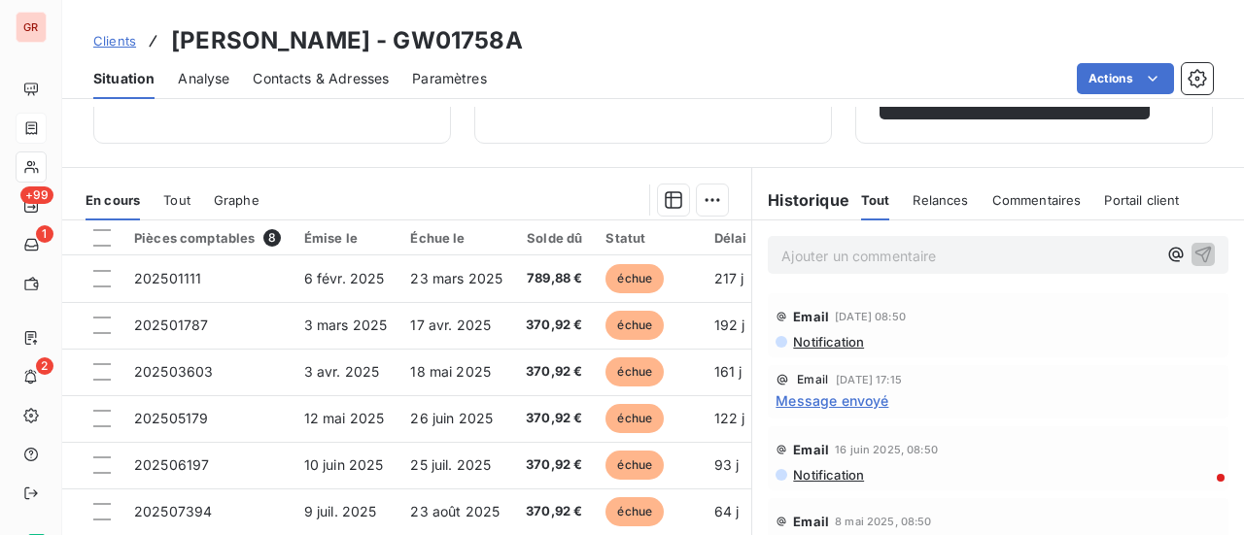
click at [849, 397] on span "Message envoyé" at bounding box center [831, 401] width 113 height 20
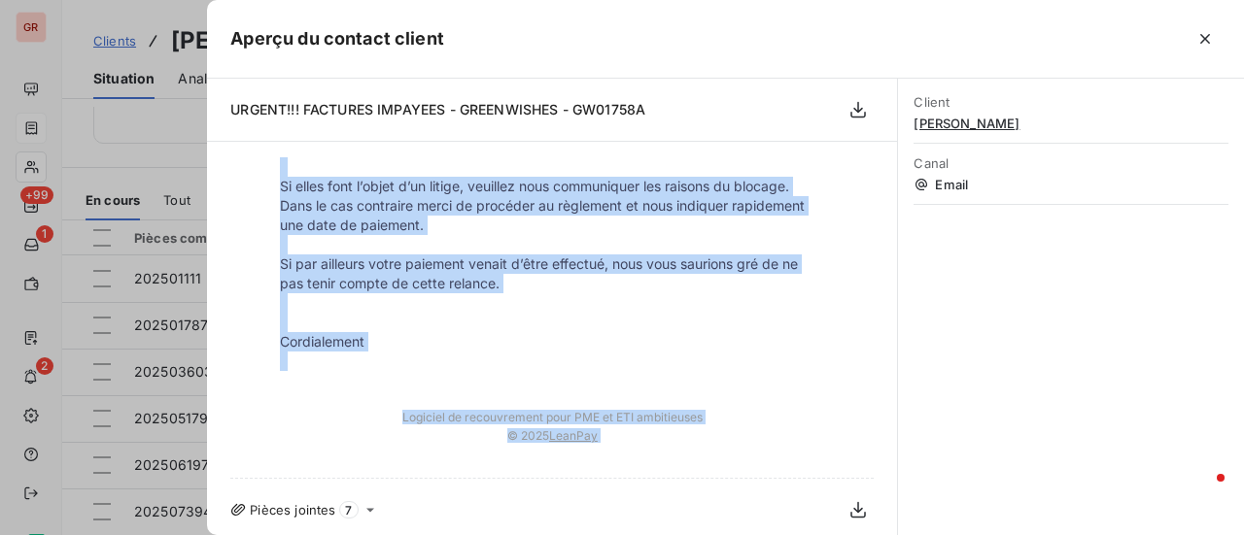
scroll to position [649, 0]
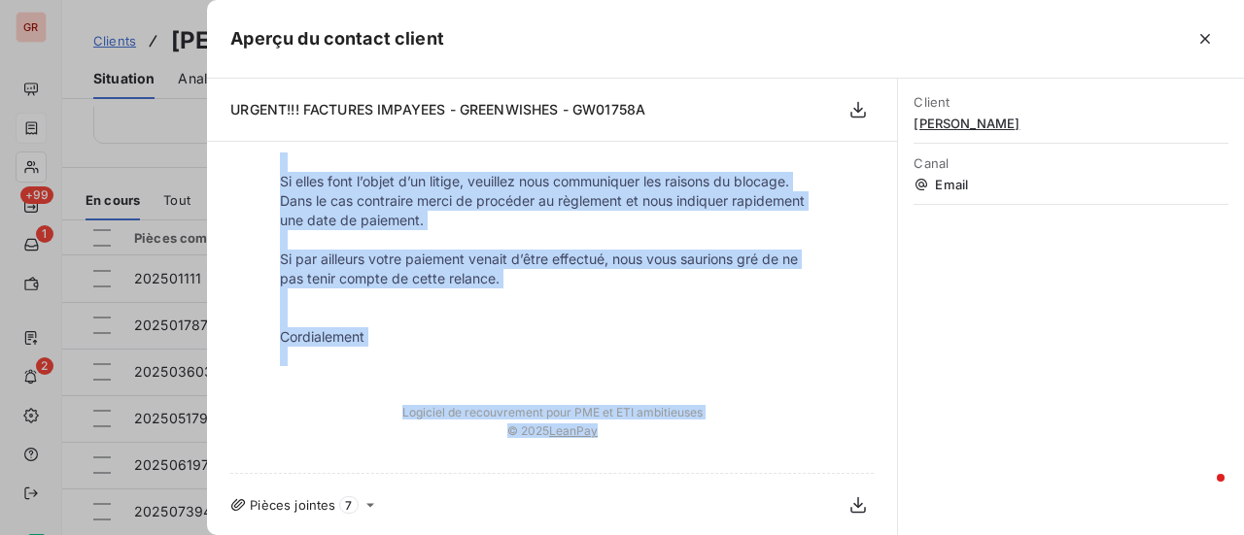
drag, startPoint x: 276, startPoint y: 280, endPoint x: 741, endPoint y: 456, distance: 497.5
click at [741, 456] on div "Bonjour, Malgré nos multiples relances, nos sommes au regret de constater que l…" at bounding box center [551, 19] width 583 height 876
copy div "Loremip, Dolors ame consectet adipisci, eli seddoe te incidi ut laboreetd mag a…"
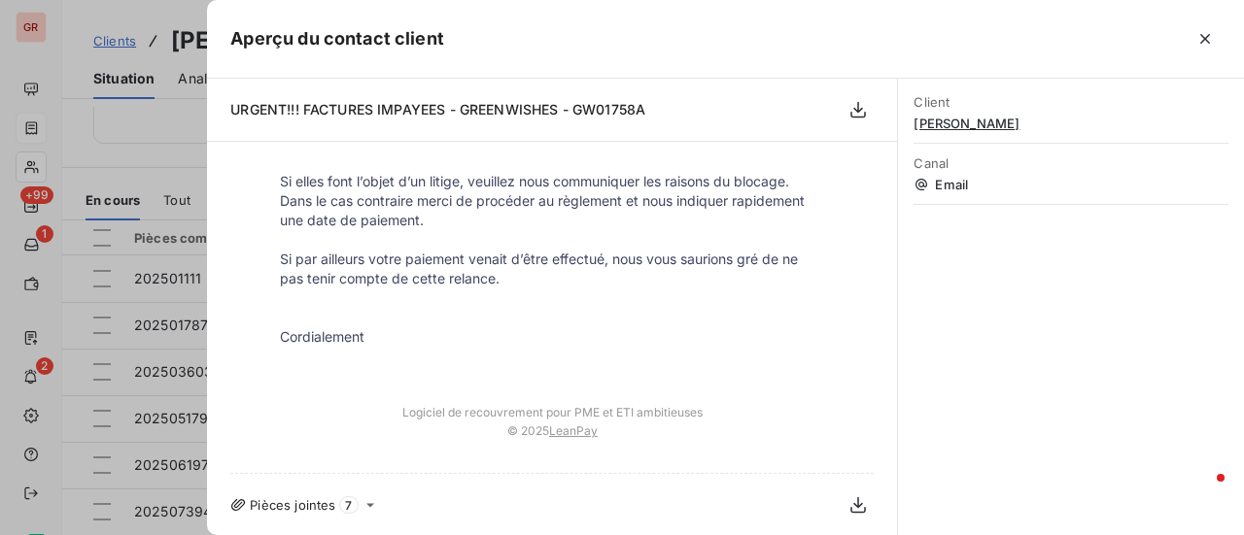
click at [150, 150] on div at bounding box center [622, 267] width 1244 height 535
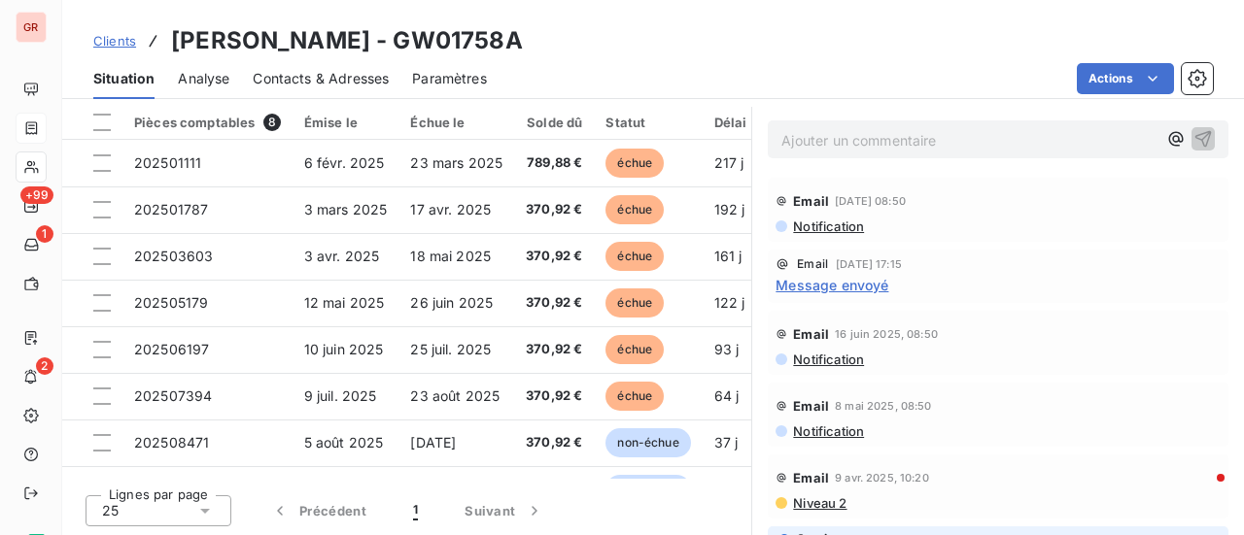
scroll to position [18, 0]
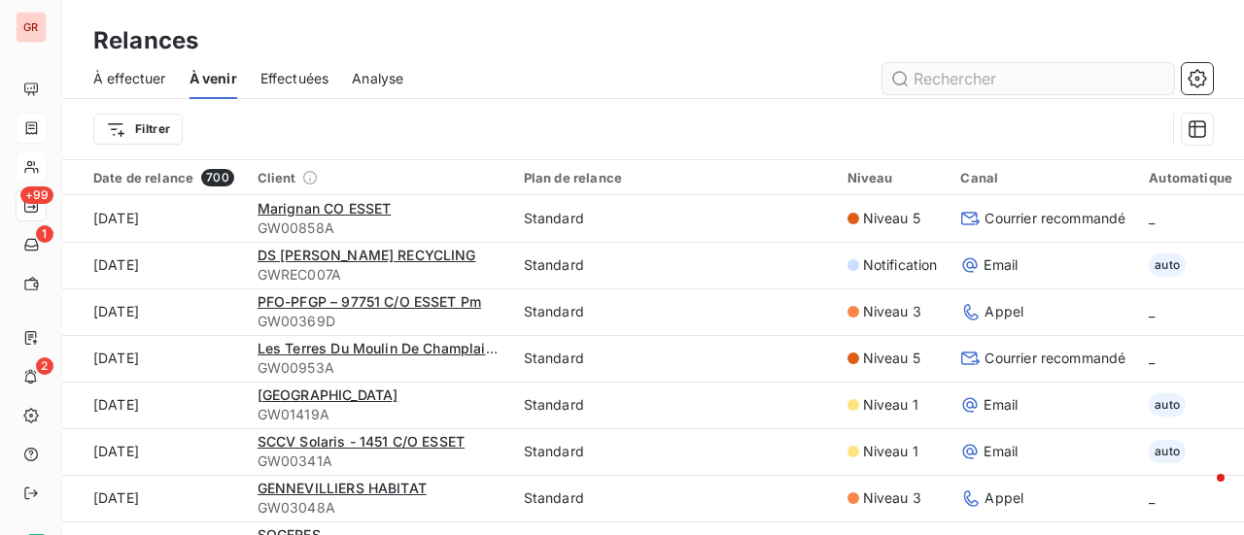
click at [961, 66] on input "text" at bounding box center [1027, 78] width 291 height 31
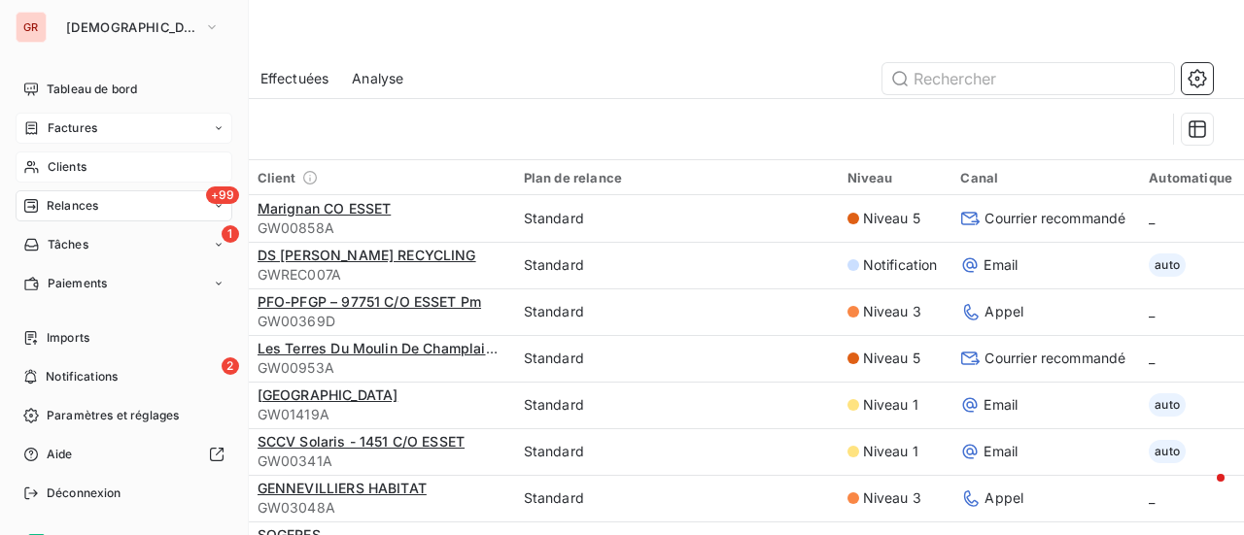
click at [95, 127] on span "Factures" at bounding box center [73, 127] width 50 height 17
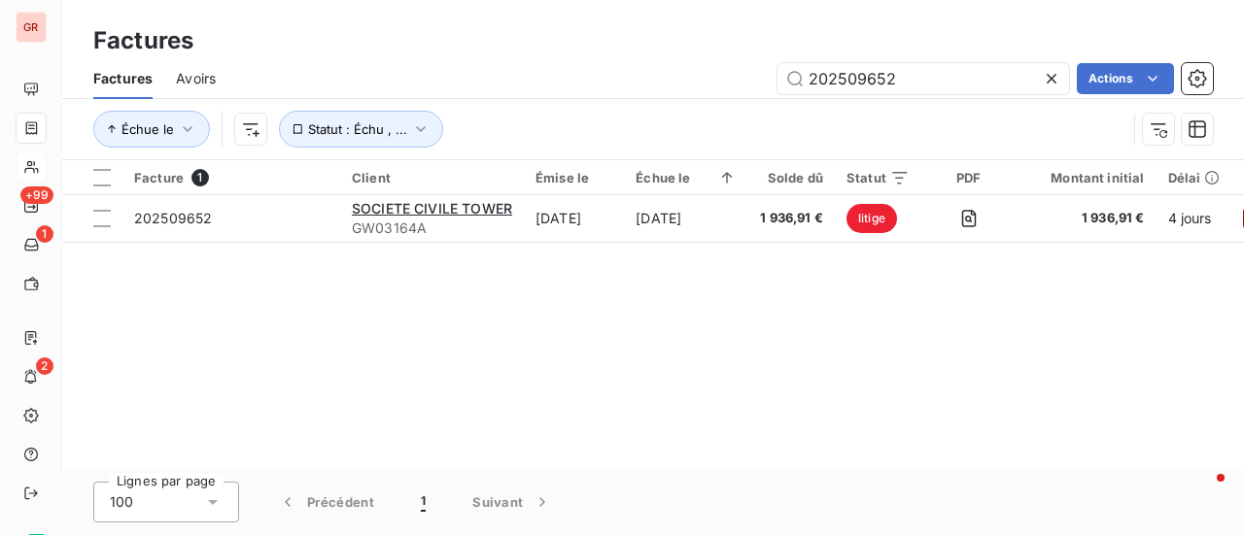
drag, startPoint x: 904, startPoint y: 81, endPoint x: 641, endPoint y: 83, distance: 263.3
click at [656, 83] on div "202509652 Actions" at bounding box center [725, 78] width 973 height 31
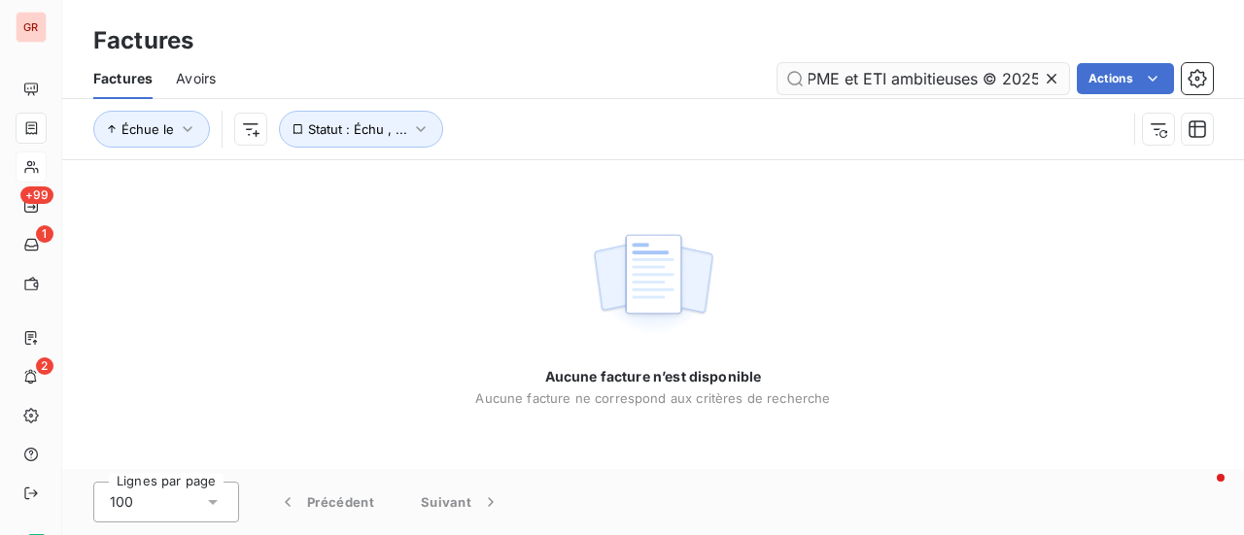
scroll to position [0, 6301]
drag, startPoint x: 804, startPoint y: 83, endPoint x: 1042, endPoint y: 80, distance: 238.0
click at [1033, 80] on input "Bonjour, Malgré nos multiples relances, nos sommes au regret de constater que l…" at bounding box center [922, 78] width 291 height 31
drag, startPoint x: 1034, startPoint y: 81, endPoint x: 597, endPoint y: 95, distance: 437.4
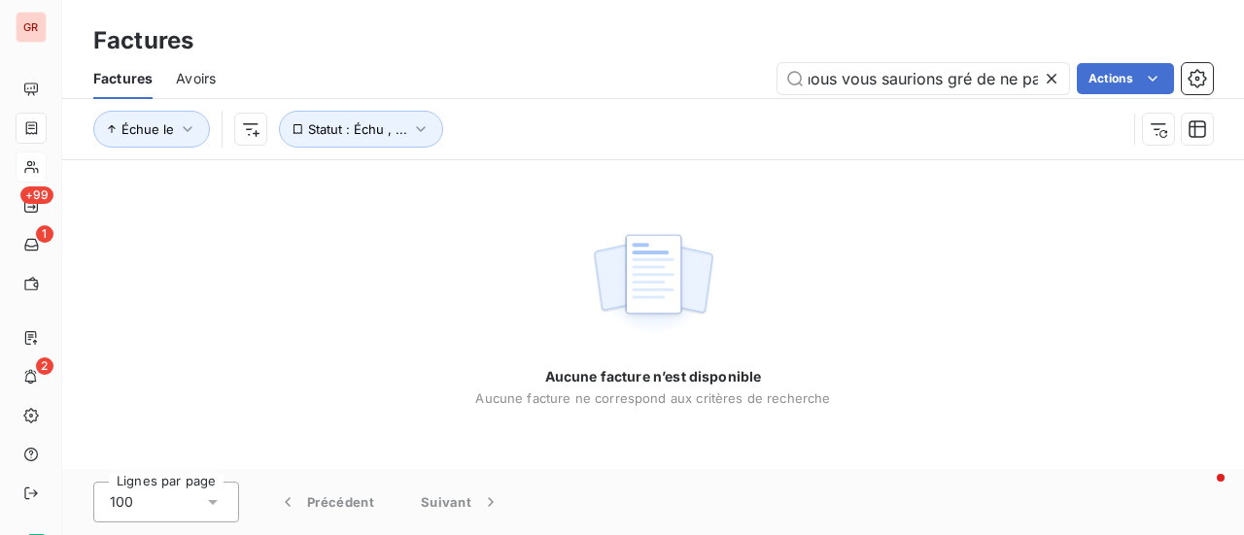
click at [600, 94] on div "Factures Avoirs Bonjour, Malgré nos multiples relances, nos sommes au regret de…" at bounding box center [652, 78] width 1181 height 41
drag, startPoint x: 1043, startPoint y: 72, endPoint x: 1033, endPoint y: 80, distance: 13.2
click at [1037, 77] on div "Bonjour, Malgré nos multiples relances, nos sommes au regret de constater que l…" at bounding box center [922, 78] width 291 height 31
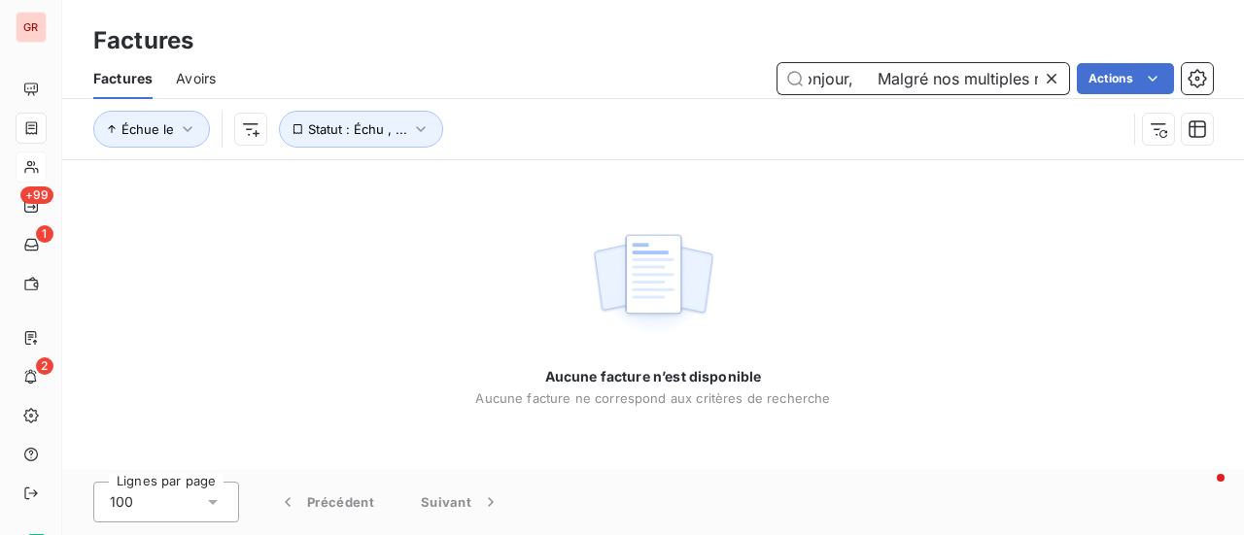
scroll to position [0, 0]
drag, startPoint x: 1036, startPoint y: 80, endPoint x: 671, endPoint y: 83, distance: 364.3
click at [671, 83] on div "Bonjour, Malgré nos multiples relances, nos sommes au regret de constater que l…" at bounding box center [725, 78] width 973 height 31
type input "elances, nos sommes au regret de constater que les factures ci-dessous demeuren…"
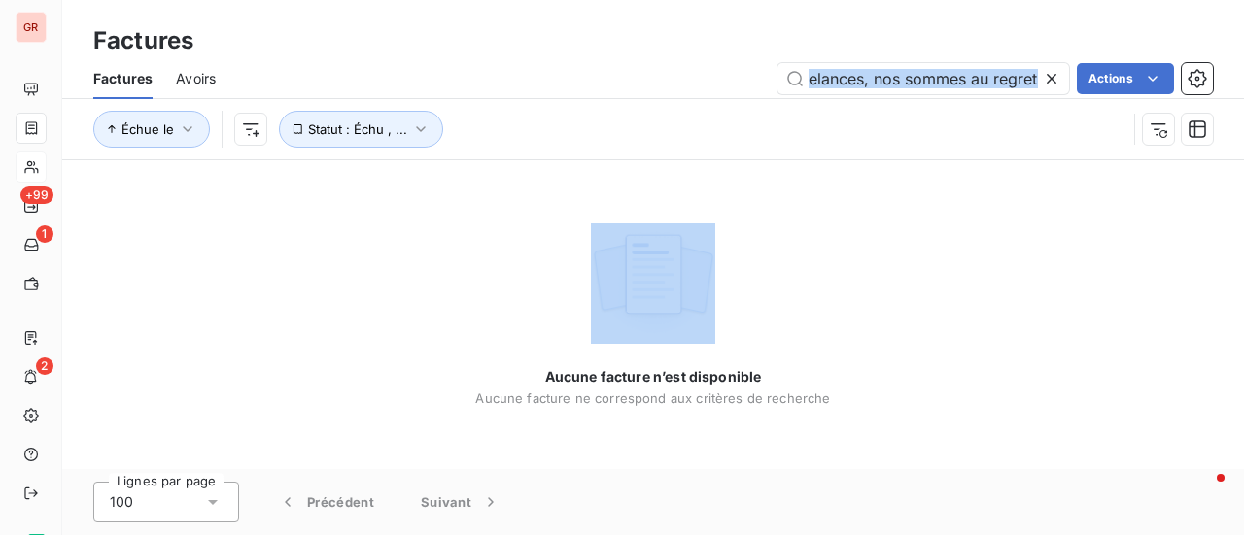
drag, startPoint x: 1040, startPoint y: 82, endPoint x: 459, endPoint y: 90, distance: 581.0
click at [471, 88] on div "elances, nos sommes au regret de constater que les factures ci-dessous demeuren…" at bounding box center [725, 78] width 973 height 31
click at [1046, 73] on icon at bounding box center [1050, 78] width 19 height 19
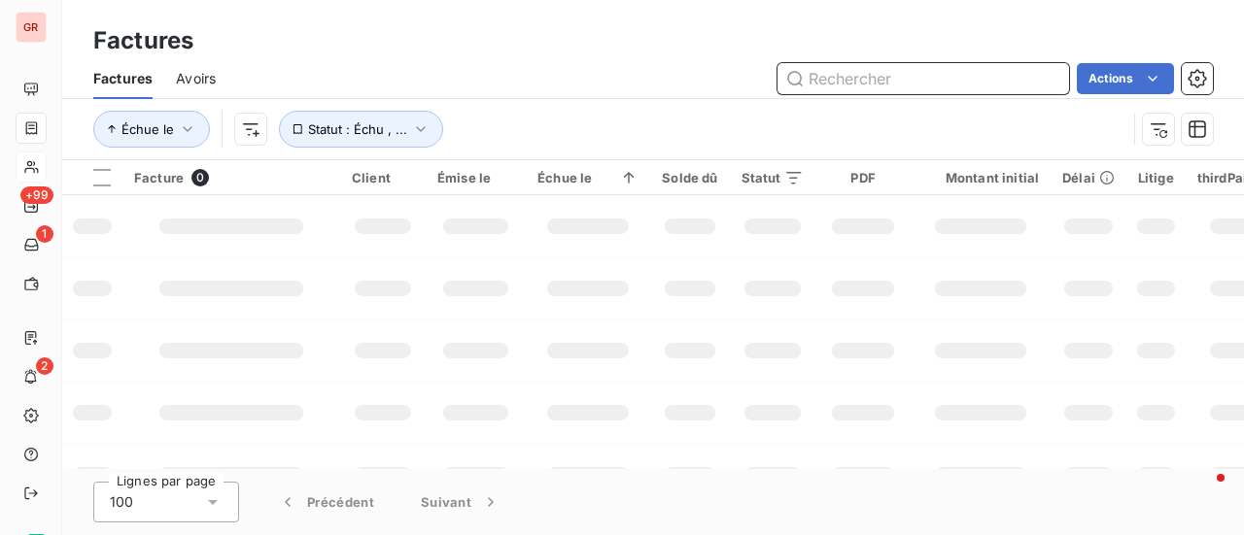
click at [902, 75] on input "text" at bounding box center [922, 78] width 291 height 31
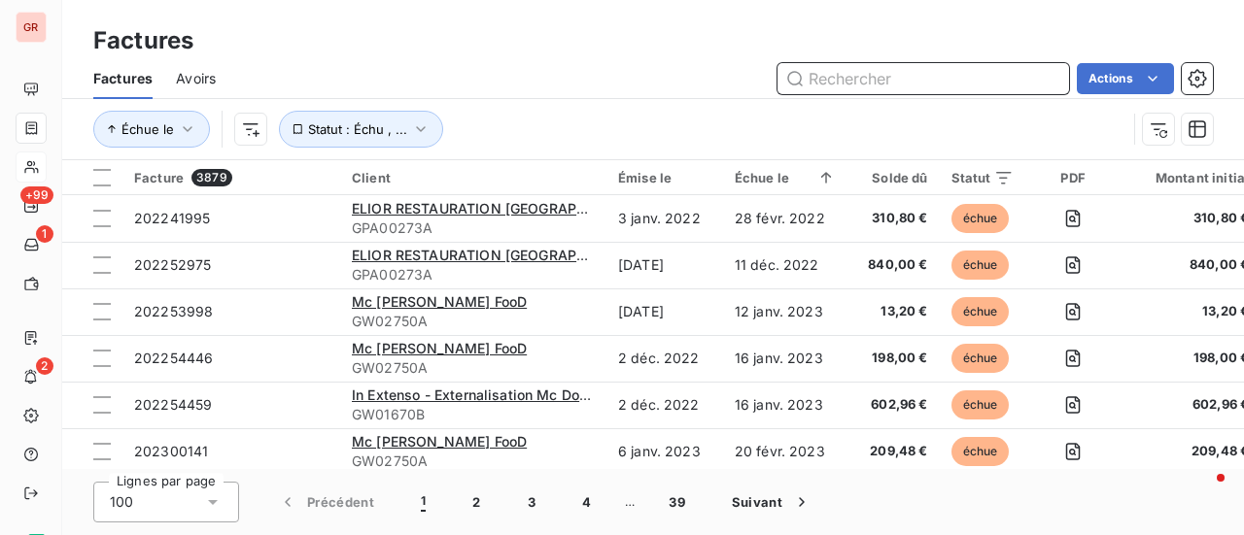
click at [887, 69] on input "text" at bounding box center [922, 78] width 291 height 31
paste input "GW01758"
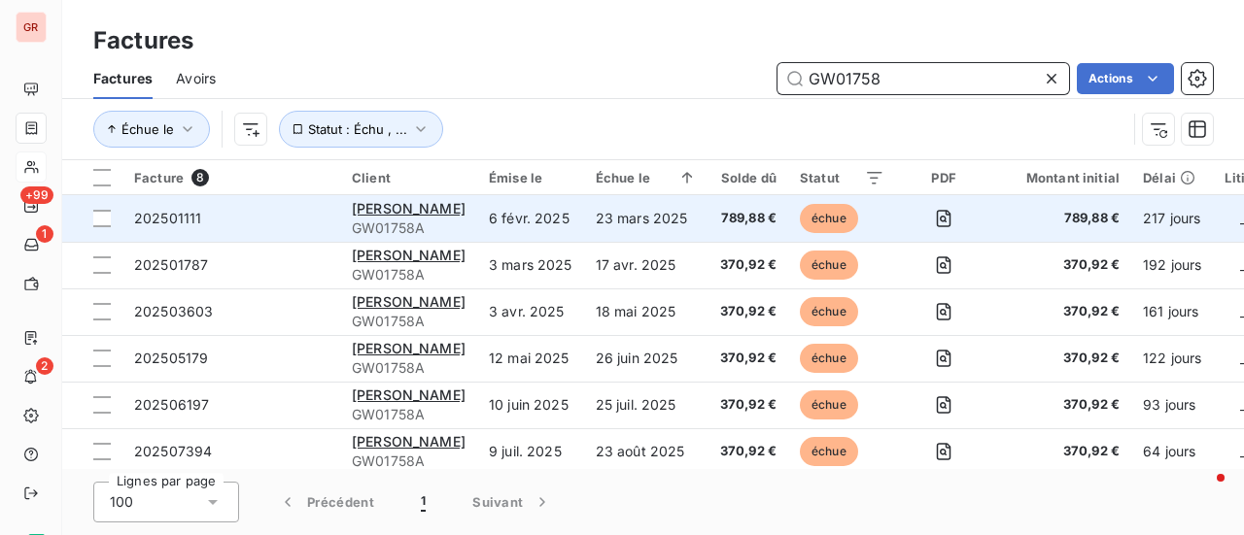
type input "GW01758"
click at [390, 197] on td "Kithira Sarl GW01758A" at bounding box center [408, 218] width 137 height 47
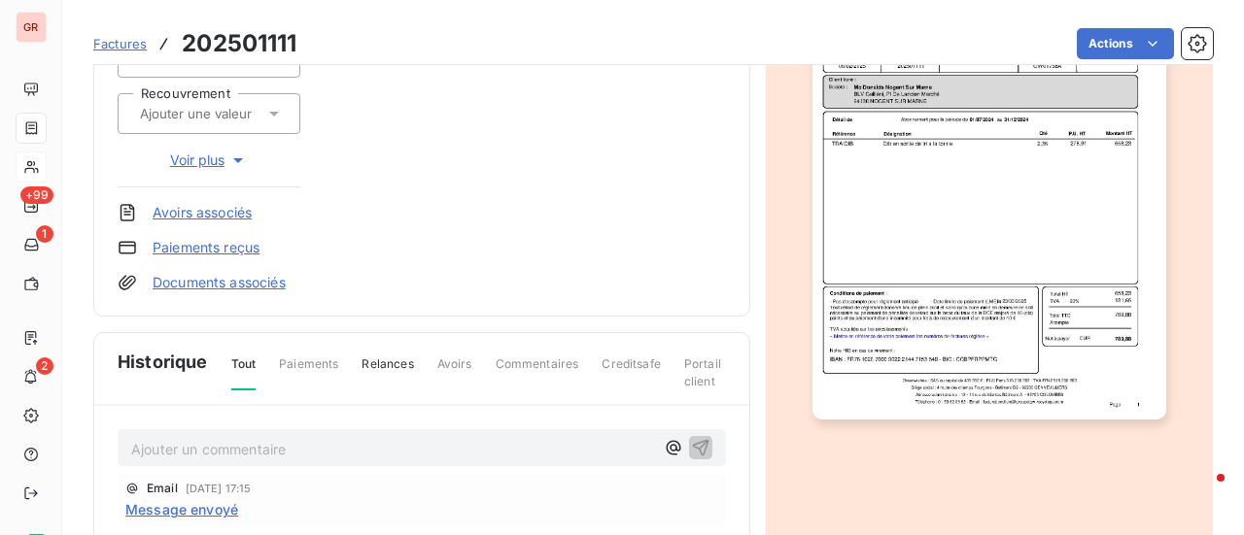
scroll to position [2, 0]
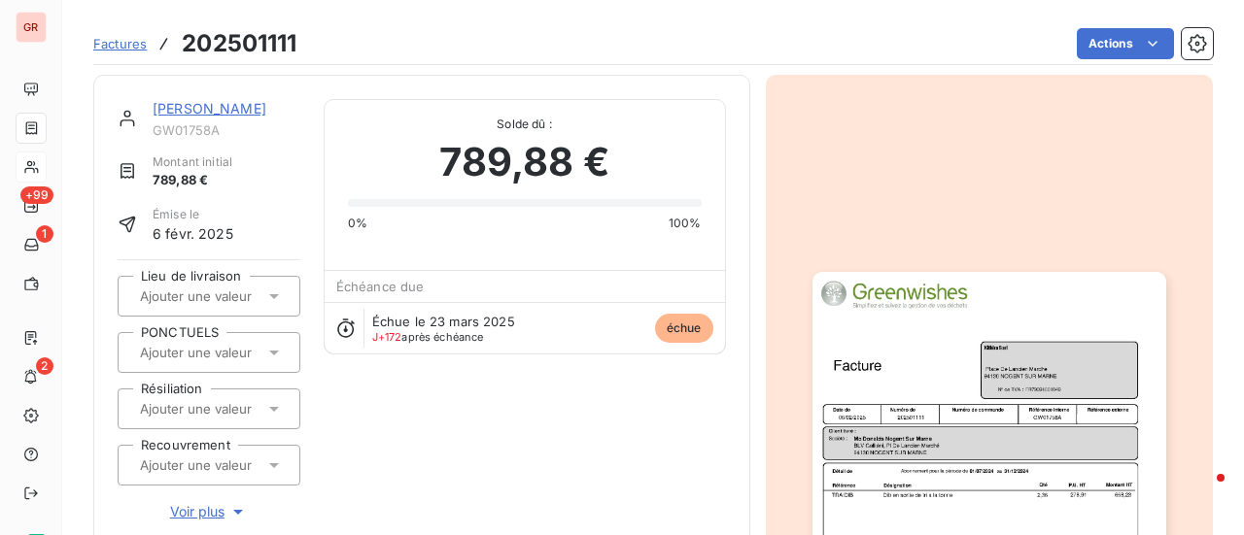
click at [184, 102] on link "[PERSON_NAME]" at bounding box center [210, 108] width 114 height 17
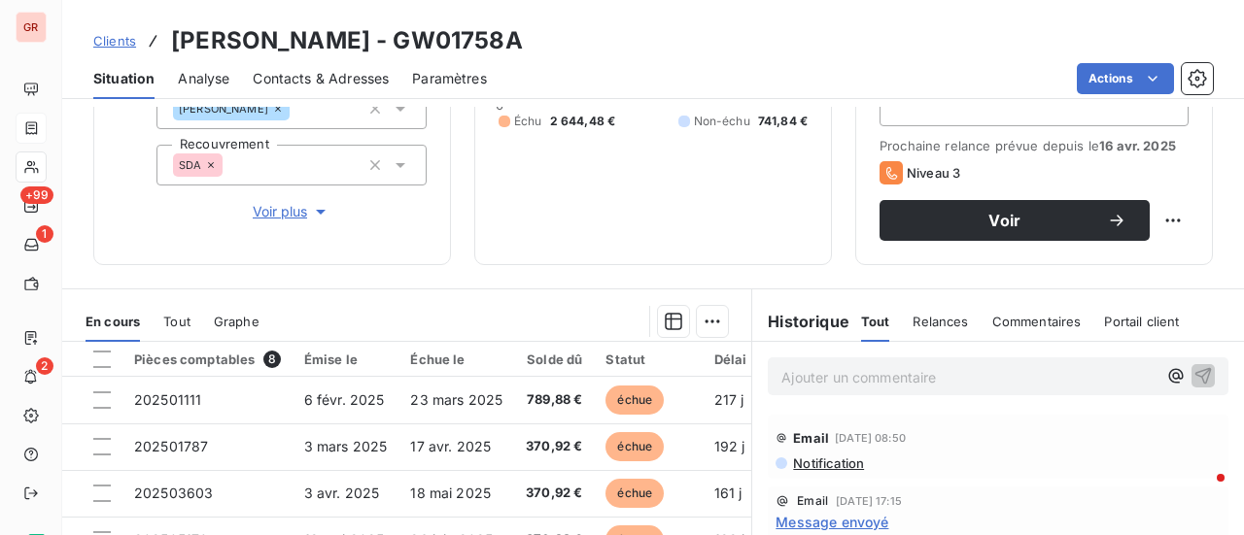
scroll to position [291, 0]
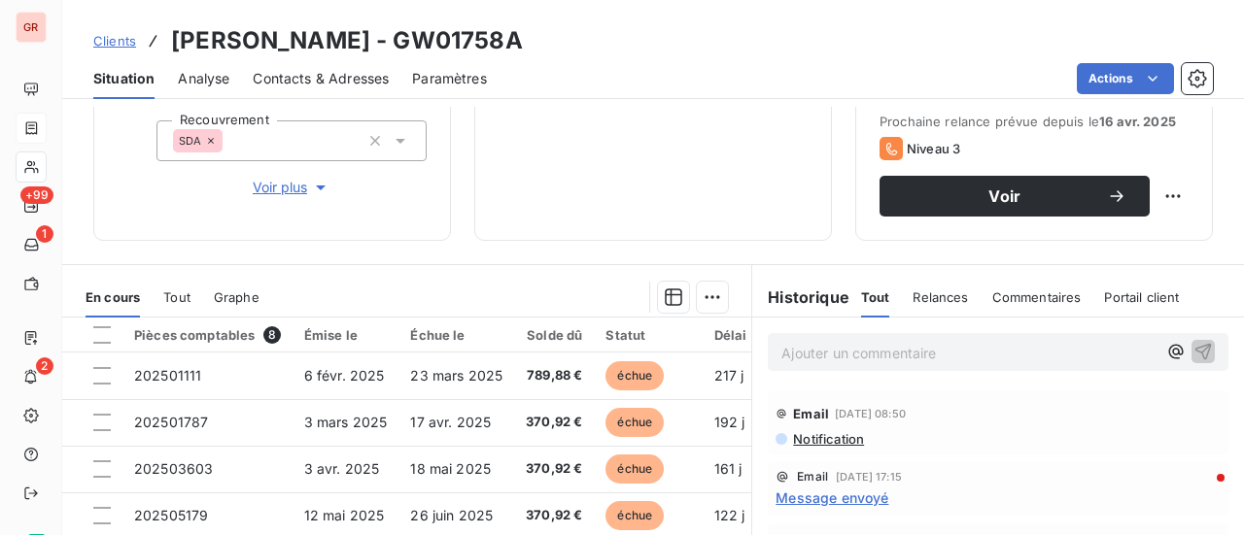
click at [833, 353] on p "Ajouter un commentaire ﻿" at bounding box center [968, 353] width 375 height 24
click at [1193, 341] on icon "button" at bounding box center [1202, 350] width 19 height 19
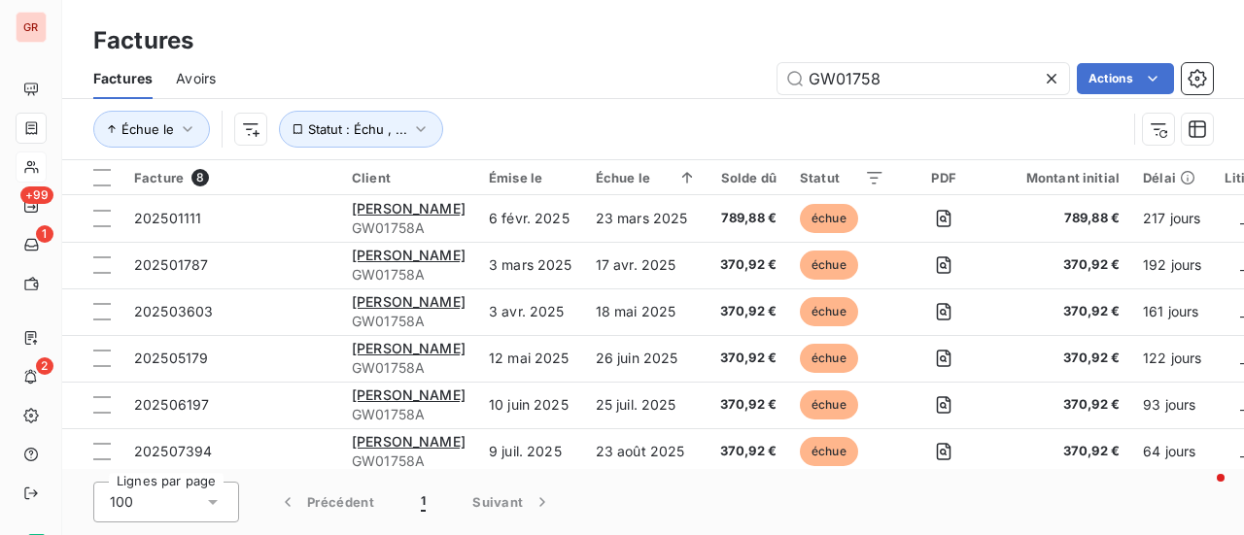
drag, startPoint x: 950, startPoint y: 80, endPoint x: 560, endPoint y: 88, distance: 390.7
click at [566, 88] on div "GW01758 Actions" at bounding box center [725, 78] width 973 height 31
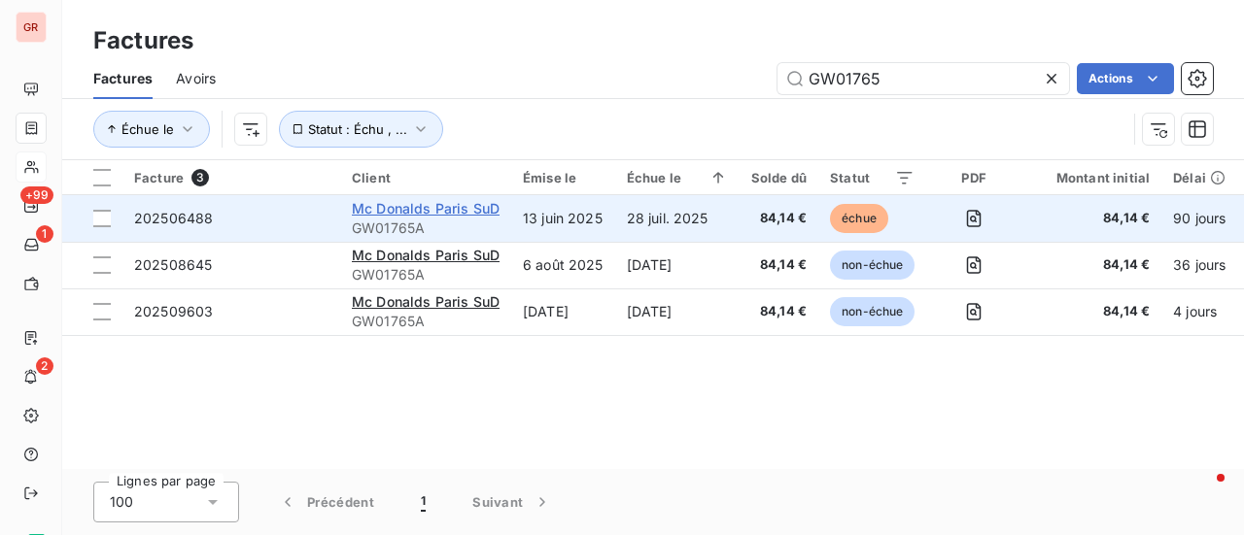
type input "GW01765"
click at [401, 209] on span "Mc Donalds Paris SuD" at bounding box center [426, 208] width 148 height 17
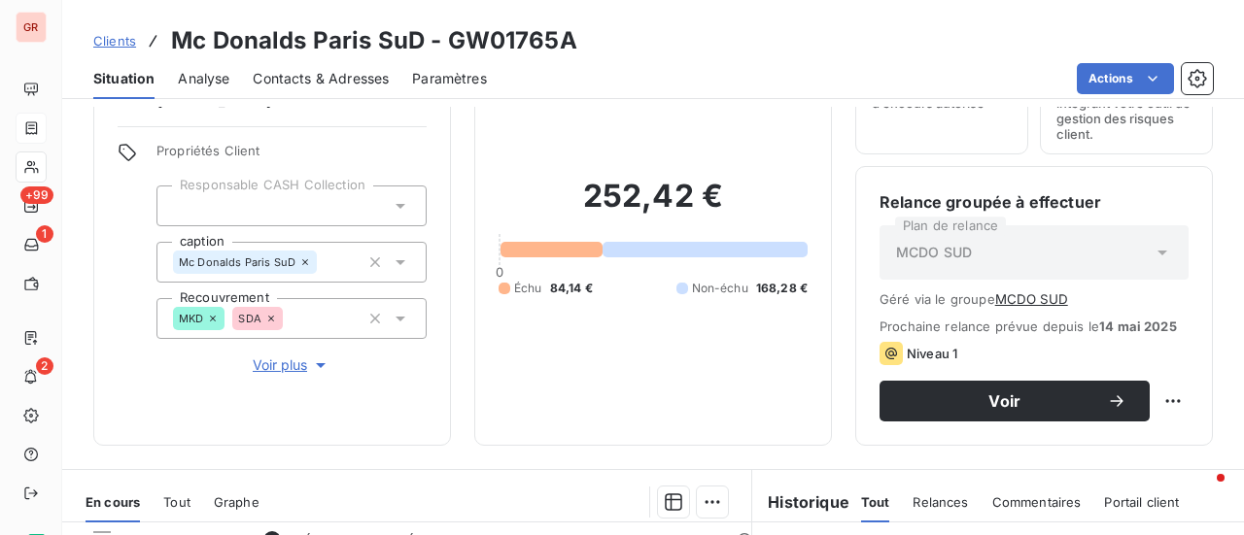
scroll to position [291, 0]
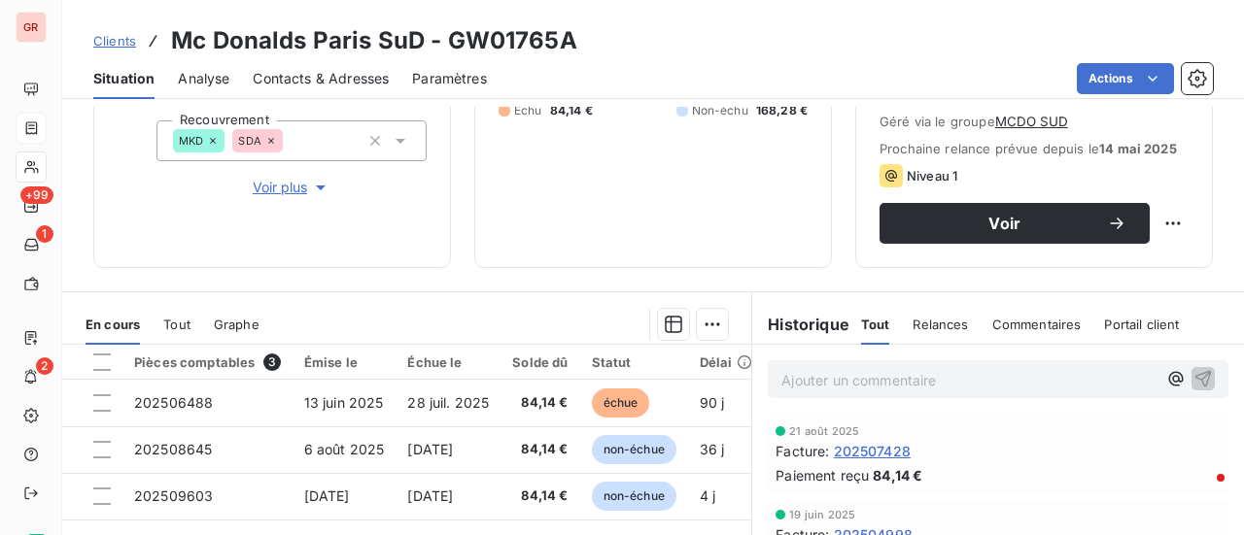
click at [820, 376] on p "Ajouter un commentaire ﻿" at bounding box center [968, 380] width 375 height 24
click at [1193, 369] on icon "button" at bounding box center [1202, 377] width 19 height 19
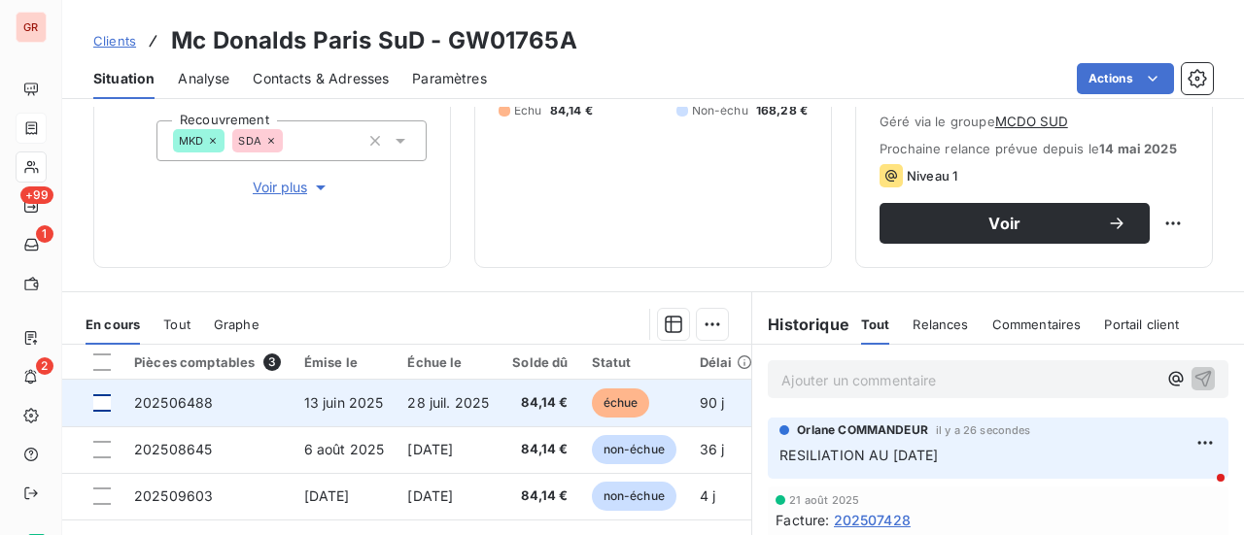
click at [99, 403] on div at bounding box center [101, 402] width 17 height 17
click at [185, 401] on span "202506488" at bounding box center [173, 402] width 79 height 17
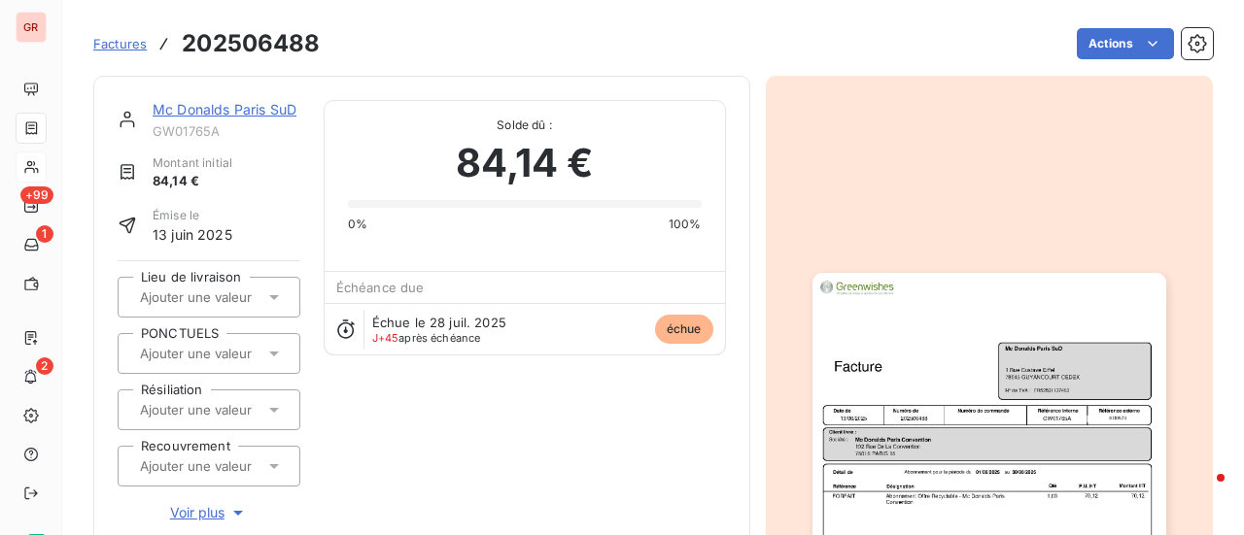
click at [264, 108] on link "Mc Donalds Paris SuD" at bounding box center [225, 109] width 144 height 17
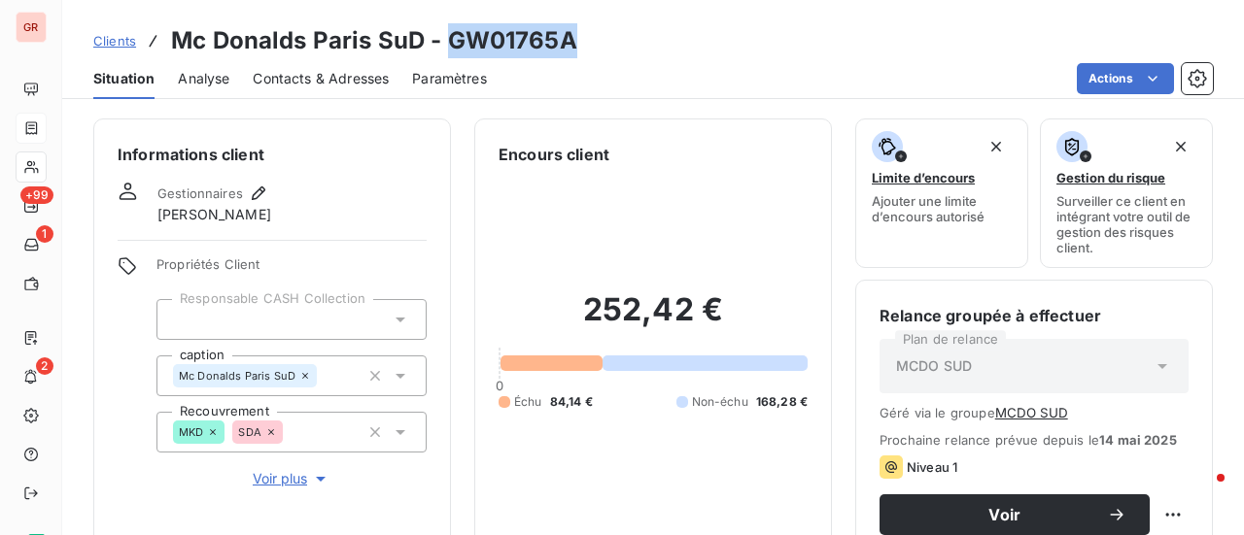
drag, startPoint x: 577, startPoint y: 44, endPoint x: 453, endPoint y: 44, distance: 124.4
click at [453, 44] on div "Clients Mc [PERSON_NAME] Paris SuD - GW01765A" at bounding box center [652, 40] width 1181 height 35
copy h3 "GW01765A"
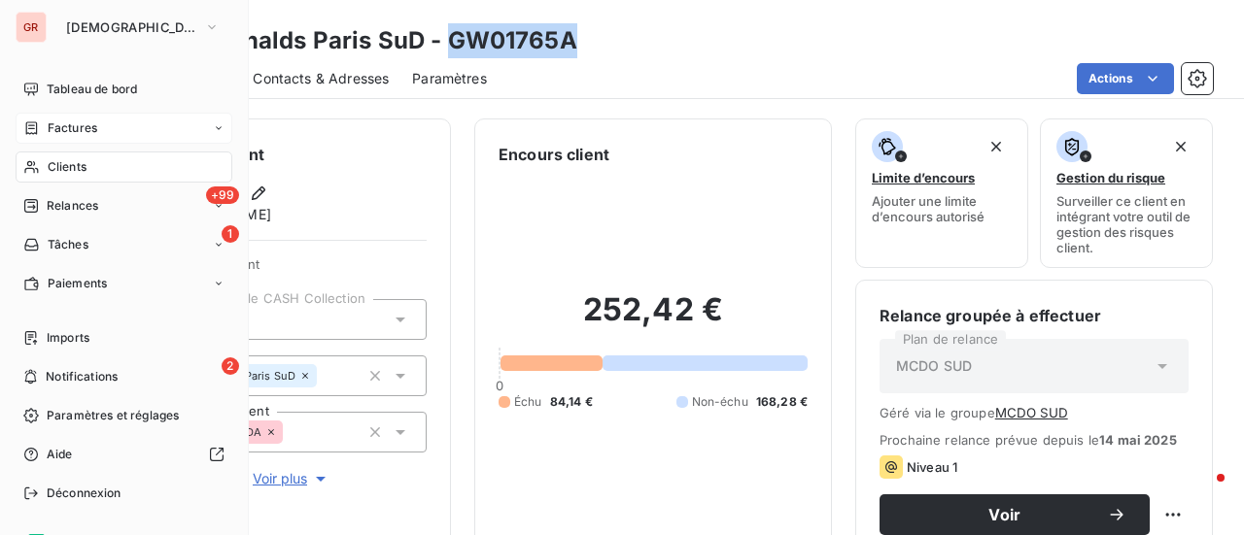
click at [71, 135] on span "Factures" at bounding box center [73, 127] width 50 height 17
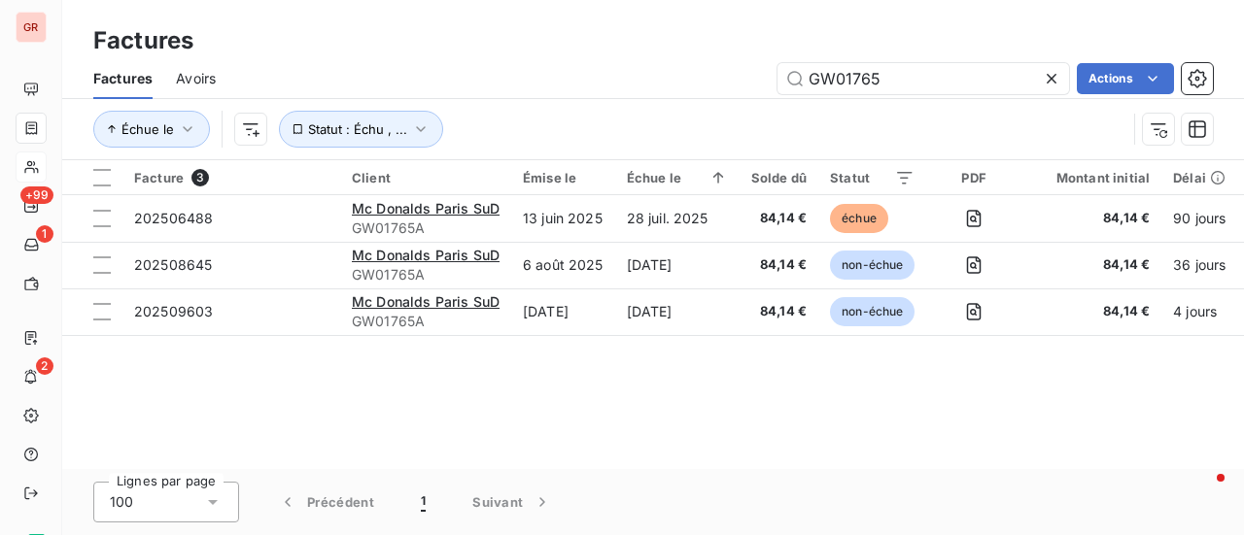
drag, startPoint x: 884, startPoint y: 86, endPoint x: 532, endPoint y: 100, distance: 352.0
click at [532, 100] on div "Factures Avoirs GW01765 Actions Échue le Statut : Échu , ..." at bounding box center [652, 108] width 1181 height 101
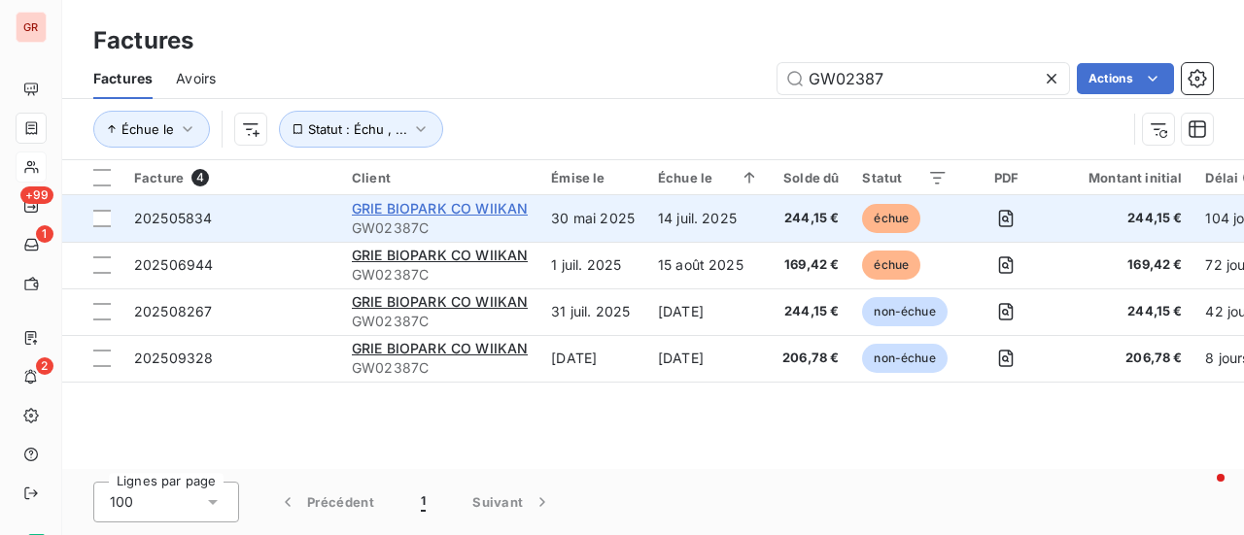
type input "GW02387"
click at [501, 211] on span "GRIE BIOPARK CO WIIKAN" at bounding box center [440, 208] width 176 height 17
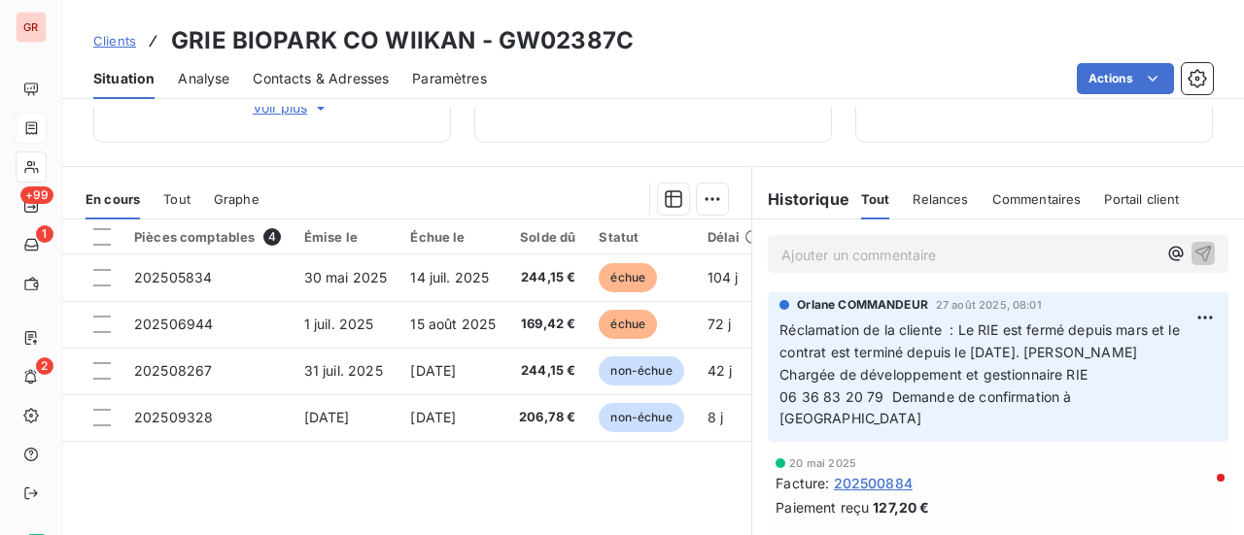
scroll to position [389, 0]
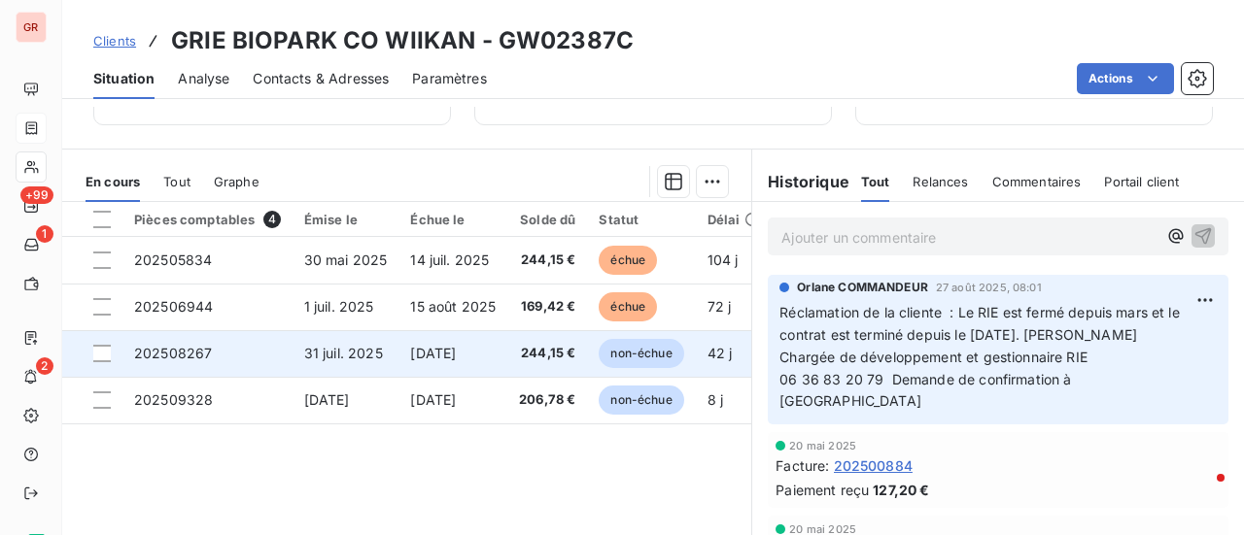
click at [363, 360] on span "31 juil. 2025" at bounding box center [343, 353] width 79 height 17
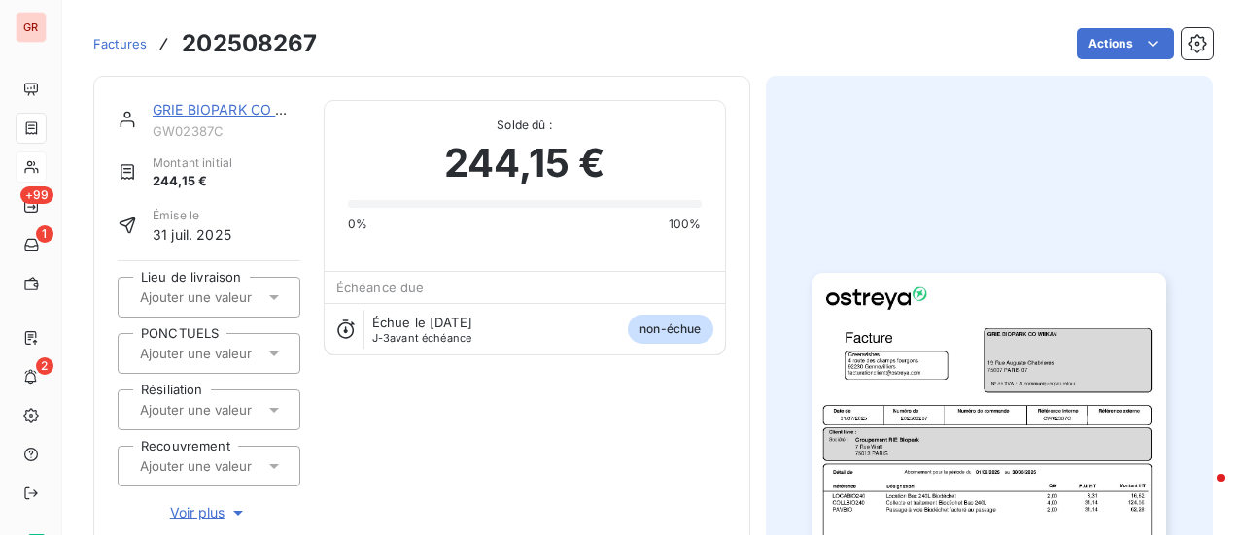
click at [989, 430] on img "button" at bounding box center [989, 522] width 354 height 499
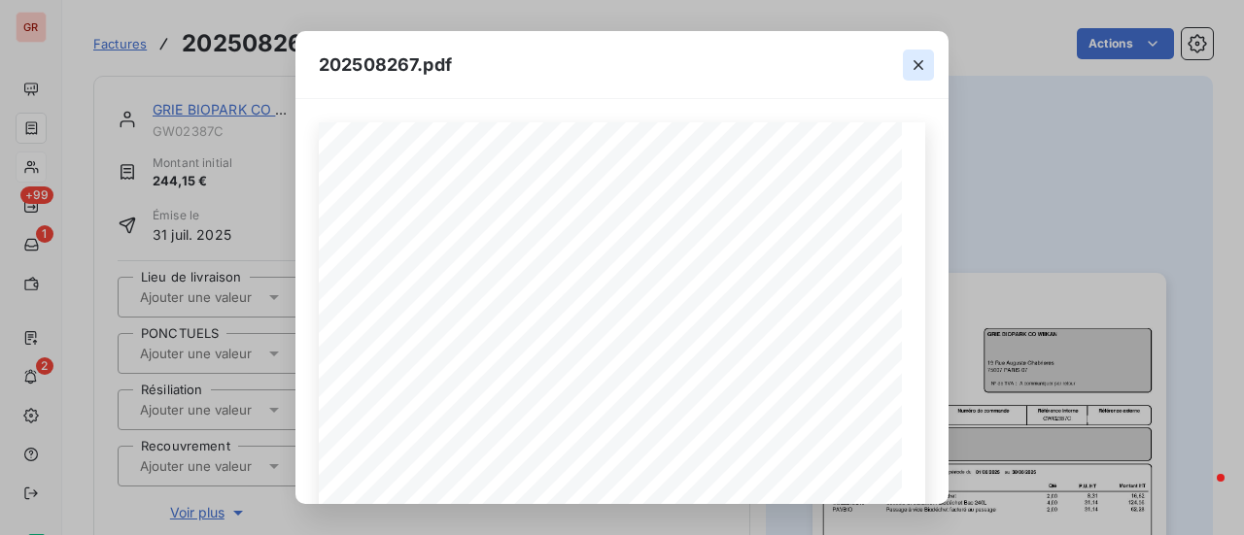
click at [924, 56] on icon "button" at bounding box center [917, 64] width 19 height 19
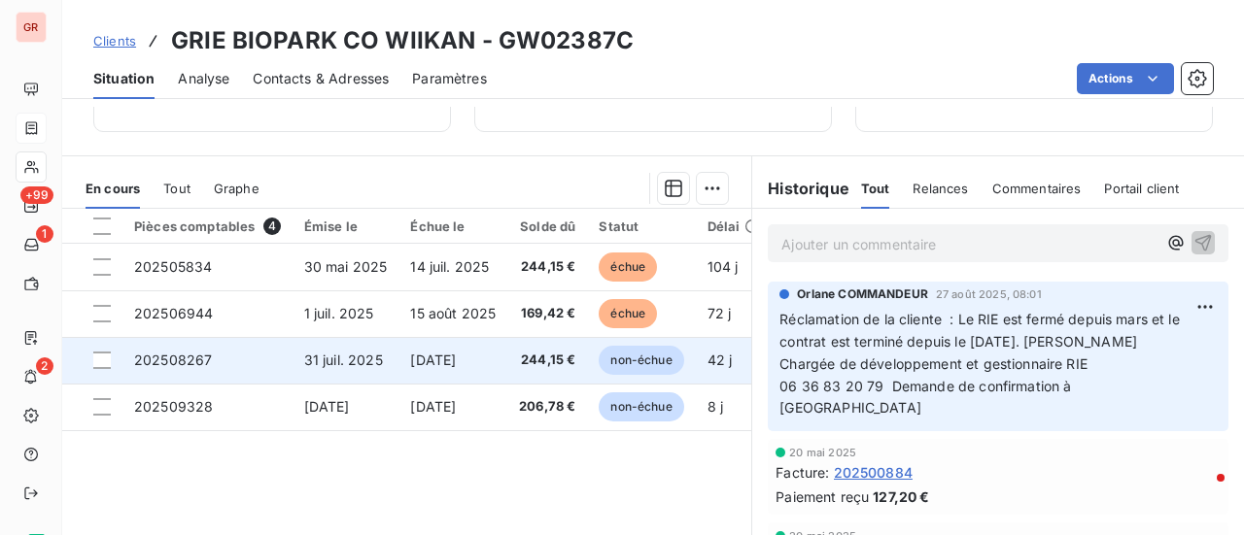
scroll to position [389, 0]
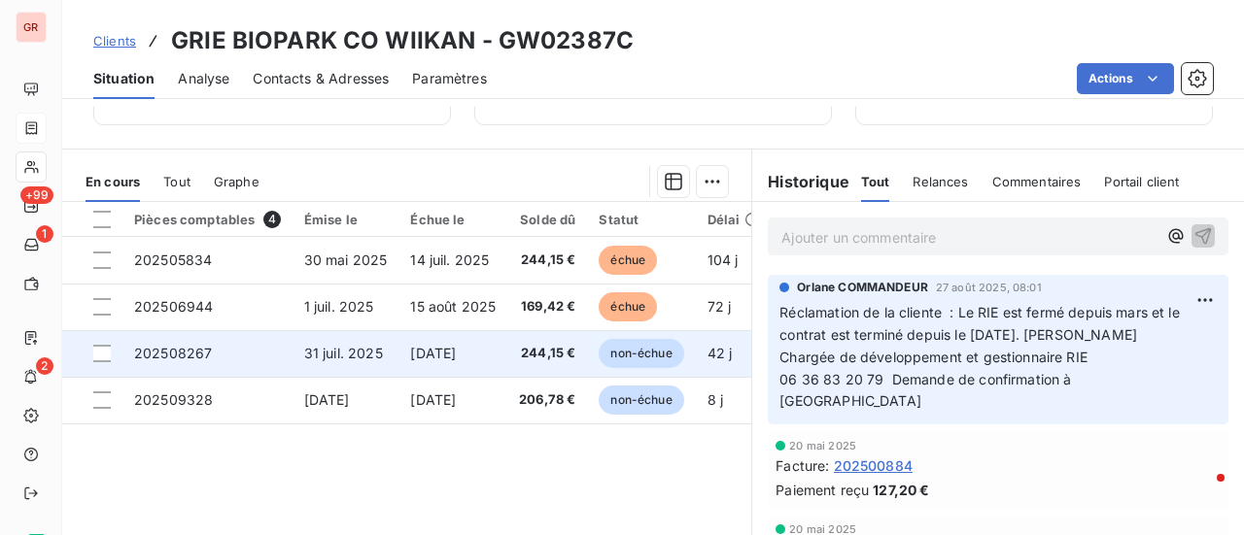
click at [339, 357] on span "31 juil. 2025" at bounding box center [343, 353] width 79 height 17
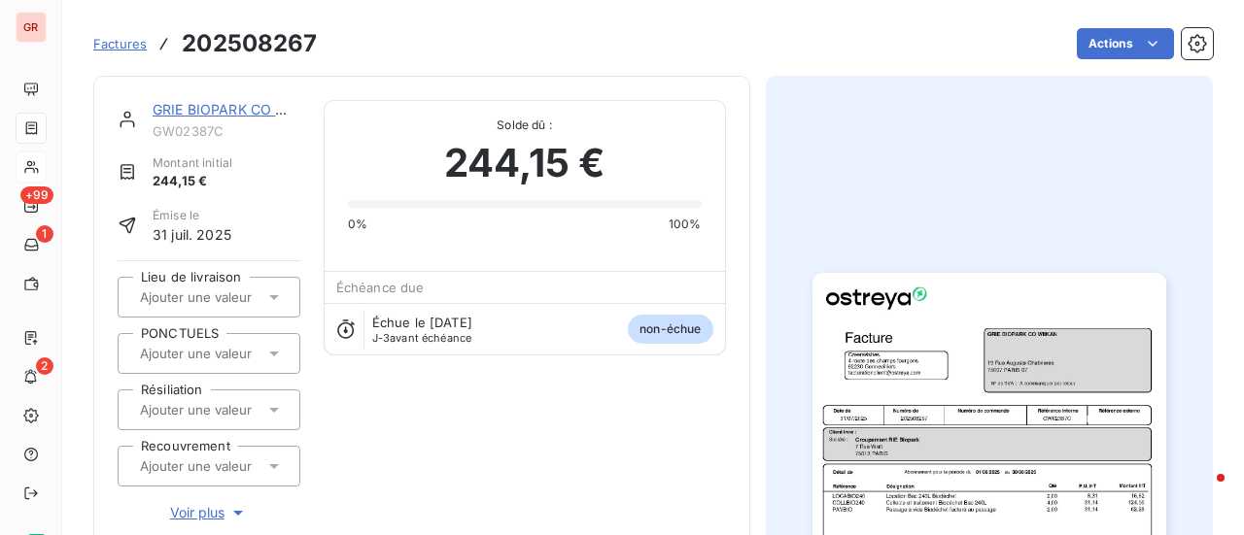
click at [913, 391] on img "button" at bounding box center [989, 522] width 354 height 499
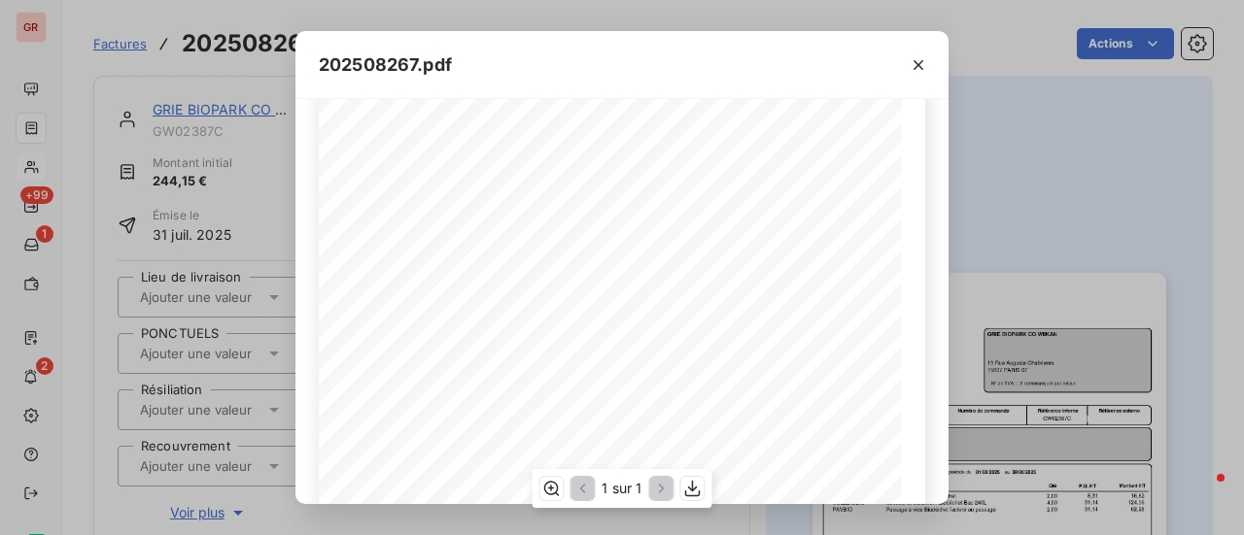
scroll to position [194, 0]
click at [914, 69] on icon "button" at bounding box center [917, 64] width 19 height 19
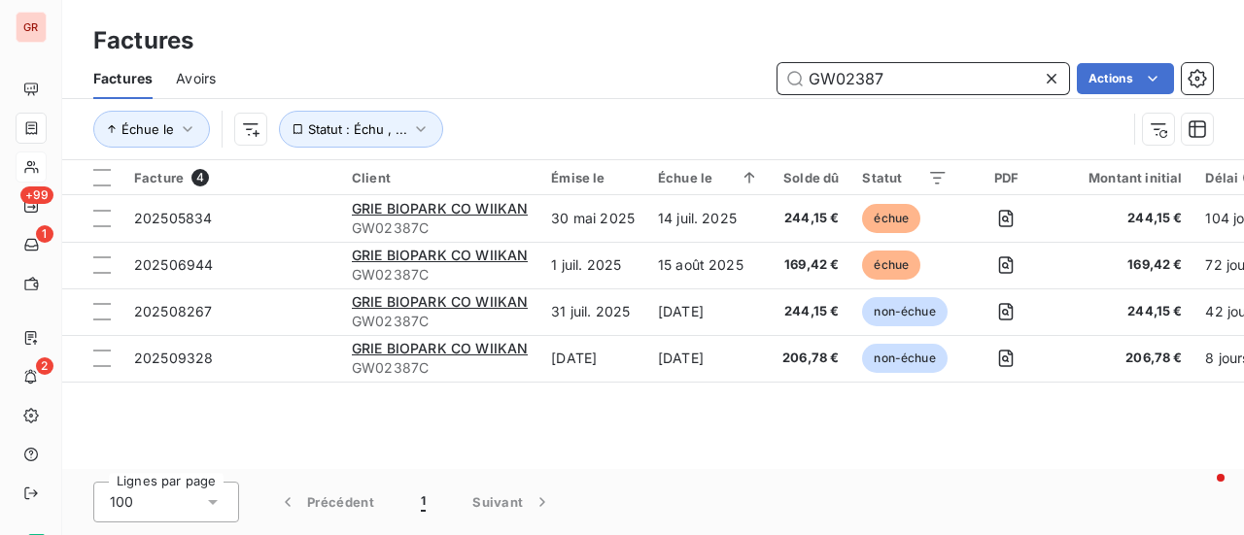
drag, startPoint x: 894, startPoint y: 75, endPoint x: 529, endPoint y: 90, distance: 365.6
click at [530, 88] on div "GW02387 Actions" at bounding box center [725, 78] width 973 height 31
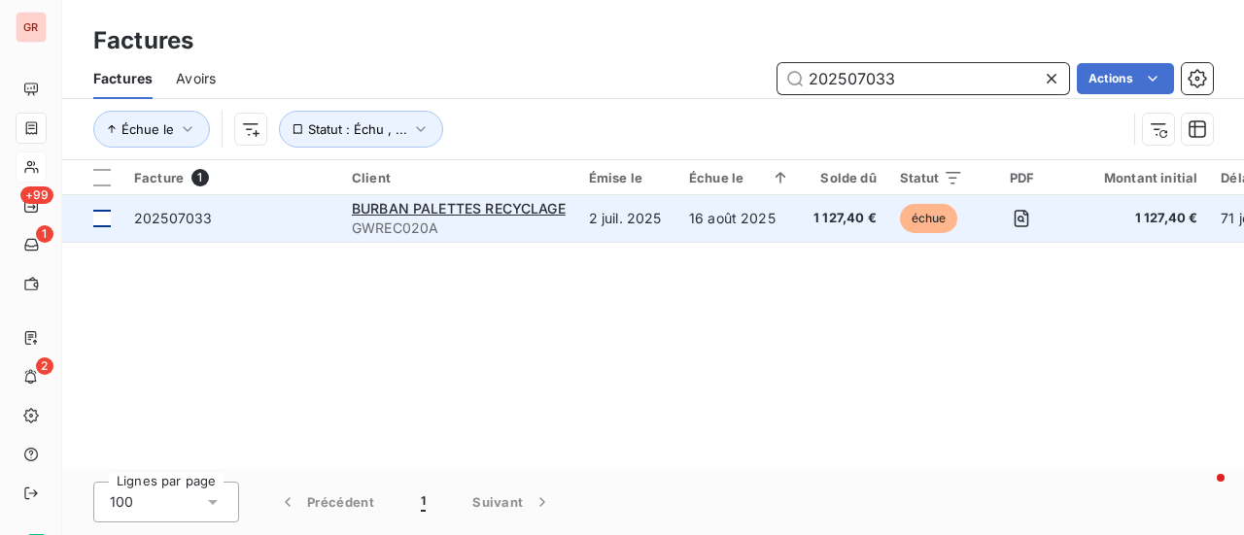
type input "202507033"
click at [103, 218] on div at bounding box center [101, 218] width 17 height 17
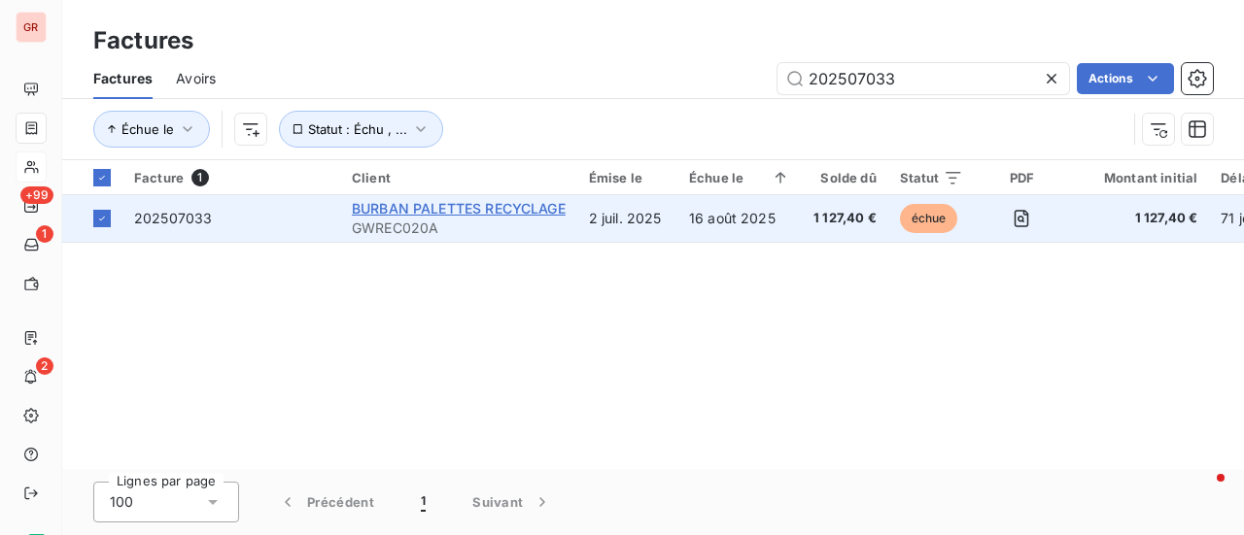
click at [433, 211] on span "BURBAN PALETTES RECYCLAGE" at bounding box center [459, 208] width 214 height 17
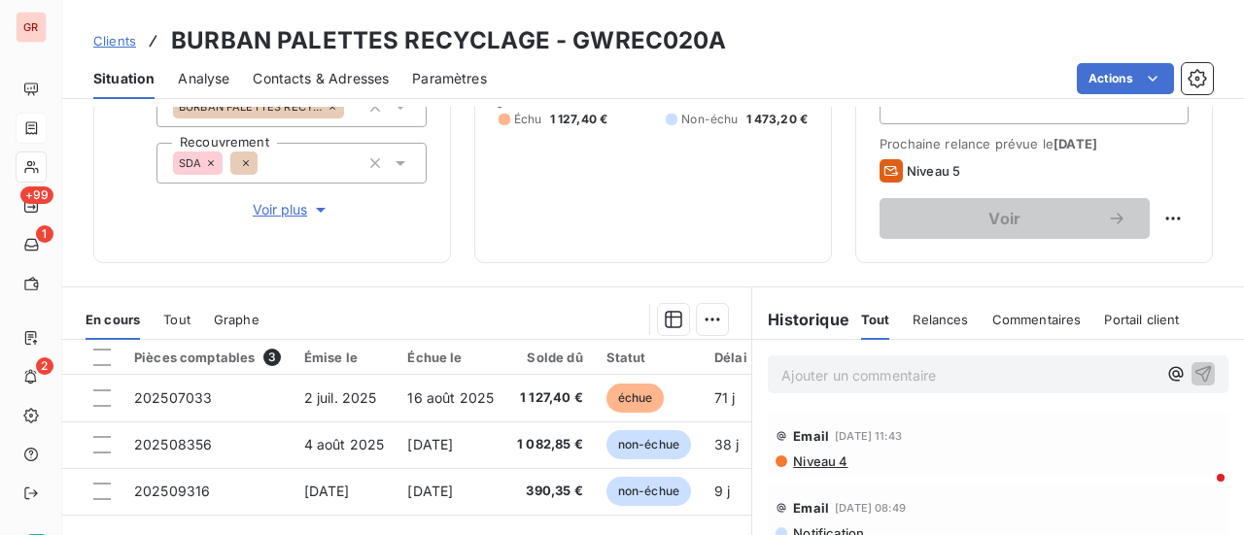
scroll to position [291, 0]
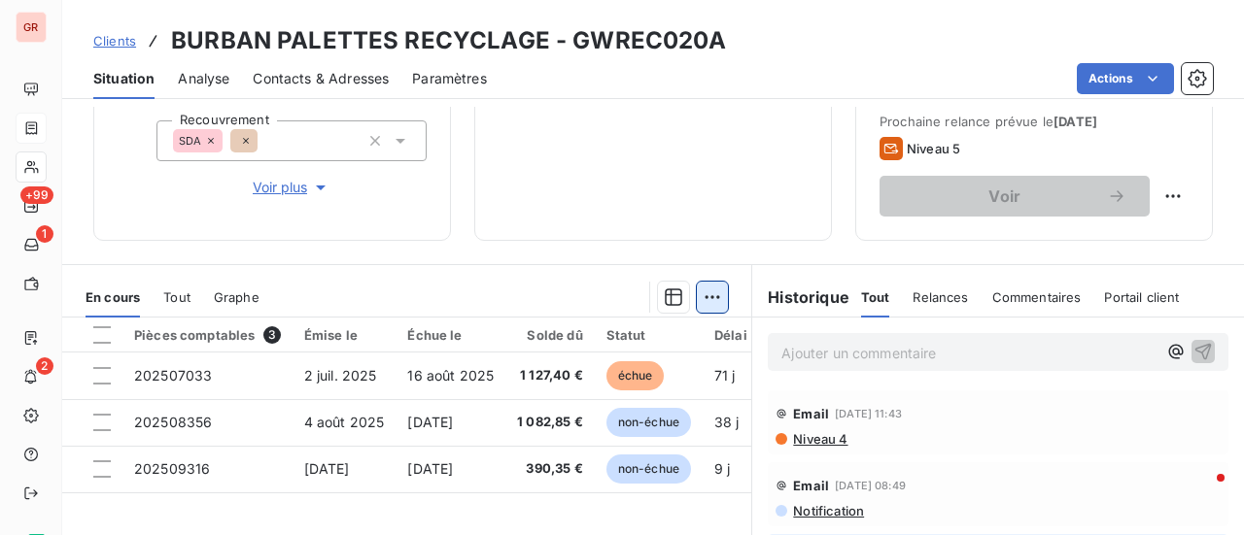
click at [704, 300] on html "GR +99 1 2 Clients BURBAN PALETTES RECYCLAGE - GWREC020A Situation Analyse Cont…" at bounding box center [622, 267] width 1244 height 535
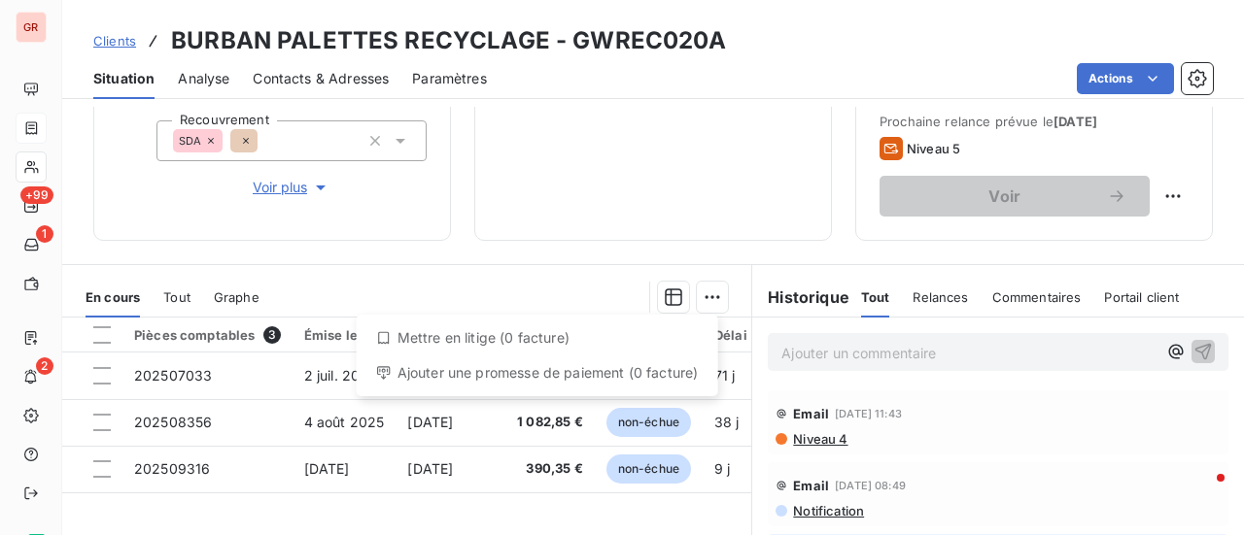
click at [106, 375] on html "GR +99 1 2 Clients BURBAN PALETTES RECYCLAGE - GWREC020A Situation Analyse Cont…" at bounding box center [622, 267] width 1244 height 535
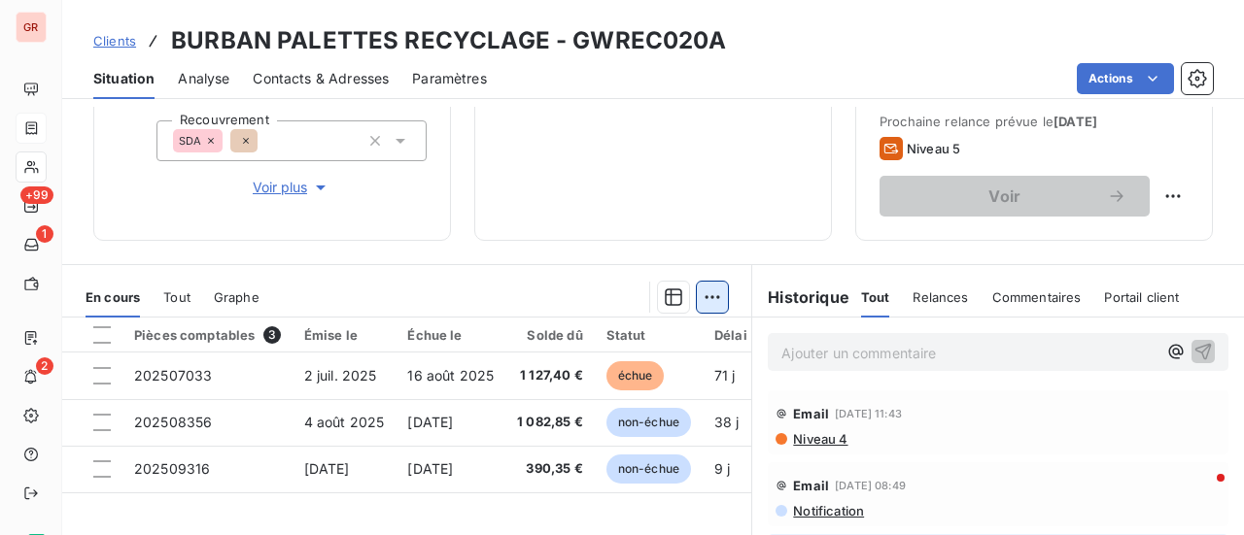
click at [700, 292] on html "GR +99 1 2 Clients BURBAN PALETTES RECYCLAGE - GWREC020A Situation Analyse Cont…" at bounding box center [622, 267] width 1244 height 535
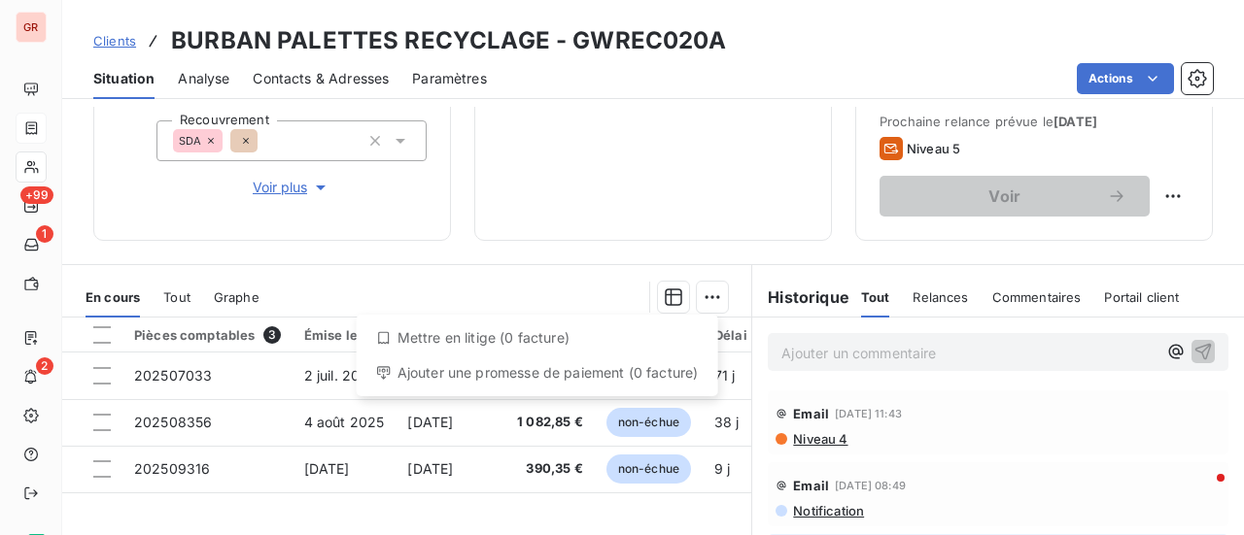
click at [106, 370] on html "GR +99 1 2 Clients BURBAN PALETTES RECYCLAGE - GWREC020A Situation Analyse Cont…" at bounding box center [622, 267] width 1244 height 535
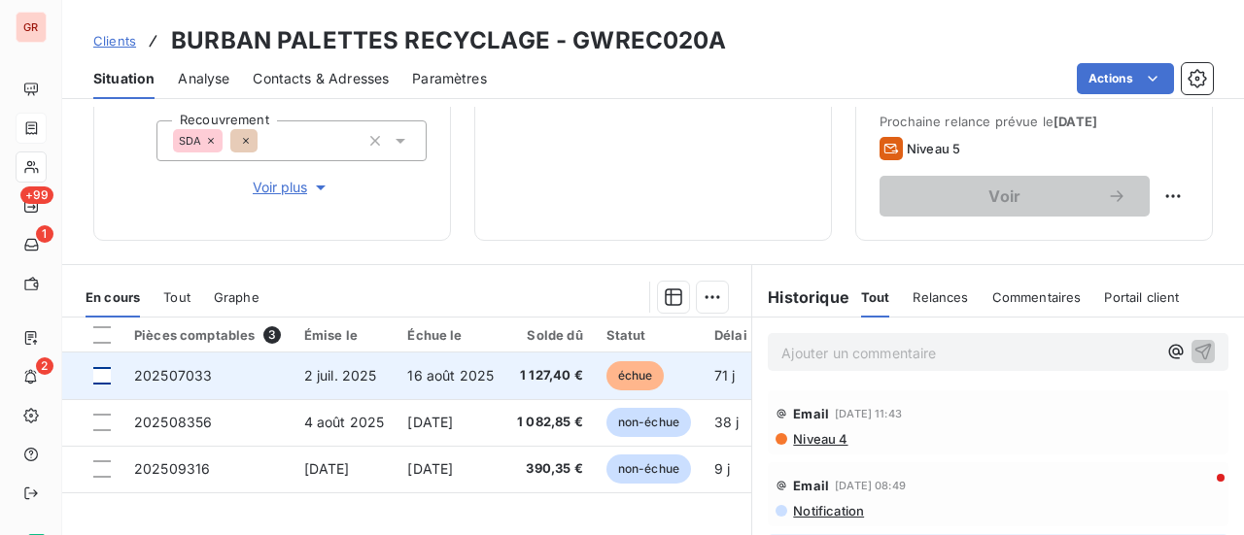
click at [100, 375] on div at bounding box center [101, 375] width 17 height 17
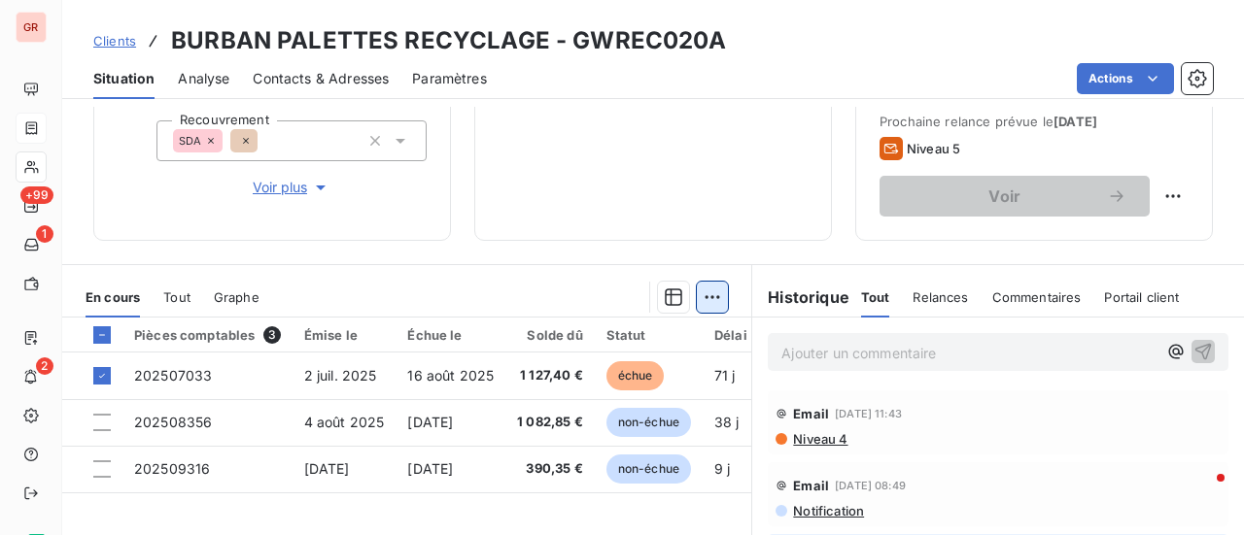
click at [717, 290] on html "GR +99 1 2 Clients BURBAN PALETTES RECYCLAGE - GWREC020A Situation Analyse Cont…" at bounding box center [622, 267] width 1244 height 535
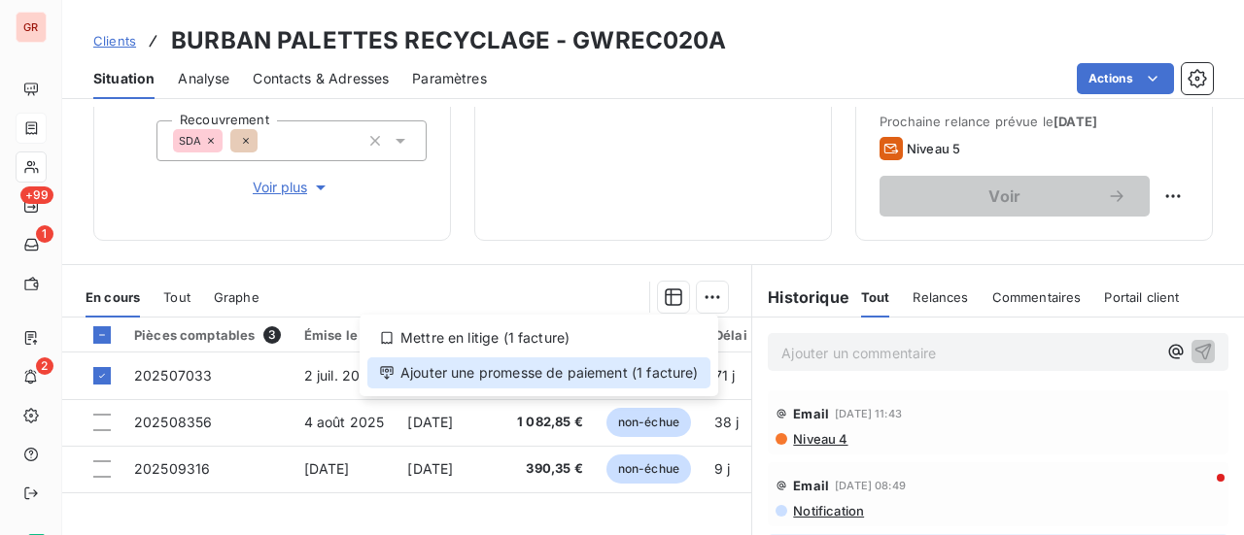
click at [579, 378] on div "Ajouter une promesse de paiement (1 facture)" at bounding box center [538, 373] width 343 height 31
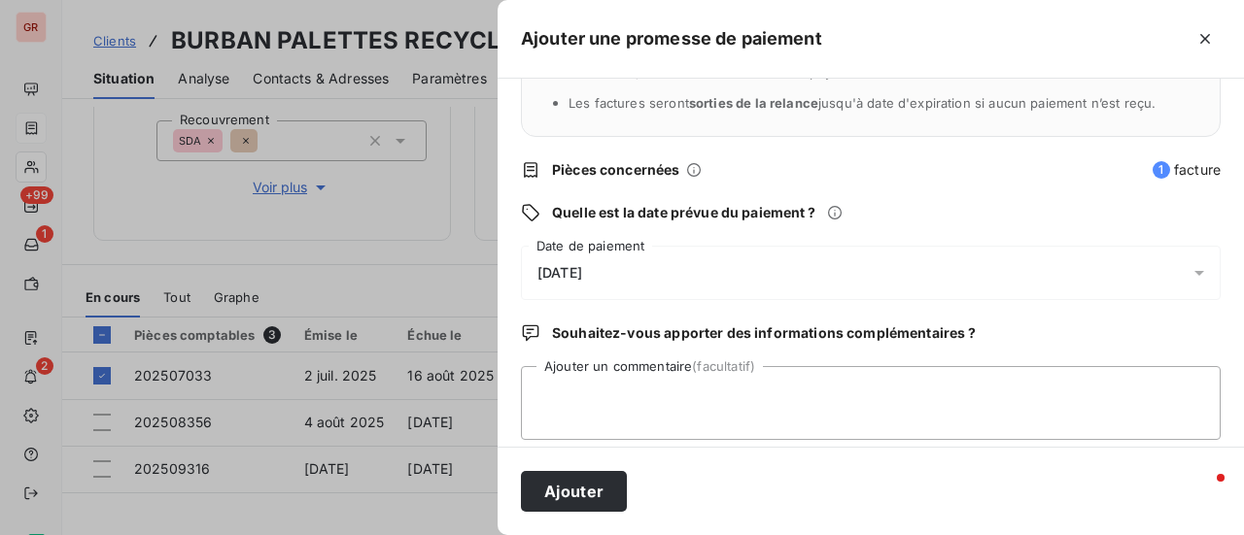
scroll to position [203, 0]
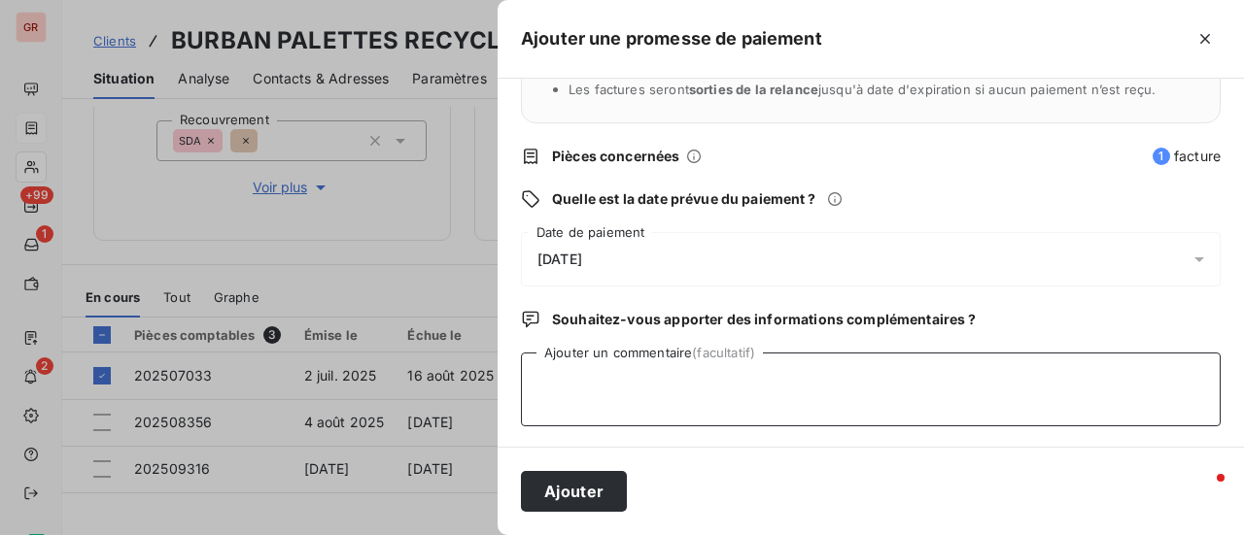
click at [1111, 377] on textarea "Ajouter un commentaire (facultatif)" at bounding box center [871, 390] width 700 height 74
click at [1189, 254] on icon at bounding box center [1198, 259] width 19 height 19
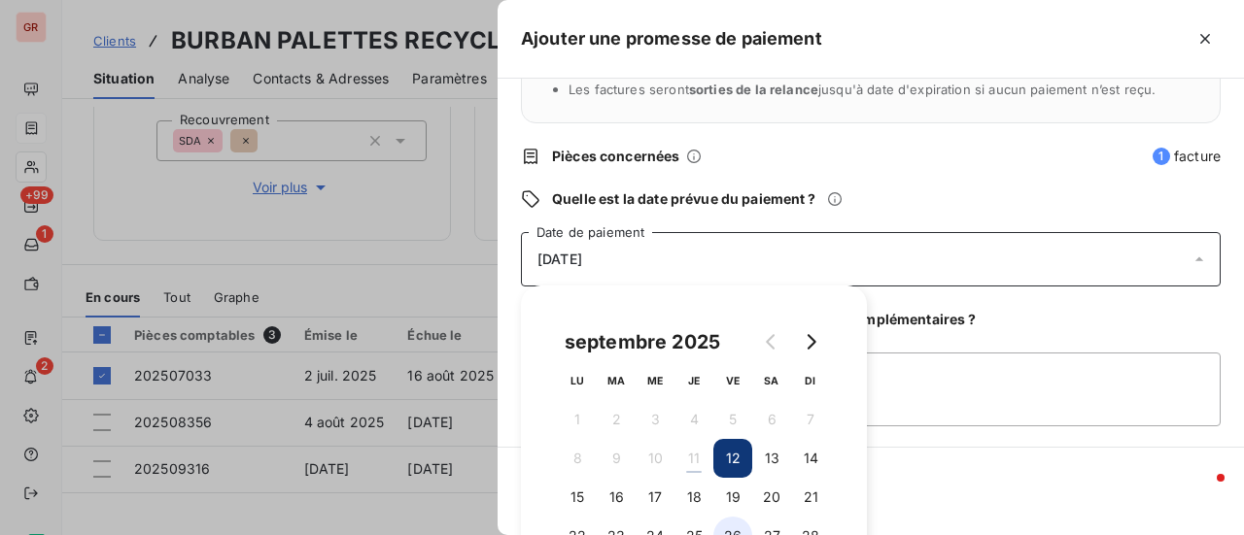
click at [729, 528] on button "26" at bounding box center [732, 536] width 39 height 39
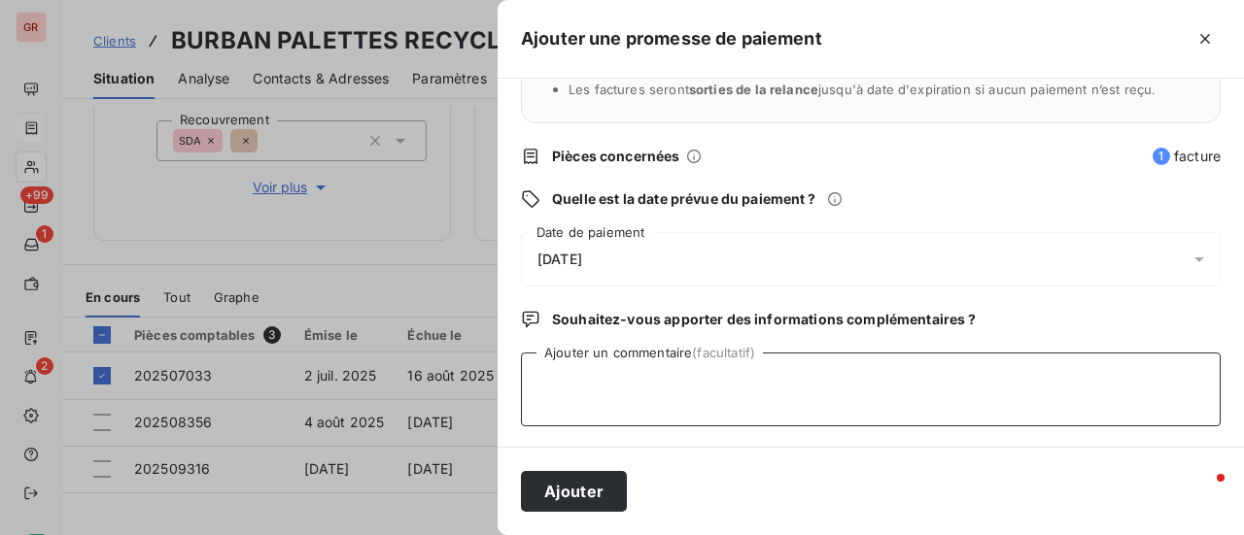
click at [928, 401] on textarea "Ajouter un commentaire (facultatif)" at bounding box center [871, 390] width 700 height 74
drag, startPoint x: 680, startPoint y: 379, endPoint x: 420, endPoint y: 434, distance: 266.2
click at [420, 534] on div "Ajouter une promesse de paiement Quels sont les impacts ? Les factures seront m…" at bounding box center [622, 535] width 1244 height 0
type textarea "Avis de virement du10/09/25 1 127.40 e"
drag, startPoint x: 371, startPoint y: 112, endPoint x: 535, endPoint y: 119, distance: 164.4
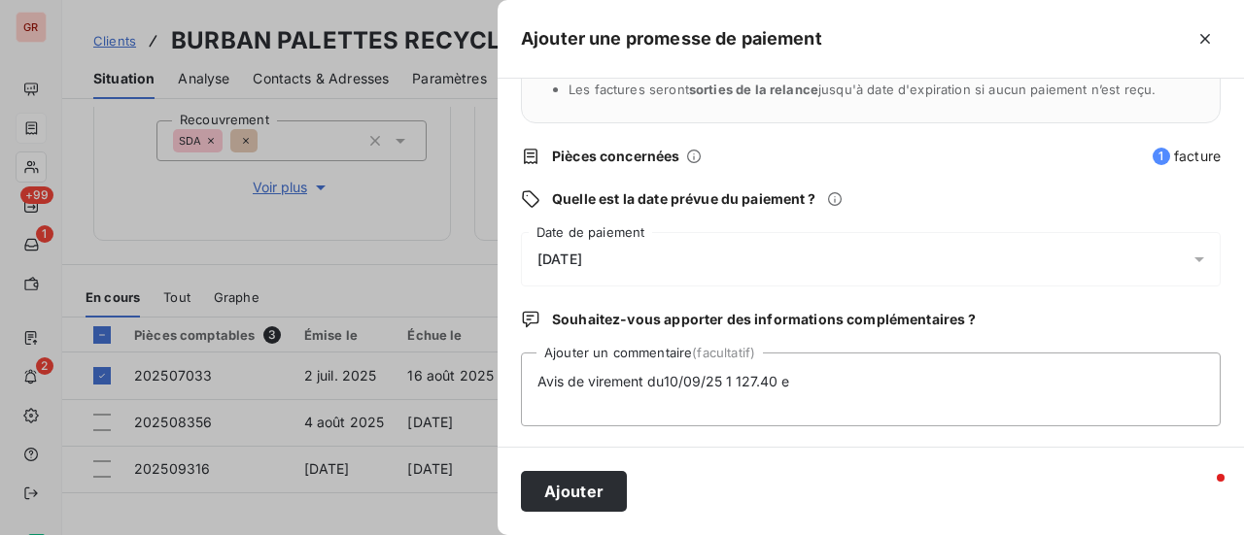
click at [373, 112] on div at bounding box center [622, 267] width 1244 height 535
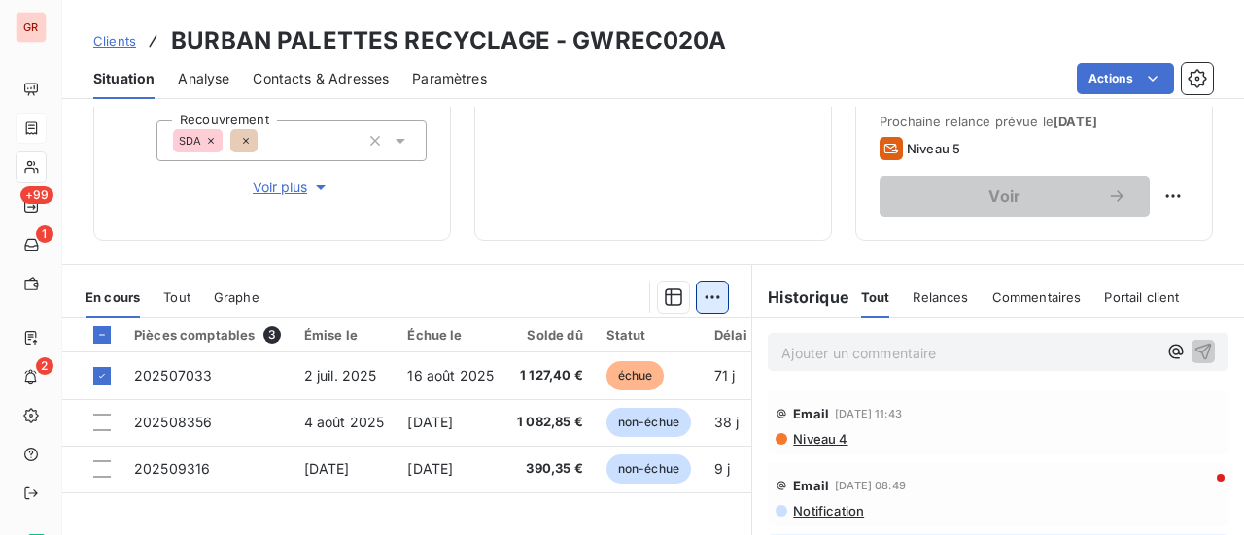
click at [703, 294] on html "GR +99 1 2 Clients BURBAN PALETTES RECYCLAGE - GWREC020A Situation Analyse Cont…" at bounding box center [622, 267] width 1244 height 535
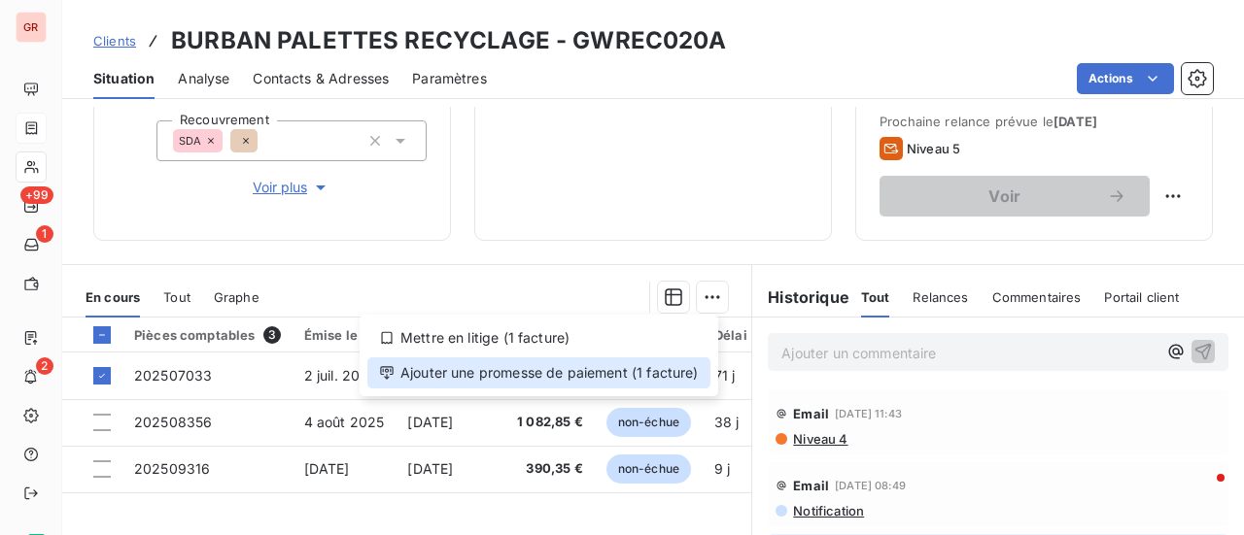
click at [593, 363] on div "Ajouter une promesse de paiement (1 facture)" at bounding box center [538, 373] width 343 height 31
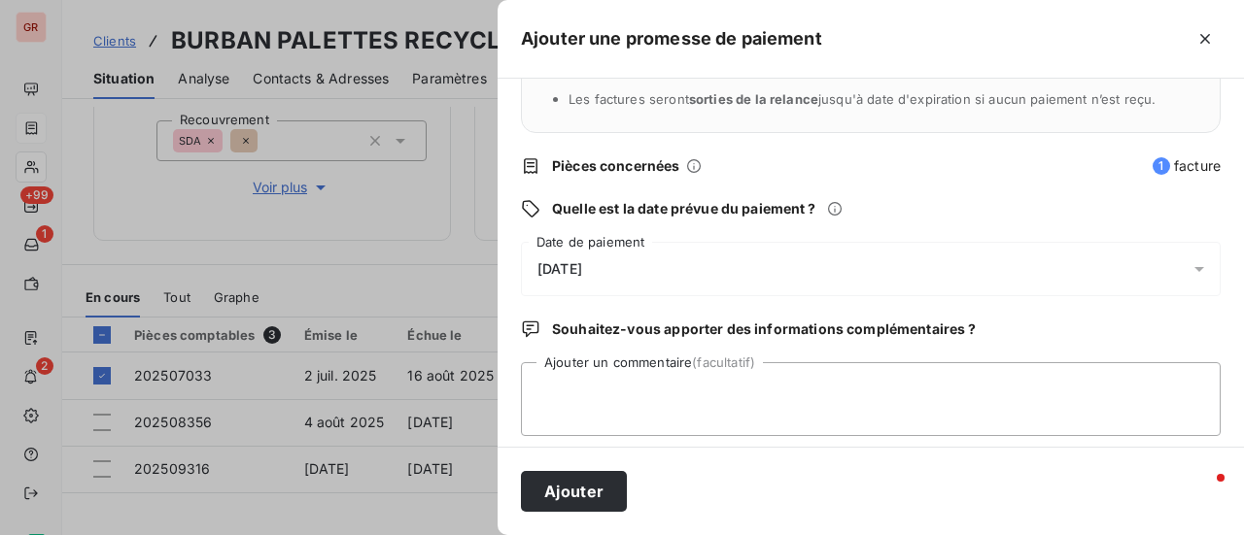
scroll to position [194, 0]
click at [1189, 272] on icon at bounding box center [1198, 267] width 19 height 19
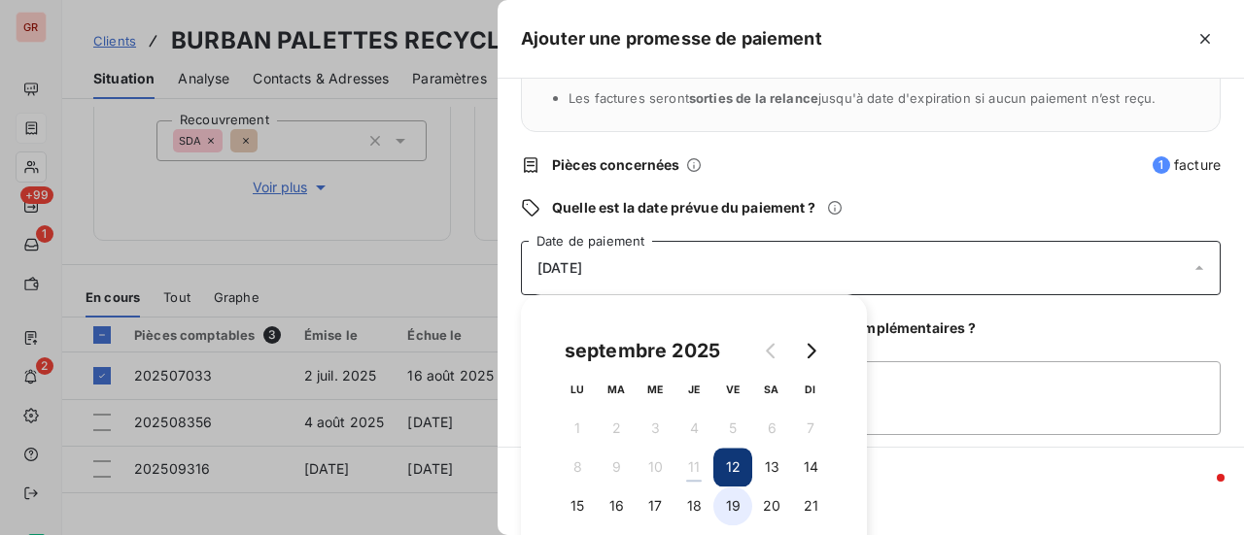
click at [740, 500] on button "19" at bounding box center [732, 506] width 39 height 39
click at [1033, 381] on textarea "Ajouter un commentaire (facultatif)" at bounding box center [871, 398] width 700 height 74
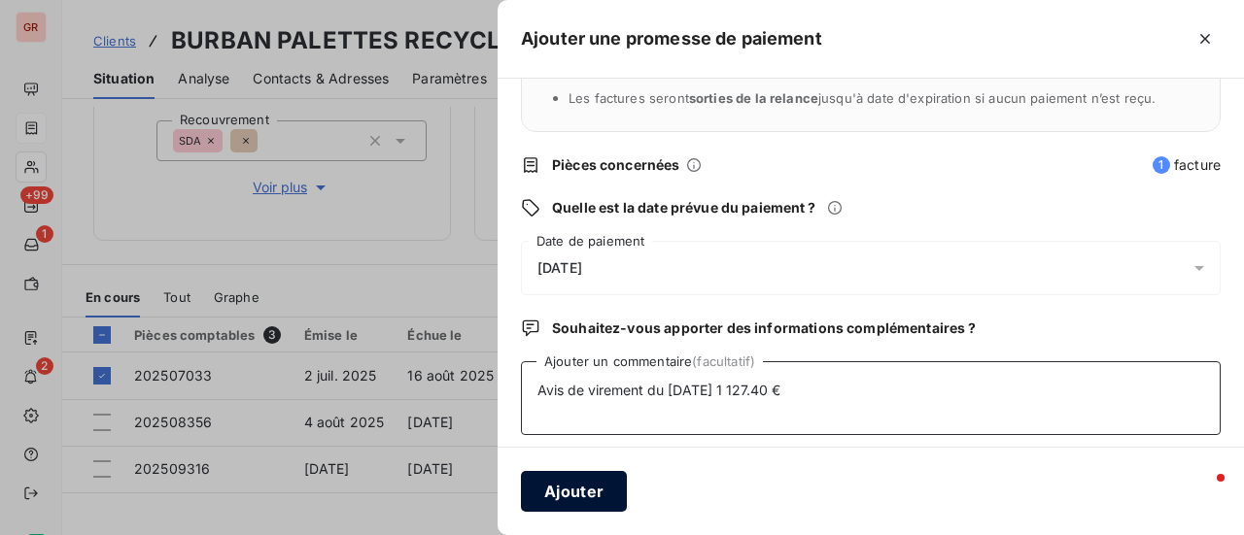
type textarea "Avis de virement du [DATE] 1 127.40 €"
click at [578, 481] on button "Ajouter" at bounding box center [574, 491] width 106 height 41
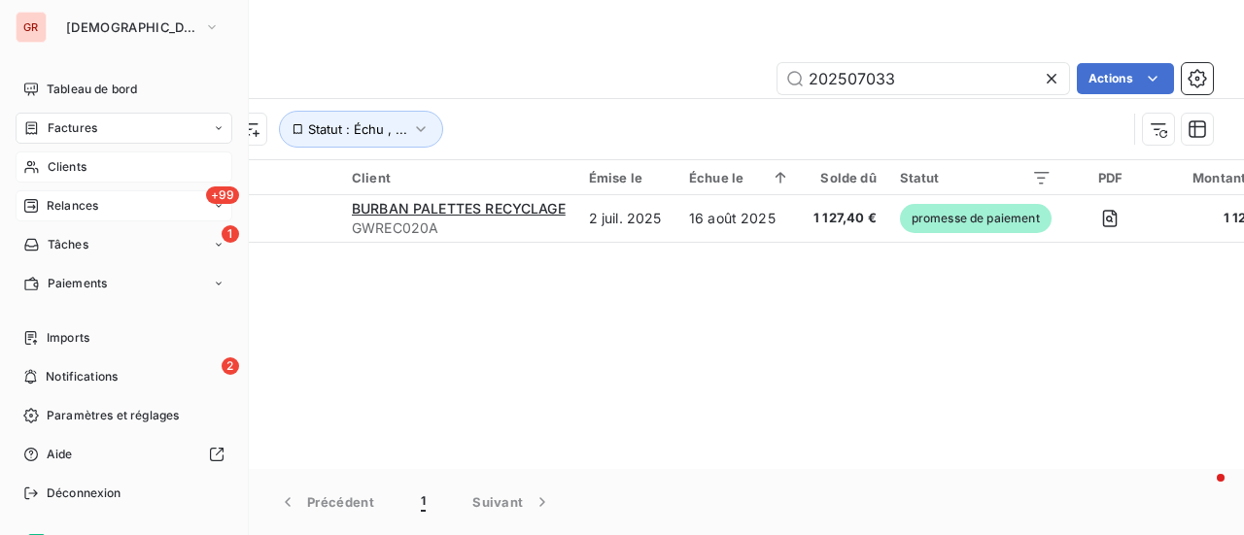
click at [209, 197] on span "+99" at bounding box center [222, 195] width 33 height 17
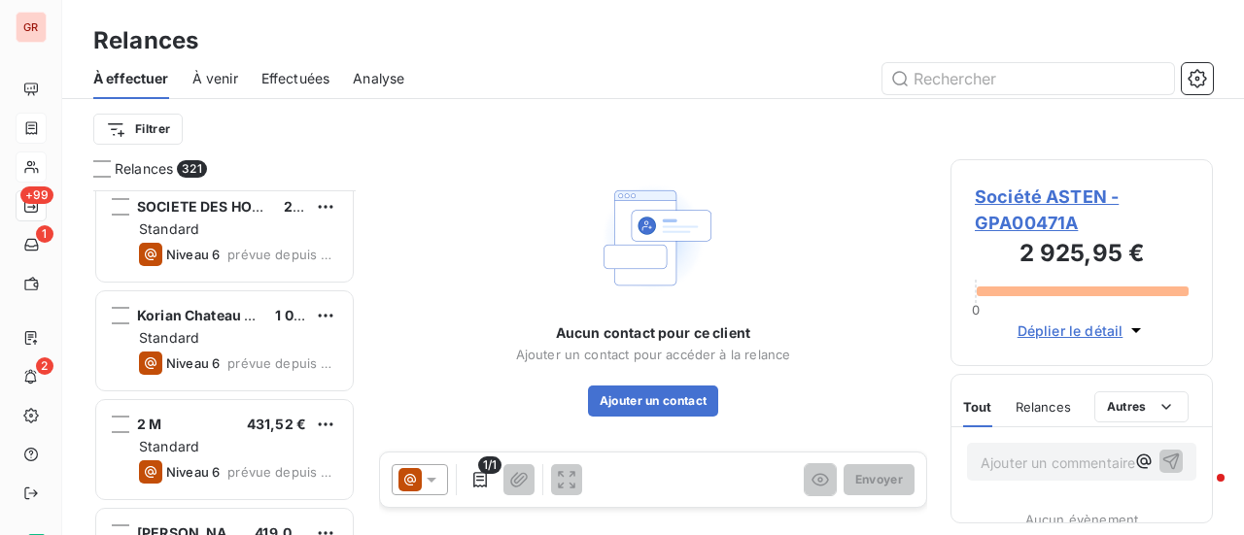
scroll to position [389, 0]
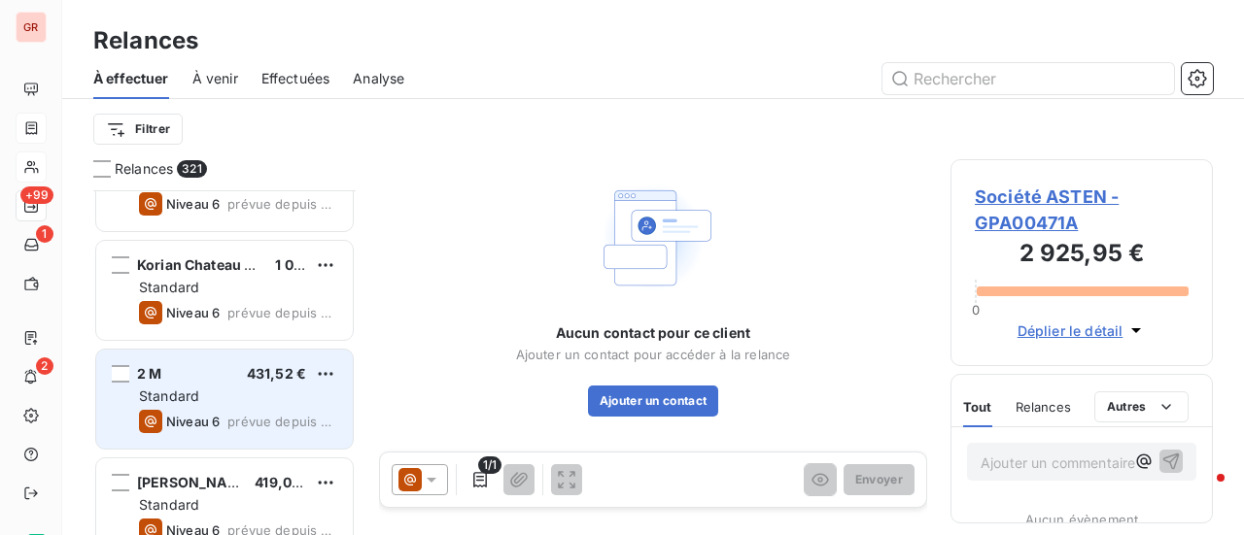
click at [263, 439] on div "2 M 431,52 € Standard Niveau 6 prévue depuis 575 jours" at bounding box center [224, 399] width 256 height 99
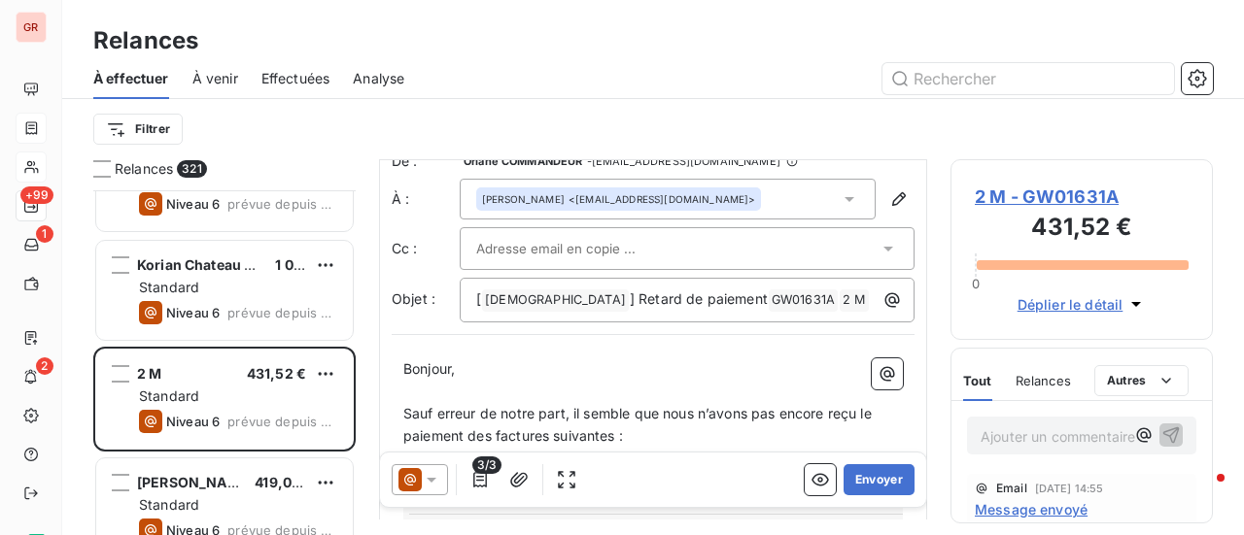
scroll to position [97, 0]
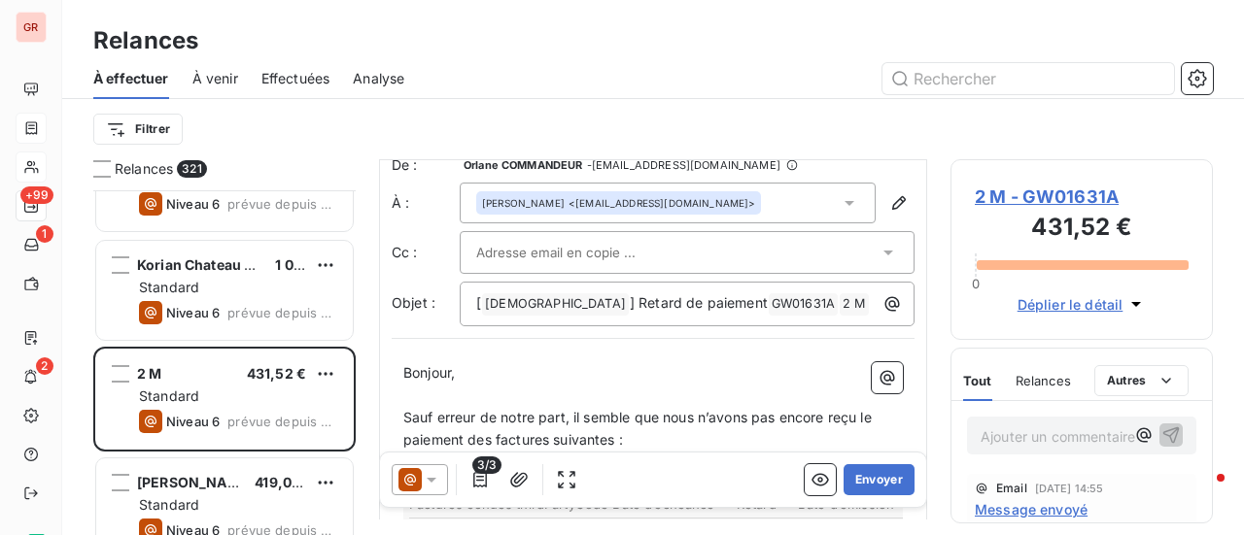
click at [288, 69] on span "Effectuées" at bounding box center [295, 78] width 69 height 19
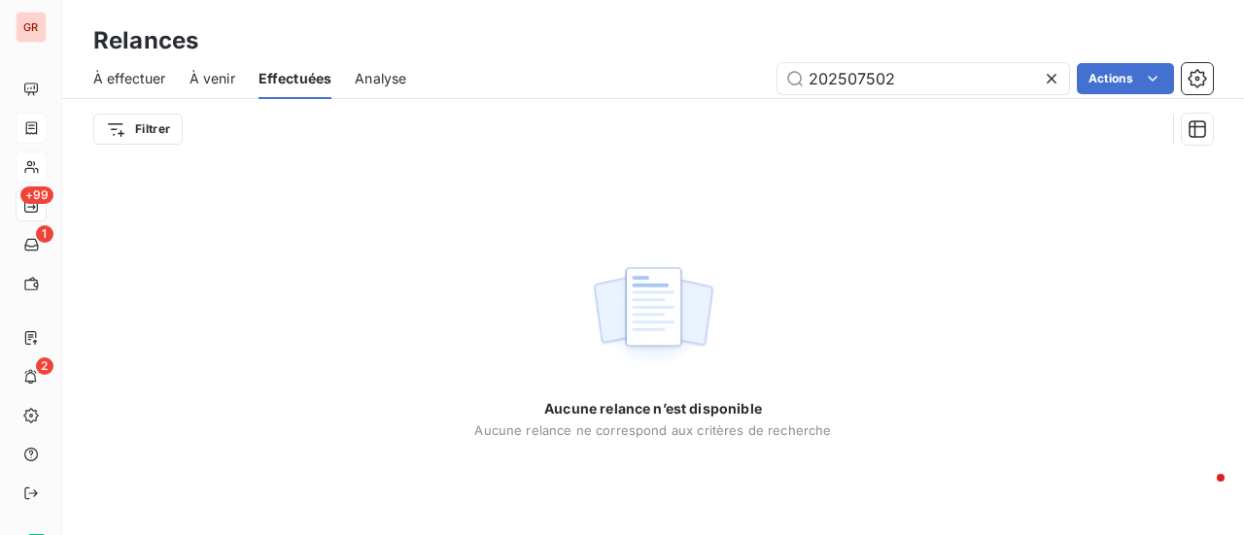
click at [225, 88] on div "À venir" at bounding box center [212, 78] width 46 height 41
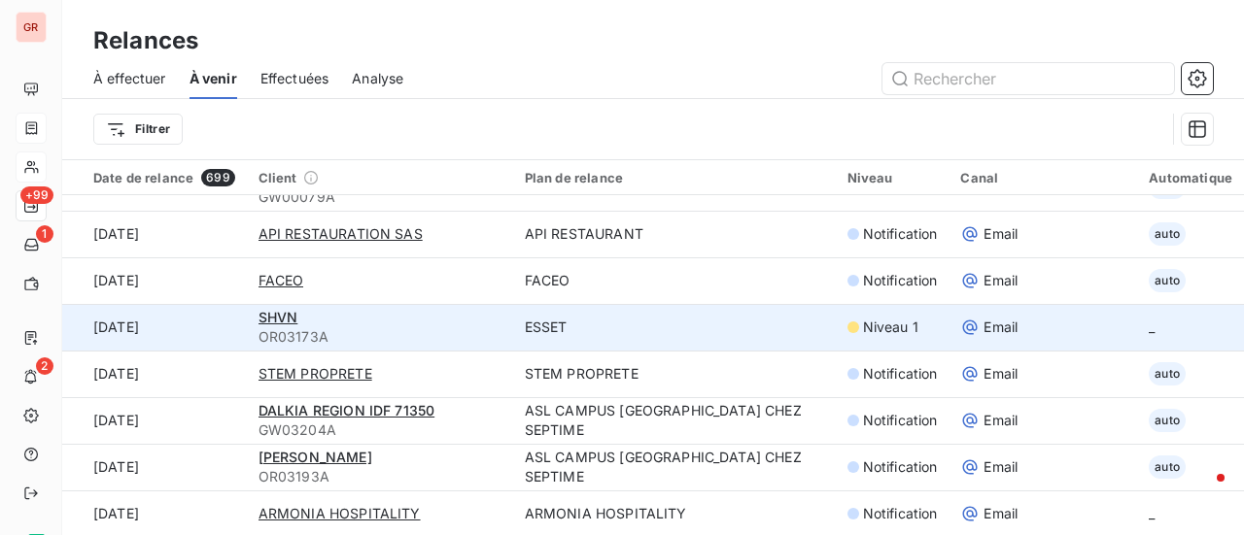
scroll to position [1846, 0]
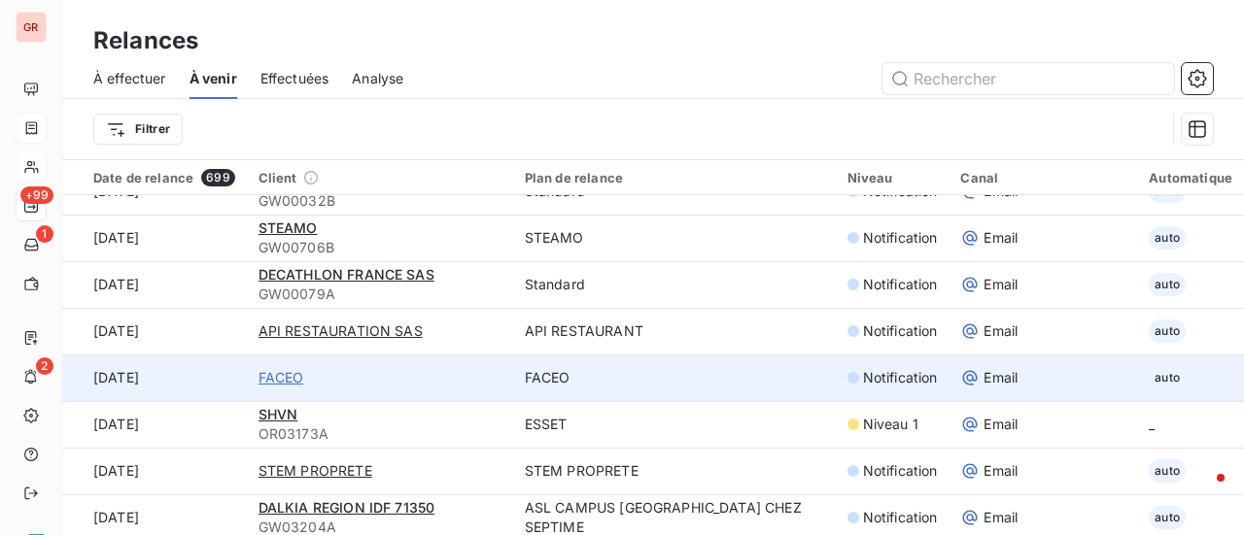
click at [279, 380] on span "FACEO" at bounding box center [281, 377] width 46 height 19
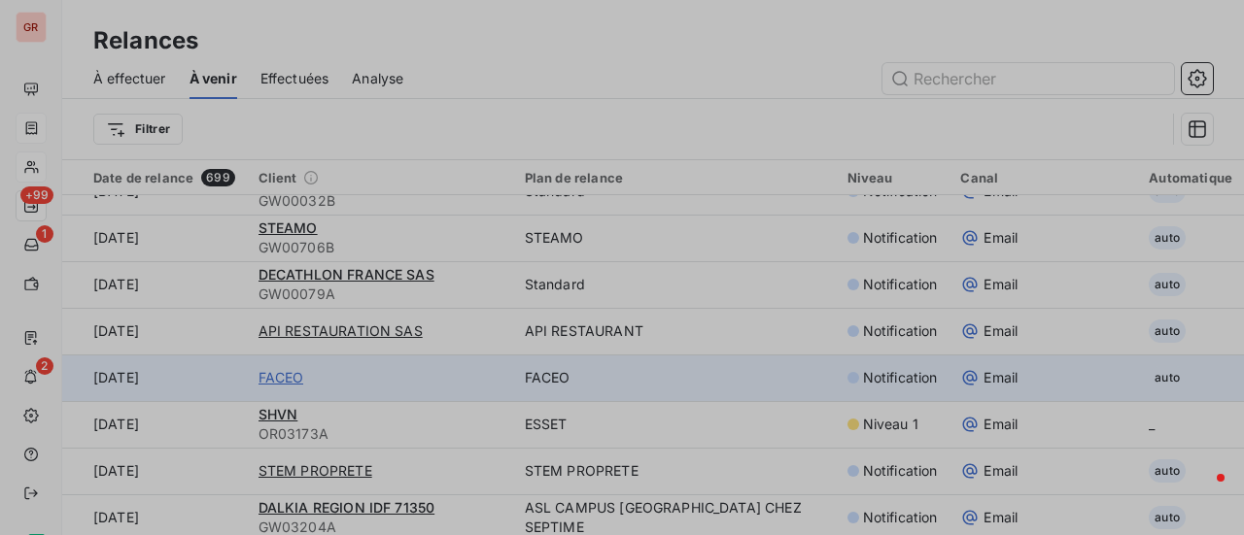
type input "FACEO"
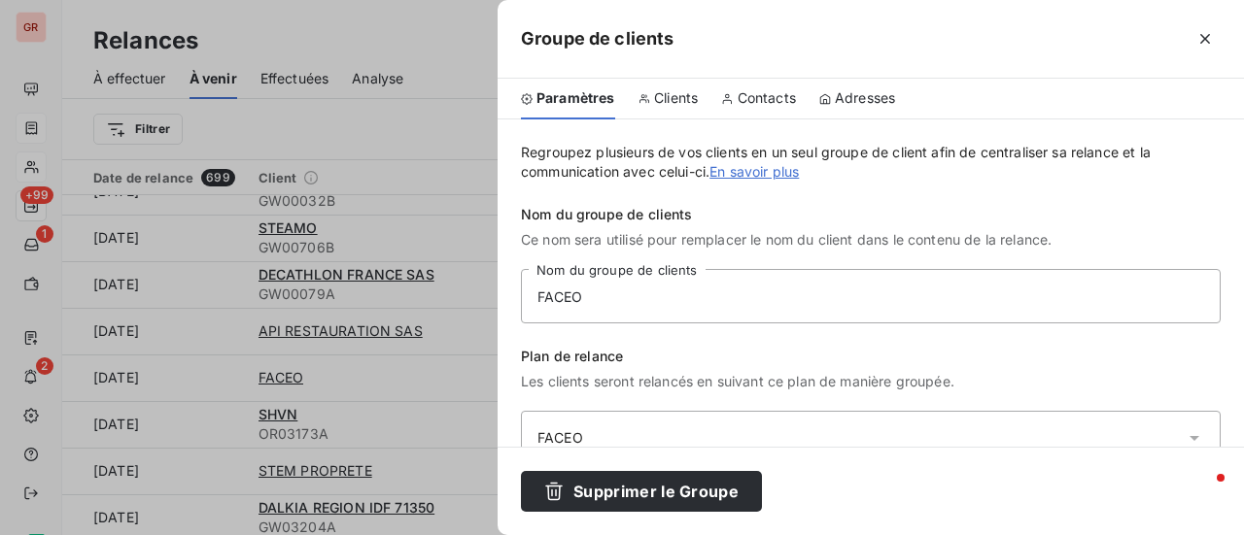
click at [376, 390] on div at bounding box center [622, 267] width 1244 height 535
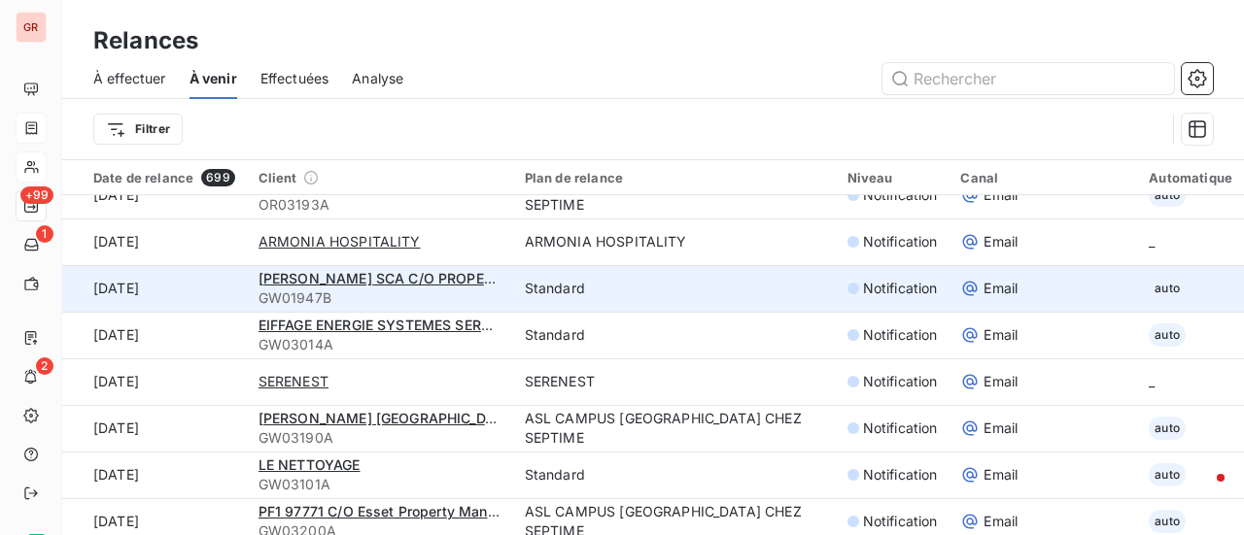
scroll to position [2526, 0]
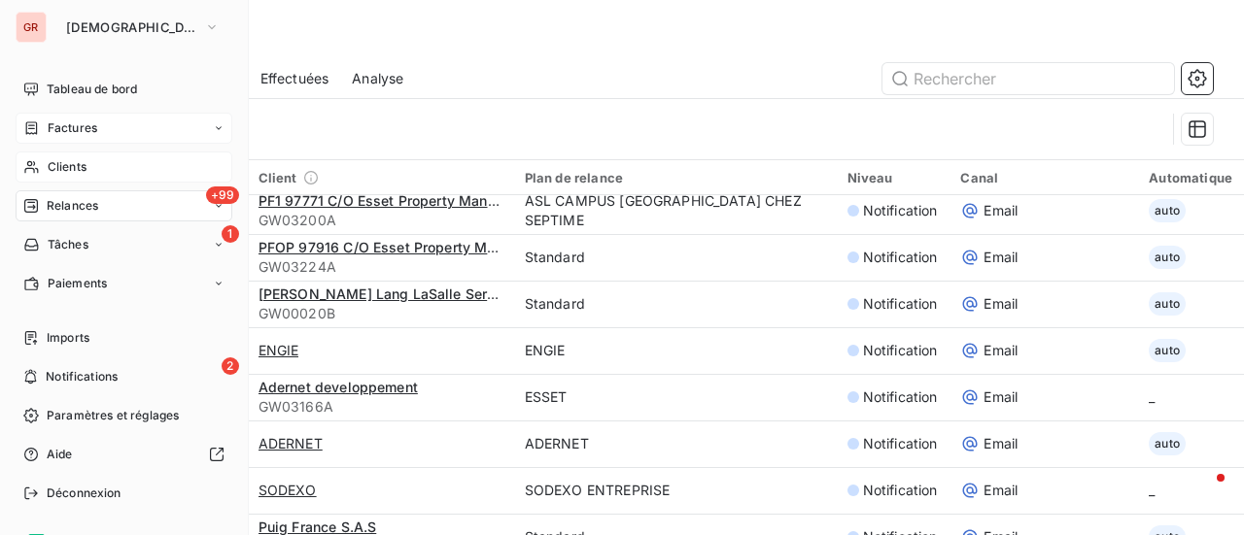
click at [83, 123] on span "Factures" at bounding box center [73, 127] width 50 height 17
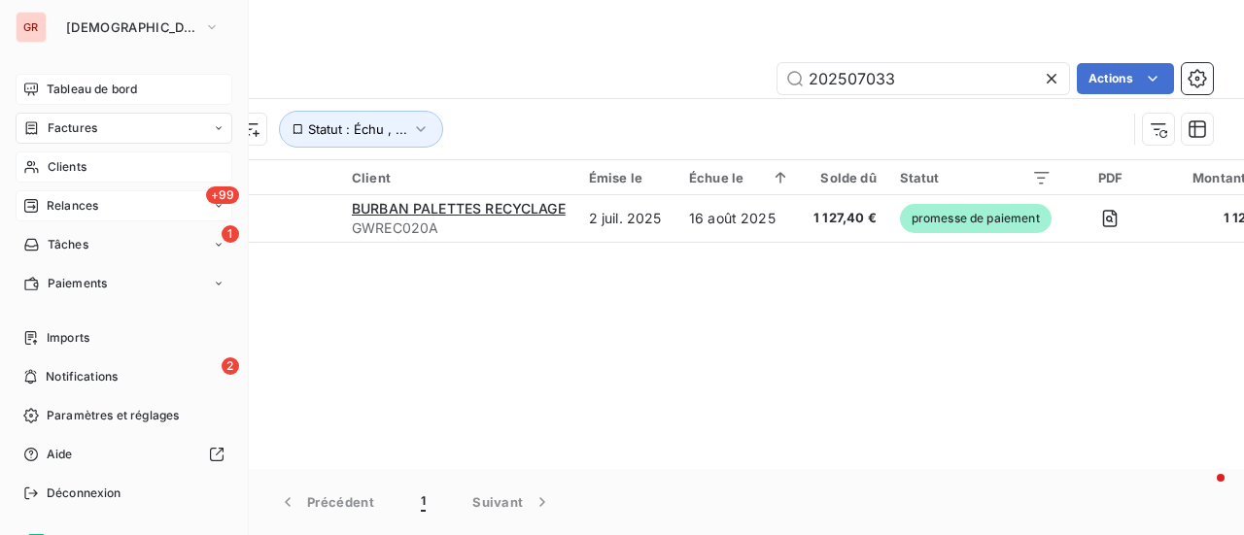
click at [103, 84] on span "Tableau de bord" at bounding box center [92, 89] width 90 height 17
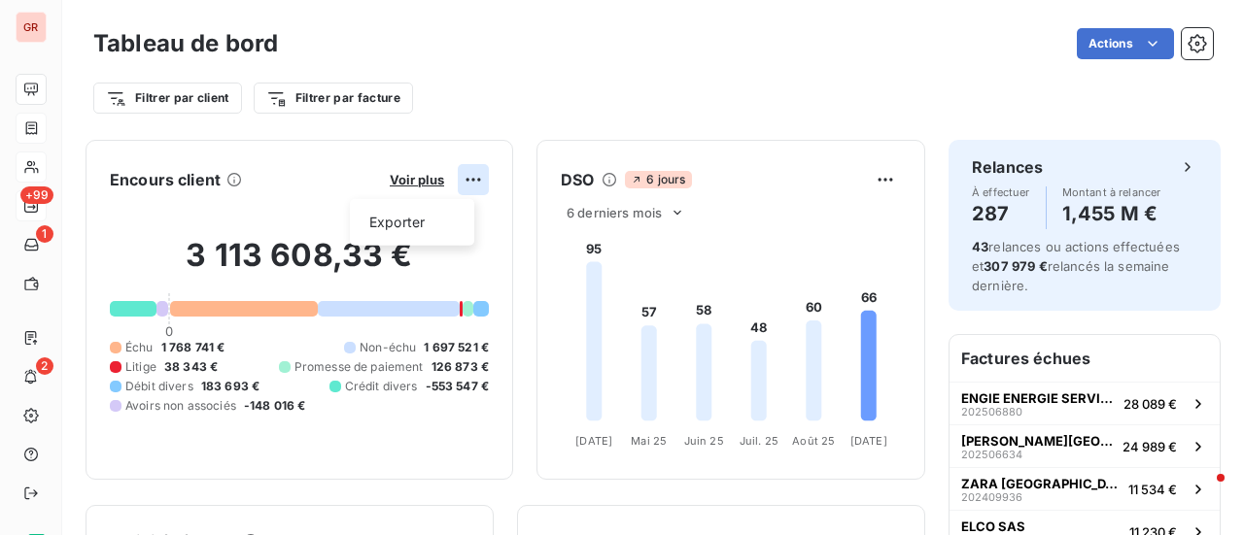
click at [455, 175] on html "GR +99 1 2 Tableau de bord Actions Filtrer par client Filtrer par facture Encou…" at bounding box center [622, 267] width 1244 height 535
click at [397, 168] on html "GR +99 1 2 Tableau de bord Actions Filtrer par client Filtrer par facture Encou…" at bounding box center [622, 267] width 1244 height 535
click at [398, 178] on span "Voir plus" at bounding box center [417, 180] width 54 height 16
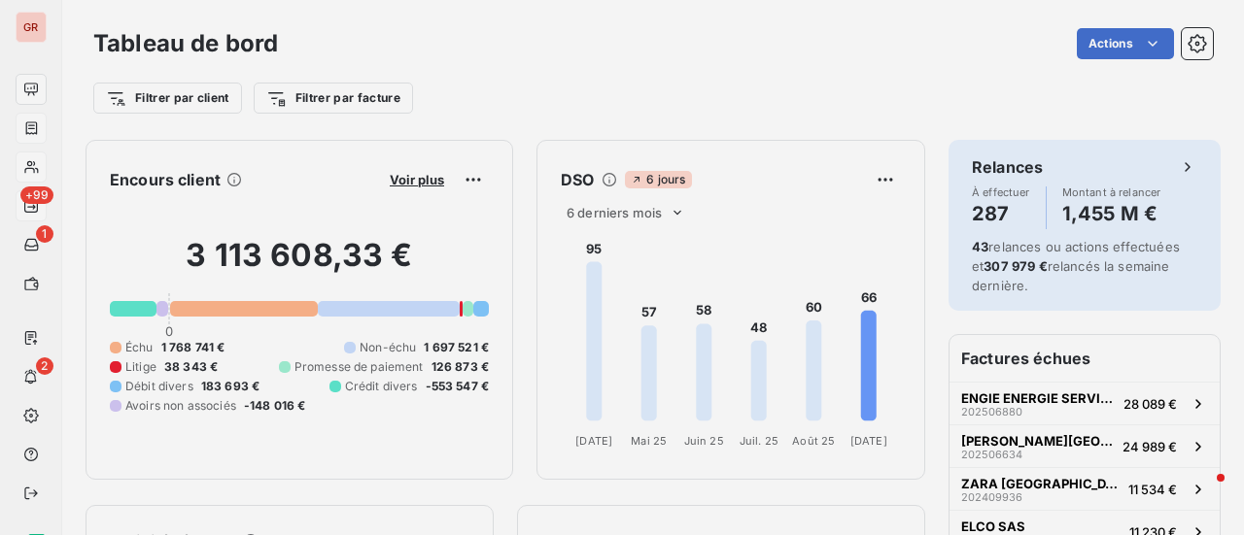
scroll to position [16, 16]
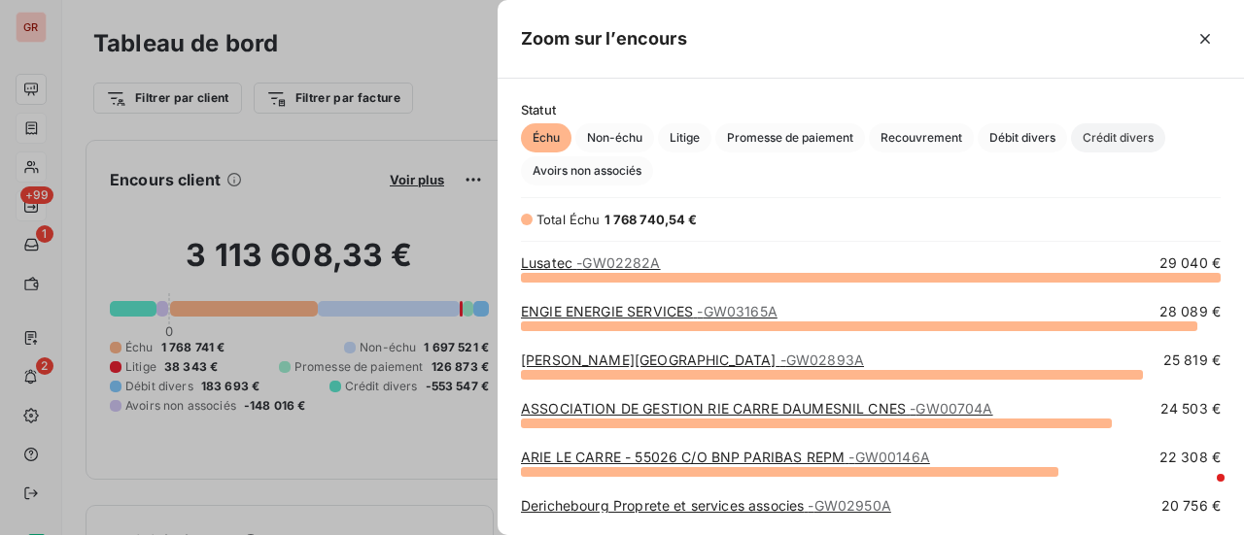
click at [1137, 133] on span "Crédit divers" at bounding box center [1118, 137] width 94 height 29
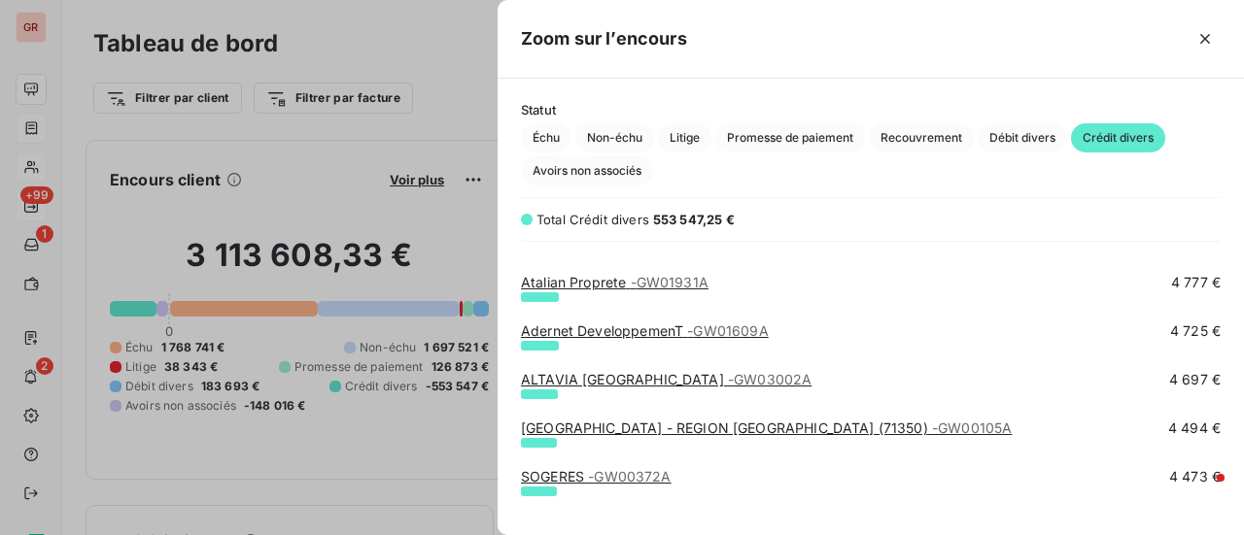
scroll to position [972, 0]
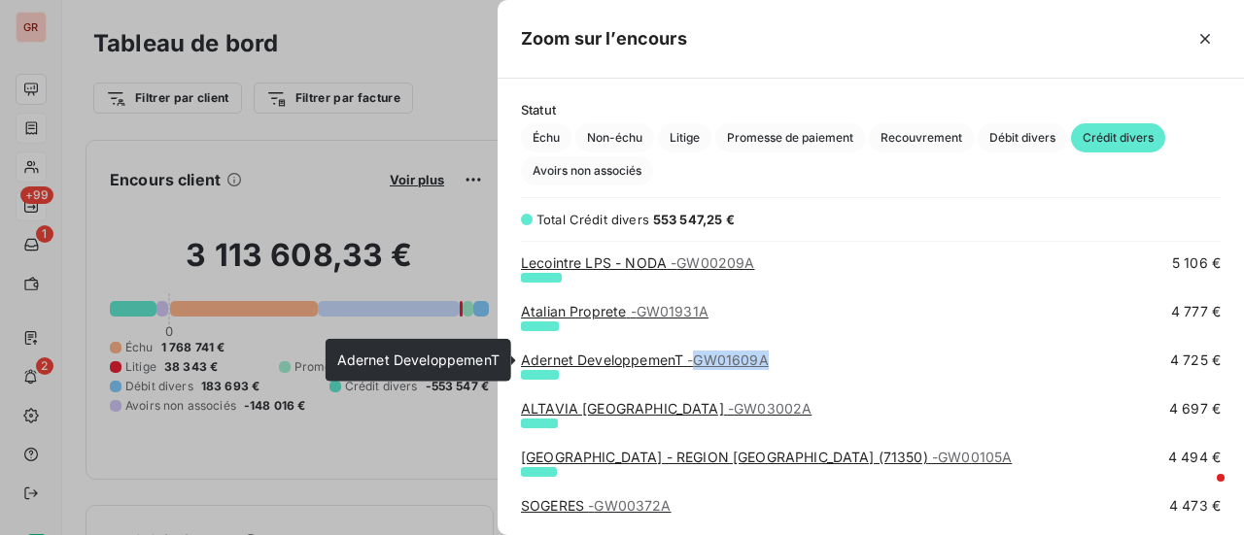
drag, startPoint x: 775, startPoint y: 358, endPoint x: 700, endPoint y: 361, distance: 75.8
click at [700, 361] on div "Adernet DeveloppemenT - GW01609A 4 725 €" at bounding box center [871, 360] width 700 height 19
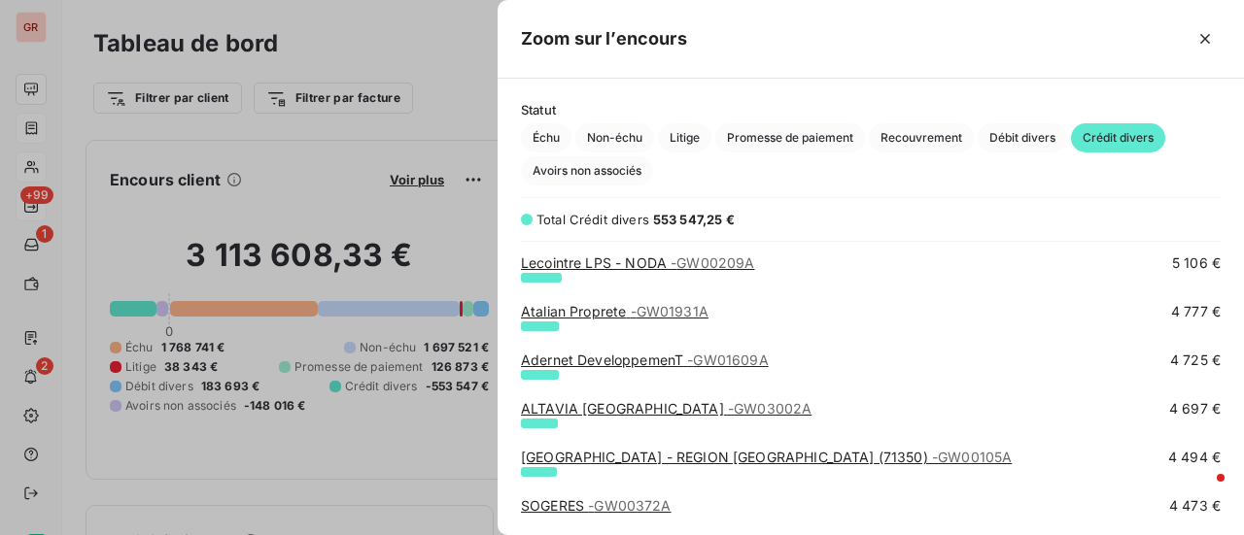
drag, startPoint x: 717, startPoint y: 349, endPoint x: 694, endPoint y: 336, distance: 26.5
click at [694, 336] on div "Atalian Proprete - GW01931A 4 777 €" at bounding box center [871, 326] width 700 height 49
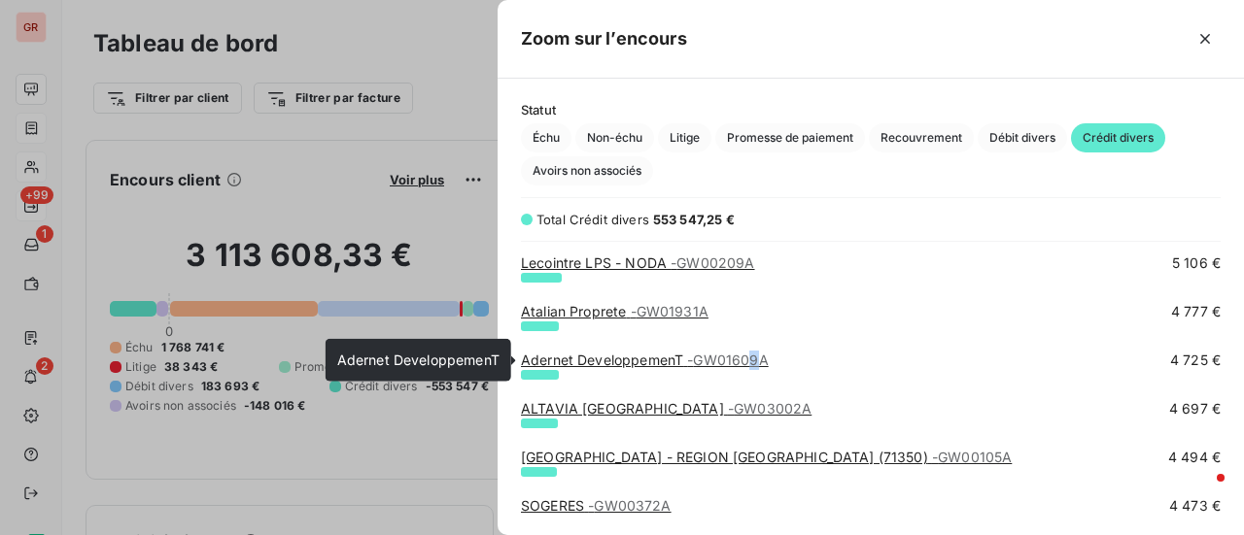
click at [757, 360] on span "- GW01609A" at bounding box center [727, 360] width 81 height 17
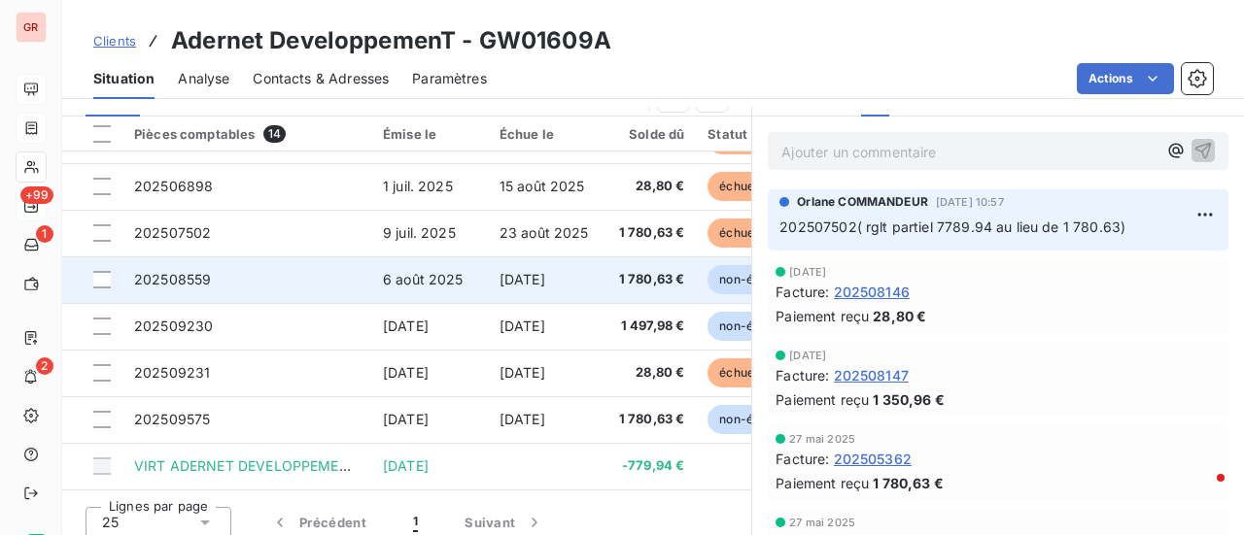
scroll to position [531, 0]
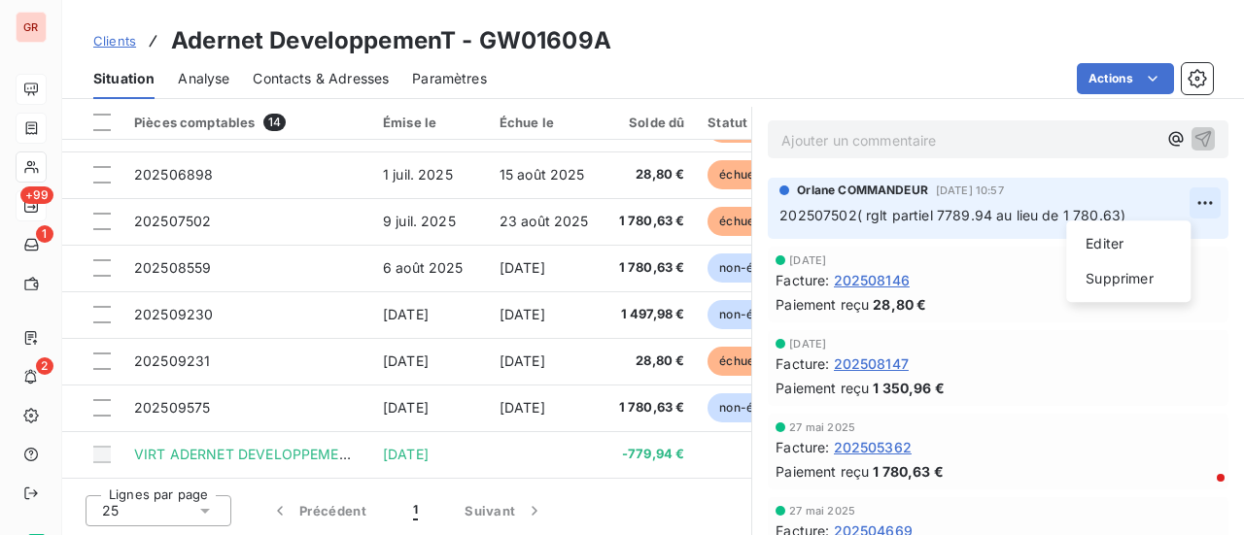
click at [1179, 196] on html "GR +99 1 2 Clients Adernet DeveloppemenT - GW01609A Situation Analyse Contacts …" at bounding box center [622, 267] width 1244 height 535
click at [1127, 244] on div "Editer" at bounding box center [1128, 243] width 109 height 31
drag, startPoint x: 959, startPoint y: 211, endPoint x: 927, endPoint y: 211, distance: 32.1
click at [927, 211] on span "202507502( rglt partiel 7789.94 au lieu de 1 780.63)" at bounding box center [952, 215] width 346 height 17
click at [1195, 214] on icon "button" at bounding box center [1204, 214] width 19 height 19
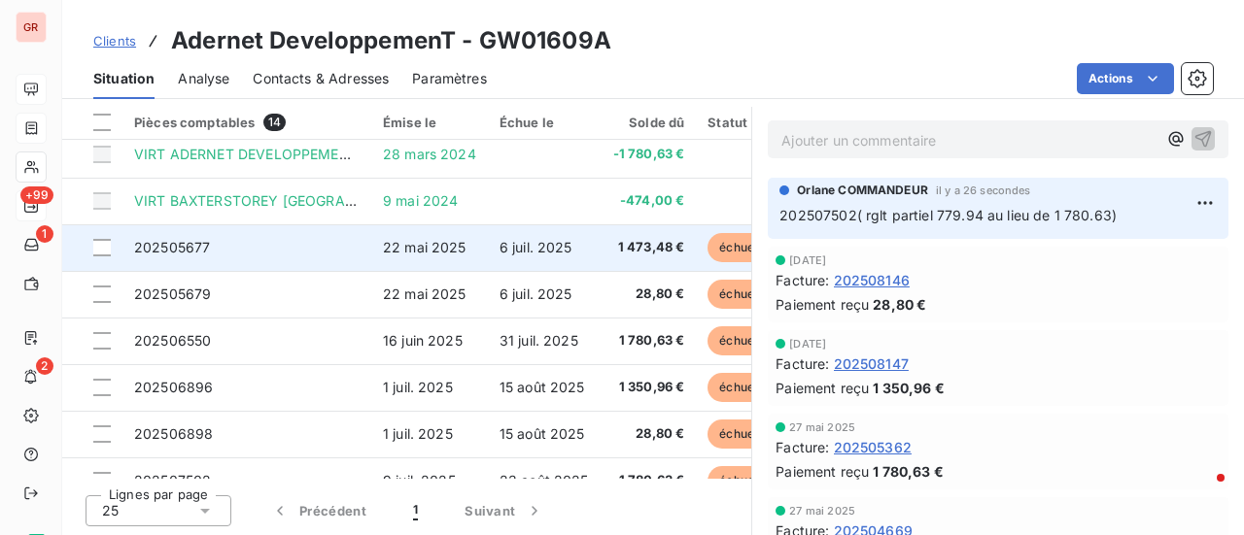
scroll to position [0, 0]
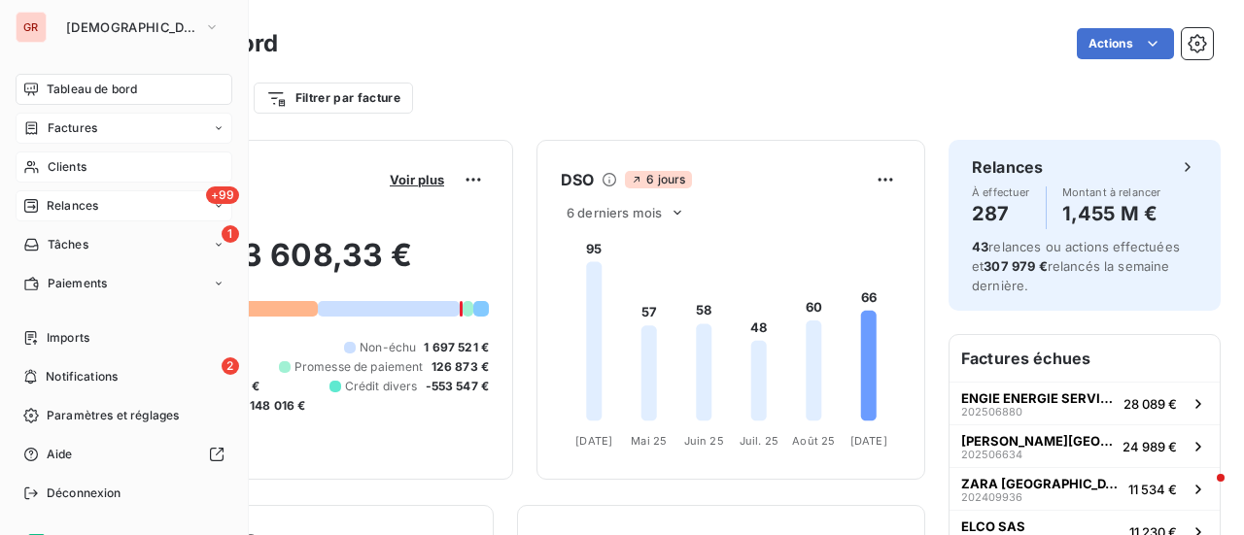
click at [133, 96] on span "Tableau de bord" at bounding box center [92, 89] width 90 height 17
click at [103, 131] on div "Factures" at bounding box center [124, 128] width 217 height 31
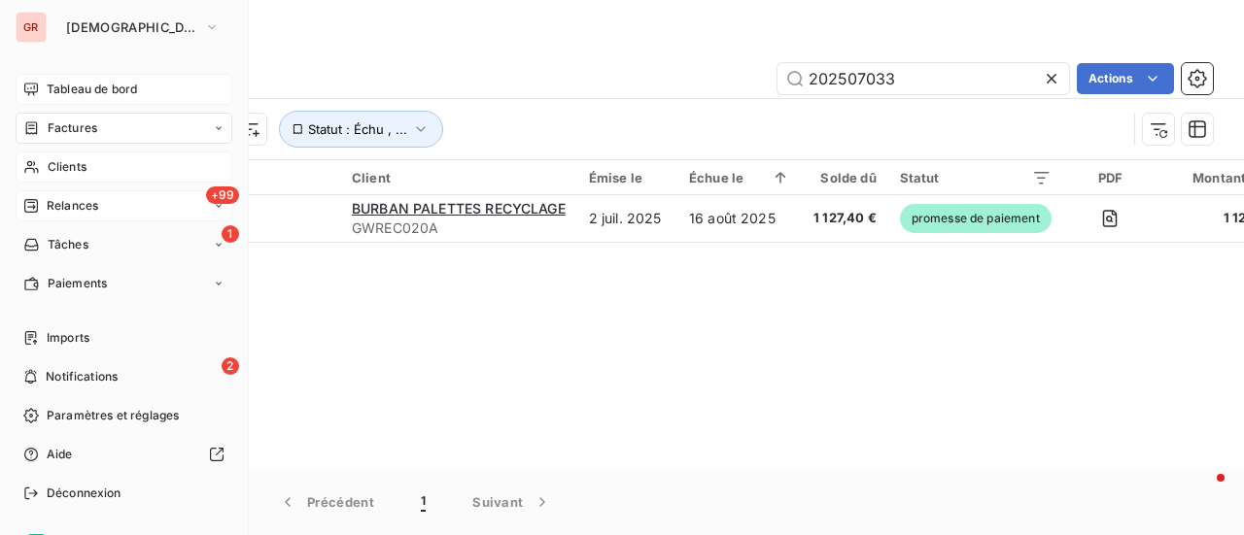
click at [109, 89] on span "Tableau de bord" at bounding box center [92, 89] width 90 height 17
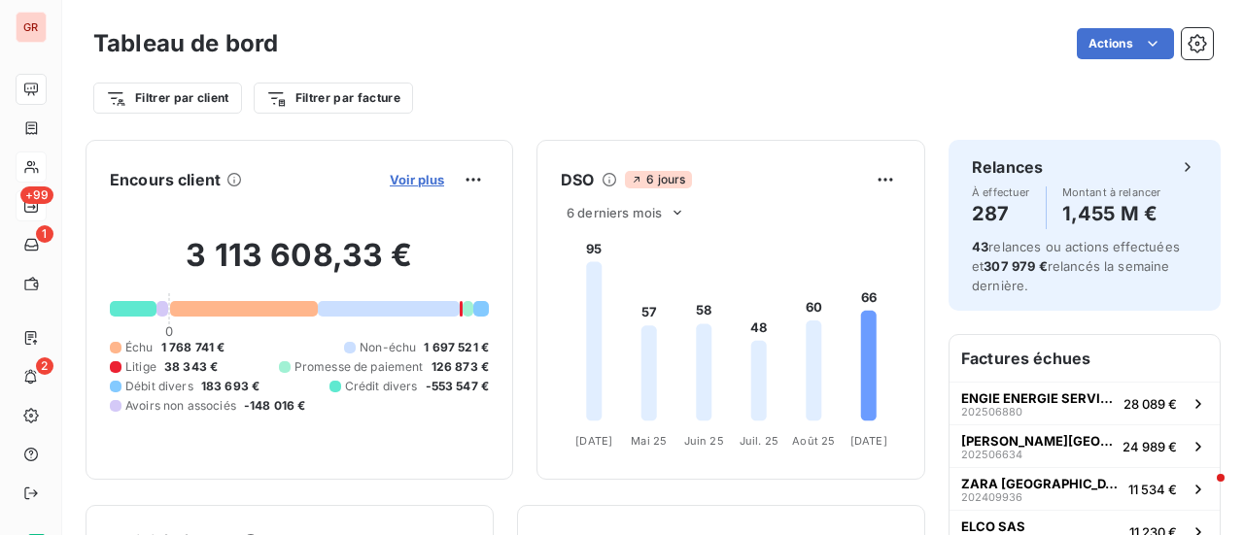
click at [417, 173] on span "Voir plus" at bounding box center [417, 180] width 54 height 16
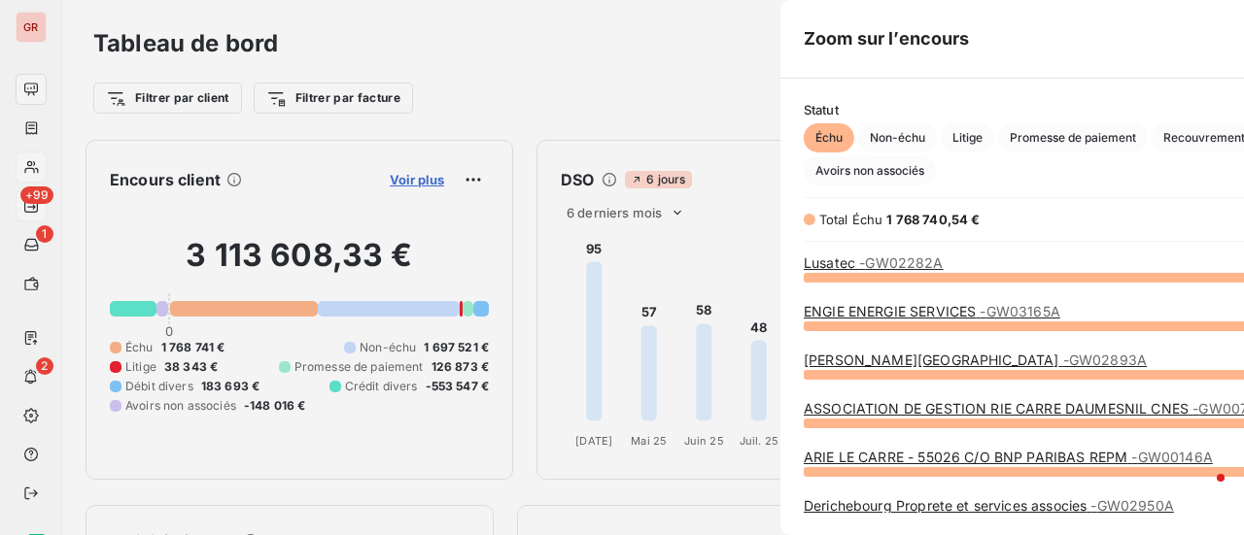
scroll to position [521, 731]
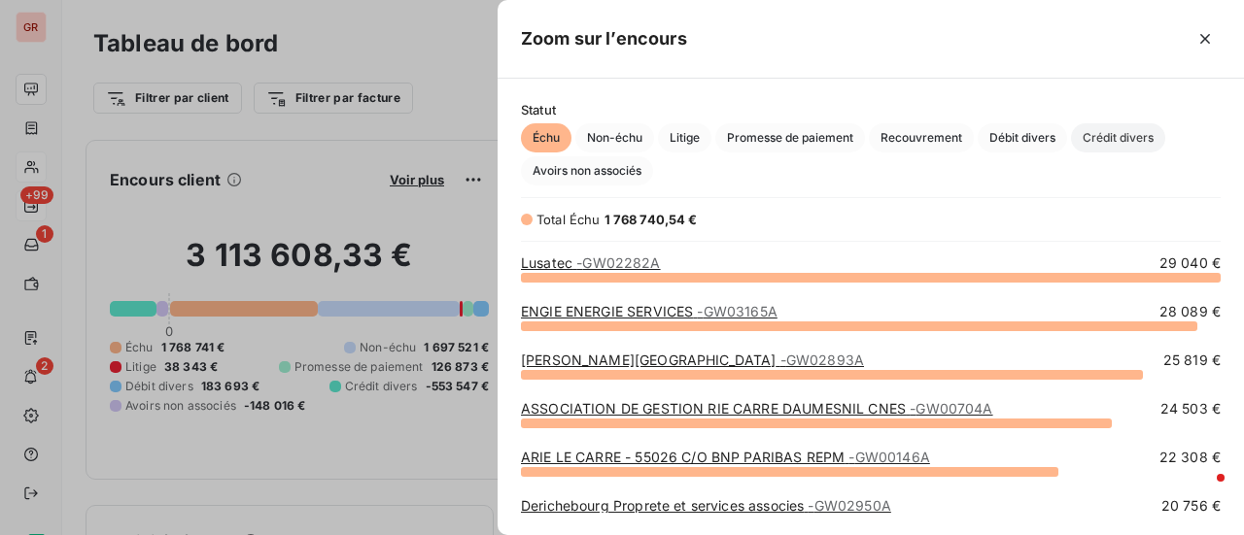
click at [1130, 137] on span "Crédit divers" at bounding box center [1118, 137] width 94 height 29
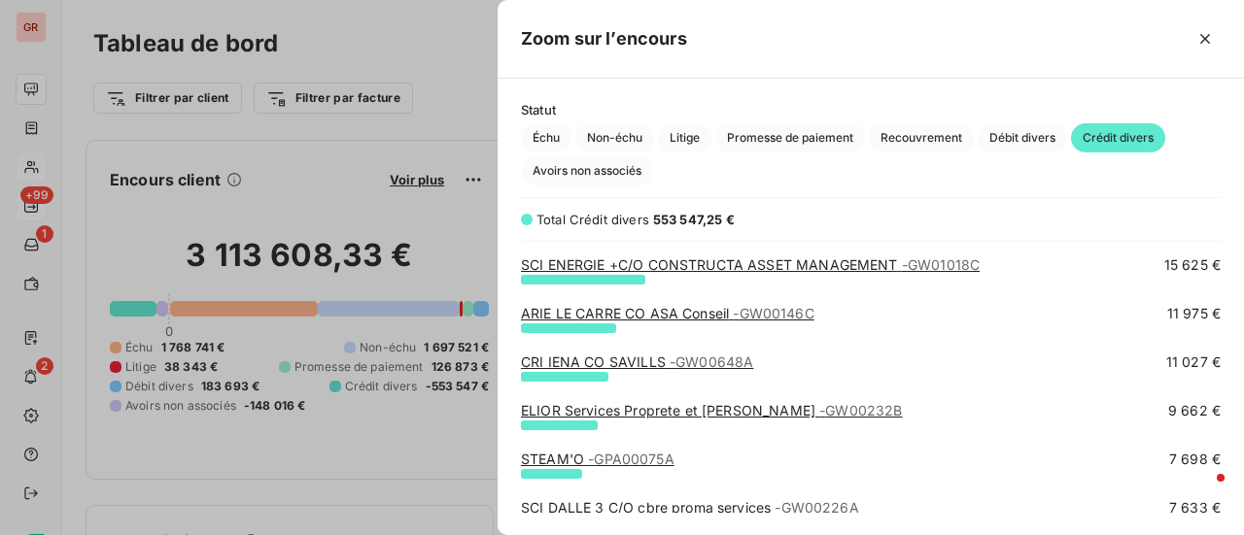
scroll to position [291, 0]
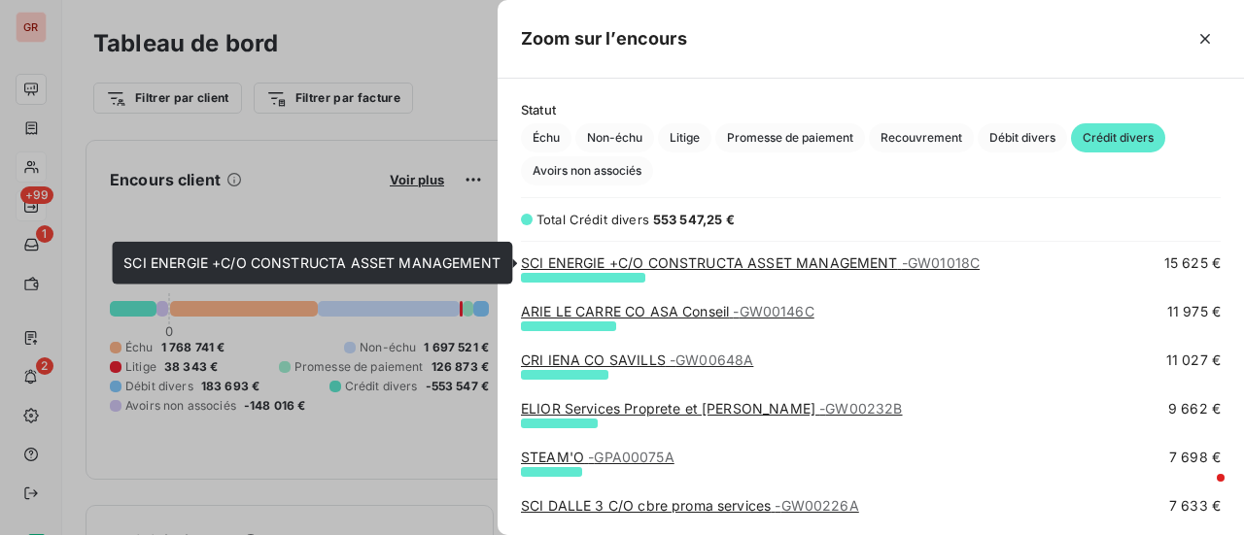
click at [892, 261] on link "SCI ENERGIE +C/O CONSTRUCTA ASSET MANAGEMENT - GW01018C" at bounding box center [750, 263] width 459 height 17
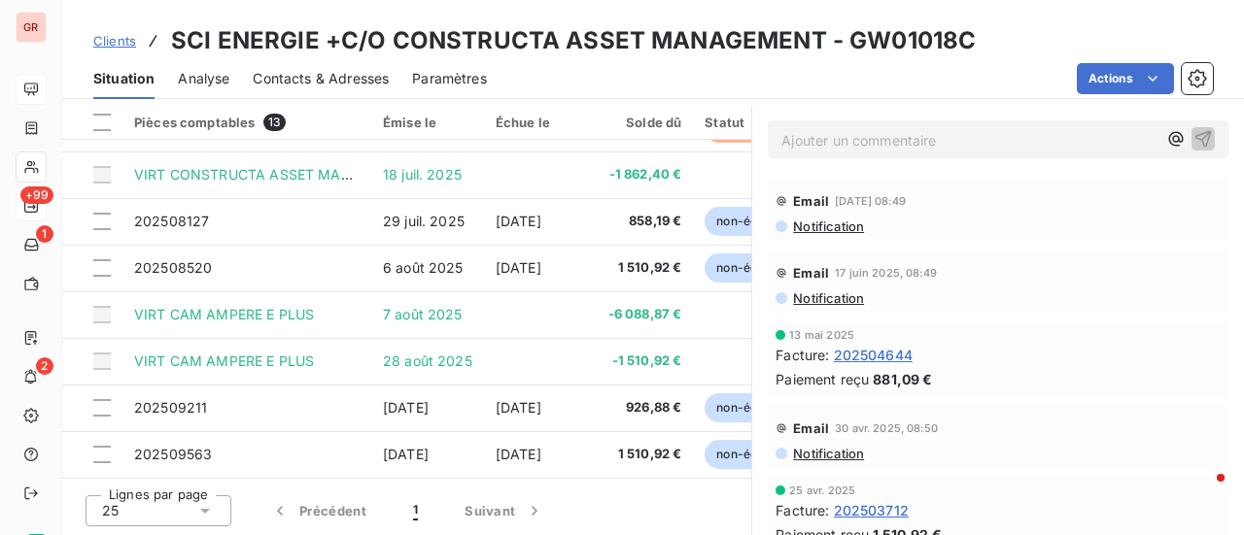
scroll to position [407, 0]
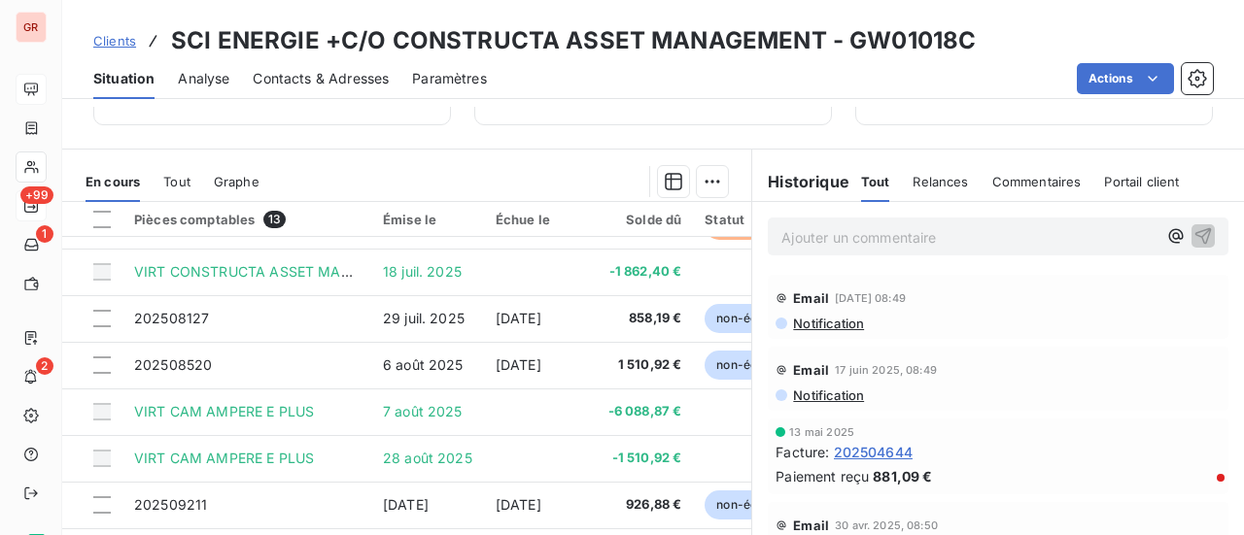
click at [838, 392] on span "Notification" at bounding box center [827, 396] width 73 height 16
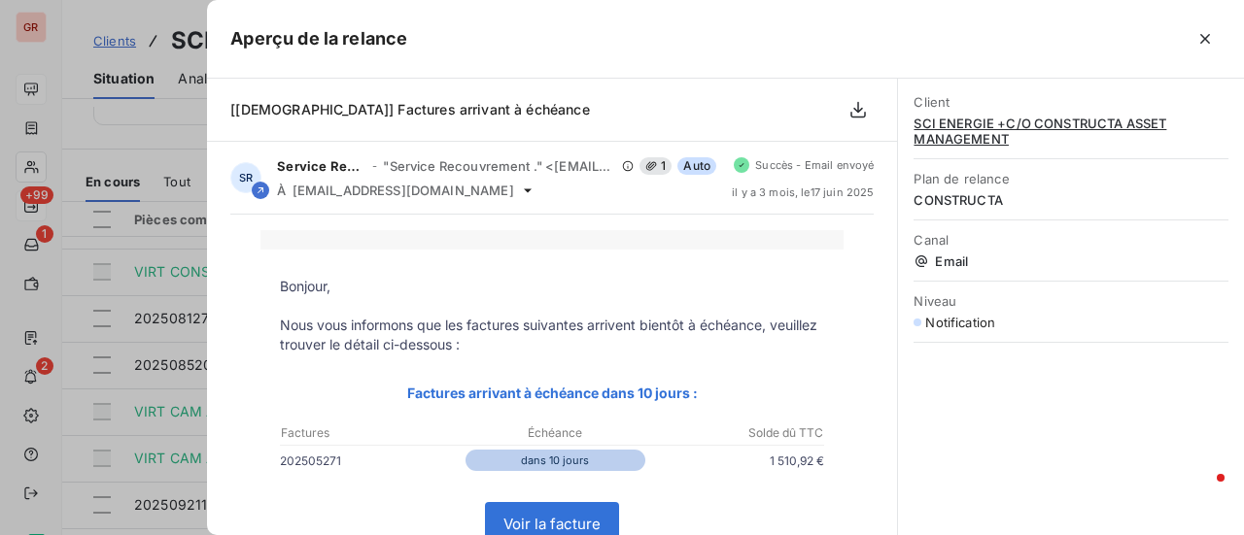
click at [109, 114] on div at bounding box center [622, 267] width 1244 height 535
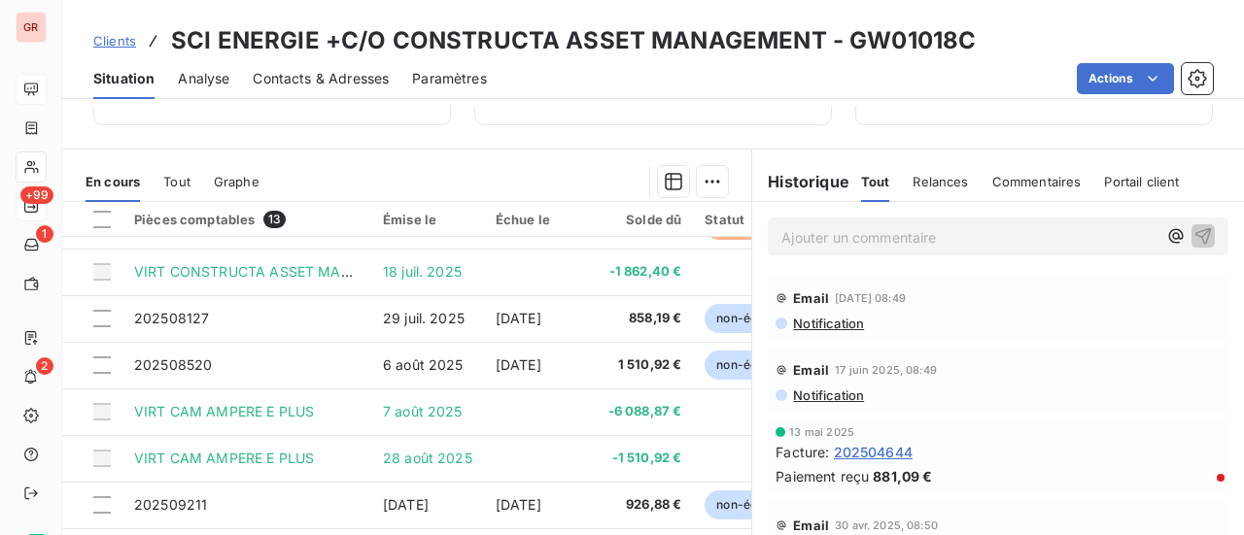
click at [344, 69] on span "Contacts & Adresses" at bounding box center [321, 78] width 136 height 19
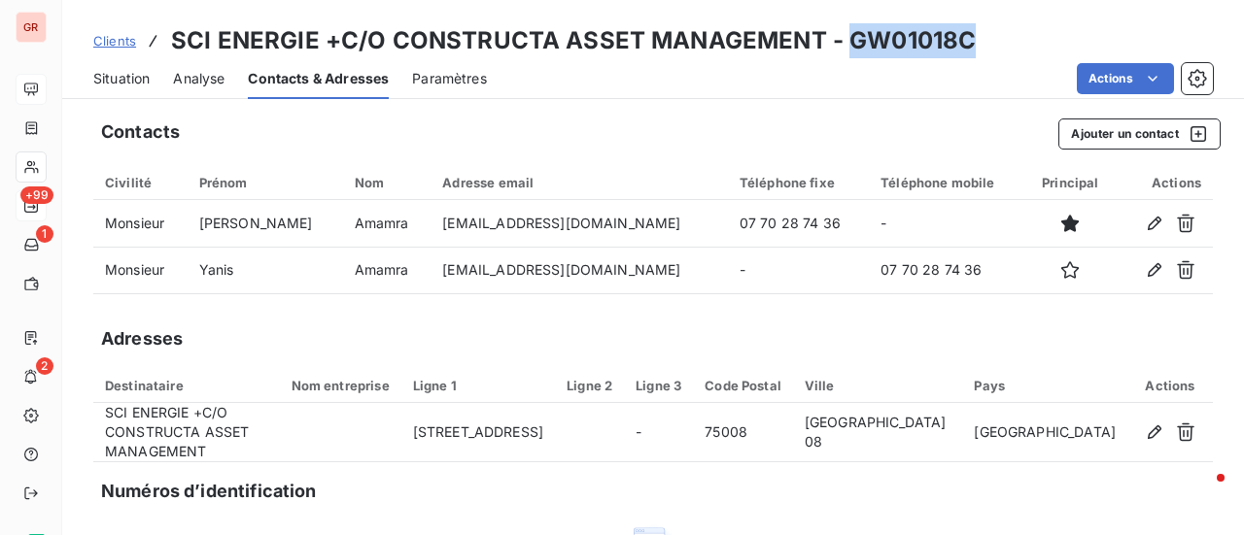
drag, startPoint x: 972, startPoint y: 52, endPoint x: 847, endPoint y: 53, distance: 124.4
click at [847, 53] on div "Clients SCI ENERGIE +C/O CONSTRUCTA ASSET MANAGEMENT - GW01018C" at bounding box center [652, 40] width 1181 height 35
copy h3 "GW01018C"
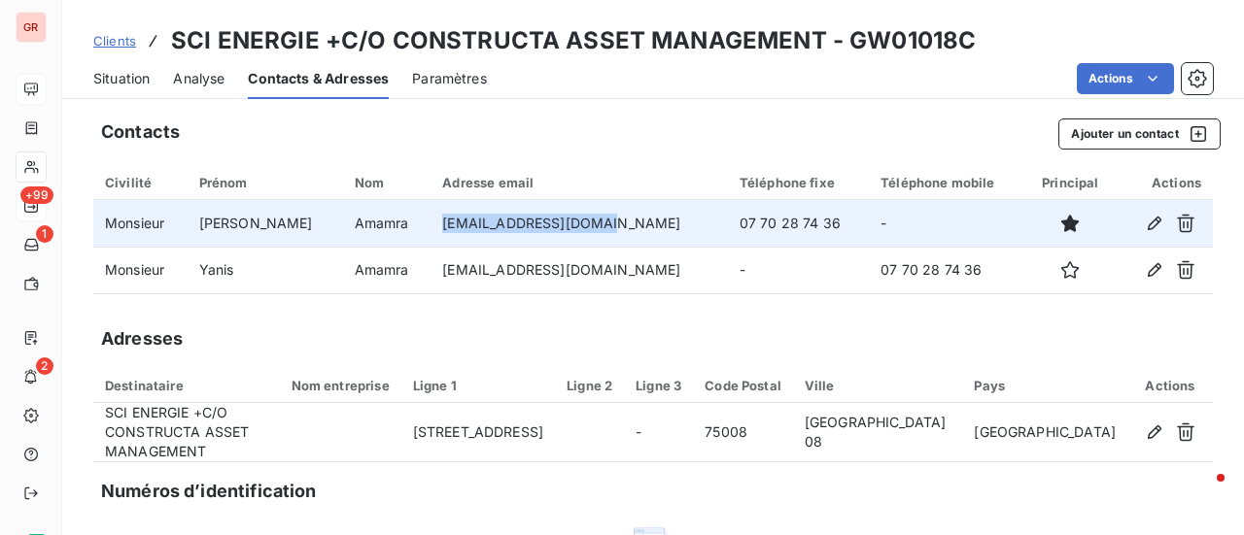
drag, startPoint x: 569, startPoint y: 221, endPoint x: 408, endPoint y: 240, distance: 162.4
click at [430, 244] on td "[EMAIL_ADDRESS][DOMAIN_NAME]" at bounding box center [578, 223] width 296 height 47
copy td "[EMAIL_ADDRESS][DOMAIN_NAME]"
drag, startPoint x: 757, startPoint y: 220, endPoint x: 646, endPoint y: 224, distance: 110.9
click at [728, 222] on td "07 70 28 74 36" at bounding box center [798, 223] width 141 height 47
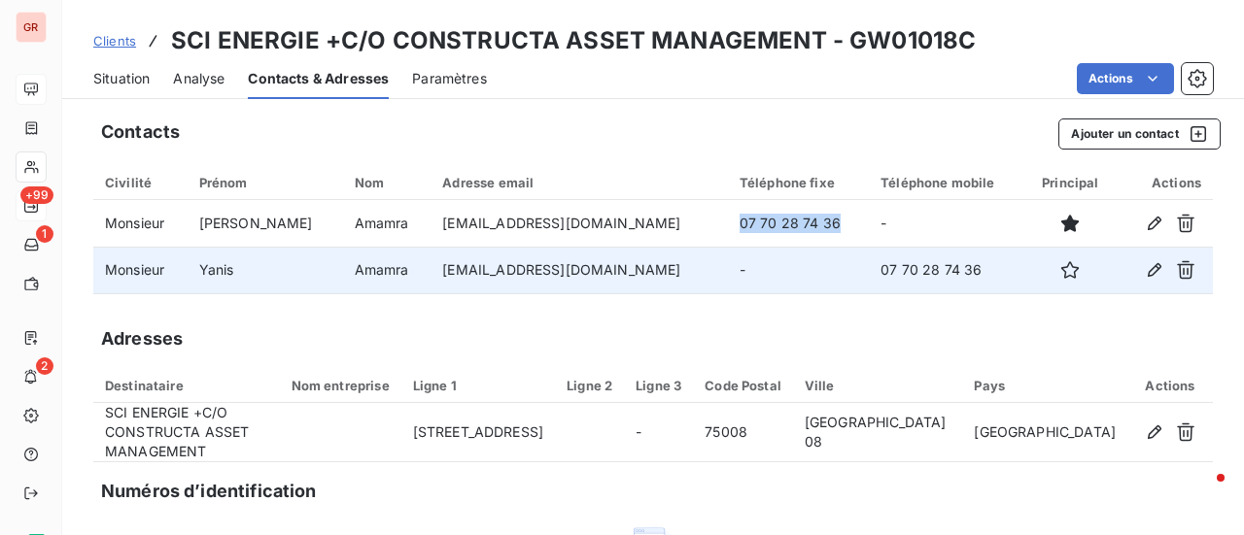
copy td "07 70 28 74 36"
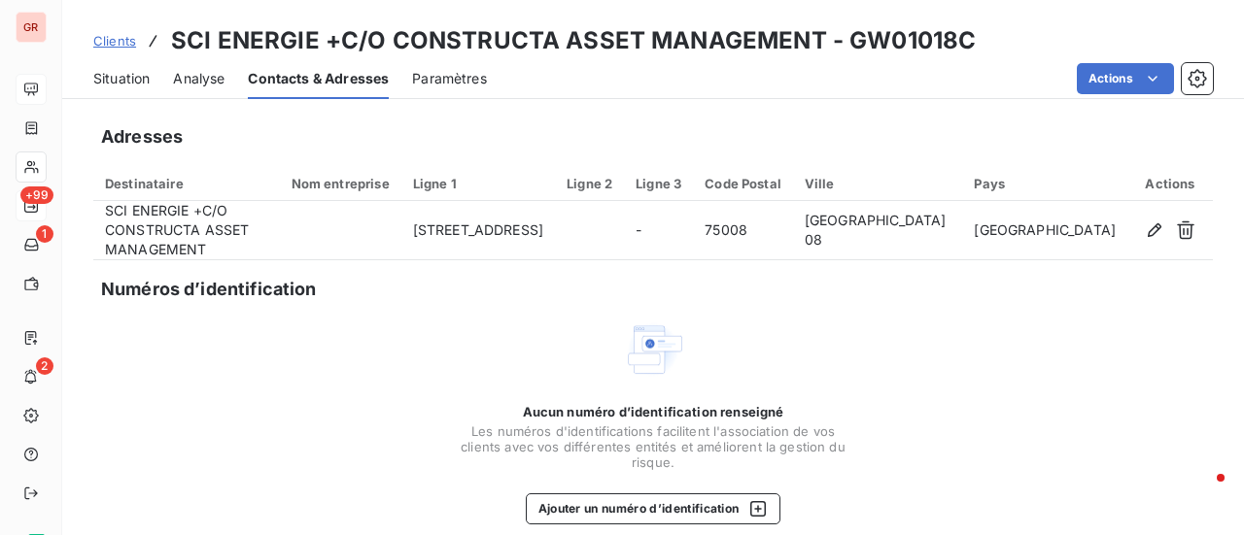
scroll to position [209, 0]
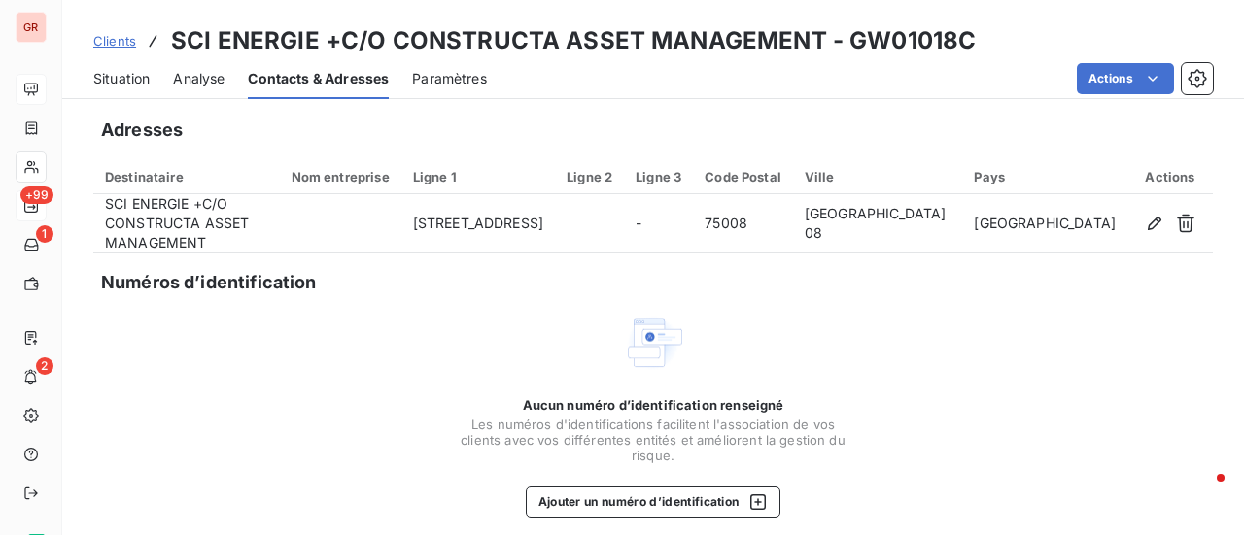
click at [288, 81] on span "Contacts & Adresses" at bounding box center [318, 78] width 141 height 19
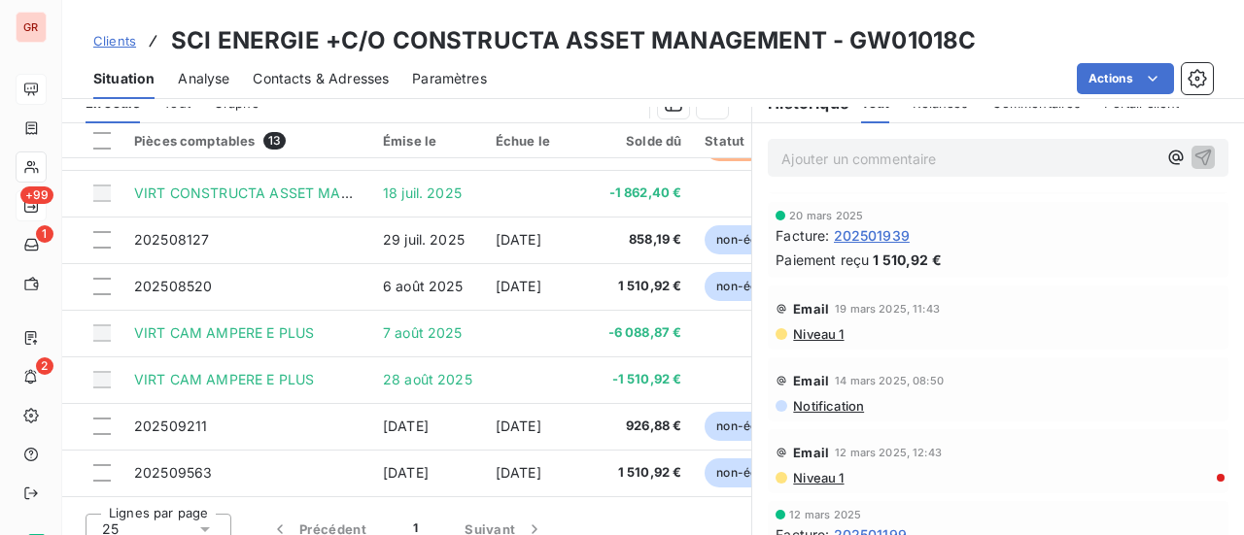
scroll to position [680, 0]
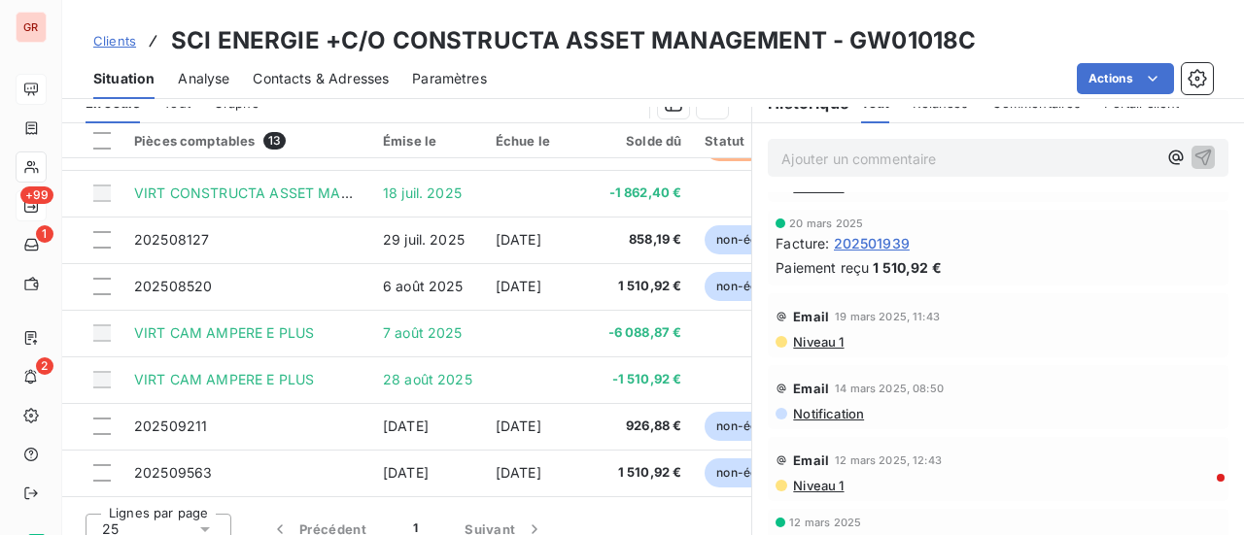
click at [816, 489] on span "Niveau 1" at bounding box center [817, 486] width 52 height 16
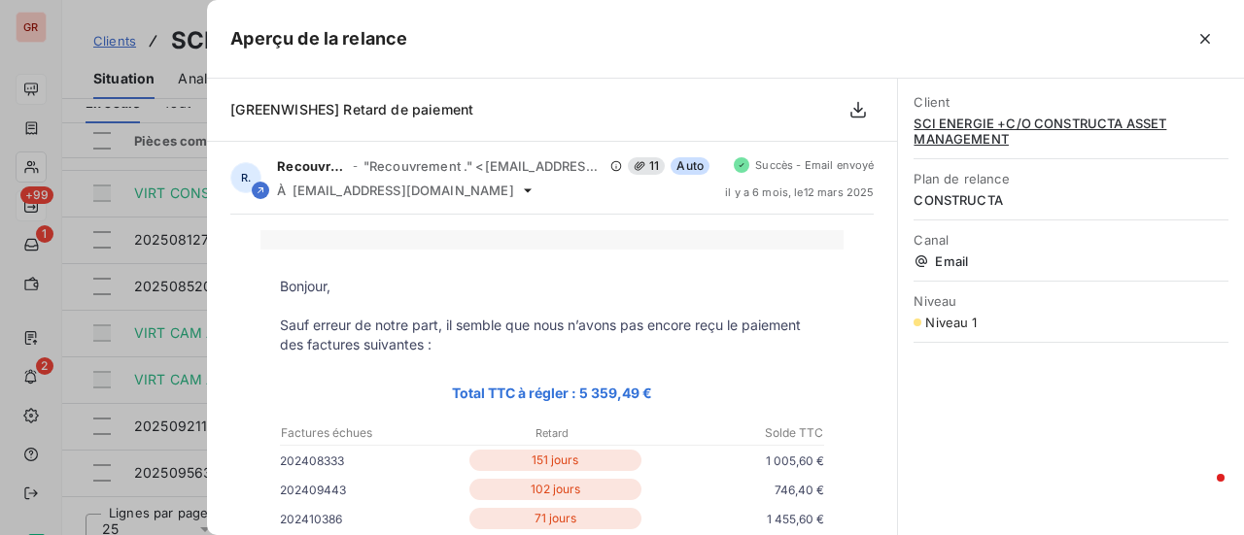
click at [157, 439] on div at bounding box center [622, 267] width 1244 height 535
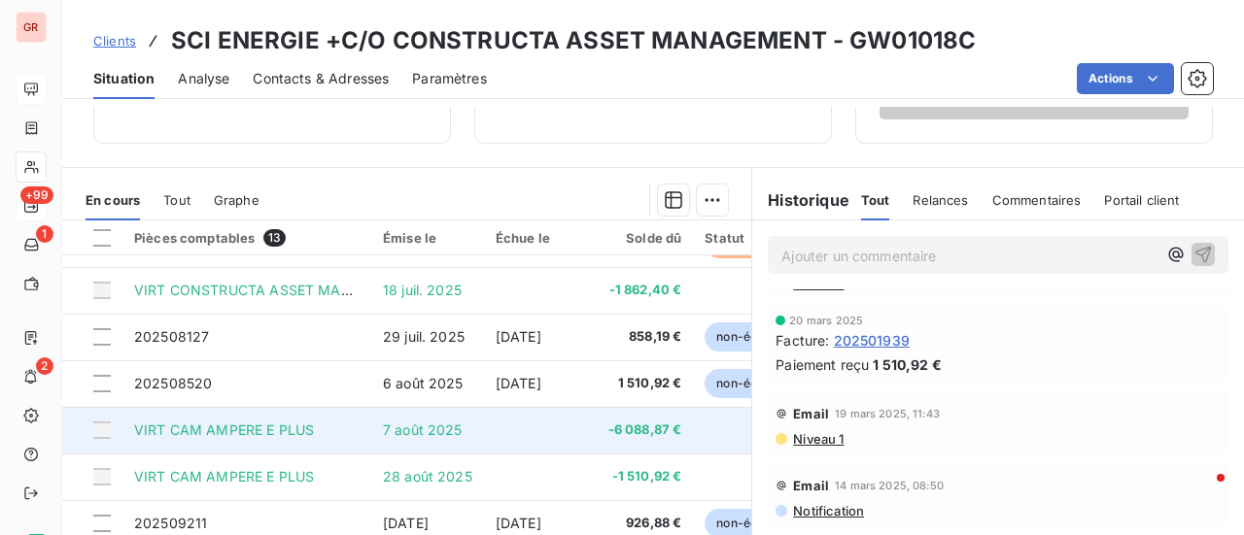
scroll to position [275, 0]
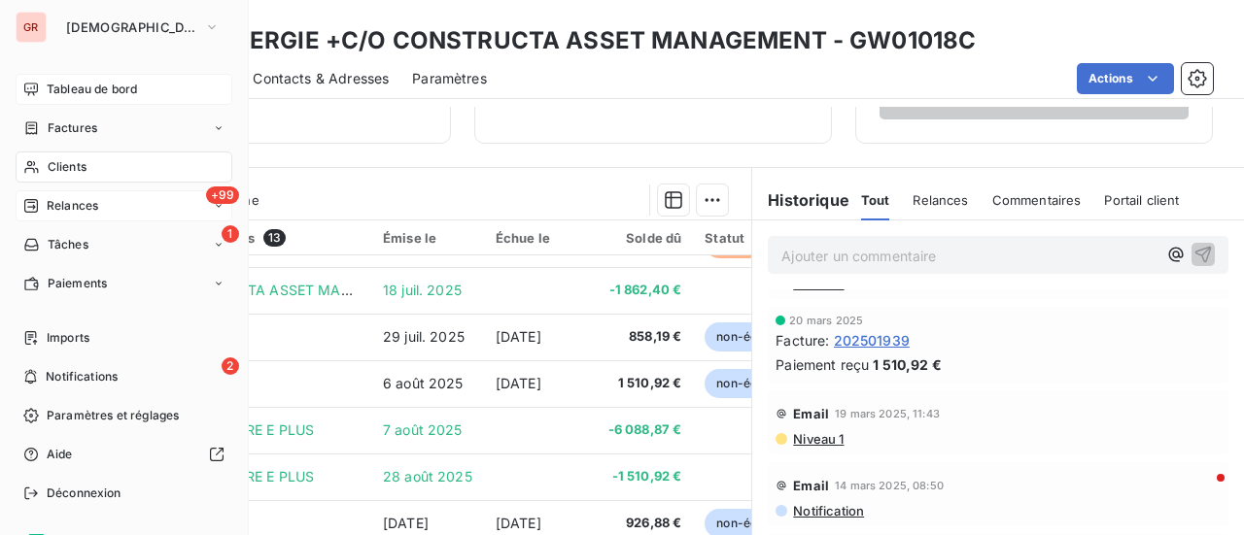
click at [82, 131] on span "Factures" at bounding box center [73, 127] width 50 height 17
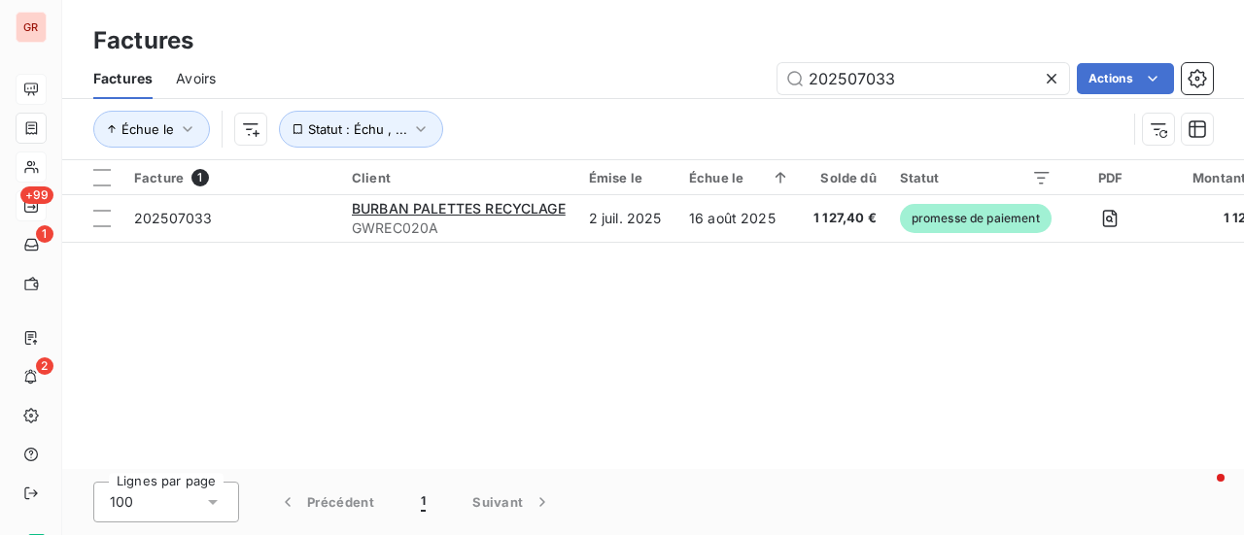
drag, startPoint x: 909, startPoint y: 83, endPoint x: 462, endPoint y: 97, distance: 447.1
click at [524, 89] on div "202507033 Actions" at bounding box center [725, 78] width 973 height 31
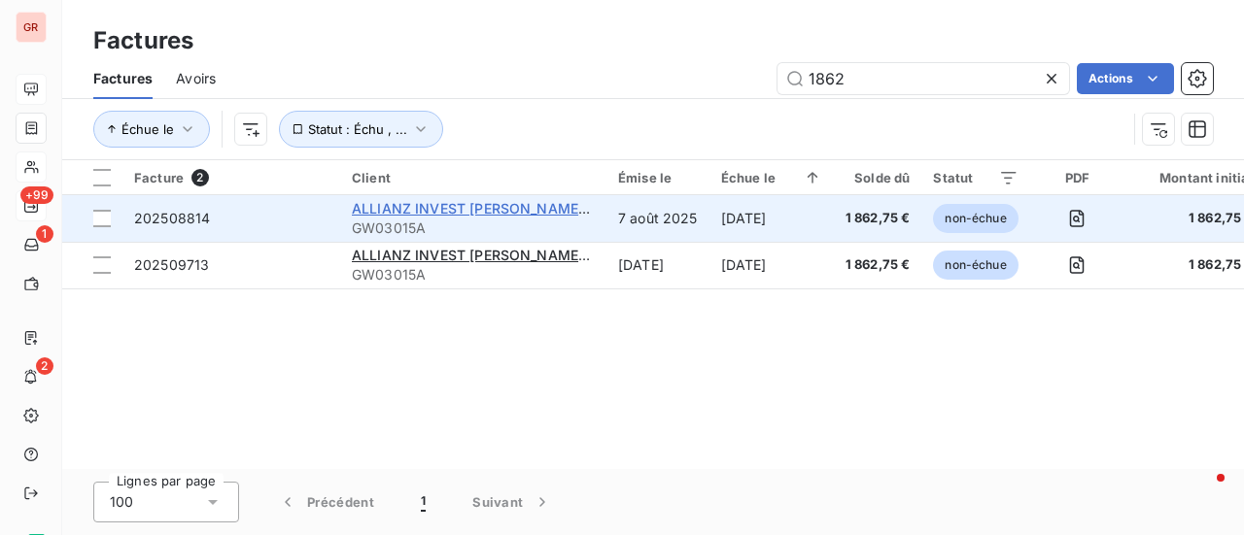
type input "1862"
click at [472, 211] on span "ALLIANZ INVEST [PERSON_NAME]/O ALLIANZ IMMOVALOR" at bounding box center [552, 208] width 401 height 17
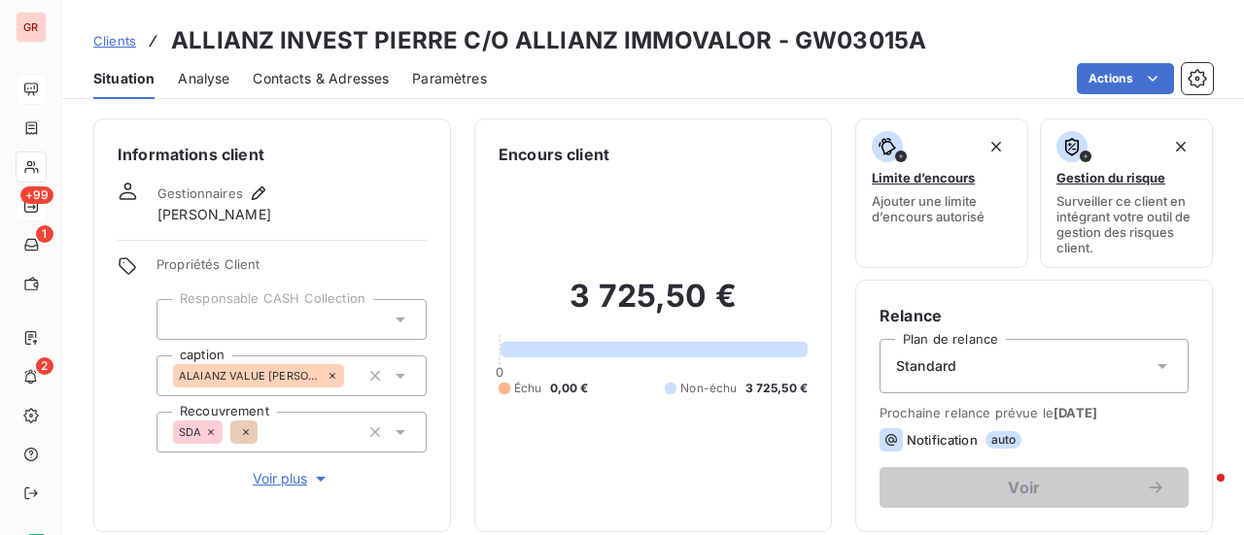
click at [354, 85] on span "Contacts & Adresses" at bounding box center [321, 78] width 136 height 19
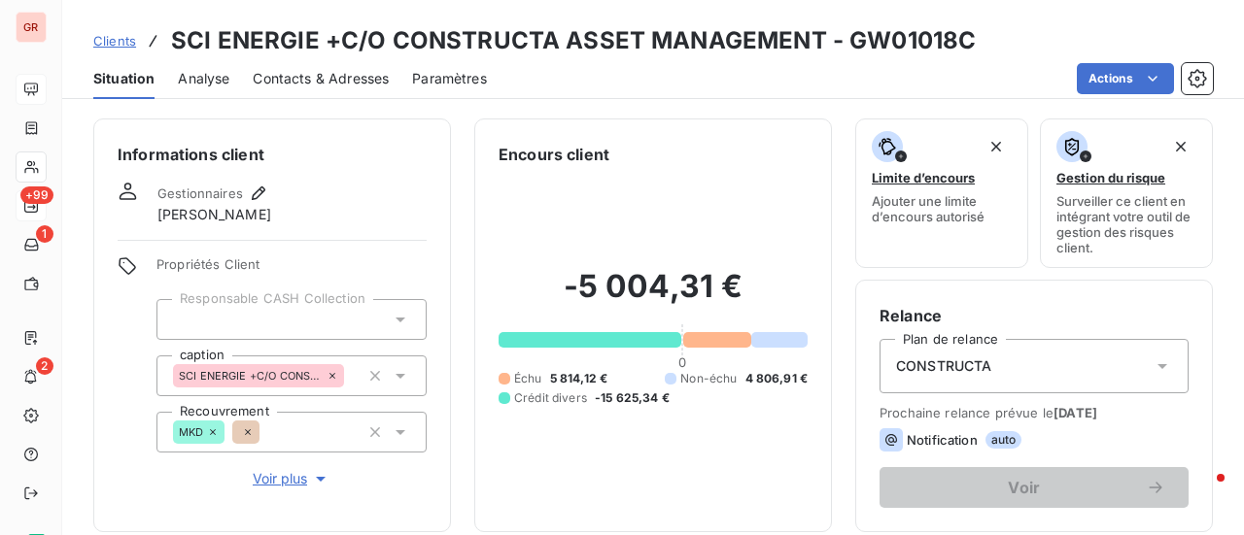
click at [1152, 362] on icon at bounding box center [1161, 366] width 19 height 19
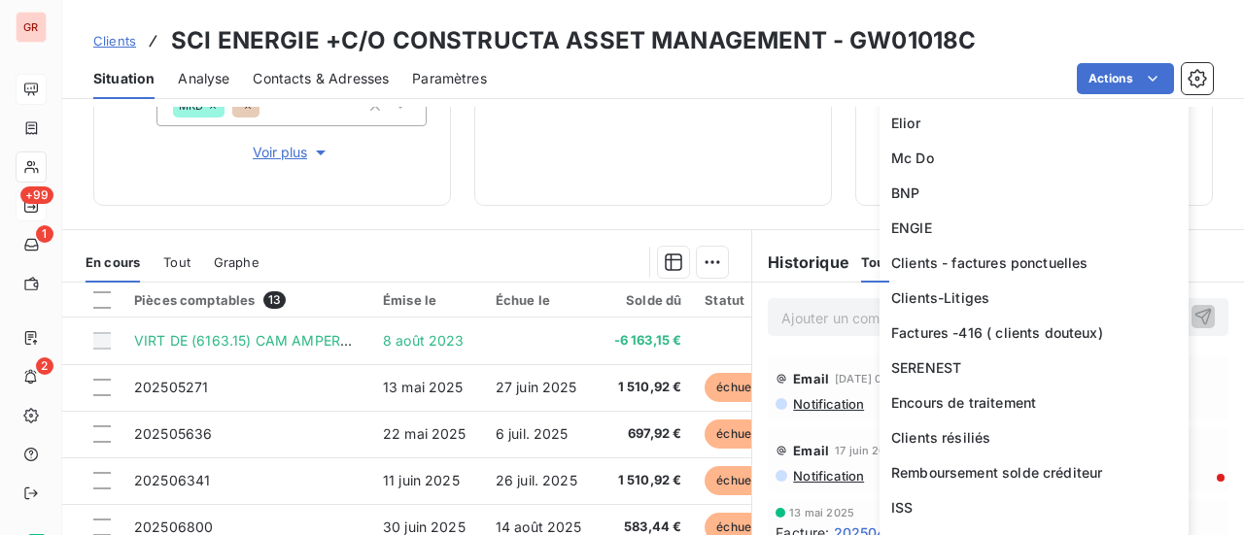
scroll to position [233, 0]
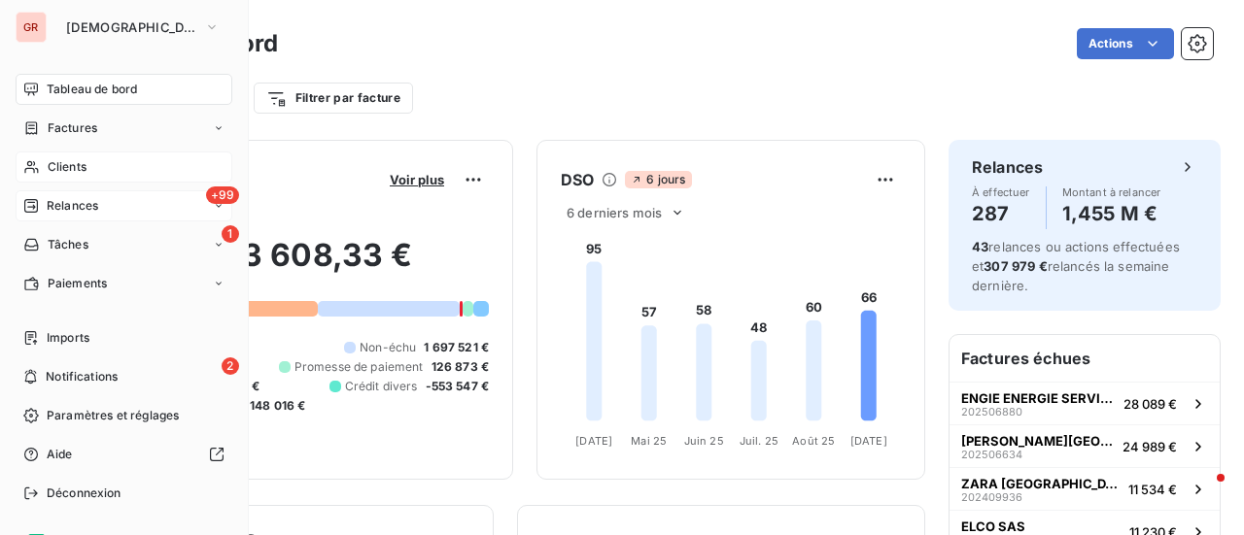
click at [131, 83] on span "Tableau de bord" at bounding box center [92, 89] width 90 height 17
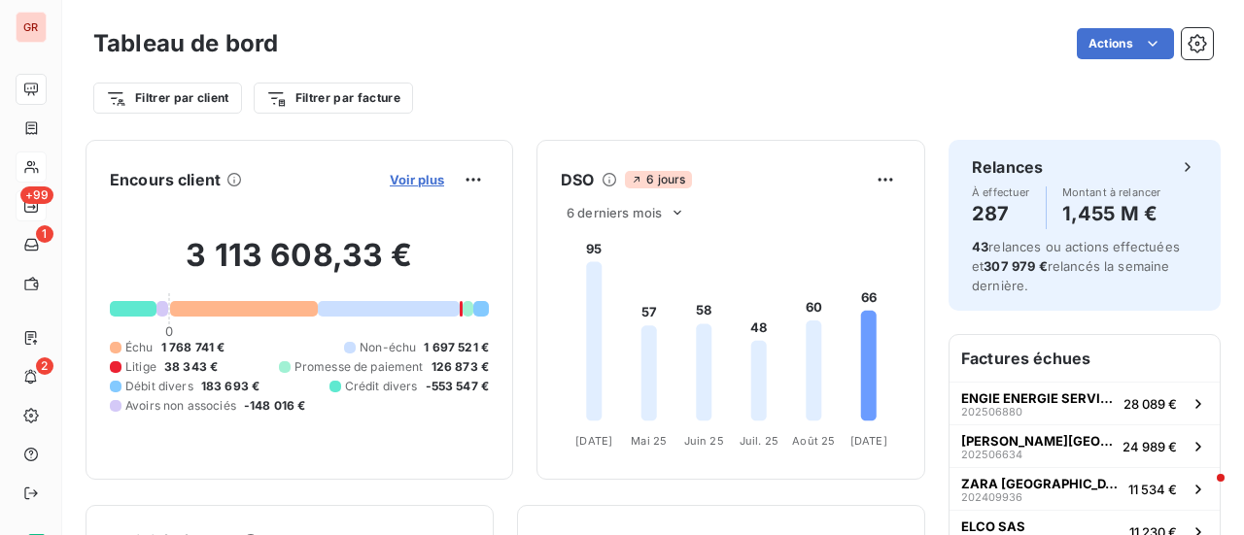
click at [420, 182] on span "Voir plus" at bounding box center [417, 180] width 54 height 16
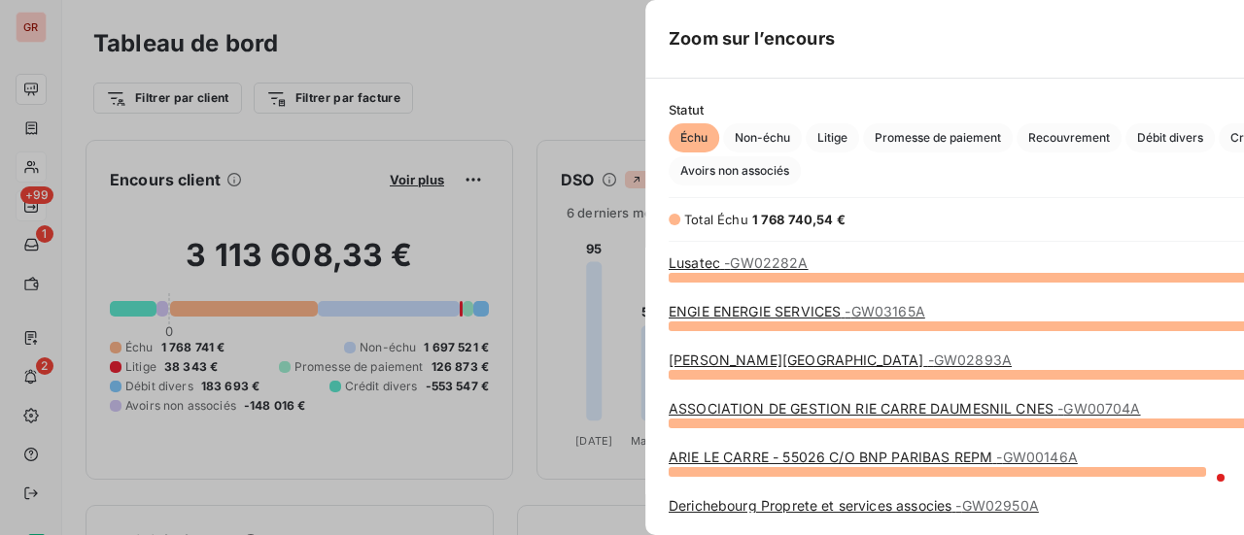
scroll to position [521, 731]
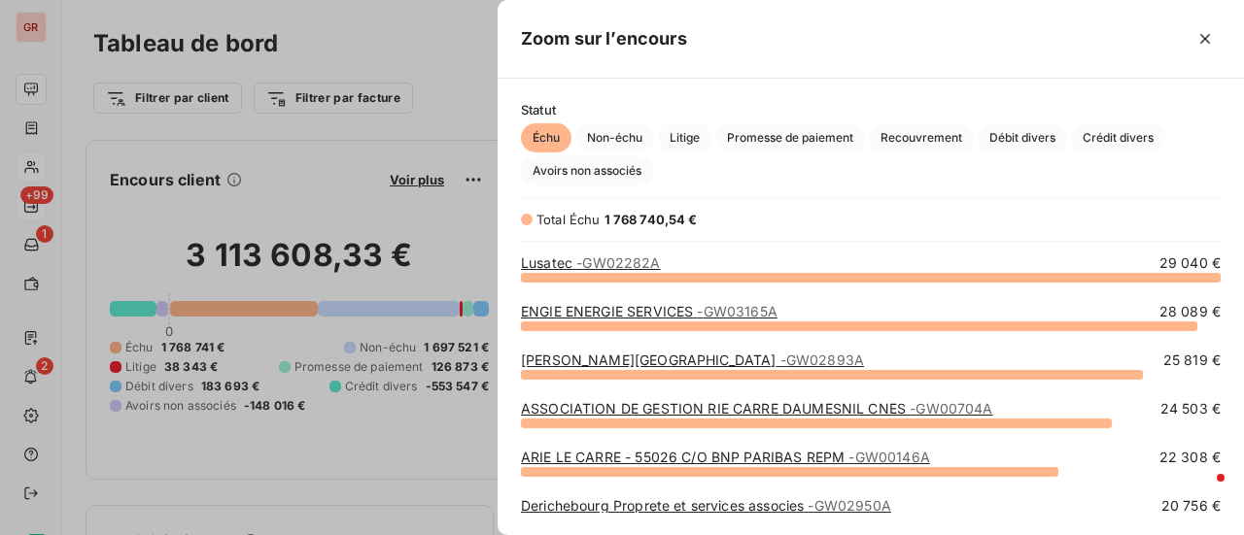
click at [640, 264] on span "- GW02282A" at bounding box center [618, 263] width 84 height 17
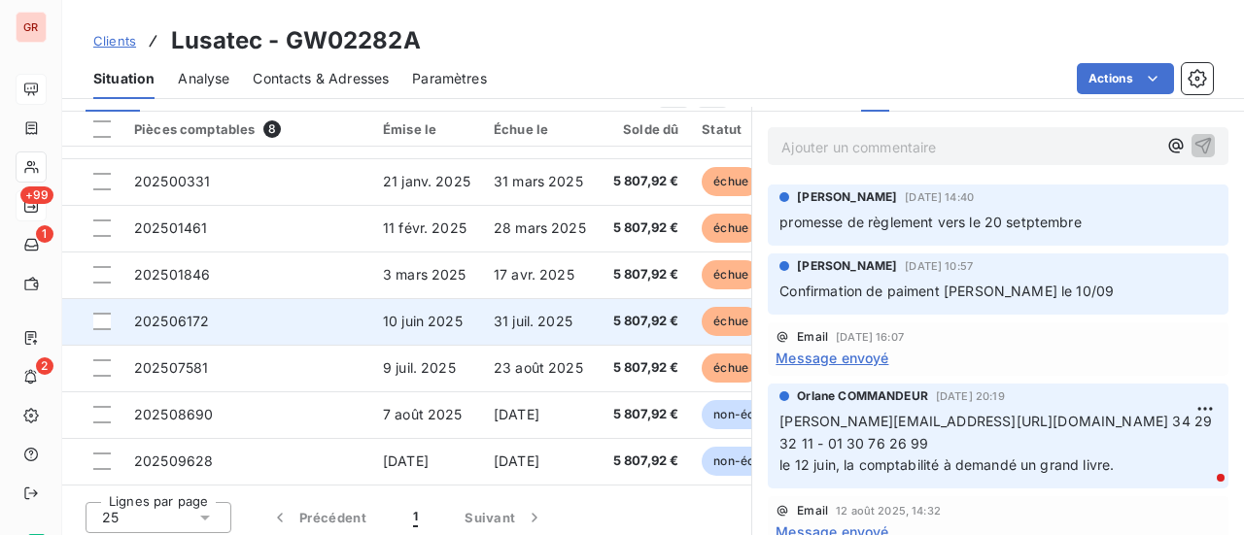
scroll to position [504, 0]
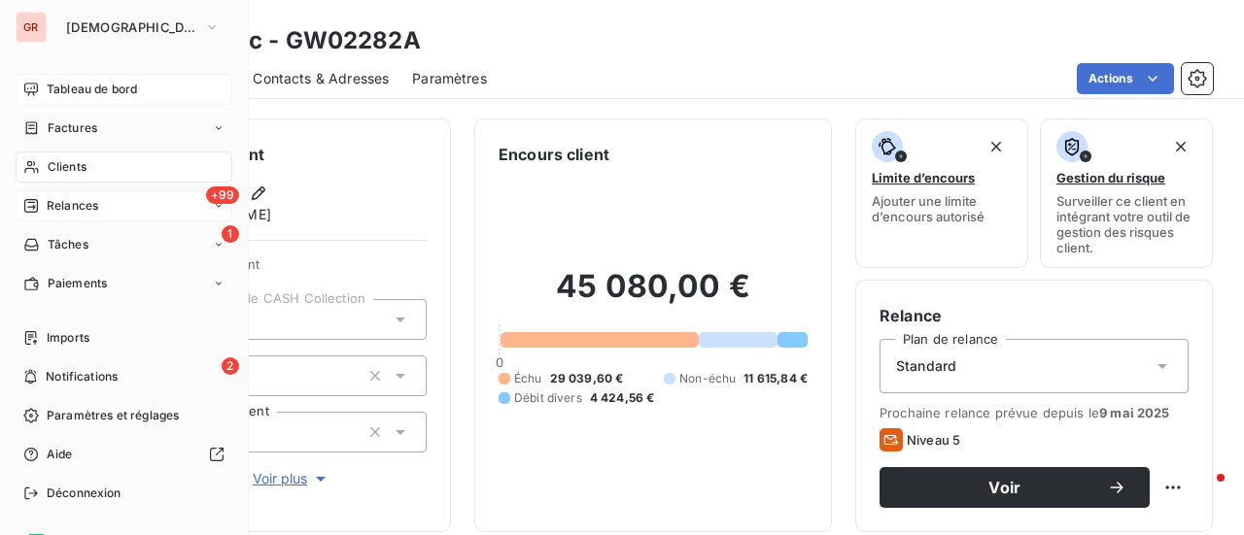
click at [89, 90] on span "Tableau de bord" at bounding box center [92, 89] width 90 height 17
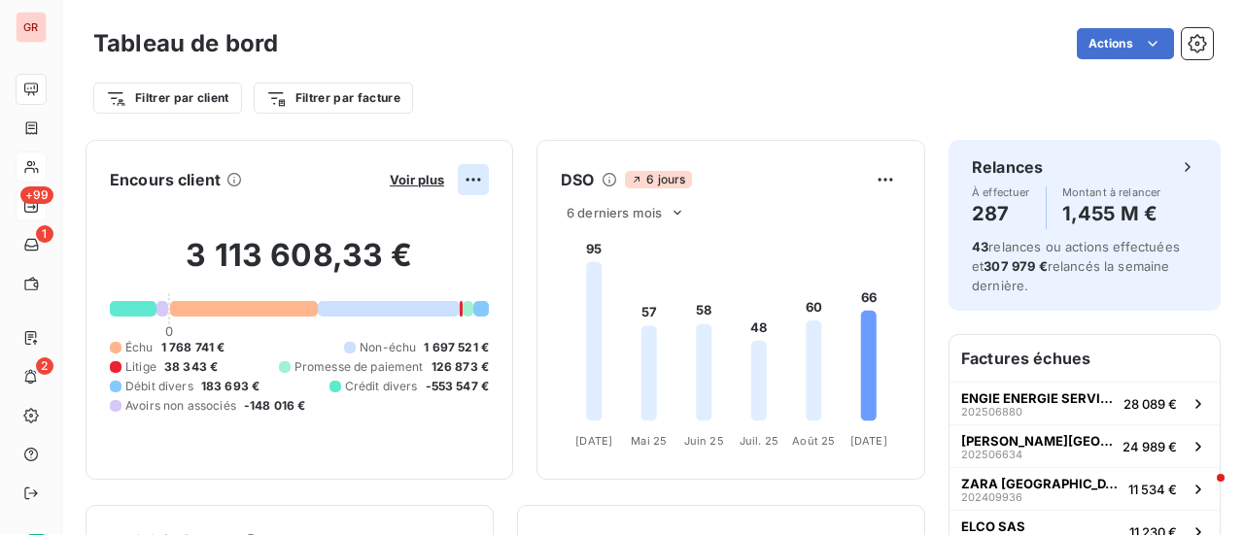
click at [461, 172] on html "GR +99 1 2 Tableau de bord Actions Filtrer par client Filtrer par facture Encou…" at bounding box center [622, 267] width 1244 height 535
click at [412, 178] on html "GR +99 1 2 Tableau de bord Actions Filtrer par client Filtrer par facture Encou…" at bounding box center [622, 267] width 1244 height 535
click at [412, 178] on span "Voir plus" at bounding box center [417, 180] width 54 height 16
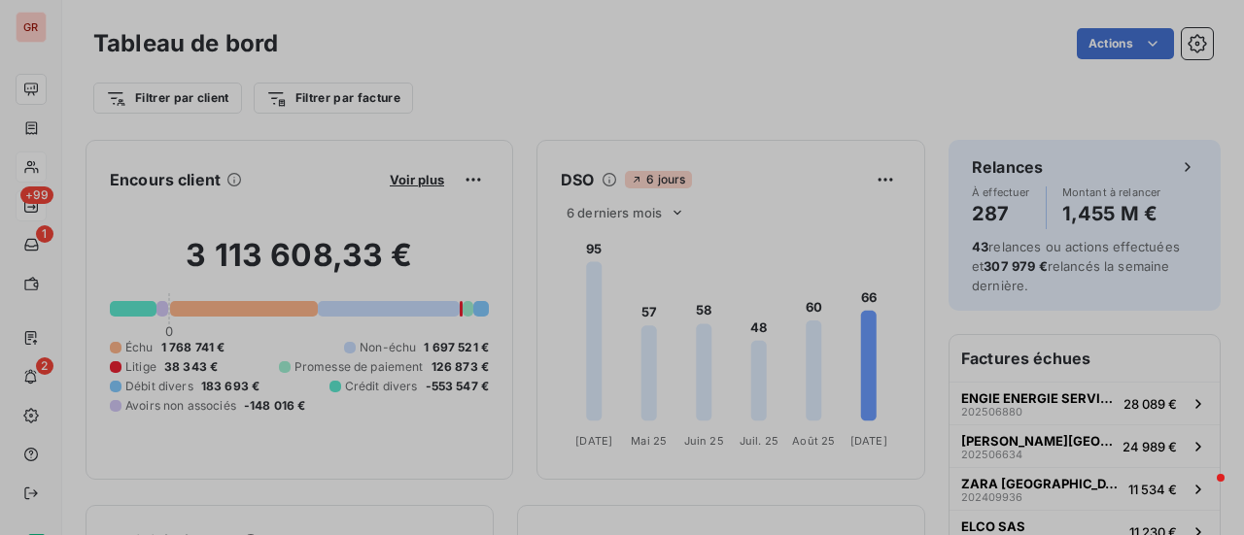
scroll to position [16, 16]
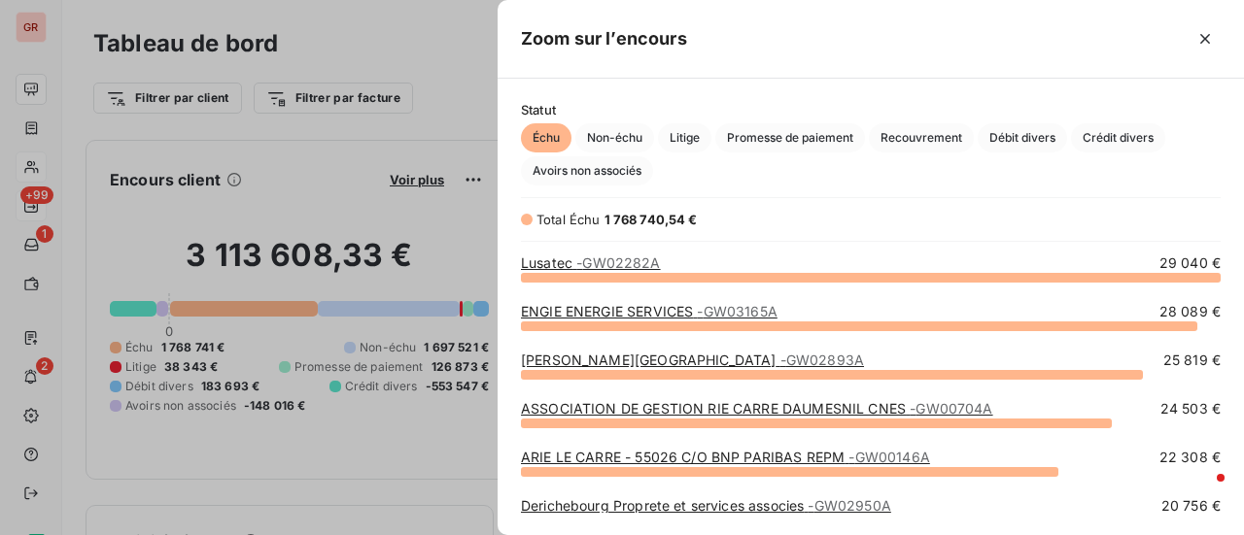
click at [666, 307] on link "ENGIE ENERGIE SERVICES - GW03165A" at bounding box center [649, 311] width 256 height 17
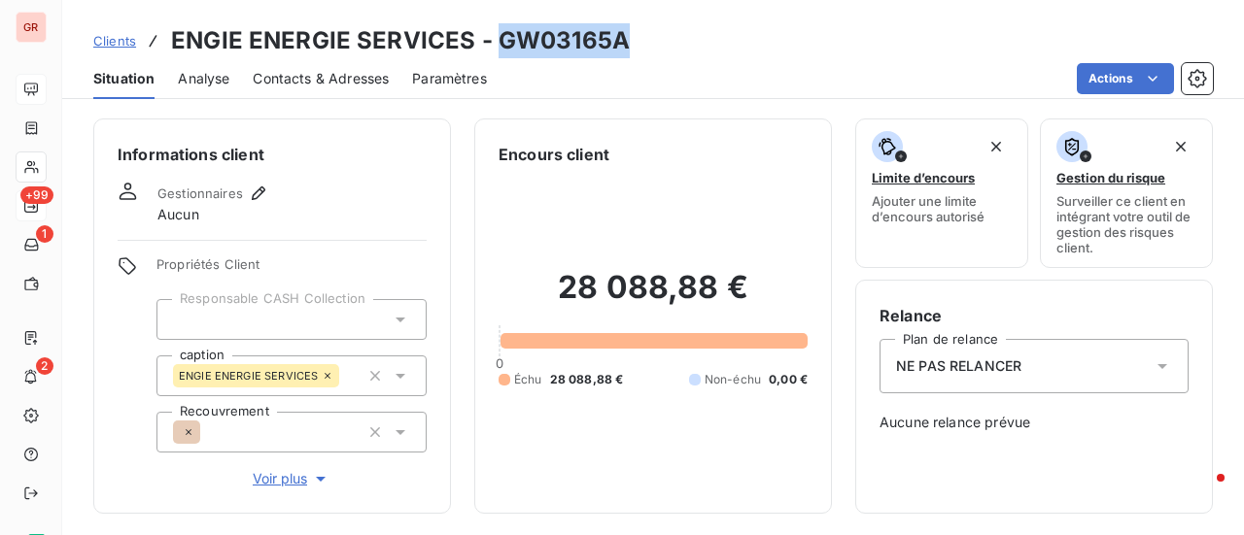
drag, startPoint x: 633, startPoint y: 55, endPoint x: 492, endPoint y: 48, distance: 142.1
click at [492, 48] on div "Clients ENGIE ENERGIE SERVICES - GW03165A" at bounding box center [652, 40] width 1181 height 35
click at [326, 73] on span "Contacts & Adresses" at bounding box center [321, 78] width 136 height 19
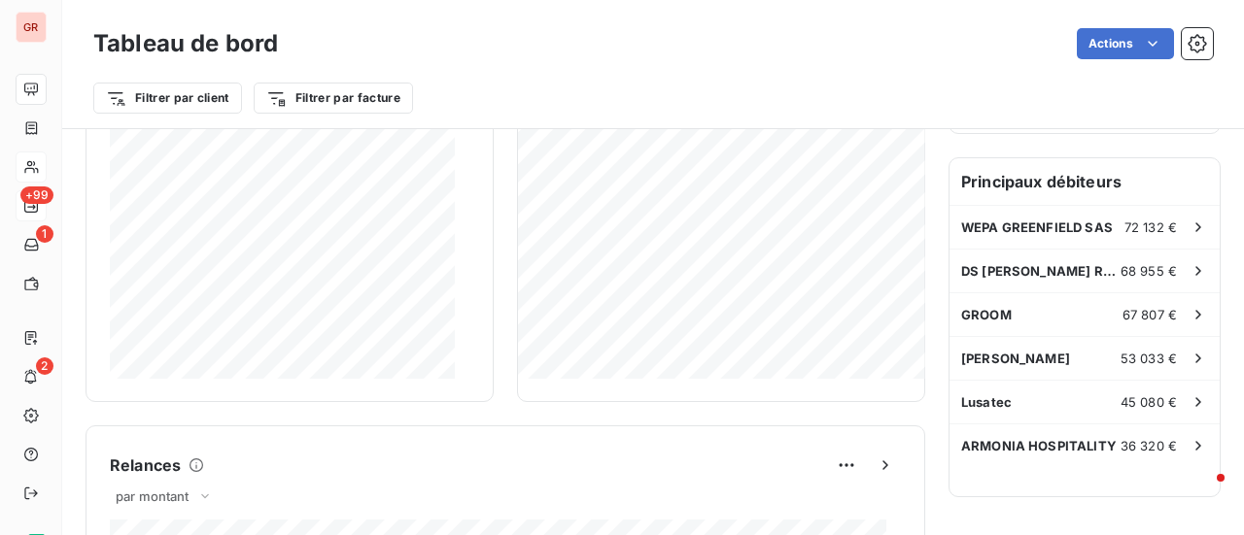
scroll to position [583, 0]
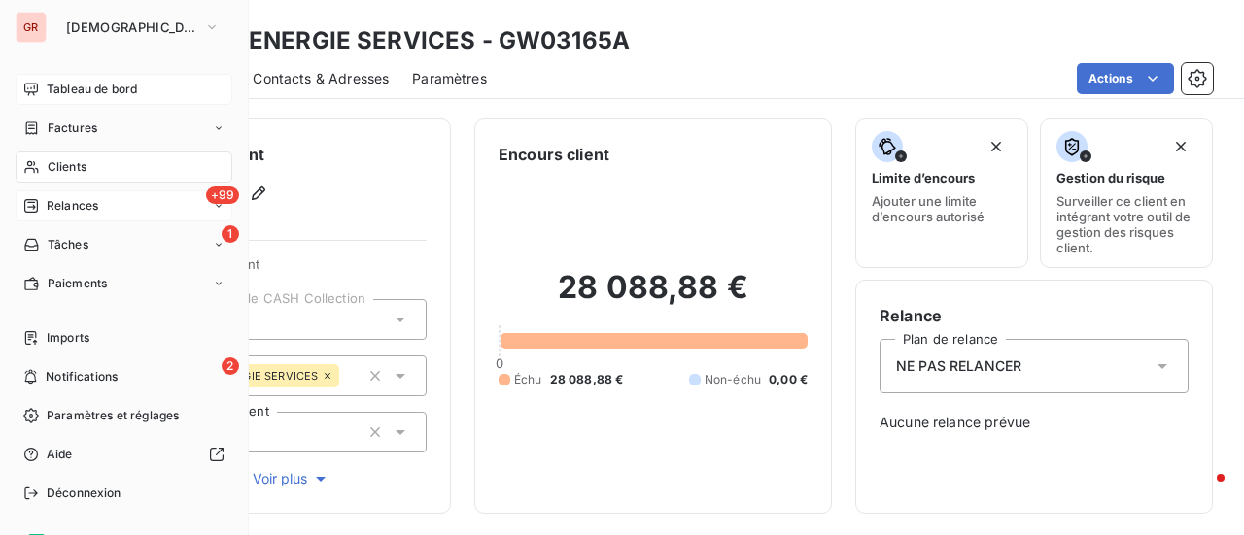
click at [103, 87] on span "Tableau de bord" at bounding box center [92, 89] width 90 height 17
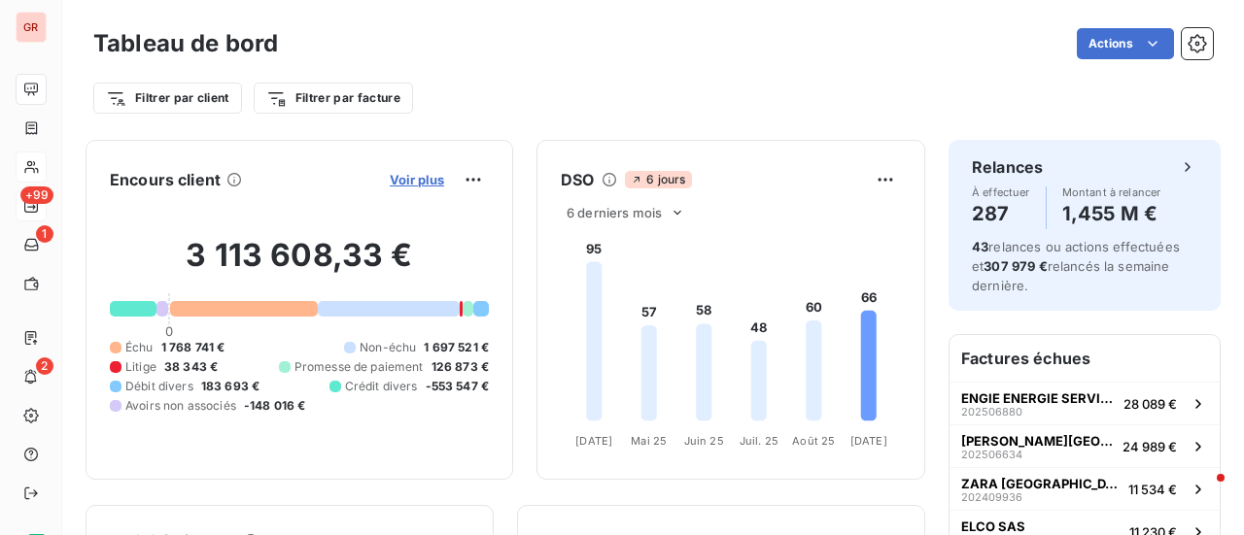
click at [411, 179] on span "Voir plus" at bounding box center [417, 180] width 54 height 16
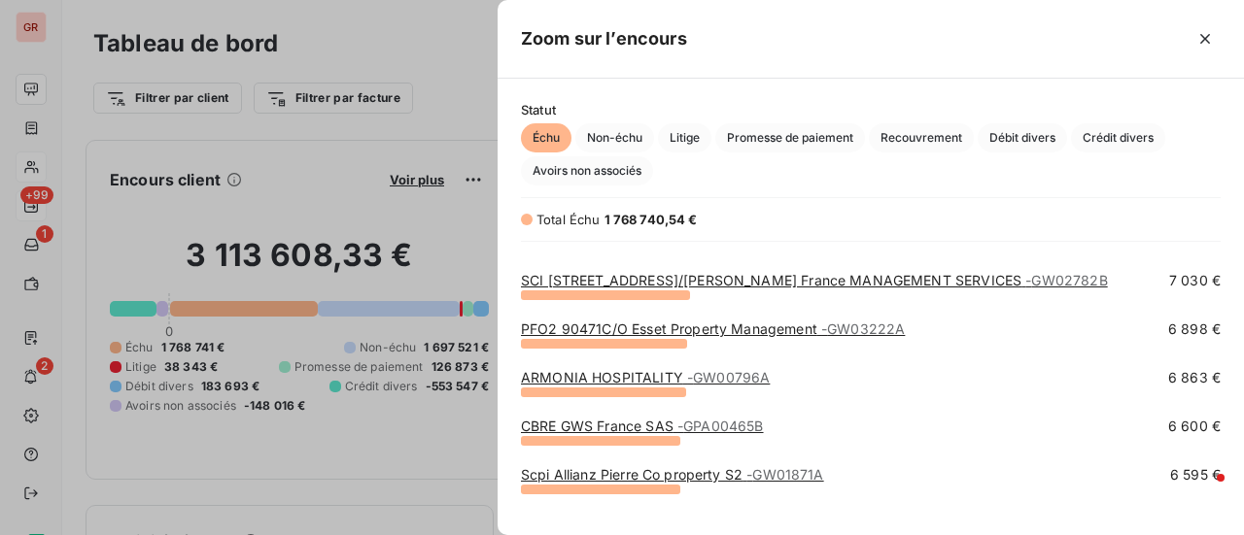
scroll to position [2915, 0]
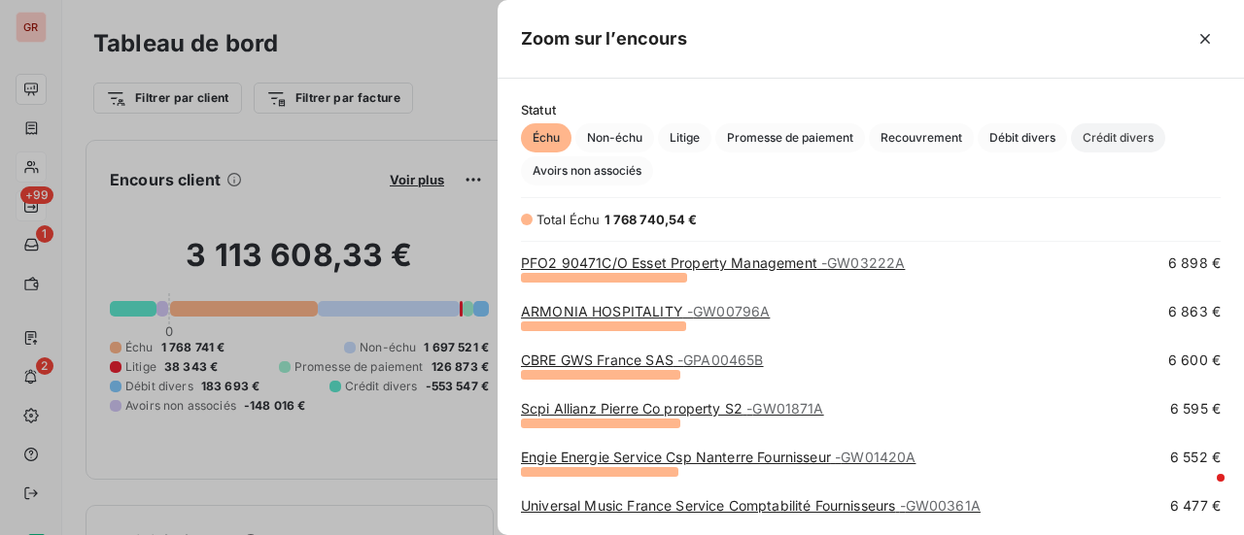
click at [1132, 133] on span "Crédit divers" at bounding box center [1118, 137] width 94 height 29
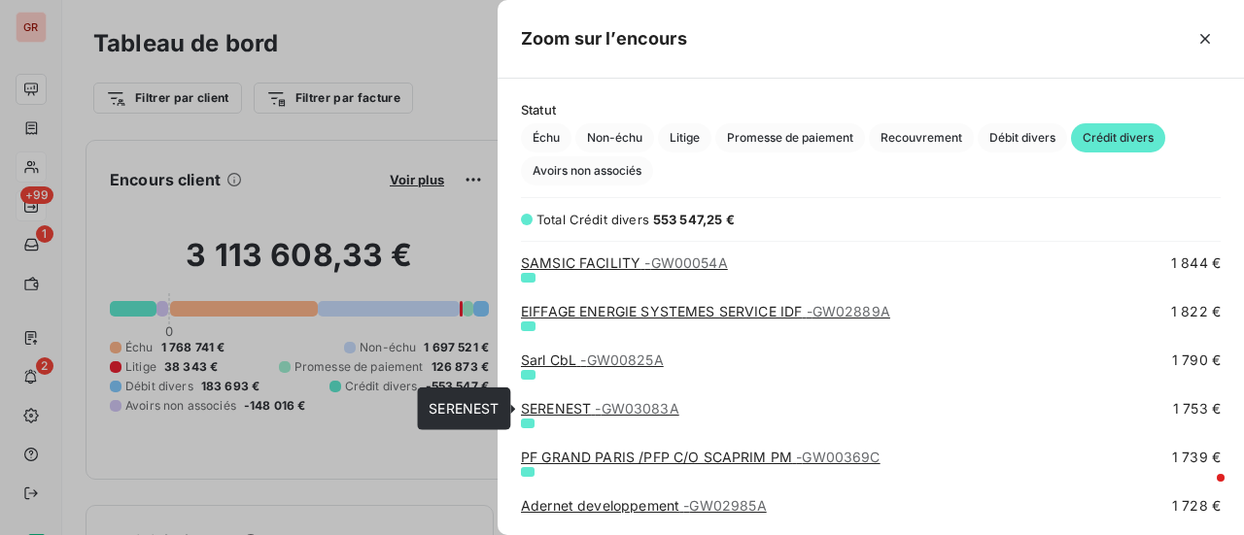
click at [567, 409] on link "SERENEST - GW03083A" at bounding box center [600, 408] width 158 height 17
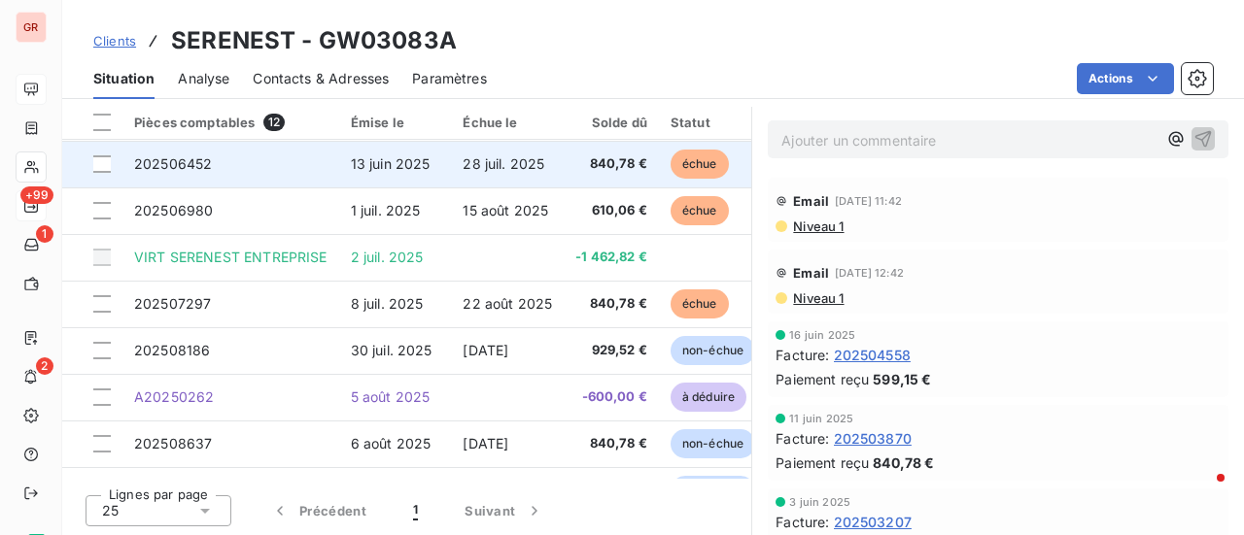
scroll to position [97, 0]
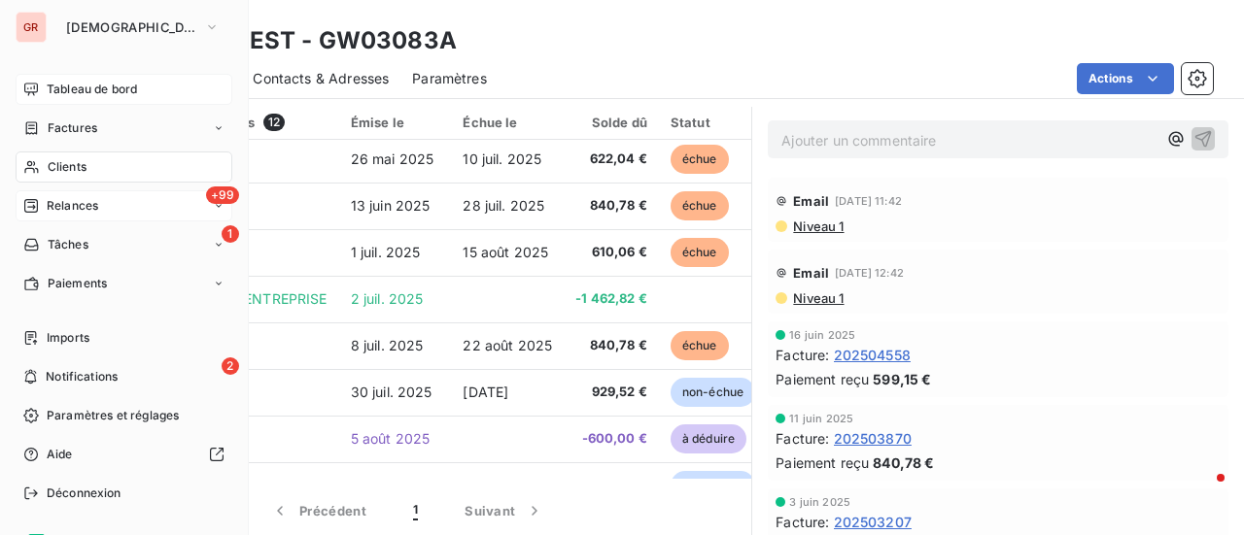
click at [72, 130] on span "Factures" at bounding box center [73, 127] width 50 height 17
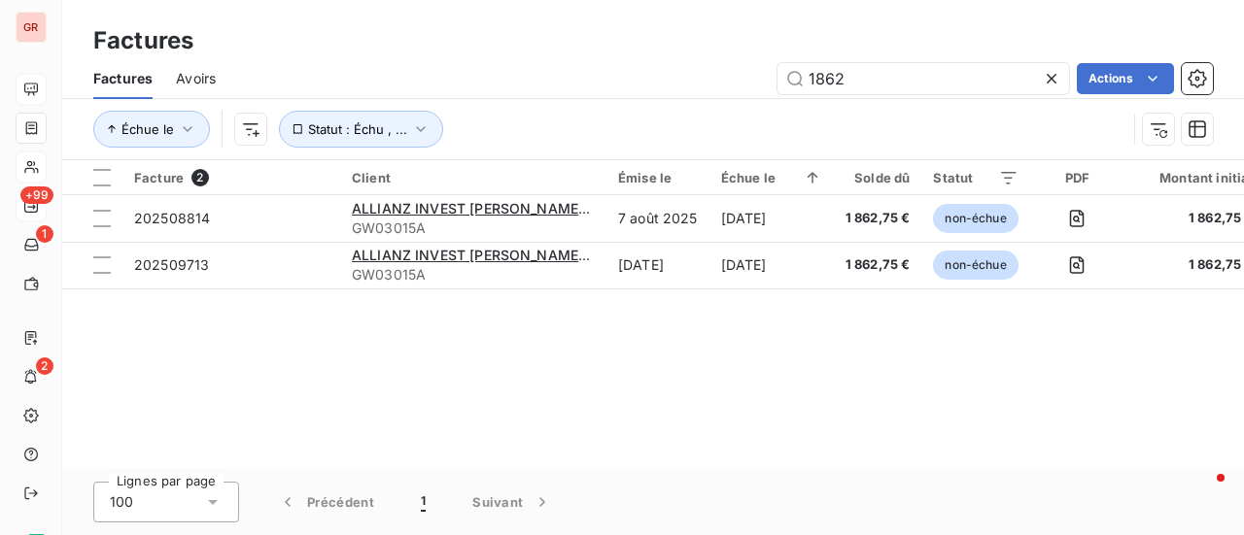
drag, startPoint x: 883, startPoint y: 82, endPoint x: 572, endPoint y: 110, distance: 312.2
click at [580, 108] on div "Factures Avoirs 1862 Actions Échue le Statut : Échu , ..." at bounding box center [652, 108] width 1181 height 101
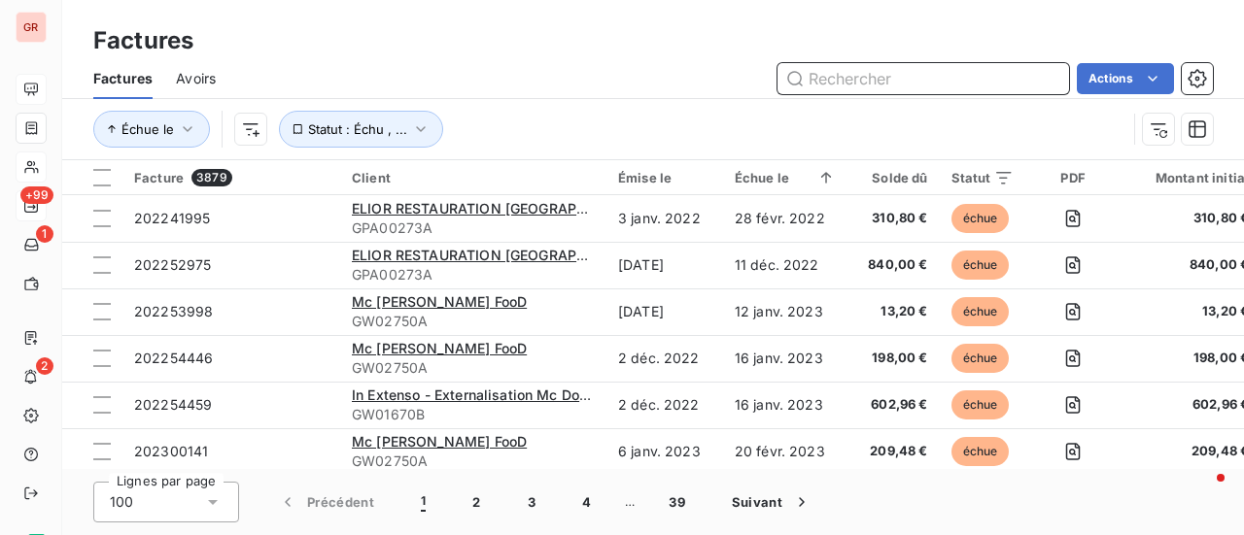
click at [861, 71] on input "text" at bounding box center [922, 78] width 291 height 31
paste input "202504795"
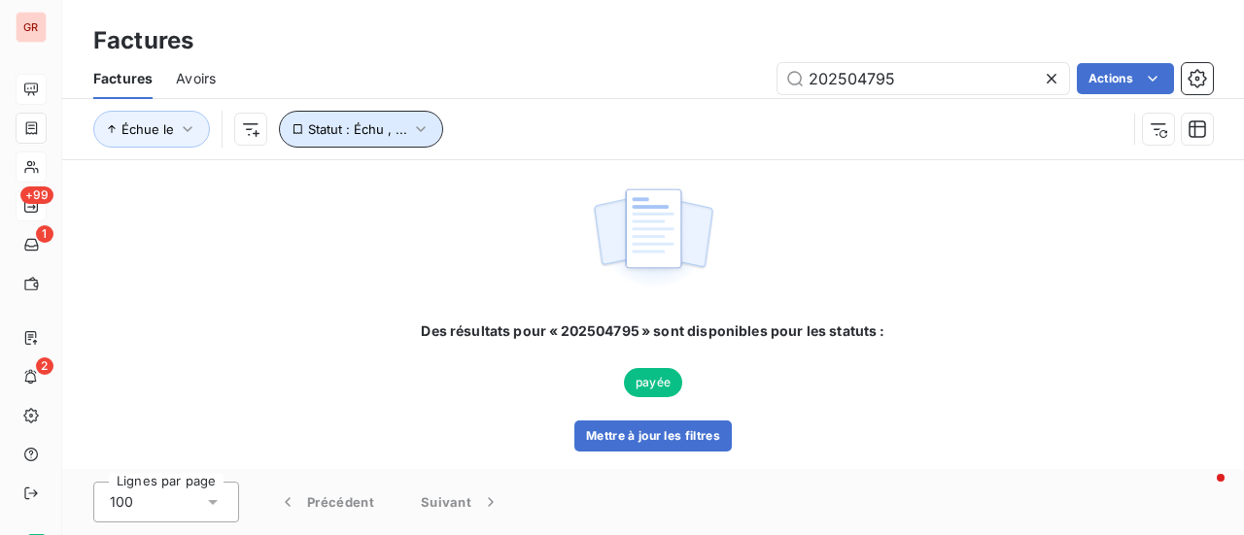
click at [420, 127] on icon "button" at bounding box center [420, 128] width 19 height 19
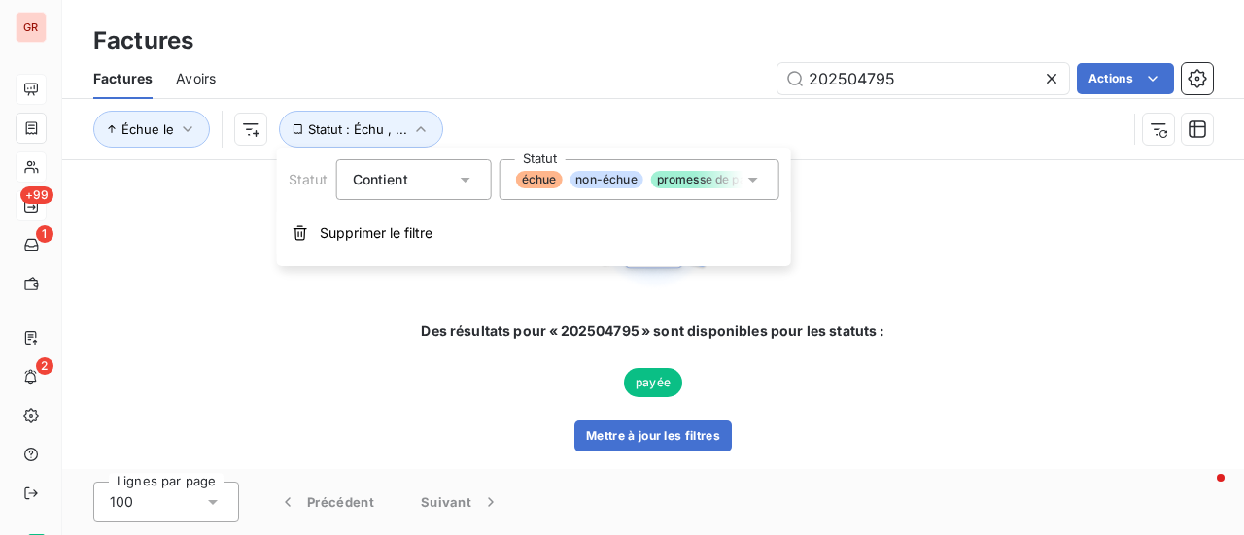
click at [758, 180] on icon at bounding box center [752, 179] width 19 height 19
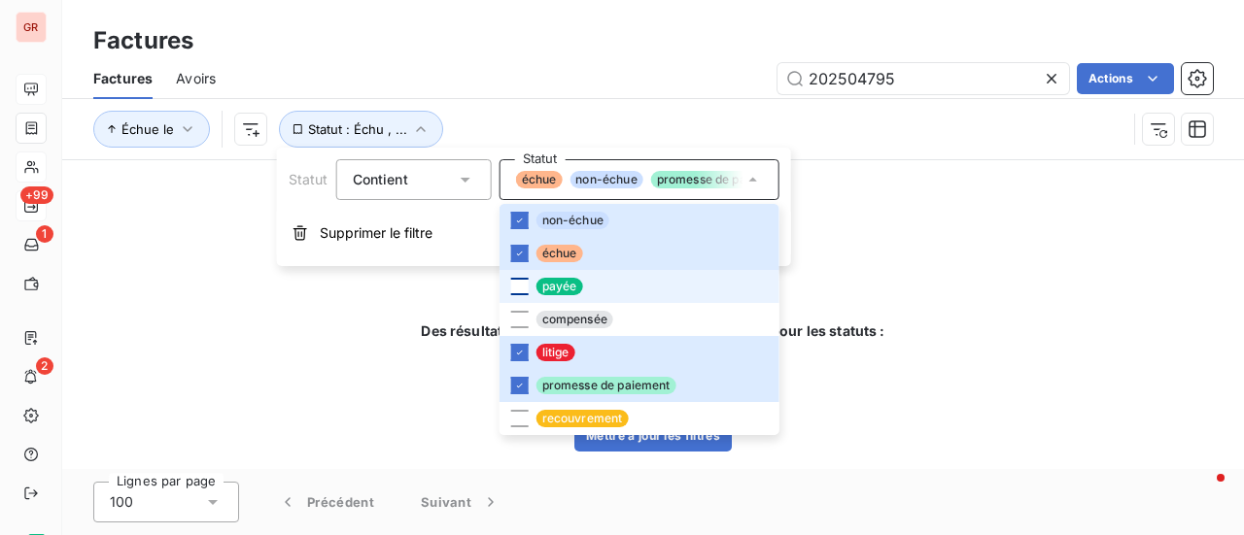
click at [523, 281] on div at bounding box center [519, 286] width 17 height 17
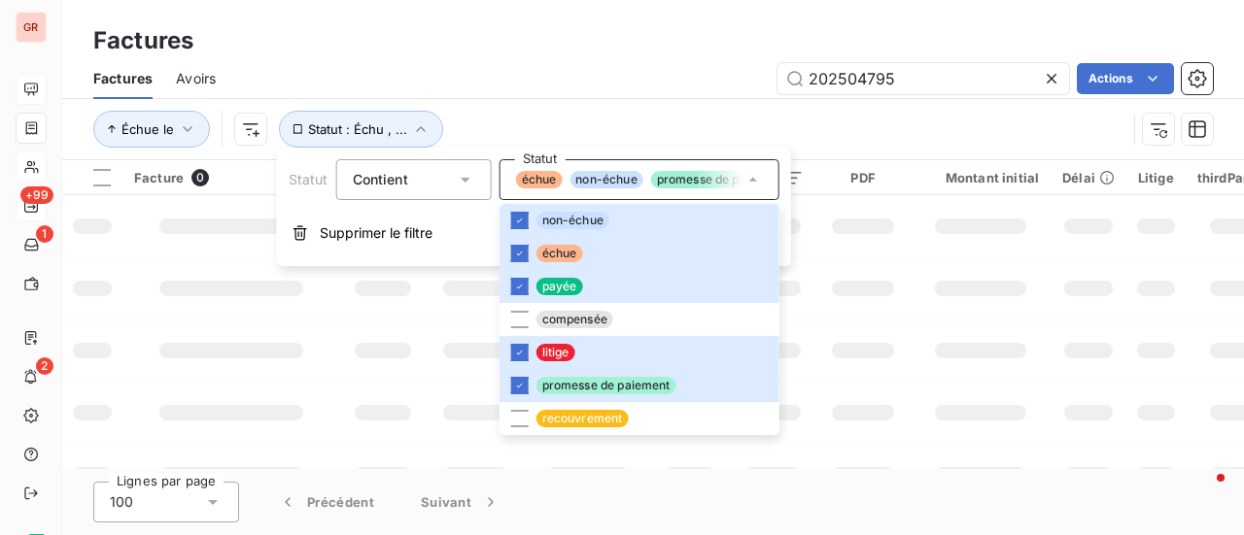
drag, startPoint x: 841, startPoint y: 278, endPoint x: 887, endPoint y: 251, distance: 53.2
click at [842, 278] on td at bounding box center [862, 288] width 94 height 62
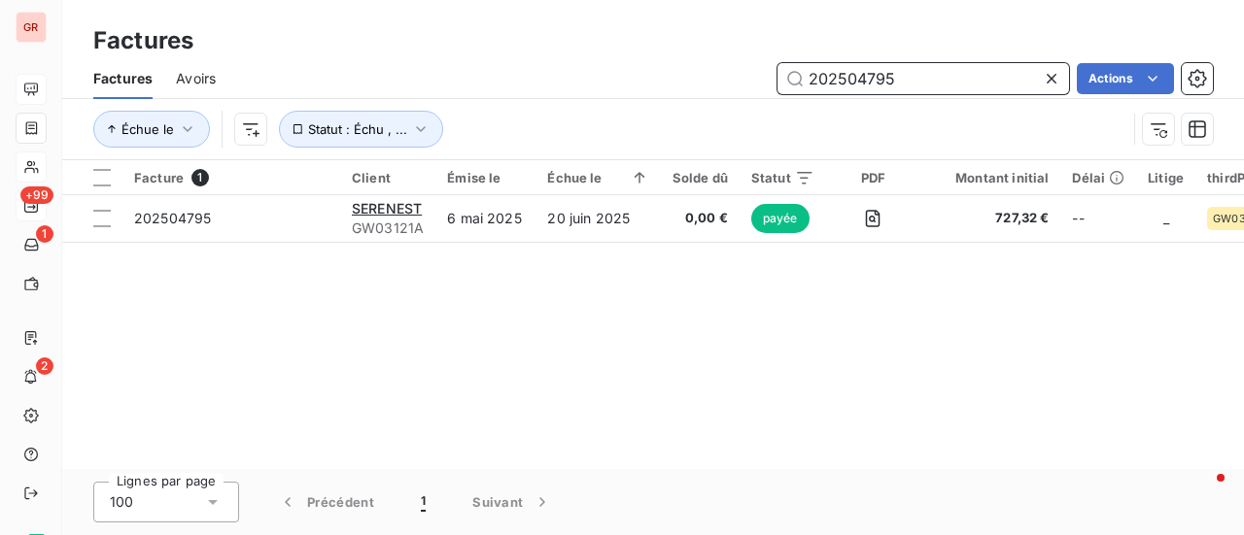
drag, startPoint x: 919, startPoint y: 88, endPoint x: 583, endPoint y: 108, distance: 336.7
click at [584, 108] on div "Factures Avoirs 202504795 Actions Échue le Statut : Échu , ..." at bounding box center [652, 108] width 1181 height 101
paste input "5797"
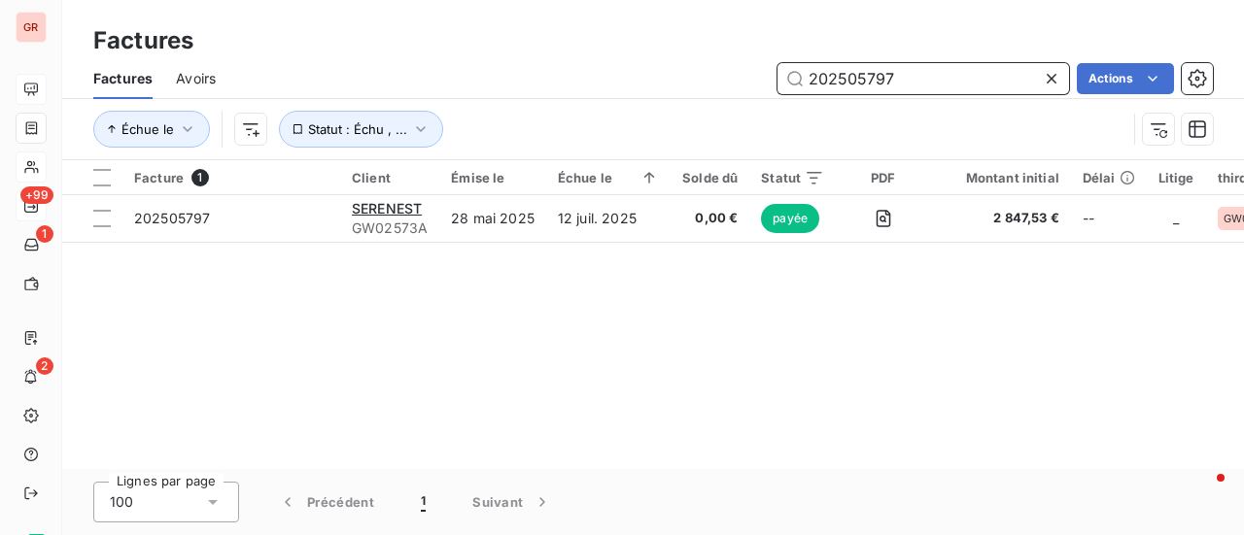
drag, startPoint x: 963, startPoint y: 69, endPoint x: 625, endPoint y: 98, distance: 339.3
click at [630, 98] on div "Factures Avoirs 202505797 Actions" at bounding box center [652, 78] width 1181 height 41
paste input "4992"
drag, startPoint x: 1000, startPoint y: 85, endPoint x: 643, endPoint y: 114, distance: 357.7
click at [654, 110] on div "Factures Avoirs 202504992 Actions Échue le Statut : Échu , ..." at bounding box center [652, 108] width 1181 height 101
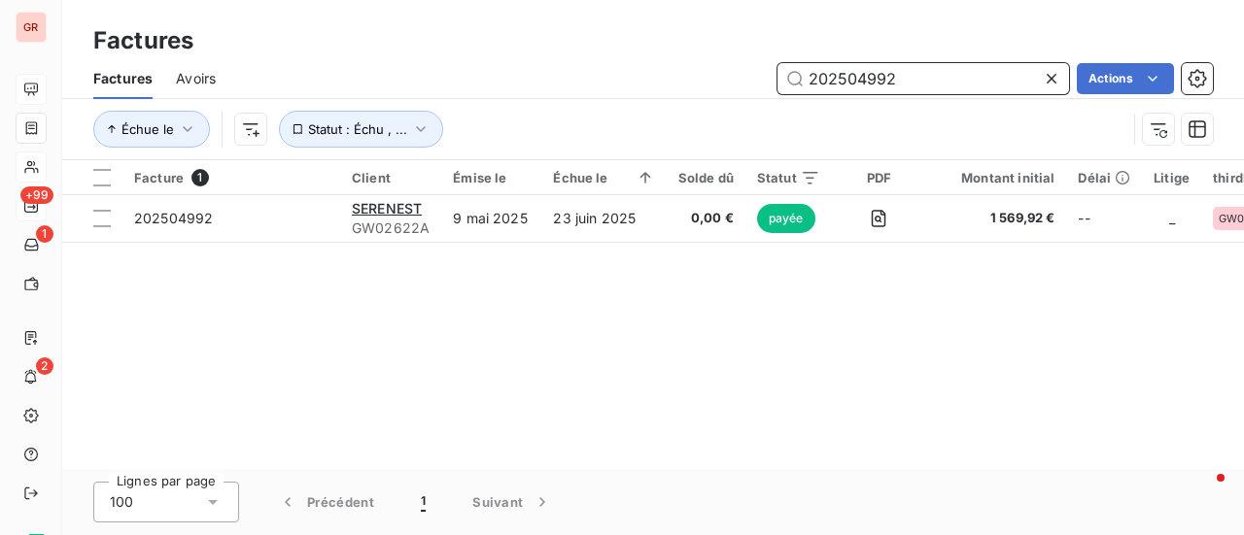
paste input "84"
drag, startPoint x: 907, startPoint y: 96, endPoint x: 848, endPoint y: 94, distance: 59.3
click at [848, 94] on div "Factures Avoirs 202504984 Actions" at bounding box center [652, 78] width 1181 height 41
drag, startPoint x: 923, startPoint y: 88, endPoint x: 920, endPoint y: 79, distance: 10.1
click at [923, 88] on input "202504984" at bounding box center [922, 78] width 291 height 31
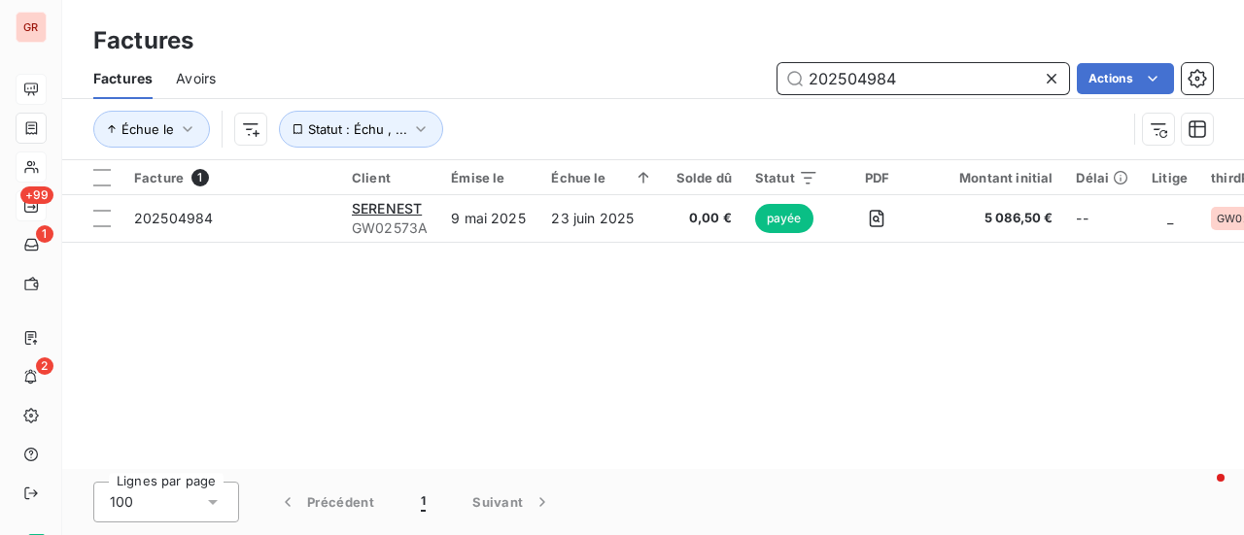
click at [937, 77] on input "202504984" at bounding box center [922, 78] width 291 height 31
click at [929, 61] on div "Factures Avoirs 202504984 Actions" at bounding box center [652, 78] width 1181 height 41
drag, startPoint x: 919, startPoint y: 75, endPoint x: 733, endPoint y: 77, distance: 186.5
click at [733, 77] on div "202504984 Actions" at bounding box center [725, 78] width 973 height 31
paste input "5122"
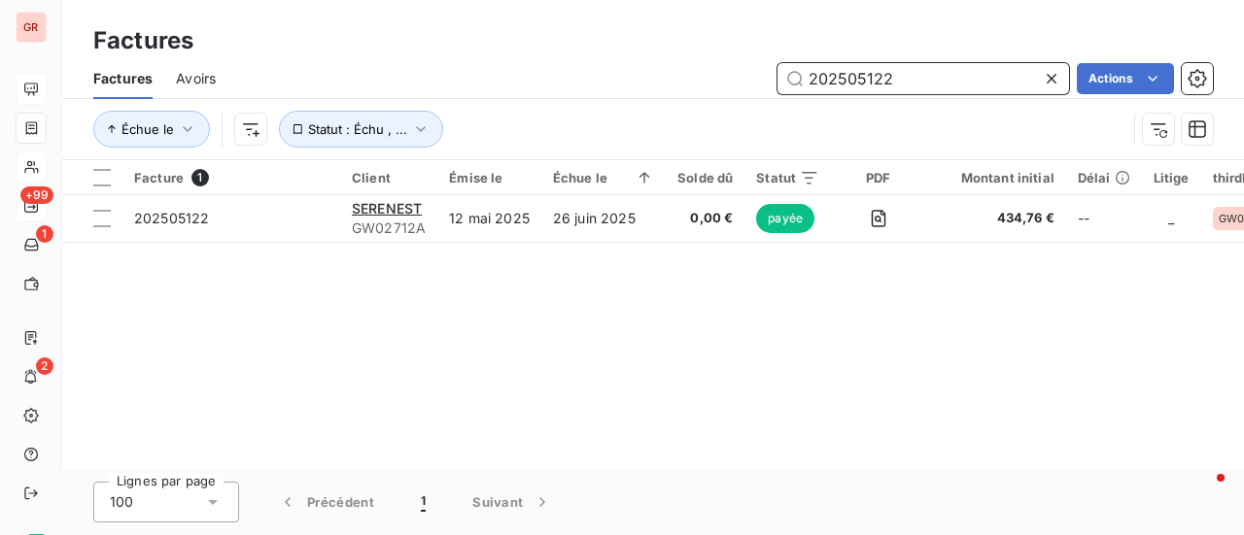
click at [942, 89] on input "202505122" at bounding box center [922, 78] width 291 height 31
drag, startPoint x: 922, startPoint y: 83, endPoint x: 645, endPoint y: 101, distance: 277.5
click at [645, 101] on div "Factures Avoirs 202505122 Actions Échue le Statut : Échu , ..." at bounding box center [652, 108] width 1181 height 101
paste input "4705"
drag, startPoint x: 913, startPoint y: 80, endPoint x: 593, endPoint y: 147, distance: 327.5
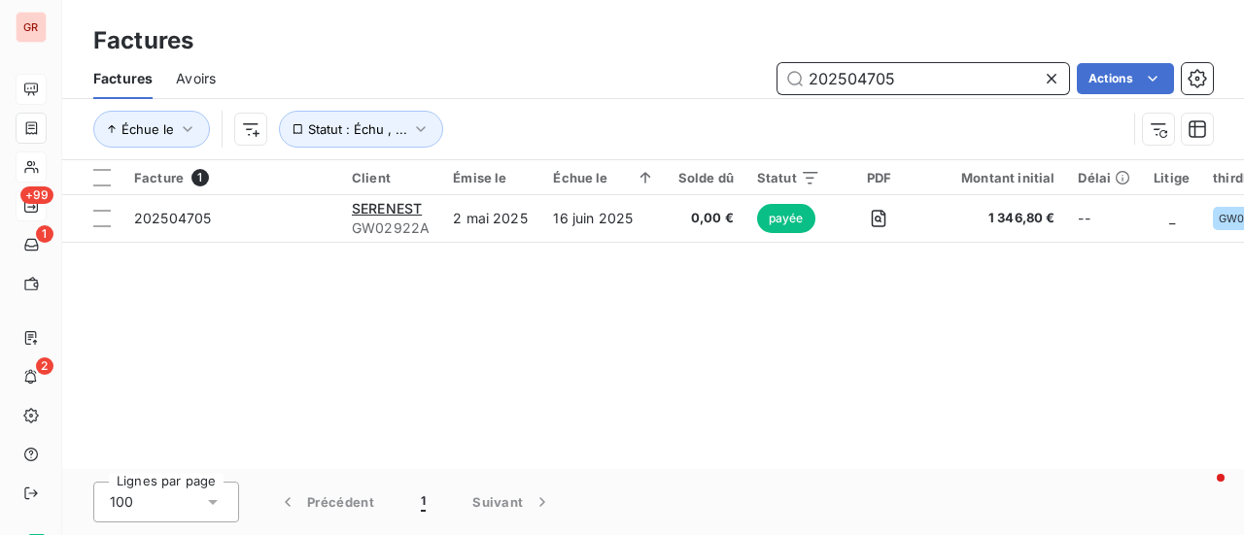
click at [593, 147] on div "Factures Avoirs 202504705 Actions Échue le Statut : Échu , ..." at bounding box center [652, 108] width 1181 height 101
paste input "5201"
drag, startPoint x: 917, startPoint y: 71, endPoint x: 647, endPoint y: 111, distance: 273.0
click at [648, 111] on div "Factures Avoirs 202505201 Actions Échue le Statut : Échu , ..." at bounding box center [652, 108] width 1181 height 101
paste input "782"
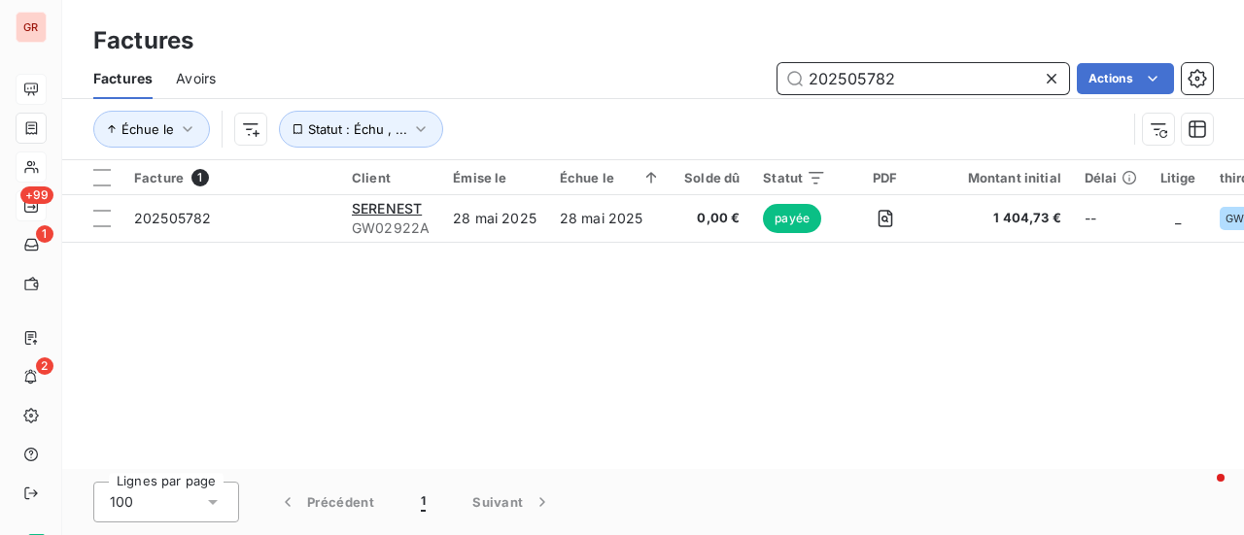
drag, startPoint x: 942, startPoint y: 79, endPoint x: 637, endPoint y: 123, distance: 308.3
click at [638, 121] on div "Factures Avoirs 202505782 Actions Échue le Statut : Échu , ..." at bounding box center [652, 108] width 1181 height 101
paste input "194"
drag, startPoint x: 917, startPoint y: 78, endPoint x: 610, endPoint y: 149, distance: 315.1
click at [592, 139] on div "Factures Avoirs 202505194 Actions Échue le Statut : Échu , ..." at bounding box center [652, 108] width 1181 height 101
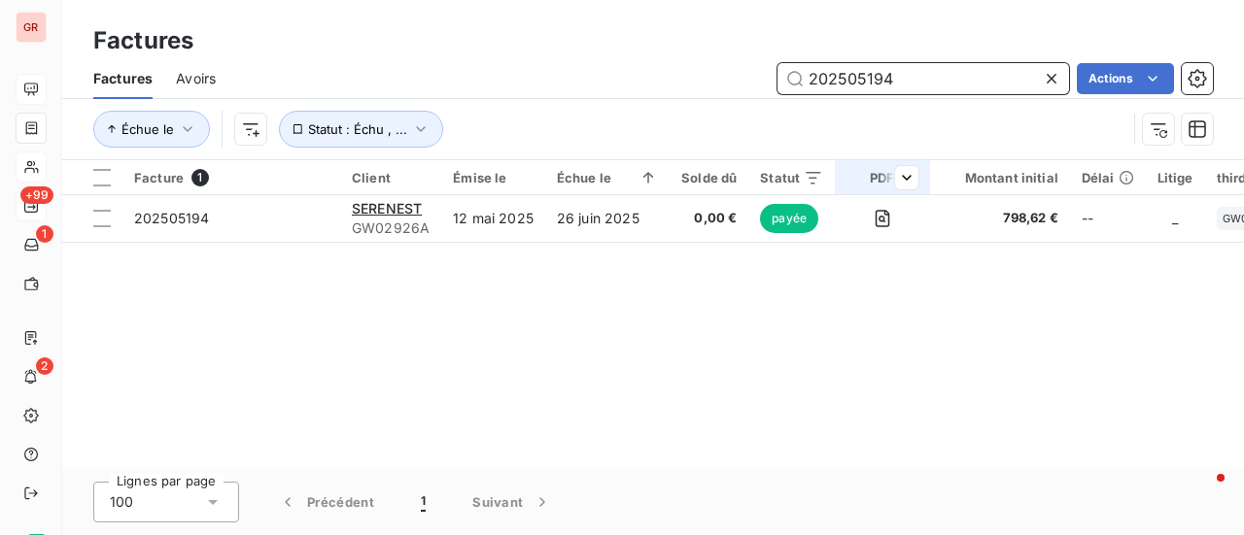
paste input "767"
drag, startPoint x: 952, startPoint y: 65, endPoint x: 649, endPoint y: 125, distance: 309.0
click at [650, 125] on div "Factures Avoirs 202505767 Actions Échue le Statut : Échu , ..." at bounding box center [652, 108] width 1181 height 101
paste input "038"
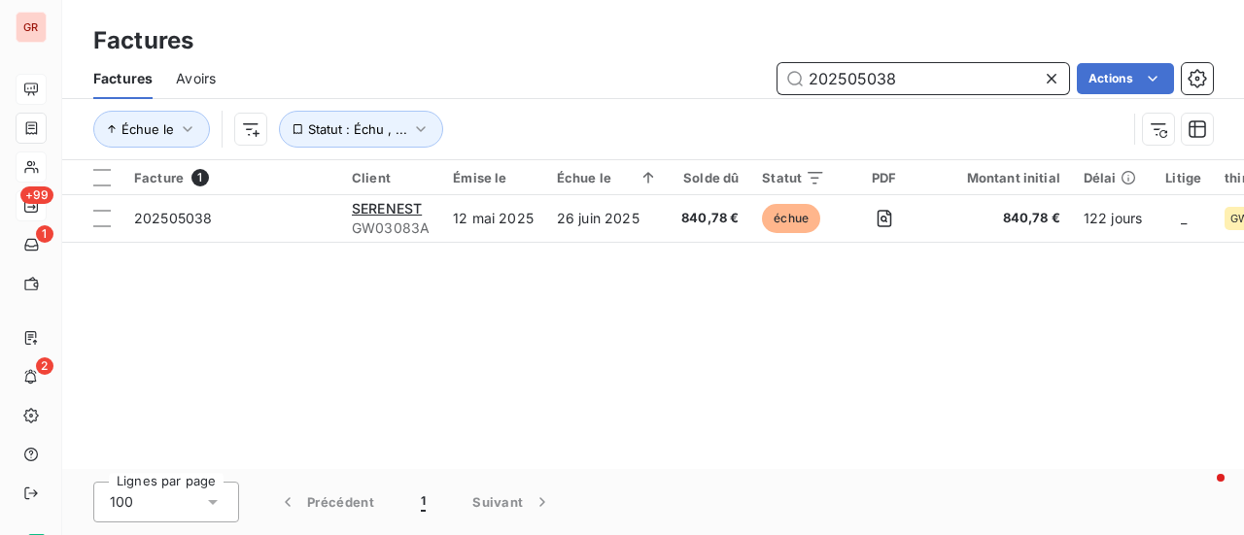
drag, startPoint x: 929, startPoint y: 75, endPoint x: 665, endPoint y: 114, distance: 267.1
click at [665, 110] on div "Factures Avoirs 202505038 Actions Échue le Statut : Échu , ..." at bounding box center [652, 108] width 1181 height 101
paste input "703"
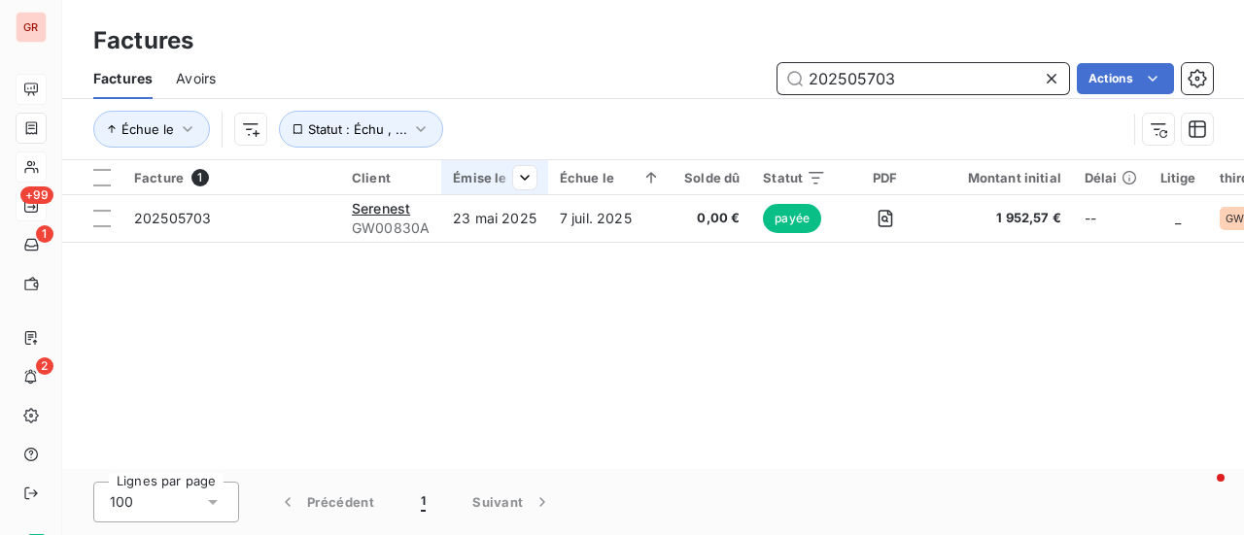
drag, startPoint x: 955, startPoint y: 71, endPoint x: 527, endPoint y: 164, distance: 438.5
click at [527, 164] on div "Factures Factures Avoirs 202505703 Actions Échue le Statut : Échu , ... Facture…" at bounding box center [652, 267] width 1181 height 535
paste input "38"
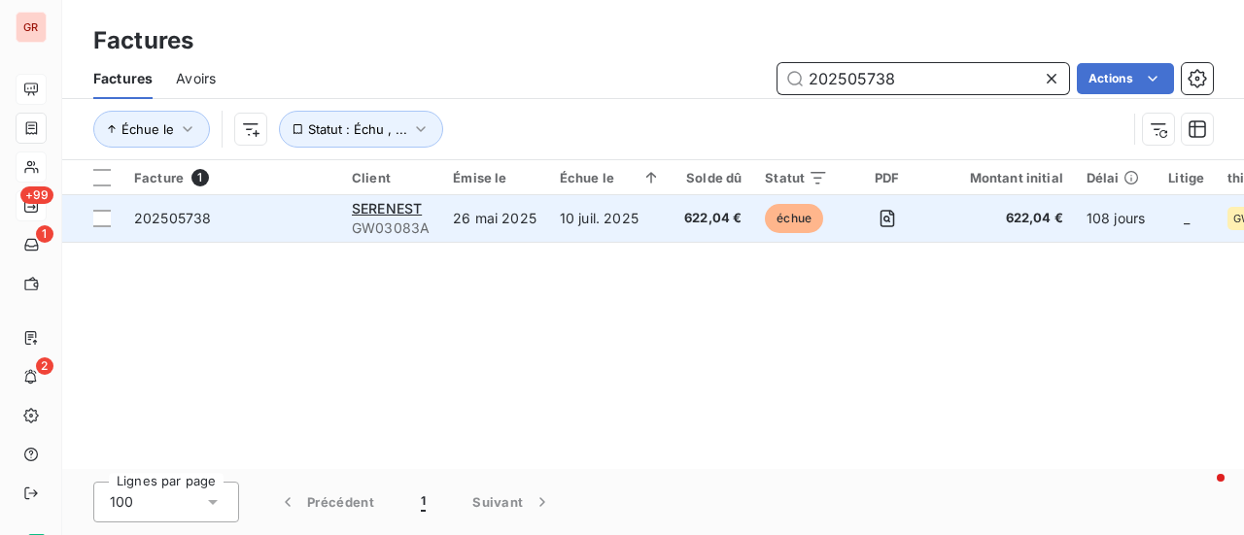
drag, startPoint x: 929, startPoint y: 85, endPoint x: 480, endPoint y: 197, distance: 462.8
click at [482, 195] on div "Factures Factures Avoirs 202505738 Actions Échue le Statut : Échu , ... Facture…" at bounding box center [652, 267] width 1181 height 535
paste input "83"
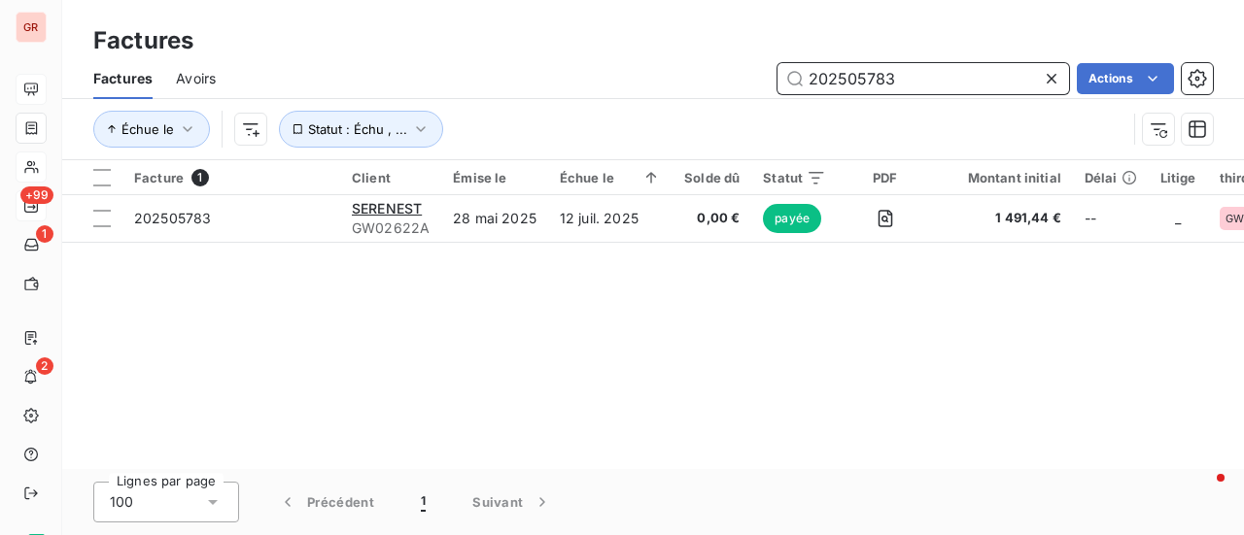
type input "202505783"
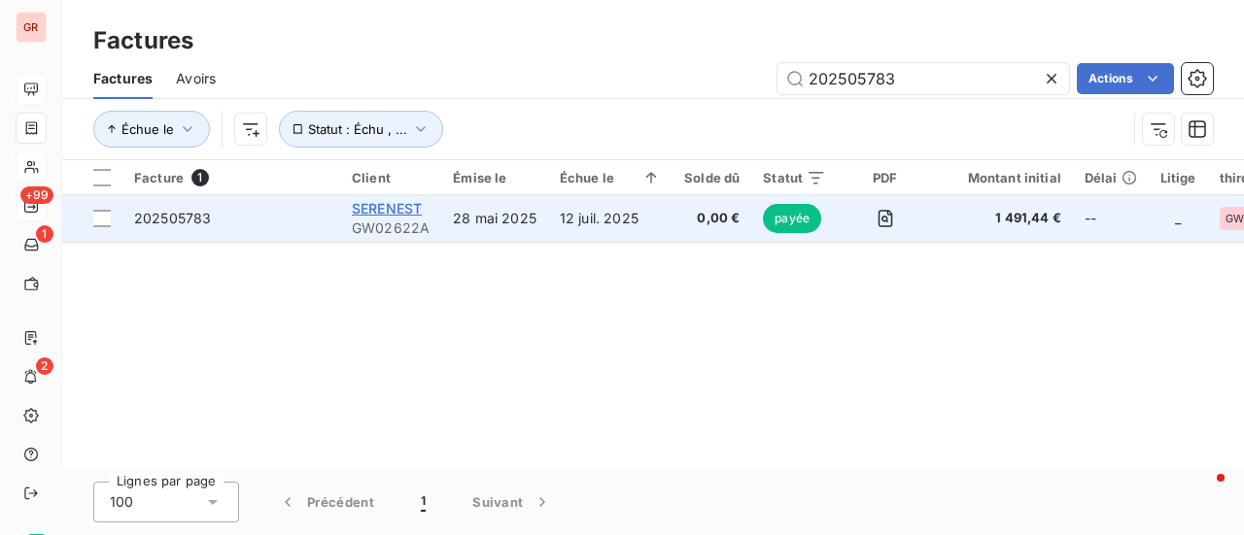
click at [403, 206] on span "SERENEST" at bounding box center [387, 208] width 70 height 17
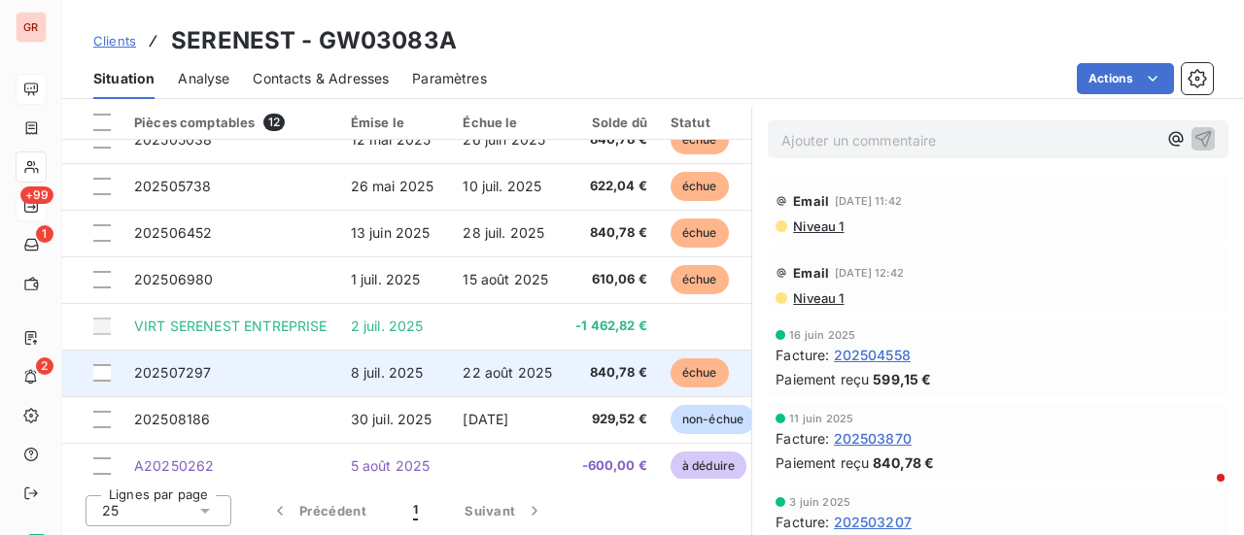
scroll to position [97, 0]
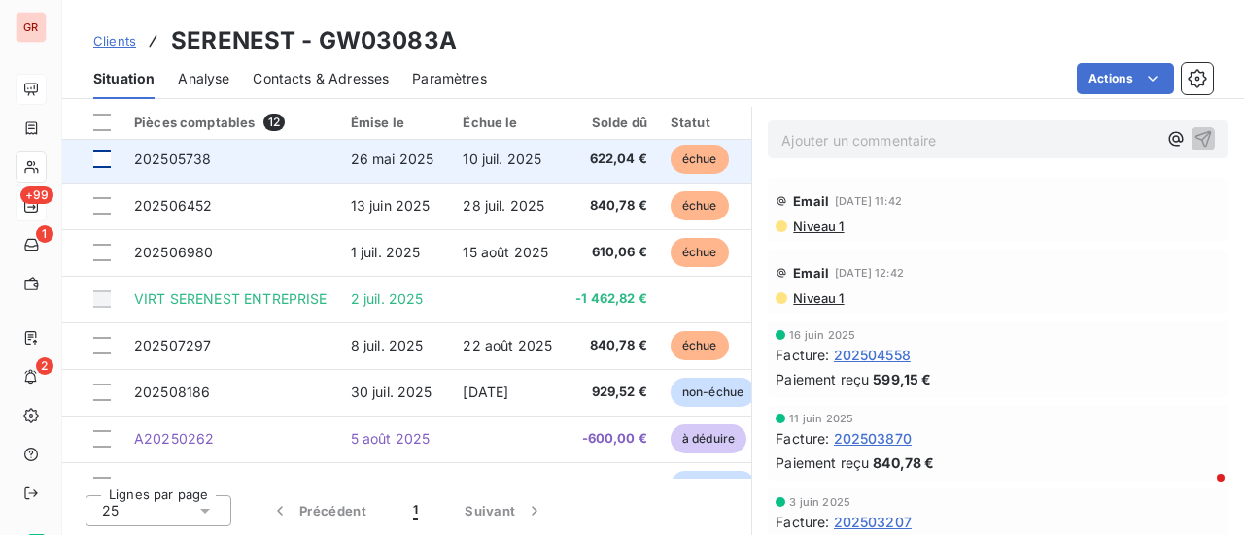
click at [101, 164] on div at bounding box center [101, 159] width 17 height 17
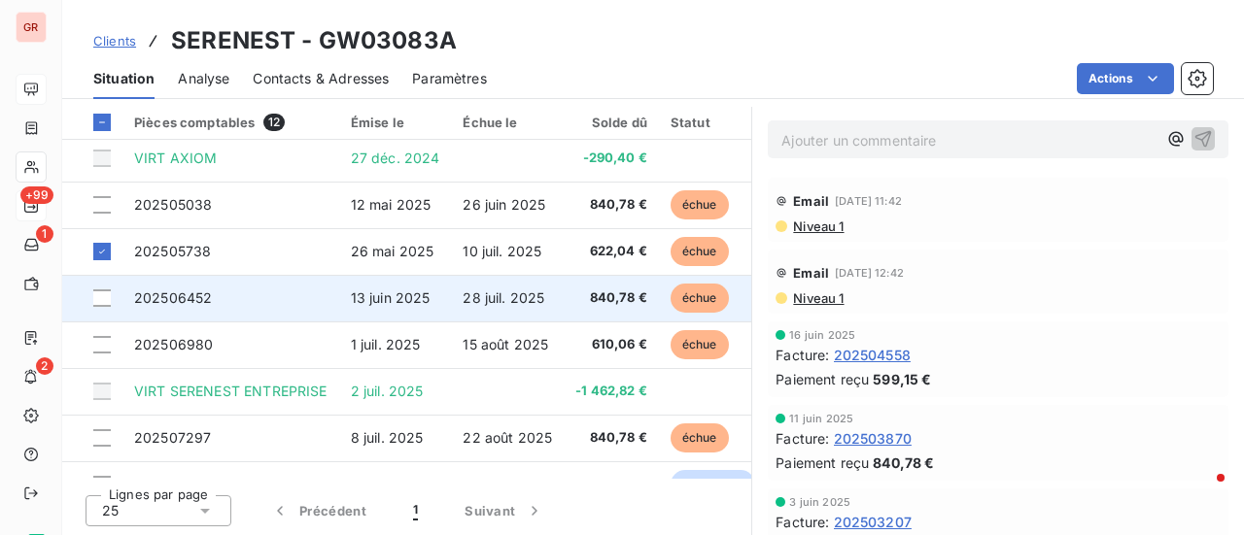
scroll to position [0, 0]
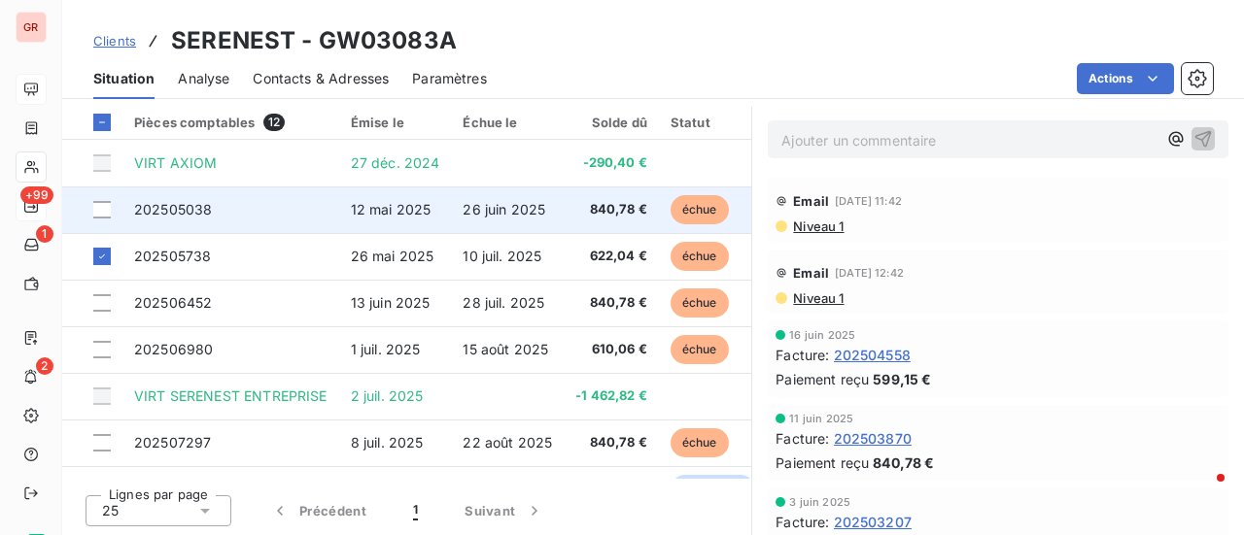
click at [100, 219] on td at bounding box center [92, 210] width 60 height 47
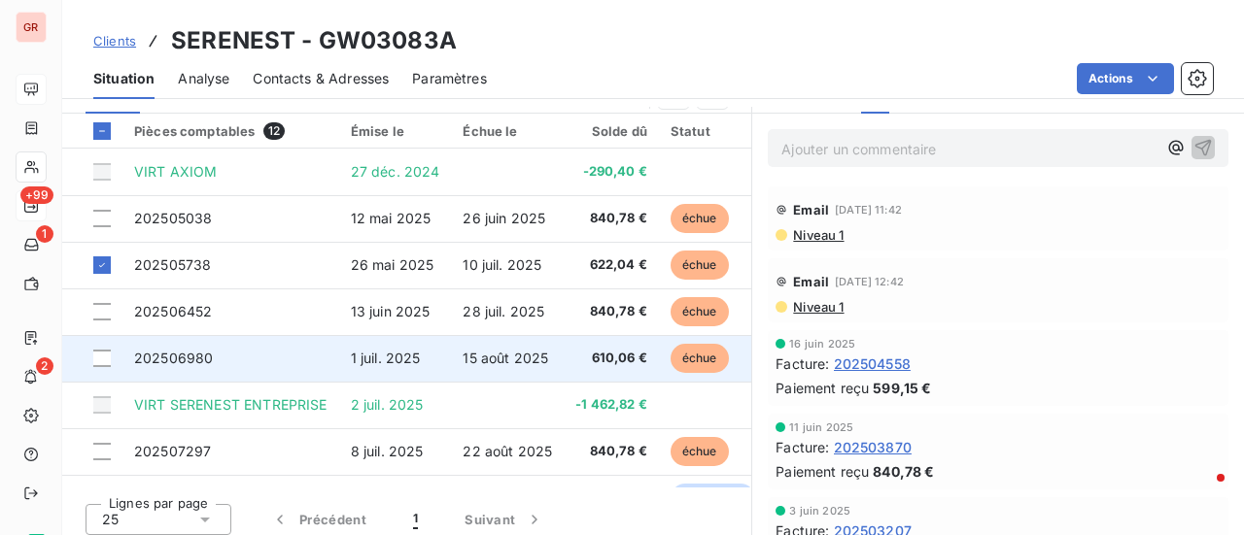
scroll to position [531, 0]
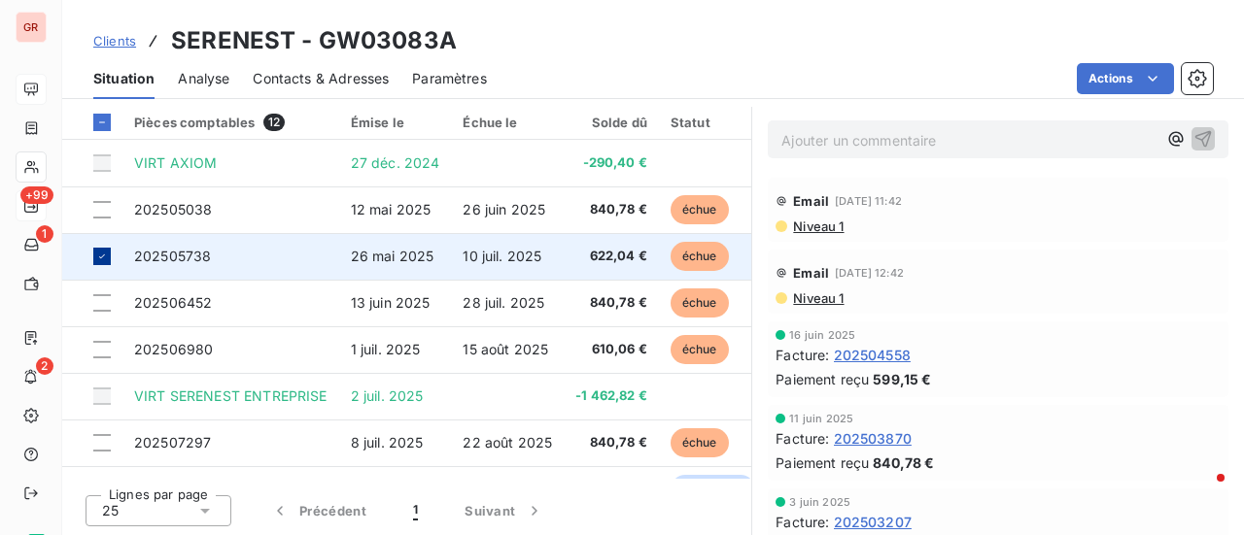
click at [108, 259] on div at bounding box center [101, 256] width 17 height 17
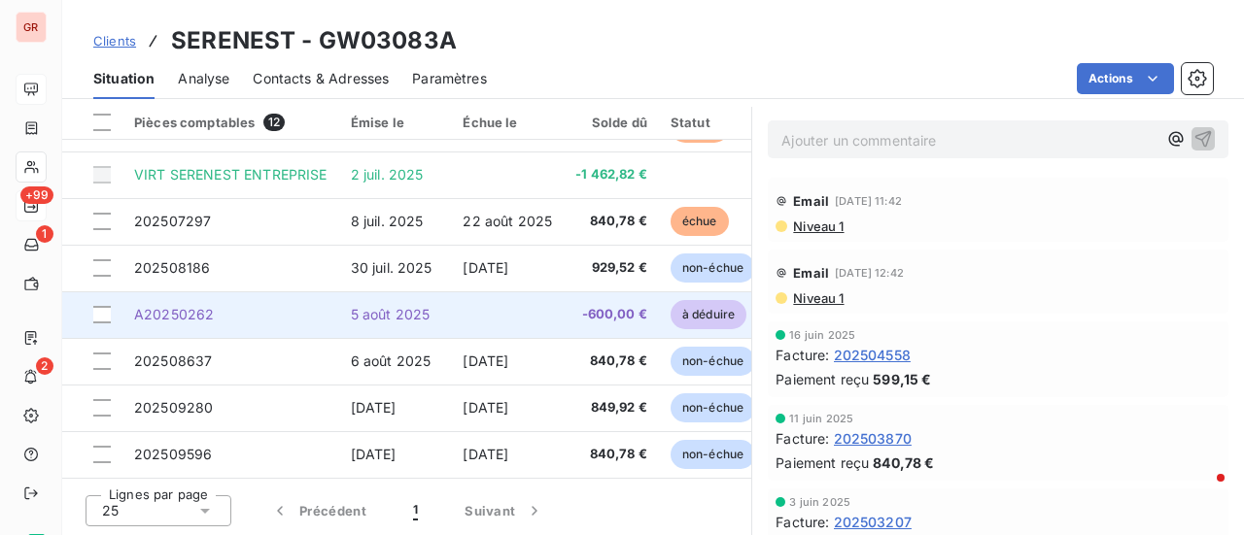
scroll to position [228, 0]
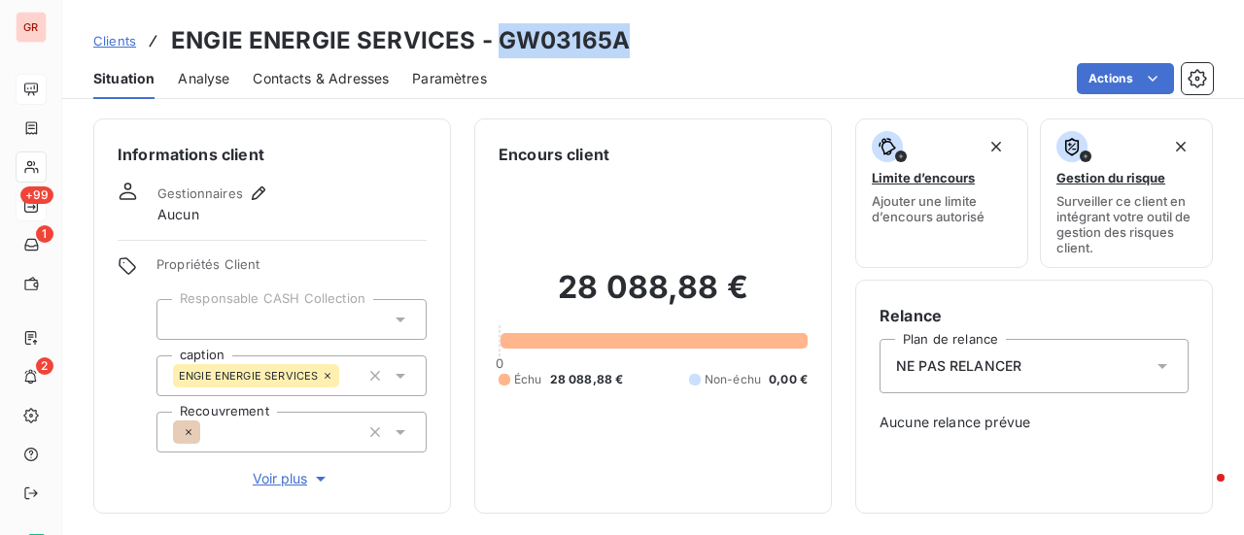
drag, startPoint x: 631, startPoint y: 40, endPoint x: 493, endPoint y: 41, distance: 138.0
click at [493, 41] on div "Clients ENGIE ENERGIE SERVICES - GW03165A" at bounding box center [652, 40] width 1181 height 35
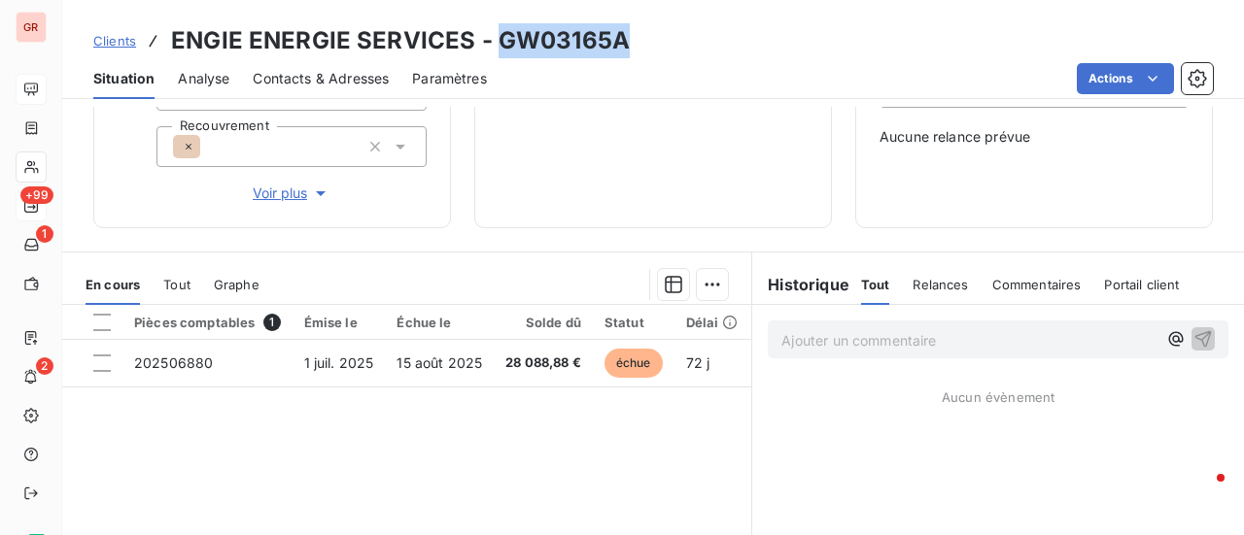
scroll to position [291, 0]
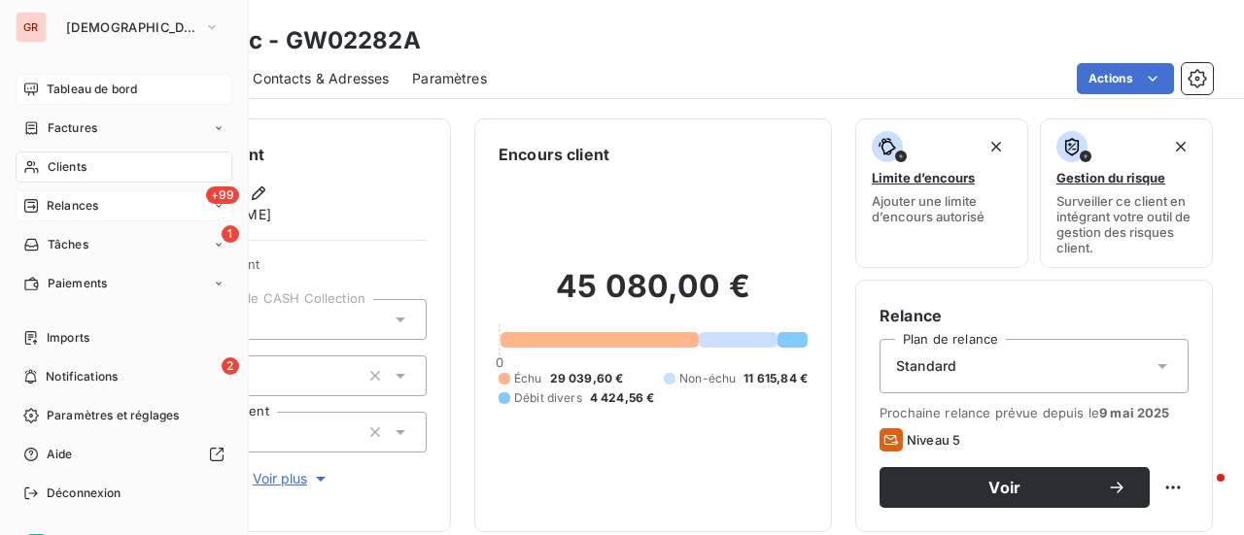
click at [97, 84] on span "Tableau de bord" at bounding box center [92, 89] width 90 height 17
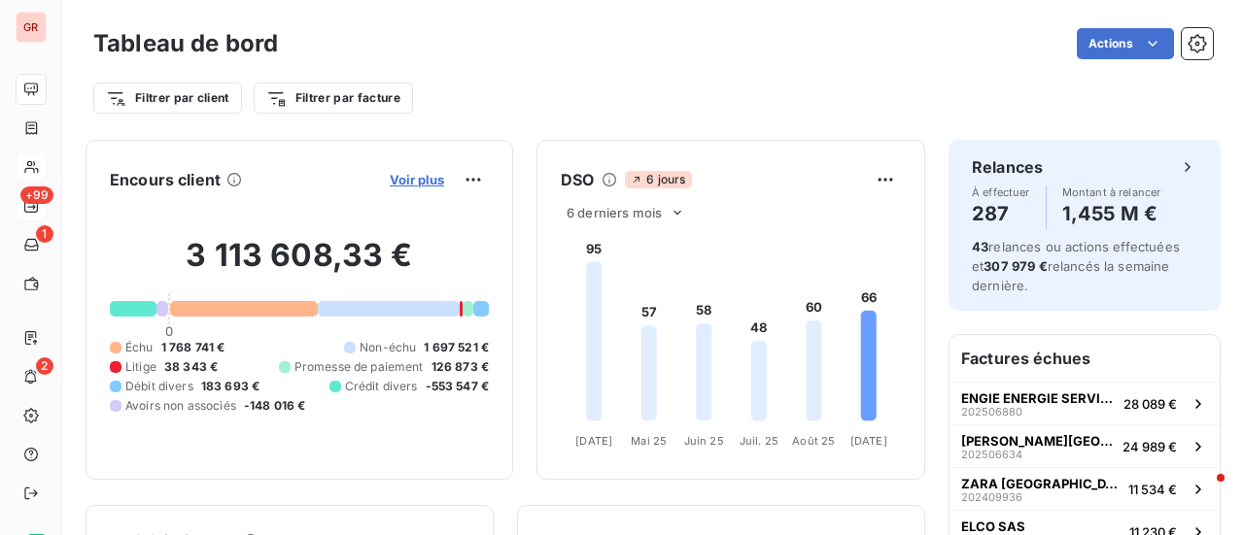
click at [407, 182] on span "Voir plus" at bounding box center [417, 180] width 54 height 16
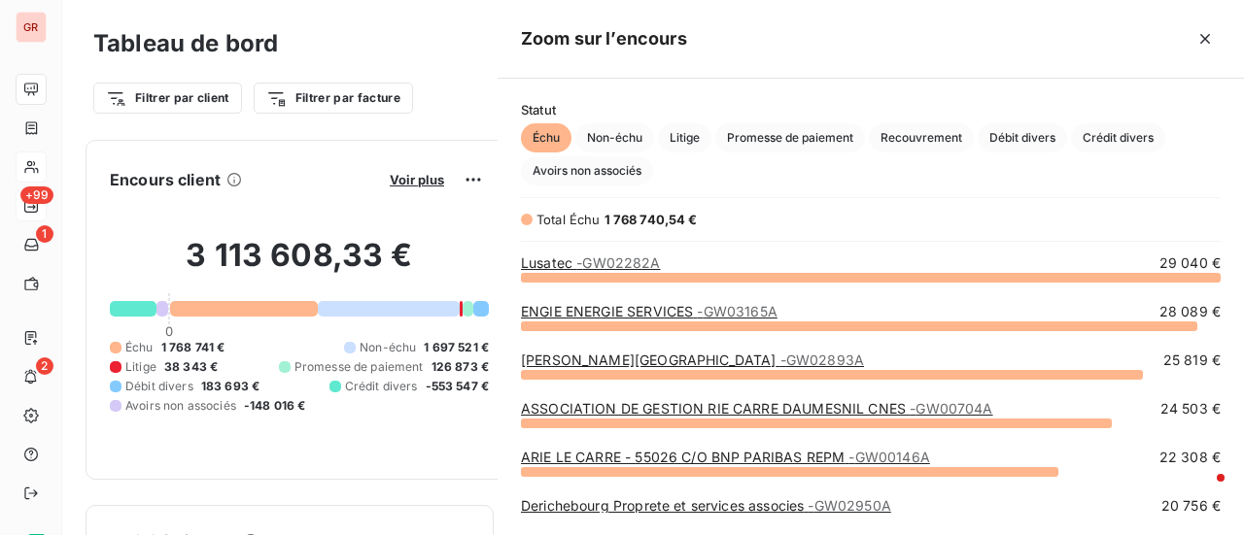
scroll to position [244, 731]
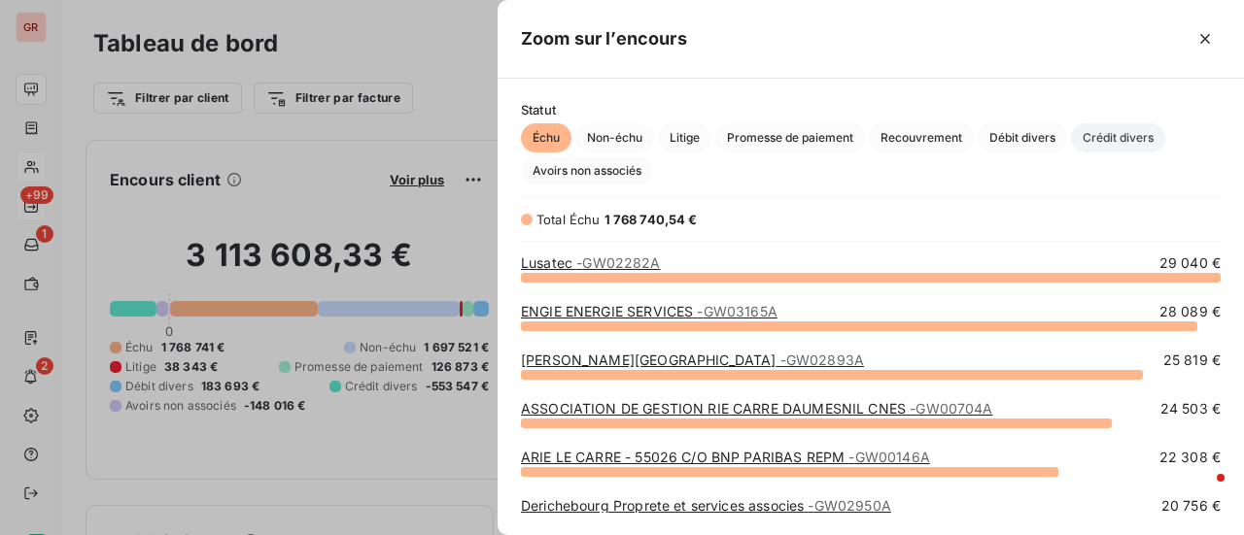
click at [1127, 135] on span "Crédit divers" at bounding box center [1118, 137] width 94 height 29
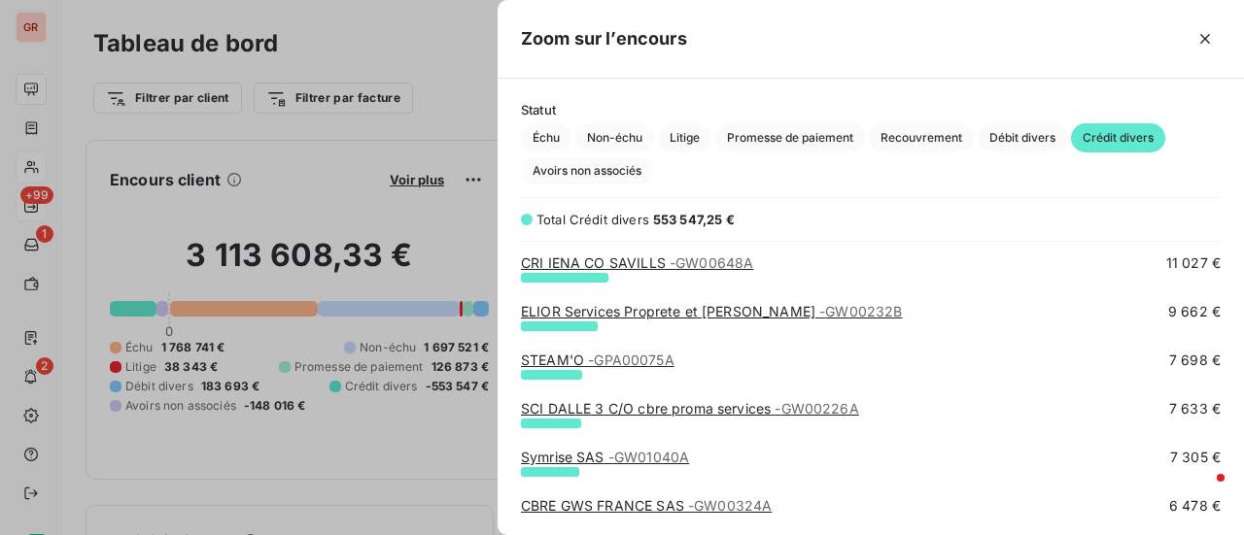
scroll to position [486, 0]
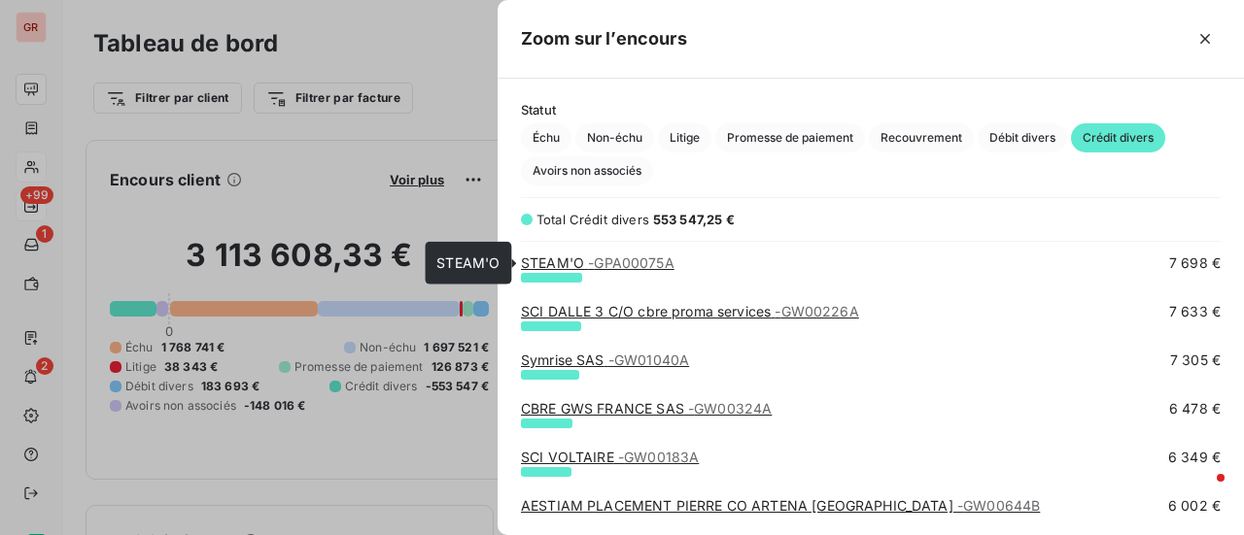
click at [609, 265] on span "- GPA00075A" at bounding box center [631, 263] width 86 height 17
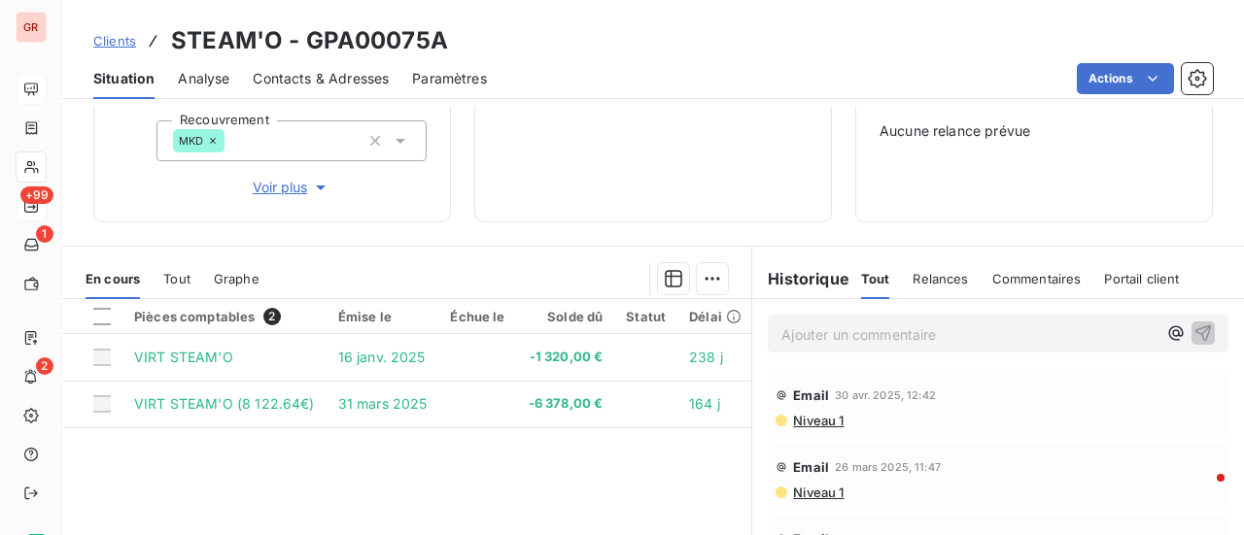
scroll to position [389, 0]
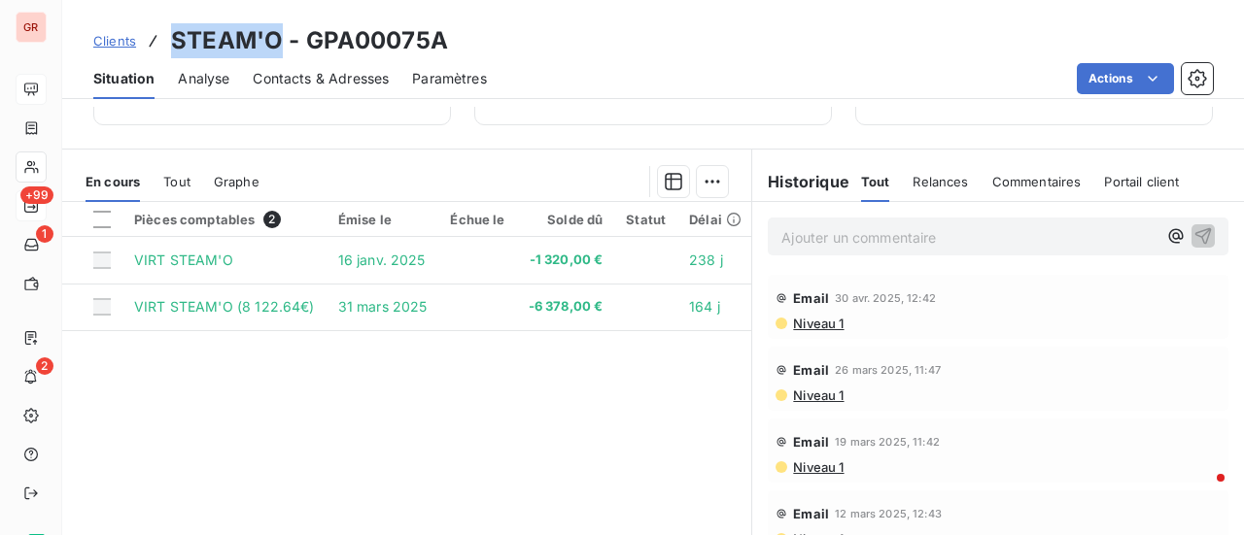
drag, startPoint x: 278, startPoint y: 47, endPoint x: 181, endPoint y: 38, distance: 97.5
click at [171, 37] on h3 "STEAM'O - GPA00075A" at bounding box center [309, 40] width 277 height 35
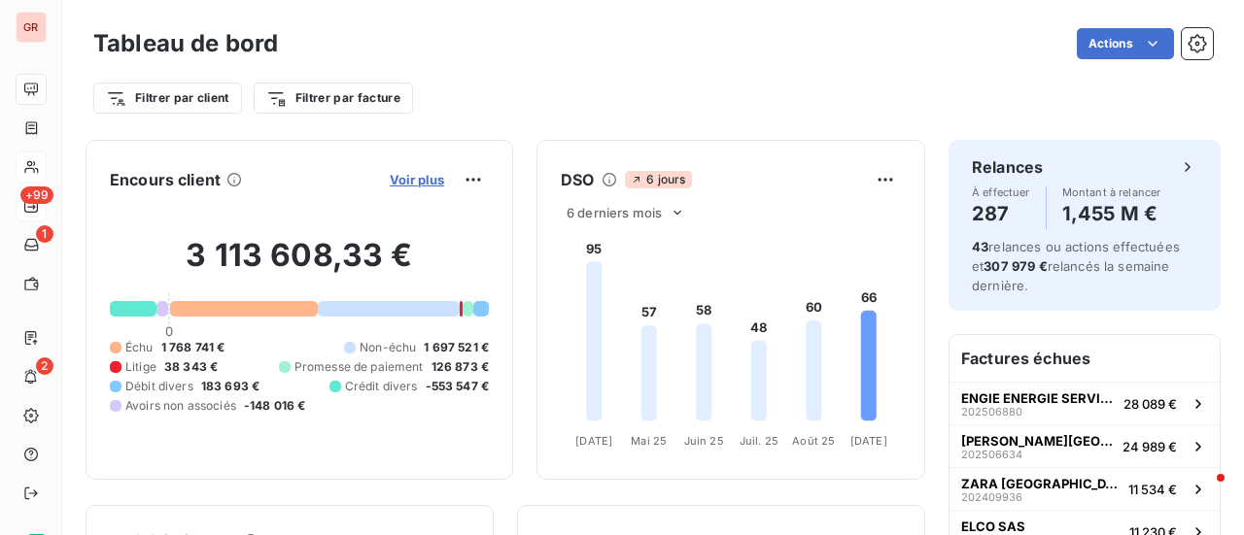
click at [396, 174] on span "Voir plus" at bounding box center [417, 180] width 54 height 16
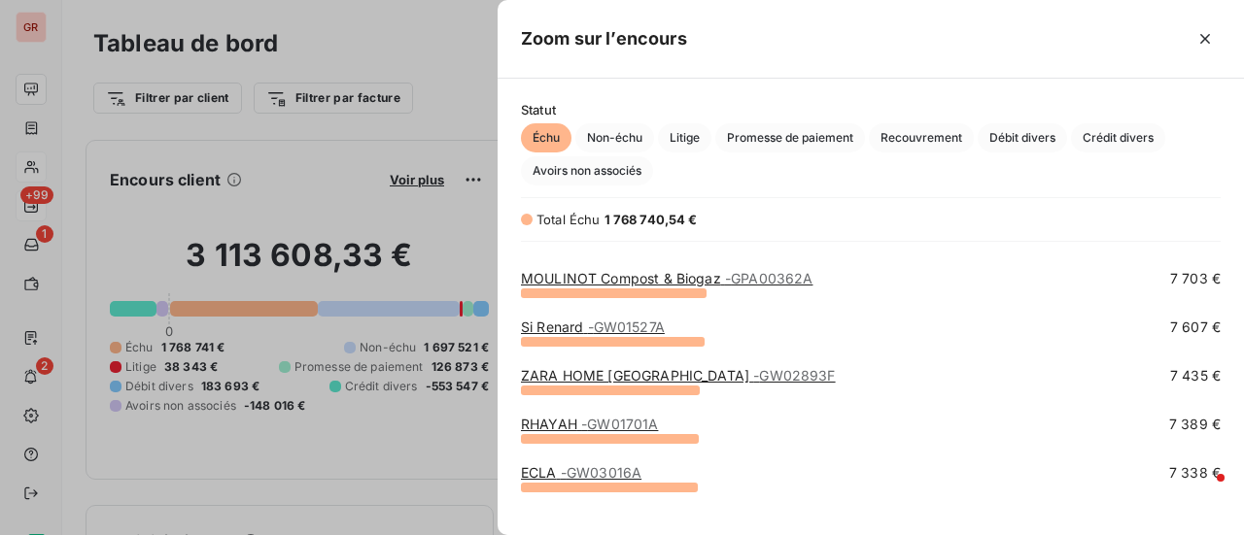
scroll to position [2526, 0]
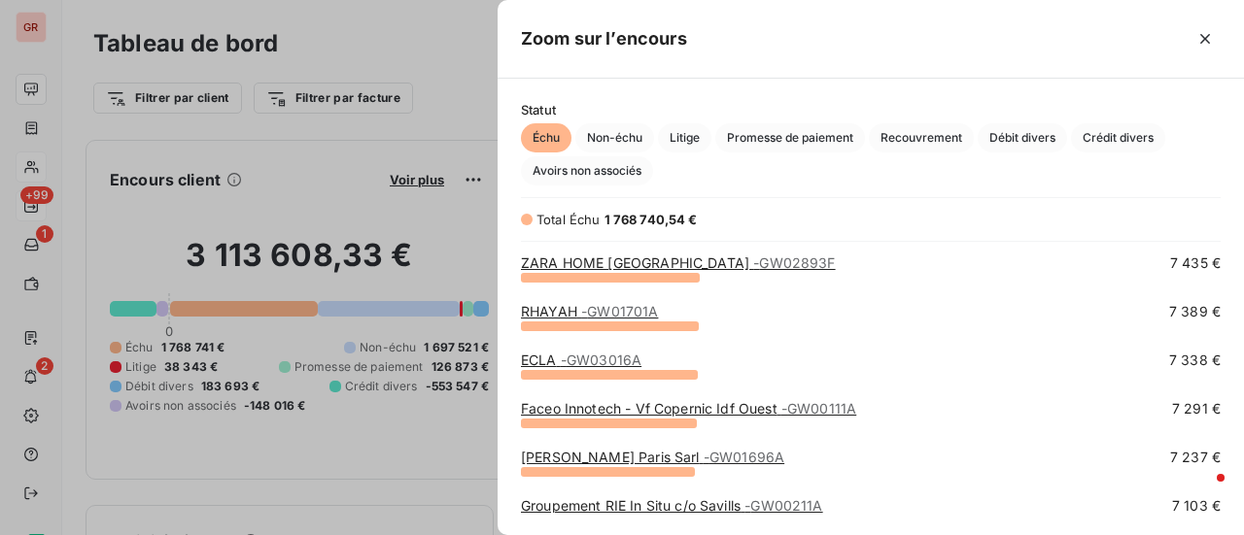
click at [602, 356] on span "- GW03016A" at bounding box center [601, 360] width 81 height 17
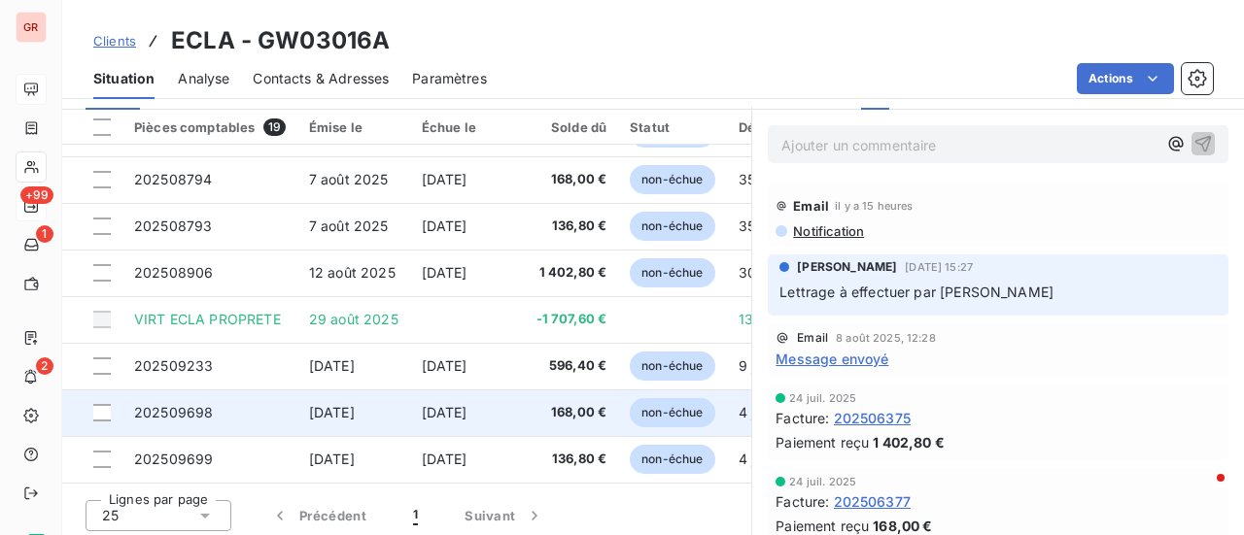
scroll to position [504, 0]
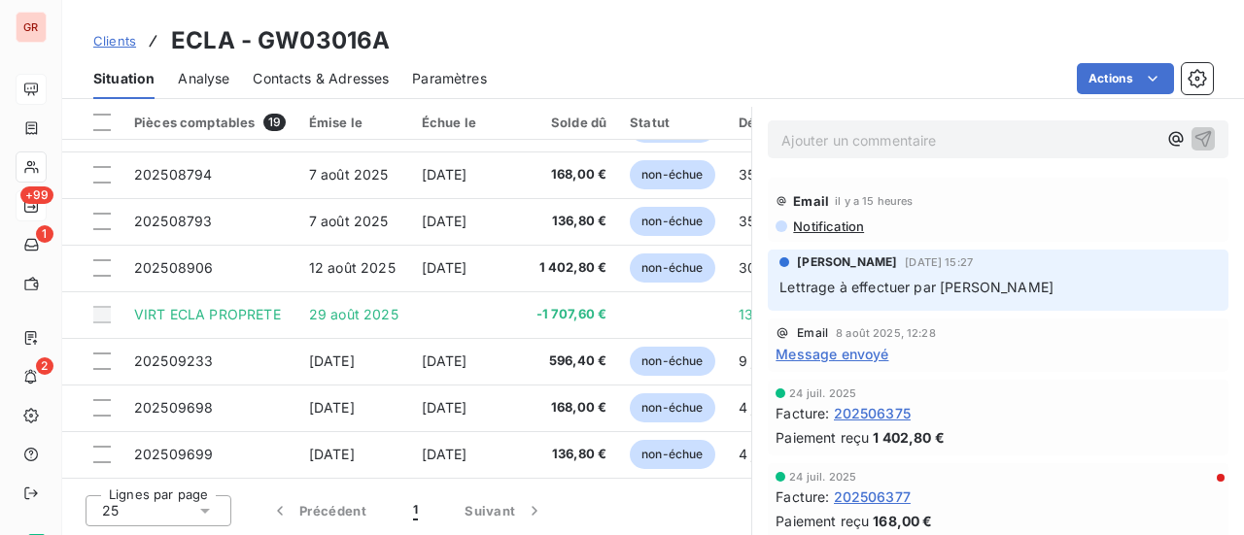
click at [843, 221] on span "Notification" at bounding box center [827, 227] width 73 height 16
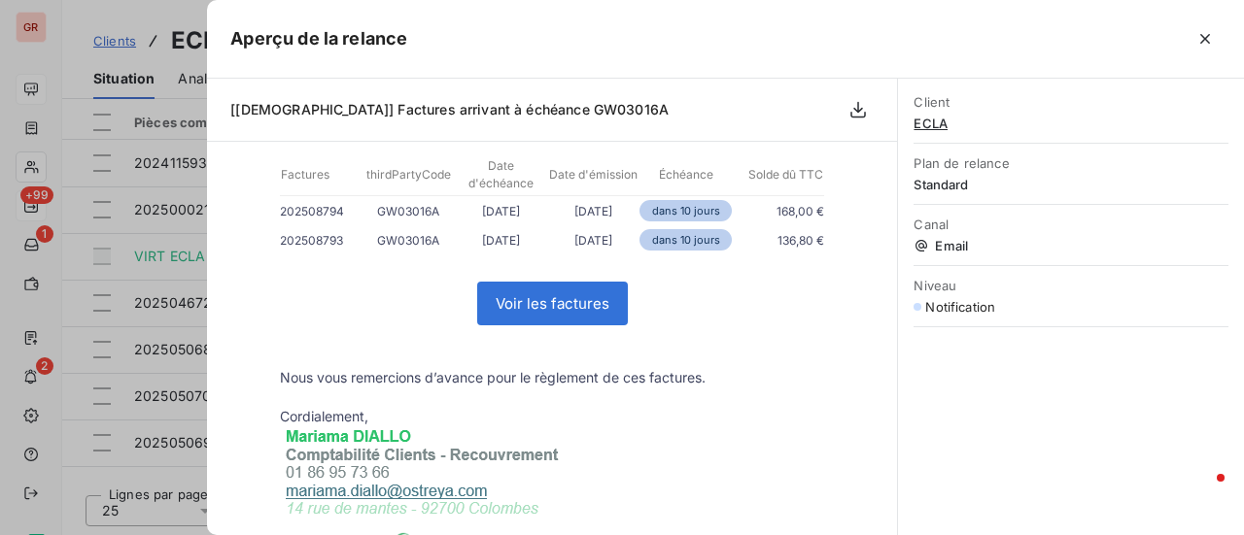
scroll to position [291, 0]
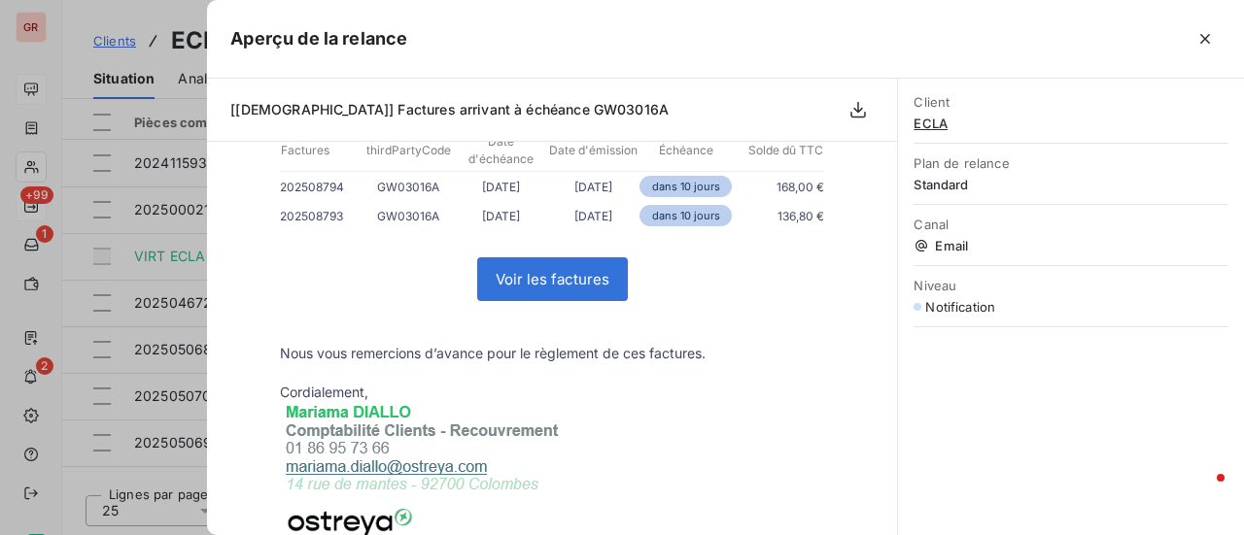
click at [128, 390] on div at bounding box center [622, 267] width 1244 height 535
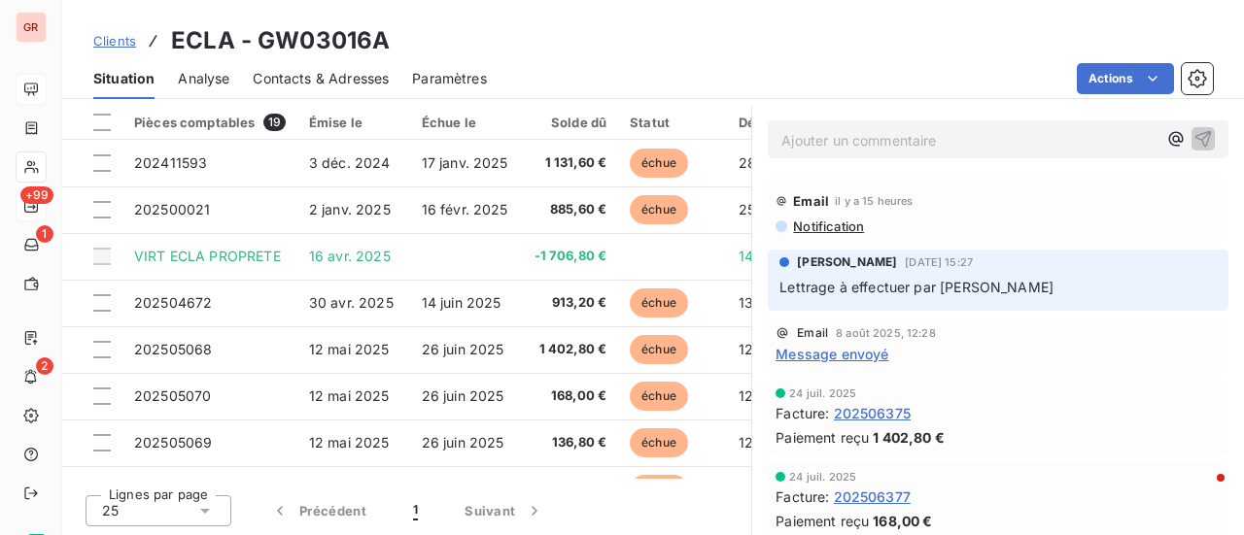
click at [345, 72] on span "Contacts & Adresses" at bounding box center [321, 78] width 136 height 19
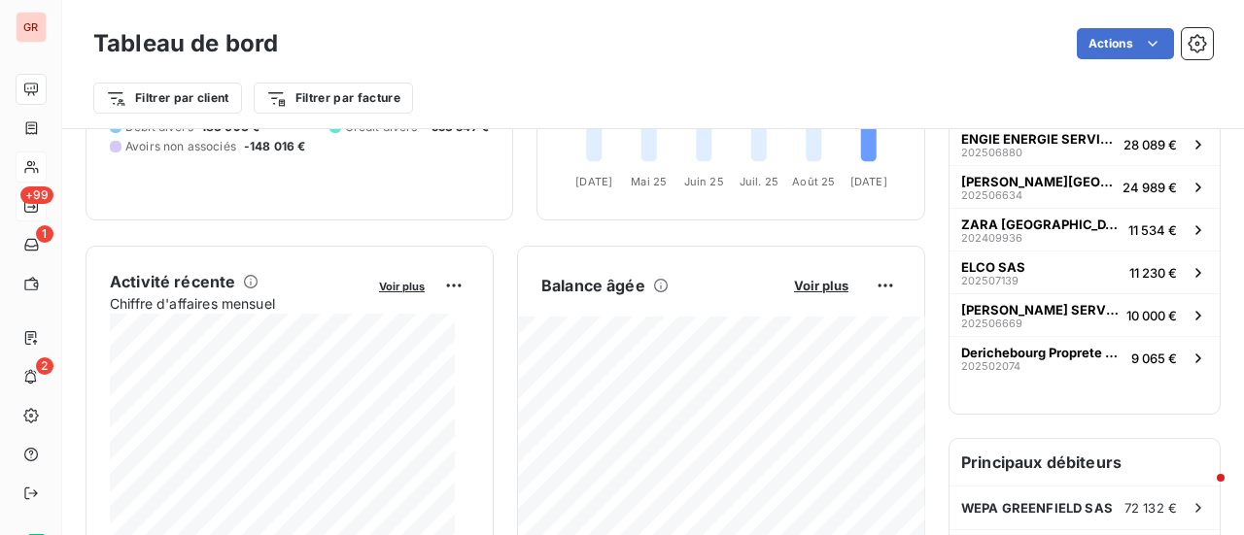
scroll to position [291, 0]
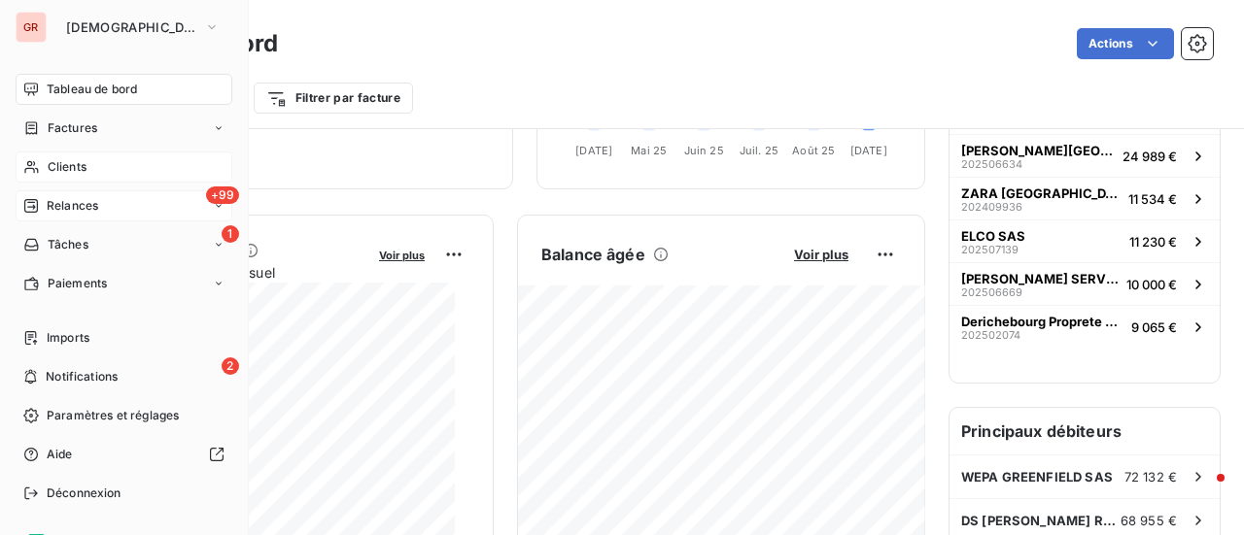
click at [117, 88] on span "Tableau de bord" at bounding box center [92, 89] width 90 height 17
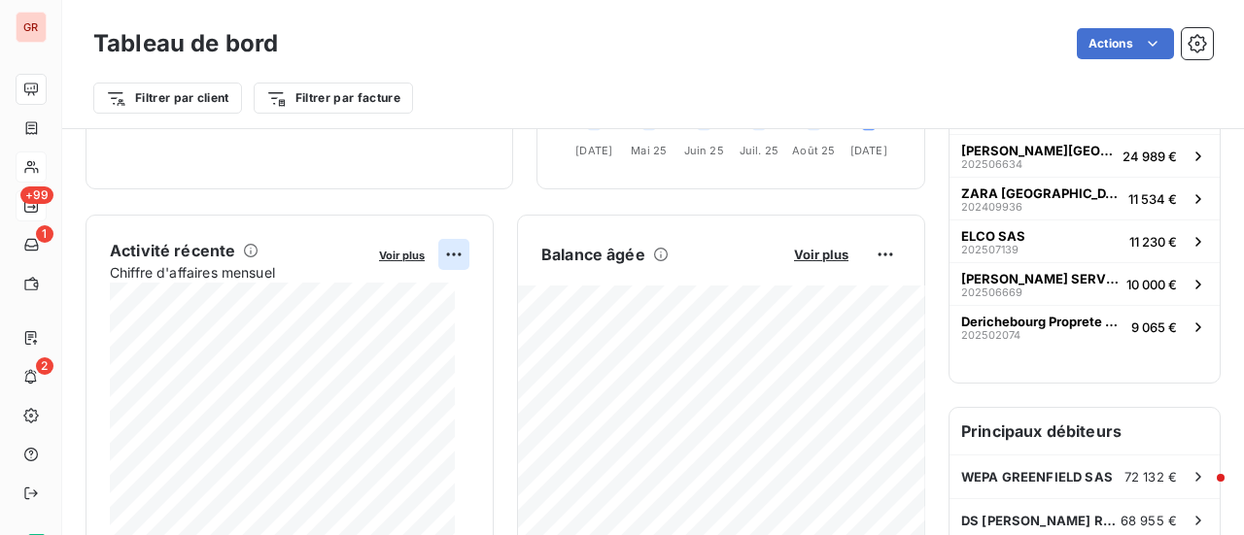
click at [433, 255] on html "GR +99 1 2 Tableau de bord Actions Filtrer par client Filtrer par facture Encou…" at bounding box center [622, 267] width 1244 height 535
click at [385, 254] on html "GR +99 1 2 Tableau de bord Actions Filtrer par client Filtrer par facture Encou…" at bounding box center [622, 267] width 1244 height 535
click at [385, 254] on span "Voir plus" at bounding box center [402, 256] width 46 height 14
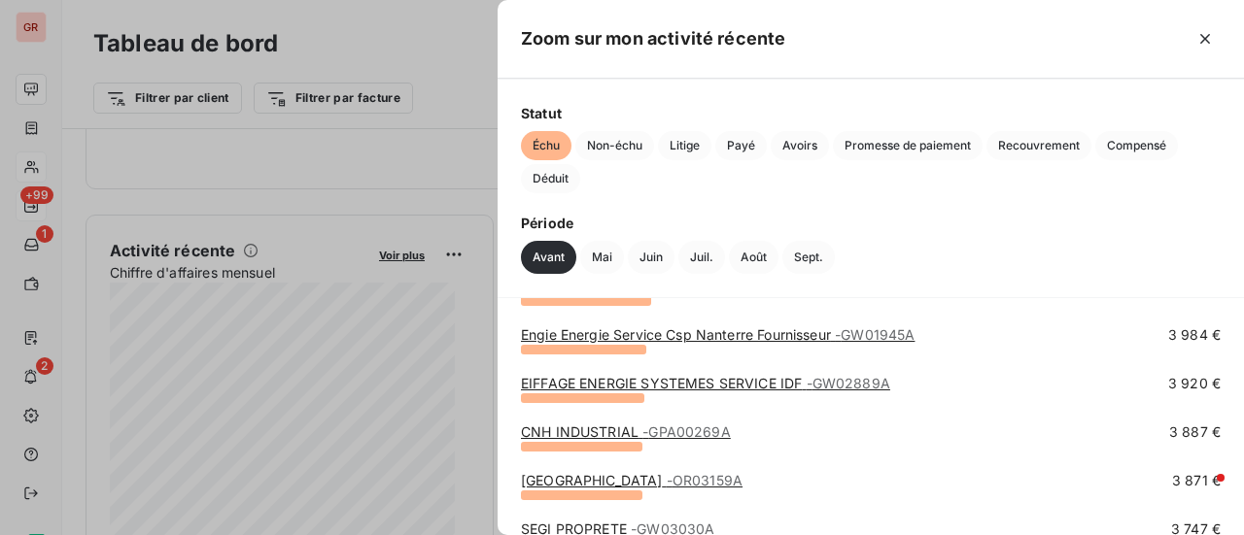
scroll to position [2526, 0]
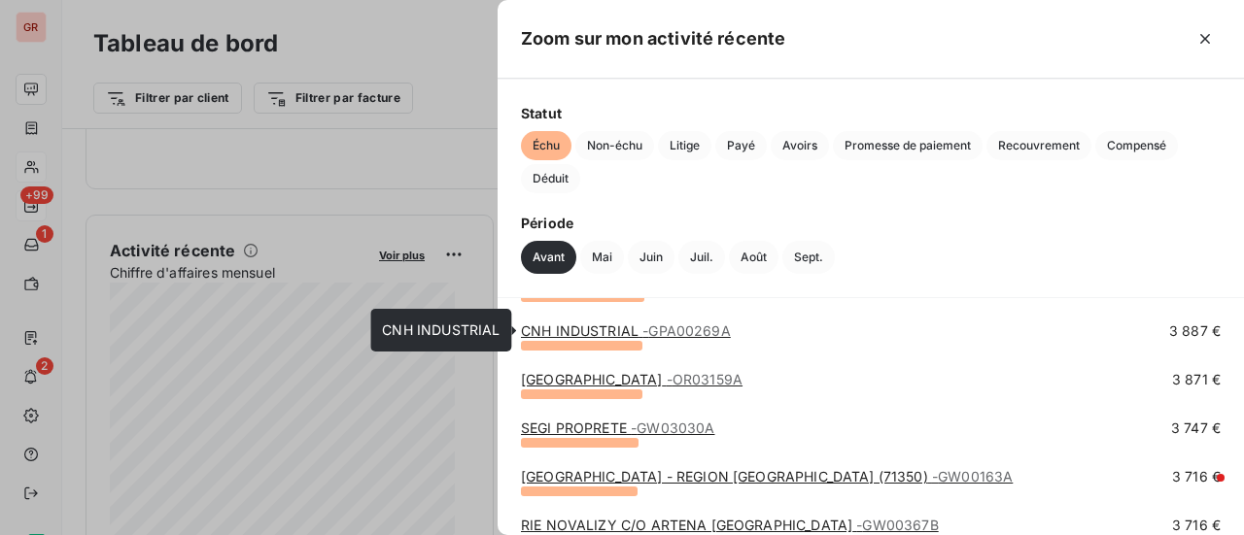
click at [597, 327] on link "CNH INDUSTRIAL - GPA00269A" at bounding box center [626, 331] width 210 height 17
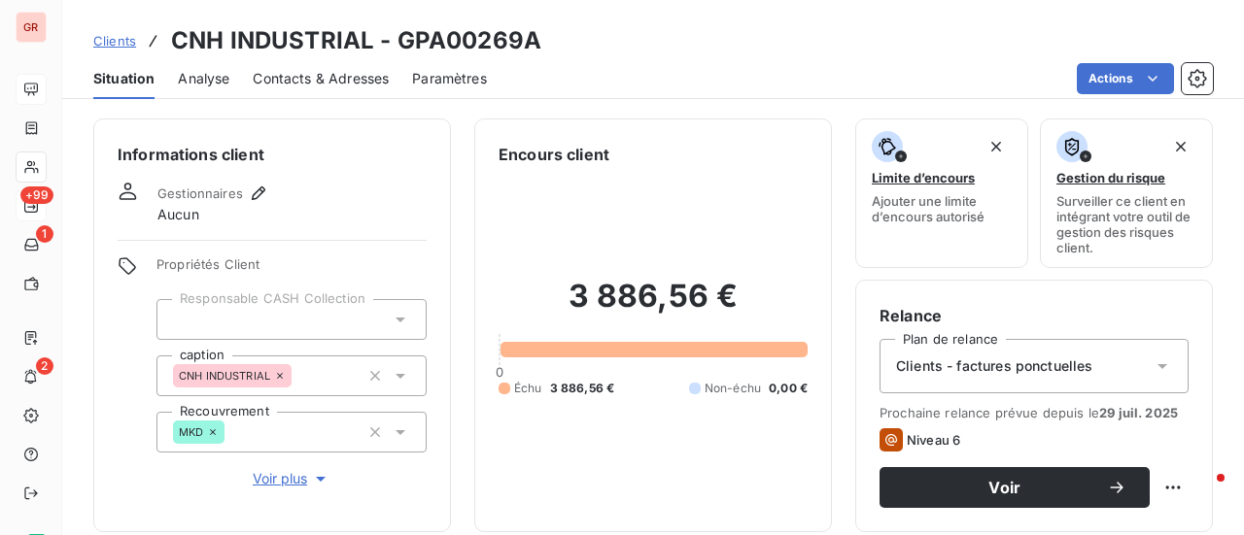
click at [310, 77] on span "Contacts & Adresses" at bounding box center [321, 78] width 136 height 19
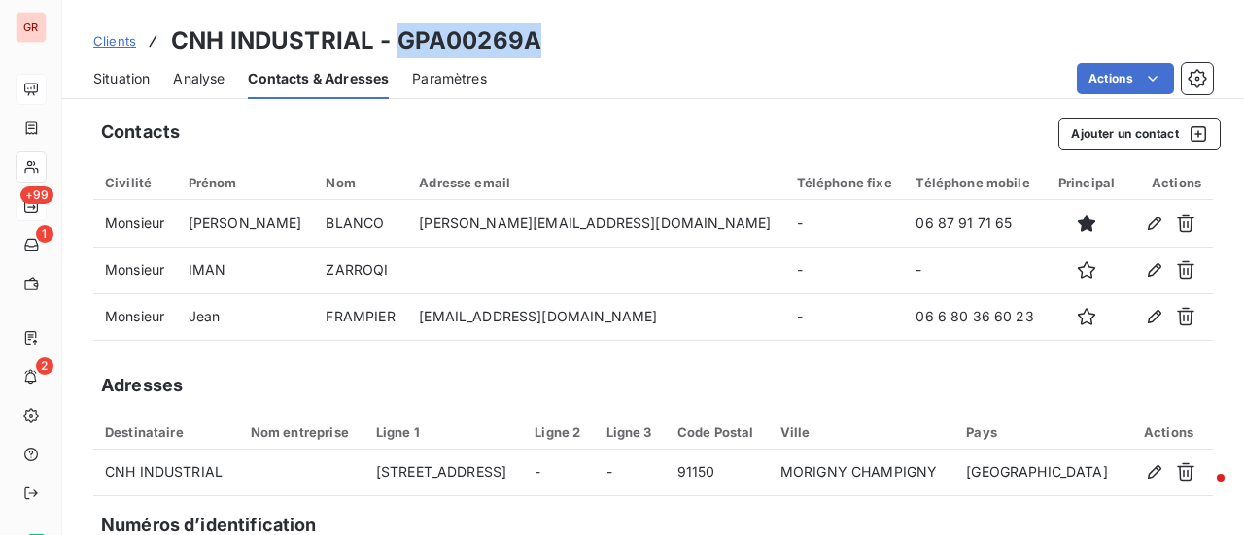
drag, startPoint x: 542, startPoint y: 32, endPoint x: 394, endPoint y: 41, distance: 147.9
click at [394, 41] on div "Clients CNH INDUSTRIAL - GPA00269A" at bounding box center [652, 40] width 1181 height 35
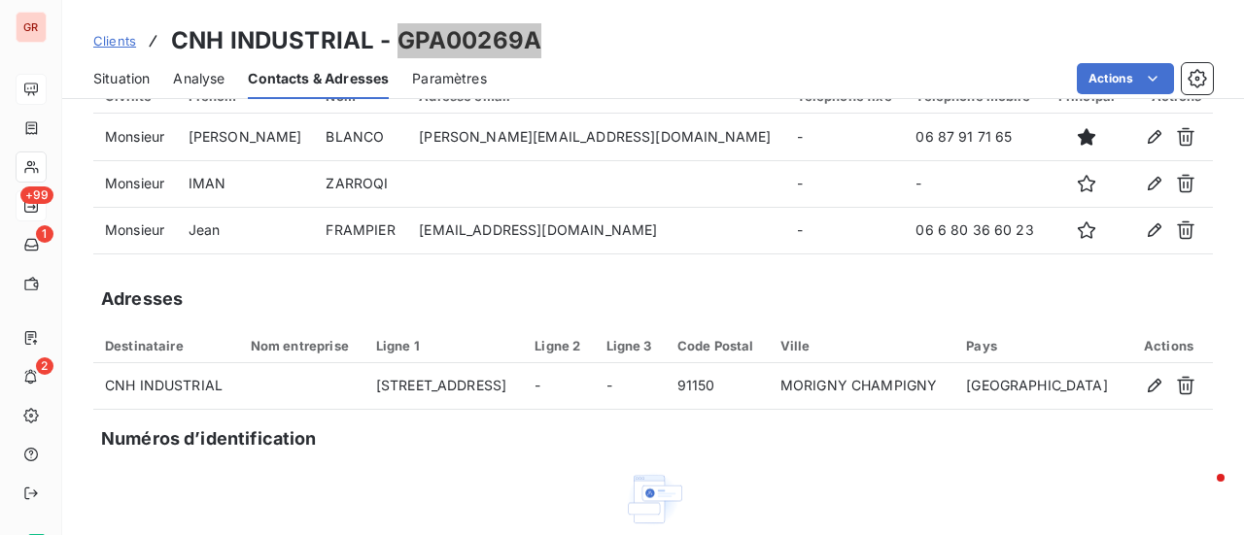
scroll to position [256, 0]
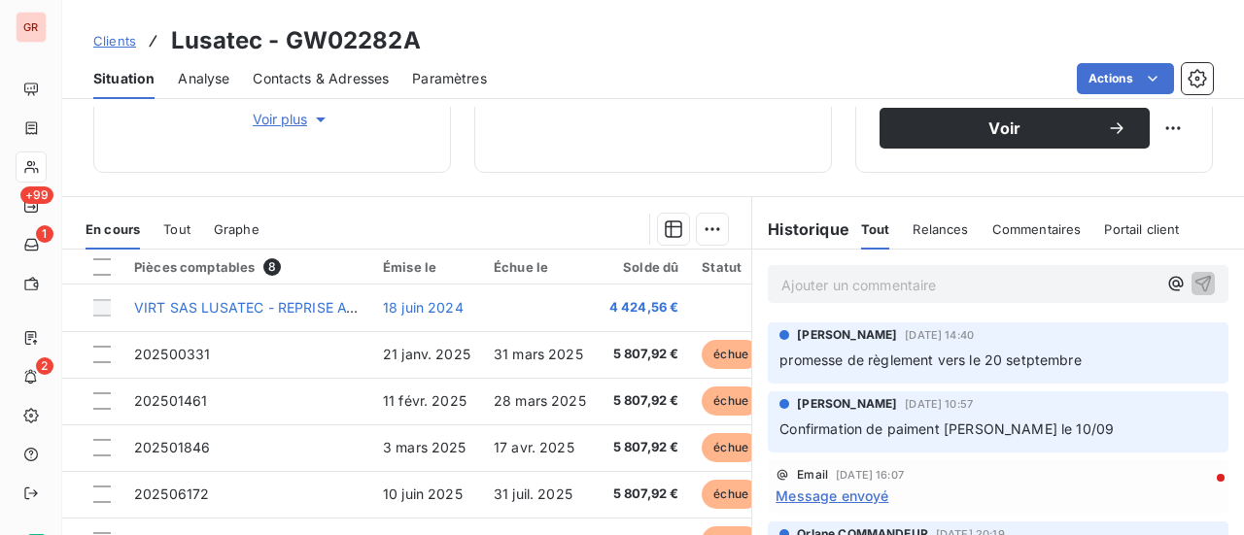
scroll to position [389, 0]
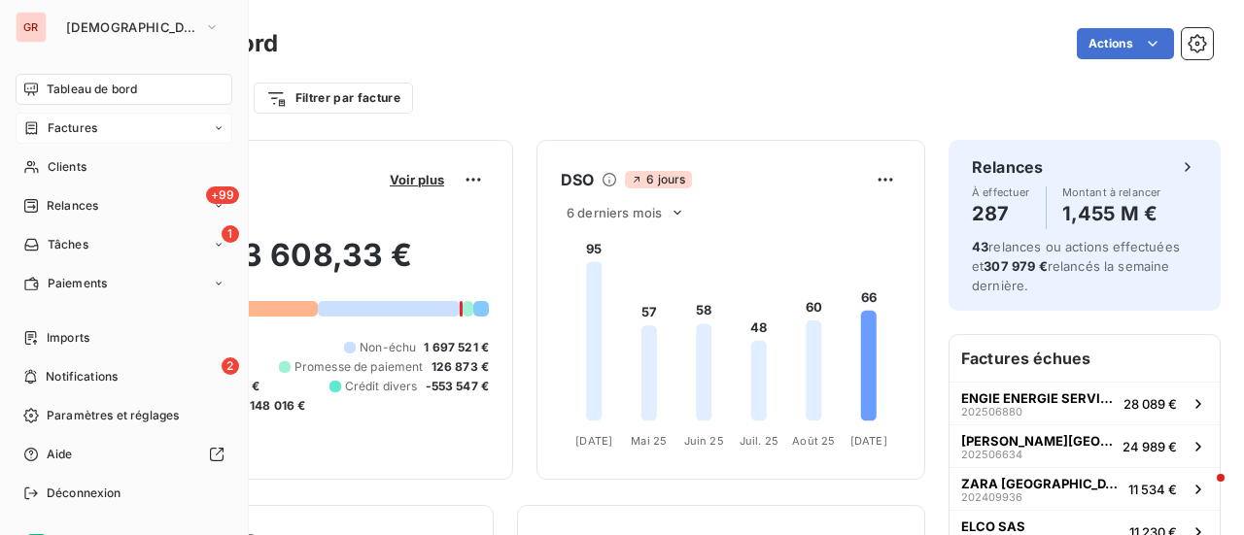
click at [60, 128] on span "Factures" at bounding box center [73, 127] width 50 height 17
